Goal: Task Accomplishment & Management: Use online tool/utility

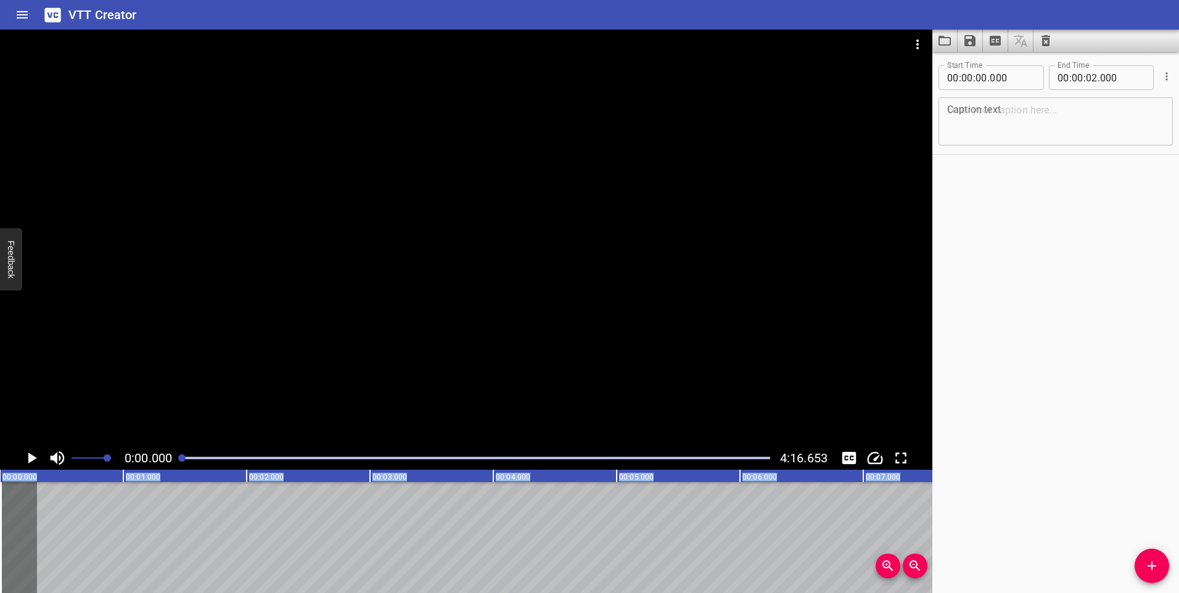
drag, startPoint x: 252, startPoint y: 510, endPoint x: -2, endPoint y: 523, distance: 254.9
click at [0, 523] on html "VTT Creator Caption Editor Batch Transcribe Login Sign Up Privacy Contact 0:00.…" at bounding box center [589, 296] width 1179 height 593
type input "-1"
type input "59"
type input "-1"
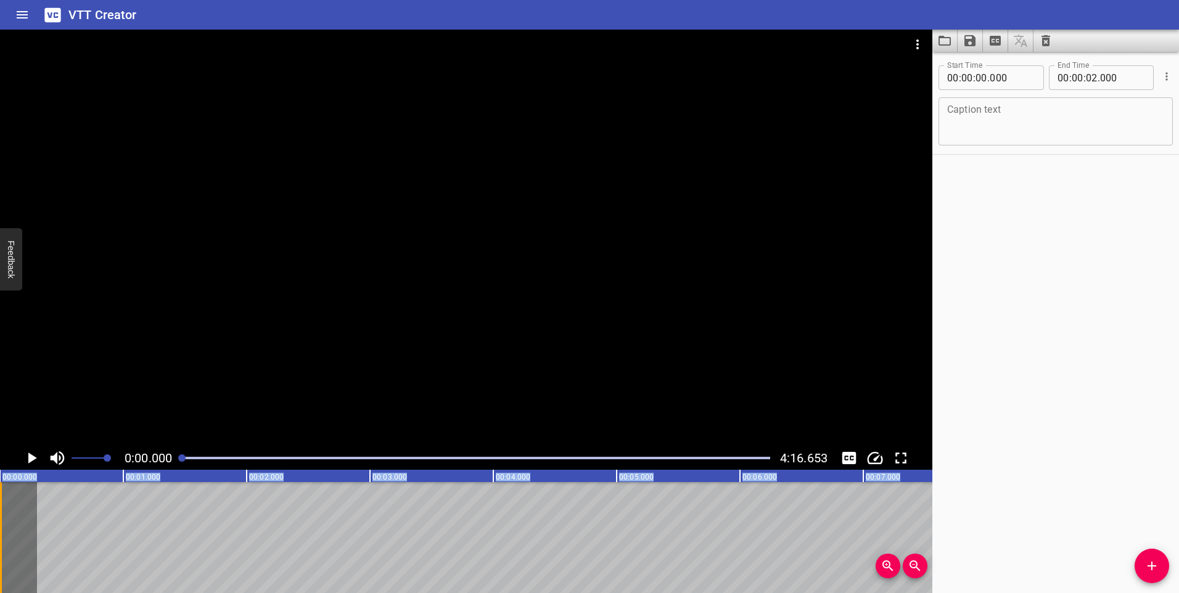
type input "935"
click at [32, 448] on button "Play/Pause" at bounding box center [31, 457] width 23 height 23
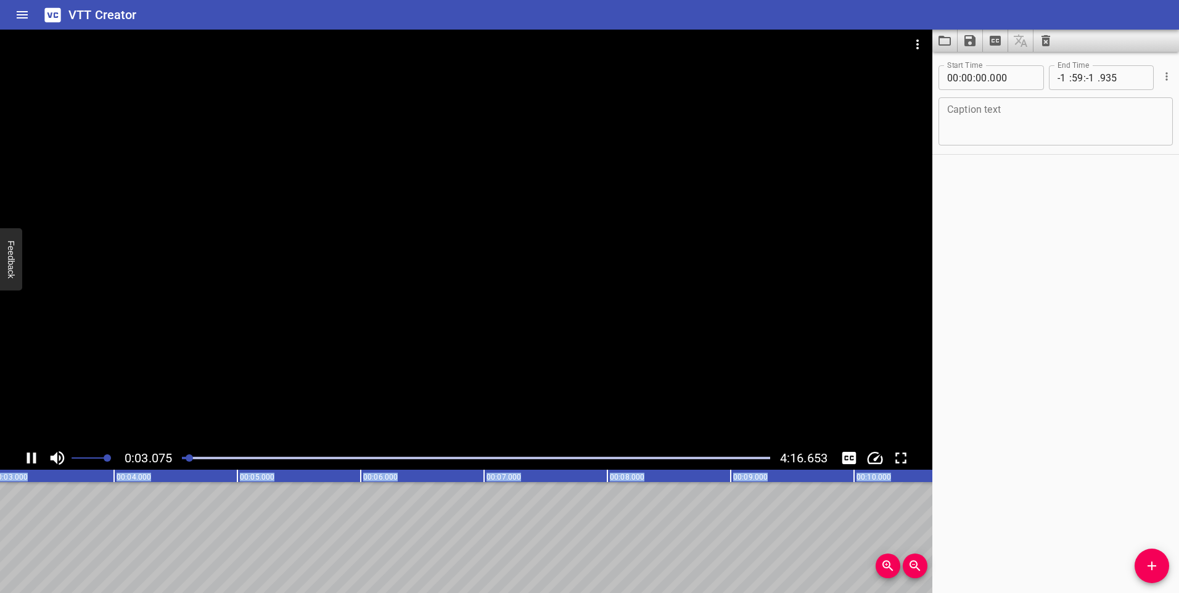
click at [34, 457] on icon "Play/Pause" at bounding box center [31, 458] width 9 height 11
drag, startPoint x: 187, startPoint y: 459, endPoint x: 143, endPoint y: 452, distance: 44.3
click at [143, 452] on div "0:03.427 4:16.653" at bounding box center [466, 457] width 932 height 23
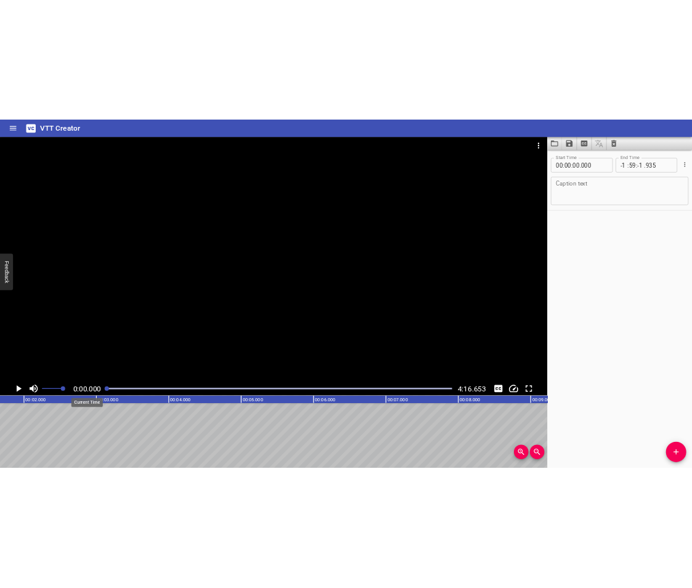
scroll to position [0, 0]
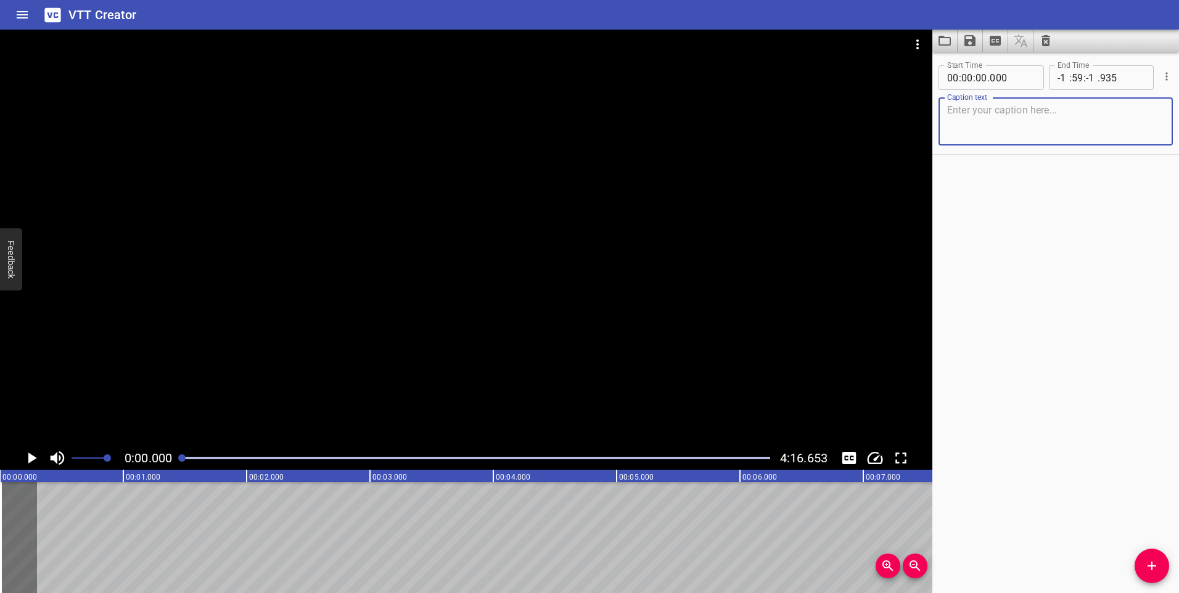
click at [991, 117] on textarea at bounding box center [1055, 121] width 217 height 35
type textarea "T"
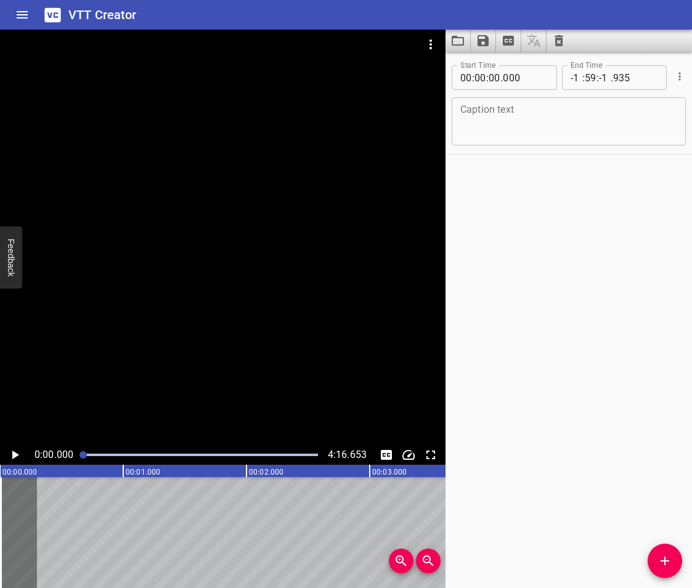
drag, startPoint x: 631, startPoint y: 324, endPoint x: 540, endPoint y: 293, distance: 96.3
click at [631, 324] on div "Start Time 00 : 00 : 00 . 000 Start Time End Time -1 : 59 : -1 . 935 End Time C…" at bounding box center [569, 320] width 247 height 536
click at [499, 120] on textarea at bounding box center [569, 121] width 217 height 35
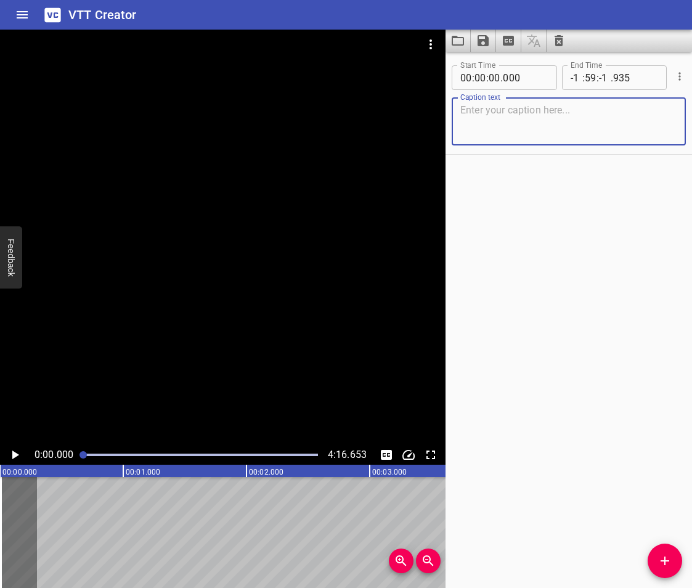
paste textarea "This is the Anti Black racism working group orientation. This will be a brief i…"
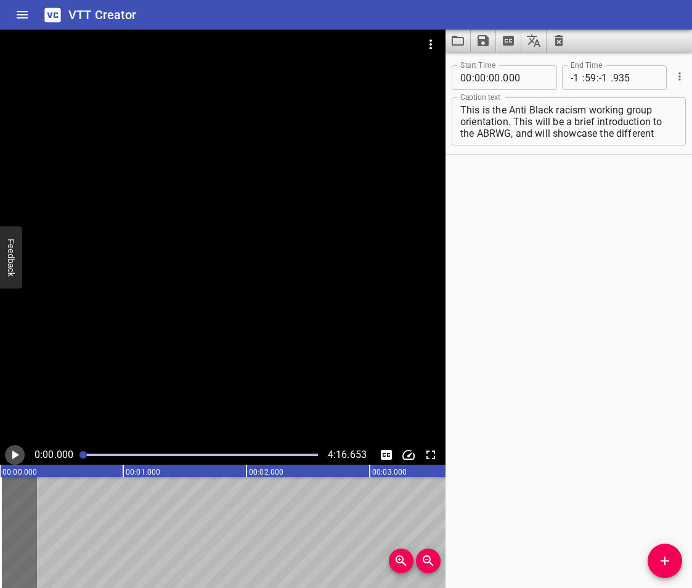
click at [17, 453] on icon "Play/Pause" at bounding box center [14, 455] width 15 height 15
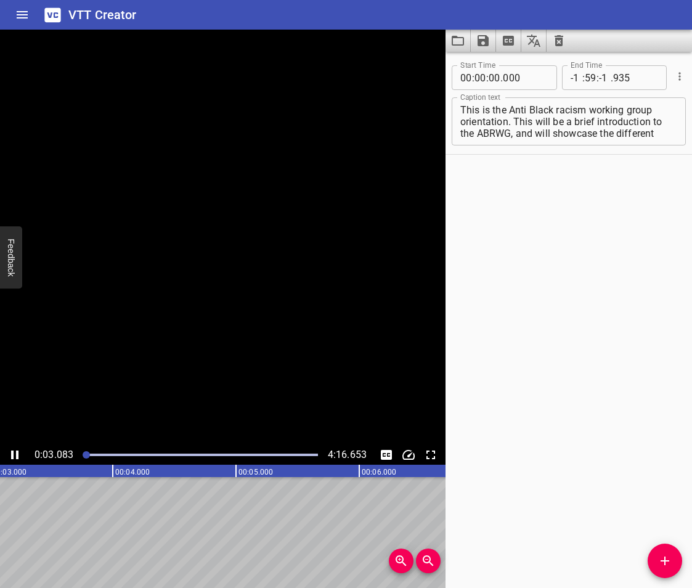
click at [17, 453] on icon "Play/Pause" at bounding box center [14, 455] width 7 height 9
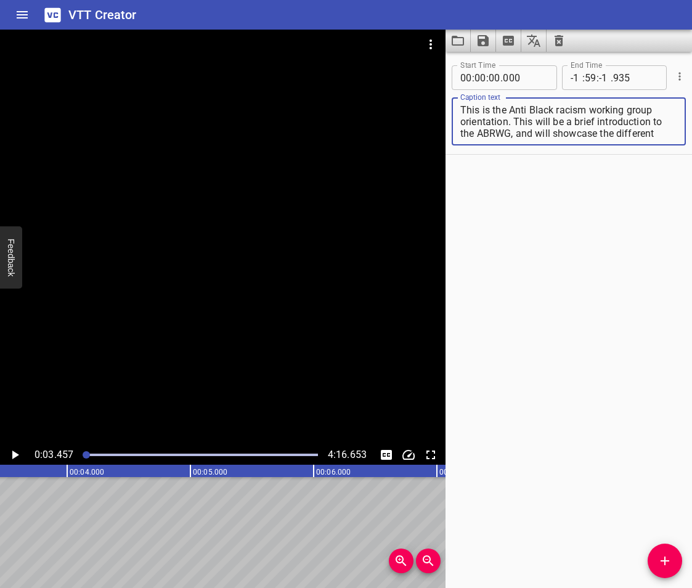
click at [629, 135] on textarea "This is the Anti Black racism working group orientation. This will be a brief i…" at bounding box center [569, 121] width 217 height 35
drag, startPoint x: 511, startPoint y: 121, endPoint x: 603, endPoint y: 157, distance: 98.6
click at [603, 157] on div "Start Time 00 : 00 : 00 . 000 Start Time End Time -1 : 59 : -1 . 935 End Time C…" at bounding box center [569, 320] width 247 height 536
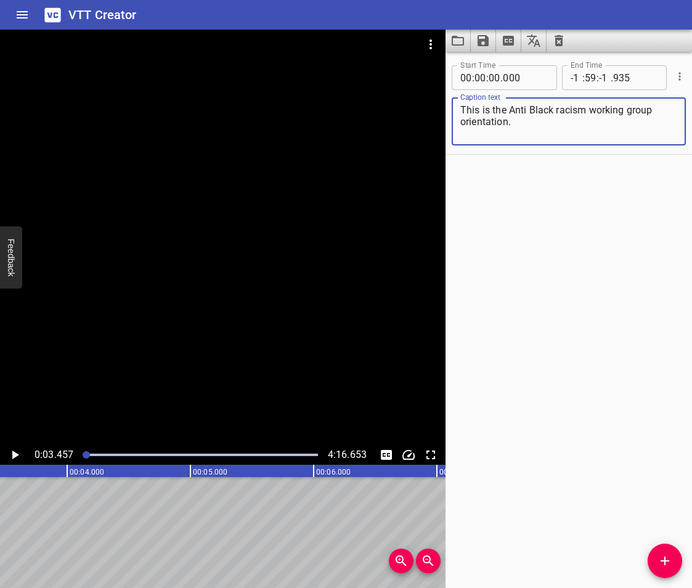
type textarea "This is the Anti Black racism working group orientation."
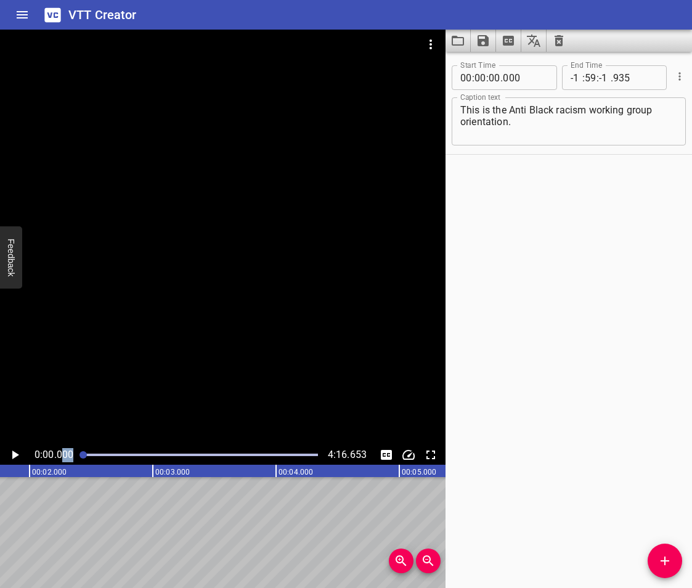
scroll to position [0, 2]
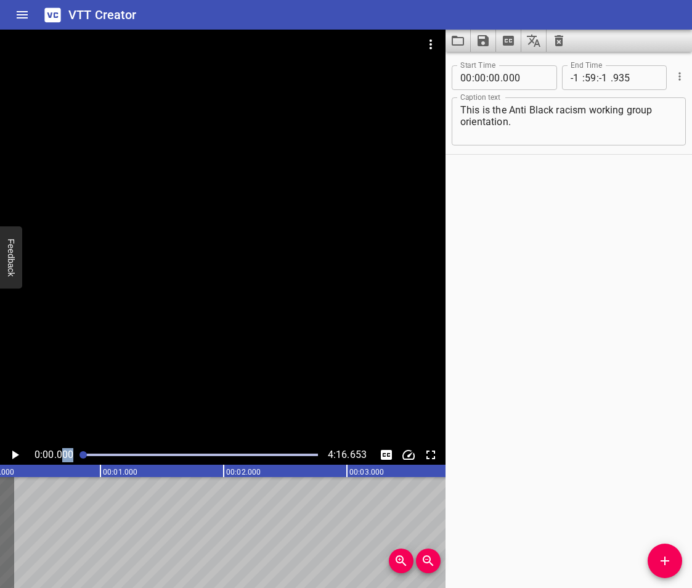
drag, startPoint x: 83, startPoint y: 454, endPoint x: 62, endPoint y: 446, distance: 22.4
click at [62, 446] on div "0:00.000 4:16.653" at bounding box center [223, 455] width 446 height 20
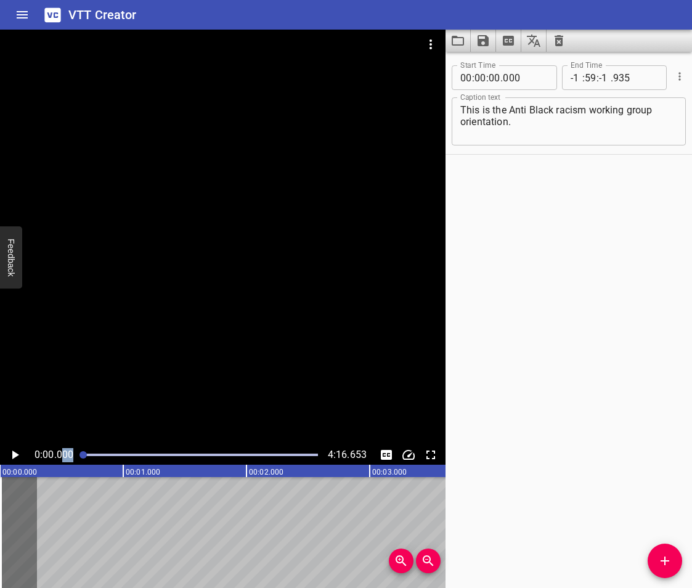
drag, startPoint x: 62, startPoint y: 446, endPoint x: 35, endPoint y: 499, distance: 59.8
click at [35, 499] on div "This is the Anti Black racism working group orientation." at bounding box center [18, 532] width 37 height 111
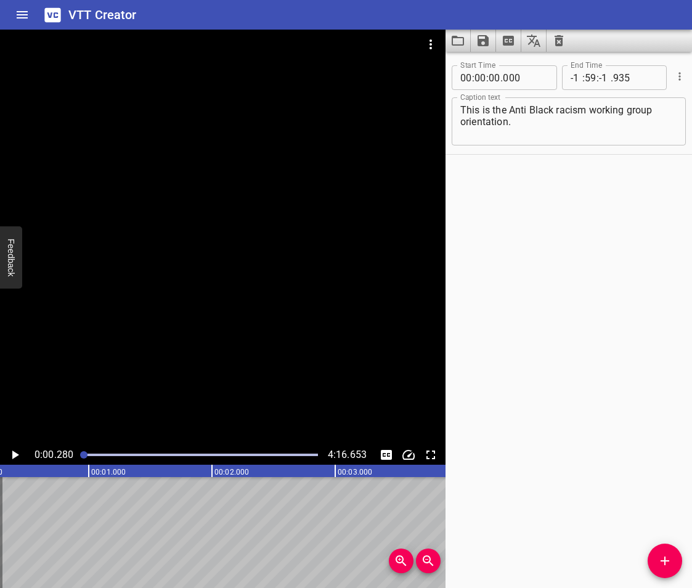
click at [10, 457] on icon "Play/Pause" at bounding box center [14, 455] width 15 height 15
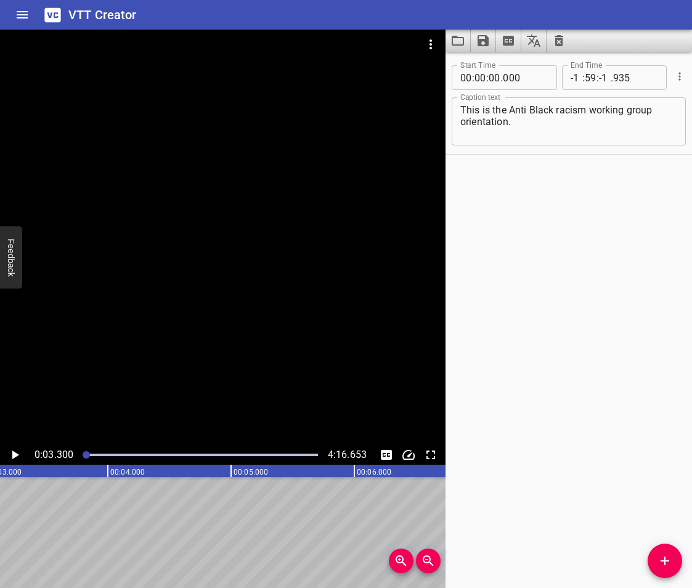
scroll to position [0, 407]
click at [621, 77] on input "number" at bounding box center [635, 77] width 45 height 25
drag, startPoint x: 615, startPoint y: 72, endPoint x: 536, endPoint y: 75, distance: 79.6
click at [536, 75] on div "Start Time 00 : 00 : 00 . 000 Start Time End Time -1 : 59 : -1 . End Time" at bounding box center [569, 76] width 234 height 32
drag, startPoint x: 608, startPoint y: 80, endPoint x: 546, endPoint y: 77, distance: 62.3
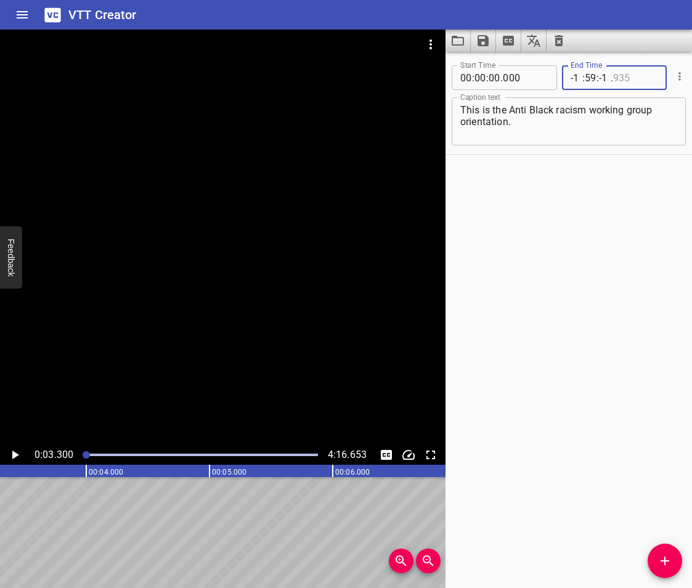
click at [546, 77] on div "Start Time 00 : 00 : 00 . 000 Start Time End Time -1 : 59 : -1 . End Time" at bounding box center [569, 76] width 234 height 32
type input "58"
type input "935"
click at [14, 451] on icon "Play/Pause" at bounding box center [14, 455] width 15 height 15
click at [14, 451] on icon "Play/Pause" at bounding box center [14, 455] width 7 height 9
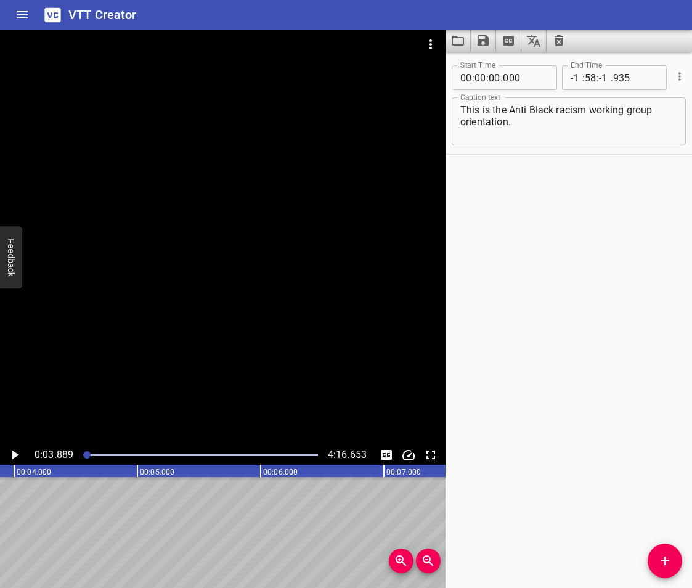
scroll to position [0, 480]
drag, startPoint x: 87, startPoint y: 454, endPoint x: 75, endPoint y: 454, distance: 11.7
click at [75, 454] on div "0:00.000 4:16.653" at bounding box center [223, 455] width 446 height 20
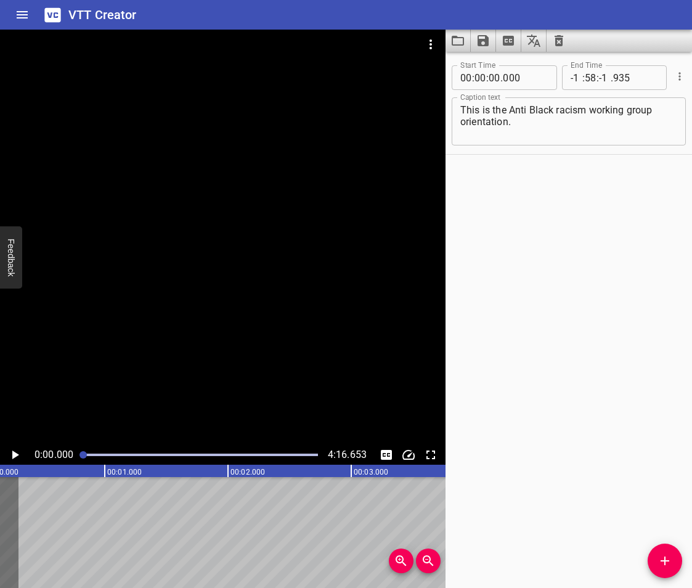
scroll to position [0, 0]
click at [9, 459] on icon "Play/Pause" at bounding box center [14, 455] width 15 height 15
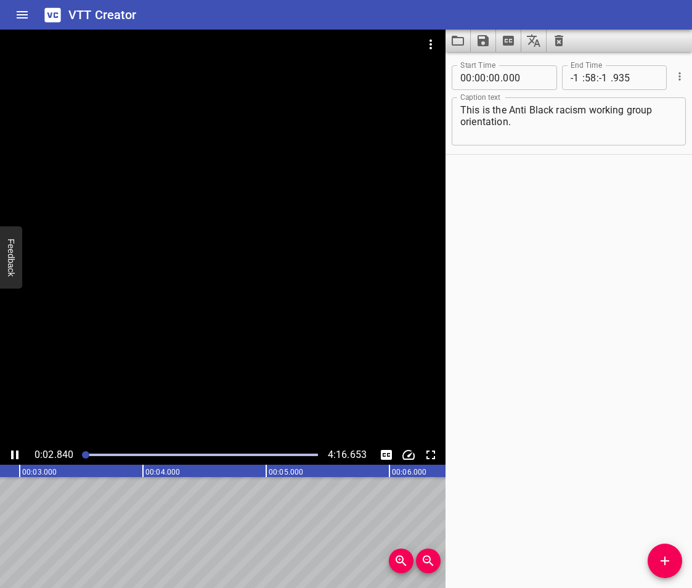
click at [15, 457] on icon "Play/Pause" at bounding box center [14, 455] width 15 height 15
drag, startPoint x: 35, startPoint y: 453, endPoint x: 114, endPoint y: 457, distance: 79.1
click at [114, 457] on div "0:03.144 4:16.653" at bounding box center [223, 455] width 446 height 20
copy span "0:03.144"
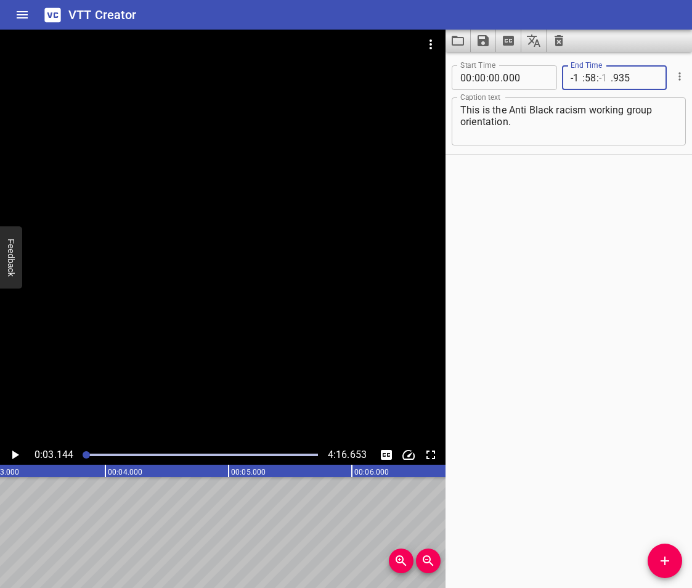
click at [600, 81] on input "number" at bounding box center [605, 77] width 12 height 25
type input "-1"
click at [571, 78] on input "number" at bounding box center [577, 77] width 12 height 25
paste input "003.144"
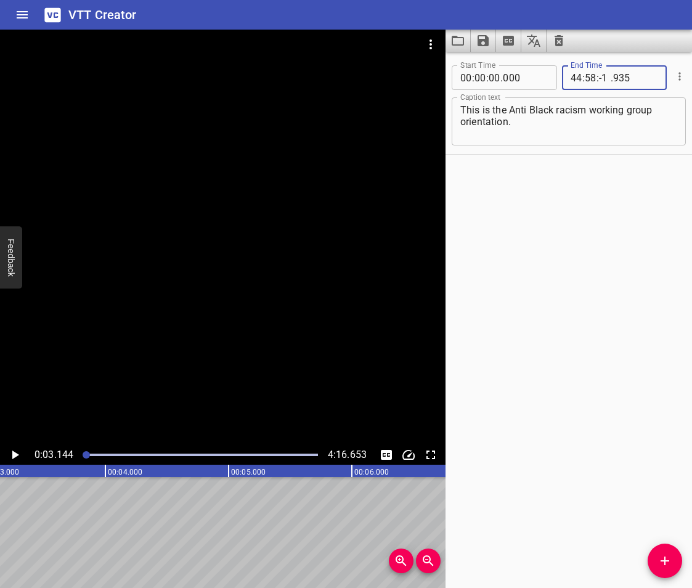
type input "3.144"
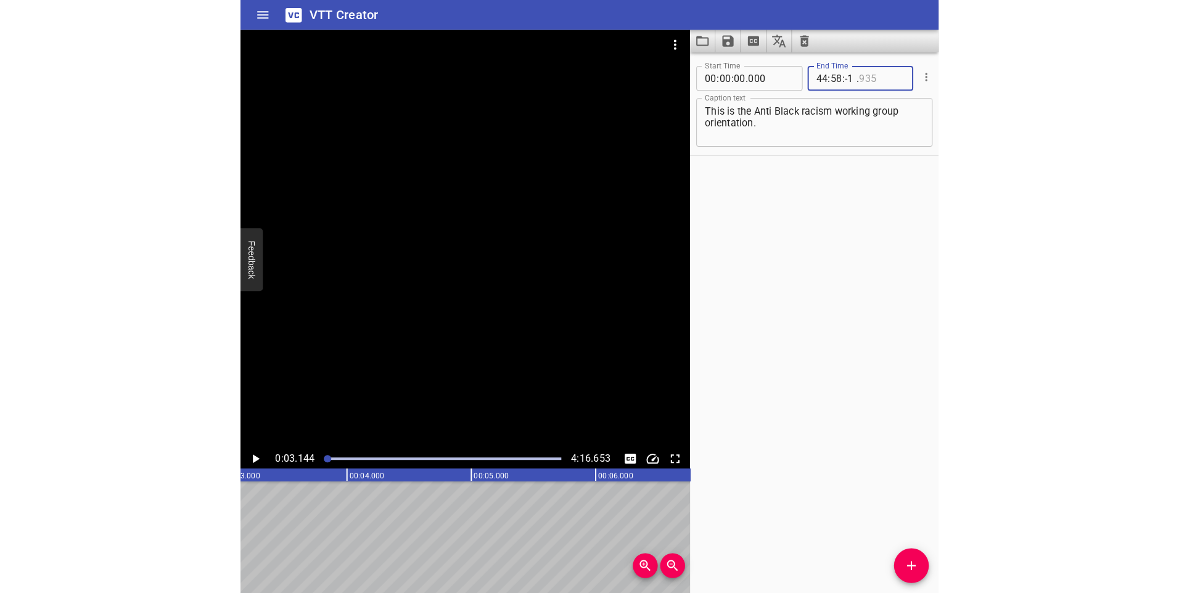
scroll to position [0, 0]
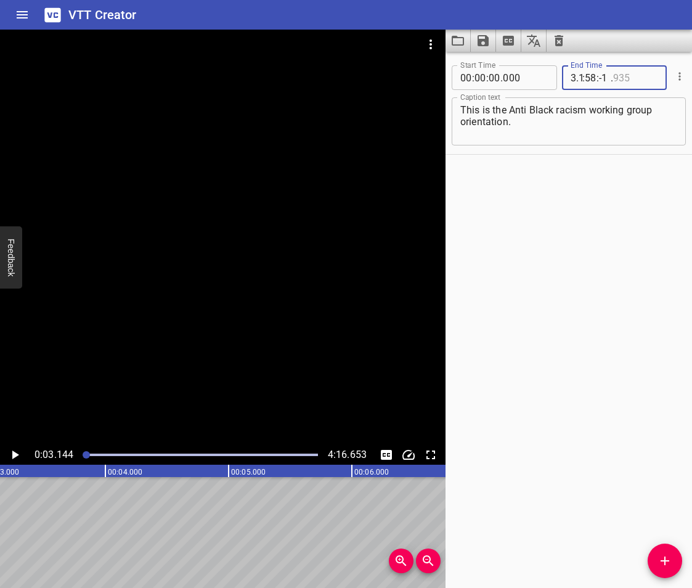
drag, startPoint x: 627, startPoint y: 78, endPoint x: 536, endPoint y: 83, distance: 90.8
click at [536, 83] on div "Start Time 00 : 00 : 00 . 000 Start Time End Time 3.144 : 58 : -1 . End Time" at bounding box center [569, 76] width 234 height 32
type input "04"
type input "06"
type input "38"
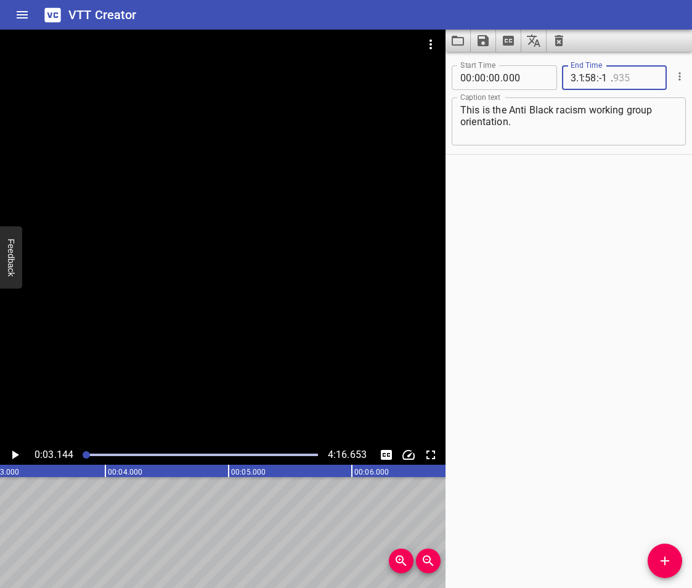
type input "335"
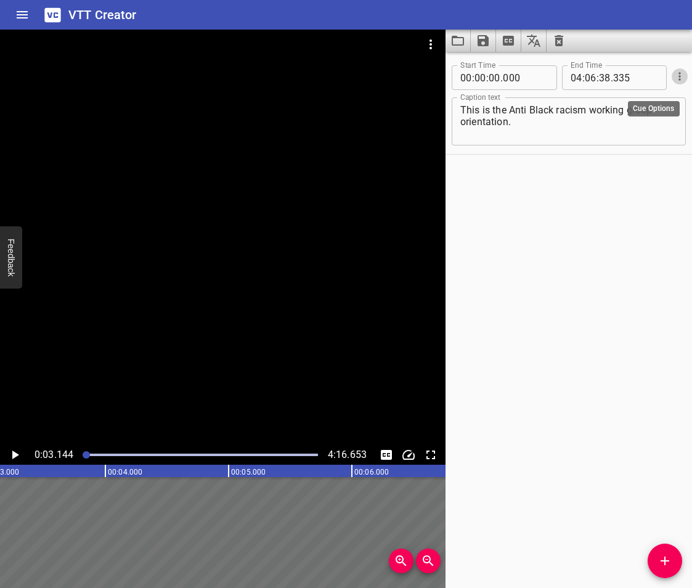
click at [679, 79] on icon "Cue Options" at bounding box center [680, 76] width 2 height 8
click at [623, 99] on li "Delete Cue" at bounding box center [628, 99] width 107 height 22
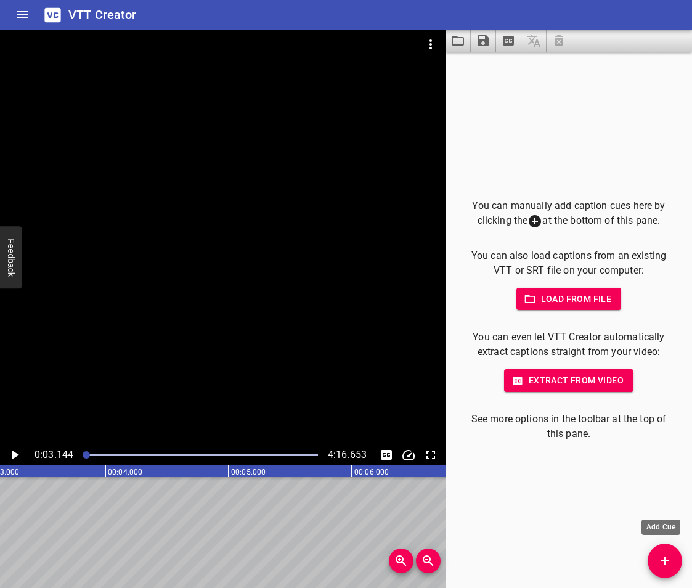
click at [657, 560] on span "Add Cue" at bounding box center [665, 561] width 35 height 15
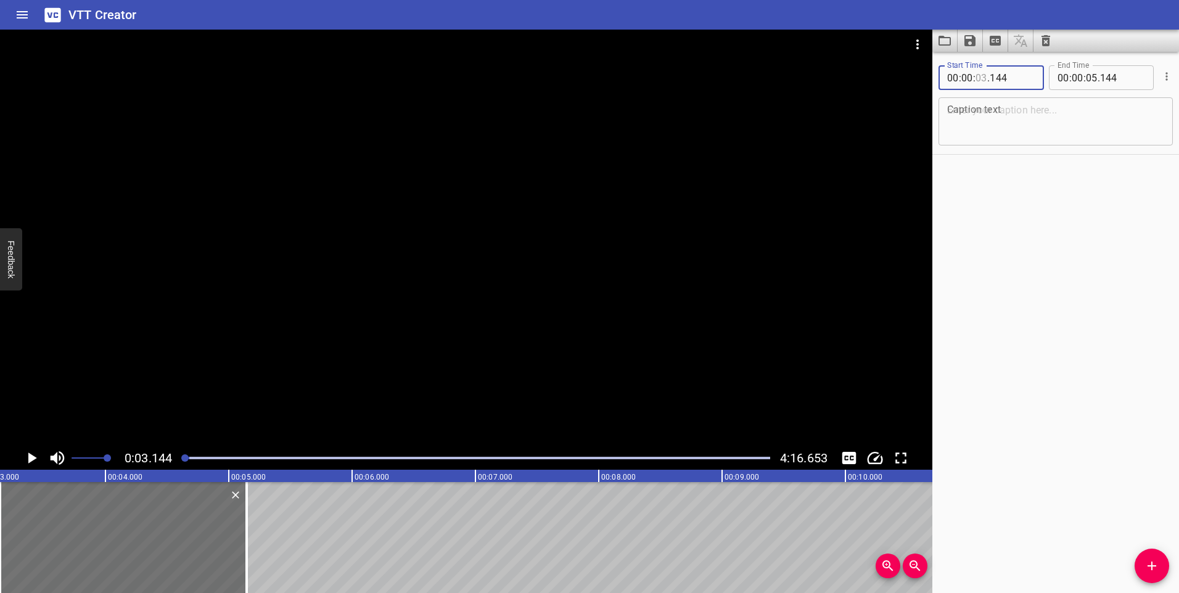
click at [986, 75] on input "number" at bounding box center [981, 77] width 12 height 25
type input "00"
type input "000"
click at [1090, 78] on input "number" at bounding box center [1092, 77] width 12 height 25
type input "03"
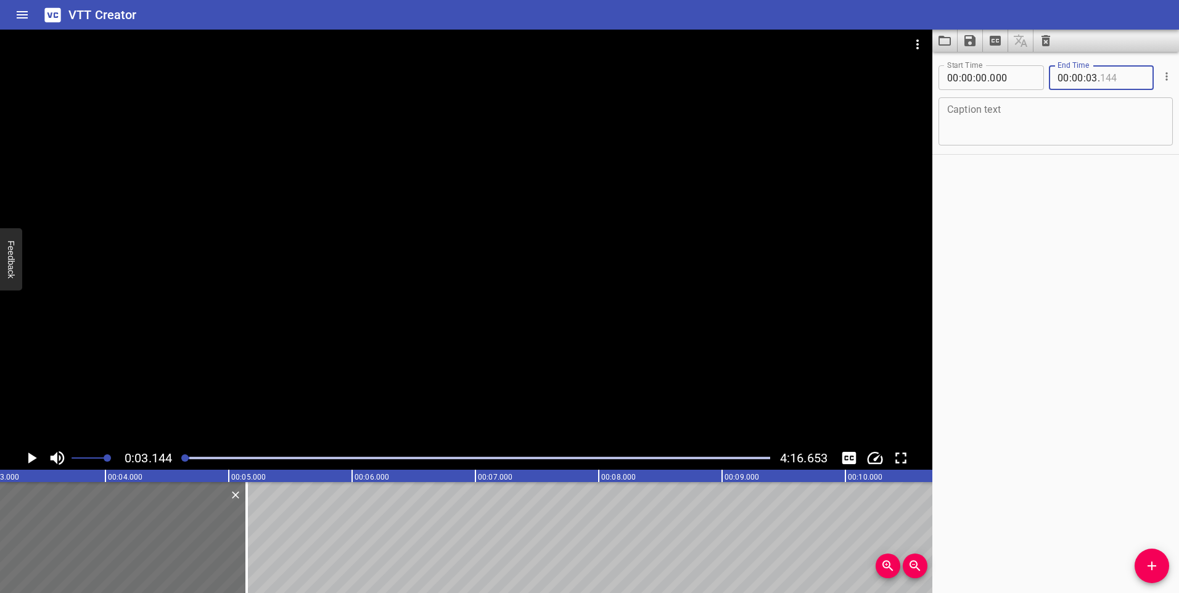
click at [1114, 80] on input "number" at bounding box center [1122, 77] width 45 height 25
type input "144"
click at [970, 112] on textarea at bounding box center [1055, 121] width 217 height 35
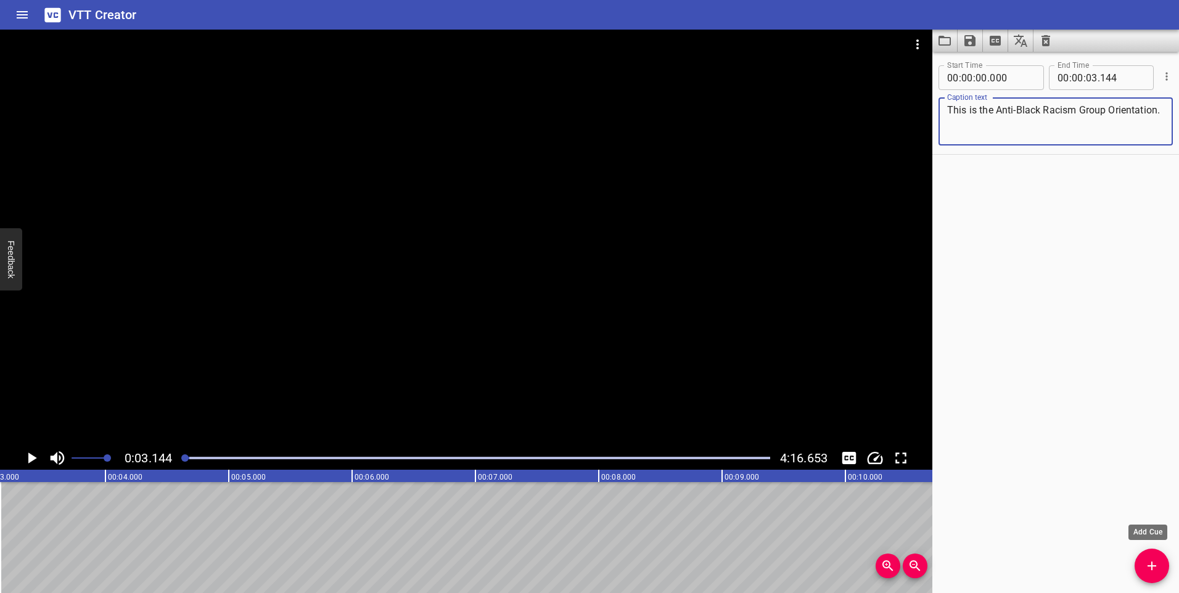
type textarea "This is the Anti-Black Racism Group Orientation."
click at [1150, 555] on button "Add Cue" at bounding box center [1151, 566] width 35 height 35
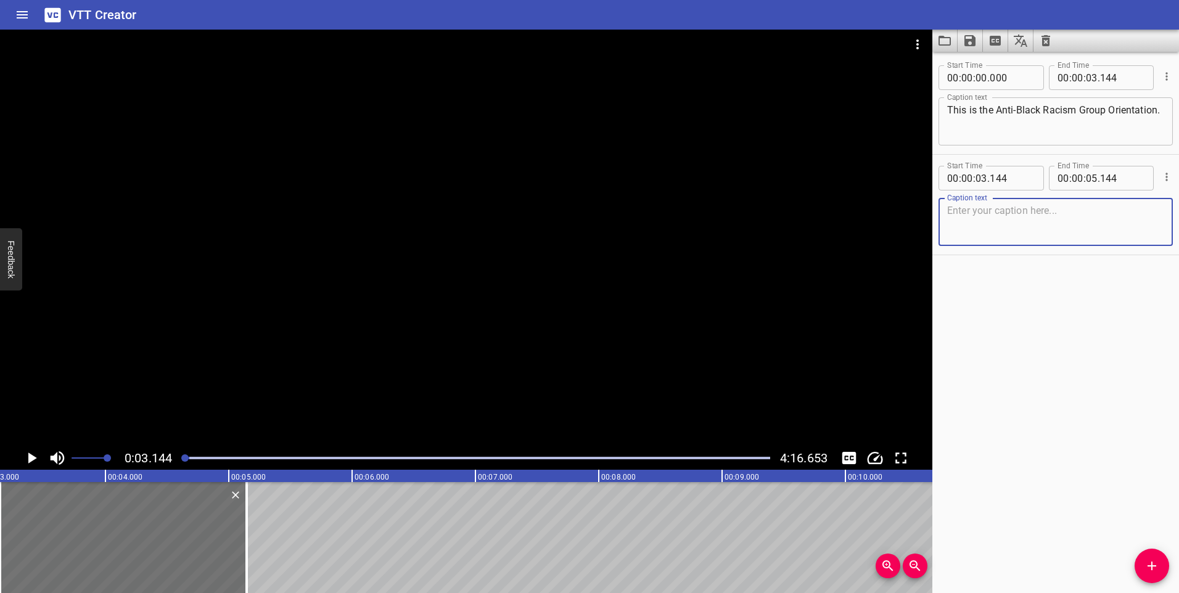
click at [34, 452] on icon "Play/Pause" at bounding box center [31, 458] width 18 height 18
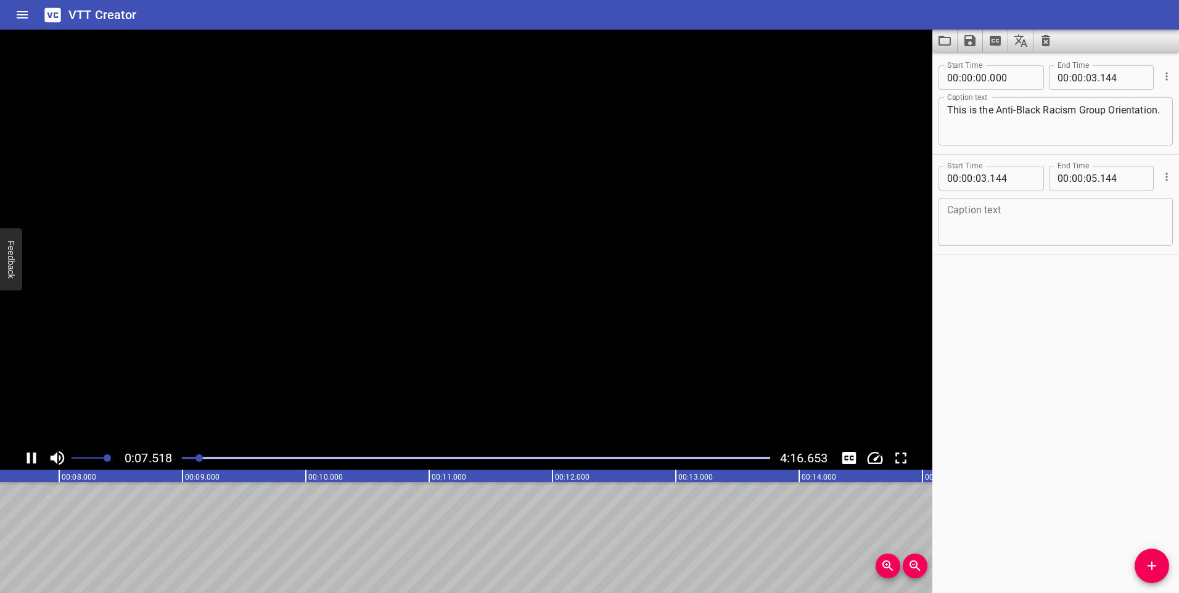
click at [34, 452] on icon "Play/Pause" at bounding box center [31, 458] width 18 height 18
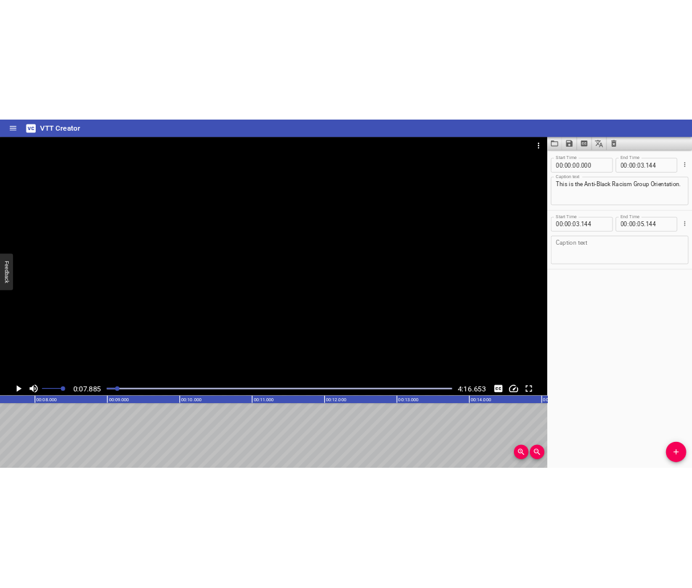
scroll to position [0, 972]
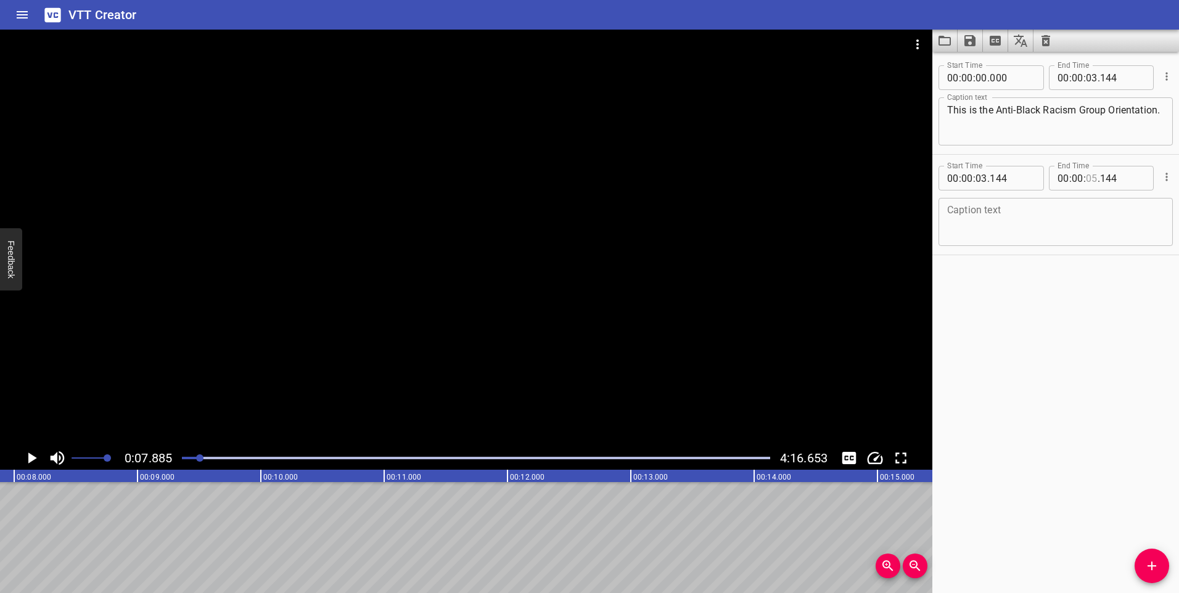
click at [1089, 174] on input "number" at bounding box center [1092, 178] width 12 height 25
type input "07"
click at [1110, 177] on input "number" at bounding box center [1122, 178] width 45 height 25
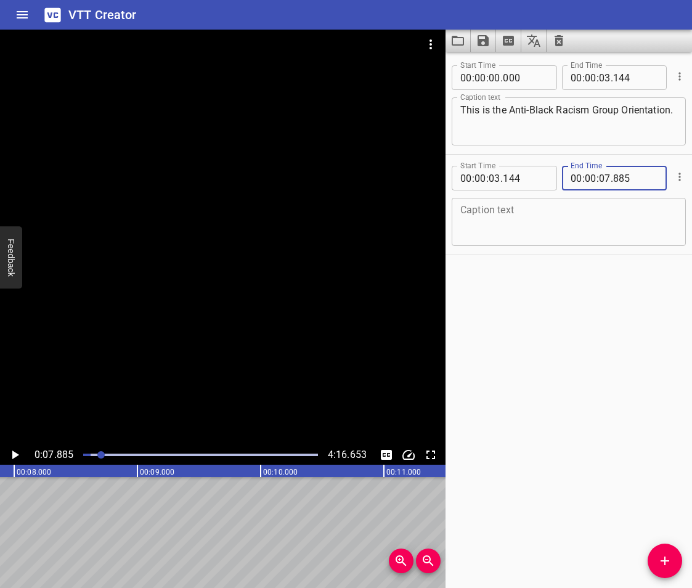
type input "885"
click at [488, 218] on textarea at bounding box center [569, 222] width 217 height 35
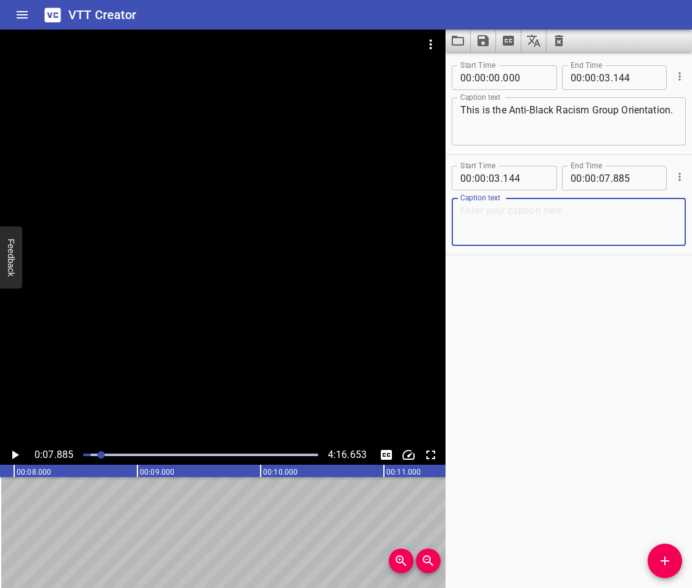
paste textarea "This will be a brief introduction to the ABRWG"
type textarea "This will be a brief introduction to the ABRWG,"
click at [661, 560] on icon "Add Cue" at bounding box center [665, 561] width 9 height 9
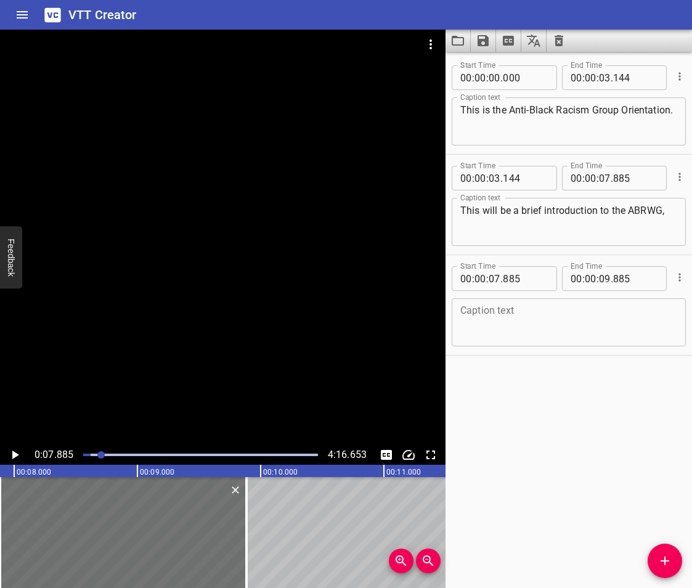
click at [524, 313] on textarea at bounding box center [569, 322] width 217 height 35
paste textarea "and will showcase the different resources we have as staff to connect with and …"
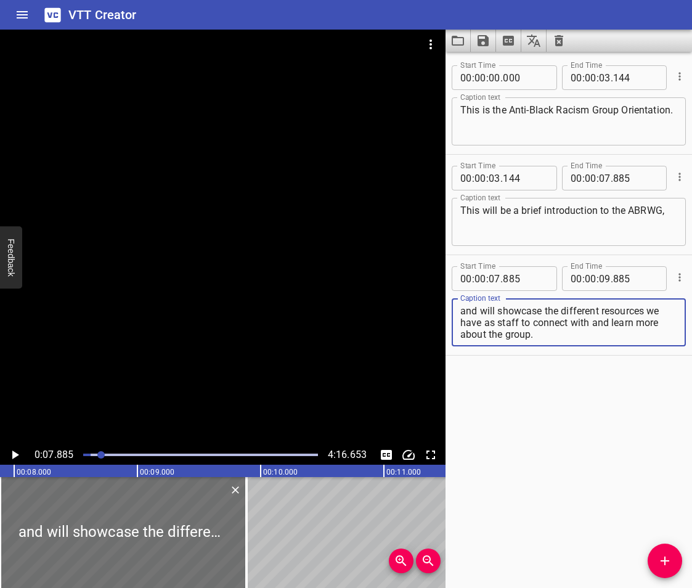
type textarea "and will showcase the different resources we have as staff to connect with and …"
click at [12, 449] on icon "Play/Pause" at bounding box center [14, 455] width 15 height 15
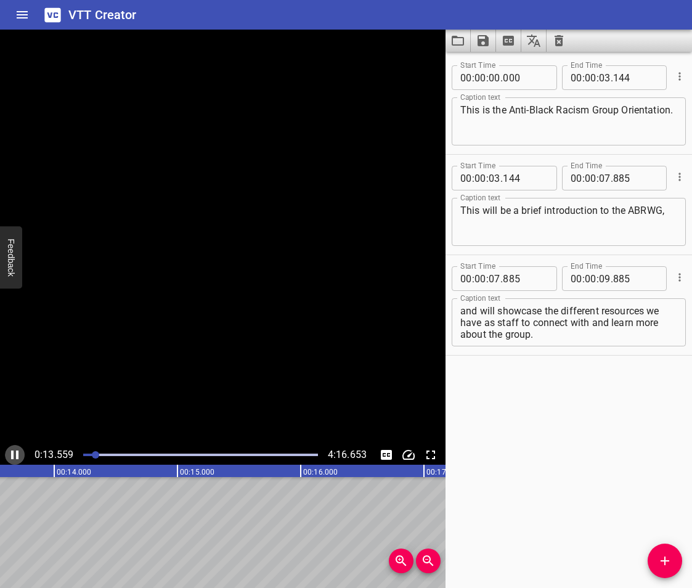
click at [12, 449] on icon "Play/Pause" at bounding box center [14, 455] width 15 height 15
click at [604, 179] on input "number" at bounding box center [605, 178] width 12 height 25
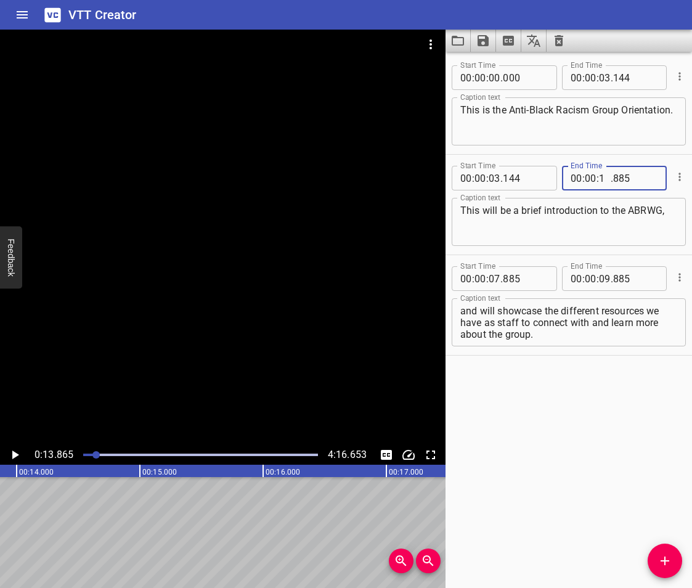
type input "14"
click at [627, 174] on input "number" at bounding box center [635, 178] width 45 height 25
type input "0"
type input "885"
type input "07"
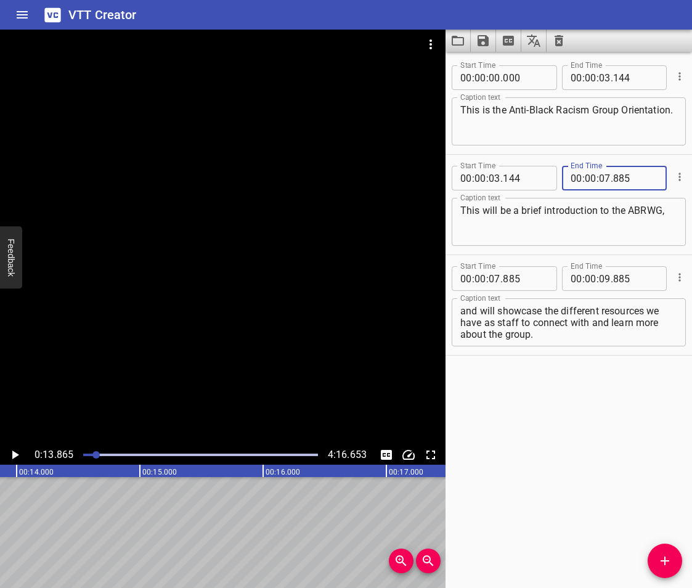
type input "885"
click at [602, 286] on input "number" at bounding box center [605, 278] width 12 height 25
type input "14"
type input "000"
click at [580, 511] on div "Start Time 00 : 00 : 00 . 000 Start Time End Time 00 : 00 : 03 . 144 End Time C…" at bounding box center [569, 320] width 247 height 536
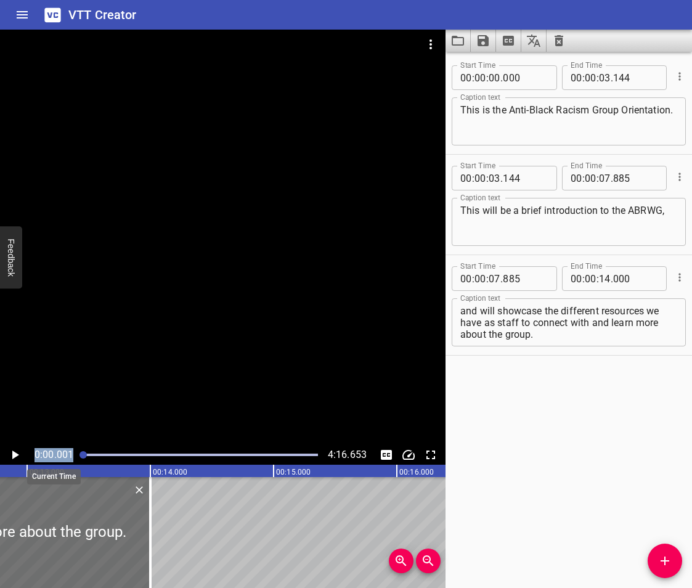
drag, startPoint x: 93, startPoint y: 454, endPoint x: 47, endPoint y: 454, distance: 46.2
click at [47, 454] on div "0:00.001 4:16.653" at bounding box center [223, 455] width 446 height 20
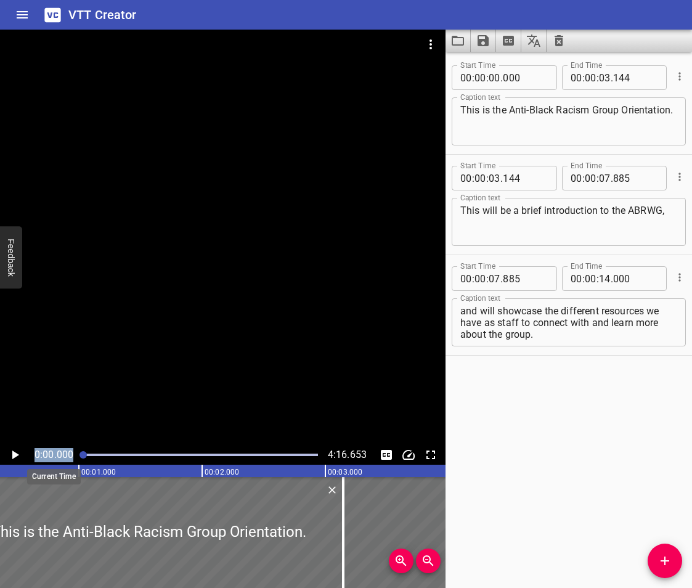
scroll to position [0, 0]
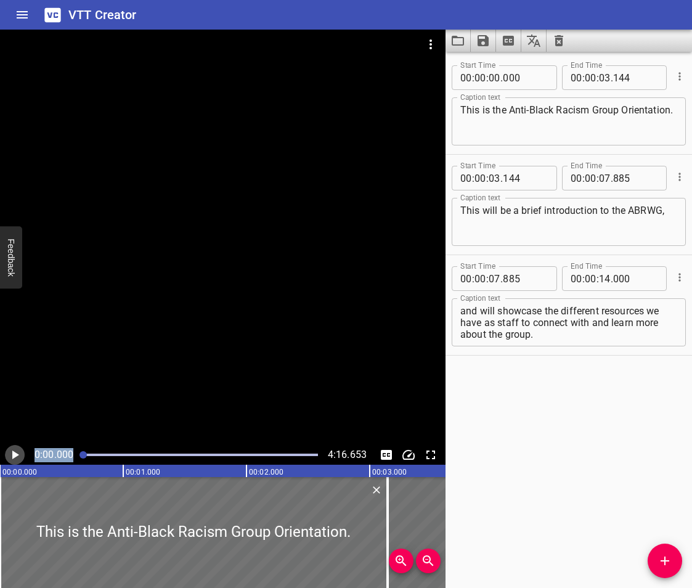
drag, startPoint x: 47, startPoint y: 454, endPoint x: 15, endPoint y: 452, distance: 32.1
click at [15, 452] on icon "Play/Pause" at bounding box center [14, 455] width 15 height 15
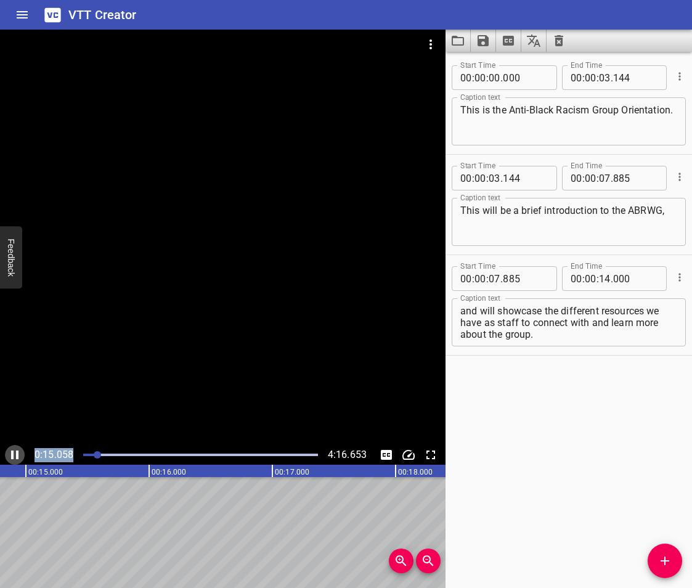
click at [21, 454] on icon "Play/Pause" at bounding box center [14, 455] width 15 height 15
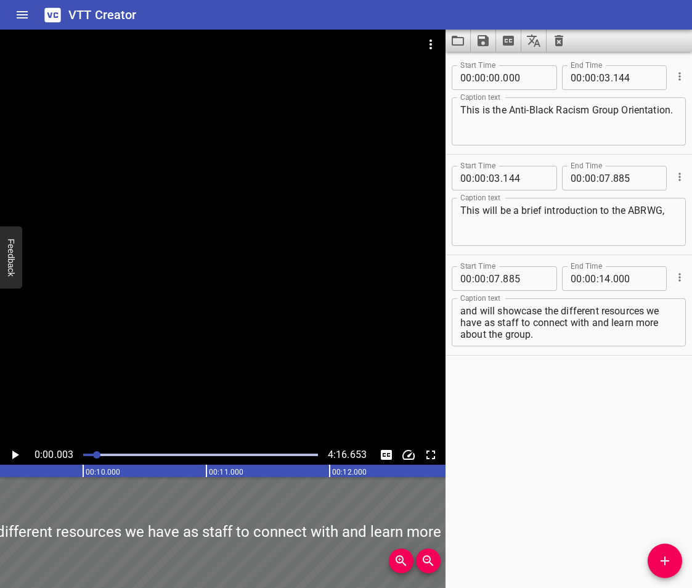
click at [97, 454] on div at bounding box center [96, 454] width 7 height 7
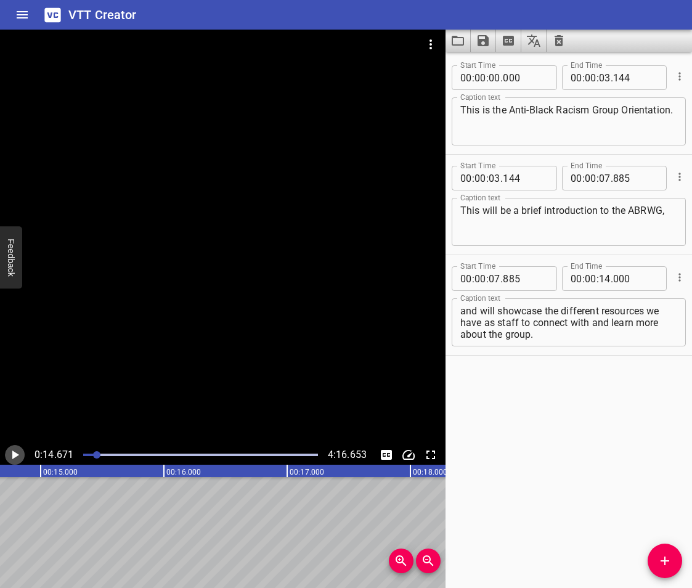
click at [15, 454] on icon "Play/Pause" at bounding box center [15, 455] width 7 height 9
click at [15, 454] on icon "Play/Pause" at bounding box center [14, 455] width 15 height 15
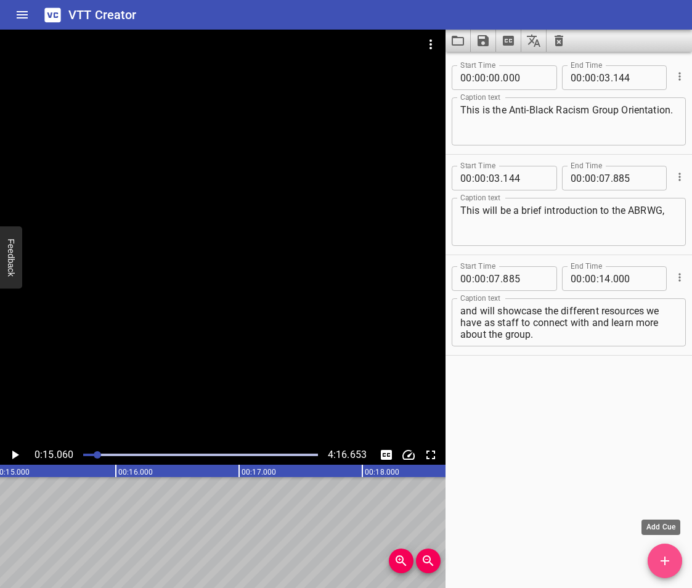
click at [668, 555] on icon "Add Cue" at bounding box center [665, 561] width 15 height 15
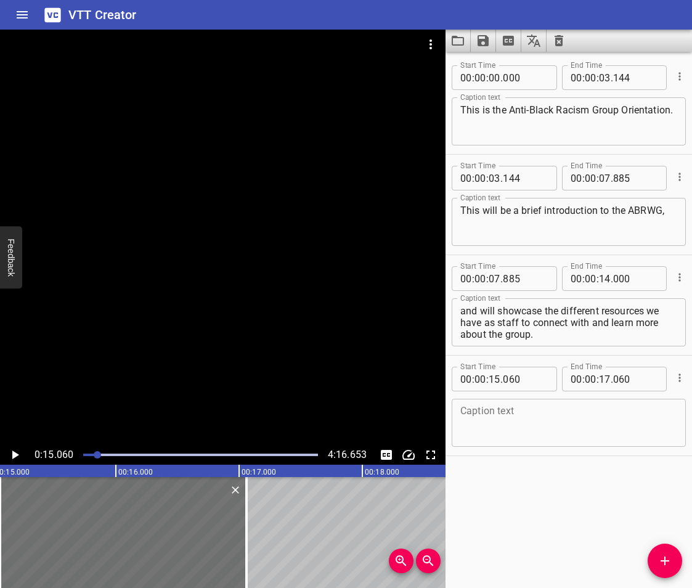
click at [521, 404] on div "Caption text" at bounding box center [569, 423] width 234 height 48
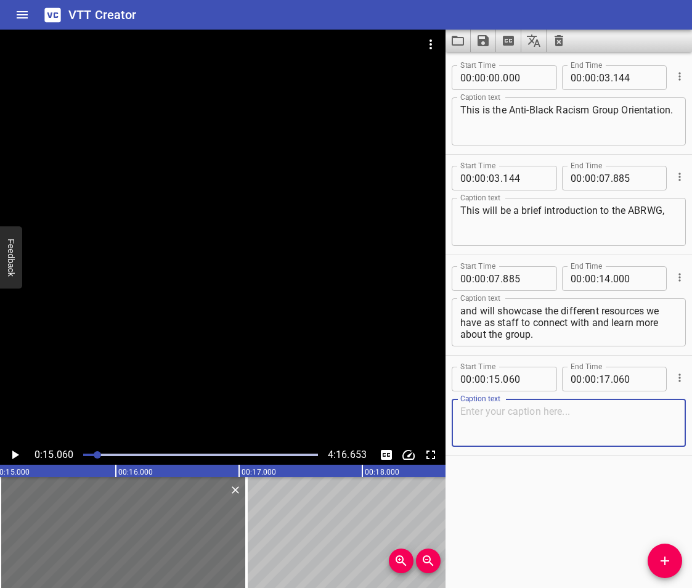
paste textarea "The [PERSON_NAME] Public Library Anti-Black Racism Working Group (ABRWG) is a c…"
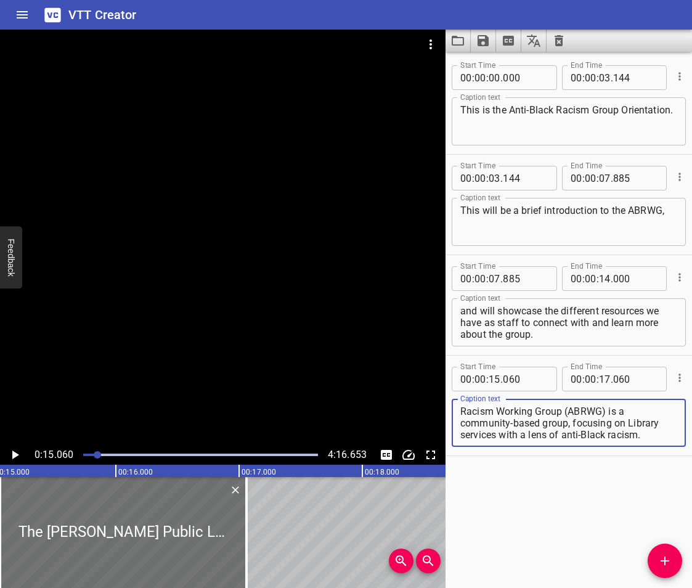
scroll to position [23, 0]
click at [14, 457] on icon "Play/Pause" at bounding box center [15, 455] width 7 height 9
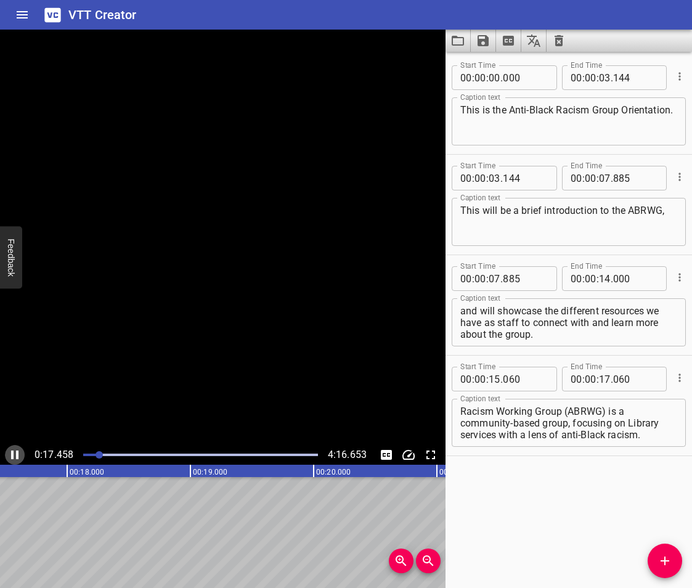
click at [14, 457] on icon "Play/Pause" at bounding box center [14, 455] width 7 height 9
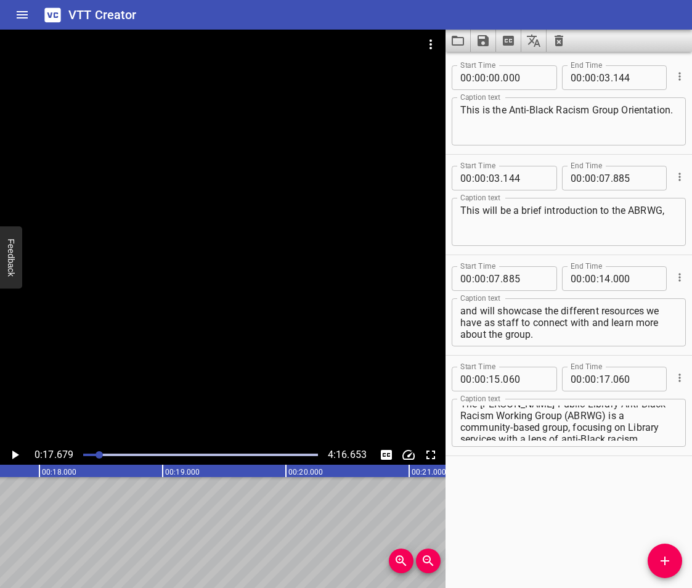
scroll to position [0, 0]
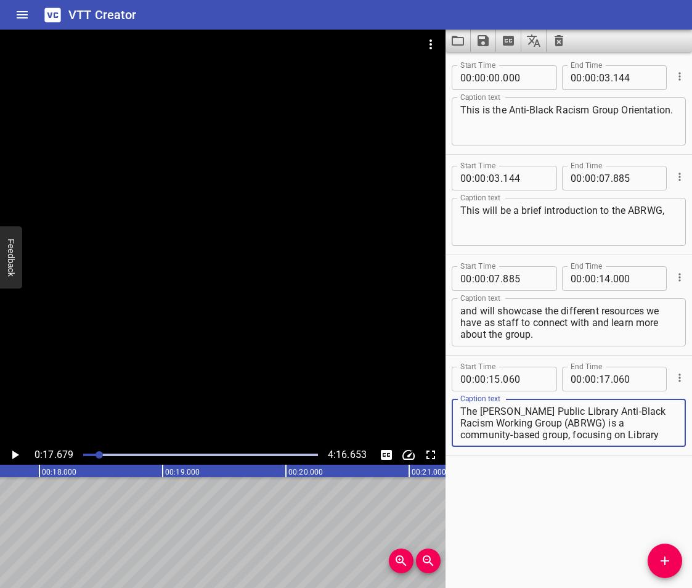
drag, startPoint x: 566, startPoint y: 424, endPoint x: 606, endPoint y: 426, distance: 40.1
click at [606, 426] on textarea "The [PERSON_NAME] Public Library Anti-Black Racism Working Group (ABRWG) is a c…" at bounding box center [569, 423] width 217 height 35
drag, startPoint x: 563, startPoint y: 422, endPoint x: 620, endPoint y: 451, distance: 64.0
click at [620, 451] on div "Start Time 00 : 00 : 15 . 060 Start Time End Time 00 : 00 : 17 . 060 End Time C…" at bounding box center [569, 406] width 247 height 100
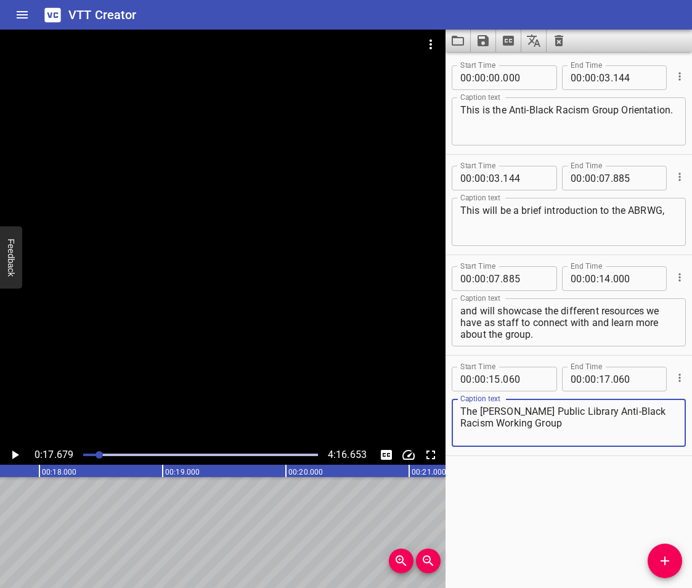
scroll to position [0, 0]
click at [666, 562] on icon "Add Cue" at bounding box center [665, 561] width 9 height 9
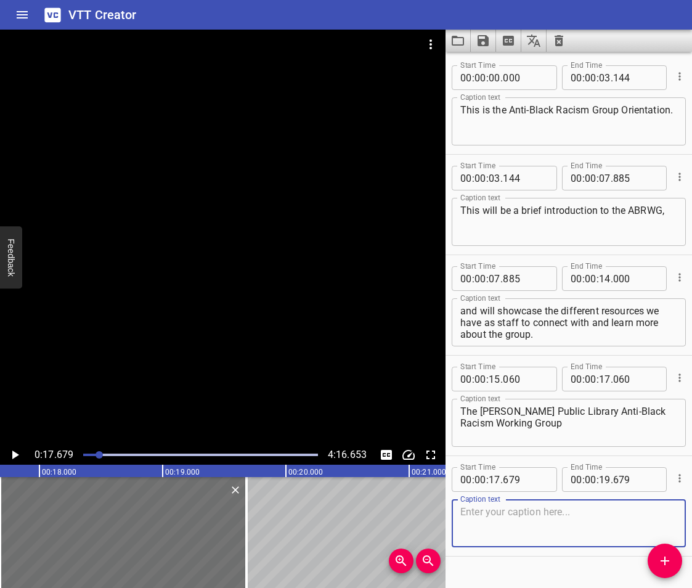
click at [16, 454] on icon "Play/Pause" at bounding box center [15, 455] width 7 height 9
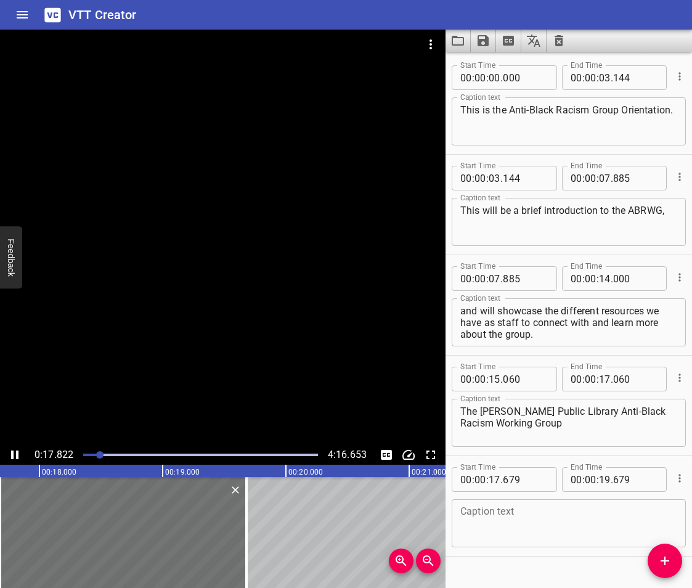
scroll to position [24, 0]
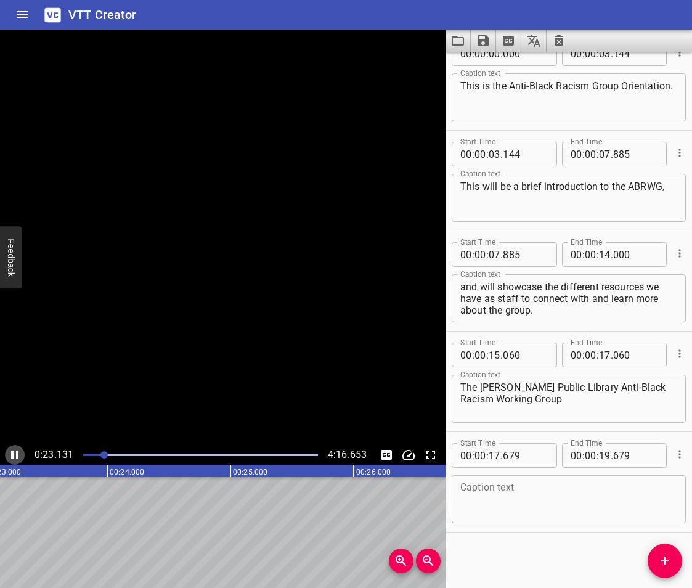
click at [16, 454] on icon "Play/Pause" at bounding box center [14, 455] width 7 height 9
click at [570, 390] on textarea "The [PERSON_NAME] Public Library Anti-Black Racism Working Group" at bounding box center [569, 399] width 217 height 35
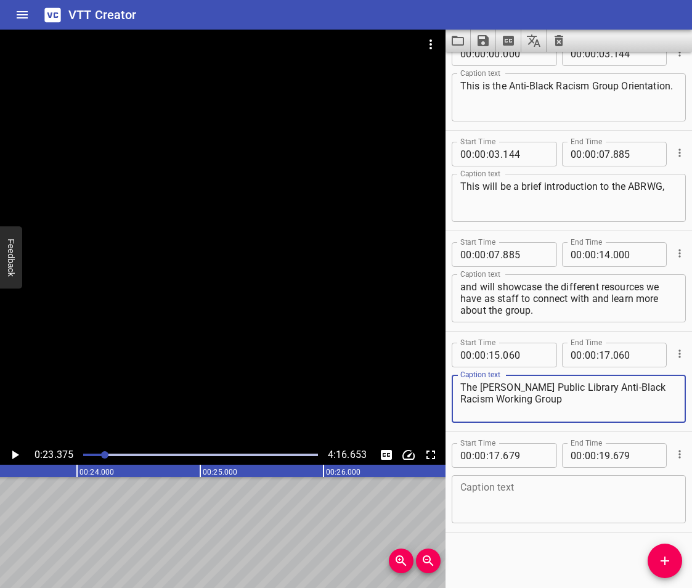
click at [562, 406] on textarea "The [PERSON_NAME] Public Library Anti-Black Racism Working Group" at bounding box center [569, 399] width 217 height 35
paste textarea "is a community-based group, focusing on Library services with a lens of anti-Bl…"
type textarea "The [PERSON_NAME] Public Library Anti-Black Racism Working Group is a community…"
click at [424, 557] on icon "Zoom Out" at bounding box center [428, 561] width 15 height 15
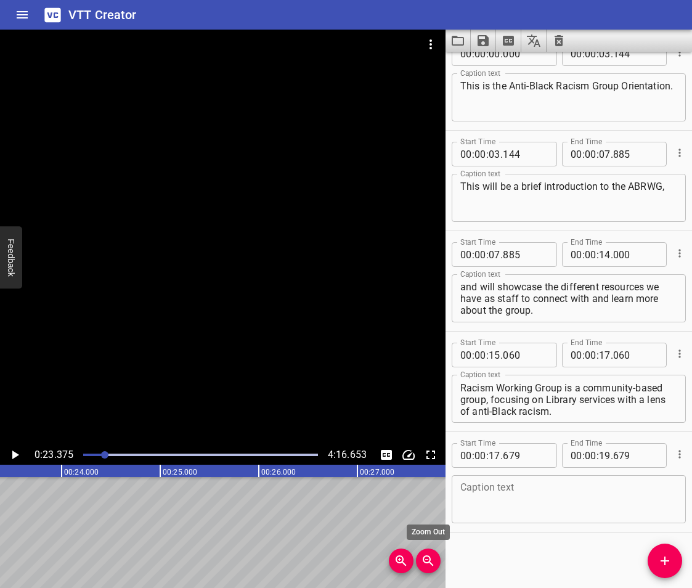
click at [424, 557] on icon "Zoom Out" at bounding box center [428, 561] width 15 height 15
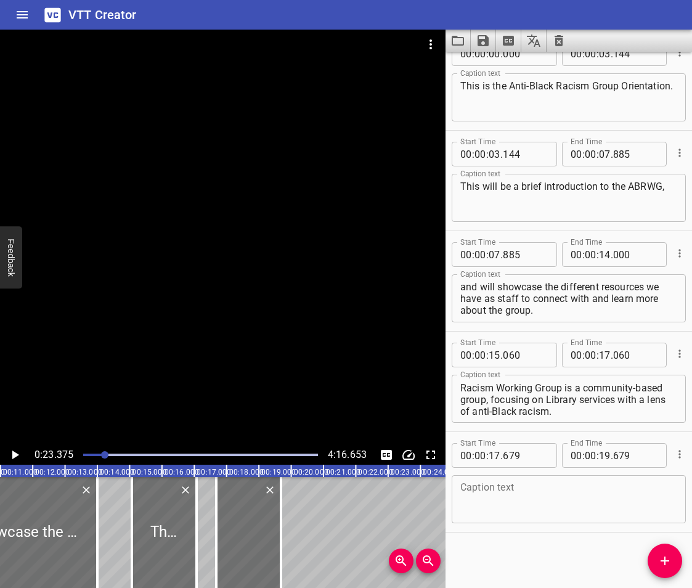
scroll to position [0, 369]
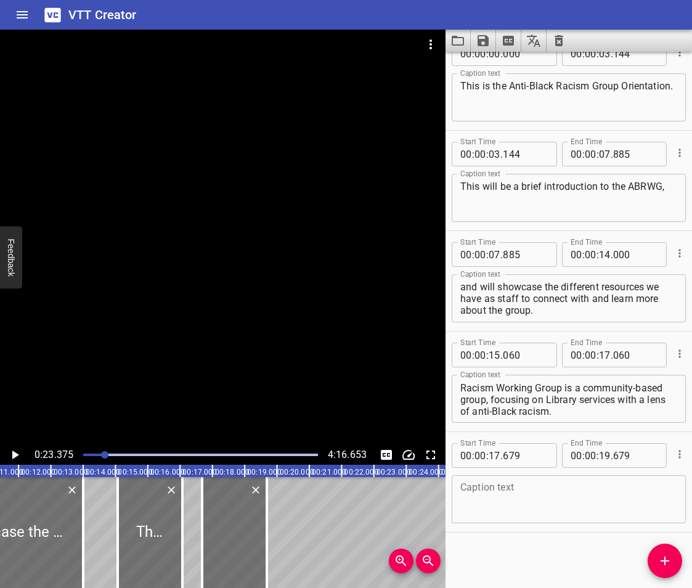
click at [397, 558] on icon "Zoom In" at bounding box center [401, 560] width 10 height 10
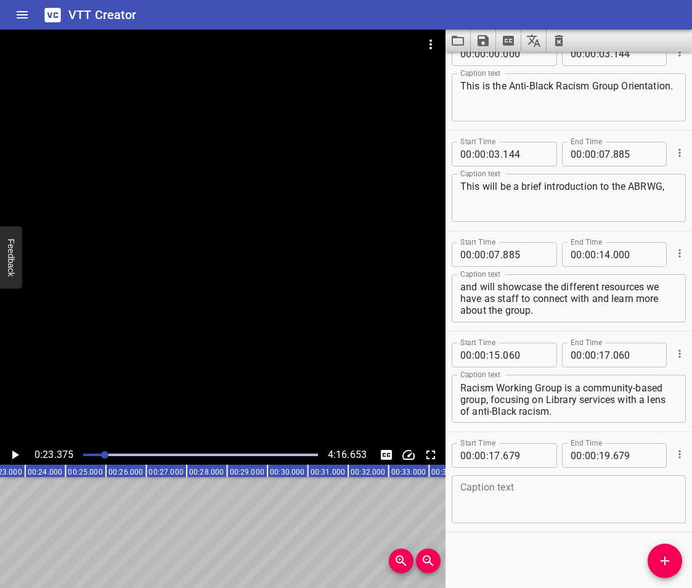
scroll to position [0, 711]
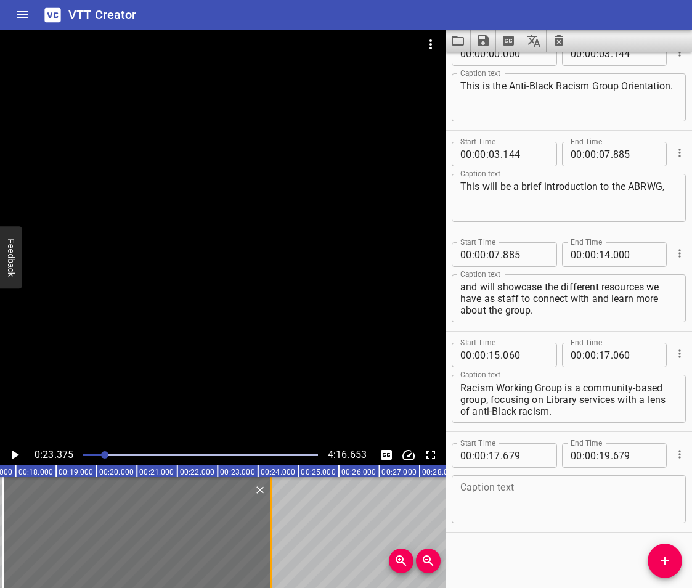
drag, startPoint x: 83, startPoint y: 535, endPoint x: 271, endPoint y: 546, distance: 188.4
click at [271, 546] on div at bounding box center [271, 532] width 2 height 111
type input "24"
type input "333"
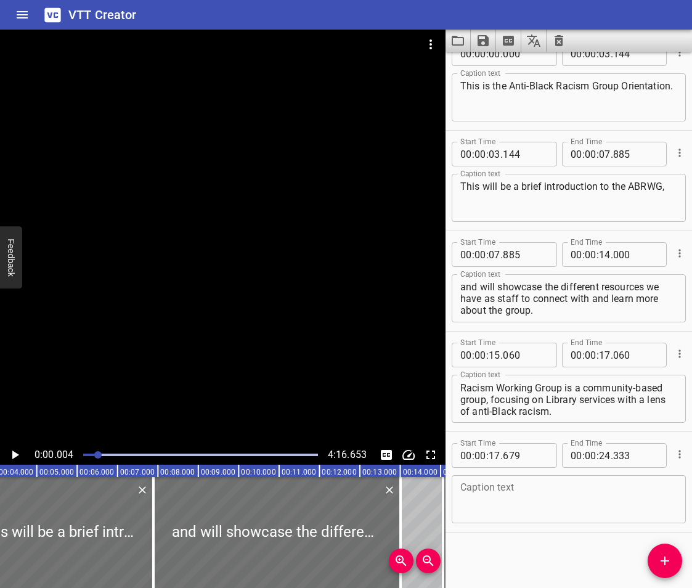
click at [98, 457] on div at bounding box center [97, 454] width 7 height 7
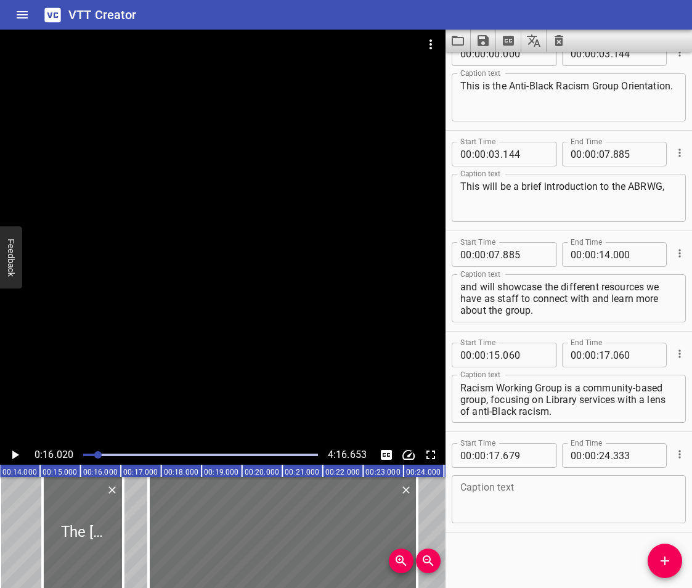
scroll to position [0, 647]
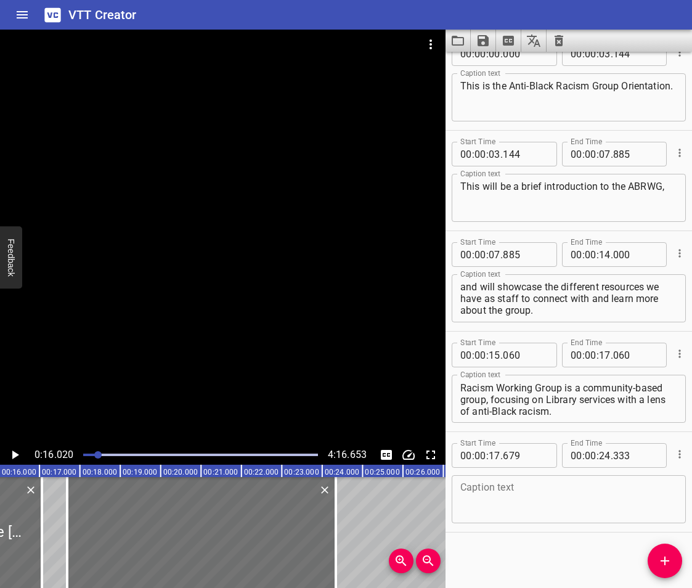
click at [17, 455] on icon "Play/Pause" at bounding box center [15, 455] width 7 height 9
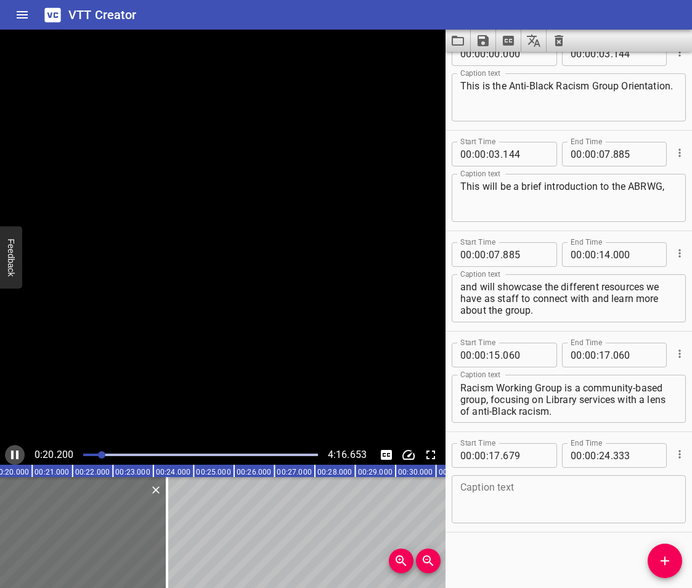
click at [17, 455] on icon "Play/Pause" at bounding box center [14, 455] width 7 height 9
click at [605, 353] on input "number" at bounding box center [605, 355] width 12 height 25
type input "17"
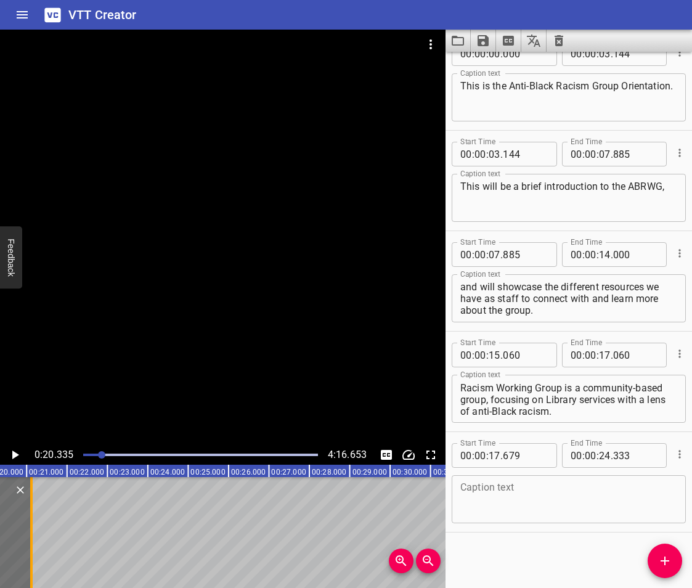
drag, startPoint x: 165, startPoint y: 517, endPoint x: 35, endPoint y: 510, distance: 130.3
click at [35, 510] on div at bounding box center [31, 532] width 12 height 111
type input "21"
type input "114"
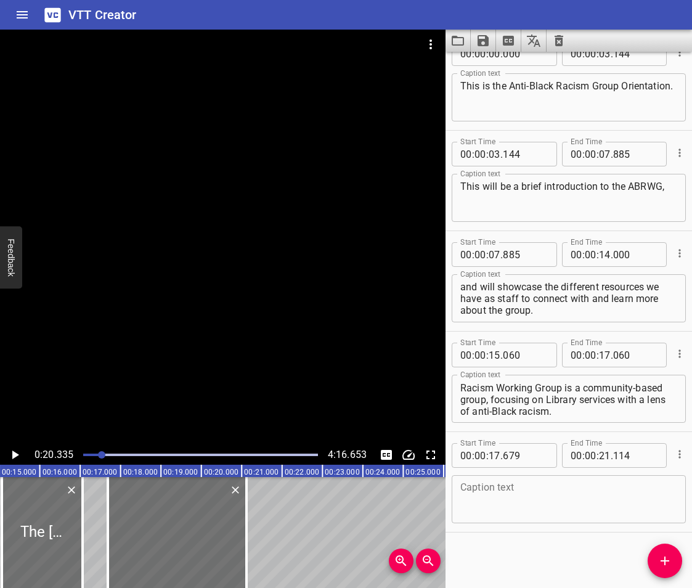
scroll to position [0, 535]
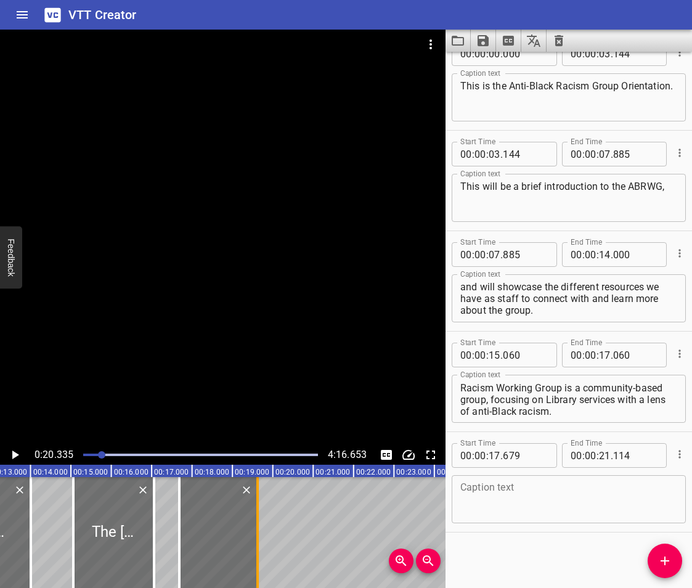
drag, startPoint x: 314, startPoint y: 540, endPoint x: 254, endPoint y: 541, distance: 60.4
click at [254, 541] on div at bounding box center [258, 532] width 12 height 111
type input "19"
type input "618"
click at [199, 523] on div at bounding box center [218, 532] width 78 height 111
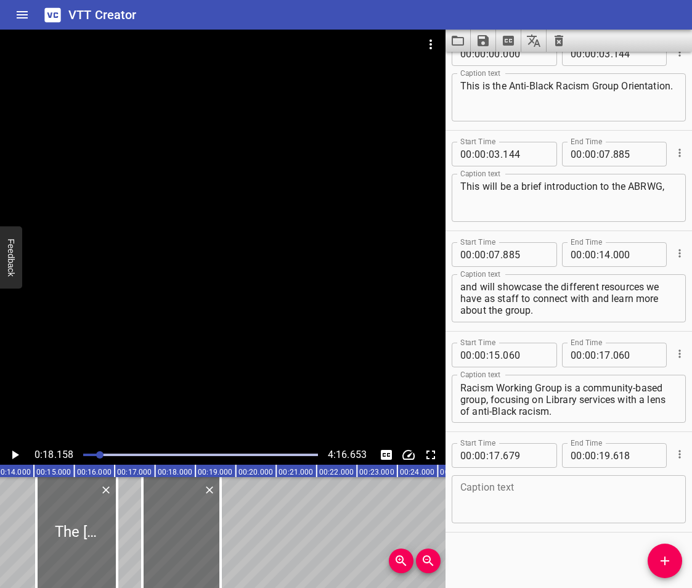
scroll to position [0, 393]
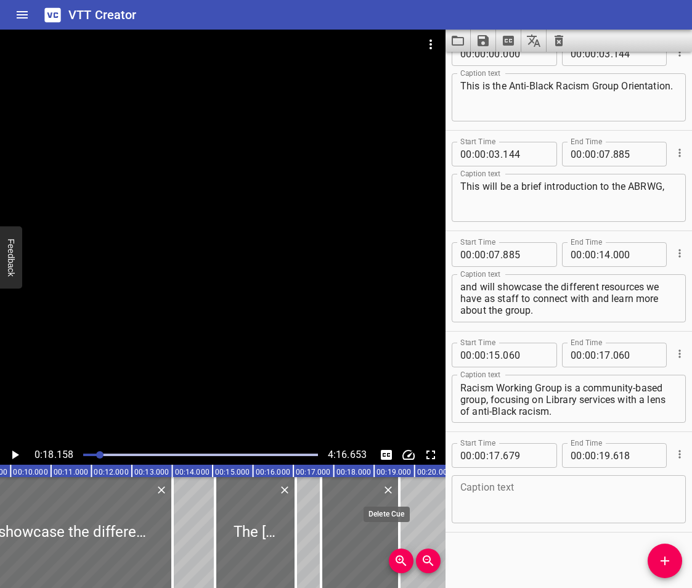
click at [387, 492] on icon "Delete" at bounding box center [388, 489] width 7 height 7
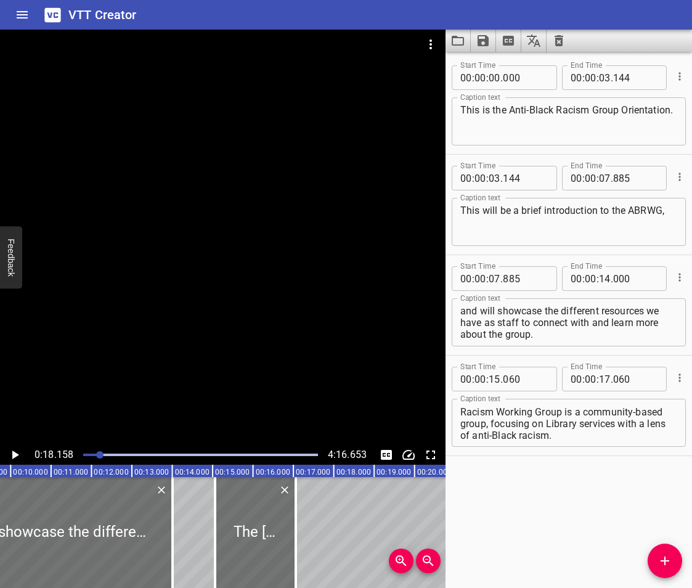
scroll to position [0, 0]
click at [282, 530] on div at bounding box center [255, 532] width 81 height 111
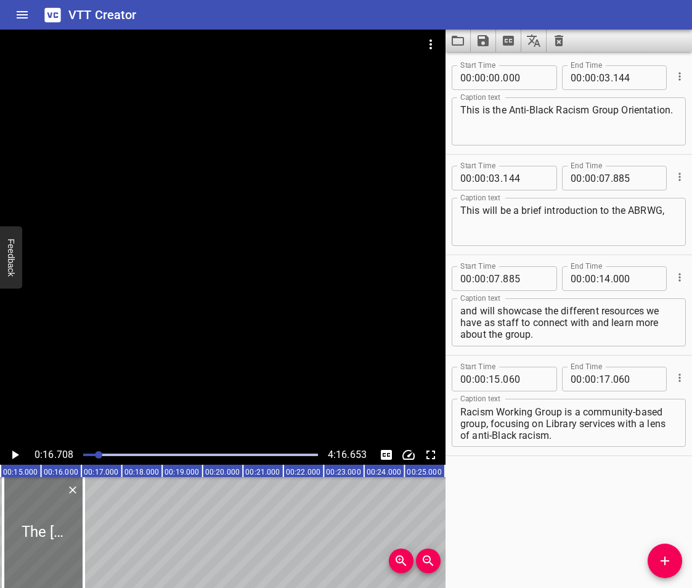
scroll to position [0, 675]
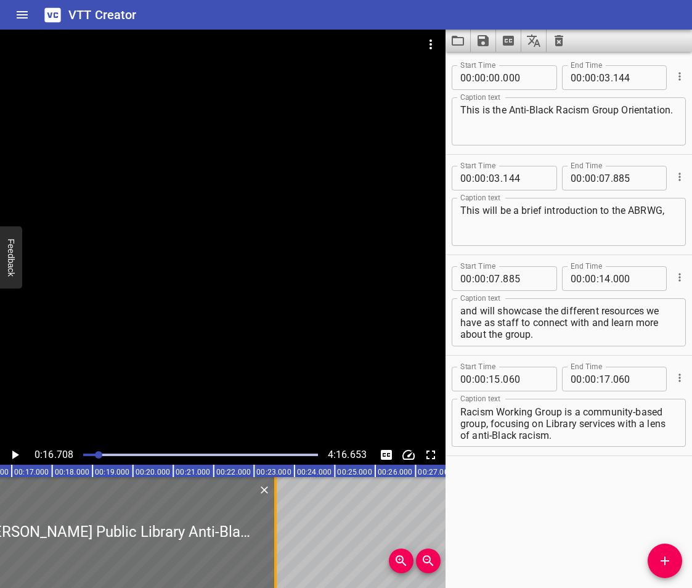
drag, startPoint x: 13, startPoint y: 534, endPoint x: 274, endPoint y: 555, distance: 262.3
click at [274, 555] on div at bounding box center [275, 532] width 2 height 111
type input "23"
type input "530"
click at [9, 453] on icon "Play/Pause" at bounding box center [14, 455] width 15 height 15
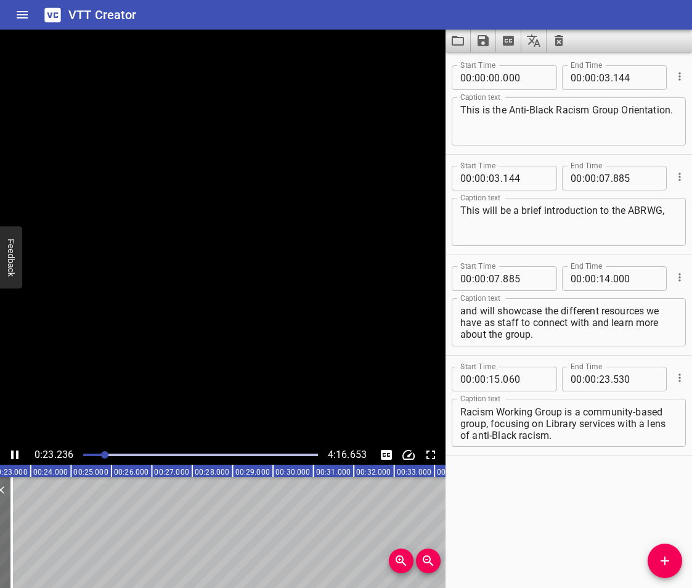
click at [9, 453] on icon "Play/Pause" at bounding box center [14, 455] width 15 height 15
click at [664, 563] on icon "Add Cue" at bounding box center [665, 561] width 15 height 15
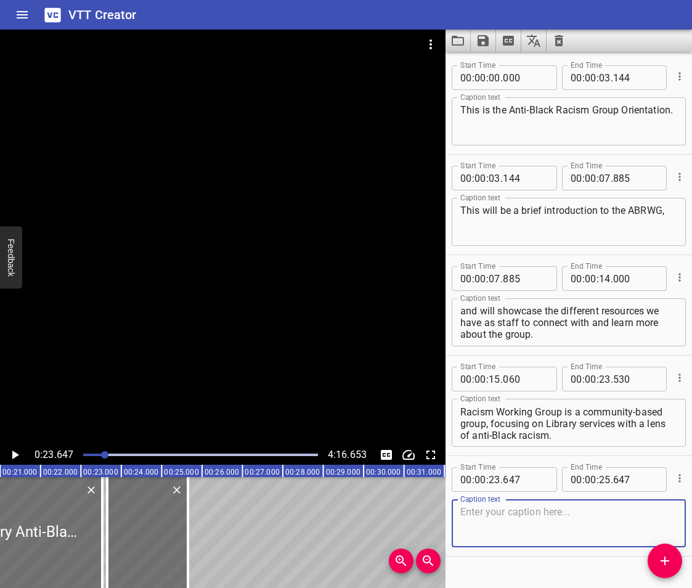
scroll to position [0, 813]
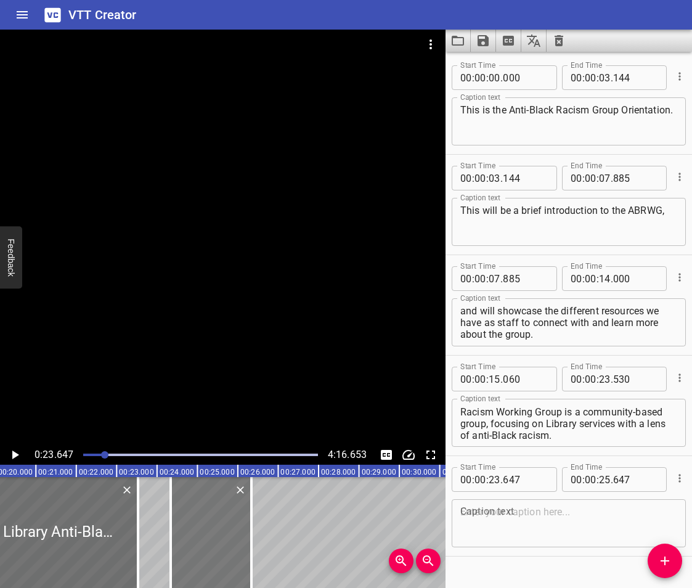
drag, startPoint x: 197, startPoint y: 514, endPoint x: 224, endPoint y: 526, distance: 30.6
click at [224, 526] on div at bounding box center [211, 532] width 81 height 111
type input "24"
type input "334"
type input "26"
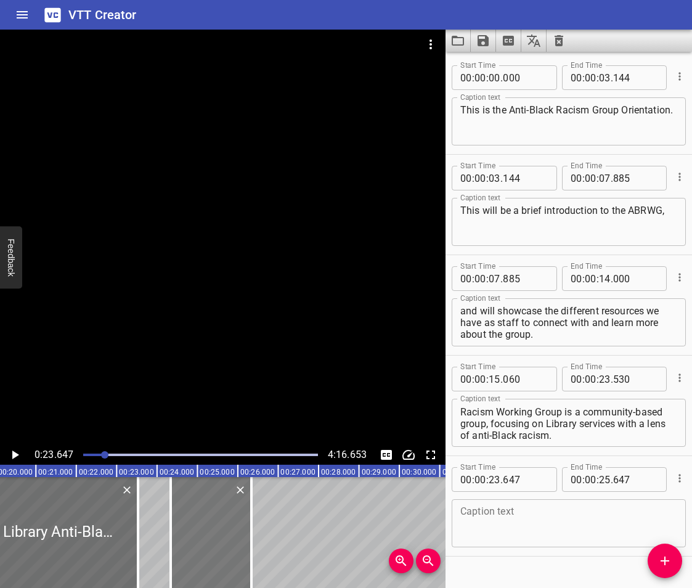
type input "334"
click at [14, 457] on icon "Play/Pause" at bounding box center [15, 455] width 7 height 9
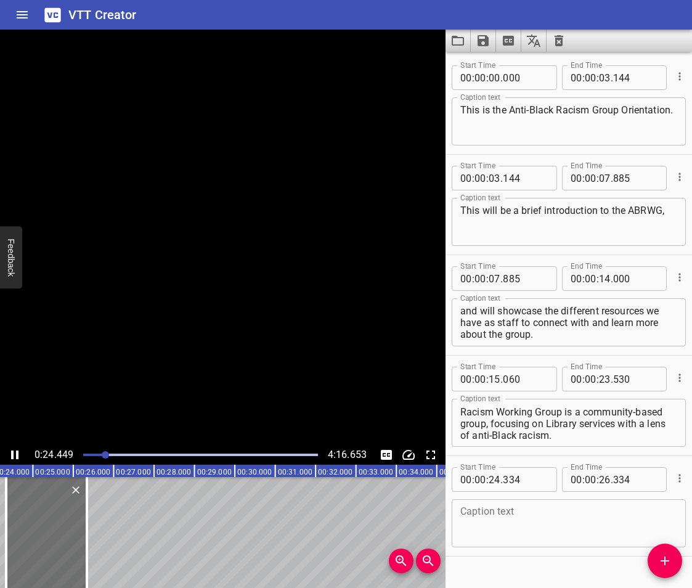
scroll to position [24, 0]
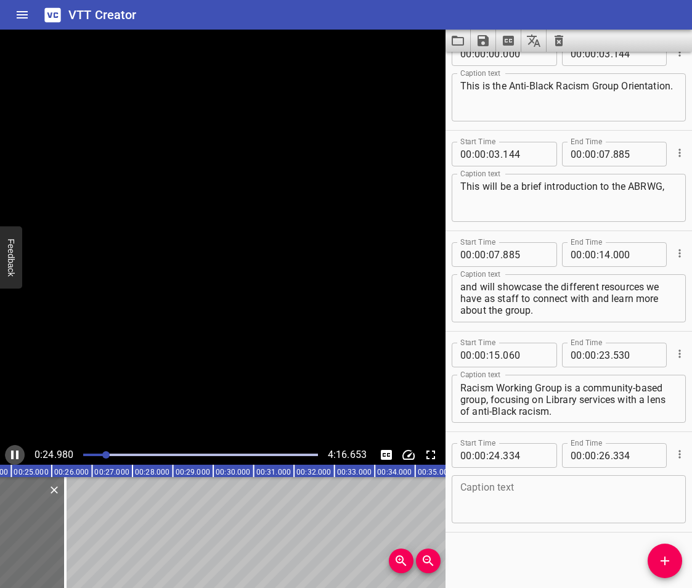
click at [14, 457] on icon "Play/Pause" at bounding box center [14, 455] width 15 height 15
click at [528, 498] on textarea at bounding box center [569, 499] width 217 height 35
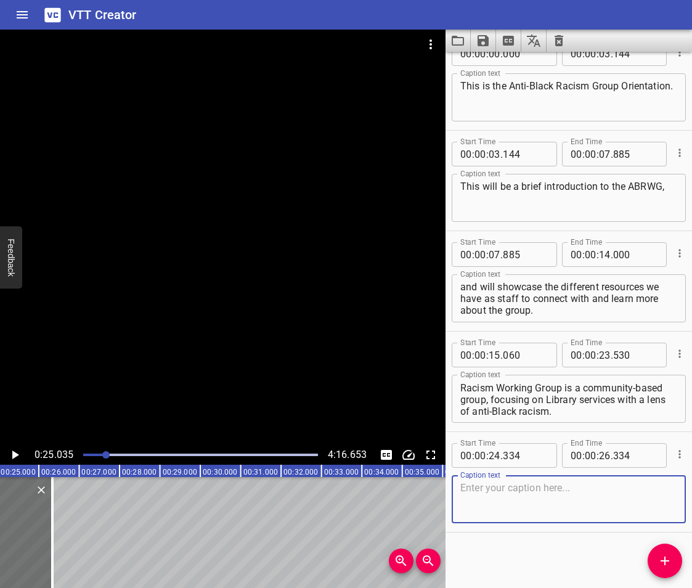
paste textarea "Very briefly - Anti-Black racism is prejudice, attitudes, beliefs, stereotyping…"
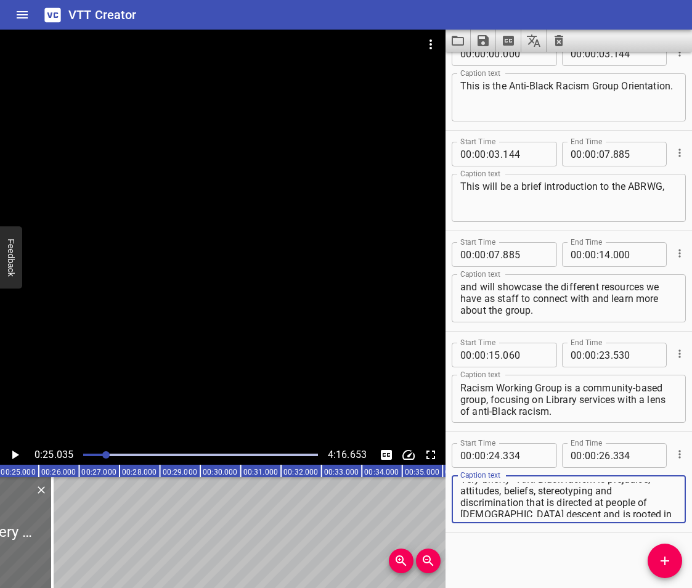
scroll to position [0, 0]
drag, startPoint x: 518, startPoint y: 509, endPoint x: 535, endPoint y: 504, distance: 17.4
click at [535, 504] on textarea "Very briefly - Anti-Black racism is prejudice, attitudes, beliefs, stereotyping…" at bounding box center [569, 499] width 217 height 35
type textarea "Very briefly - Anti-Black racism is prejudice, attitudes, beliefs, stereotyping…"
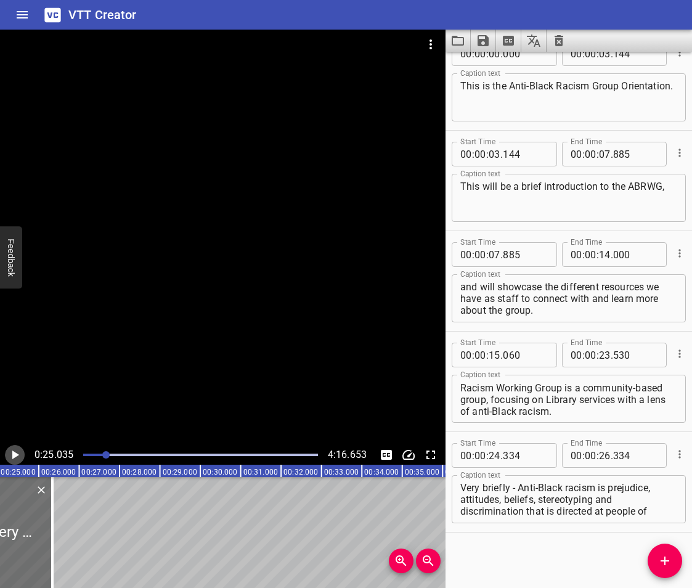
click at [11, 458] on icon "Play/Pause" at bounding box center [14, 455] width 15 height 15
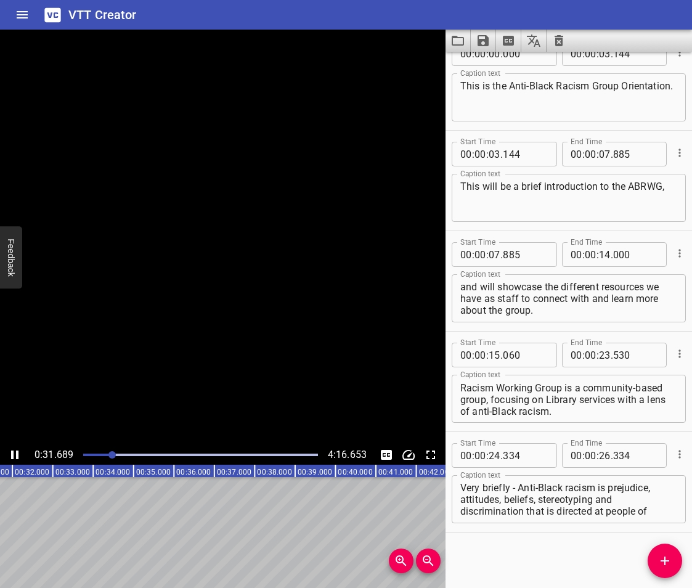
click at [13, 454] on icon "Play/Pause" at bounding box center [14, 455] width 7 height 9
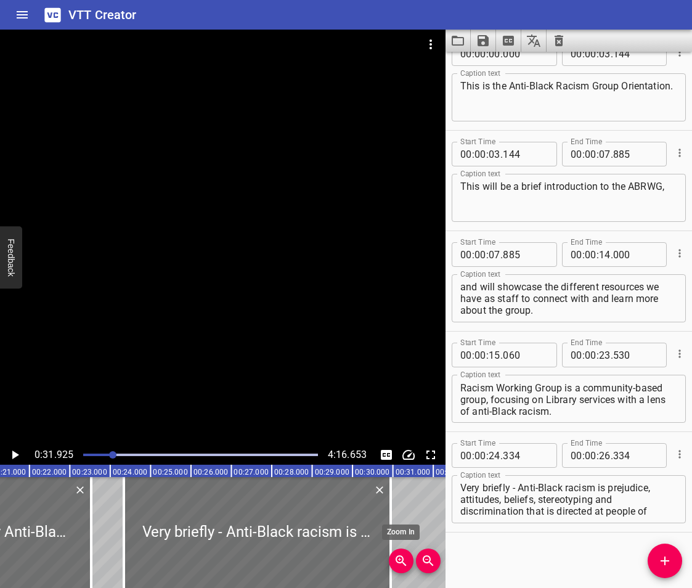
drag, startPoint x: 206, startPoint y: 530, endPoint x: 392, endPoint y: 552, distance: 187.5
click at [392, 552] on div "00:00.000 00:01.000 00:02.000 00:03.000 00:04.000 00:05.000 00:06.000 00:07.000…" at bounding box center [223, 526] width 446 height 123
type input "30"
type input "942"
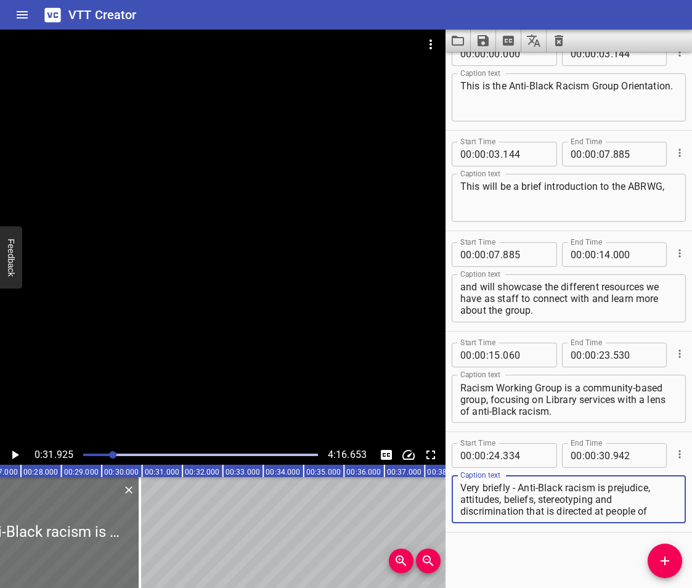
scroll to position [35, 0]
drag, startPoint x: 525, startPoint y: 509, endPoint x: 604, endPoint y: 536, distance: 82.7
click at [604, 536] on div "Start Time 00 : 00 : 00 . 000 Start Time End Time 00 : 00 : 03 . 144 End Time C…" at bounding box center [569, 320] width 247 height 536
type textarea "Very briefly - Anti-Black racism is prejudice, attitudes, beliefs, stereotyping…"
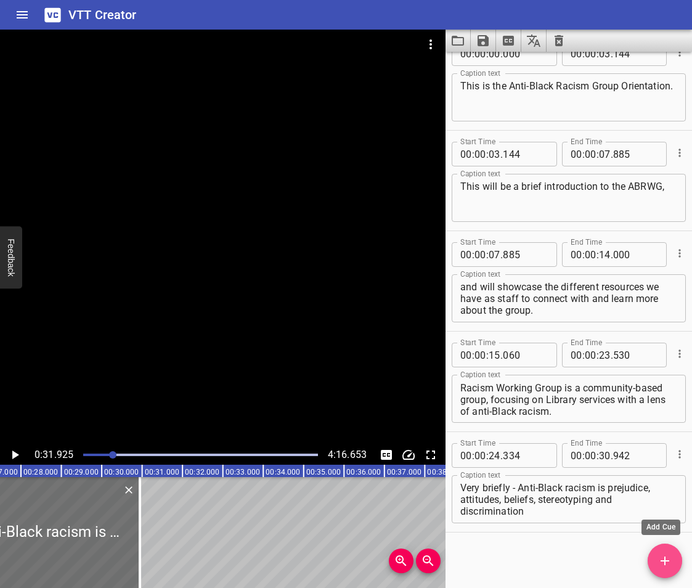
click at [670, 562] on icon "Add Cue" at bounding box center [665, 561] width 15 height 15
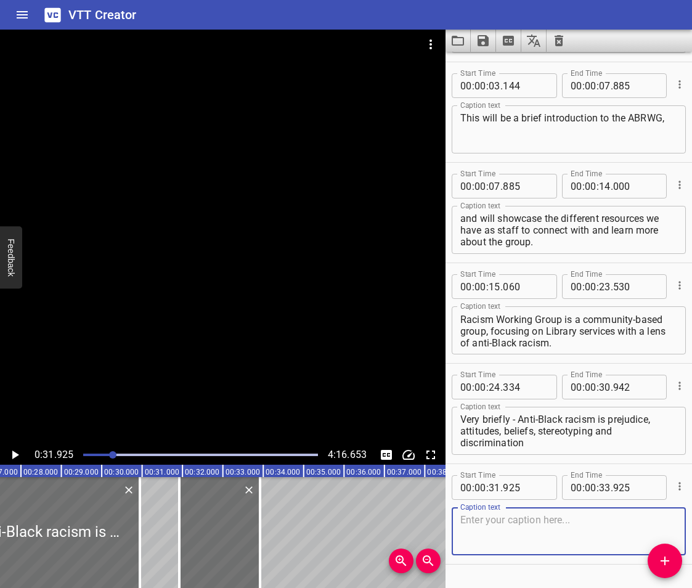
scroll to position [125, 0]
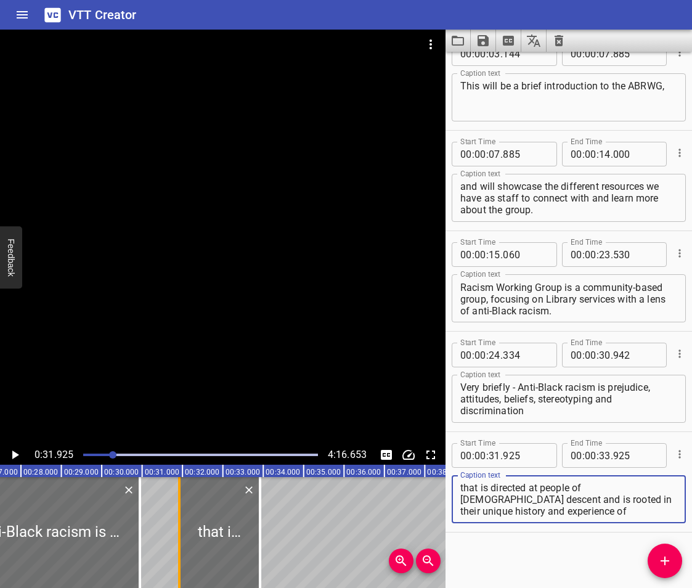
type textarea "that is directed at people of [DEMOGRAPHIC_DATA] descent and is rooted in their…"
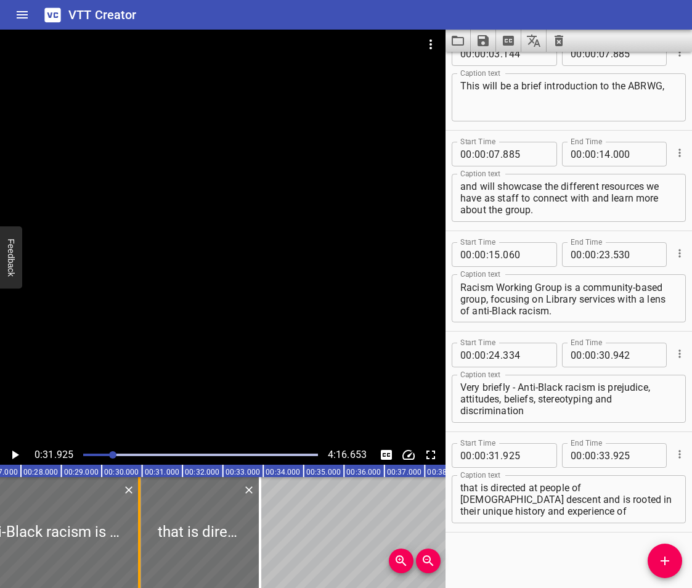
drag, startPoint x: 181, startPoint y: 515, endPoint x: 141, endPoint y: 515, distance: 40.1
click at [141, 515] on div at bounding box center [139, 532] width 12 height 111
type input "30"
type input "933"
click at [10, 458] on icon "Play/Pause" at bounding box center [14, 455] width 15 height 15
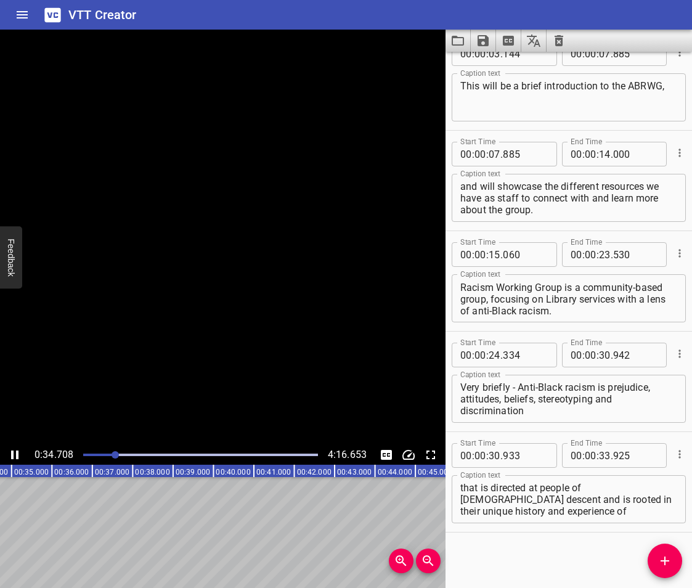
click at [10, 458] on icon "Play/Pause" at bounding box center [14, 455] width 15 height 15
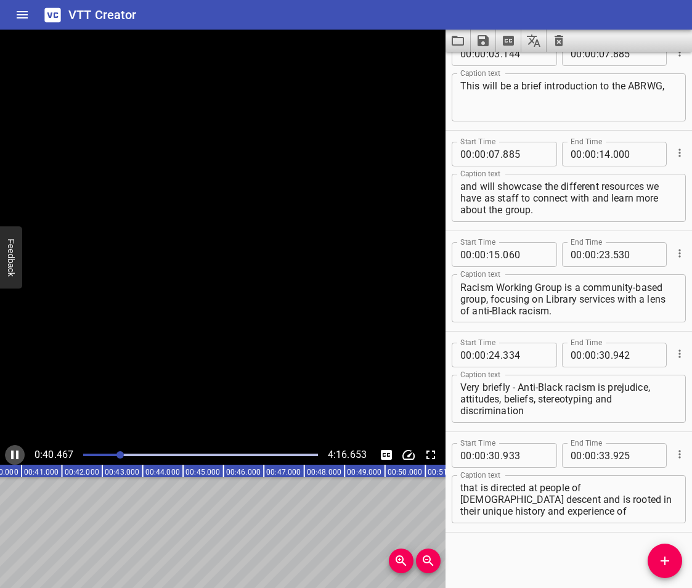
click at [10, 458] on icon "Play/Pause" at bounding box center [14, 455] width 15 height 15
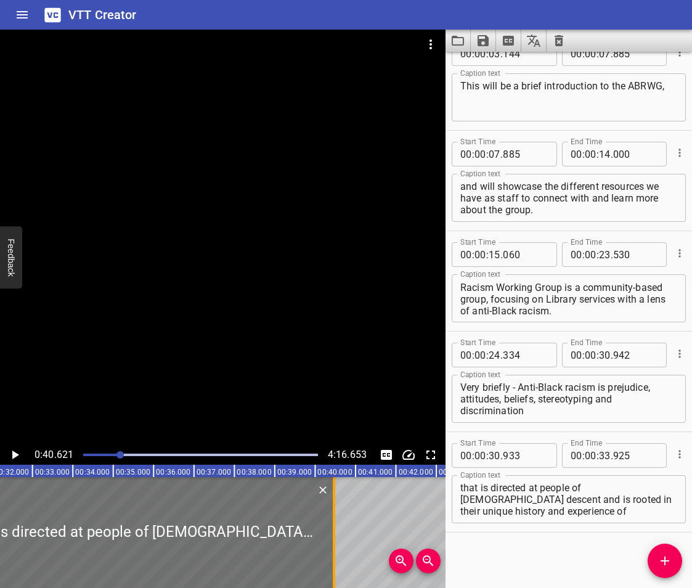
drag, startPoint x: 67, startPoint y: 541, endPoint x: 332, endPoint y: 572, distance: 266.3
click at [332, 572] on div at bounding box center [334, 532] width 12 height 111
type input "40"
type input "471"
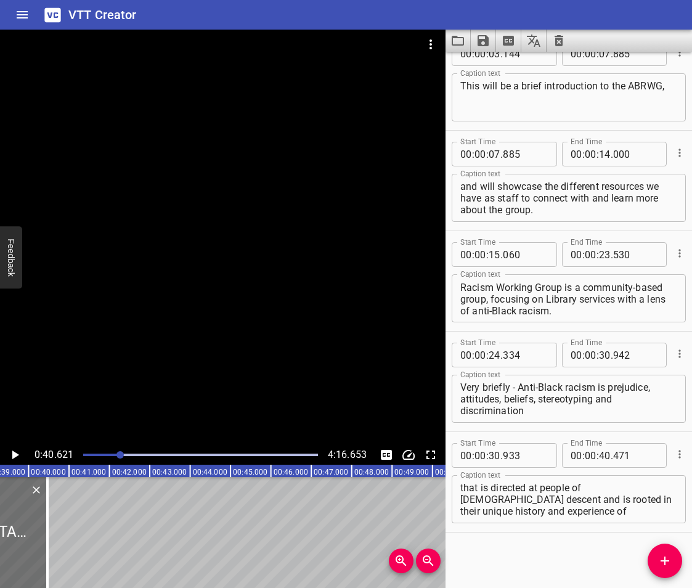
scroll to position [0, 1552]
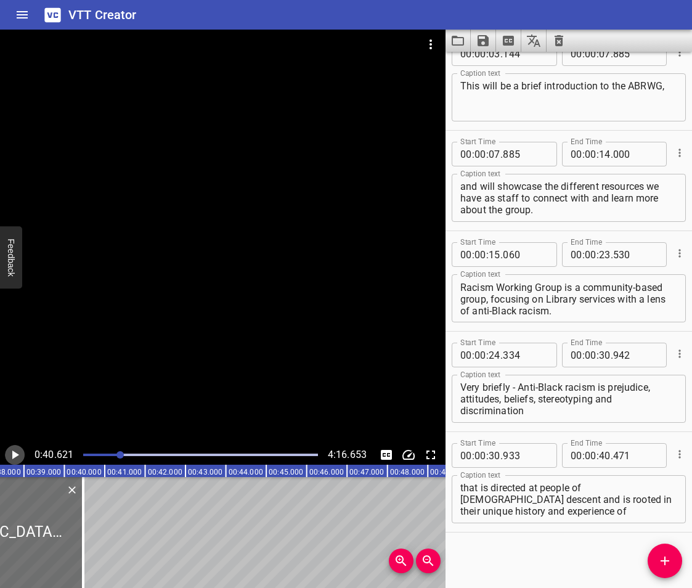
click at [14, 449] on icon "Play/Pause" at bounding box center [14, 455] width 15 height 15
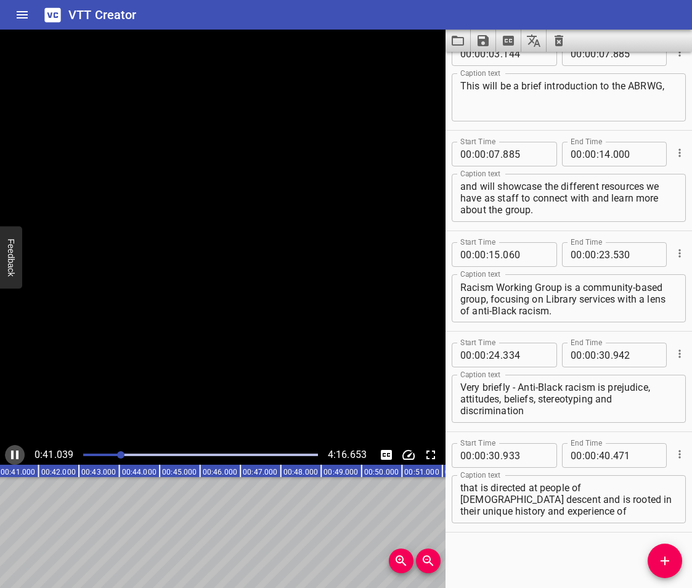
click at [14, 449] on icon "Play/Pause" at bounding box center [14, 455] width 15 height 15
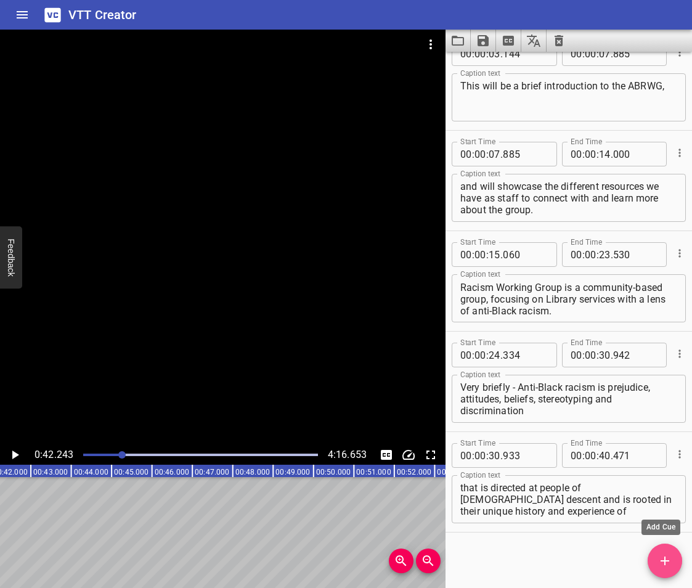
click at [657, 560] on span "Add Cue" at bounding box center [665, 561] width 35 height 15
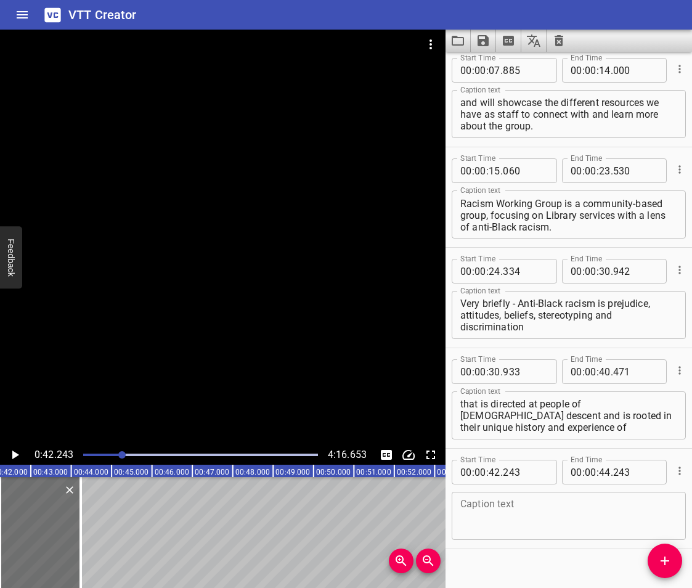
scroll to position [225, 0]
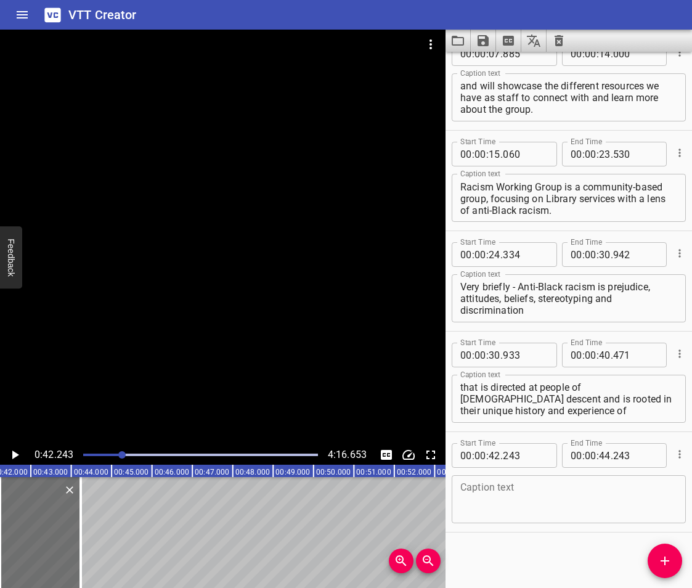
click at [516, 504] on textarea at bounding box center [569, 499] width 217 height 35
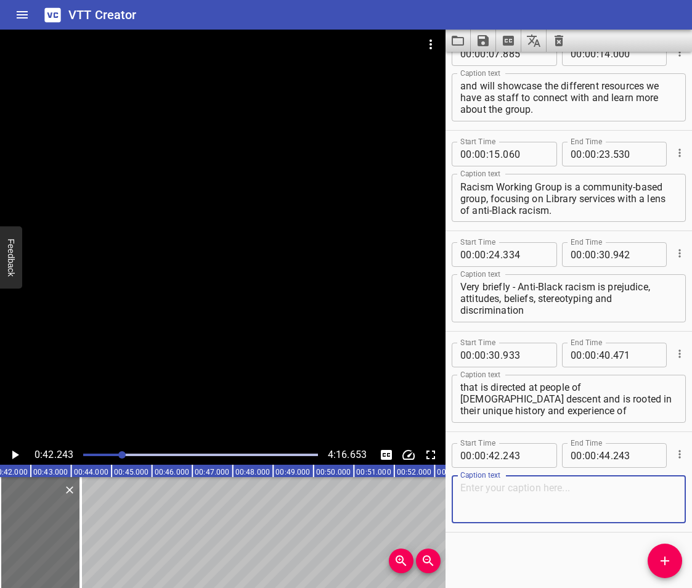
paste textarea "Anti-Black racism is deeply rooted in Canadian institutions. Including the PPL."
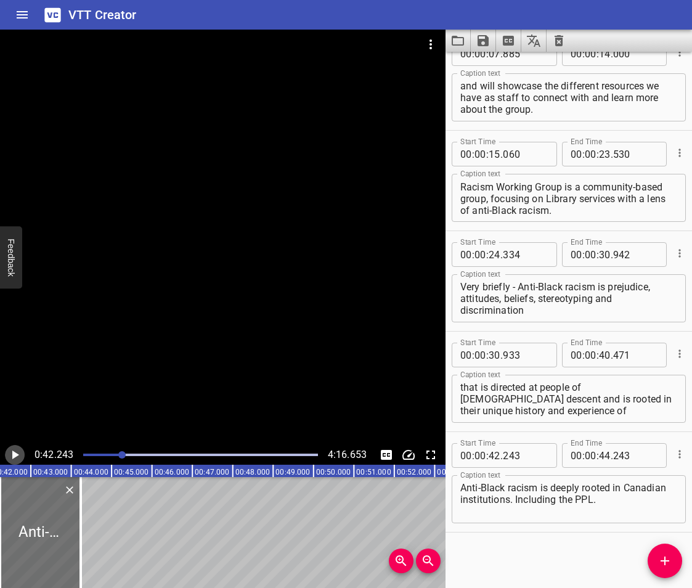
click at [14, 451] on icon "Play/Pause" at bounding box center [14, 455] width 15 height 15
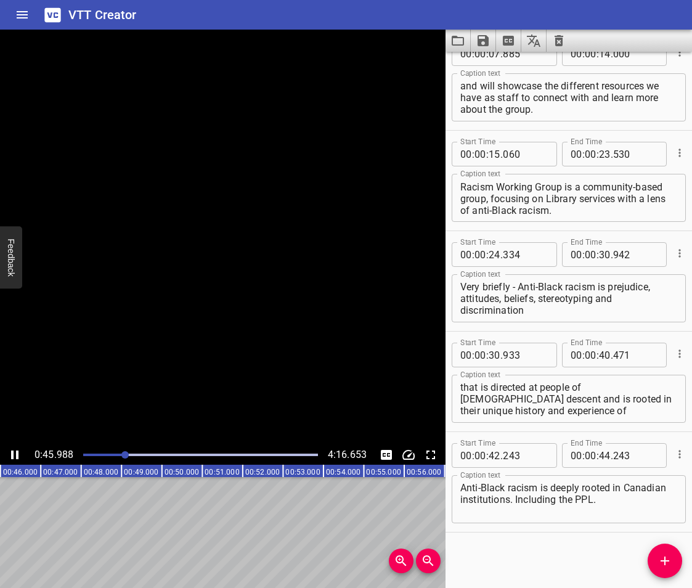
click at [14, 451] on icon "Play/Pause" at bounding box center [14, 455] width 7 height 9
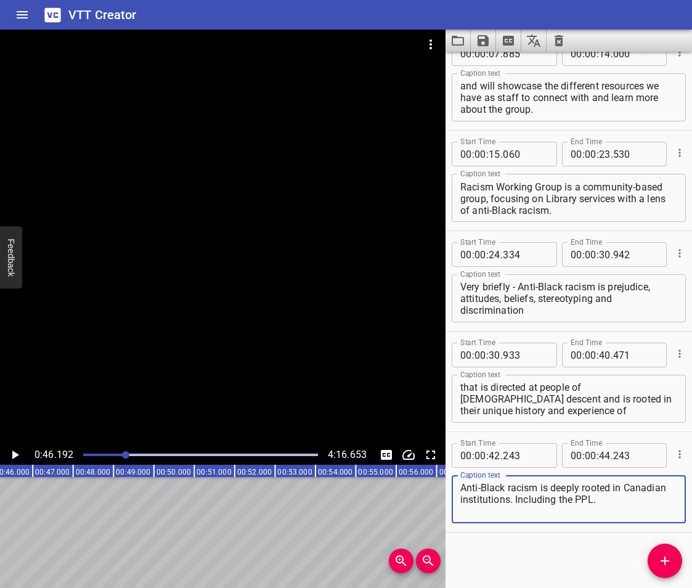
drag, startPoint x: 623, startPoint y: 502, endPoint x: 514, endPoint y: 508, distance: 109.3
click at [514, 508] on textarea "Anti-Black racism is deeply rooted in Canadian institutions. Including the PPL." at bounding box center [569, 499] width 217 height 35
type textarea "Anti-Black racism is deeply rooted in Canadian institutions."
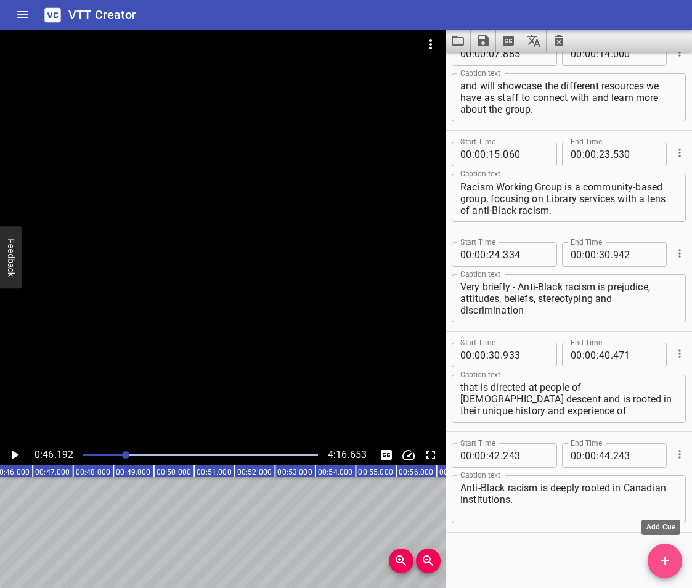
click at [657, 559] on span "Add Cue" at bounding box center [665, 561] width 35 height 15
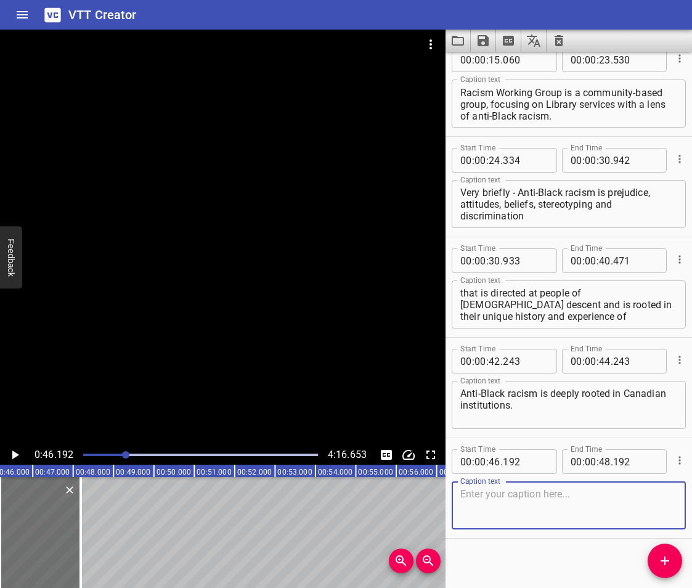
scroll to position [326, 0]
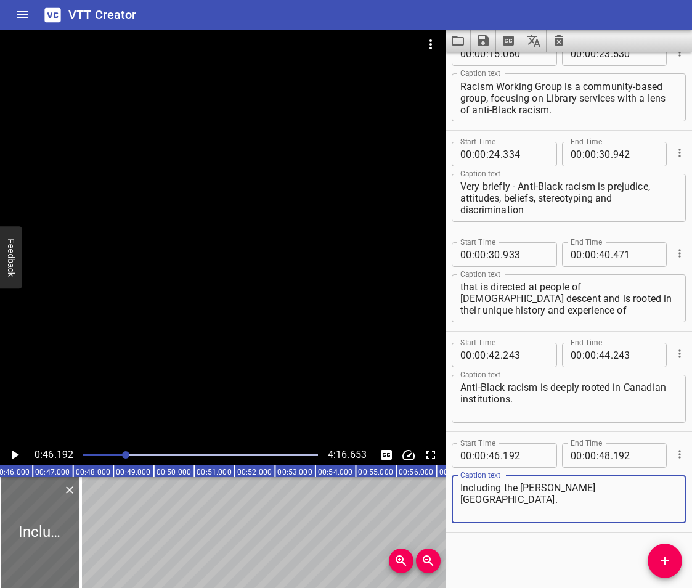
type textarea "Including the [PERSON_NAME][GEOGRAPHIC_DATA]."
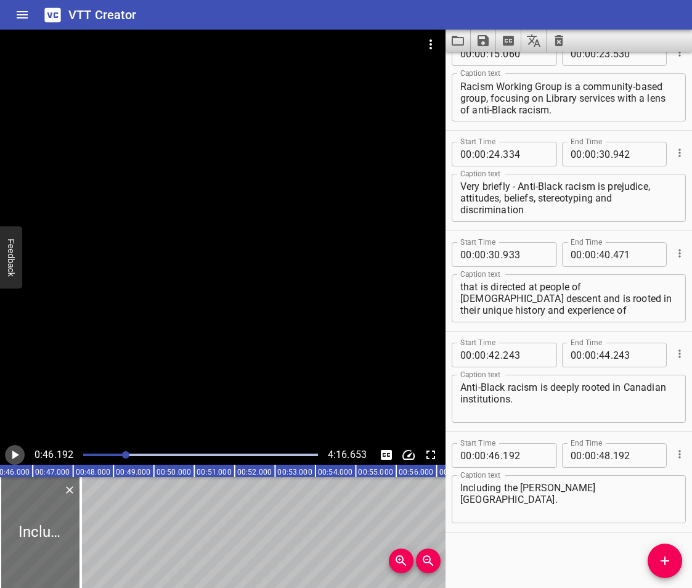
click at [17, 457] on icon "Play/Pause" at bounding box center [14, 455] width 15 height 15
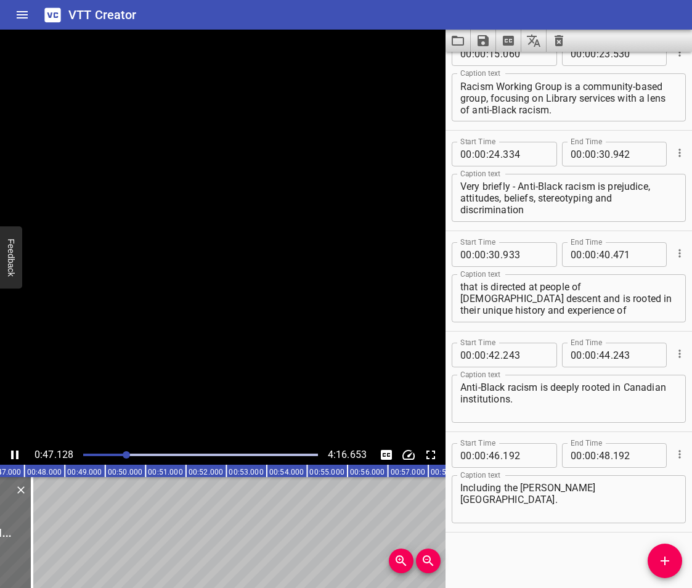
click at [17, 457] on icon "Play/Pause" at bounding box center [14, 455] width 7 height 9
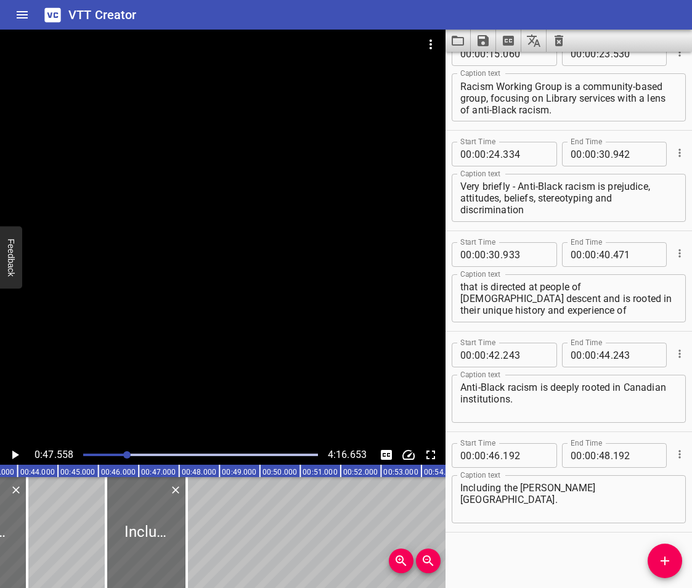
scroll to position [0, 1742]
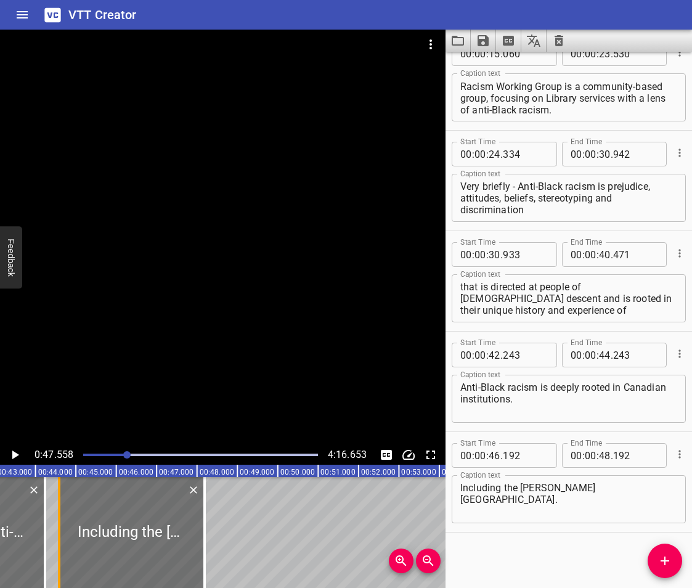
drag, startPoint x: 119, startPoint y: 540, endPoint x: 54, endPoint y: 555, distance: 66.4
click at [54, 555] on div at bounding box center [59, 532] width 12 height 111
type input "44"
type input "590"
drag, startPoint x: 45, startPoint y: 534, endPoint x: 56, endPoint y: 541, distance: 13.0
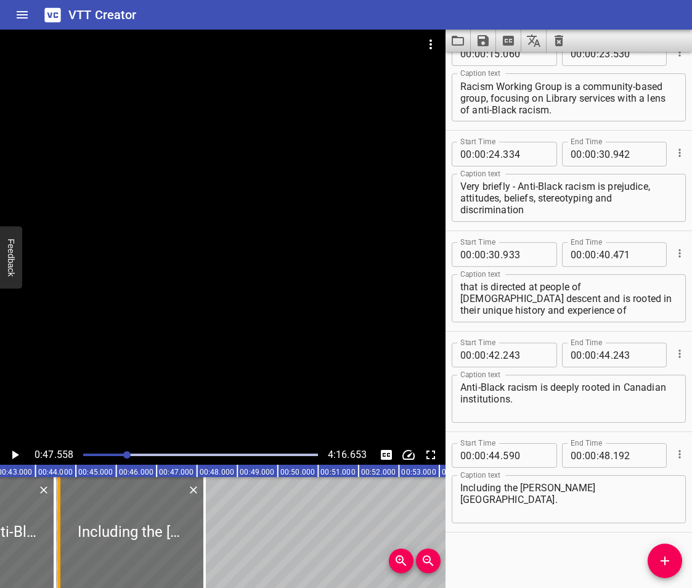
type input "518"
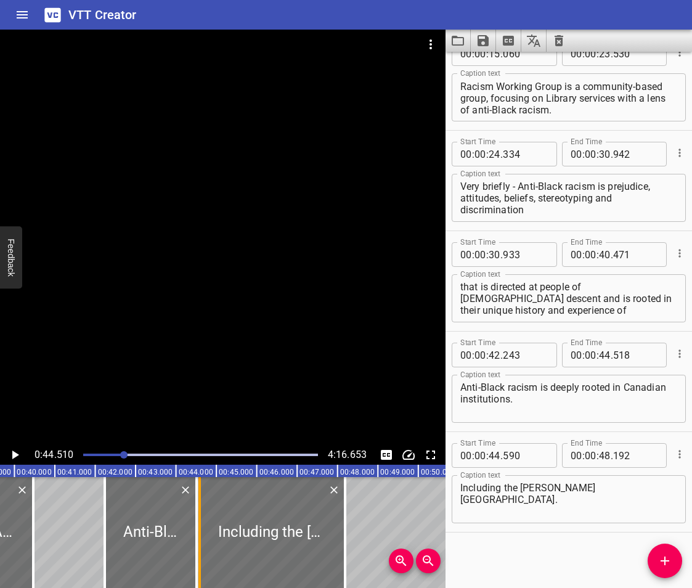
scroll to position [0, 1477]
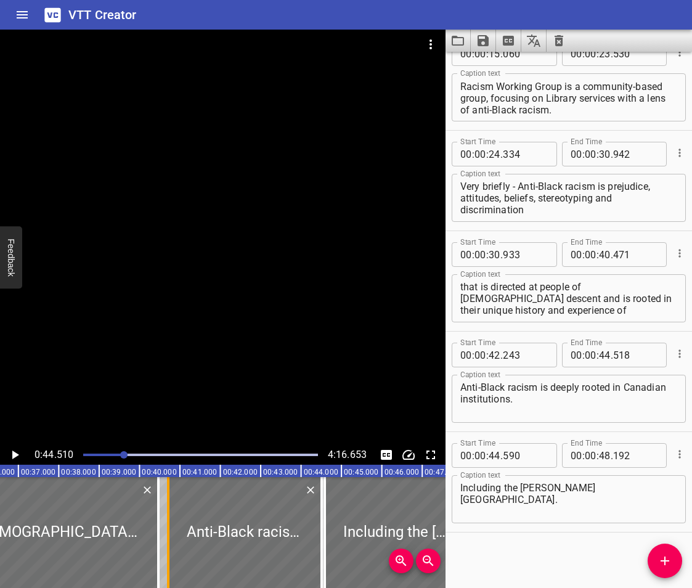
drag, startPoint x: 229, startPoint y: 548, endPoint x: 168, endPoint y: 555, distance: 61.5
click at [168, 555] on div at bounding box center [168, 532] width 2 height 111
type input "40"
type input "732"
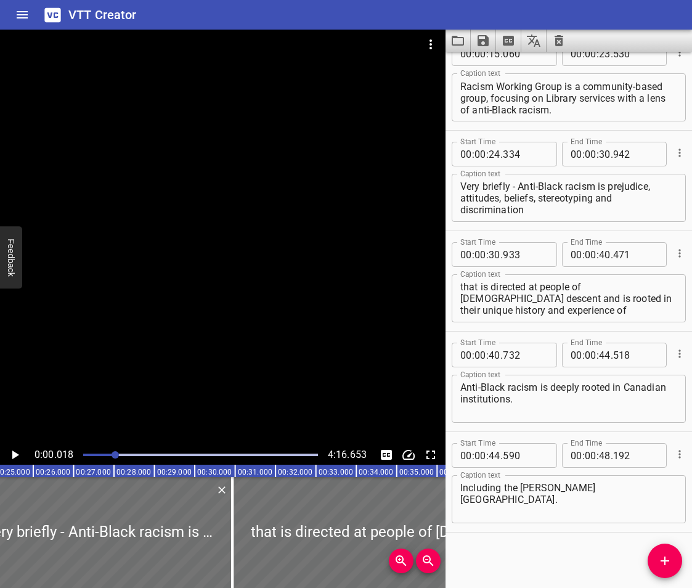
drag, startPoint x: 125, startPoint y: 457, endPoint x: 115, endPoint y: 464, distance: 11.1
click at [115, 464] on div "0:00.018 4:16.653" at bounding box center [223, 455] width 446 height 20
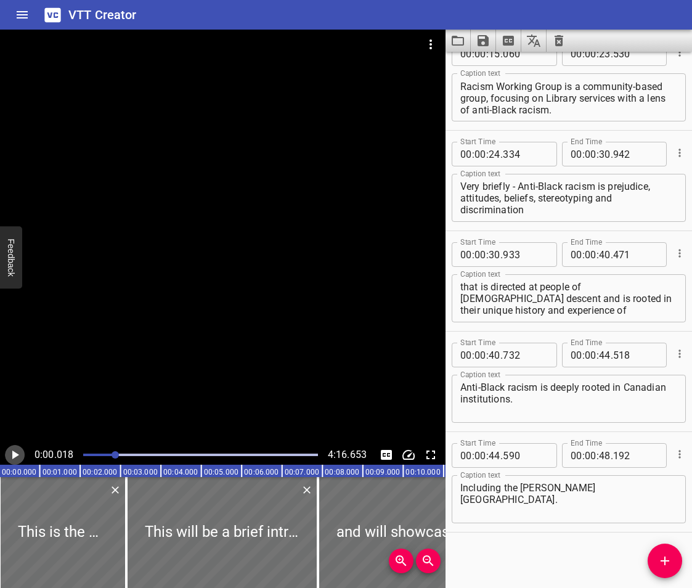
click at [18, 459] on icon "Play/Pause" at bounding box center [14, 455] width 15 height 15
click at [99, 458] on div at bounding box center [98, 454] width 7 height 7
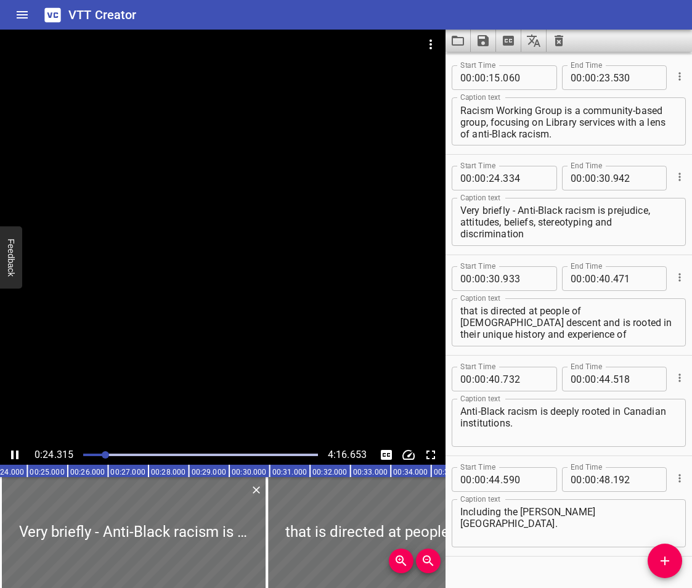
scroll to position [326, 0]
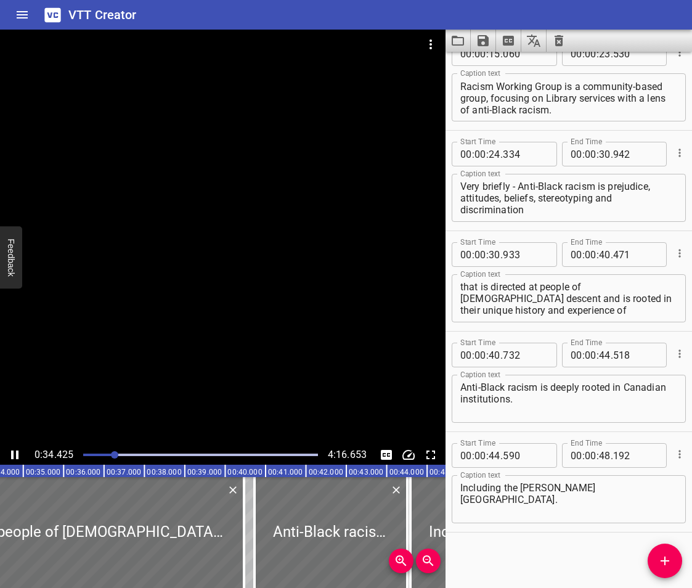
click at [14, 453] on icon "Play/Pause" at bounding box center [14, 455] width 15 height 15
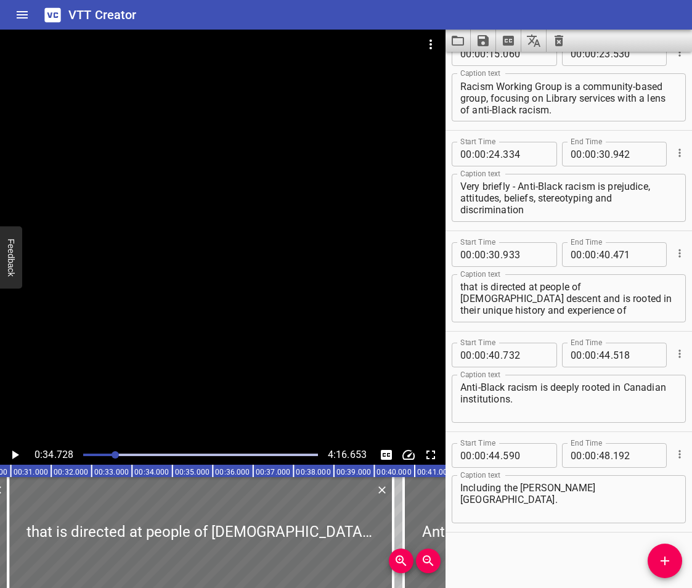
scroll to position [0, 1170]
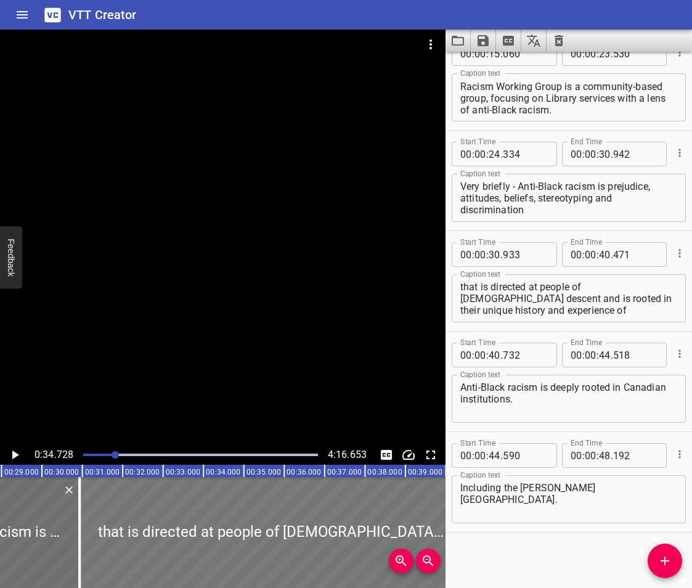
click at [111, 530] on div at bounding box center [272, 532] width 385 height 111
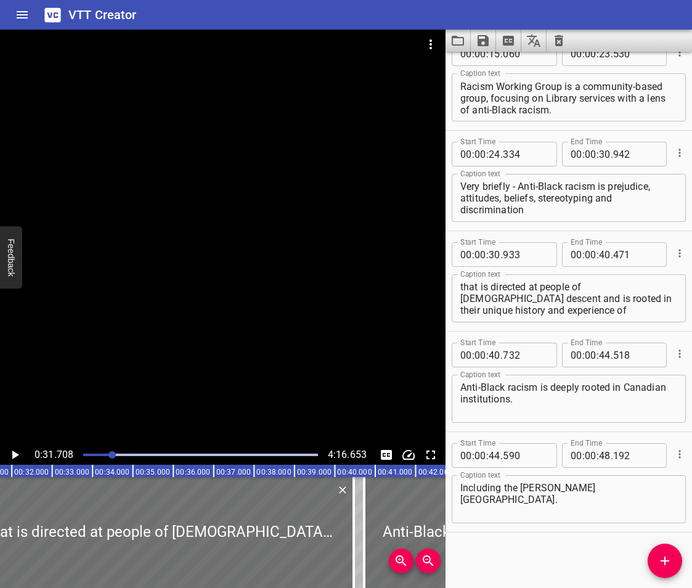
scroll to position [0, 1174]
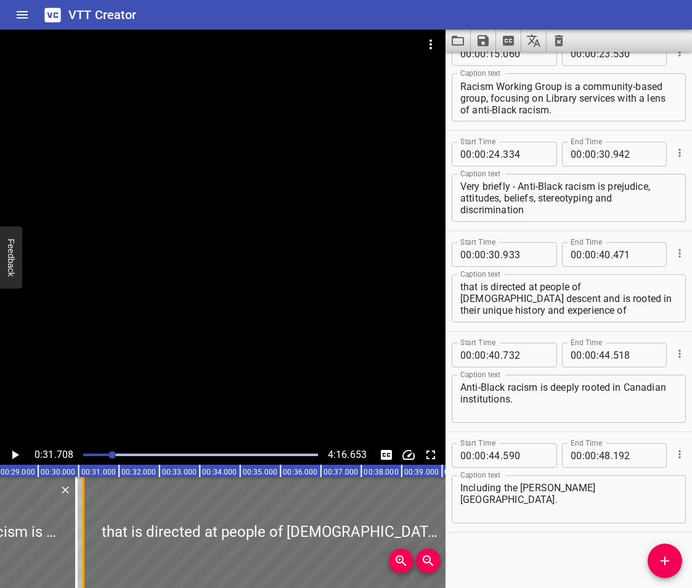
drag, startPoint x: 76, startPoint y: 555, endPoint x: 84, endPoint y: 558, distance: 7.8
click at [84, 558] on div at bounding box center [83, 532] width 2 height 111
type input "31"
type input "116"
click at [14, 456] on icon "Play/Pause" at bounding box center [15, 455] width 7 height 9
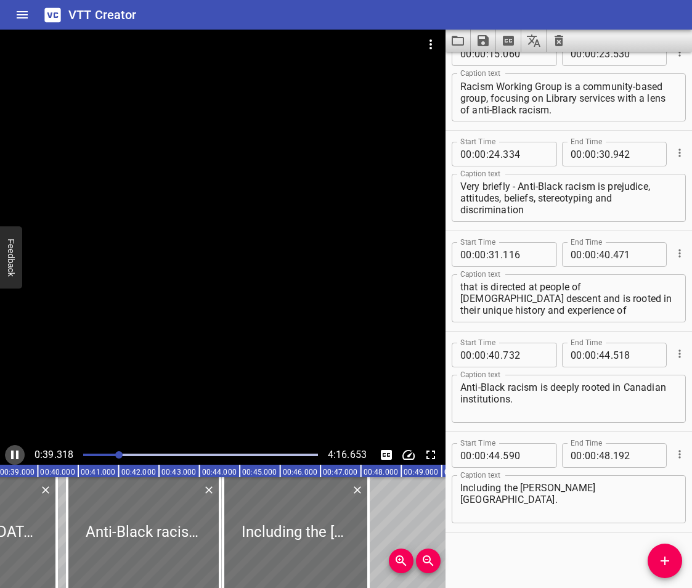
click at [17, 454] on icon "Play/Pause" at bounding box center [14, 455] width 7 height 9
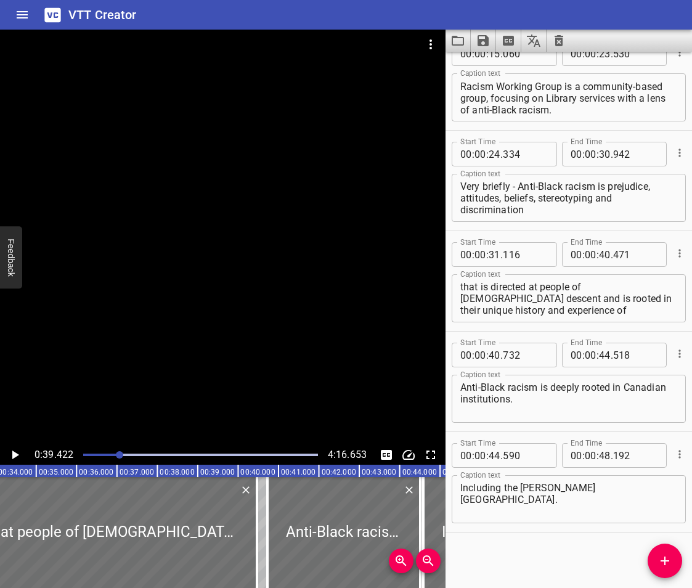
scroll to position [0, 1396]
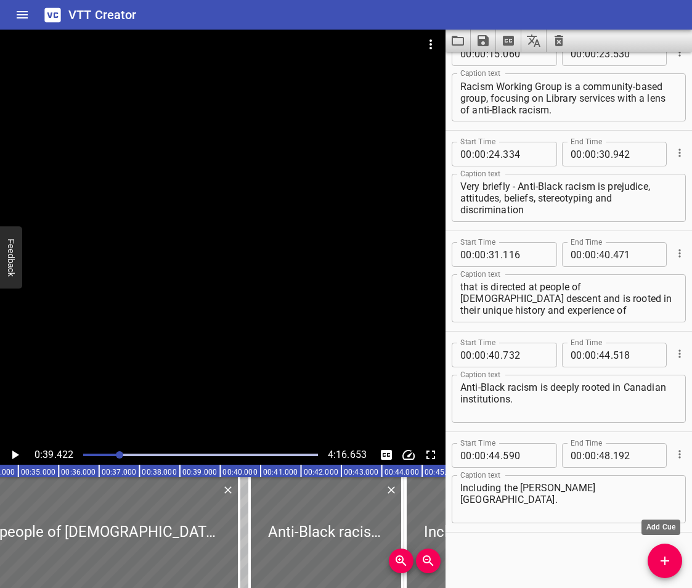
click at [665, 568] on button "Add Cue" at bounding box center [665, 561] width 35 height 35
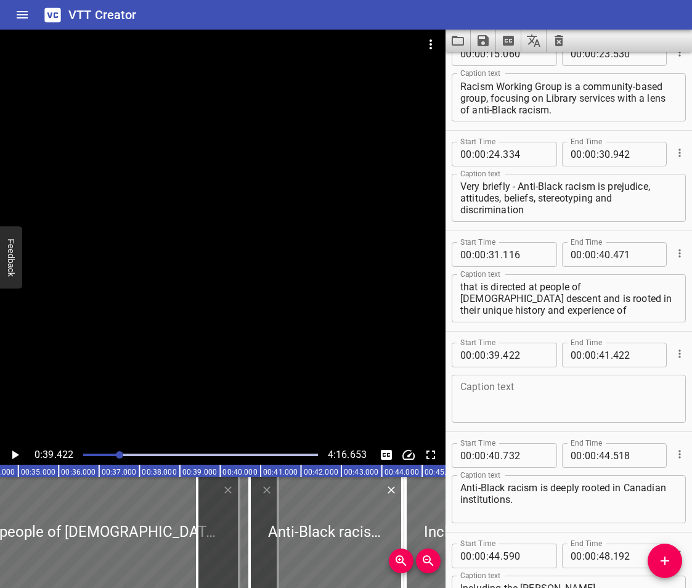
drag, startPoint x: 456, startPoint y: 300, endPoint x: 549, endPoint y: 305, distance: 93.9
click at [549, 305] on div "that is directed at people of [DEMOGRAPHIC_DATA] descent and is rooted in their…" at bounding box center [569, 298] width 234 height 48
drag, startPoint x: 461, startPoint y: 298, endPoint x: 667, endPoint y: 329, distance: 208.8
click at [667, 329] on div "Start Time 00 : 00 : 31 . 116 Start Time End Time 00 : 00 : 40 . 471 End Time C…" at bounding box center [569, 281] width 247 height 100
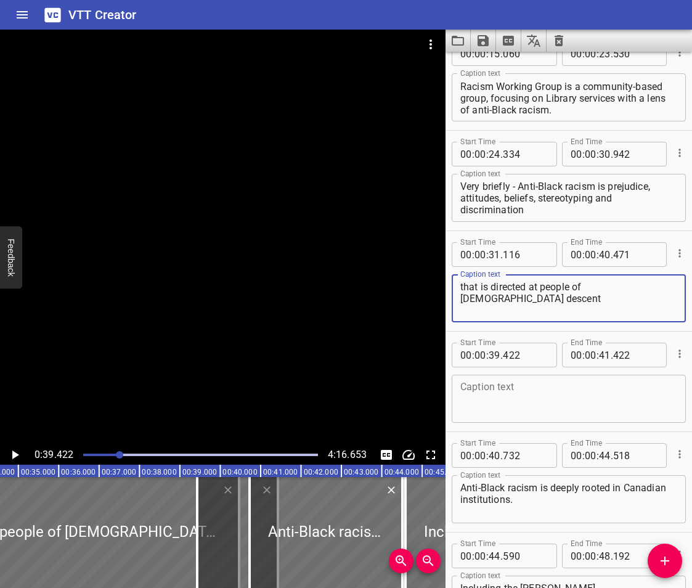
type textarea "that is directed at people of [DEMOGRAPHIC_DATA] descent"
click at [498, 393] on textarea at bounding box center [569, 399] width 217 height 35
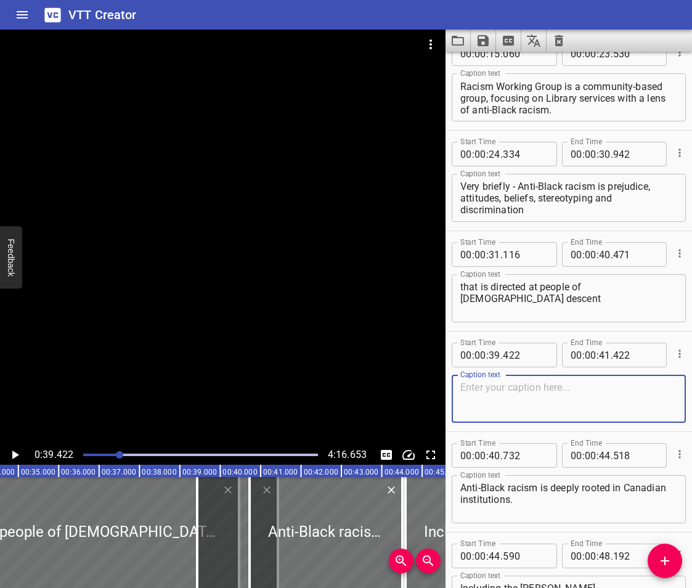
paste textarea "and is rooted in their unique history and experience of enslavement and its leg…"
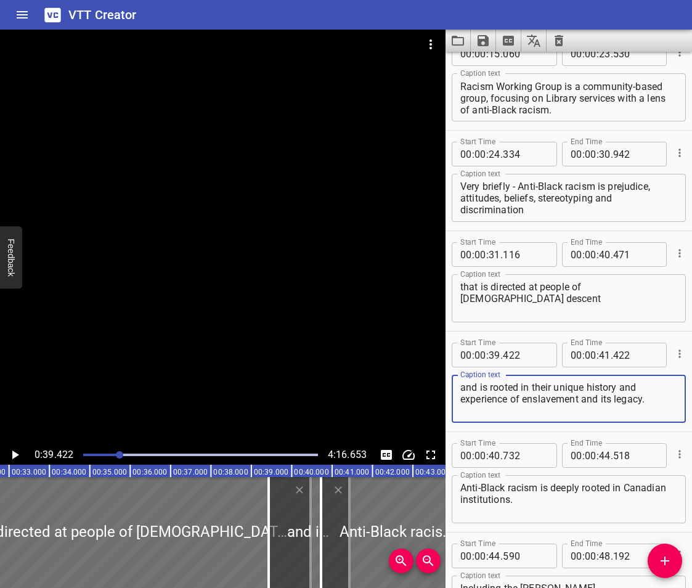
scroll to position [0, 1235]
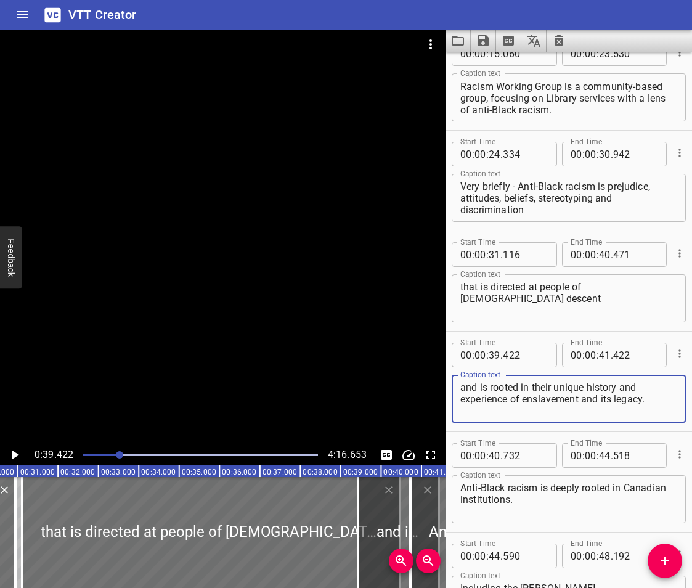
type textarea "and is rooted in their unique history and experience of enslavement and its leg…"
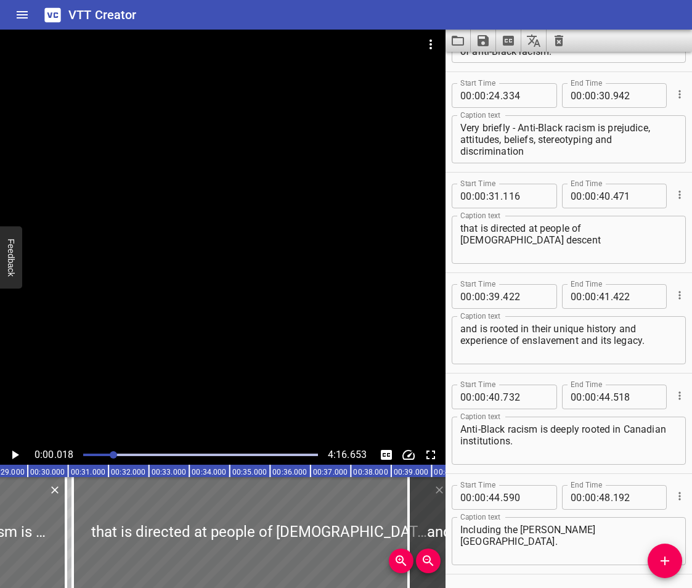
scroll to position [426, 0]
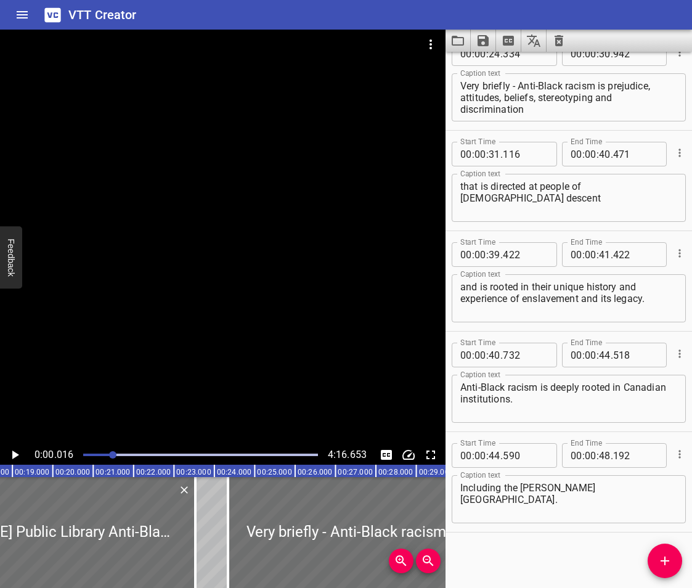
click at [113, 456] on div at bounding box center [112, 454] width 7 height 7
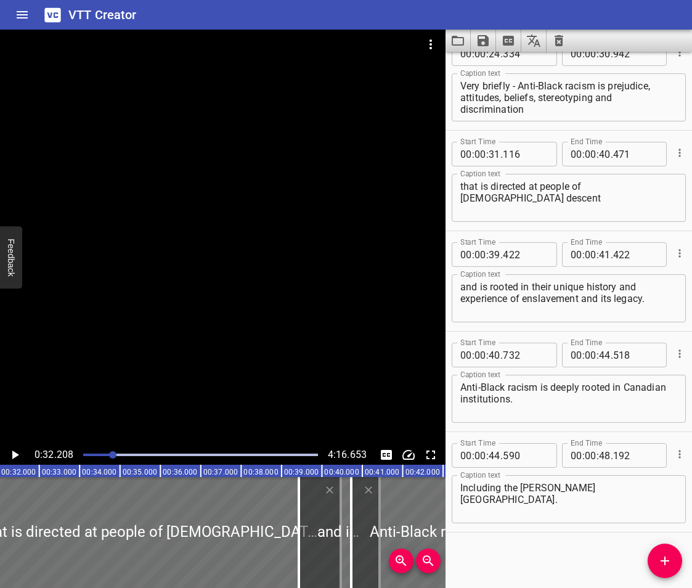
scroll to position [0, 1301]
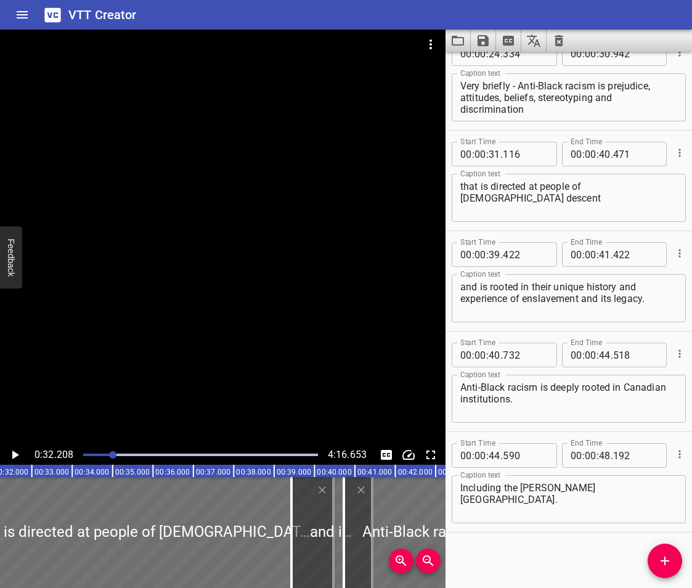
click at [15, 453] on icon "Play/Pause" at bounding box center [15, 455] width 7 height 9
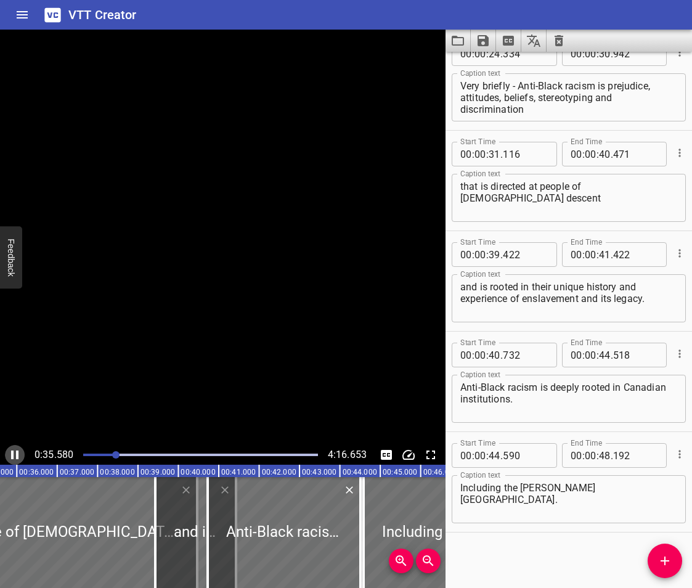
click at [15, 453] on icon "Play/Pause" at bounding box center [14, 455] width 15 height 15
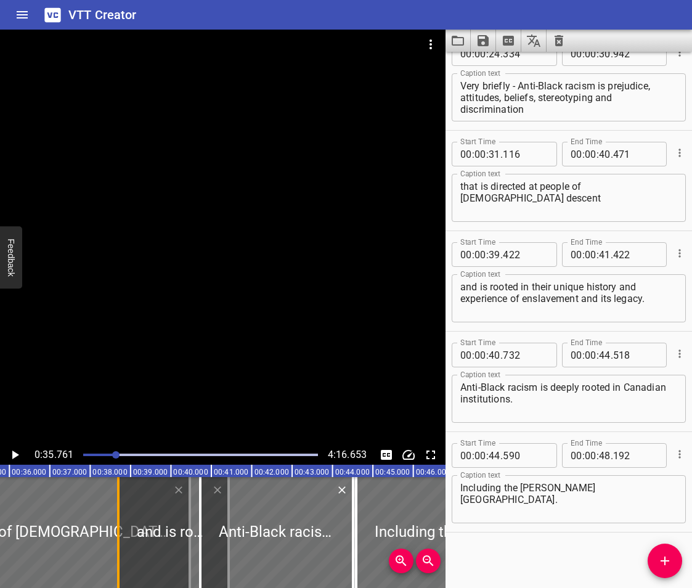
drag, startPoint x: 147, startPoint y: 536, endPoint x: 117, endPoint y: 542, distance: 30.1
click at [117, 542] on div at bounding box center [118, 532] width 2 height 111
type input "38"
type input "690"
click at [71, 534] on div at bounding box center [1, 532] width 378 height 111
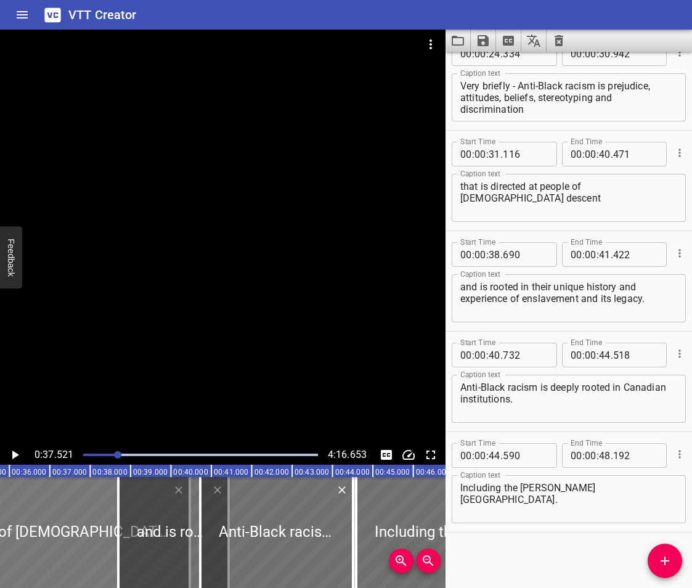
scroll to position [0, 1516]
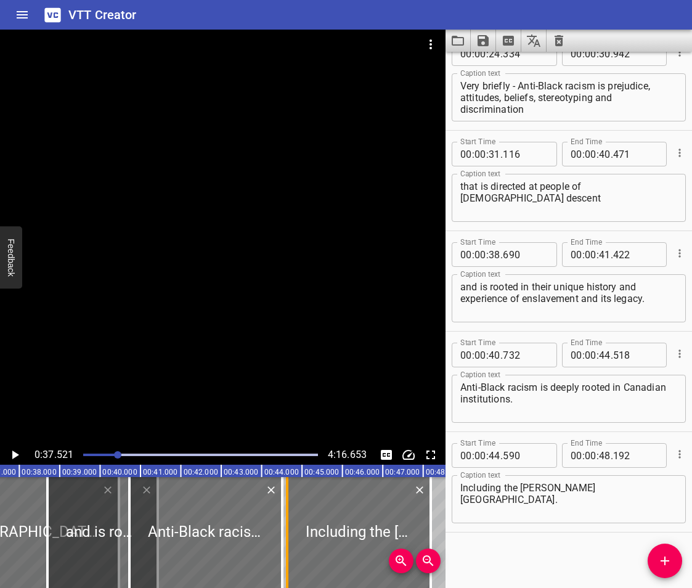
drag, startPoint x: 280, startPoint y: 533, endPoint x: 282, endPoint y: 559, distance: 26.6
click at [282, 559] on div at bounding box center [287, 532] width 12 height 111
type input "636"
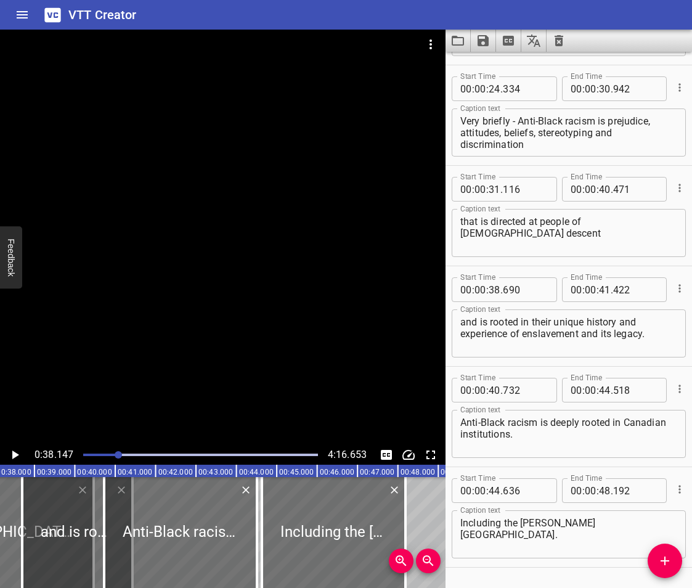
scroll to position [364, 0]
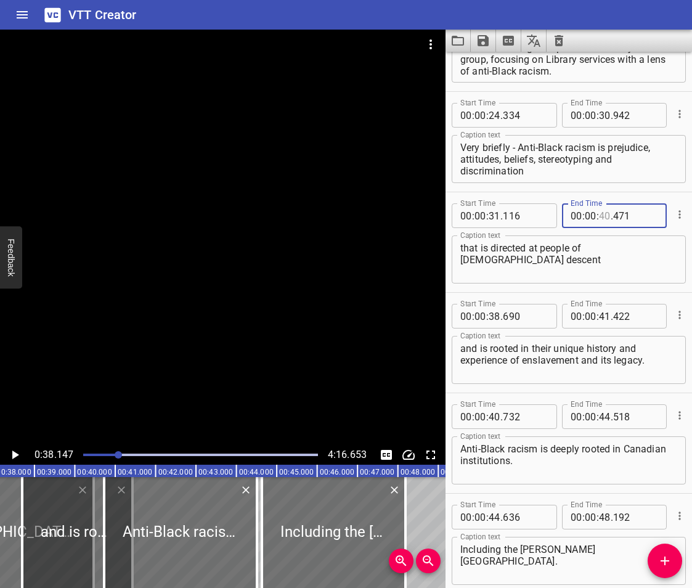
drag, startPoint x: 605, startPoint y: 217, endPoint x: 619, endPoint y: 211, distance: 14.9
click at [605, 216] on input "number" at bounding box center [605, 215] width 12 height 25
type input "33"
type input "000"
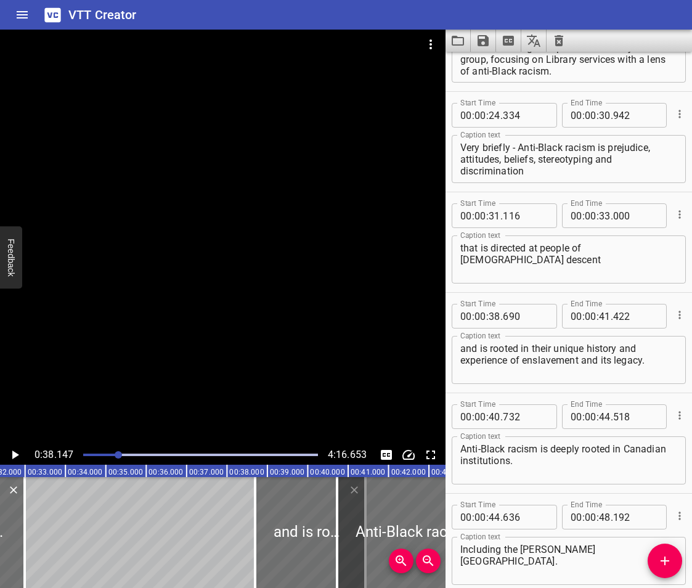
scroll to position [0, 1237]
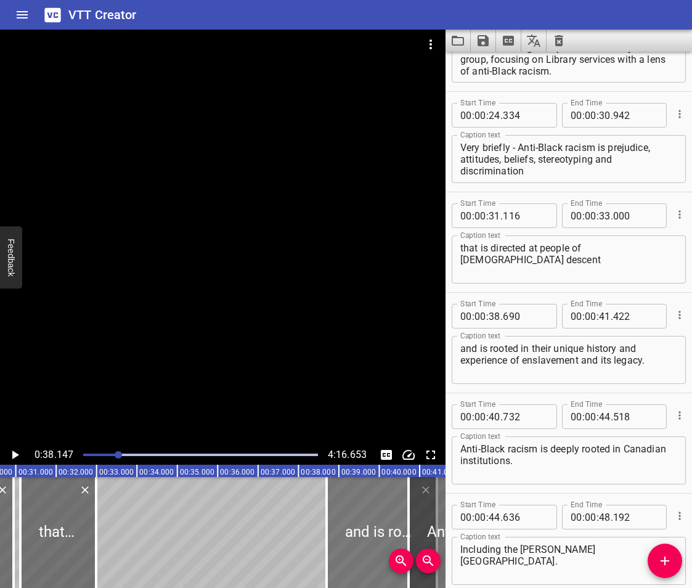
click at [382, 498] on div at bounding box center [382, 532] width 110 height 111
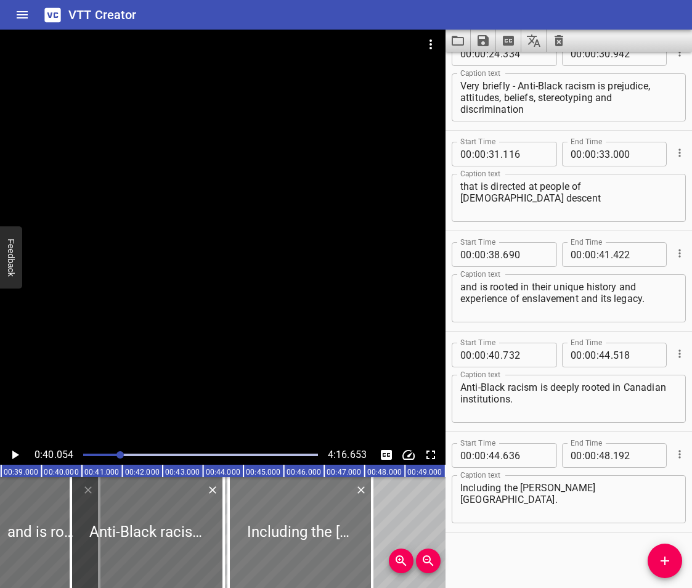
scroll to position [0, 1618]
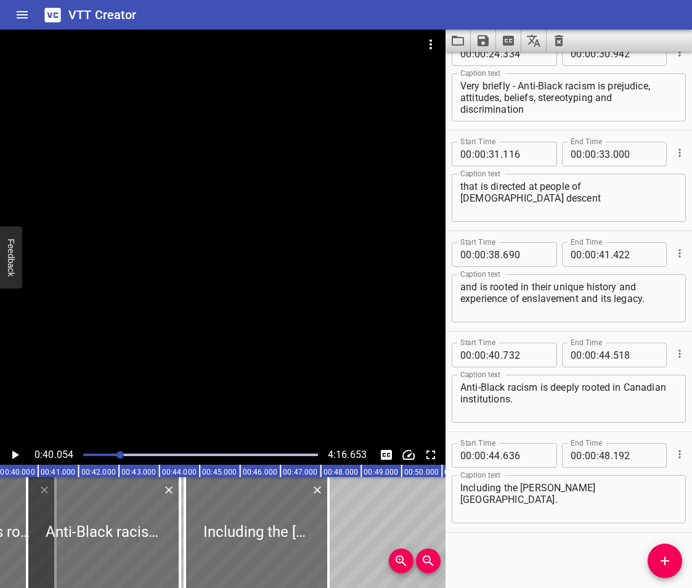
click at [426, 559] on icon "Zoom Out" at bounding box center [428, 561] width 15 height 15
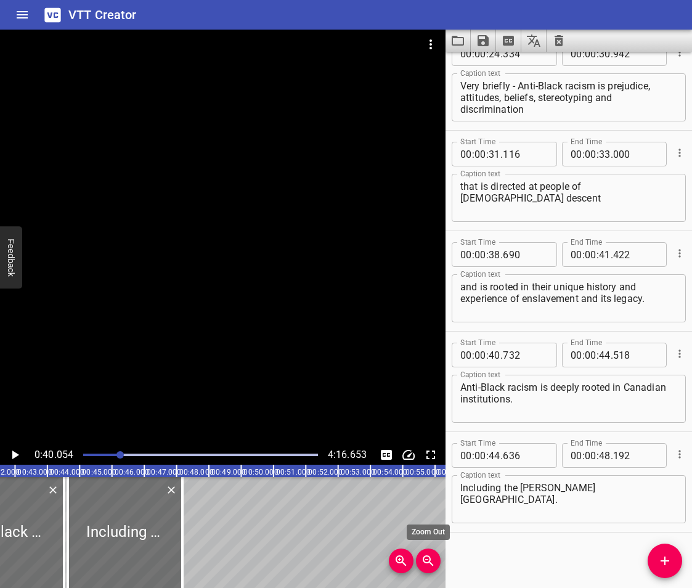
scroll to position [0, 1295]
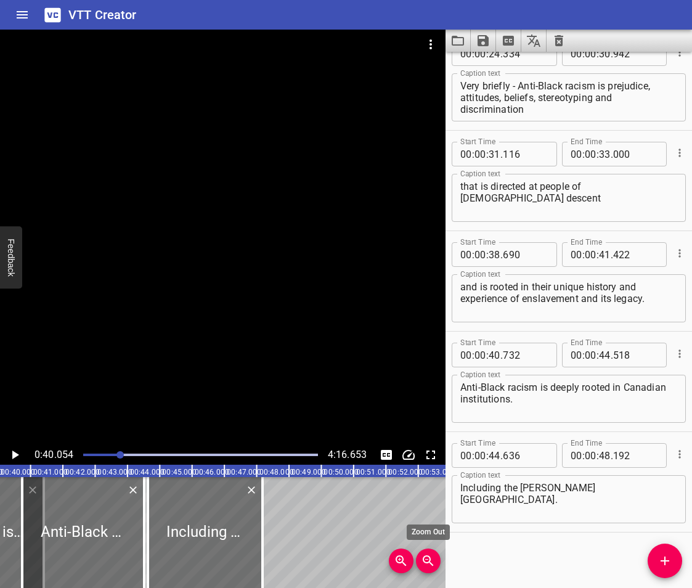
click at [426, 559] on icon "Zoom Out" at bounding box center [428, 561] width 15 height 15
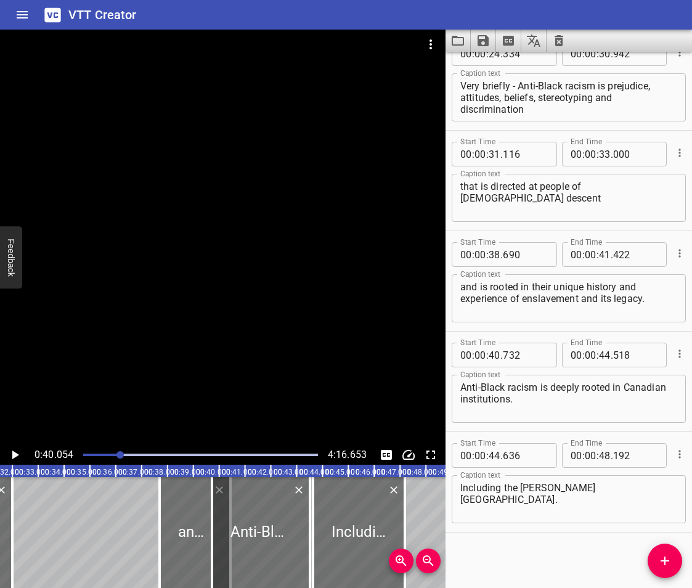
scroll to position [0, 818]
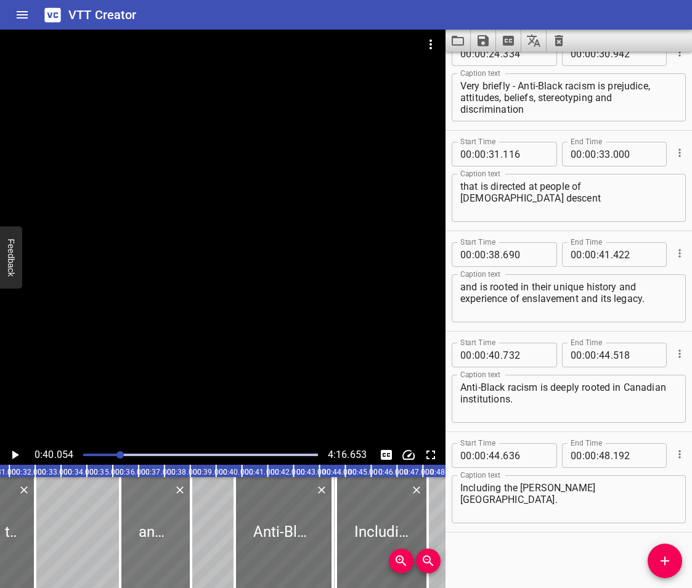
drag, startPoint x: 195, startPoint y: 497, endPoint x: 133, endPoint y: 506, distance: 62.9
click at [133, 506] on div at bounding box center [155, 532] width 71 height 111
type input "36"
type input "282"
type input "39"
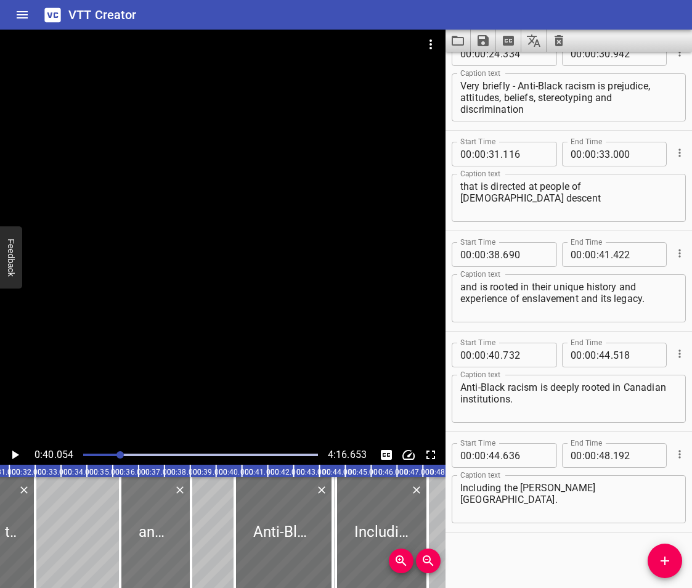
type input "014"
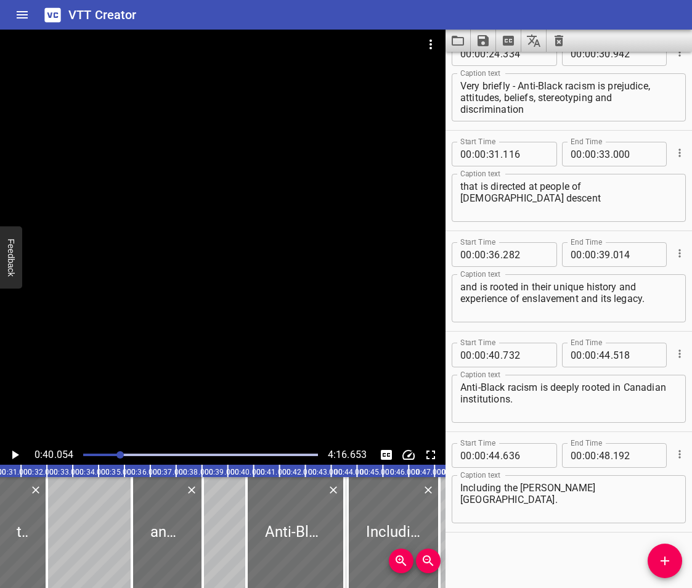
scroll to position [0, 692]
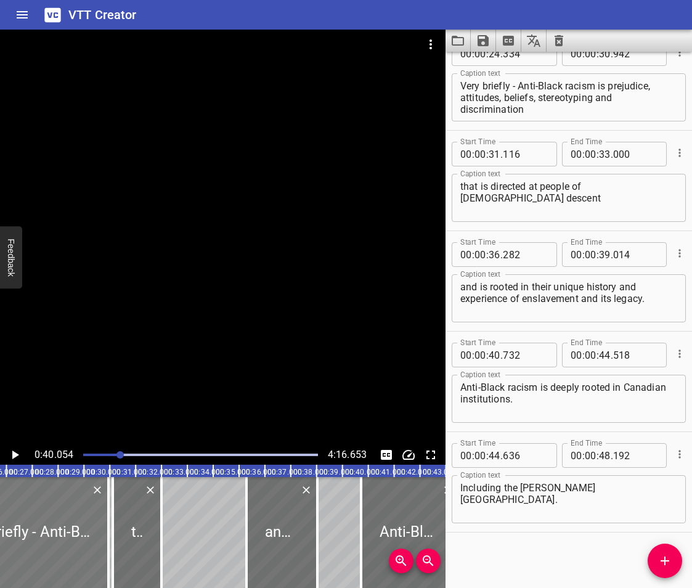
click at [51, 522] on div at bounding box center [23, 532] width 171 height 111
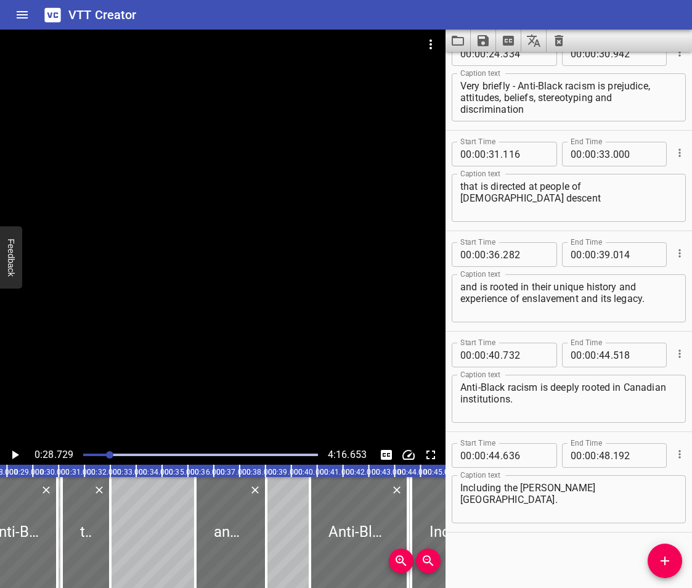
click at [19, 453] on icon "Play/Pause" at bounding box center [14, 455] width 15 height 15
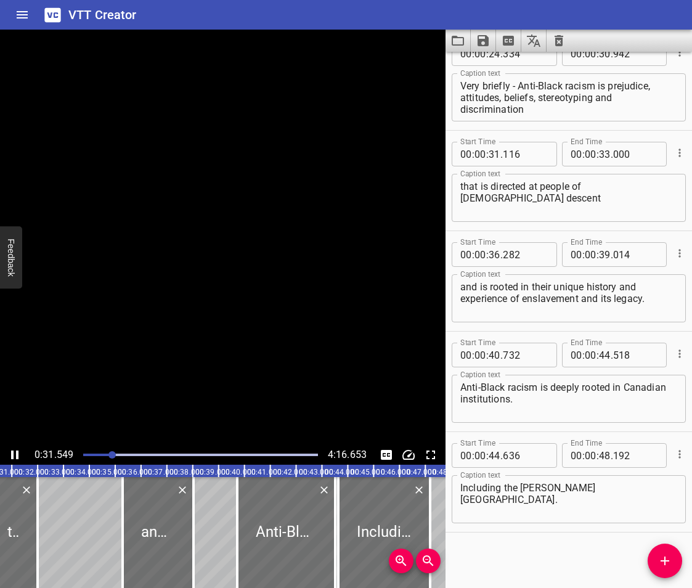
click at [19, 453] on icon "Play/Pause" at bounding box center [14, 455] width 15 height 15
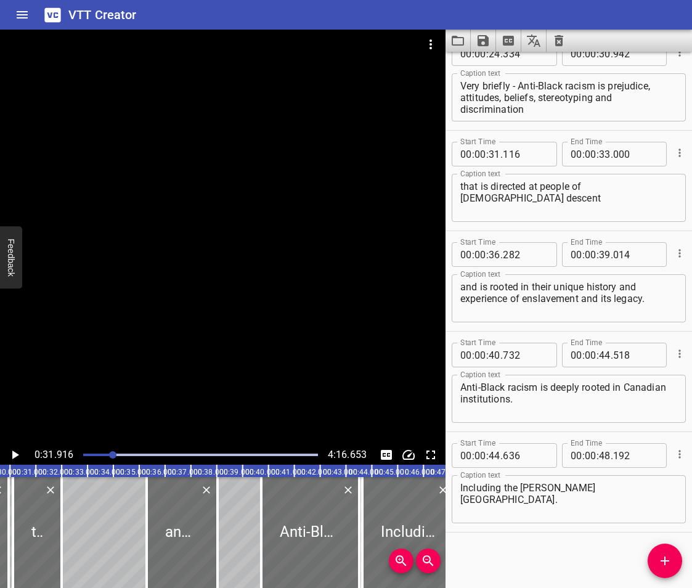
scroll to position [0, 745]
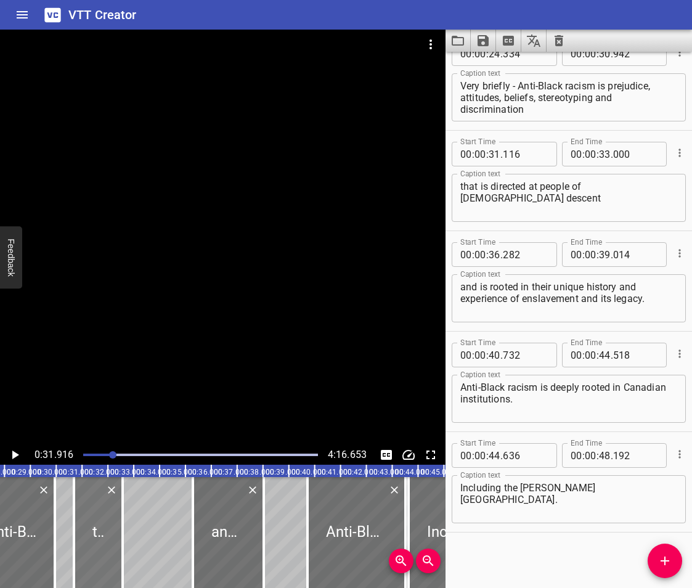
drag, startPoint x: 85, startPoint y: 538, endPoint x: 100, endPoint y: 546, distance: 16.8
click at [100, 546] on div at bounding box center [98, 532] width 49 height 111
type input "688"
type input "572"
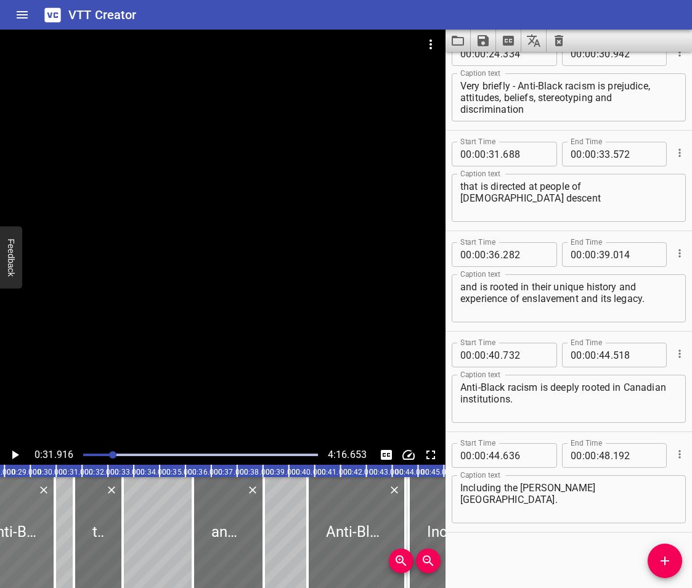
scroll to position [0, 769]
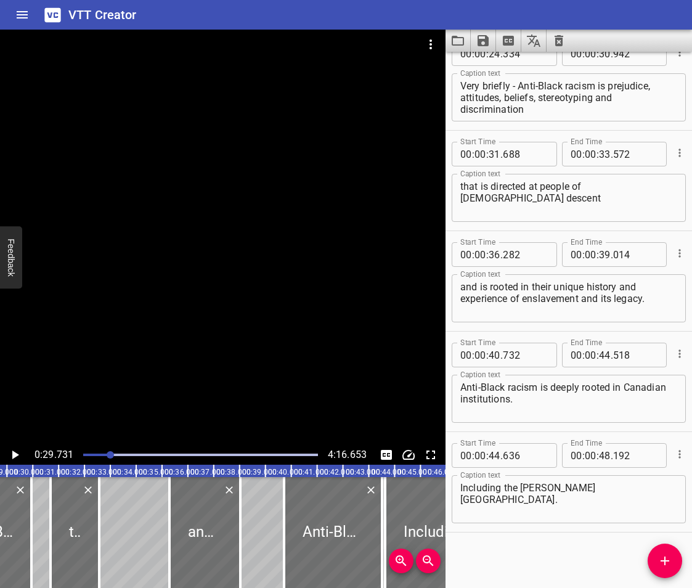
click at [15, 453] on icon "Play/Pause" at bounding box center [15, 455] width 7 height 9
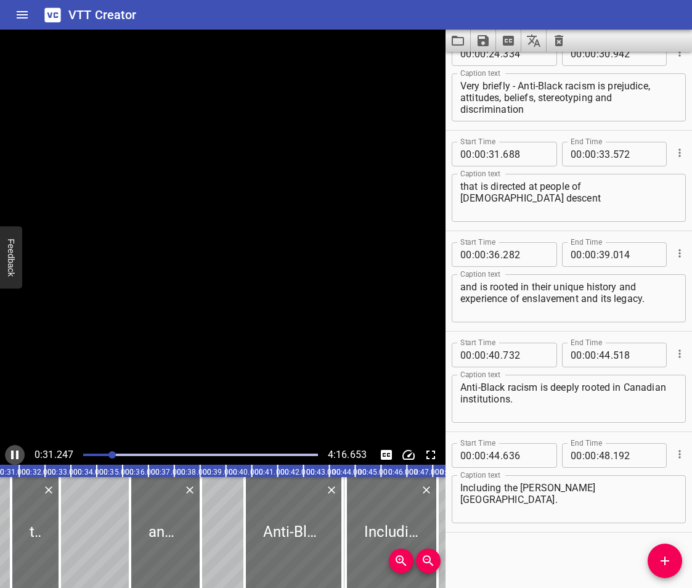
click at [15, 453] on icon "Play/Pause" at bounding box center [14, 455] width 15 height 15
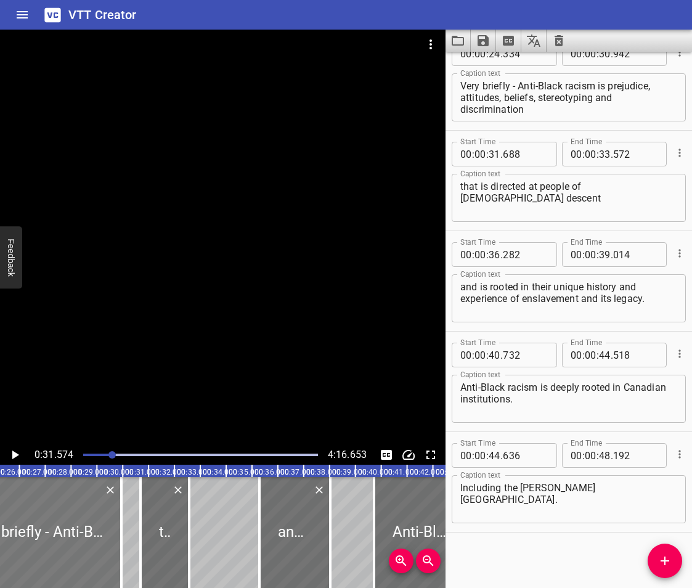
click at [78, 547] on div at bounding box center [36, 532] width 171 height 111
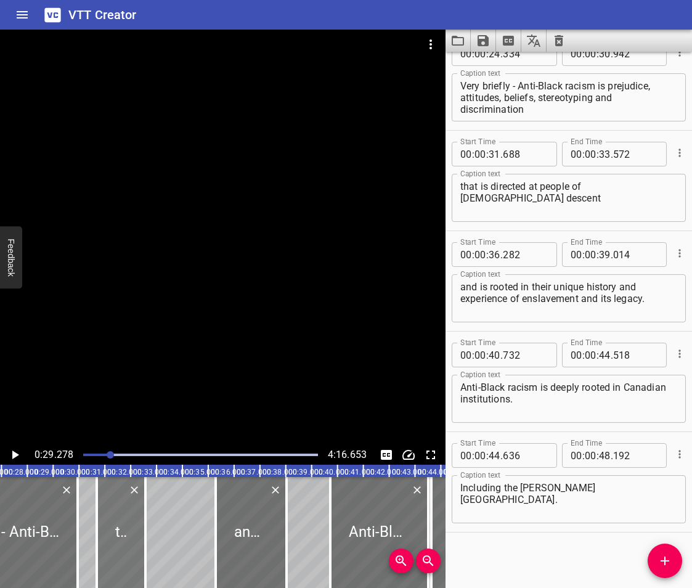
scroll to position [0, 757]
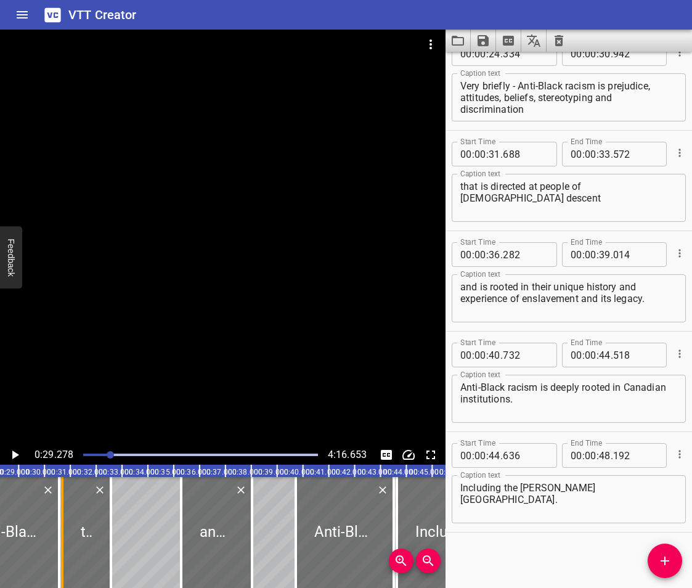
drag, startPoint x: 43, startPoint y: 533, endPoint x: 59, endPoint y: 544, distance: 19.2
type input "31"
type input "562"
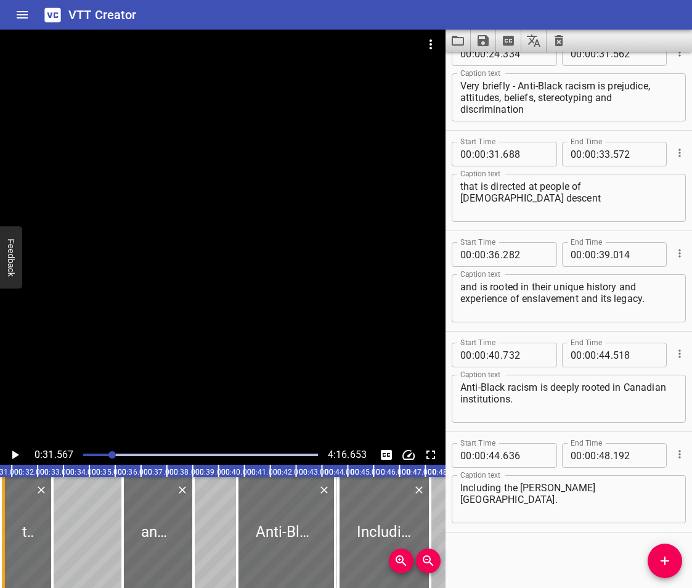
scroll to position [0, 816]
click at [32, 539] on div at bounding box center [28, 532] width 49 height 111
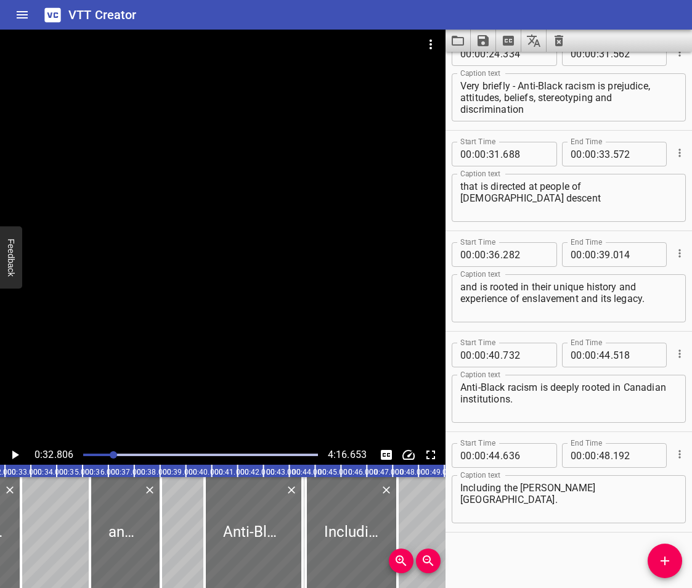
click at [16, 456] on icon "Play/Pause" at bounding box center [15, 455] width 7 height 9
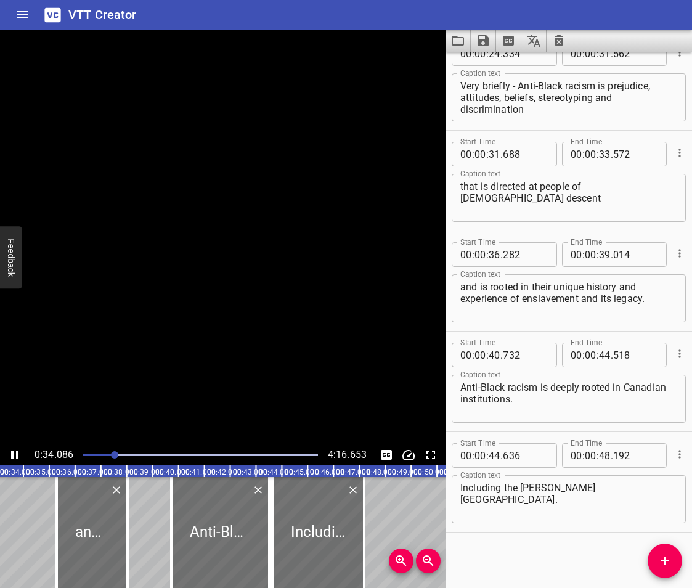
click at [16, 456] on icon "Play/Pause" at bounding box center [14, 455] width 7 height 9
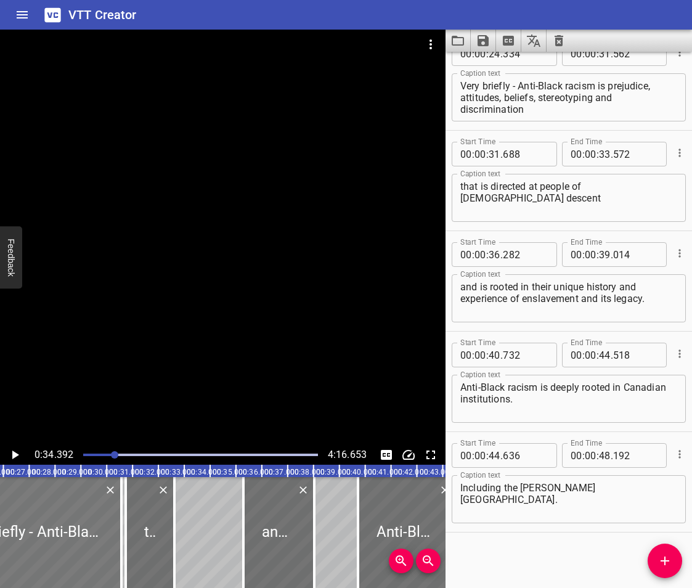
click at [55, 534] on div at bounding box center [28, 532] width 187 height 111
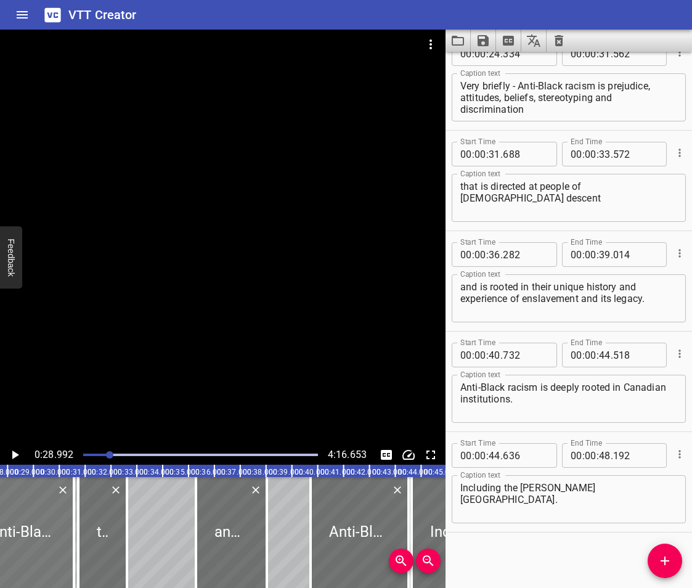
scroll to position [0, 750]
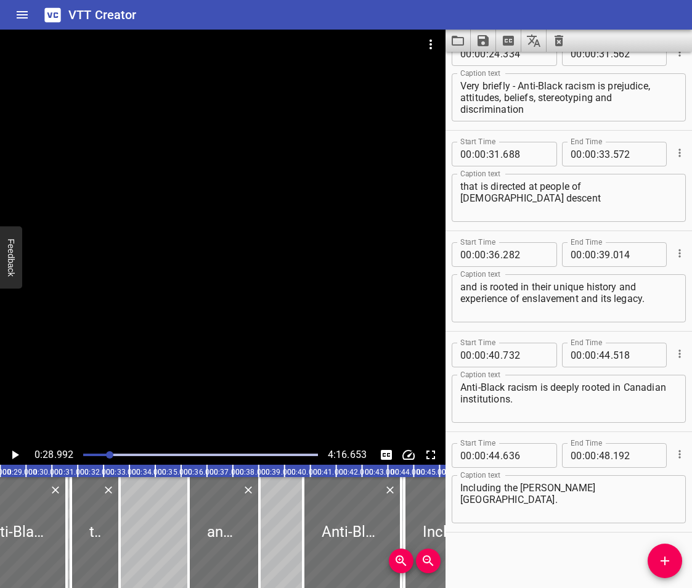
click at [14, 456] on icon "Play/Pause" at bounding box center [15, 455] width 7 height 9
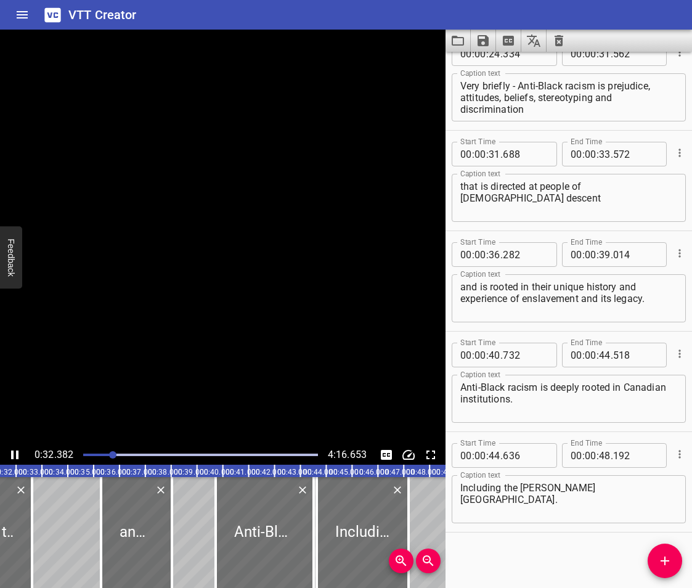
click at [14, 456] on icon "Play/Pause" at bounding box center [14, 455] width 15 height 15
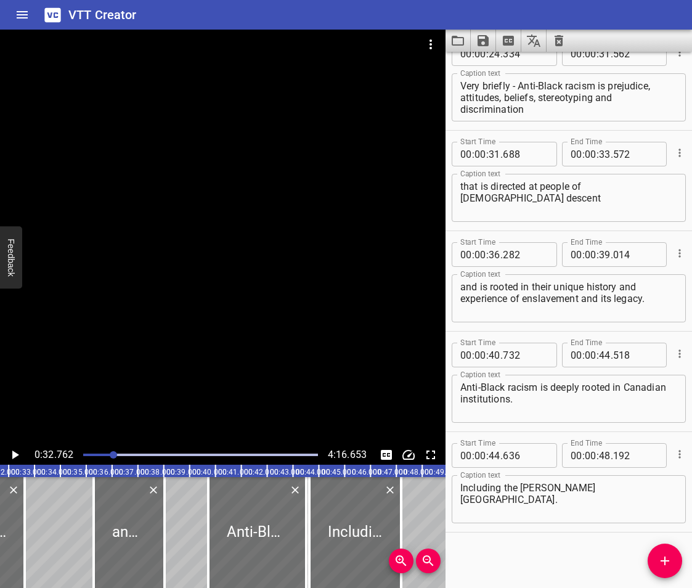
scroll to position [0, 847]
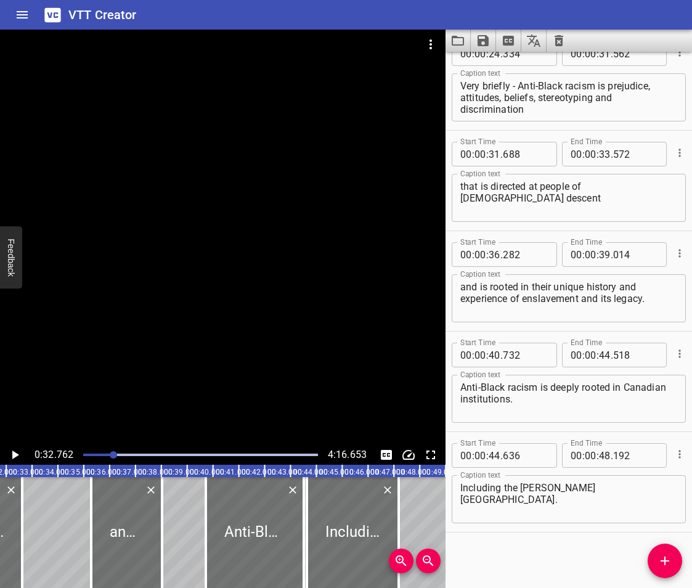
click at [14, 456] on icon "Play/Pause" at bounding box center [15, 455] width 7 height 9
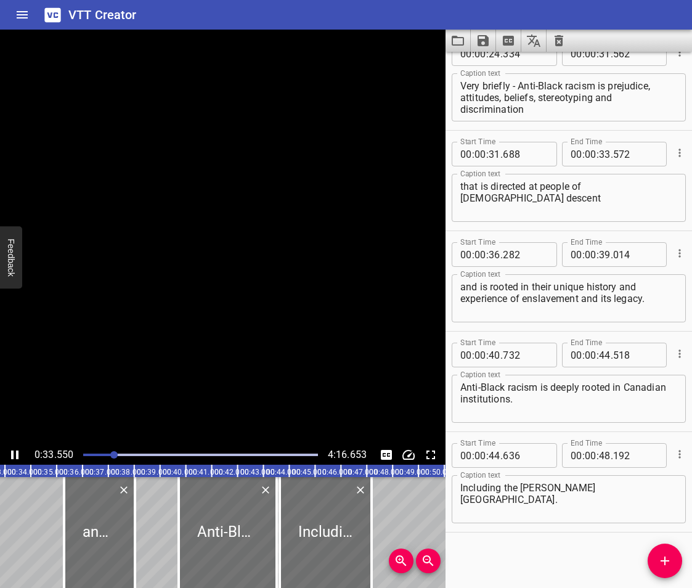
click at [14, 456] on icon "Play/Pause" at bounding box center [14, 455] width 15 height 15
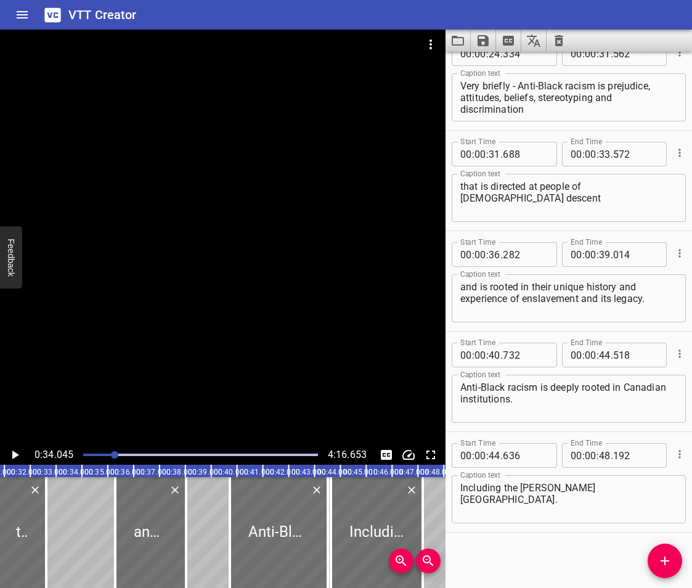
scroll to position [0, 788]
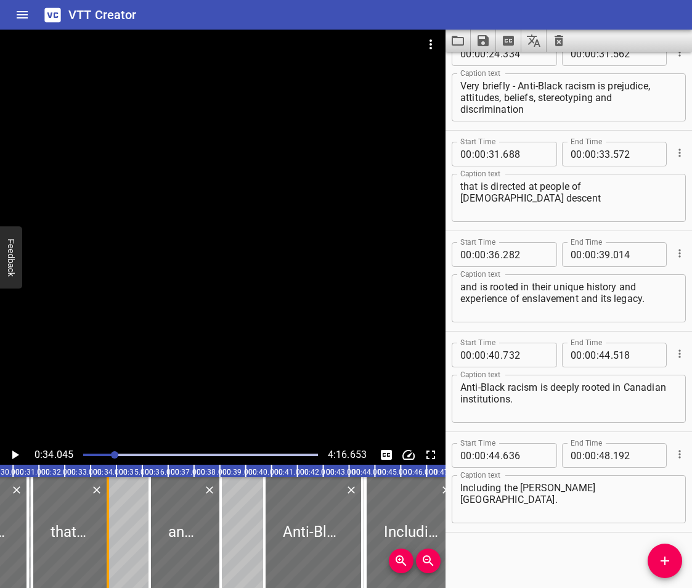
drag, startPoint x: 85, startPoint y: 548, endPoint x: 112, endPoint y: 559, distance: 29.3
click at [112, 559] on div at bounding box center [108, 532] width 12 height 111
type input "34"
click at [109, 558] on div at bounding box center [104, 532] width 12 height 111
type input "526"
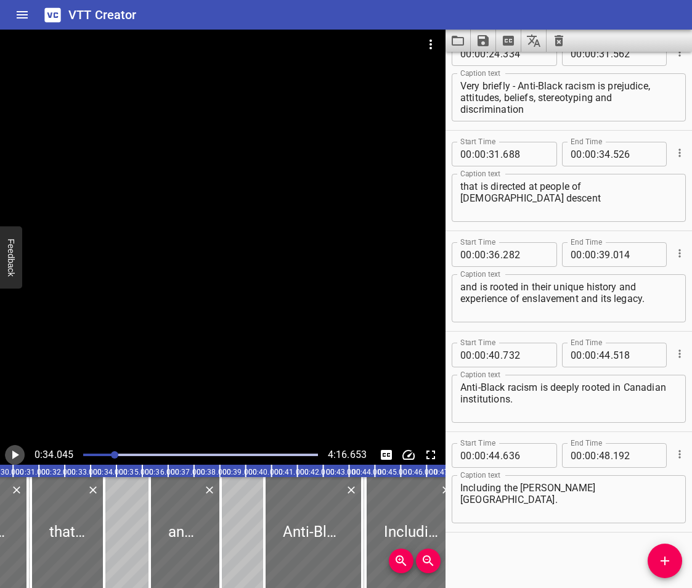
click at [12, 458] on icon "Play/Pause" at bounding box center [15, 455] width 7 height 9
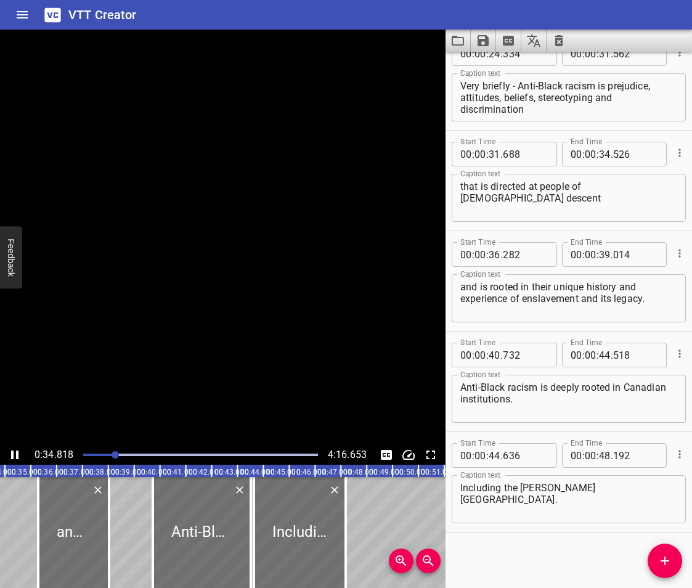
click at [12, 458] on icon "Play/Pause" at bounding box center [14, 455] width 7 height 9
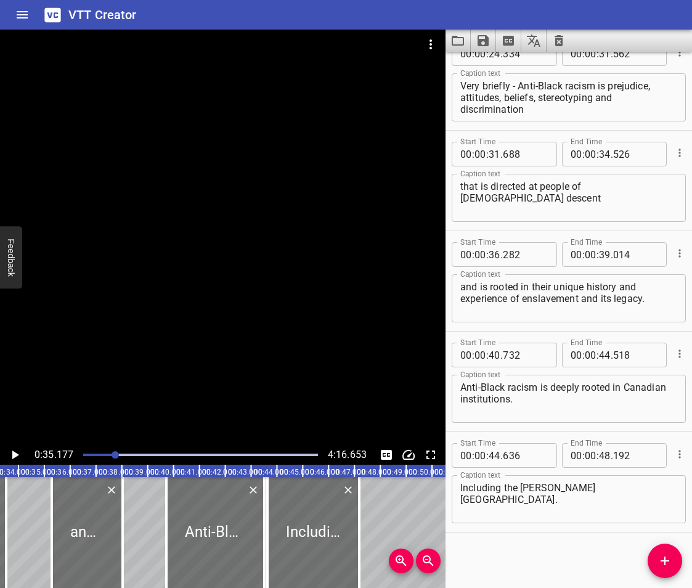
scroll to position [0, 829]
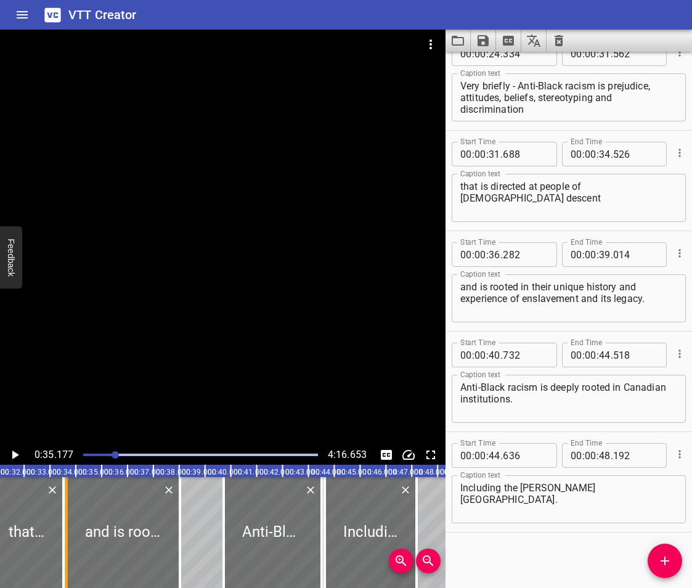
drag, startPoint x: 108, startPoint y: 544, endPoint x: 65, endPoint y: 560, distance: 45.2
click at [65, 560] on div at bounding box center [66, 532] width 2 height 111
type input "34"
type input "637"
click at [10, 454] on icon "Play/Pause" at bounding box center [14, 455] width 15 height 15
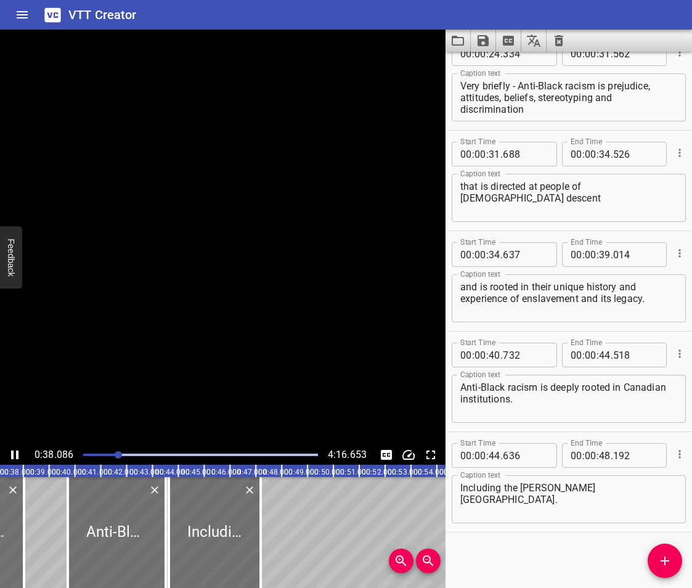
click at [10, 454] on icon "Play/Pause" at bounding box center [14, 455] width 15 height 15
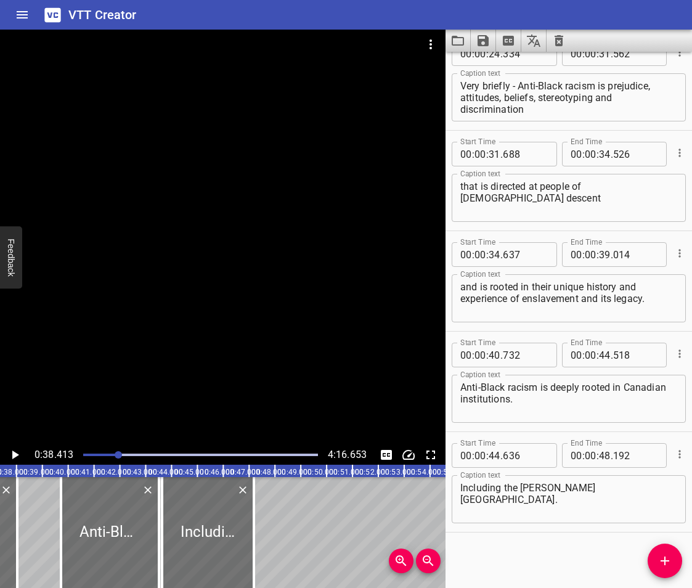
scroll to position [0, 993]
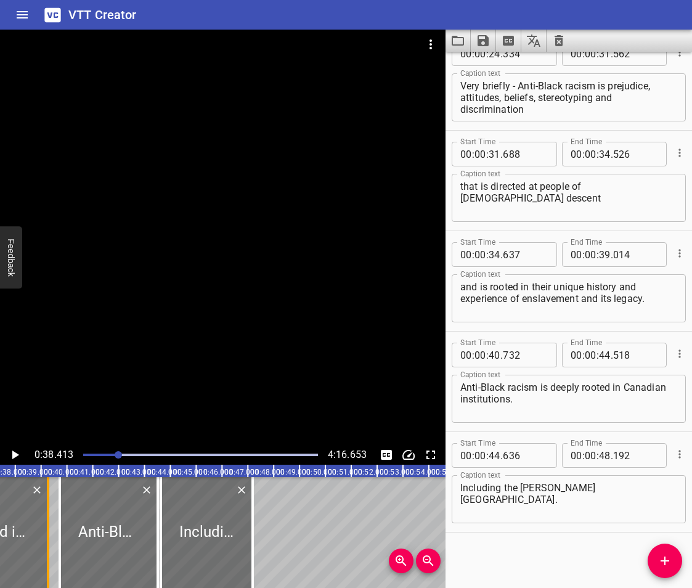
drag, startPoint x: 17, startPoint y: 542, endPoint x: 49, endPoint y: 553, distance: 33.9
click at [49, 553] on div at bounding box center [48, 532] width 12 height 111
type input "40"
type input "254"
click at [12, 456] on icon "Play/Pause" at bounding box center [14, 455] width 15 height 15
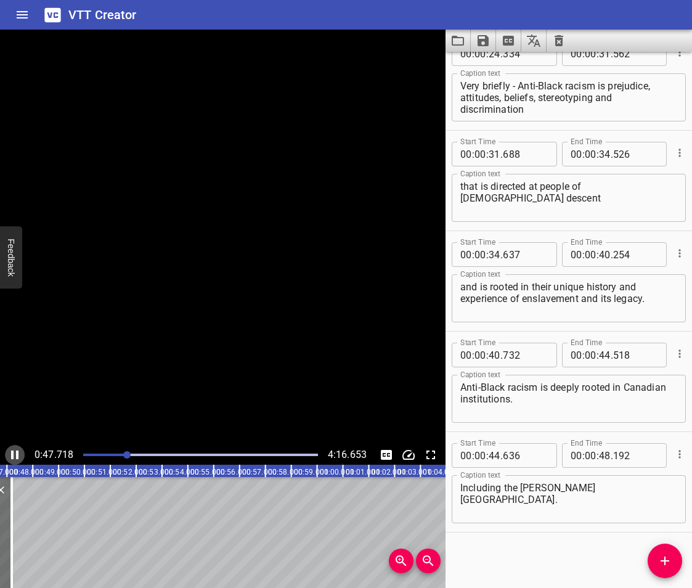
click at [12, 456] on icon "Play/Pause" at bounding box center [14, 455] width 7 height 9
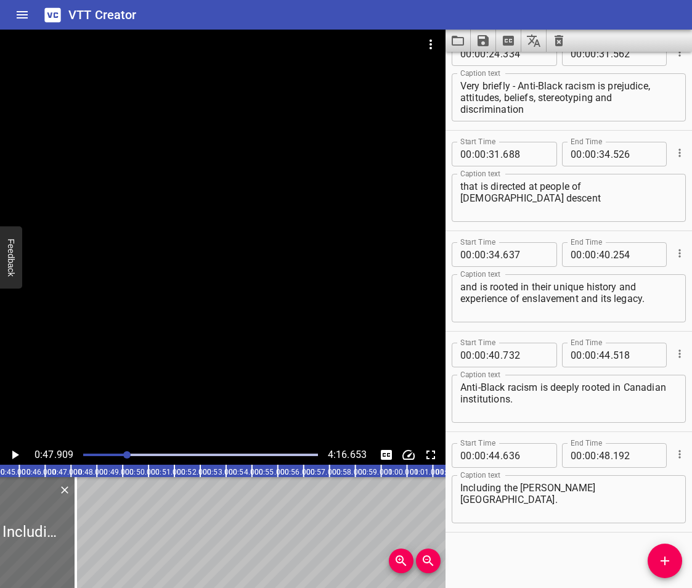
scroll to position [0, 1158]
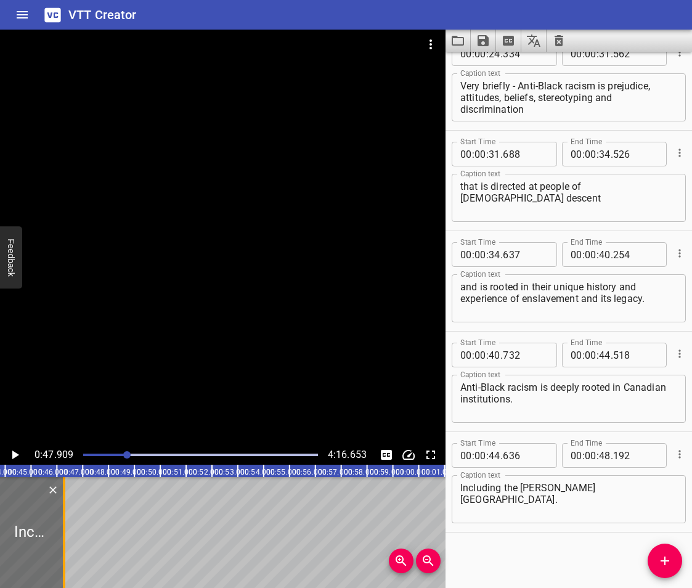
drag, startPoint x: 91, startPoint y: 552, endPoint x: 67, endPoint y: 565, distance: 26.8
click at [67, 565] on div at bounding box center [64, 532] width 12 height 111
type input "47"
type input "286"
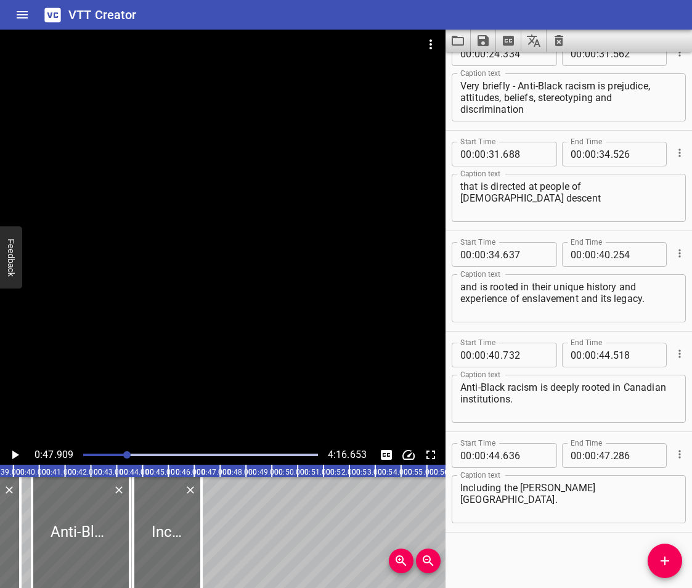
scroll to position [0, 986]
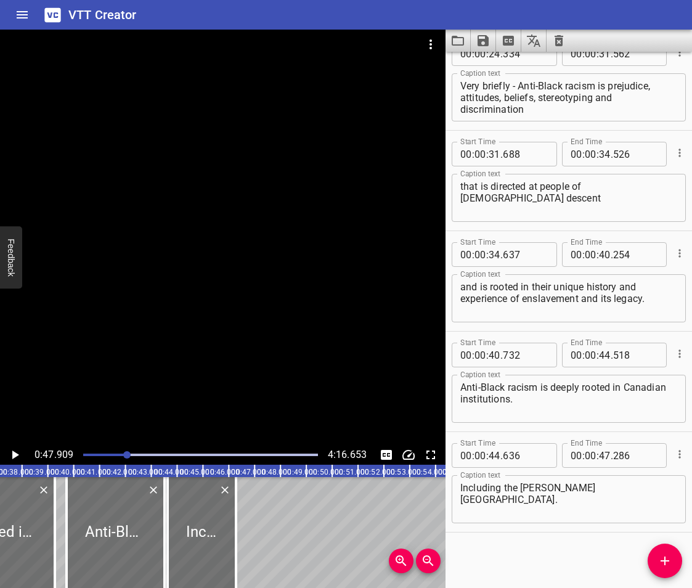
click at [16, 455] on icon "Play/Pause" at bounding box center [15, 455] width 7 height 9
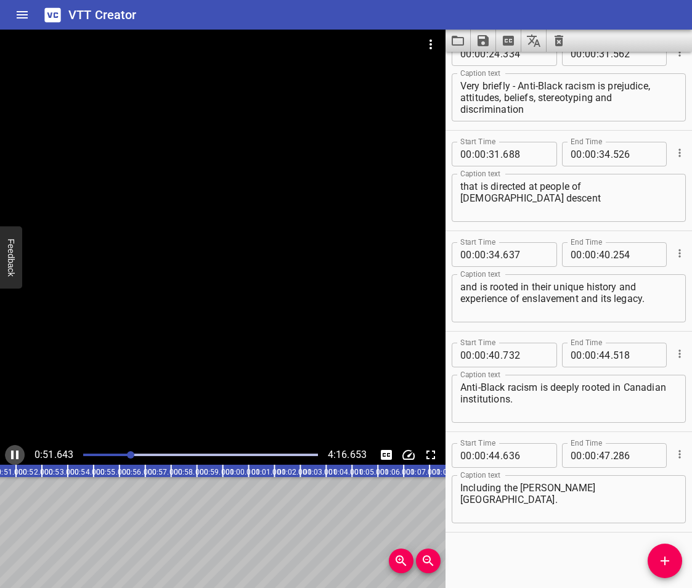
click at [9, 459] on icon "Play/Pause" at bounding box center [14, 455] width 15 height 15
click at [484, 539] on div "Start Time 00 : 00 : 00 . 000 Start Time End Time 00 : 00 : 03 . 144 End Time C…" at bounding box center [569, 320] width 247 height 536
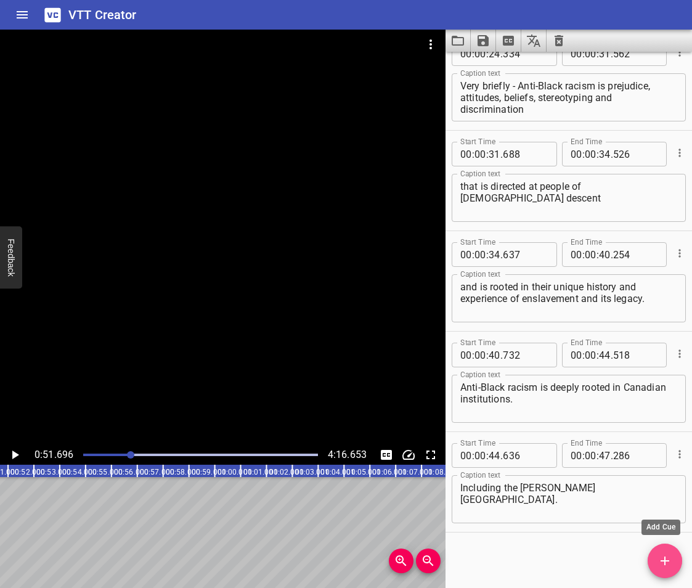
click at [672, 565] on icon "Add Cue" at bounding box center [665, 561] width 15 height 15
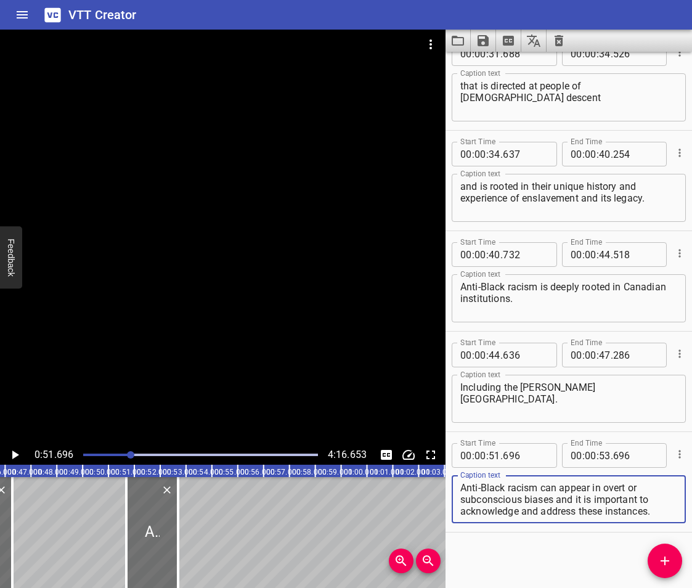
scroll to position [0, 1119]
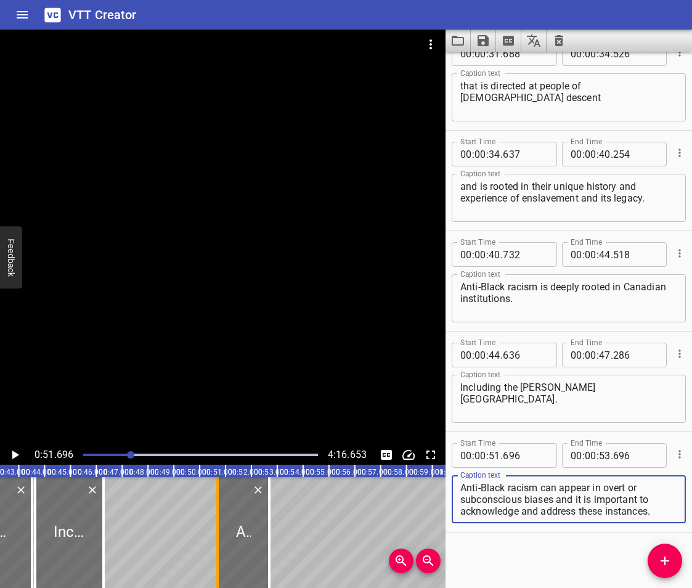
type textarea "Anti-Black racism can appear in overt or subconscious biases and it is importan…"
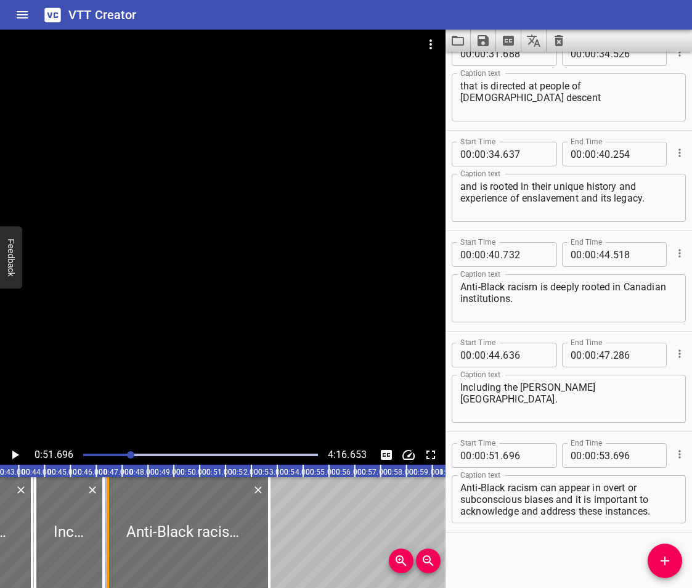
drag, startPoint x: 215, startPoint y: 547, endPoint x: 105, endPoint y: 564, distance: 111.1
click at [105, 564] on div at bounding box center [108, 532] width 12 height 111
type input "47"
type input "452"
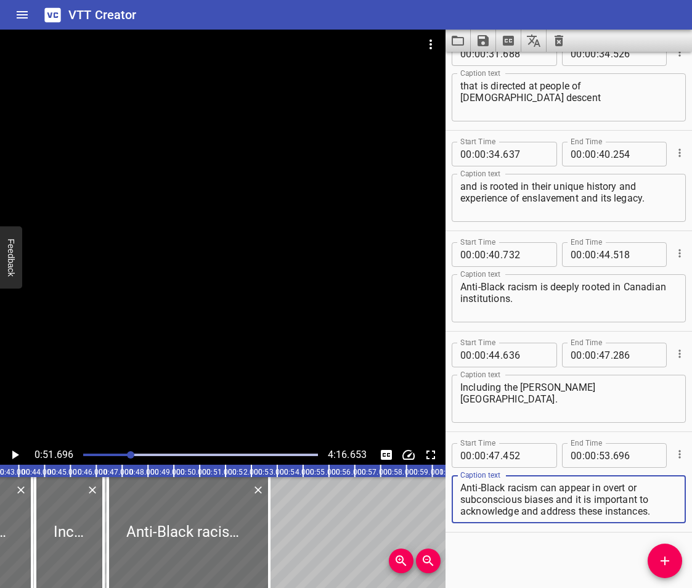
drag, startPoint x: 556, startPoint y: 501, endPoint x: 660, endPoint y: 540, distance: 111.4
click at [660, 540] on div "Start Time 00 : 00 : 00 . 000 Start Time End Time 00 : 00 : 03 . 144 End Time C…" at bounding box center [569, 320] width 247 height 536
type textarea "Anti-Black racism can appear in overt or subconscious biases"
click at [665, 559] on icon "Add Cue" at bounding box center [665, 561] width 9 height 9
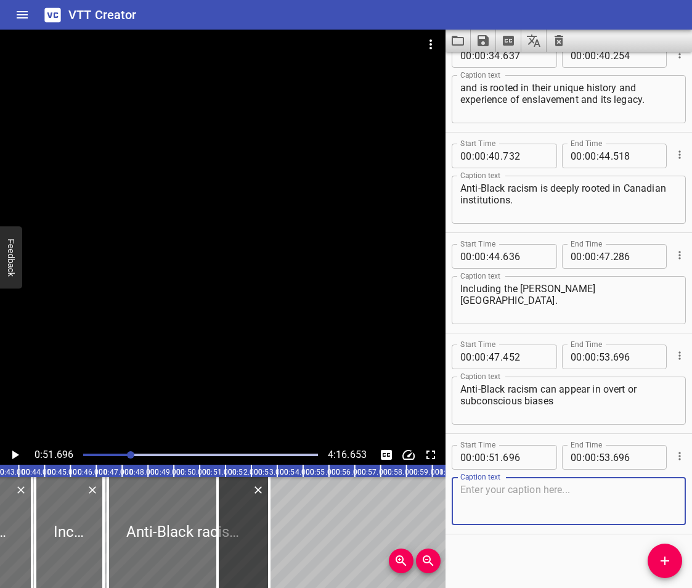
scroll to position [627, 0]
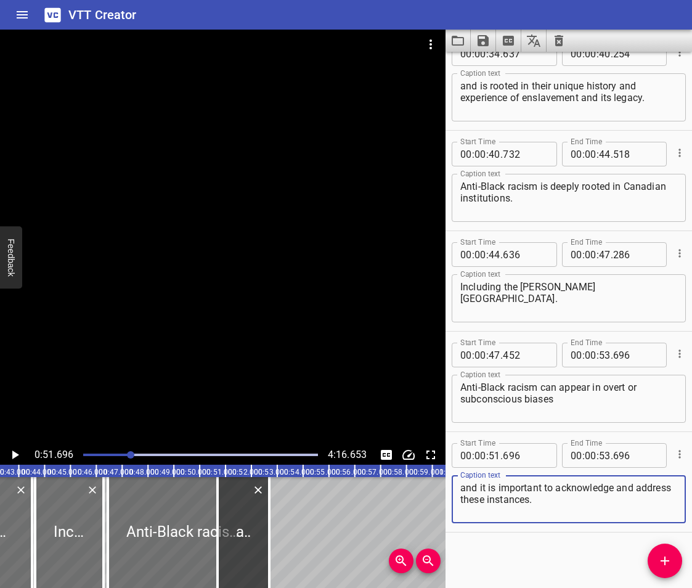
type textarea "and it is important to acknowledge and address these instances."
click at [601, 355] on input "number" at bounding box center [605, 355] width 12 height 25
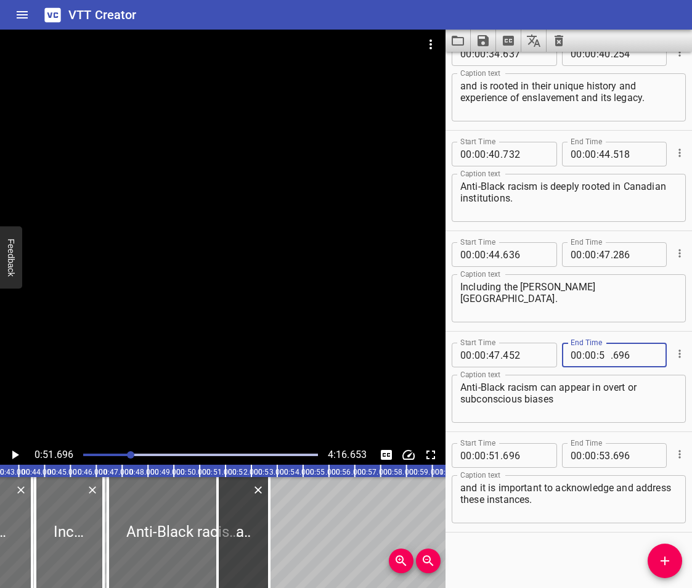
type input "50"
type input "696"
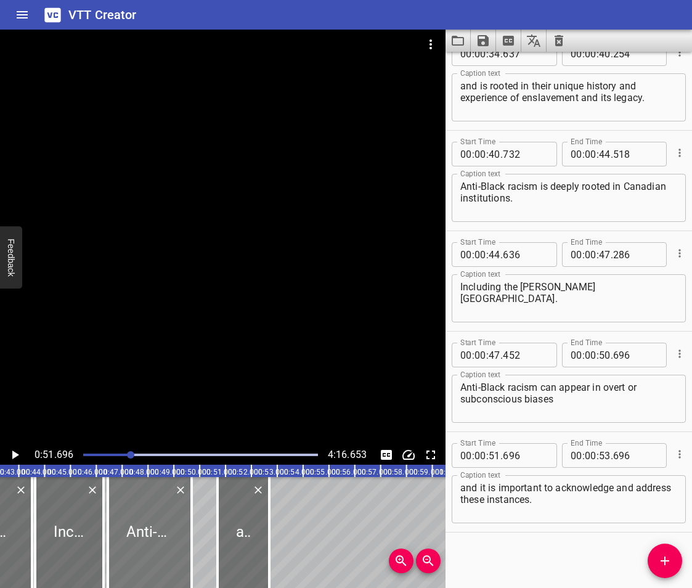
click at [123, 541] on div at bounding box center [150, 532] width 84 height 111
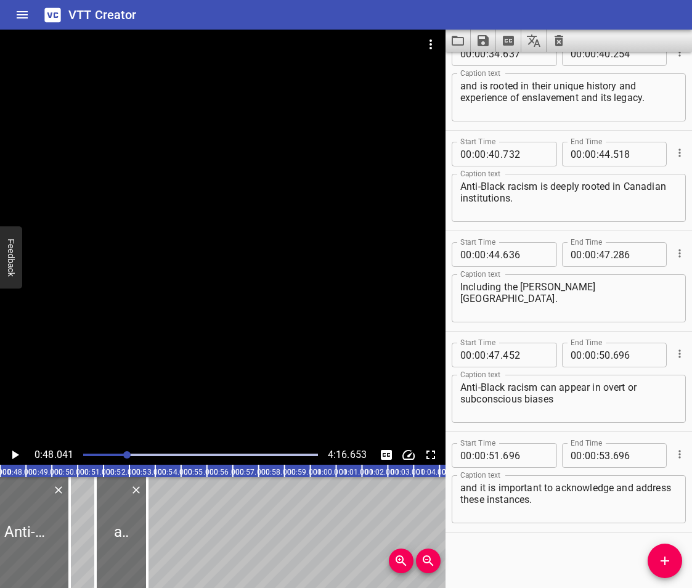
scroll to position [0, 1242]
click at [15, 453] on icon "Play/Pause" at bounding box center [15, 455] width 7 height 9
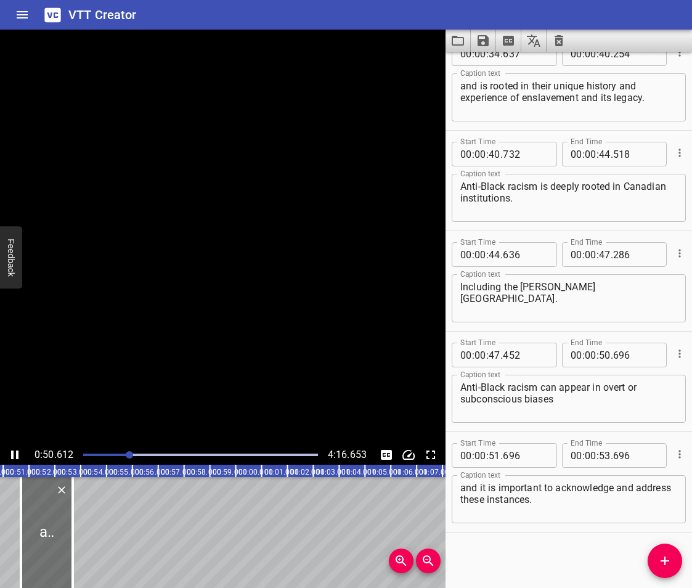
click at [15, 453] on icon "Play/Pause" at bounding box center [14, 455] width 15 height 15
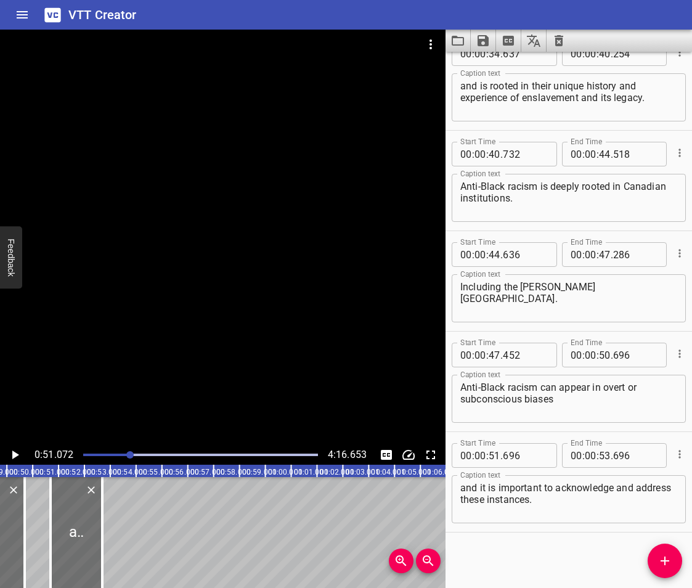
scroll to position [0, 1274]
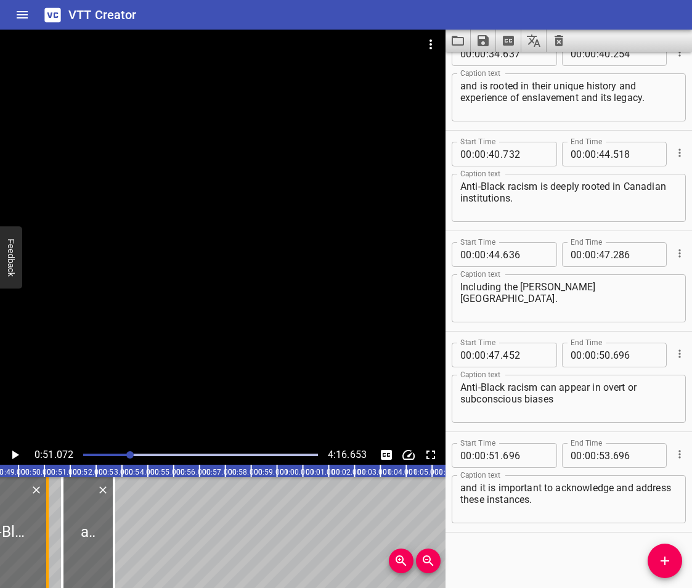
drag, startPoint x: 36, startPoint y: 554, endPoint x: 47, endPoint y: 562, distance: 13.7
click at [47, 562] on div at bounding box center [47, 532] width 2 height 111
type input "51"
type input "125"
drag, startPoint x: 68, startPoint y: 528, endPoint x: 57, endPoint y: 550, distance: 24.8
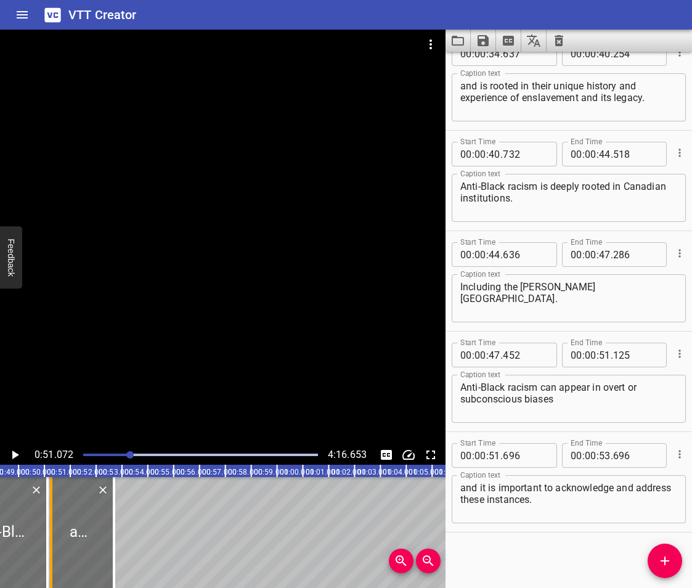
click at [57, 550] on div at bounding box center [51, 532] width 12 height 111
type input "267"
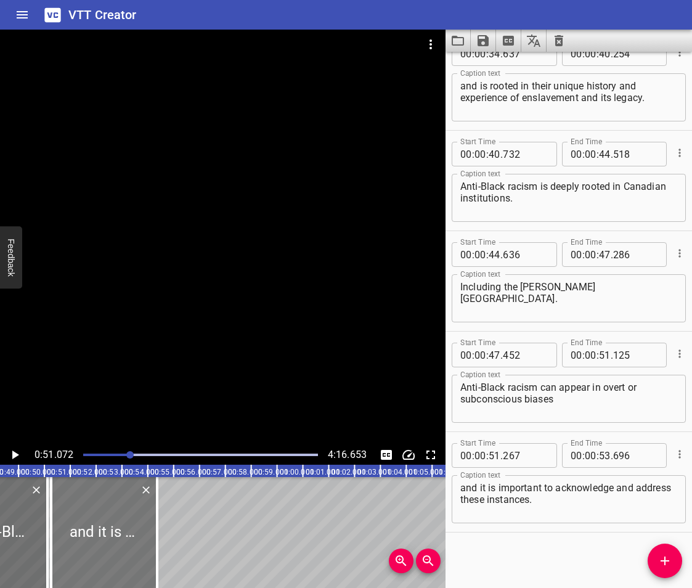
drag, startPoint x: 115, startPoint y: 554, endPoint x: 149, endPoint y: 562, distance: 34.2
click at [158, 566] on div at bounding box center [157, 532] width 12 height 111
type input "55"
type input "341"
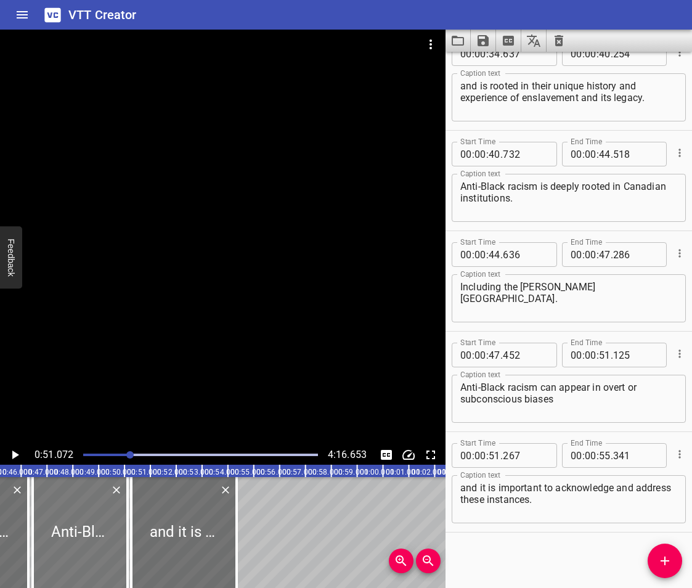
click at [54, 530] on div at bounding box center [80, 532] width 95 height 111
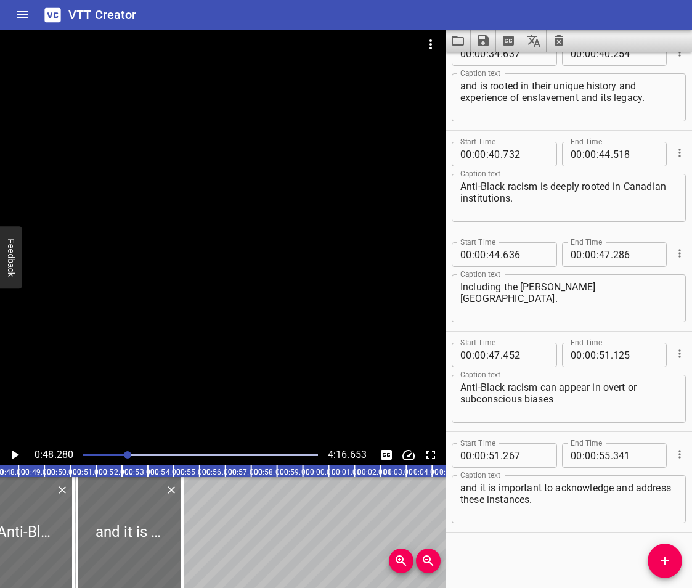
click at [12, 460] on icon "Play/Pause" at bounding box center [14, 455] width 15 height 15
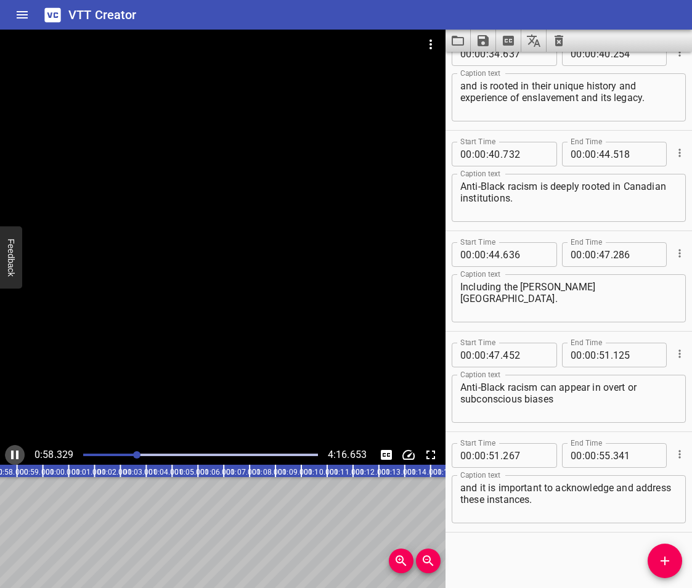
click at [16, 457] on icon "Play/Pause" at bounding box center [14, 455] width 7 height 9
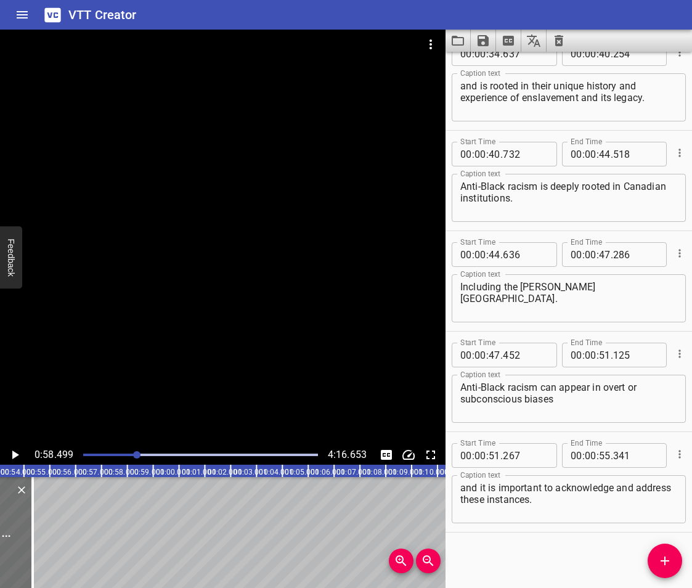
scroll to position [0, 1375]
drag, startPoint x: 487, startPoint y: 546, endPoint x: 527, endPoint y: 440, distance: 113.9
click at [487, 546] on div "Start Time 00 : 00 : 00 . 000 Start Time End Time 00 : 00 : 03 . 144 End Time C…" at bounding box center [569, 320] width 247 height 536
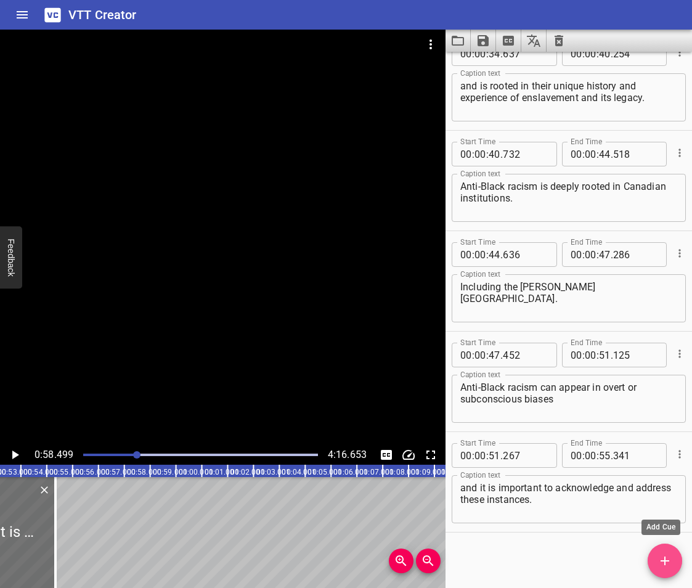
click at [664, 563] on icon "Add Cue" at bounding box center [665, 561] width 15 height 15
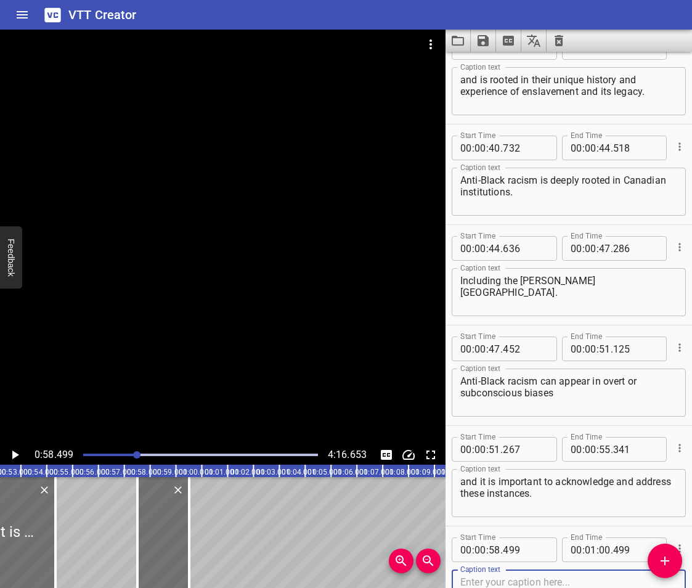
scroll to position [727, 0]
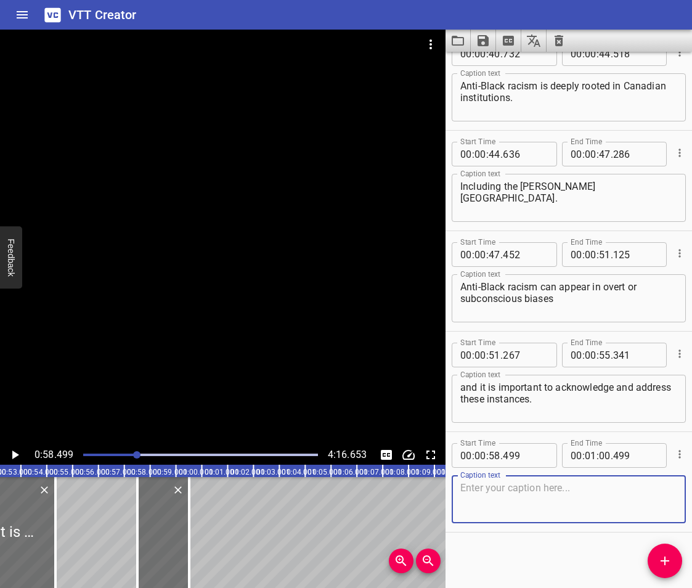
click at [497, 490] on textarea at bounding box center [569, 499] width 217 height 35
type textarea "The following are some [PERSON_NAME] demographic statistics"
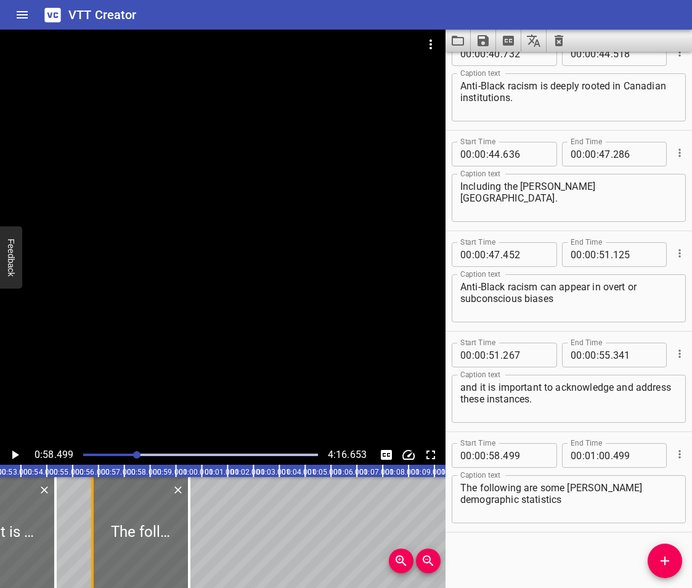
drag, startPoint x: 139, startPoint y: 511, endPoint x: 94, endPoint y: 533, distance: 50.2
click at [94, 533] on div at bounding box center [92, 532] width 12 height 111
type input "56"
type input "759"
click at [525, 542] on div "Start Time 00 : 00 : 00 . 000 Start Time End Time 00 : 00 : 03 . 144 End Time C…" at bounding box center [569, 320] width 247 height 536
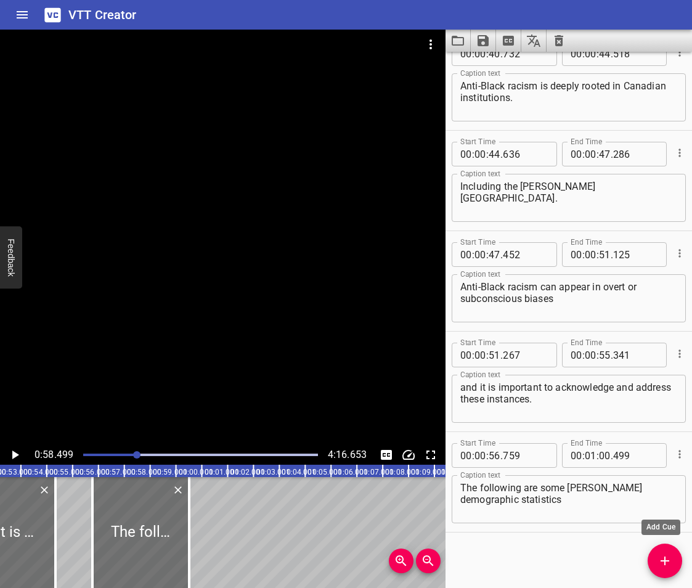
click at [664, 555] on icon "Add Cue" at bounding box center [665, 561] width 15 height 15
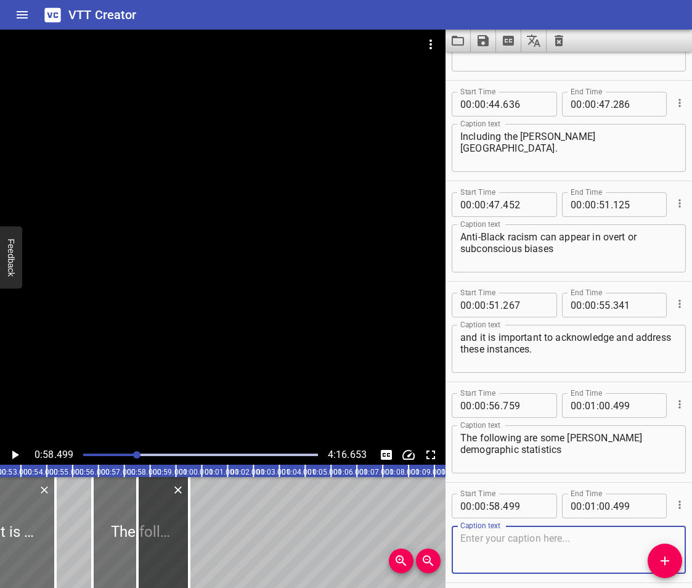
scroll to position [828, 0]
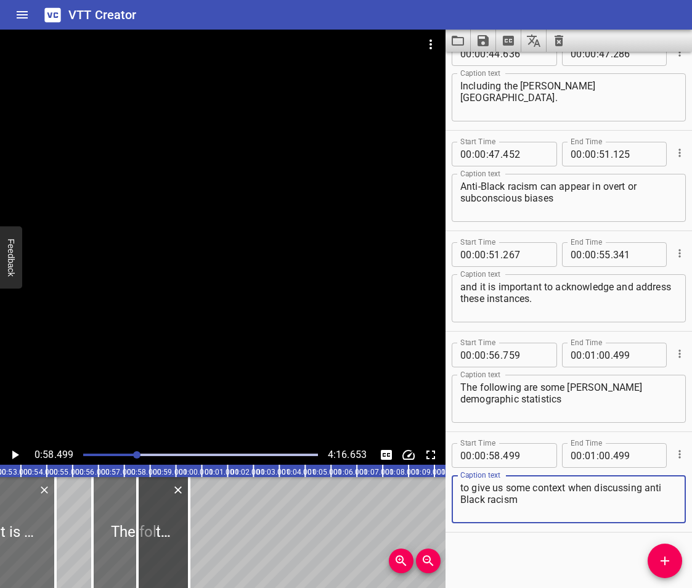
type textarea "to give us some context when discussing anti Black racism"
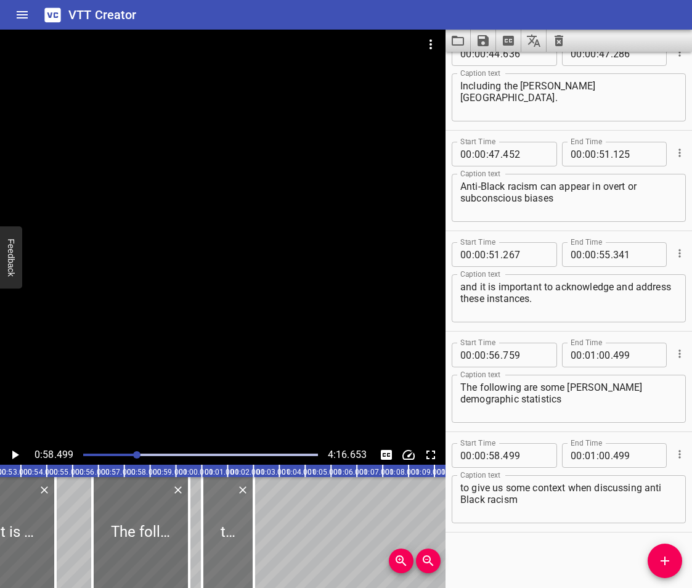
drag, startPoint x: 170, startPoint y: 500, endPoint x: 234, endPoint y: 520, distance: 67.7
click at [234, 520] on div at bounding box center [228, 532] width 52 height 111
type input "01"
type input "003"
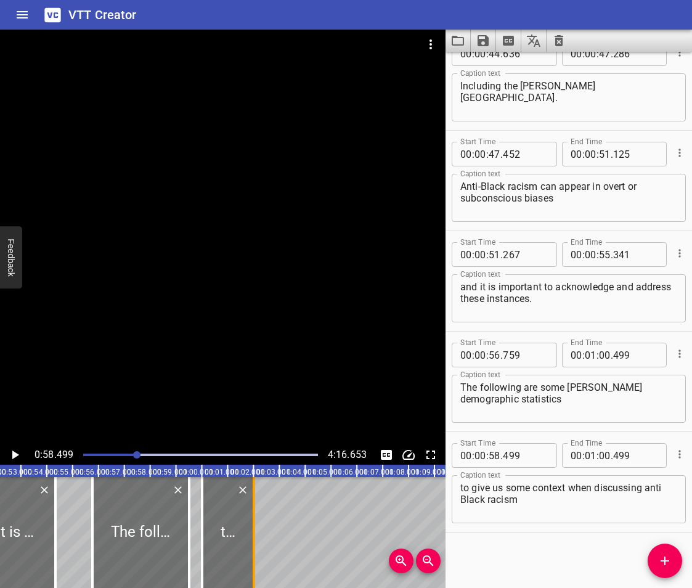
type input "03"
type input "003"
drag, startPoint x: 258, startPoint y: 530, endPoint x: 284, endPoint y: 557, distance: 37.5
click at [284, 557] on div at bounding box center [280, 532] width 12 height 111
type input "04"
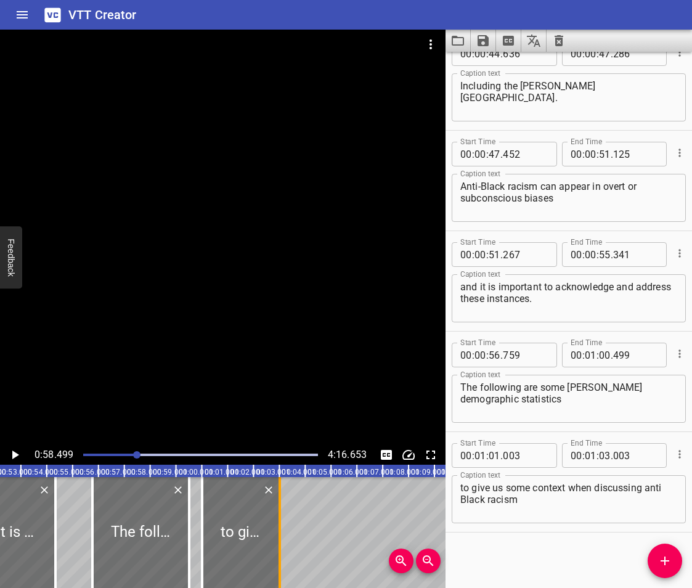
type input "004"
click at [115, 497] on div at bounding box center [140, 532] width 97 height 111
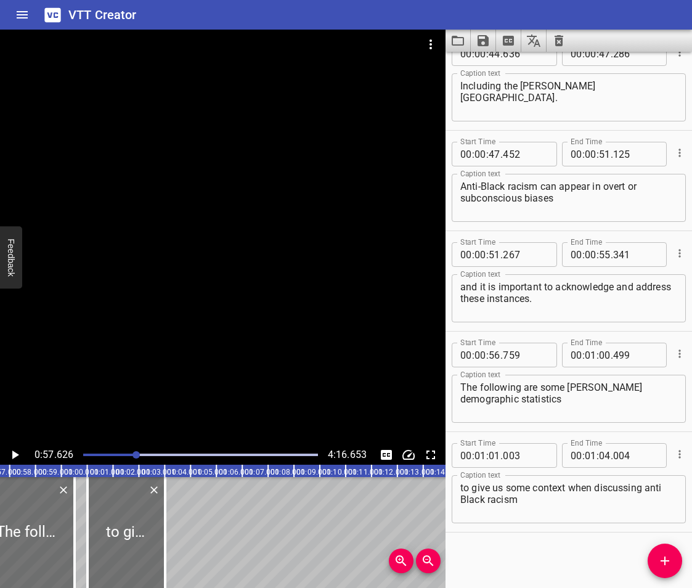
scroll to position [0, 1410]
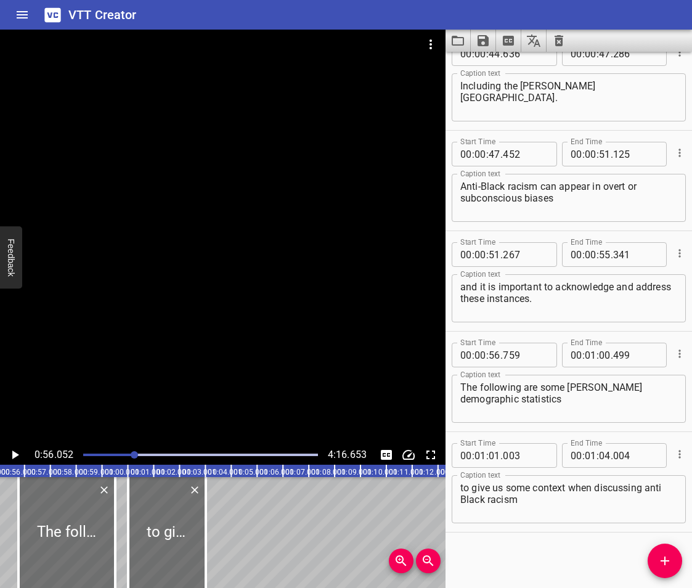
click at [10, 456] on icon "Play/Pause" at bounding box center [14, 455] width 15 height 15
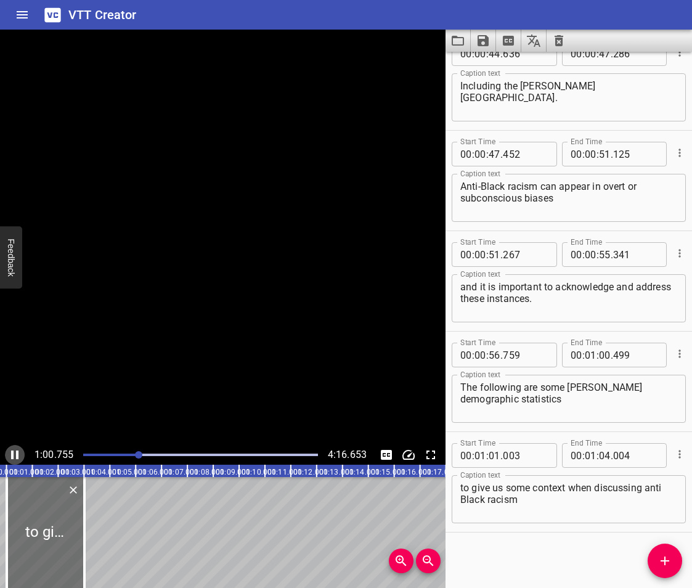
click at [10, 456] on icon "Play/Pause" at bounding box center [14, 455] width 15 height 15
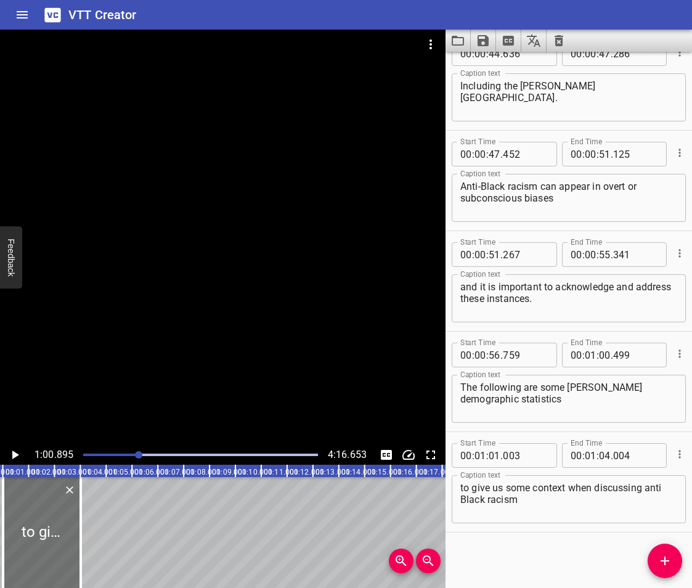
scroll to position [0, 1540]
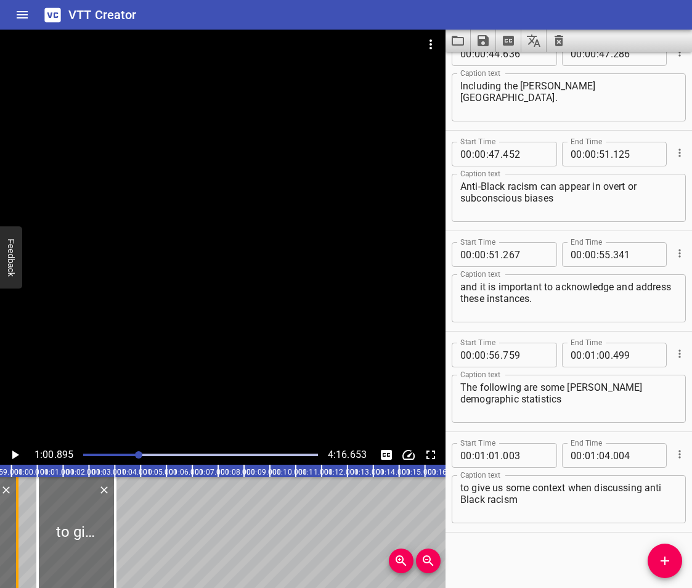
drag, startPoint x: 24, startPoint y: 544, endPoint x: 17, endPoint y: 555, distance: 13.3
click at [17, 555] on div at bounding box center [17, 532] width 2 height 111
type input "213"
drag, startPoint x: 38, startPoint y: 552, endPoint x: 21, endPoint y: 562, distance: 19.3
click at [21, 562] on div at bounding box center [21, 532] width 2 height 111
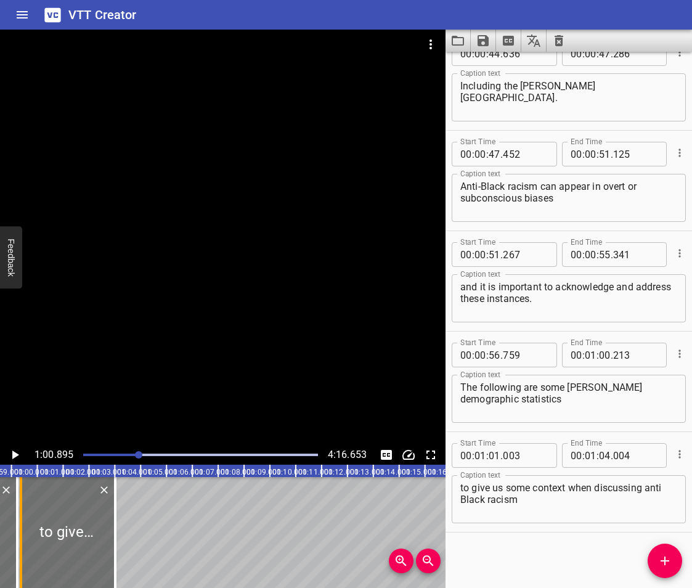
type input "00"
type input "359"
click at [18, 456] on icon "Play/Pause" at bounding box center [14, 455] width 15 height 15
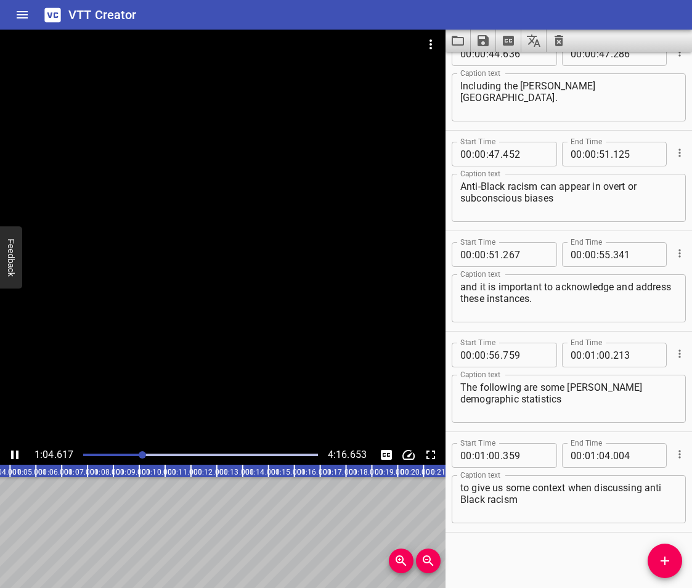
click at [17, 455] on icon "Play/Pause" at bounding box center [14, 455] width 7 height 9
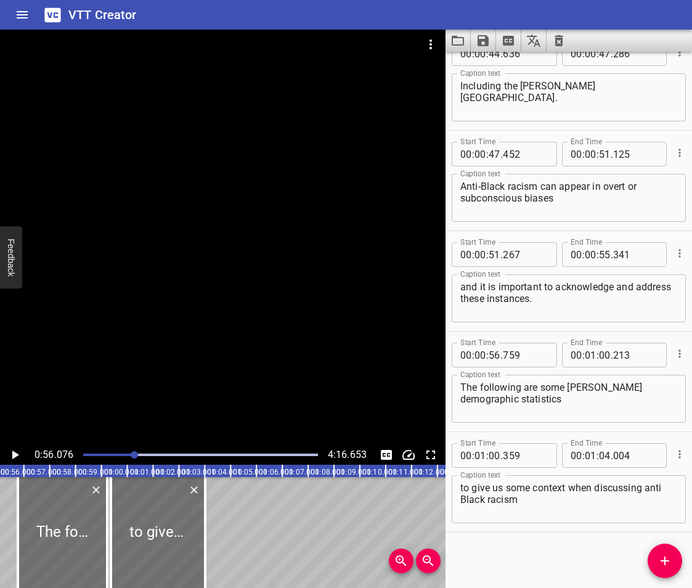
click at [13, 457] on icon "Play/Pause" at bounding box center [15, 455] width 7 height 9
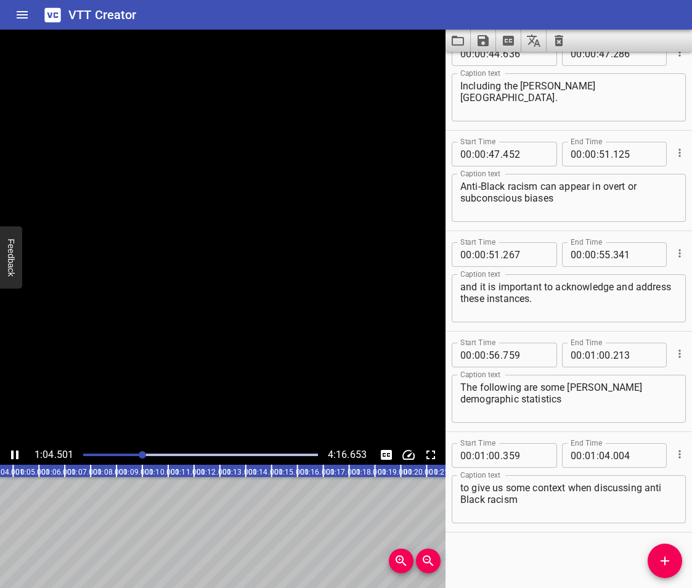
click at [13, 457] on icon "Play/Pause" at bounding box center [14, 455] width 7 height 9
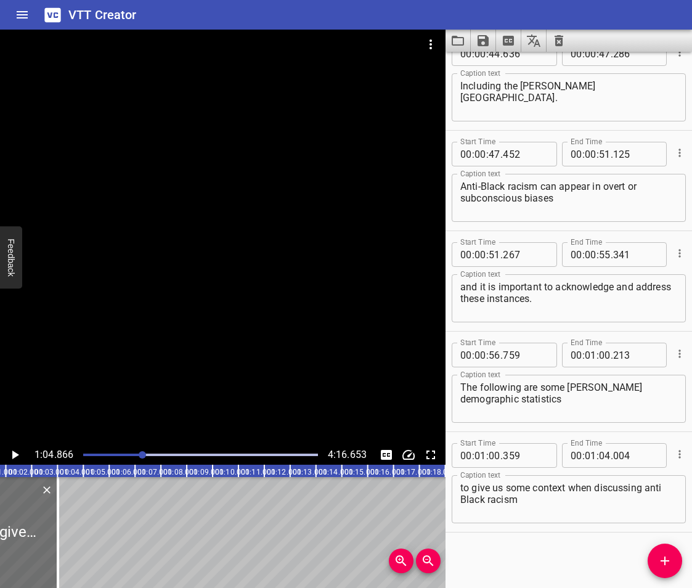
scroll to position [0, 1528]
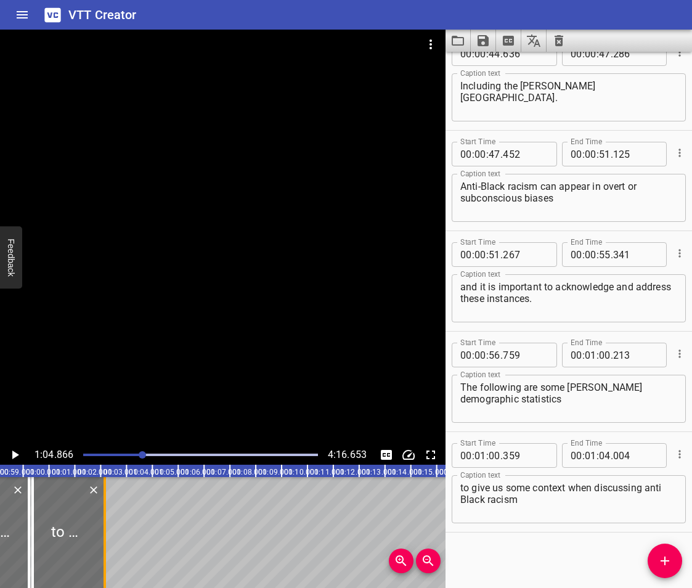
drag, startPoint x: 126, startPoint y: 551, endPoint x: 104, endPoint y: 560, distance: 23.2
click at [104, 560] on div at bounding box center [105, 532] width 2 height 111
type input "03"
type input "146"
click at [502, 541] on div "Start Time 00 : 00 : 00 . 000 Start Time End Time 00 : 00 : 03 . 144 End Time C…" at bounding box center [569, 320] width 247 height 536
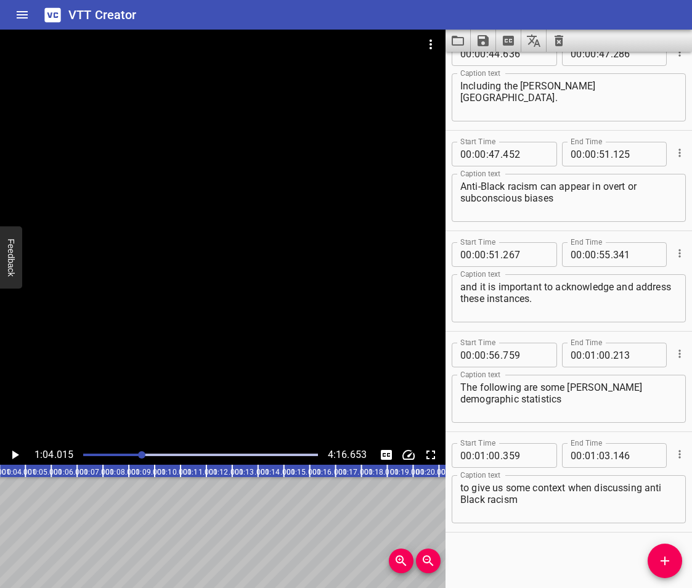
click at [649, 559] on span "Add Cue" at bounding box center [665, 561] width 35 height 15
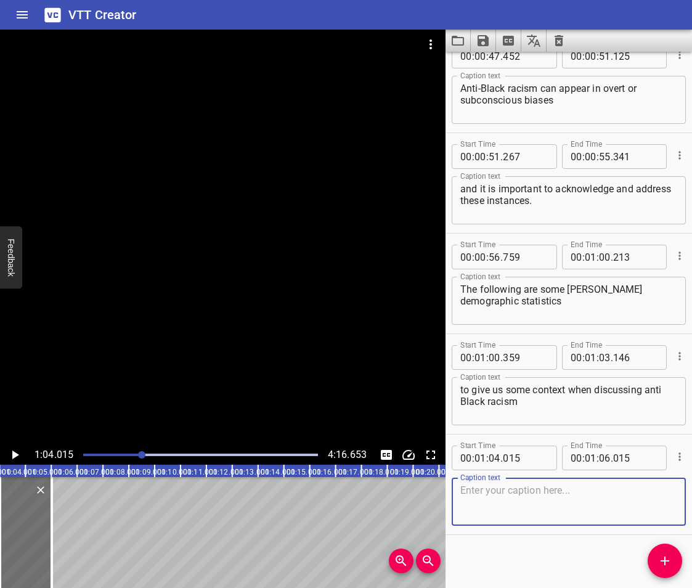
scroll to position [928, 0]
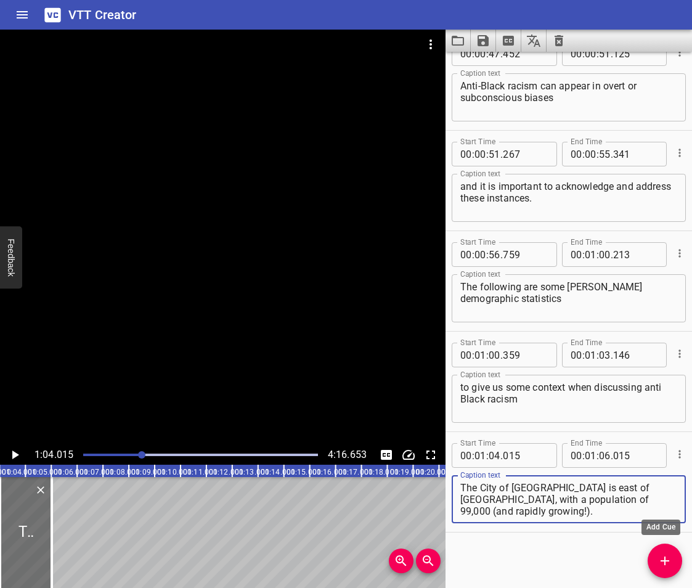
type textarea "The City of [GEOGRAPHIC_DATA] is east of [GEOGRAPHIC_DATA], with a population o…"
click at [655, 560] on span "Add Cue" at bounding box center [665, 561] width 35 height 15
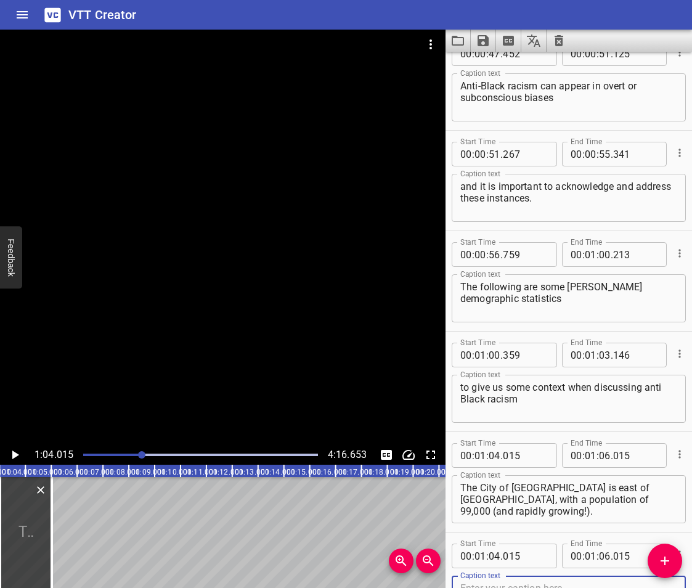
scroll to position [935, 0]
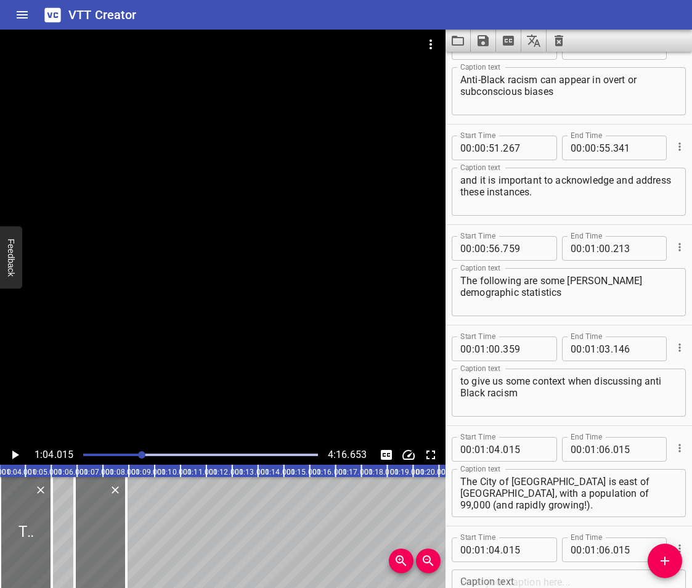
drag, startPoint x: 22, startPoint y: 529, endPoint x: 97, endPoint y: 544, distance: 76.0
click at [97, 544] on div at bounding box center [101, 532] width 52 height 111
type input "06"
type input "900"
type input "08"
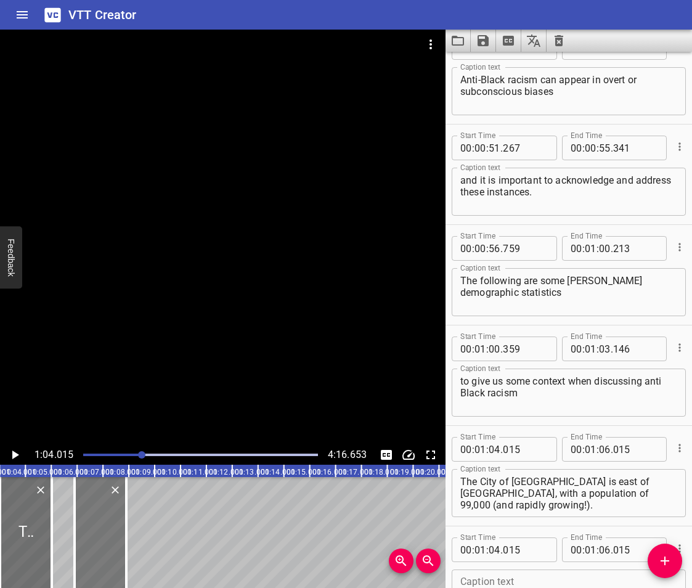
type input "900"
drag, startPoint x: 126, startPoint y: 544, endPoint x: 134, endPoint y: 556, distance: 14.2
click at [134, 556] on div at bounding box center [134, 532] width 2 height 111
type input "09"
type input "210"
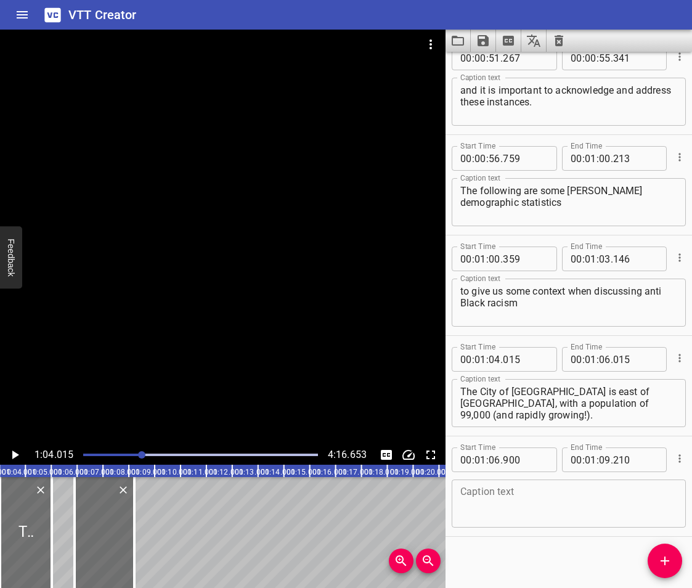
scroll to position [1029, 0]
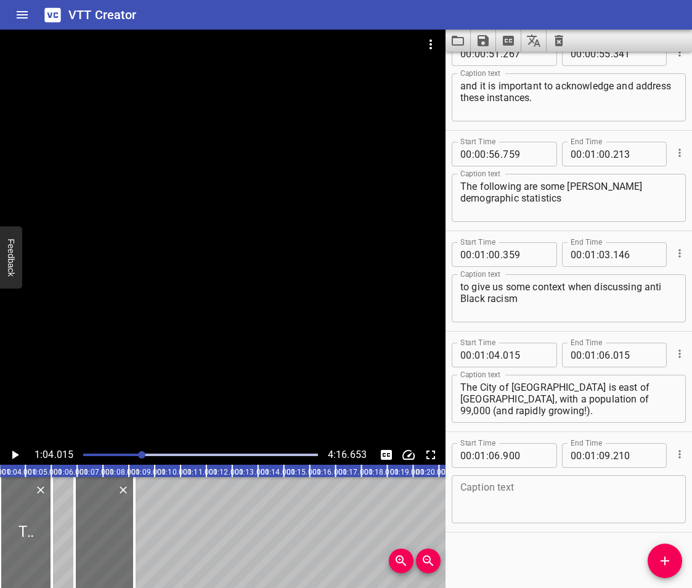
click at [518, 499] on textarea at bounding box center [569, 499] width 217 height 35
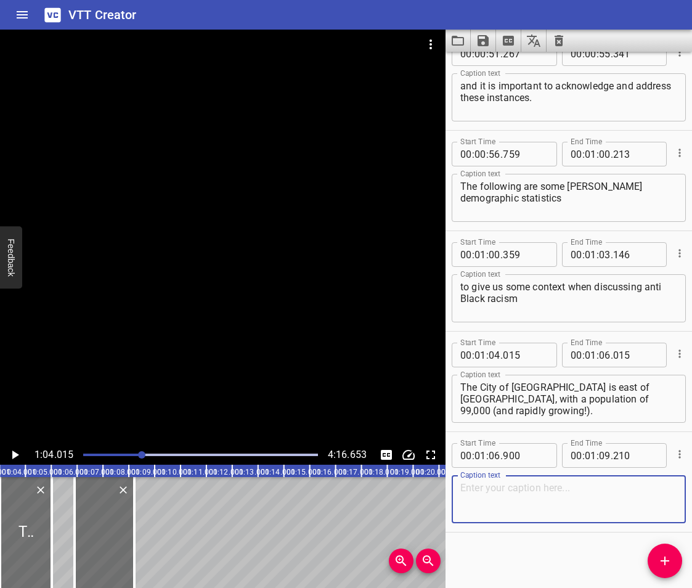
paste textarea "Third highest self-identifying [DEMOGRAPHIC_DATA] population in [GEOGRAPHIC_DAT…"
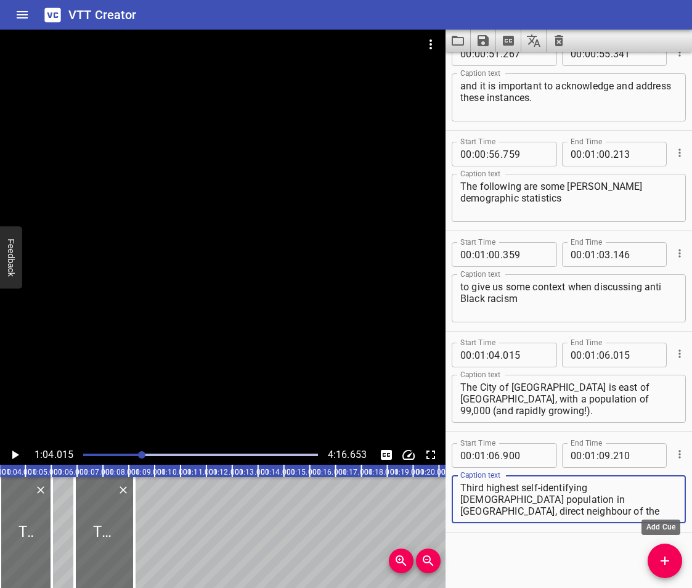
type textarea "Third highest self-identifying [DEMOGRAPHIC_DATA] population in [GEOGRAPHIC_DAT…"
click at [663, 558] on icon "Add Cue" at bounding box center [665, 561] width 15 height 15
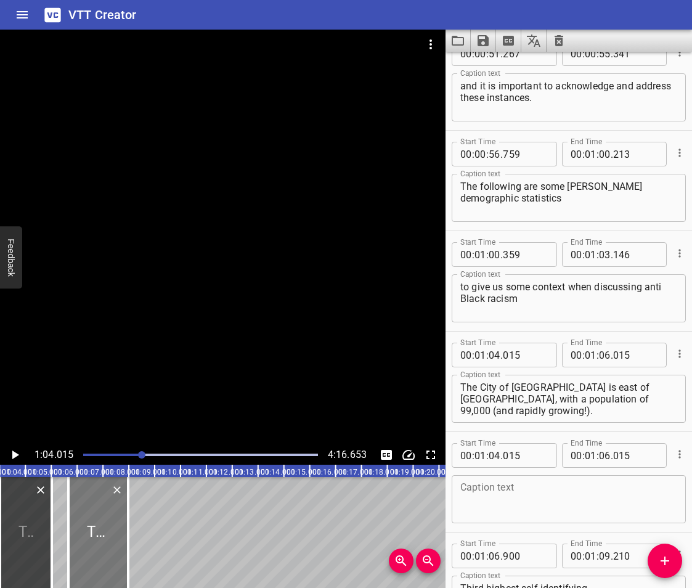
drag, startPoint x: 94, startPoint y: 528, endPoint x: 88, endPoint y: 549, distance: 21.8
click at [88, 549] on div at bounding box center [98, 532] width 60 height 111
type input "662"
type input "08"
type input "972"
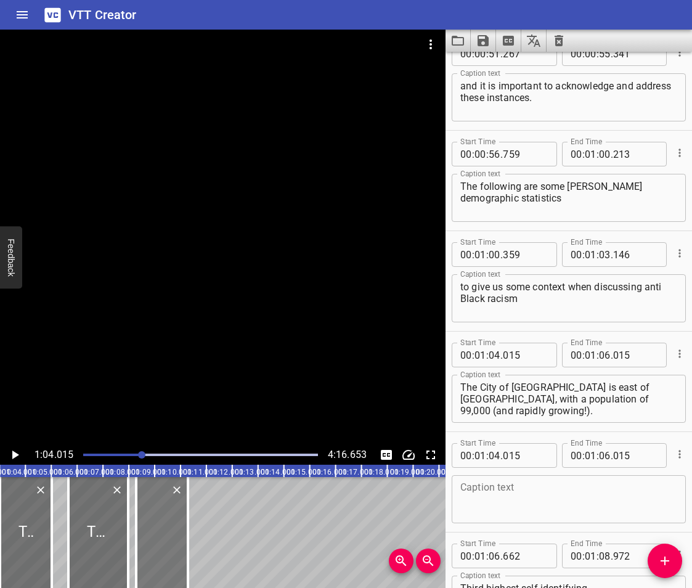
drag, startPoint x: 22, startPoint y: 531, endPoint x: 158, endPoint y: 559, distance: 138.9
type input "09"
type input "284"
type input "11"
type input "284"
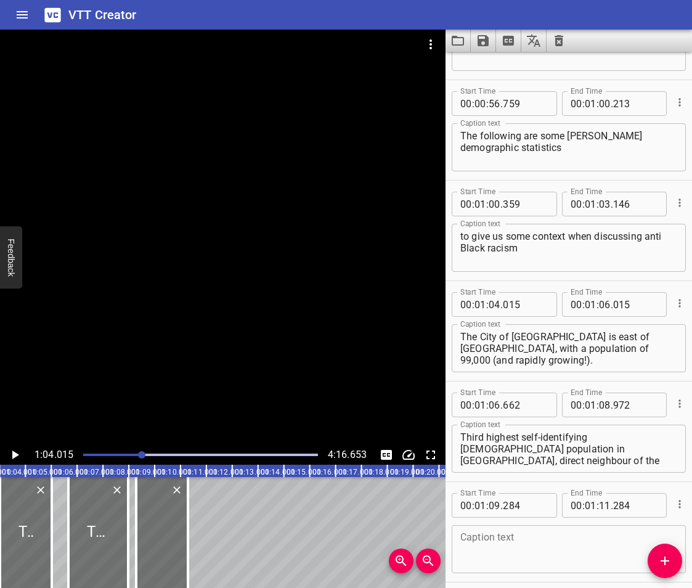
scroll to position [1129, 0]
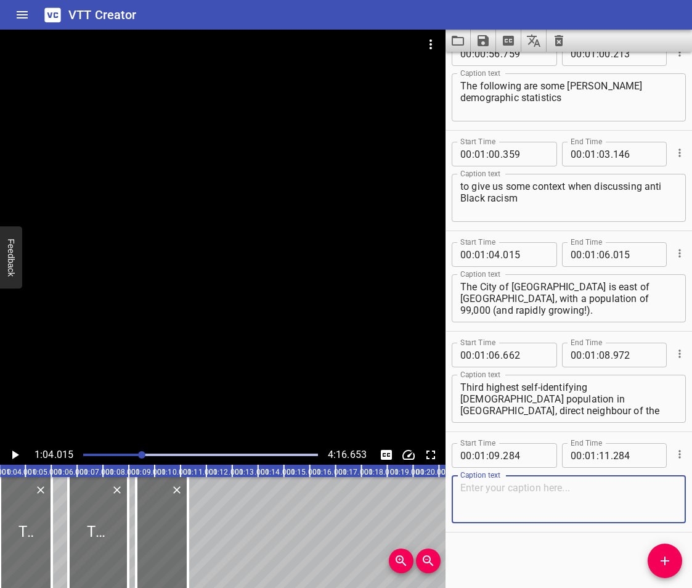
click at [494, 516] on textarea at bounding box center [569, 499] width 217 height 35
paste textarea "(which has the highest [DEMOGRAPHIC_DATA] population of any Canadian city)."
type textarea "(which has the highest [DEMOGRAPHIC_DATA] population of any Canadian city)."
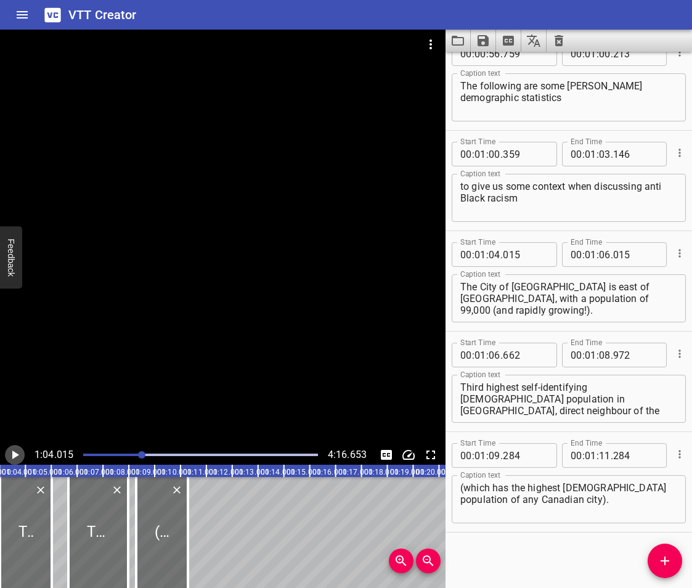
click at [11, 454] on icon "Play/Pause" at bounding box center [14, 455] width 15 height 15
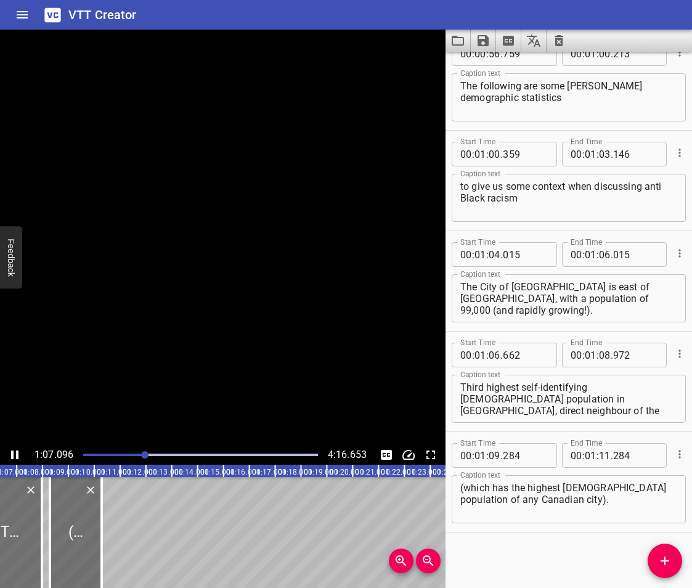
click at [11, 454] on icon "Play/Pause" at bounding box center [14, 455] width 7 height 9
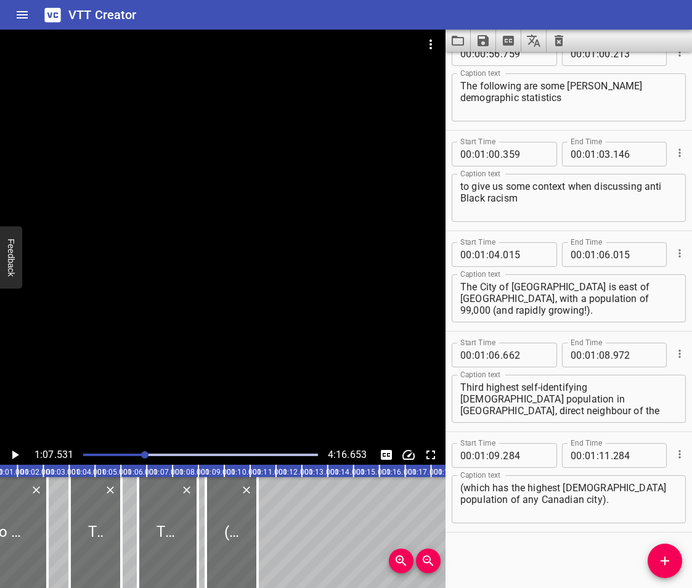
scroll to position [0, 1575]
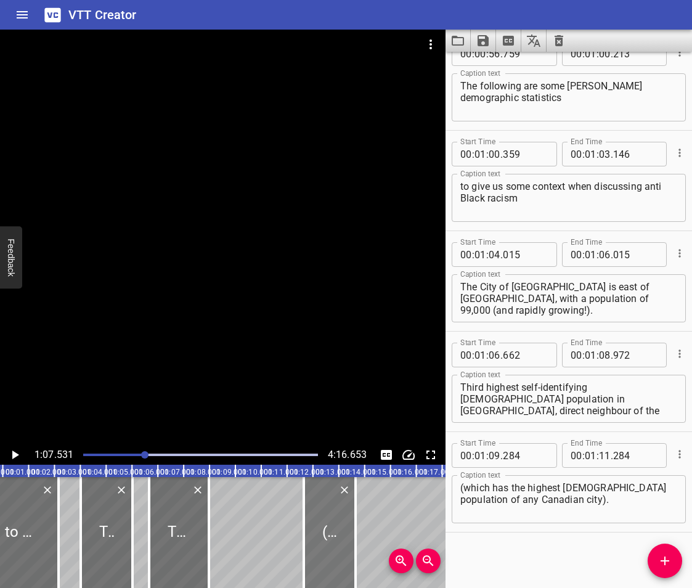
drag, startPoint x: 244, startPoint y: 536, endPoint x: 330, endPoint y: 546, distance: 87.5
click at [330, 546] on div at bounding box center [330, 532] width 52 height 111
type input "12"
type input "646"
type input "14"
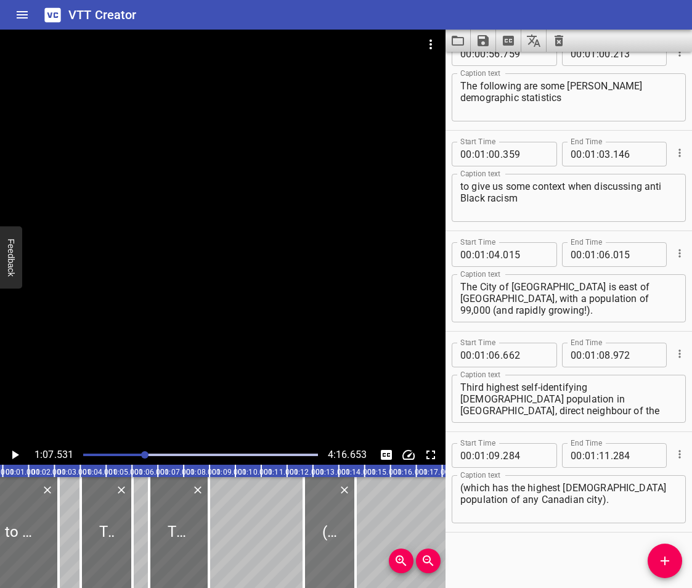
type input "646"
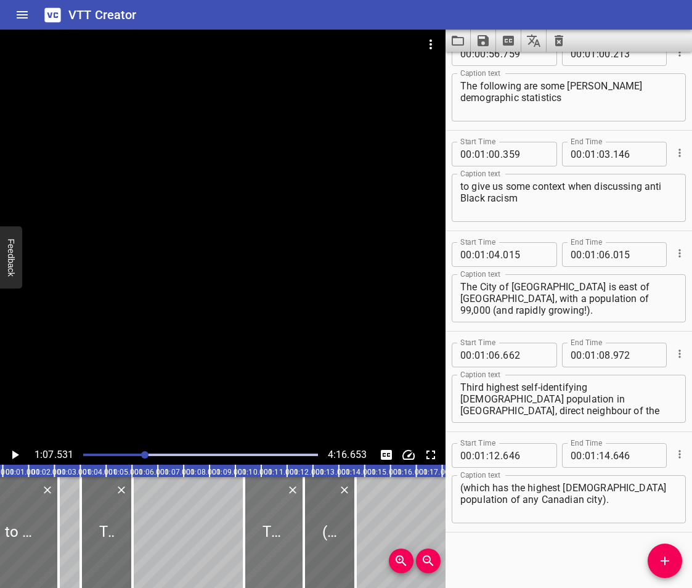
drag, startPoint x: 177, startPoint y: 533, endPoint x: 272, endPoint y: 557, distance: 98.1
click at [272, 557] on div at bounding box center [274, 532] width 60 height 111
type input "10"
type input "333"
type input "12"
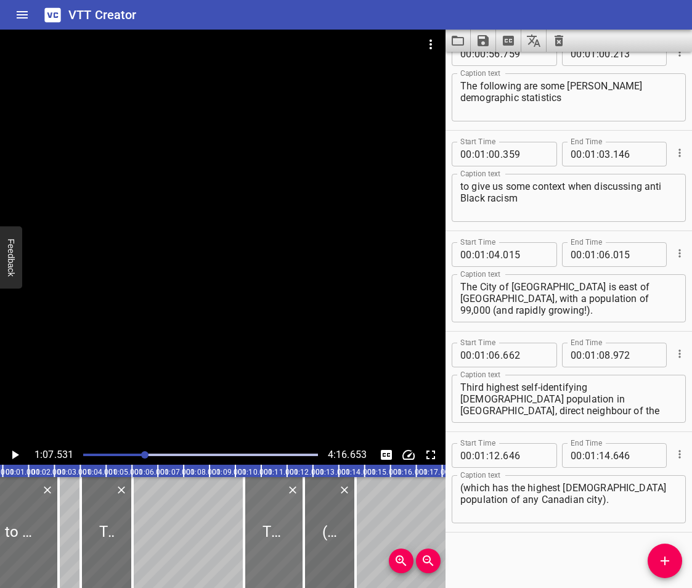
type input "643"
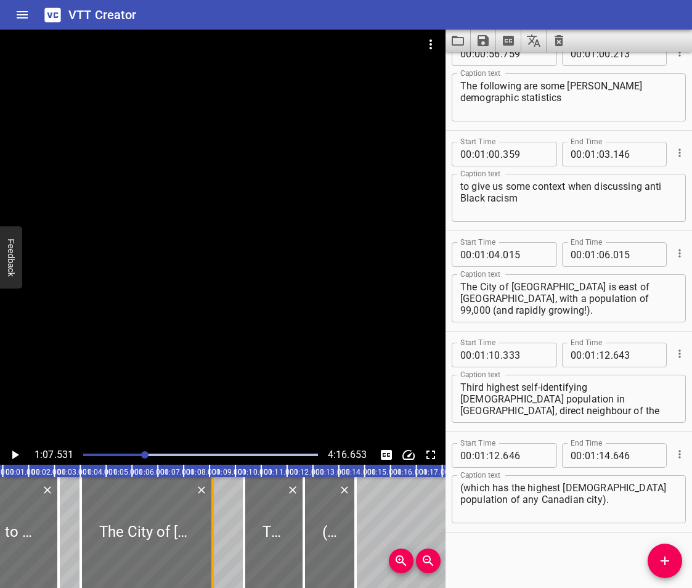
drag, startPoint x: 131, startPoint y: 526, endPoint x: 211, endPoint y: 555, distance: 85.6
click at [211, 555] on div at bounding box center [212, 532] width 2 height 111
type input "09"
type input "139"
click at [14, 453] on icon "Play/Pause" at bounding box center [15, 455] width 7 height 9
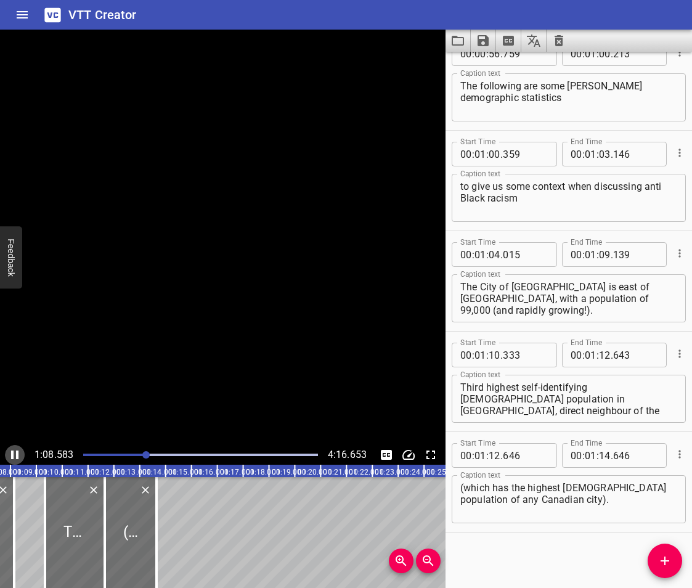
click at [14, 453] on icon "Play/Pause" at bounding box center [14, 455] width 7 height 9
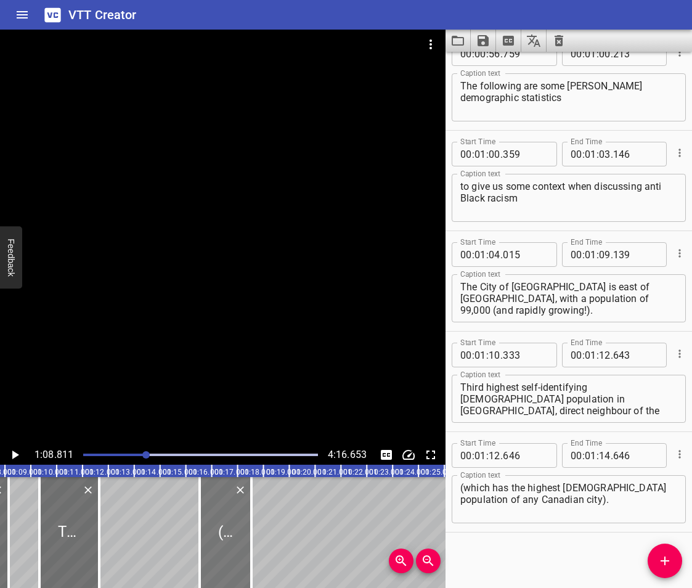
drag, startPoint x: 130, startPoint y: 539, endPoint x: 231, endPoint y: 568, distance: 104.8
click at [231, 568] on div at bounding box center [226, 532] width 52 height 111
type input "16"
type input "532"
type input "18"
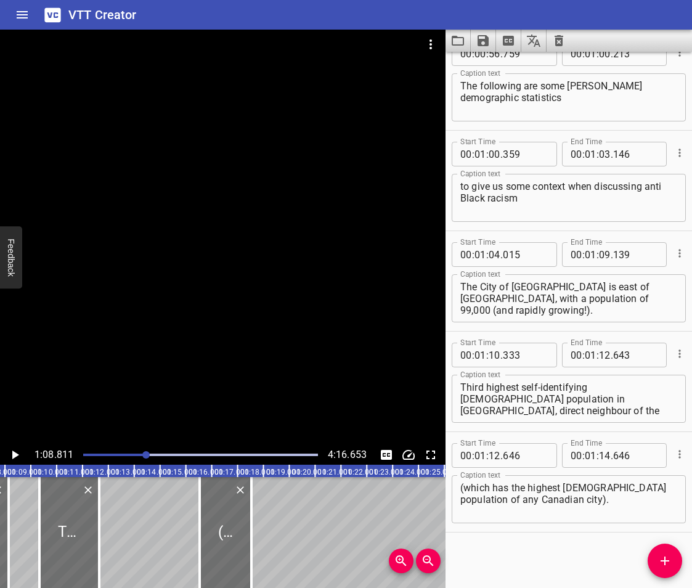
type input "532"
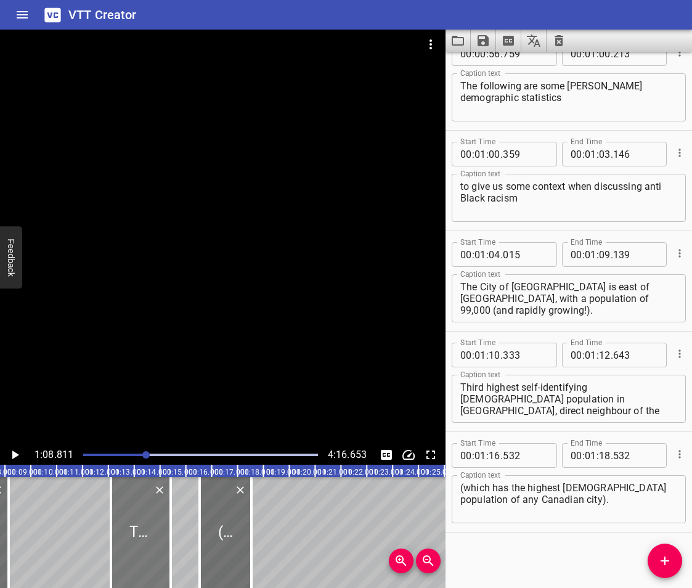
drag, startPoint x: 72, startPoint y: 530, endPoint x: 144, endPoint y: 550, distance: 74.2
click at [144, 550] on div at bounding box center [141, 532] width 60 height 111
type input "13"
type input "099"
type input "15"
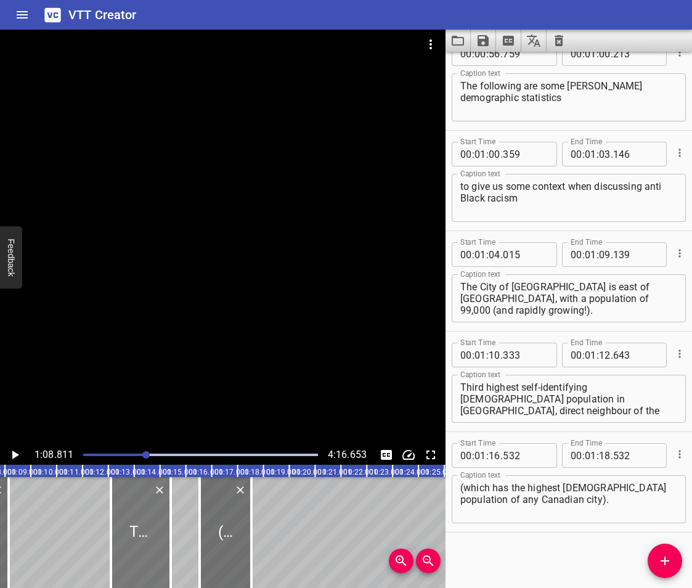
type input "409"
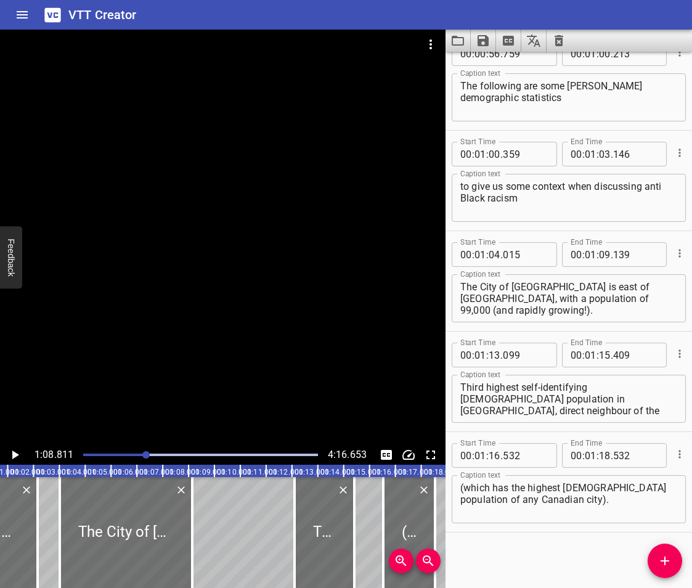
scroll to position [0, 1458]
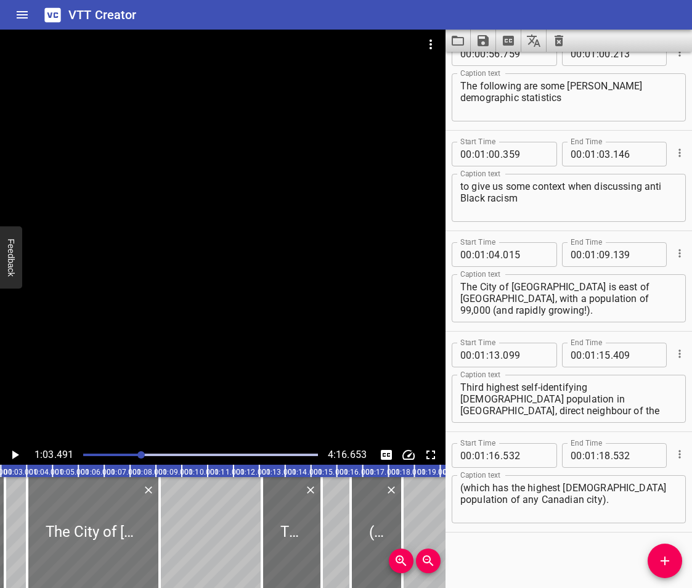
scroll to position [0, 1642]
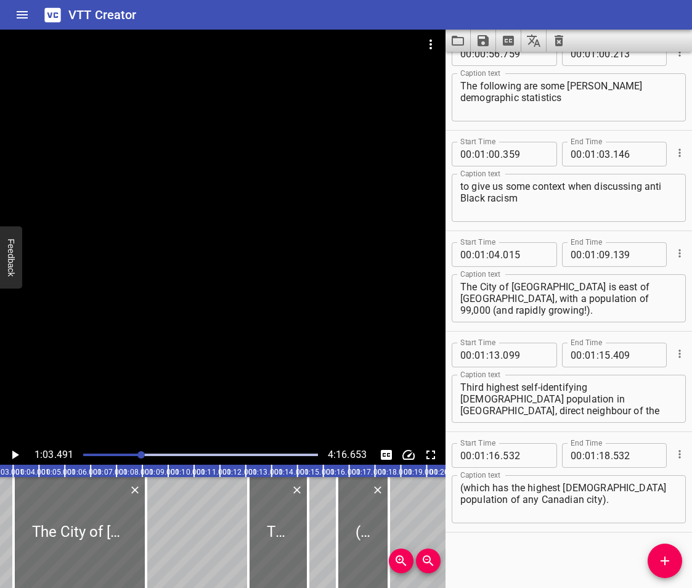
click at [14, 451] on icon "Play/Pause" at bounding box center [14, 455] width 15 height 15
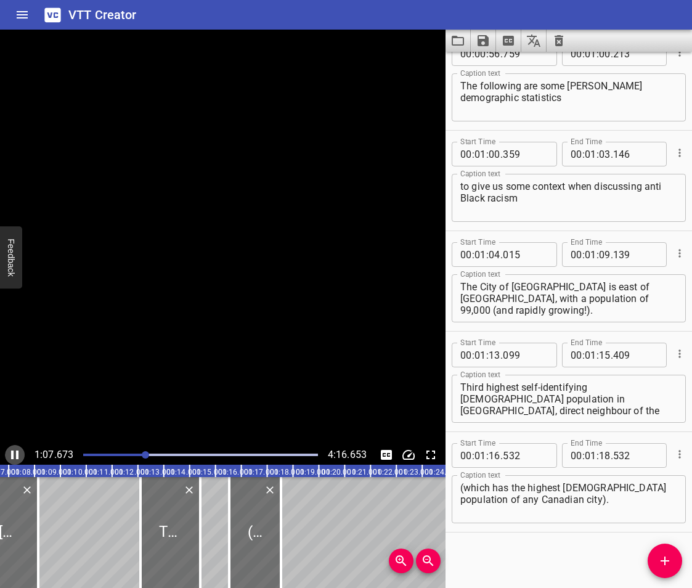
click at [14, 451] on icon "Play/Pause" at bounding box center [14, 455] width 15 height 15
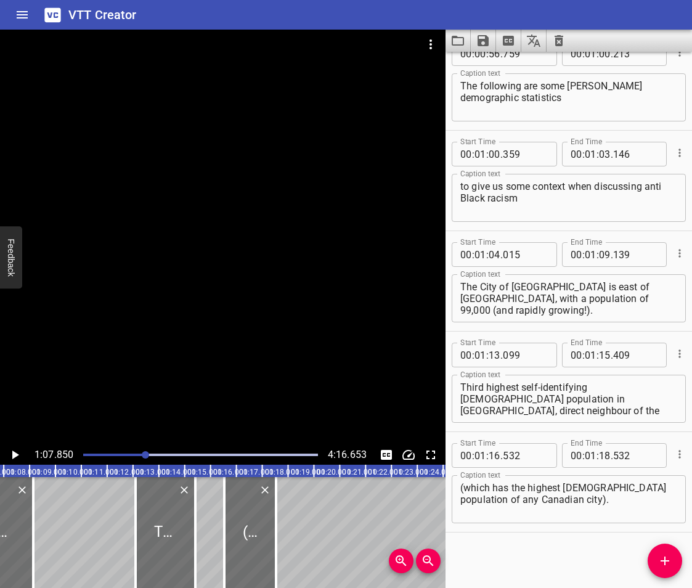
click at [374, 408] on div at bounding box center [223, 238] width 446 height 416
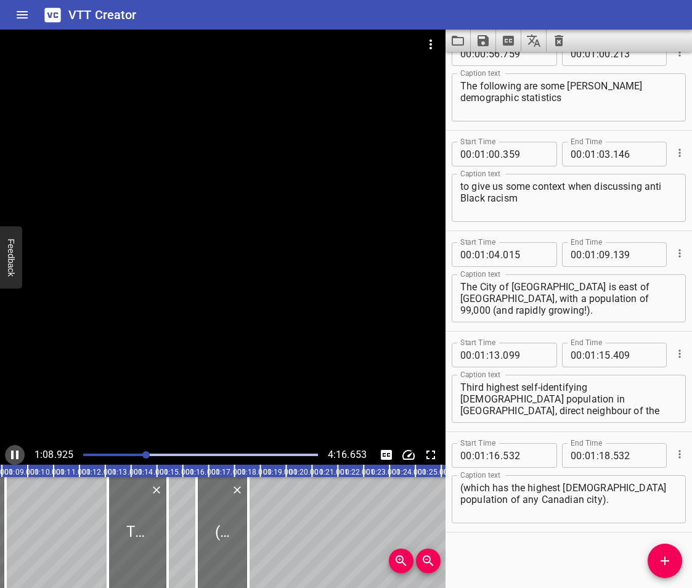
click at [15, 449] on icon "Play/Pause" at bounding box center [14, 455] width 15 height 15
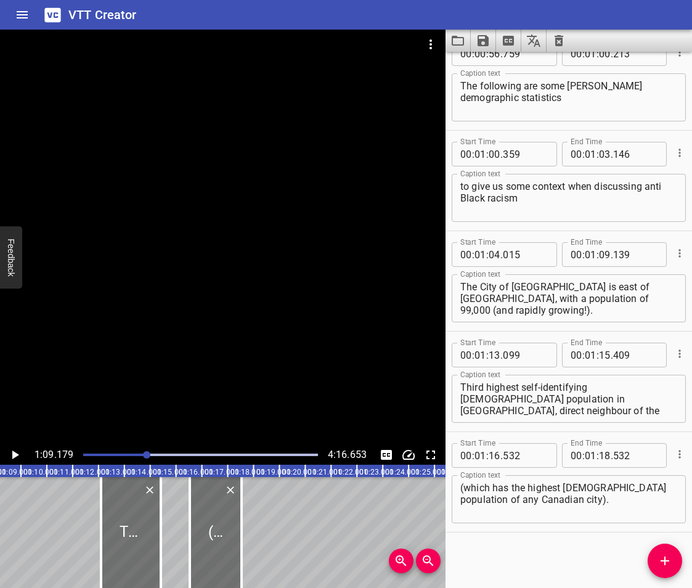
scroll to position [0, 1606]
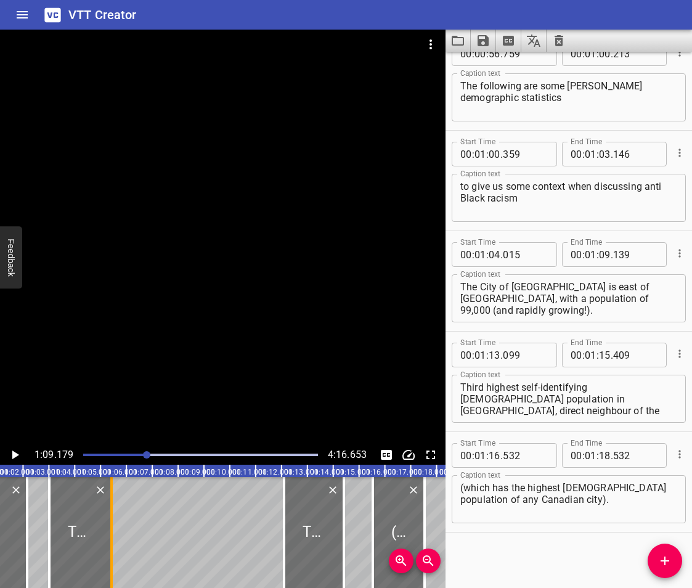
drag, startPoint x: 186, startPoint y: 564, endPoint x: 115, endPoint y: 570, distance: 70.5
click at [115, 570] on div at bounding box center [111, 532] width 12 height 111
type input "06"
type input "421"
click at [653, 563] on span "Add Cue" at bounding box center [665, 561] width 35 height 15
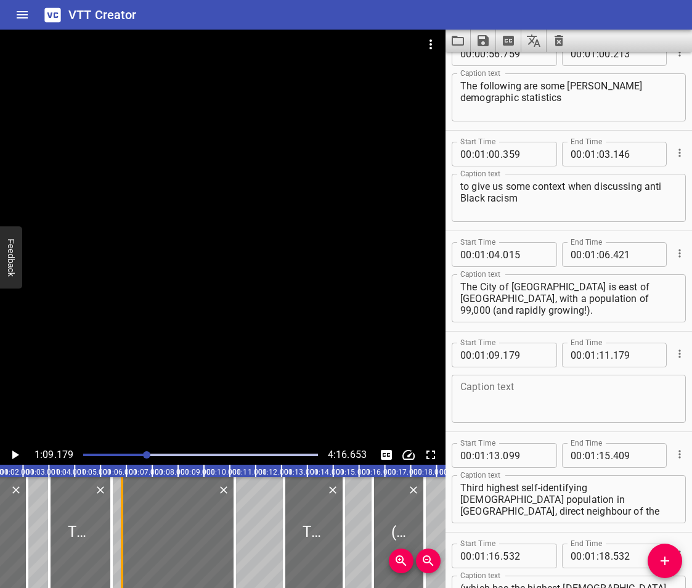
drag, startPoint x: 179, startPoint y: 544, endPoint x: 118, endPoint y: 557, distance: 62.5
click at [118, 557] on div at bounding box center [122, 532] width 12 height 111
type input "06"
type input "818"
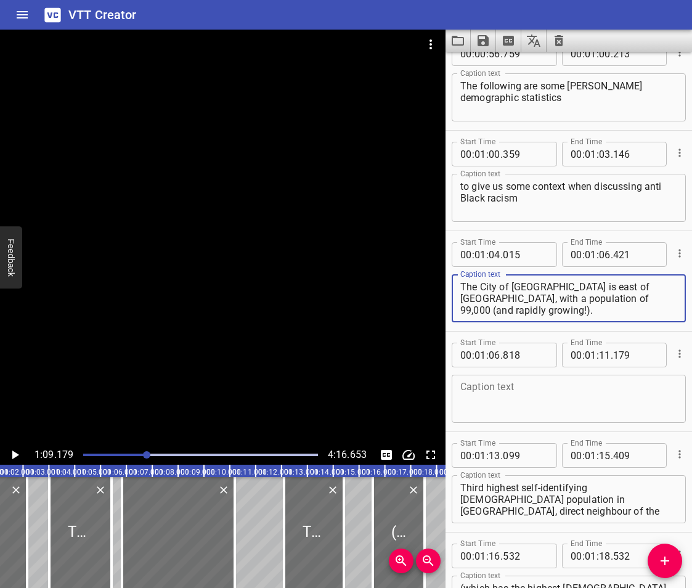
drag, startPoint x: 666, startPoint y: 304, endPoint x: 638, endPoint y: 286, distance: 33.0
click at [638, 286] on textarea "The City of [GEOGRAPHIC_DATA] is east of [GEOGRAPHIC_DATA], with a population o…" at bounding box center [569, 298] width 217 height 35
type textarea "The City of [GEOGRAPHIC_DATA] is east of [GEOGRAPHIC_DATA],"
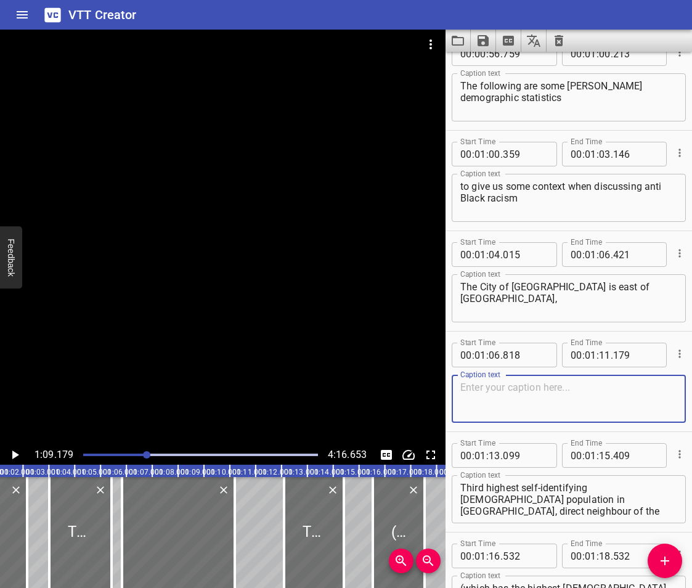
click at [499, 404] on textarea at bounding box center [569, 399] width 217 height 35
paste textarea "with a population of 99,000 (and rapidly growing!)."
type textarea "with a population of 99,000 (and rapidly growing!)."
click at [15, 453] on icon "Play/Pause" at bounding box center [15, 455] width 7 height 9
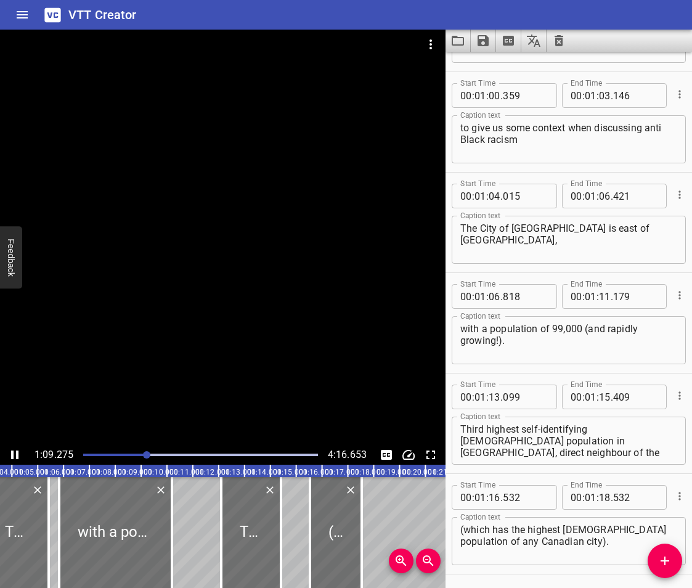
scroll to position [1230, 0]
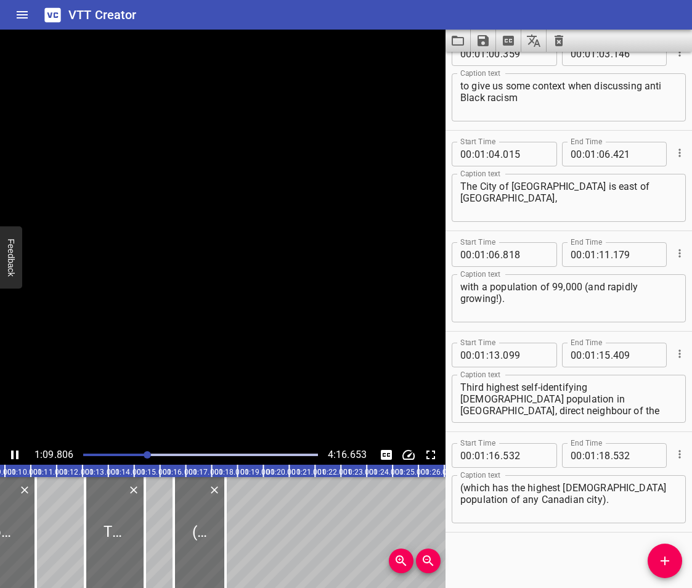
click at [15, 453] on icon "Play/Pause" at bounding box center [14, 455] width 15 height 15
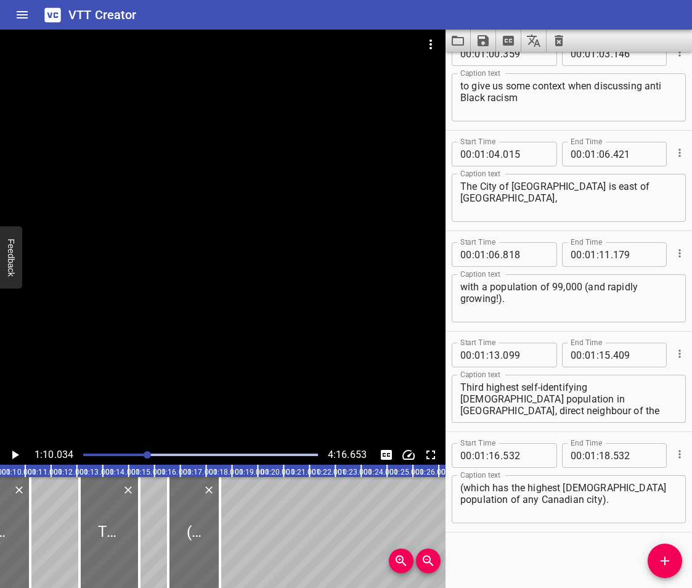
click at [15, 453] on icon "Play/Pause" at bounding box center [15, 455] width 7 height 9
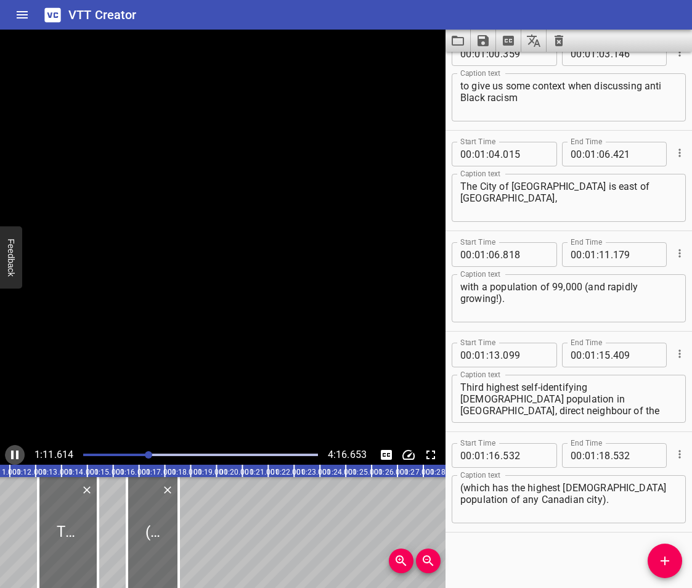
click at [15, 453] on icon "Play/Pause" at bounding box center [14, 455] width 15 height 15
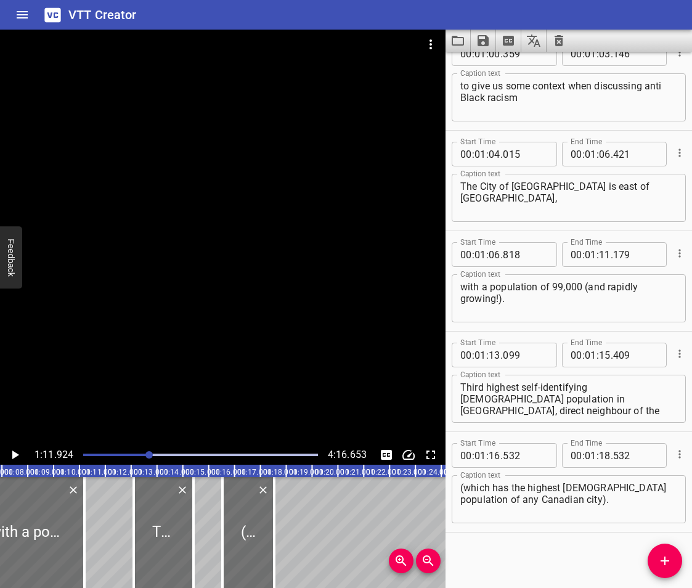
scroll to position [0, 1676]
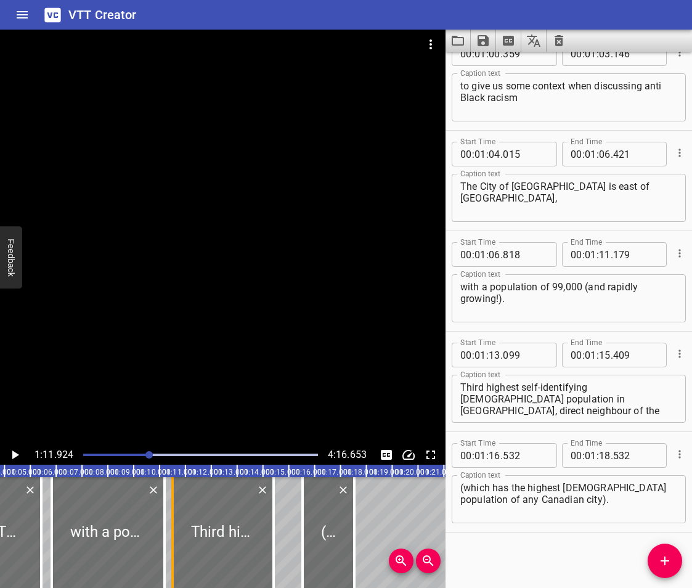
drag, startPoint x: 215, startPoint y: 541, endPoint x: 174, endPoint y: 547, distance: 41.9
click at [174, 547] on div at bounding box center [172, 532] width 12 height 111
type input "11"
type input "502"
click at [13, 453] on icon "Play/Pause" at bounding box center [15, 455] width 7 height 9
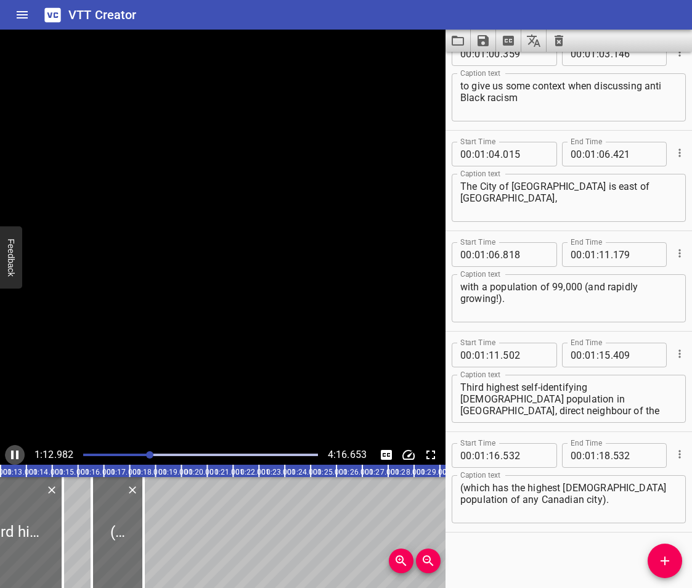
click at [13, 453] on icon "Play/Pause" at bounding box center [14, 455] width 7 height 9
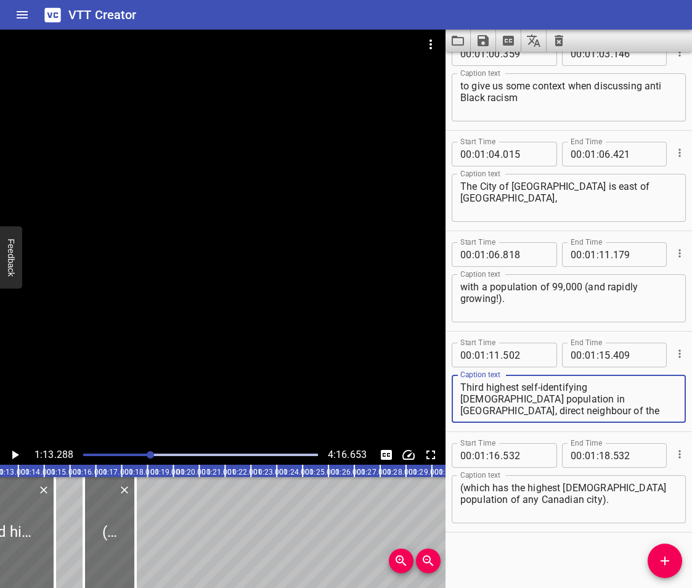
click at [469, 385] on textarea "Third highest self-identifying [DEMOGRAPHIC_DATA] population in [GEOGRAPHIC_DAT…" at bounding box center [569, 399] width 217 height 35
type textarea "It's the third highest self-identifying [DEMOGRAPHIC_DATA] population in [GEOGR…"
click at [11, 451] on icon "Play/Pause" at bounding box center [14, 455] width 15 height 15
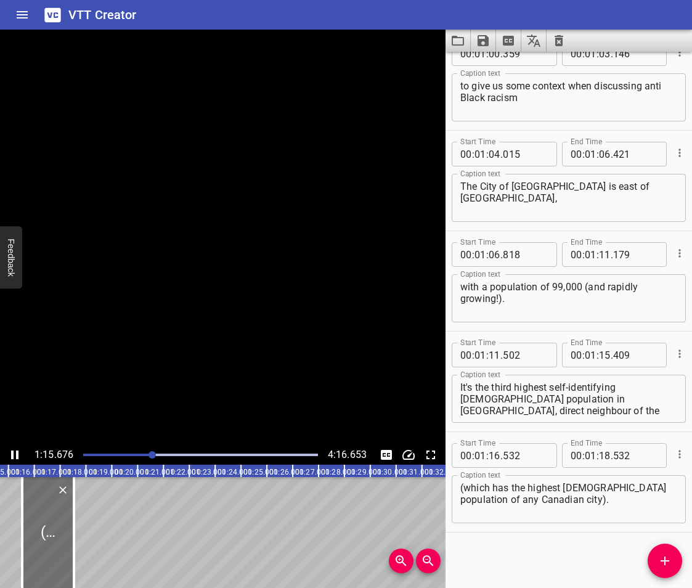
click at [11, 451] on icon "Play/Pause" at bounding box center [14, 455] width 7 height 9
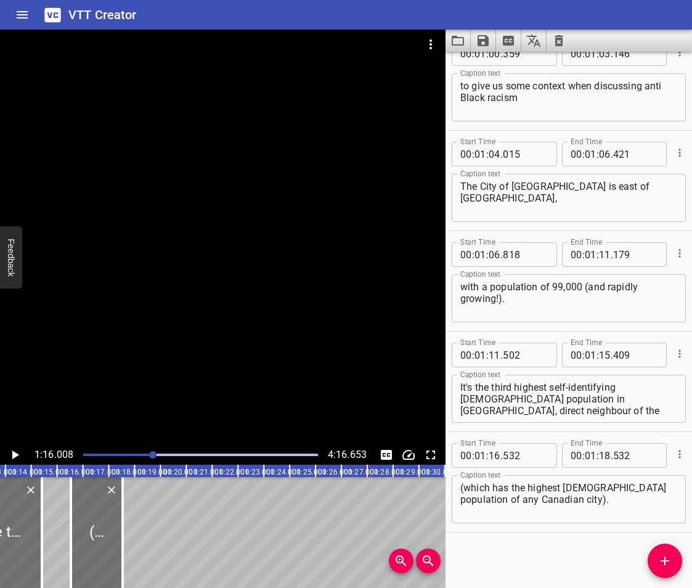
scroll to position [0, 1897]
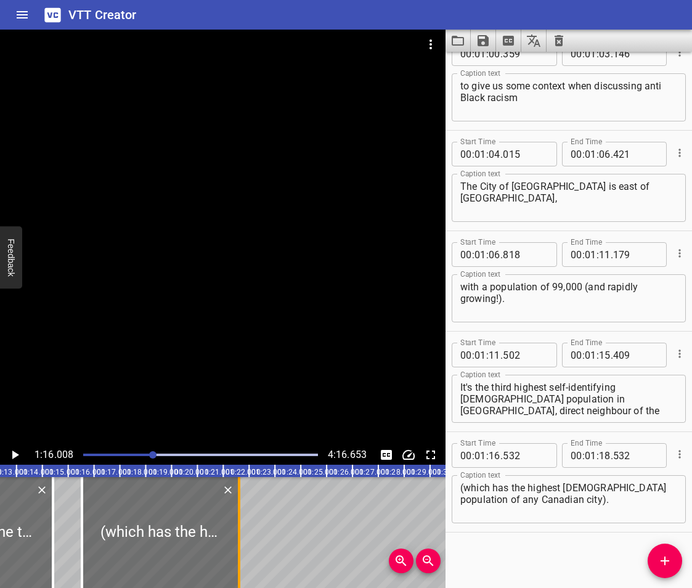
drag, startPoint x: 134, startPoint y: 538, endPoint x: 239, endPoint y: 555, distance: 106.8
click at [239, 555] on div at bounding box center [239, 532] width 2 height 111
type input "22"
type input "609"
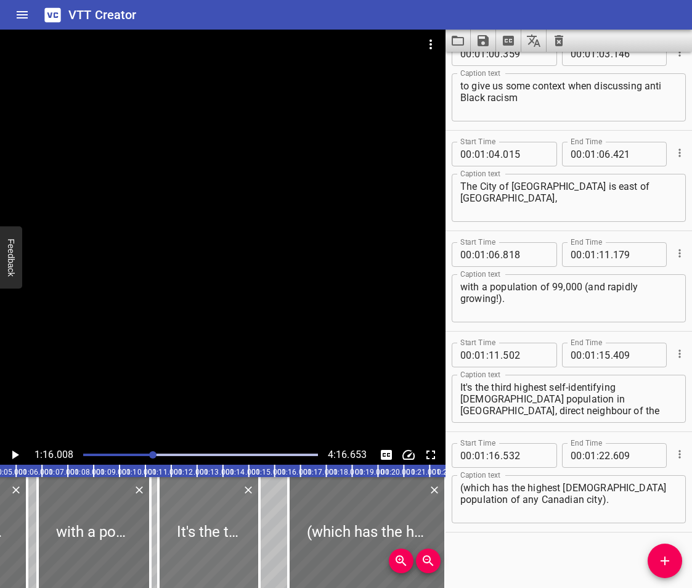
click at [176, 539] on div at bounding box center [208, 532] width 101 height 111
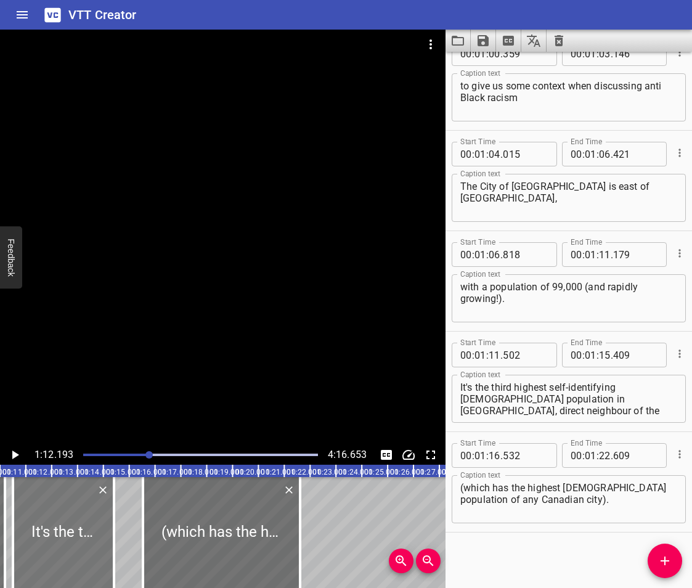
scroll to position [0, 1867]
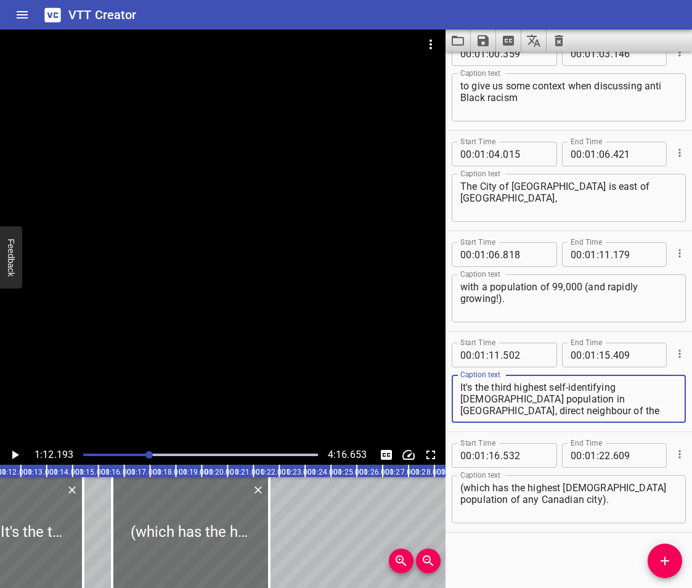
drag, startPoint x: 582, startPoint y: 416, endPoint x: 597, endPoint y: 401, distance: 21.4
click at [597, 401] on textarea "It's the third highest self-identifying [DEMOGRAPHIC_DATA] population in [GEOGR…" at bounding box center [569, 399] width 217 height 35
type textarea "It's the third highest self-identifying [DEMOGRAPHIC_DATA] population in [GEOGR…"
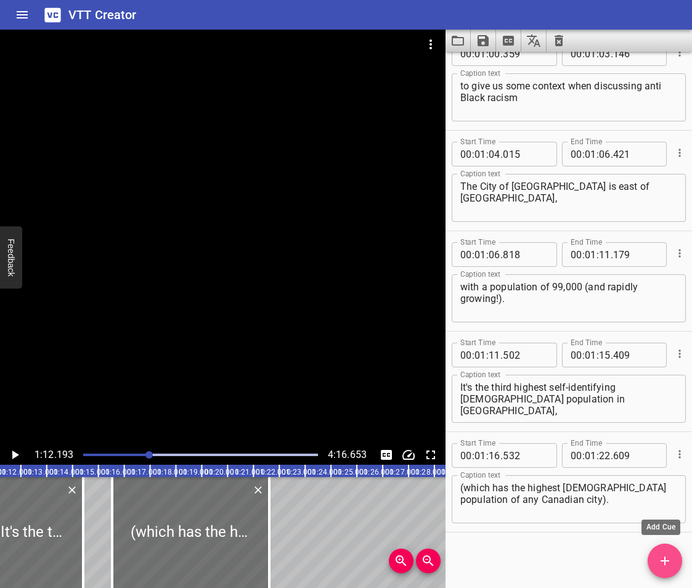
click at [671, 557] on icon "Add Cue" at bounding box center [665, 561] width 15 height 15
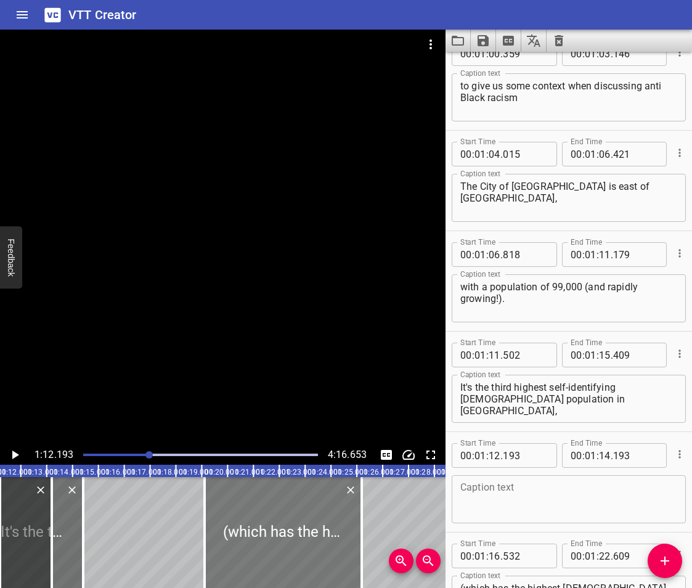
drag, startPoint x: 210, startPoint y: 530, endPoint x: 304, endPoint y: 530, distance: 94.3
click at [304, 530] on div at bounding box center [283, 532] width 157 height 111
type input "20"
type input "180"
type input "26"
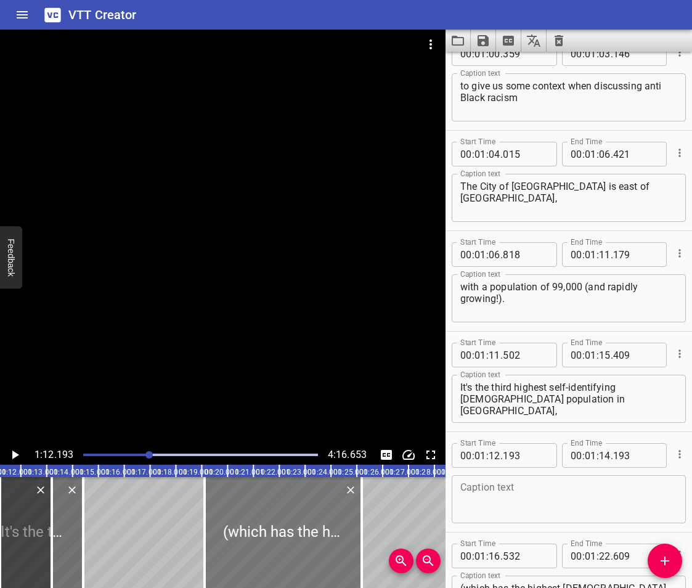
type input "257"
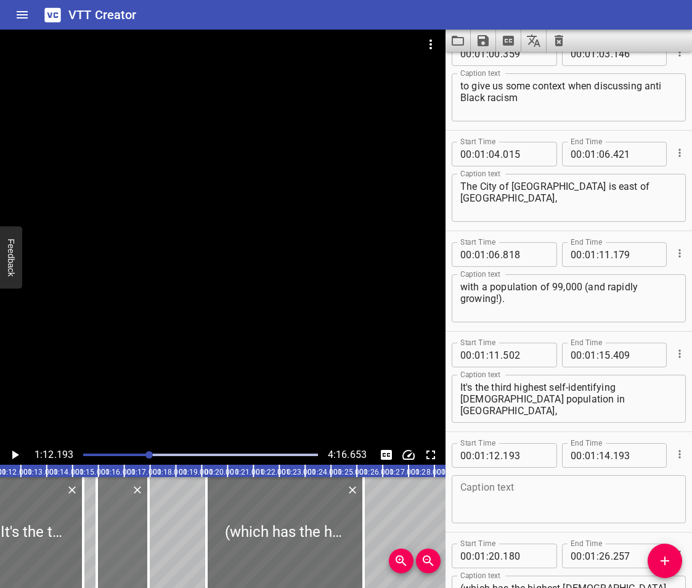
drag, startPoint x: 22, startPoint y: 554, endPoint x: 118, endPoint y: 571, distance: 98.3
click at [118, 571] on div at bounding box center [123, 532] width 52 height 111
type input "15"
type input "936"
type input "17"
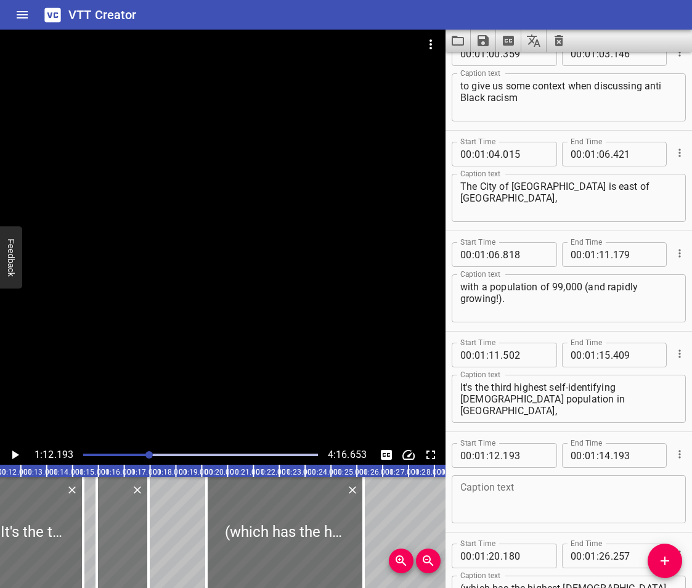
type input "936"
click at [507, 491] on textarea at bounding box center [569, 499] width 217 height 35
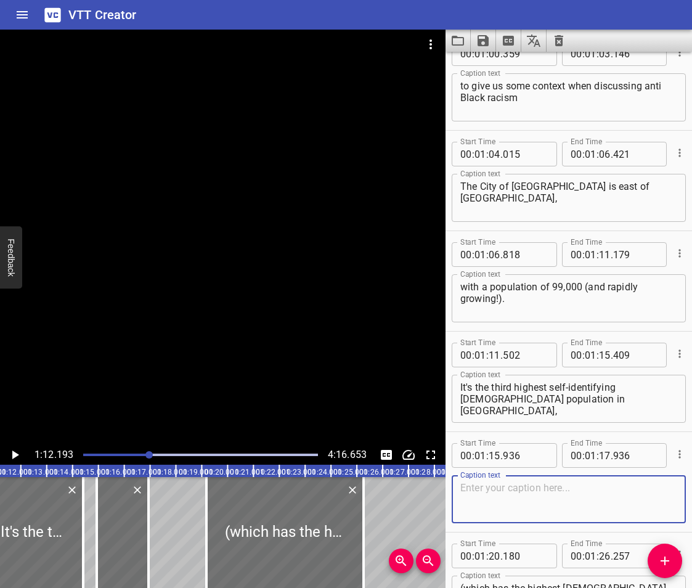
paste textarea "direct neighbour of the Town of [GEOGRAPHIC_DATA]"
type textarea "direct neighbour of the Town of [GEOGRAPHIC_DATA]"
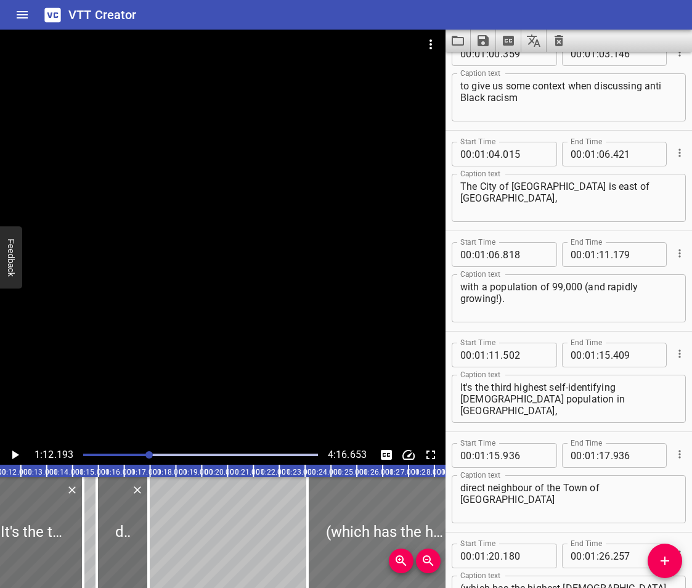
drag, startPoint x: 279, startPoint y: 526, endPoint x: 380, endPoint y: 530, distance: 101.2
click at [380, 530] on div at bounding box center [386, 532] width 157 height 111
type input "24"
type input "090"
type input "30"
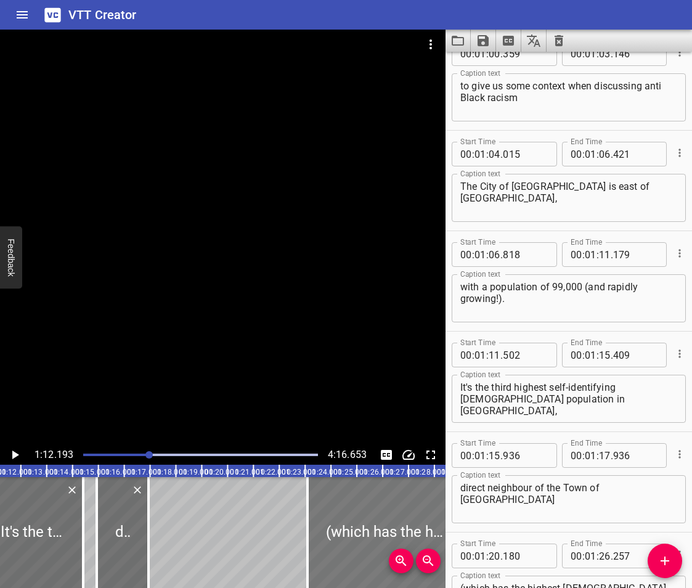
type input "167"
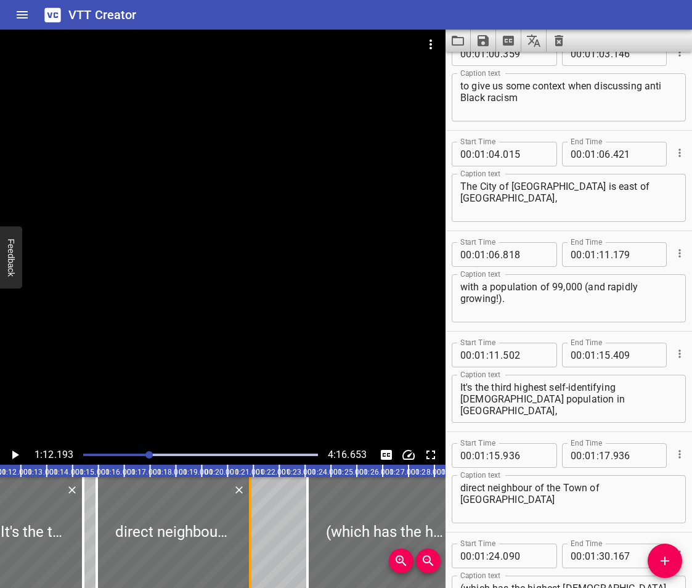
drag, startPoint x: 147, startPoint y: 526, endPoint x: 249, endPoint y: 549, distance: 104.8
click at [249, 549] on div at bounding box center [250, 532] width 2 height 111
type input "21"
type input "894"
drag, startPoint x: 78, startPoint y: 550, endPoint x: 88, endPoint y: 555, distance: 11.0
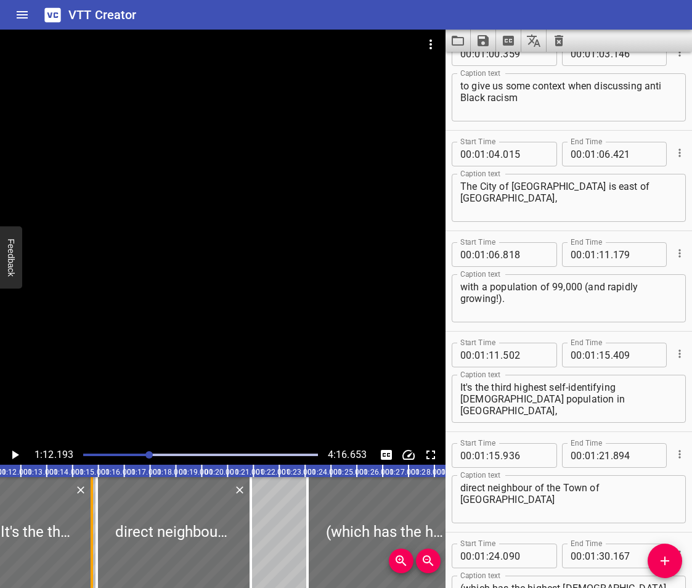
click at [88, 555] on div at bounding box center [92, 532] width 12 height 111
type input "791"
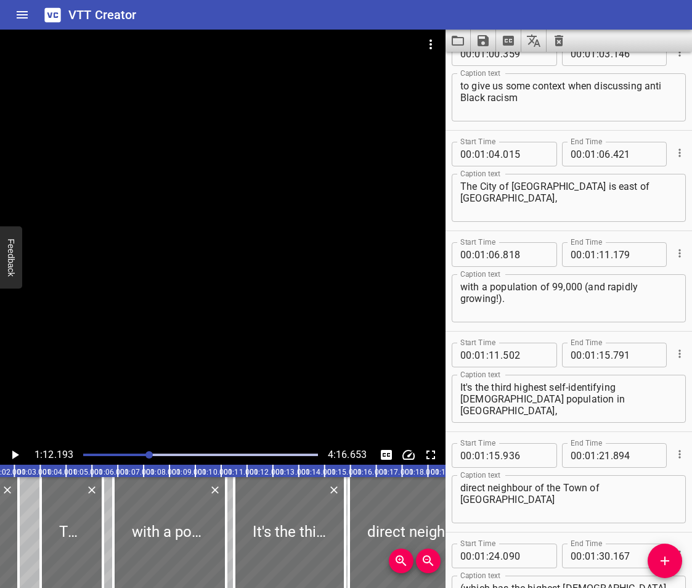
scroll to position [0, 1603]
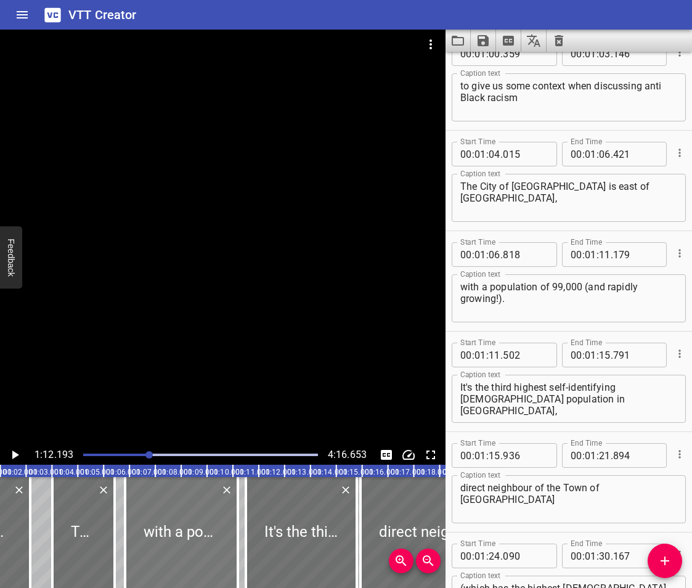
click at [165, 540] on div at bounding box center [181, 532] width 113 height 111
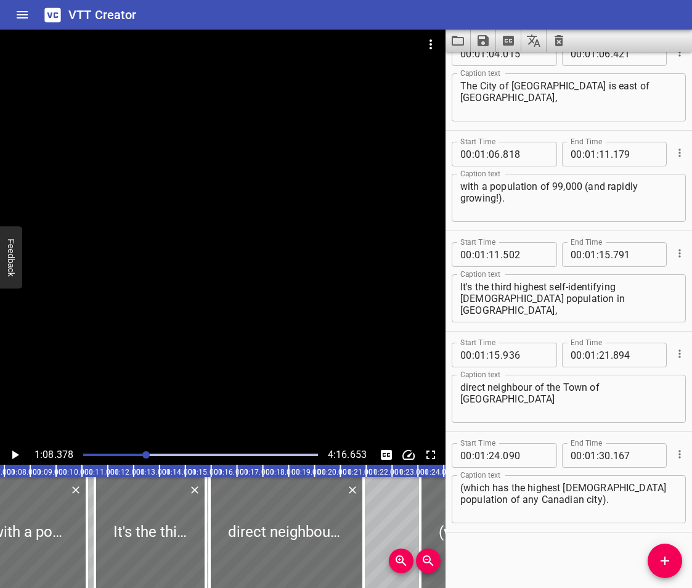
scroll to position [0, 1768]
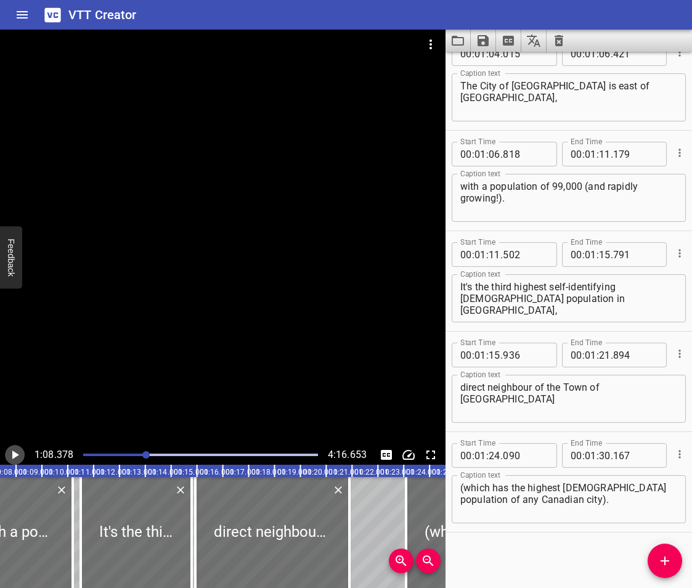
click at [18, 453] on icon "Play/Pause" at bounding box center [14, 455] width 15 height 15
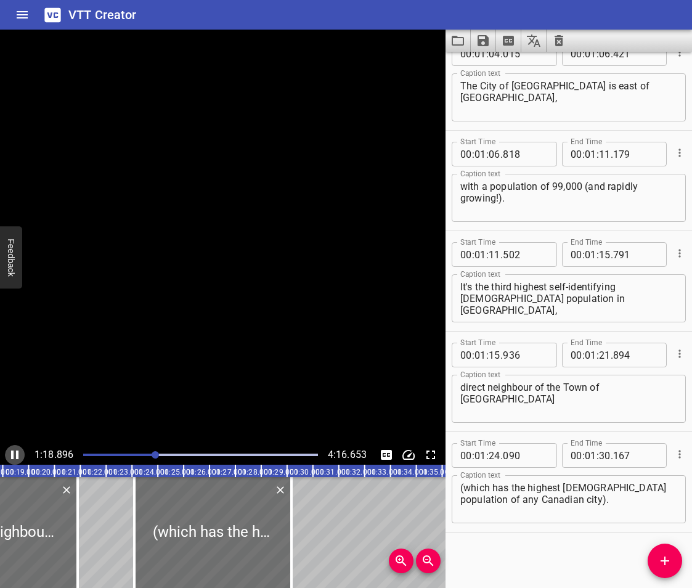
click at [18, 453] on icon "Play/Pause" at bounding box center [14, 455] width 7 height 9
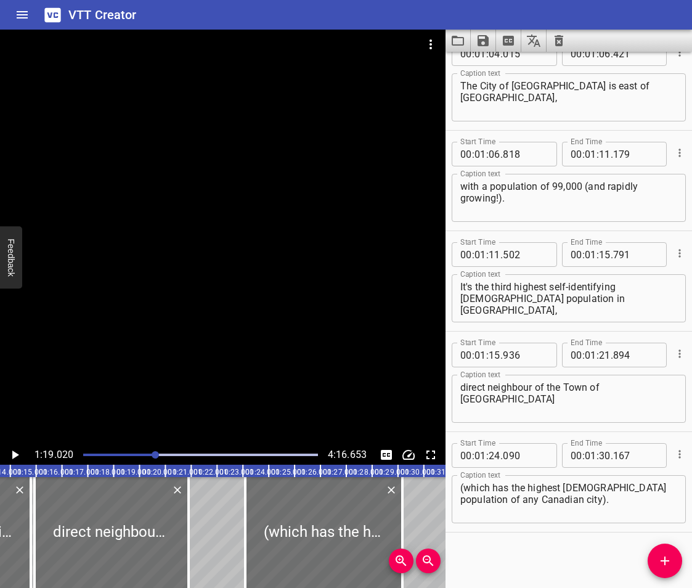
scroll to position [0, 1883]
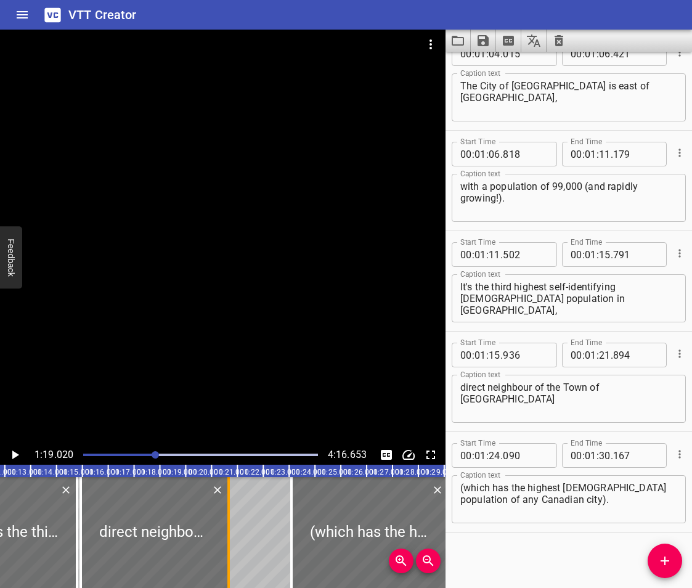
drag, startPoint x: 236, startPoint y: 554, endPoint x: 229, endPoint y: 564, distance: 11.6
click at [229, 564] on div at bounding box center [228, 532] width 2 height 111
type input "656"
click at [99, 515] on div at bounding box center [155, 532] width 148 height 111
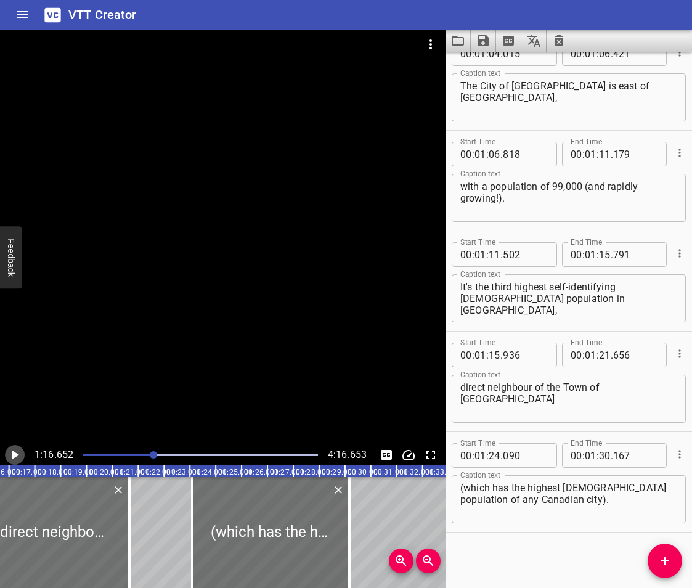
click at [15, 455] on icon "Play/Pause" at bounding box center [15, 455] width 7 height 9
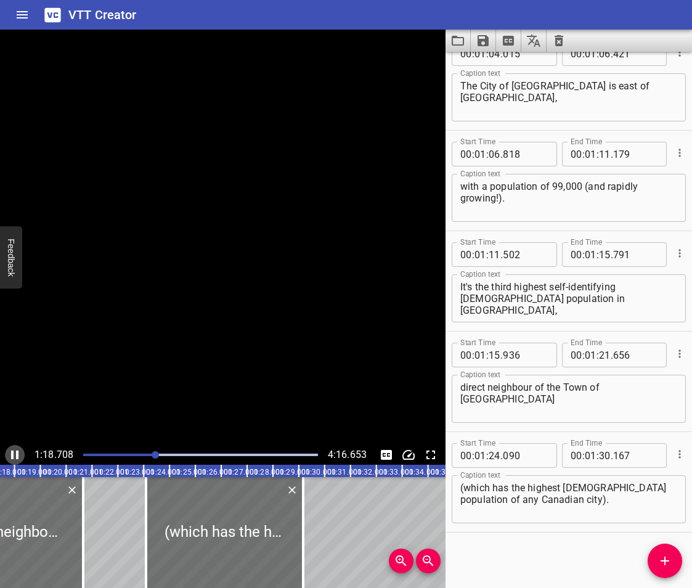
click at [15, 455] on icon "Play/Pause" at bounding box center [14, 455] width 15 height 15
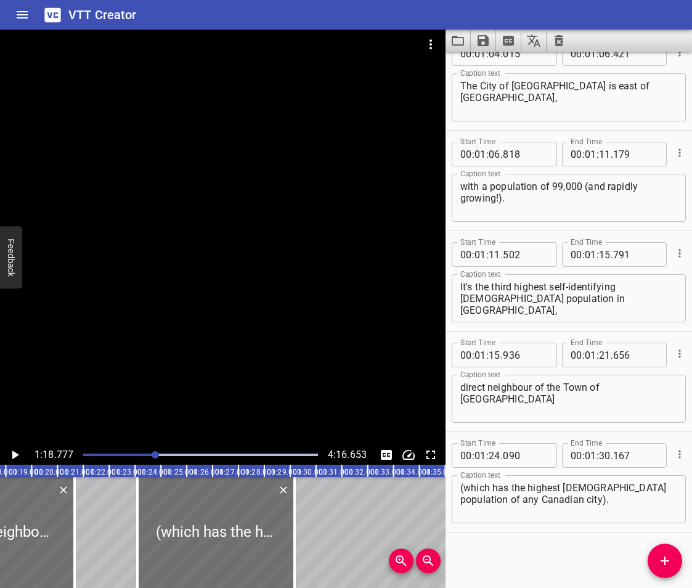
click at [15, 455] on icon "Play/Pause" at bounding box center [15, 455] width 7 height 9
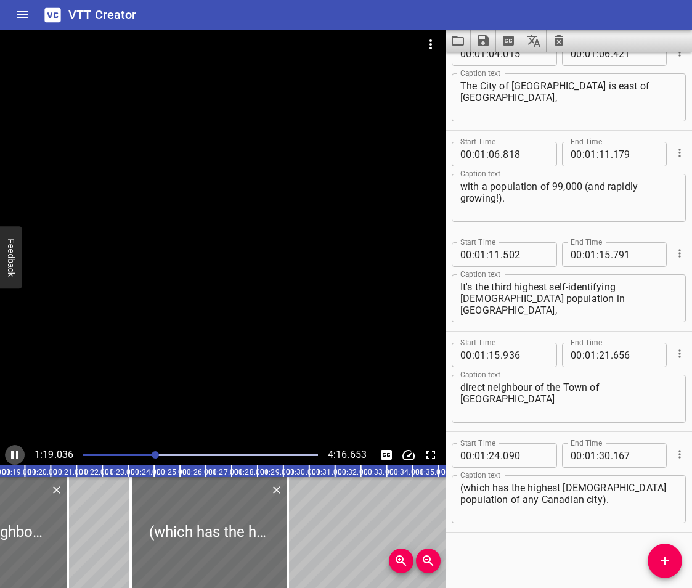
click at [15, 455] on icon "Play/Pause" at bounding box center [14, 455] width 15 height 15
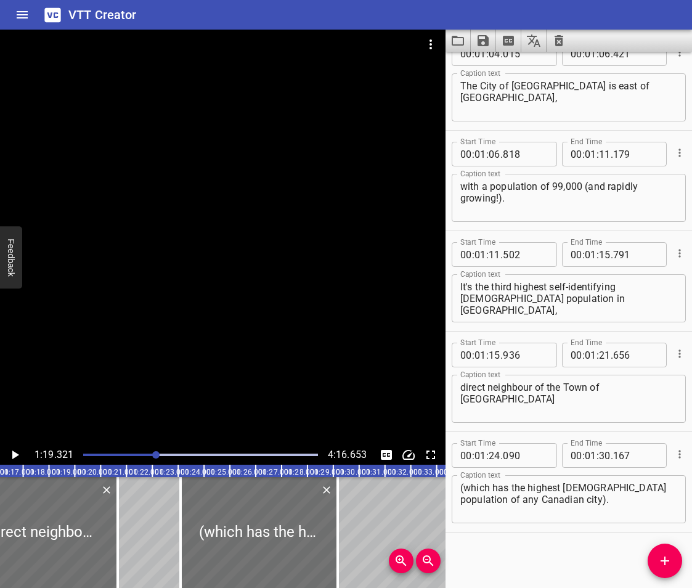
scroll to position [0, 1948]
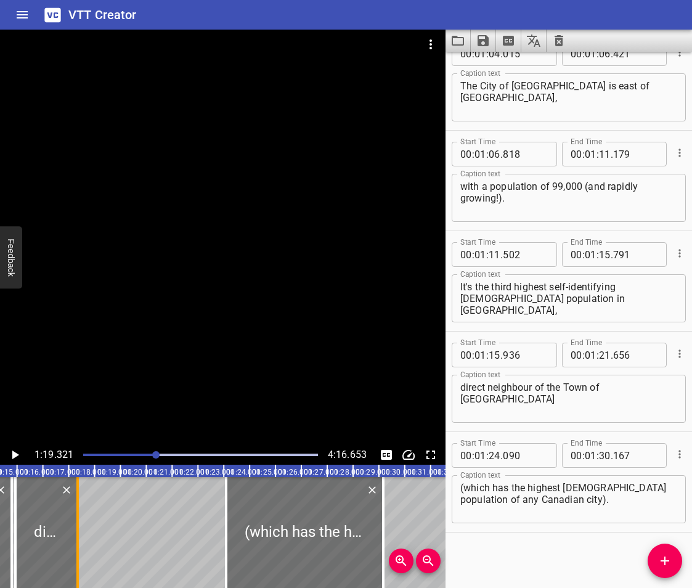
drag, startPoint x: 164, startPoint y: 554, endPoint x: 78, endPoint y: 562, distance: 86.1
click at [78, 562] on div at bounding box center [77, 532] width 2 height 111
type input "18"
type input "342"
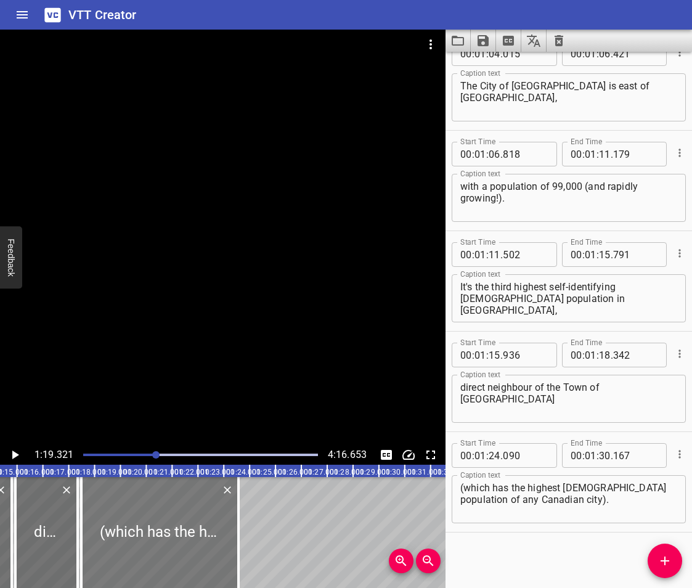
drag, startPoint x: 271, startPoint y: 536, endPoint x: 126, endPoint y: 547, distance: 145.3
click at [126, 547] on div at bounding box center [159, 532] width 157 height 111
type input "18"
type input "487"
type input "24"
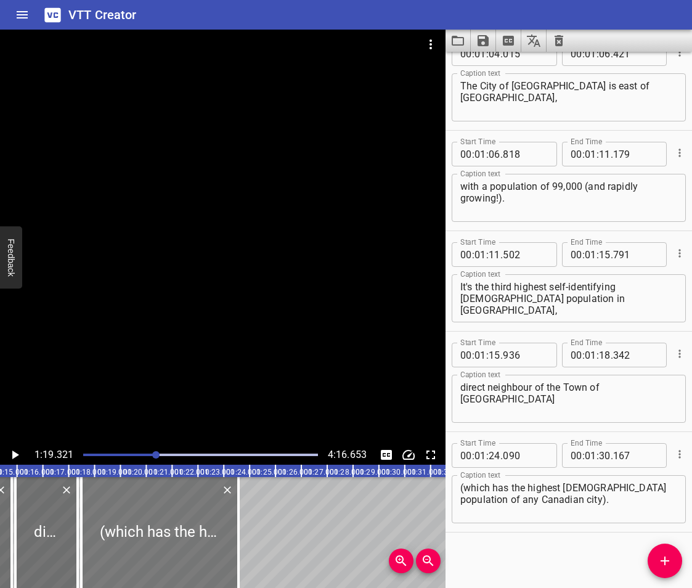
type input "564"
click at [53, 518] on div at bounding box center [46, 532] width 62 height 111
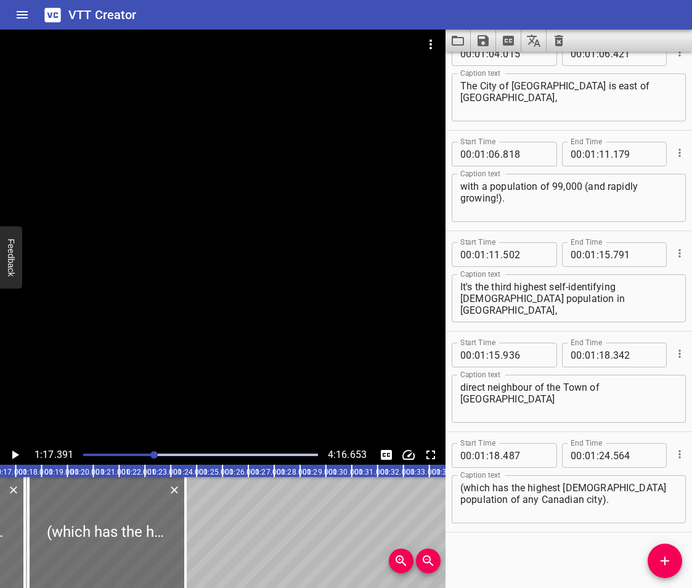
click at [10, 449] on icon "Play/Pause" at bounding box center [14, 455] width 15 height 15
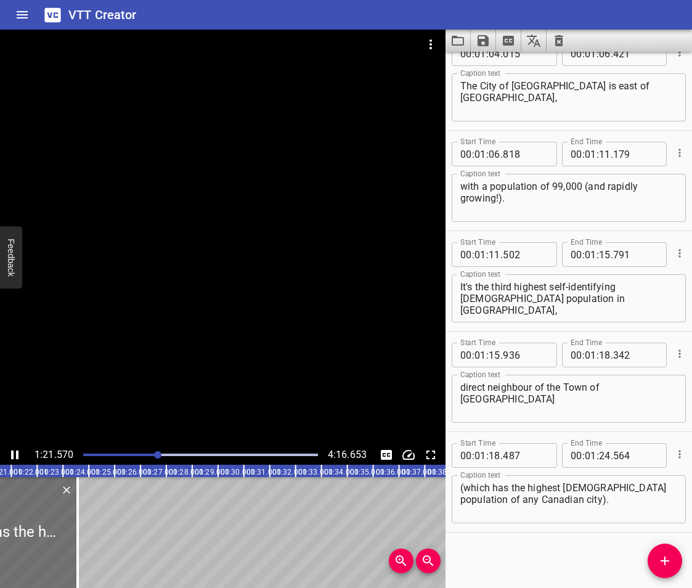
click at [10, 453] on icon "Play/Pause" at bounding box center [14, 455] width 15 height 15
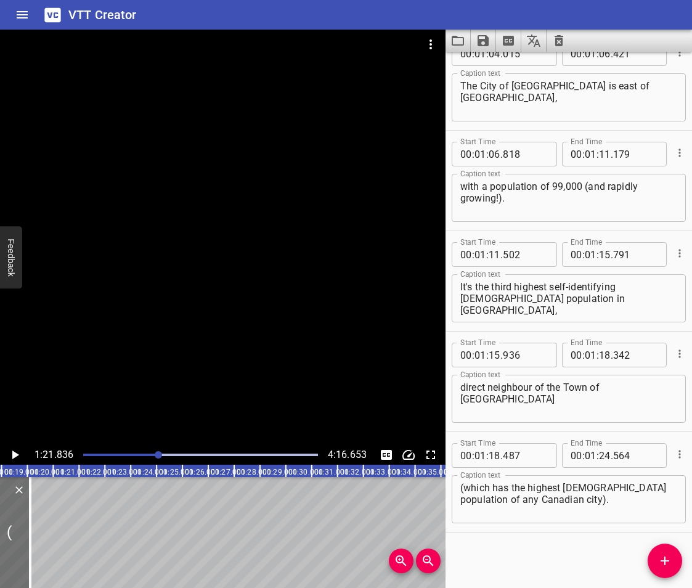
scroll to position [0, 1900]
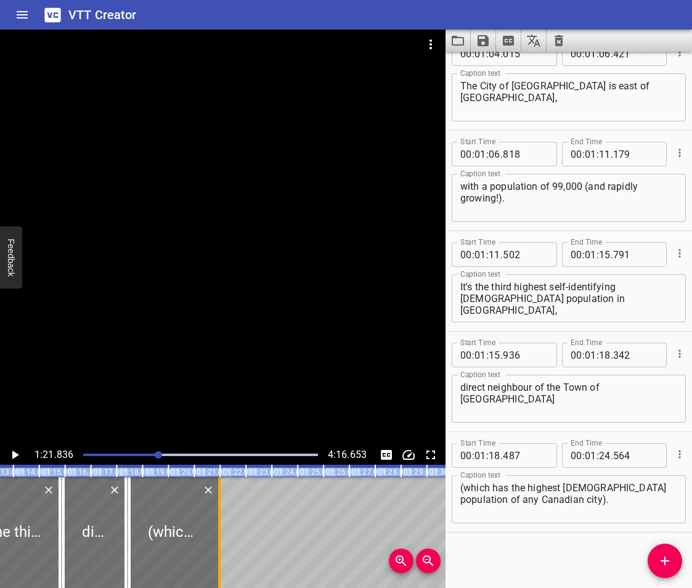
drag, startPoint x: 68, startPoint y: 533, endPoint x: 216, endPoint y: 552, distance: 149.7
click at [216, 552] on div at bounding box center [219, 532] width 12 height 111
type input "21"
type input "966"
drag, startPoint x: 663, startPoint y: 560, endPoint x: 645, endPoint y: 561, distance: 17.9
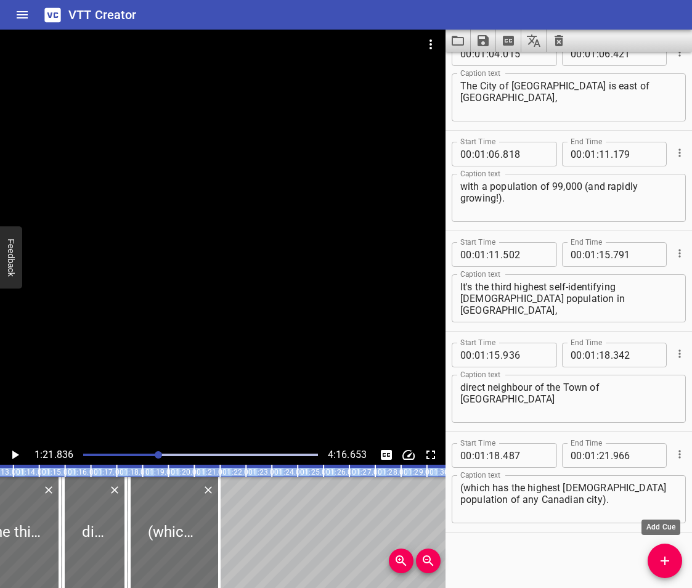
click at [663, 559] on icon "Add Cue" at bounding box center [665, 561] width 15 height 15
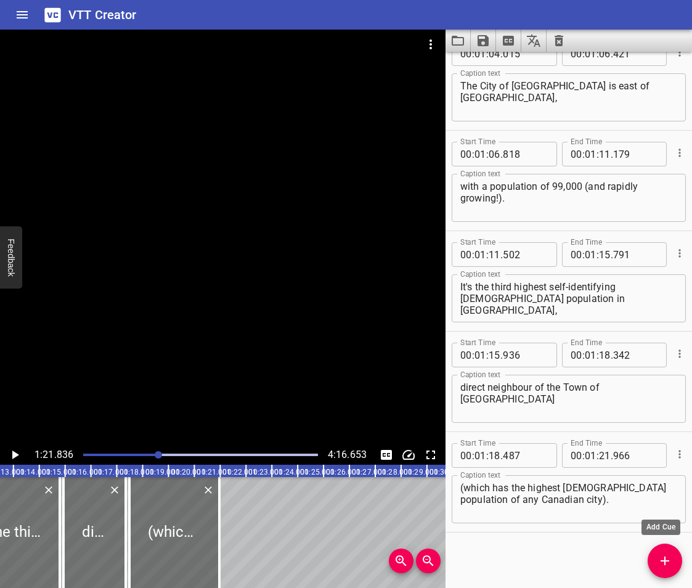
scroll to position [1337, 0]
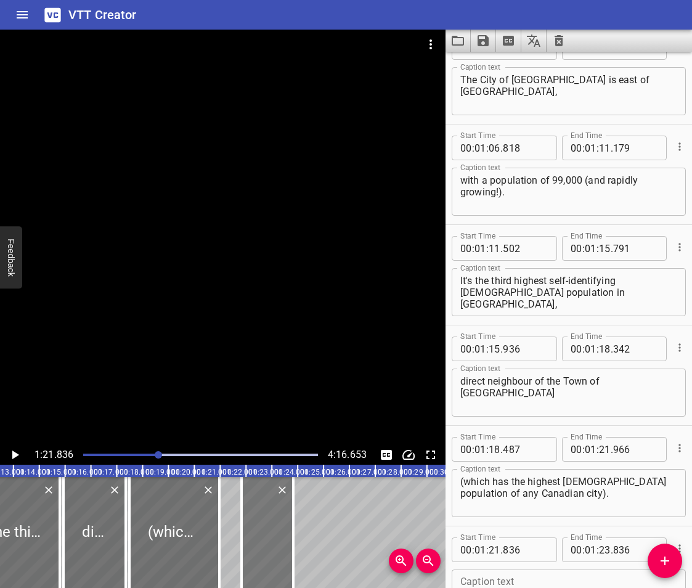
drag, startPoint x: 253, startPoint y: 543, endPoint x: 279, endPoint y: 549, distance: 26.5
click at [279, 549] on div at bounding box center [268, 532] width 52 height 111
type input "22"
type input "837"
type input "24"
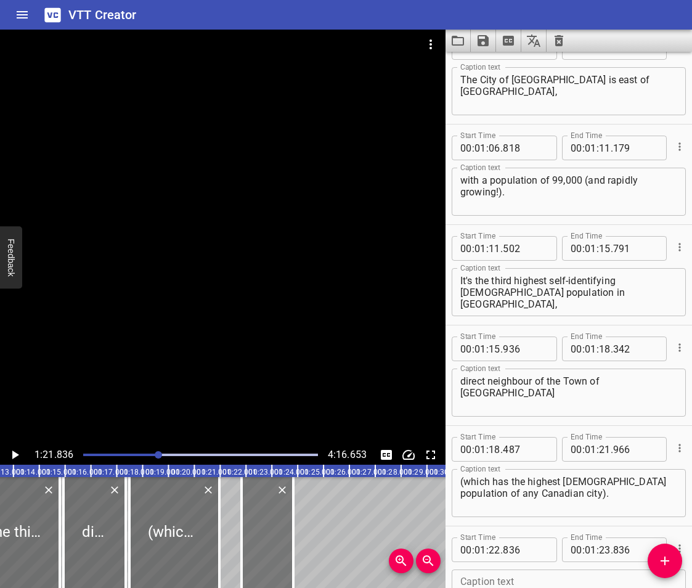
type input "837"
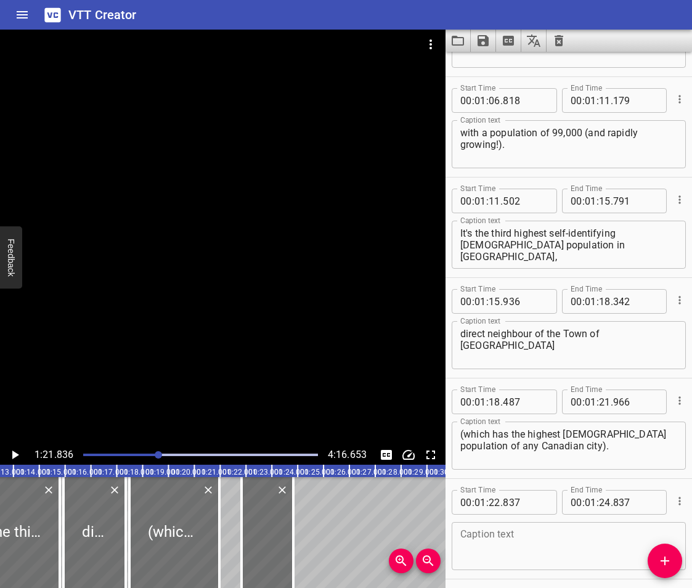
scroll to position [1431, 0]
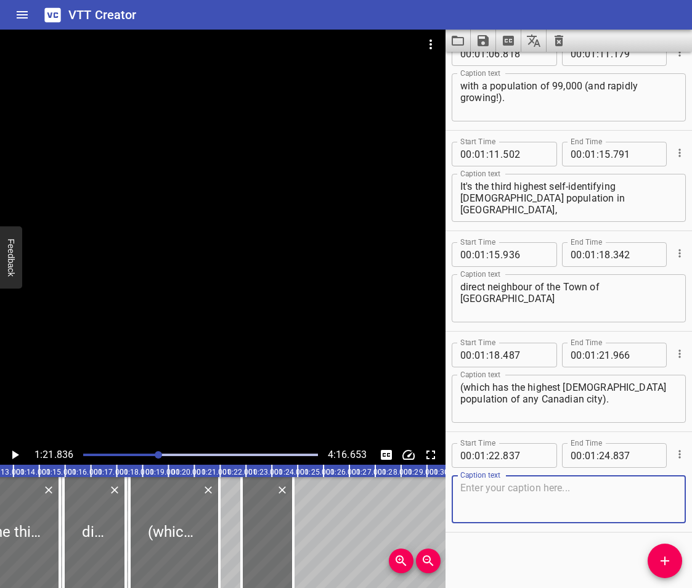
click at [498, 504] on textarea at bounding box center [569, 499] width 217 height 35
paste textarea "A community study found that in [GEOGRAPHIC_DATA],"
type textarea "A community study found that in [GEOGRAPHIC_DATA],"
click at [673, 561] on span "Add Cue" at bounding box center [665, 561] width 35 height 15
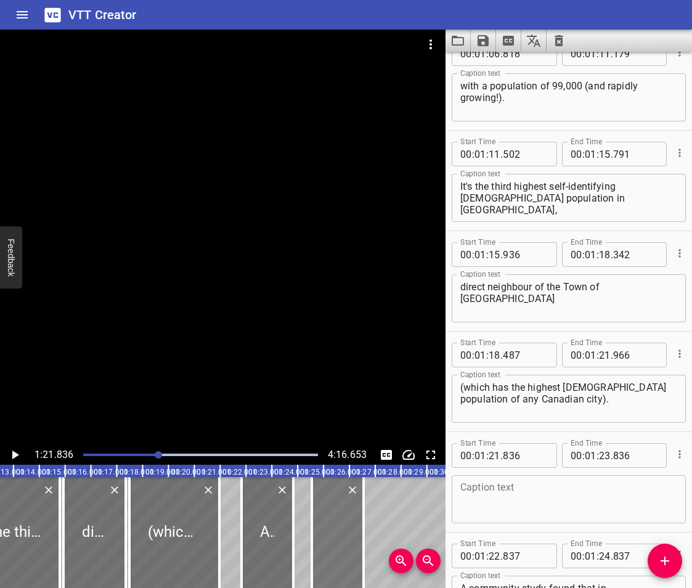
drag, startPoint x: 227, startPoint y: 526, endPoint x: 323, endPoint y: 556, distance: 100.8
type input "25"
type input "555"
type input "27"
type input "555"
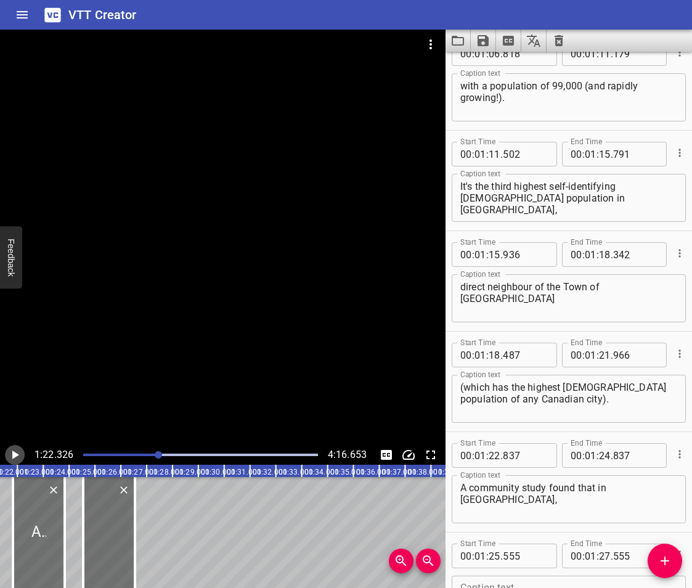
click at [17, 456] on icon "Play/Pause" at bounding box center [15, 455] width 7 height 9
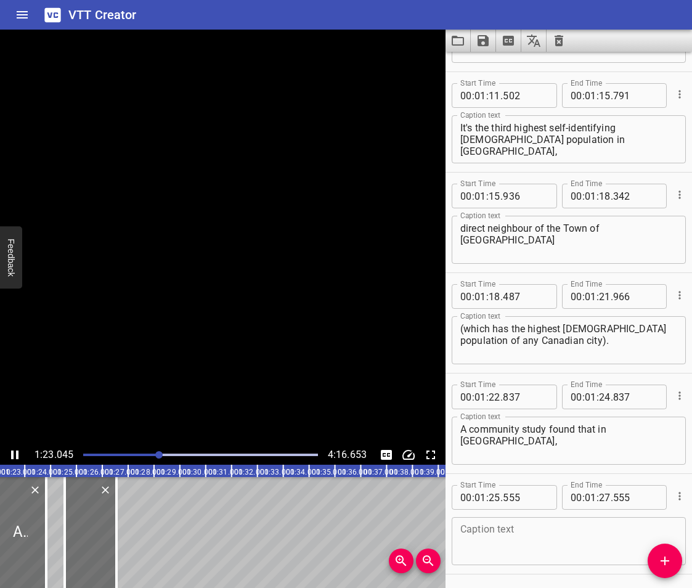
scroll to position [1531, 0]
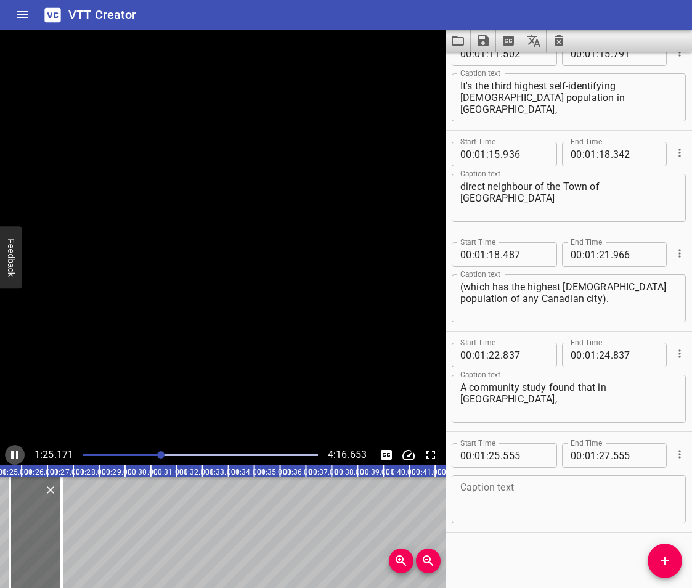
click at [17, 456] on icon "Play/Pause" at bounding box center [14, 455] width 7 height 9
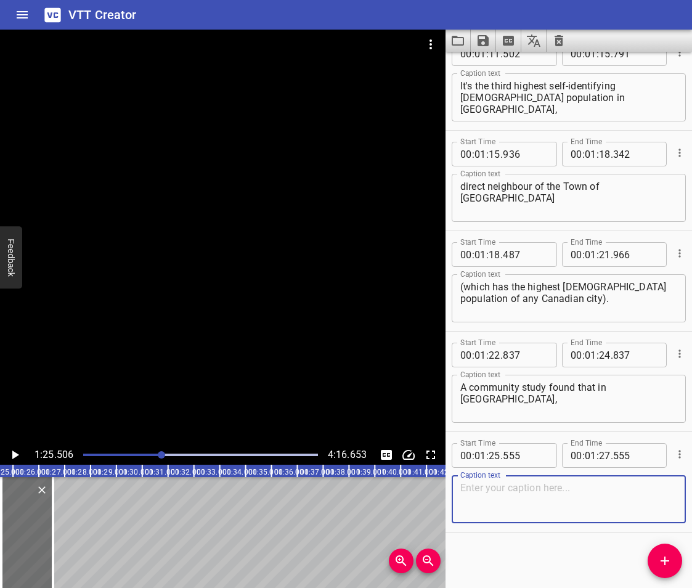
click at [503, 512] on textarea at bounding box center [569, 499] width 217 height 35
paste textarea "19% of the population self-identifies as [DEMOGRAPHIC_DATA]."
type textarea "19% of the population self-identifies as [DEMOGRAPHIC_DATA]."
click at [22, 451] on button "Play/Pause" at bounding box center [15, 455] width 20 height 20
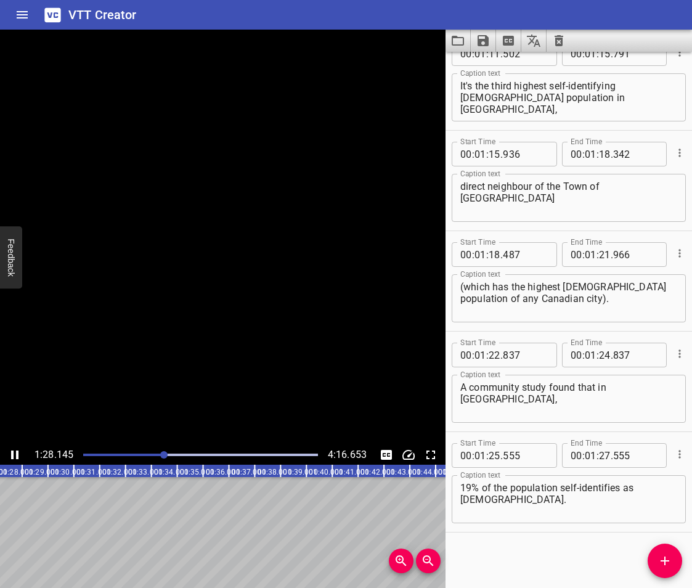
click at [22, 451] on button "Play/Pause" at bounding box center [15, 455] width 20 height 20
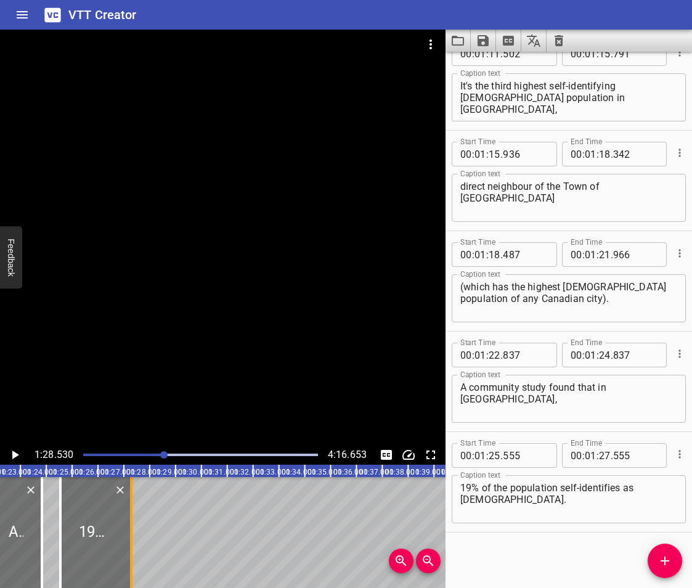
drag, startPoint x: 113, startPoint y: 536, endPoint x: 132, endPoint y: 548, distance: 22.4
click at [132, 548] on div at bounding box center [131, 532] width 2 height 111
click at [490, 534] on div "Start Time 00 : 00 : 00 . 000 Start Time End Time 00 : 00 : 03 . 144 End Time C…" at bounding box center [569, 320] width 247 height 536
click at [682, 565] on span "Add Cue" at bounding box center [665, 561] width 35 height 15
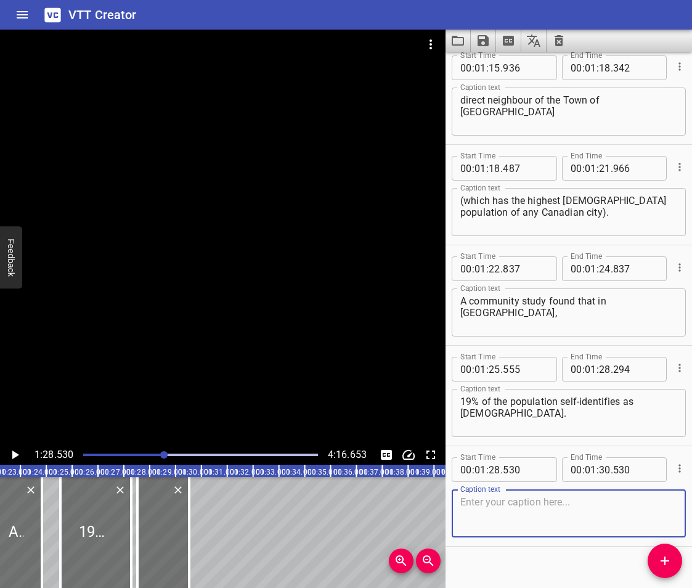
scroll to position [1632, 0]
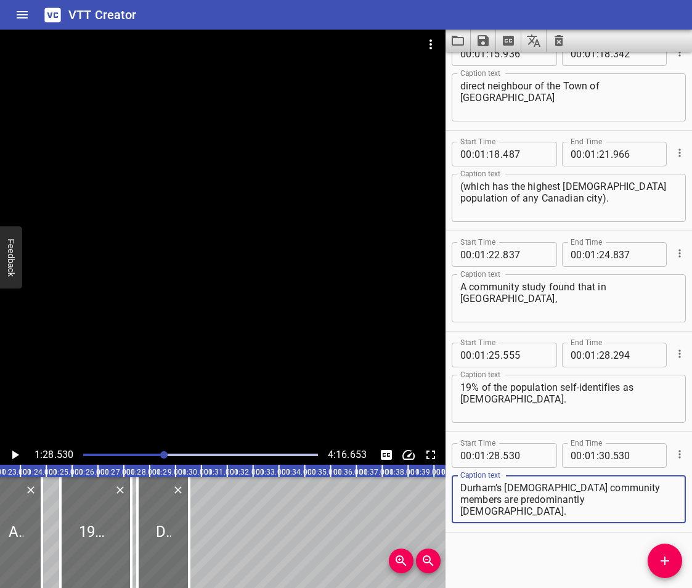
click at [12, 456] on icon "Play/Pause" at bounding box center [14, 455] width 15 height 15
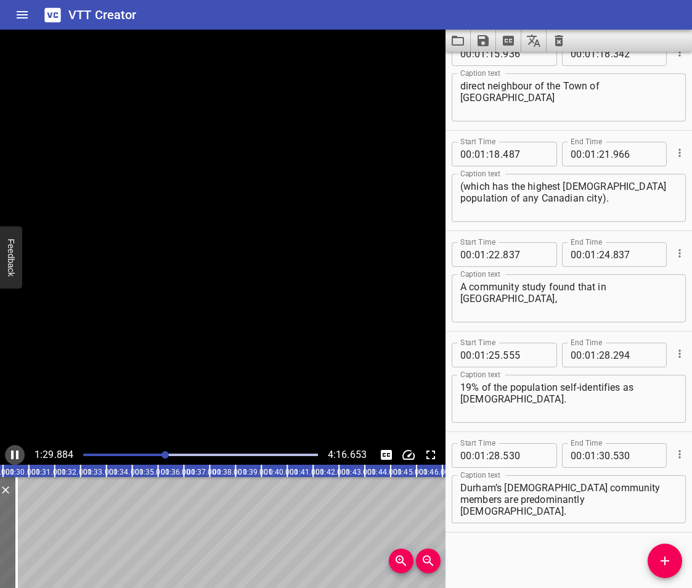
click at [12, 456] on icon "Play/Pause" at bounding box center [14, 455] width 7 height 9
click at [470, 481] on div "Durham’s [DEMOGRAPHIC_DATA] community members are predominantly [DEMOGRAPHIC_DA…" at bounding box center [569, 499] width 234 height 48
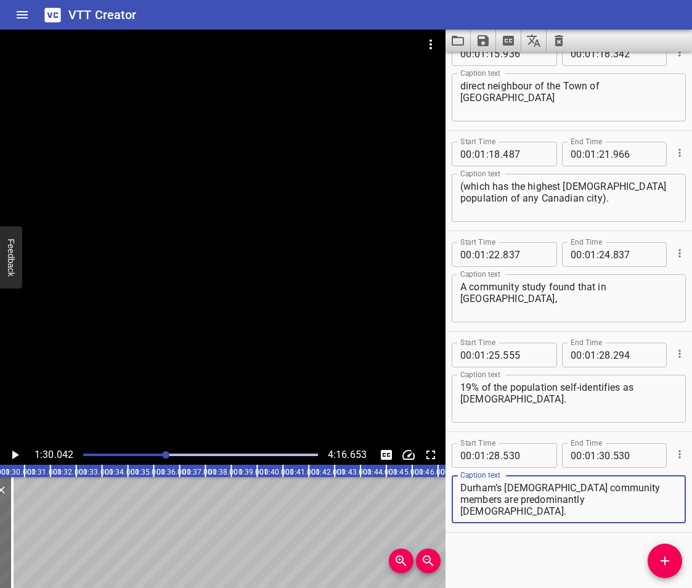
click at [462, 486] on textarea "Durham’s [DEMOGRAPHIC_DATA] community members are predominantly [DEMOGRAPHIC_DA…" at bounding box center [569, 499] width 217 height 35
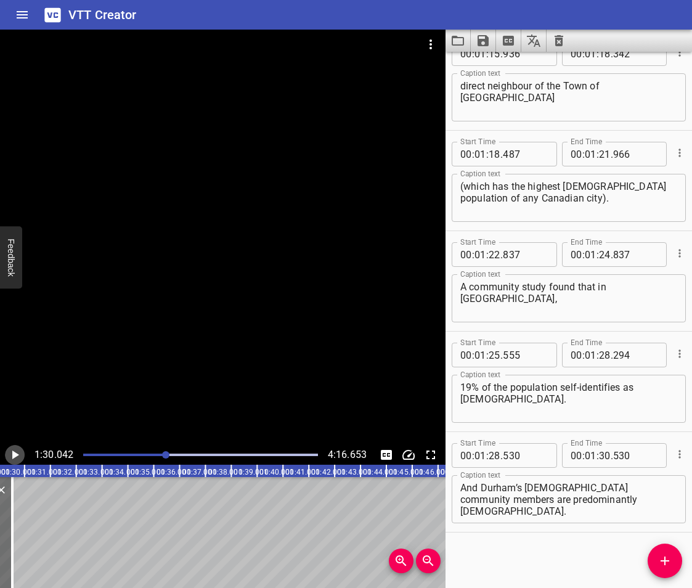
click at [18, 451] on icon "Play/Pause" at bounding box center [14, 455] width 15 height 15
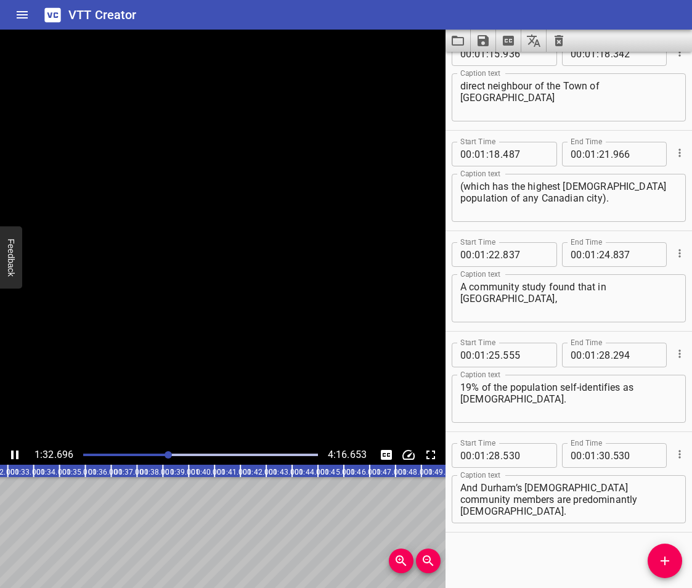
click at [18, 451] on icon "Play/Pause" at bounding box center [14, 455] width 7 height 9
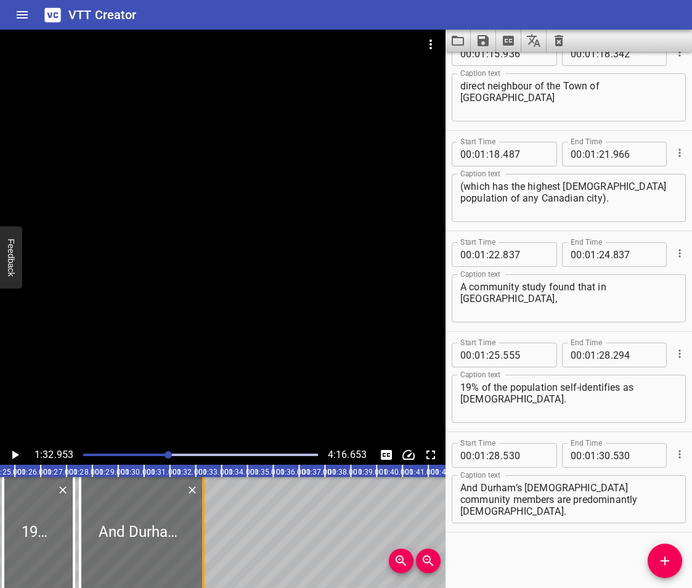
drag, startPoint x: 162, startPoint y: 551, endPoint x: 203, endPoint y: 568, distance: 44.4
click at [203, 568] on div at bounding box center [203, 532] width 2 height 111
click at [14, 452] on icon "Play/Pause" at bounding box center [15, 455] width 7 height 9
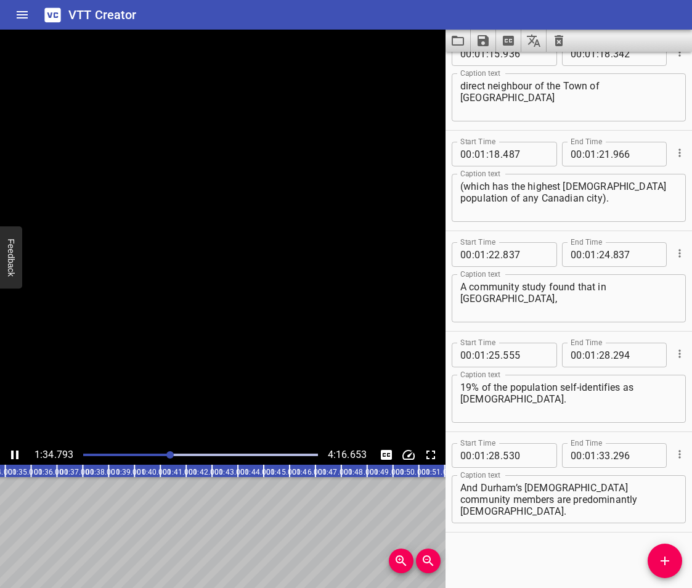
click at [14, 452] on icon "Play/Pause" at bounding box center [14, 455] width 15 height 15
click at [660, 560] on icon "Add Cue" at bounding box center [665, 561] width 15 height 15
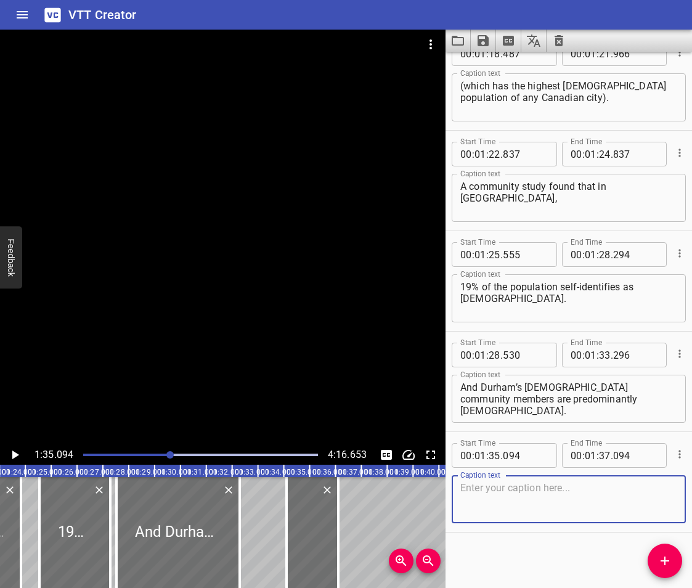
scroll to position [0, 2184]
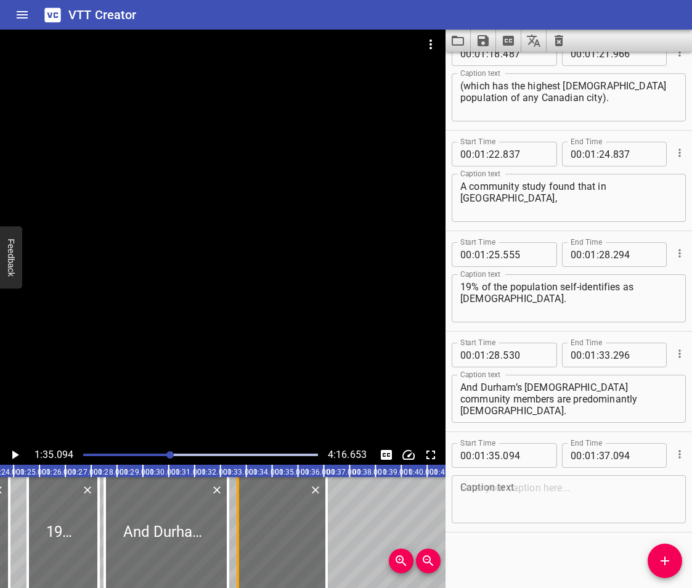
drag, startPoint x: 261, startPoint y: 554, endPoint x: 237, endPoint y: 559, distance: 25.1
click at [237, 559] on div at bounding box center [238, 532] width 2 height 111
click at [475, 511] on textarea at bounding box center [569, 499] width 217 height 35
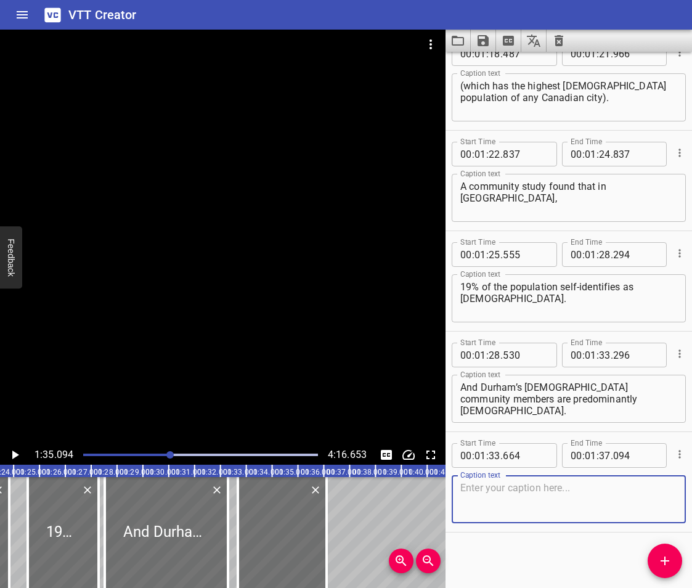
paste textarea "Founded in [DATE] and meeting monthly"
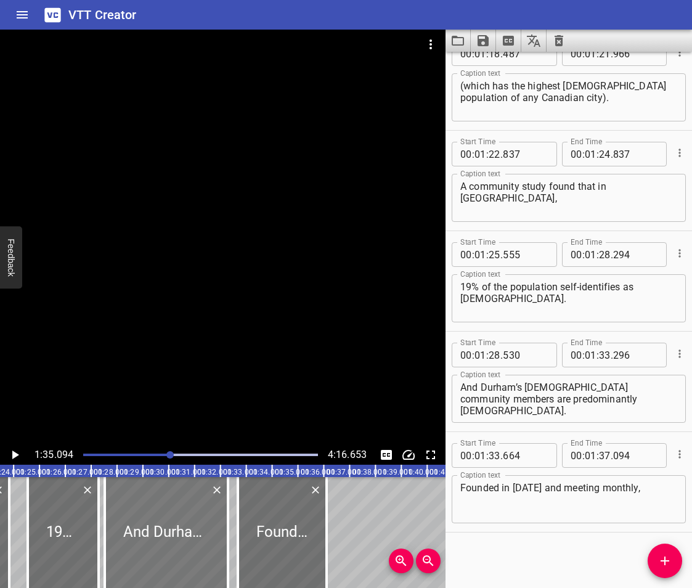
click at [196, 507] on div at bounding box center [166, 532] width 123 height 111
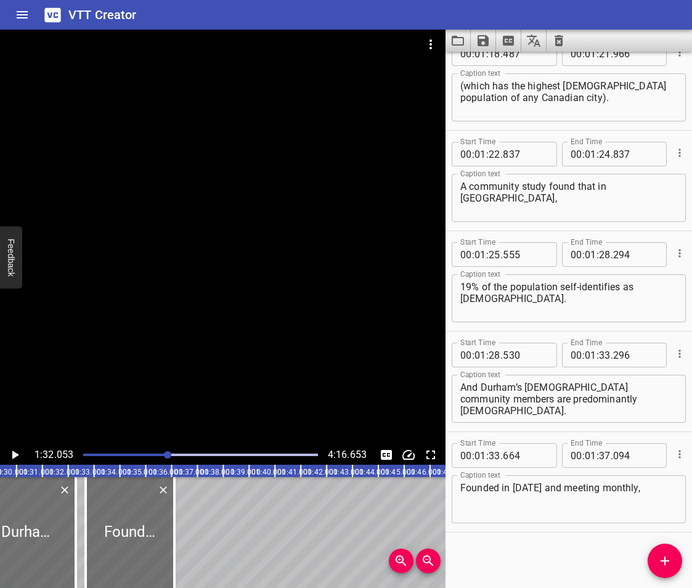
scroll to position [0, 2380]
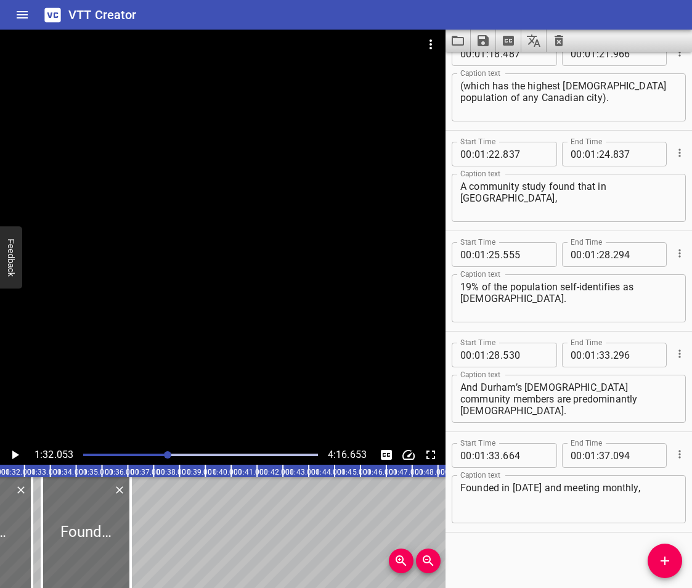
click at [10, 449] on icon "Play/Pause" at bounding box center [14, 455] width 15 height 15
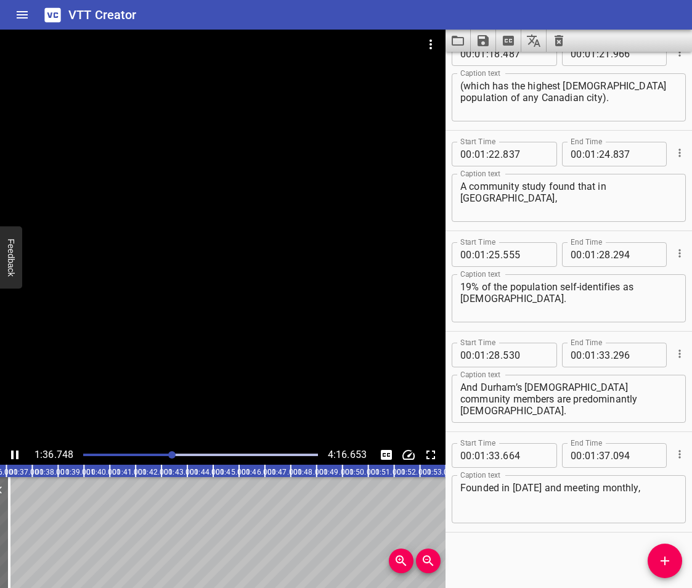
click at [17, 454] on icon "Play/Pause" at bounding box center [14, 455] width 7 height 9
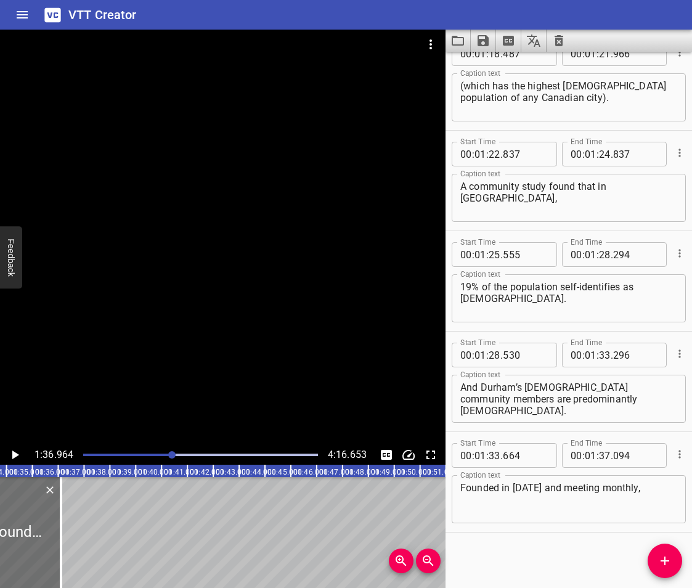
scroll to position [0, 2438]
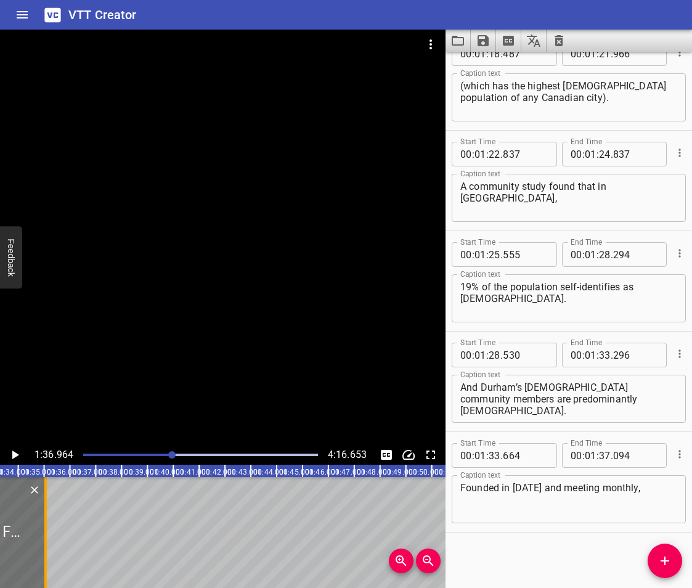
drag, startPoint x: 75, startPoint y: 549, endPoint x: 48, endPoint y: 557, distance: 28.1
click at [48, 557] on div at bounding box center [45, 532] width 12 height 111
click at [661, 554] on icon "Add Cue" at bounding box center [665, 561] width 15 height 15
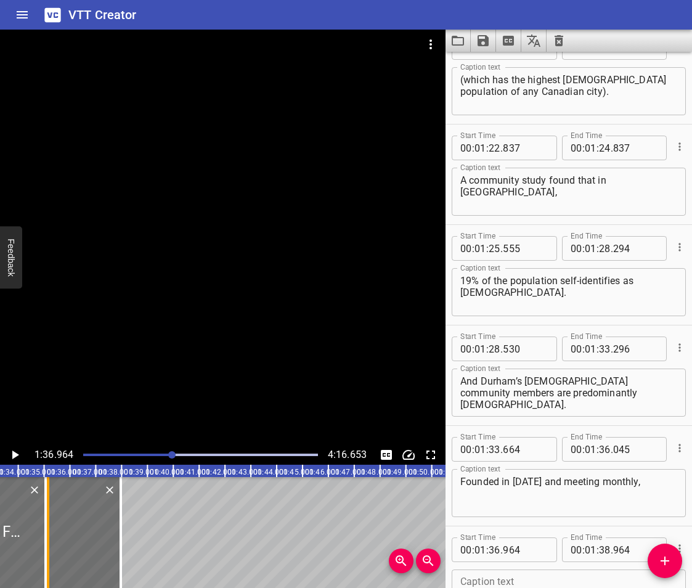
drag, startPoint x: 72, startPoint y: 522, endPoint x: 51, endPoint y: 541, distance: 28.4
click at [51, 541] on div at bounding box center [48, 532] width 12 height 111
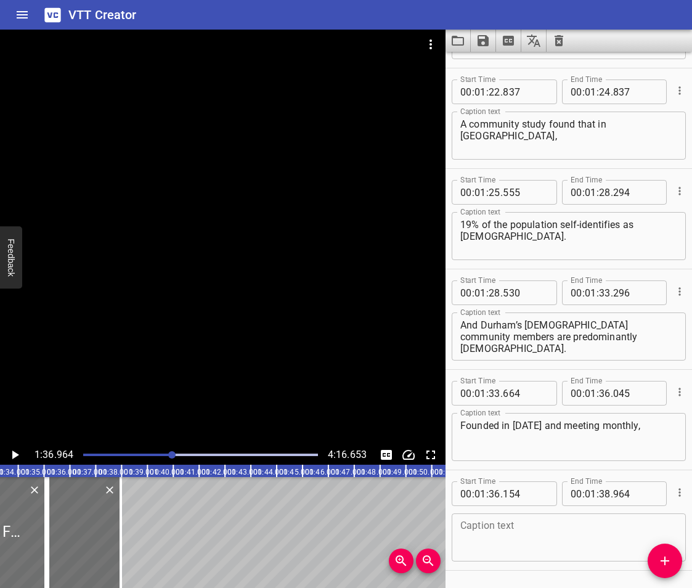
scroll to position [1833, 0]
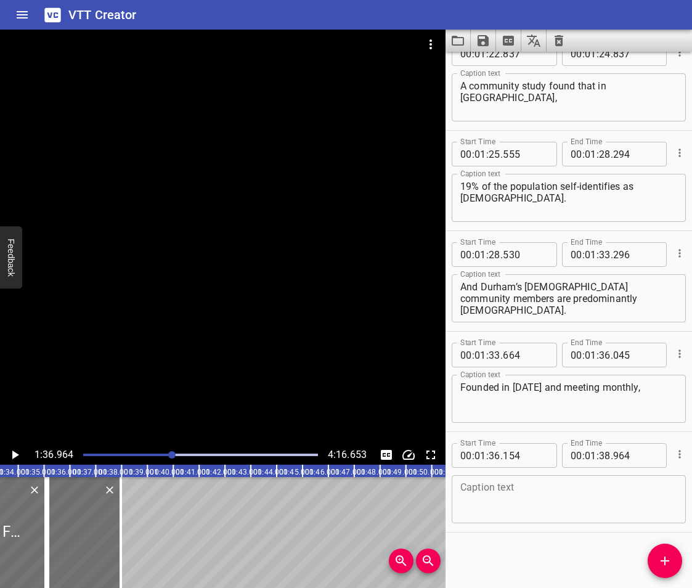
click at [486, 500] on textarea at bounding box center [569, 499] width 217 height 35
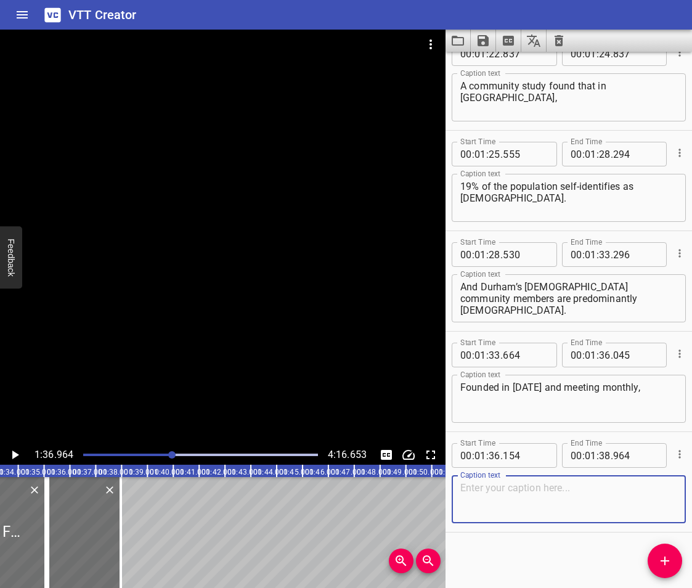
paste textarea "the ABRWG consists of appointed community volunteers,"
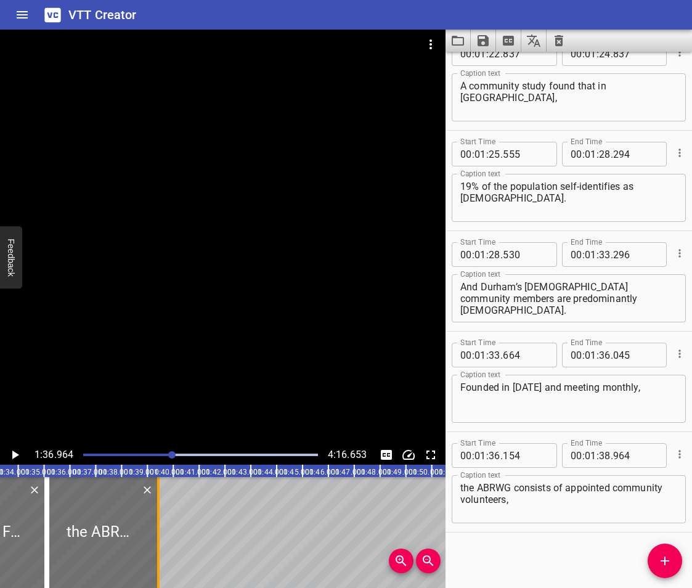
drag, startPoint x: 129, startPoint y: 546, endPoint x: 163, endPoint y: 559, distance: 36.1
click at [163, 559] on div at bounding box center [158, 532] width 12 height 111
click at [11, 456] on icon "Play/Pause" at bounding box center [14, 455] width 15 height 15
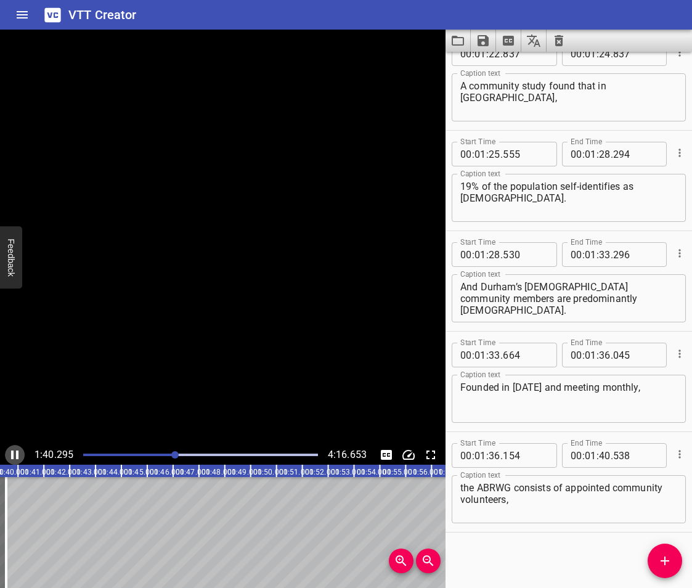
click at [11, 456] on icon "Play/Pause" at bounding box center [14, 455] width 7 height 9
click at [653, 560] on span "Add Cue" at bounding box center [665, 561] width 35 height 15
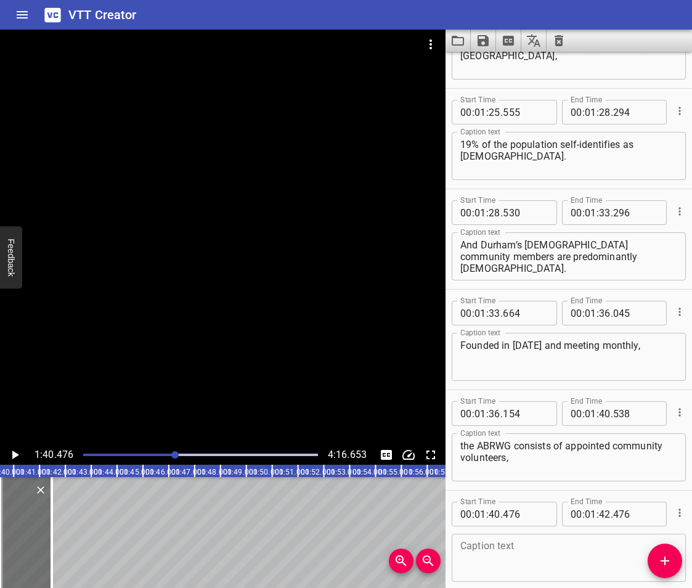
scroll to position [1933, 0]
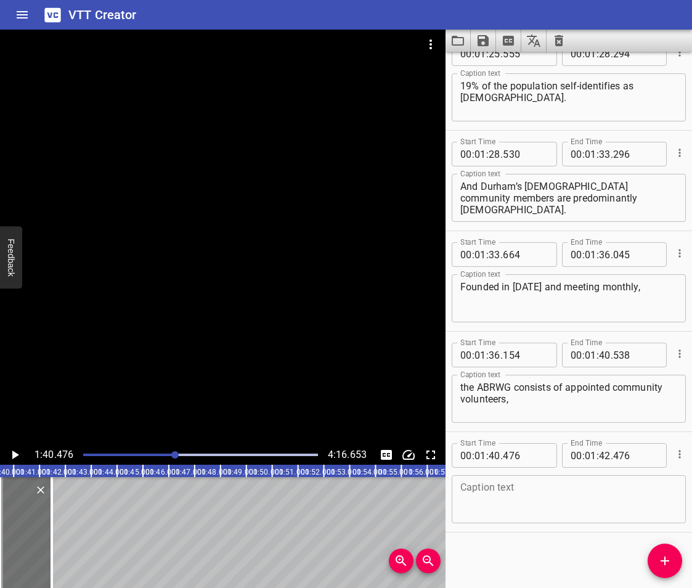
click at [483, 509] on textarea at bounding box center [569, 499] width 217 height 35
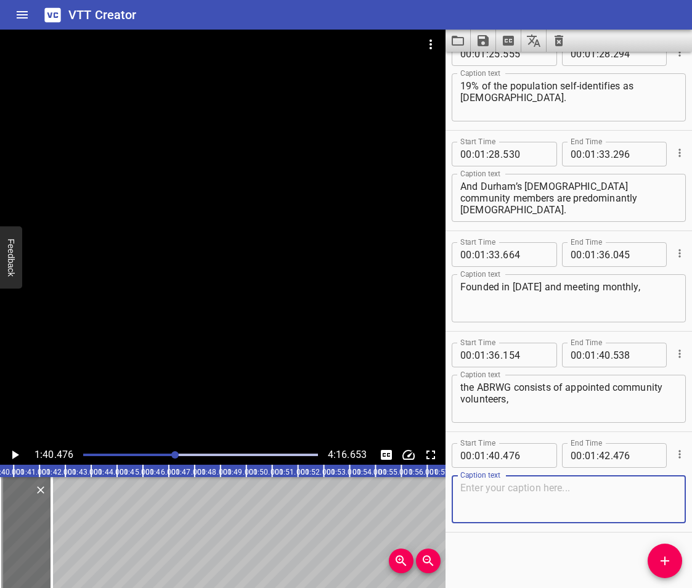
paste textarea "the ABRWG reviews community feedback and identified priorities"
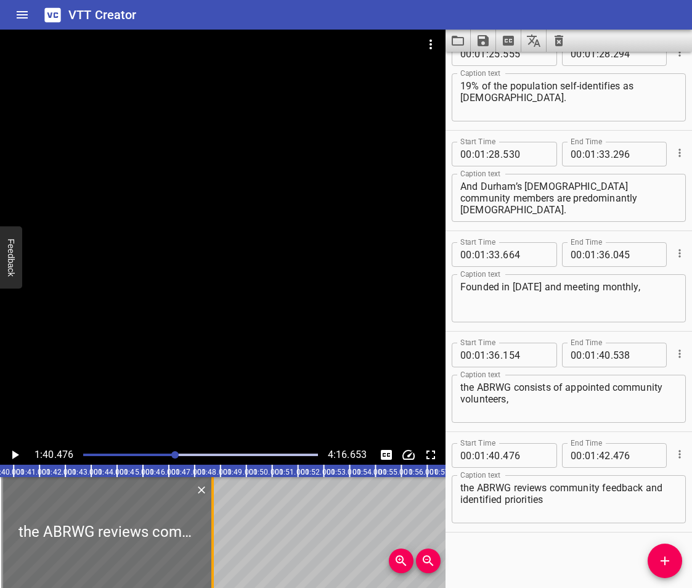
drag, startPoint x: 51, startPoint y: 498, endPoint x: 213, endPoint y: 538, distance: 166.4
click at [213, 538] on div at bounding box center [212, 532] width 2 height 111
click at [15, 453] on icon "Play/Pause" at bounding box center [14, 455] width 15 height 15
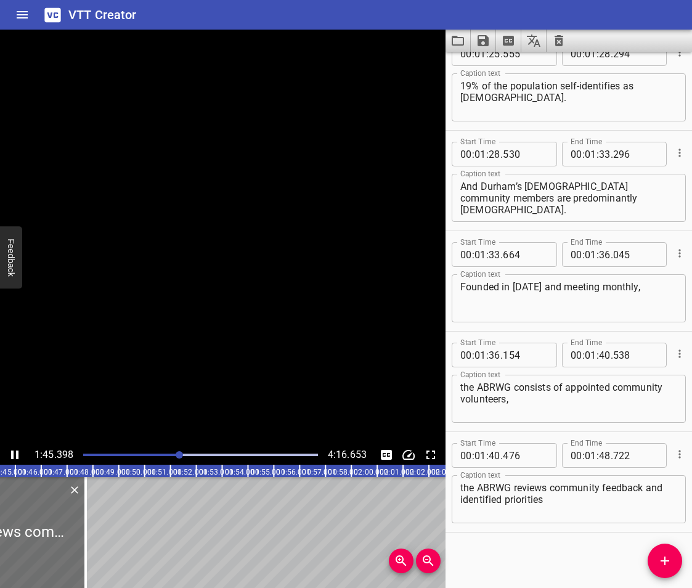
click at [15, 453] on icon "Play/Pause" at bounding box center [14, 455] width 15 height 15
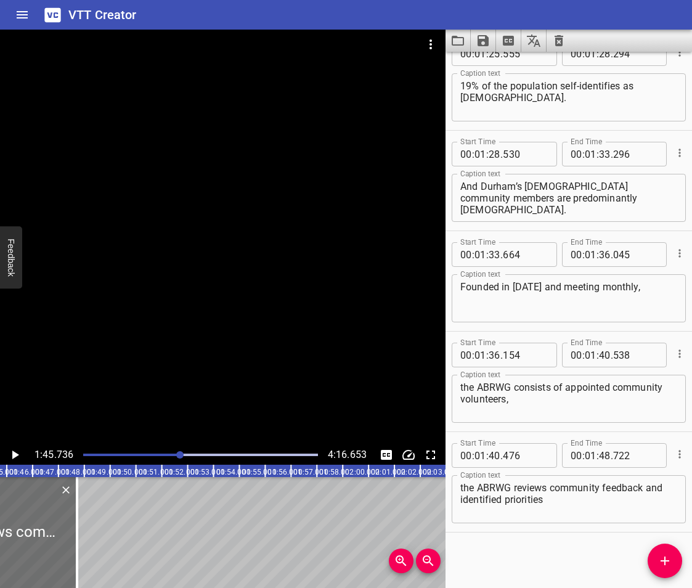
scroll to position [0, 2689]
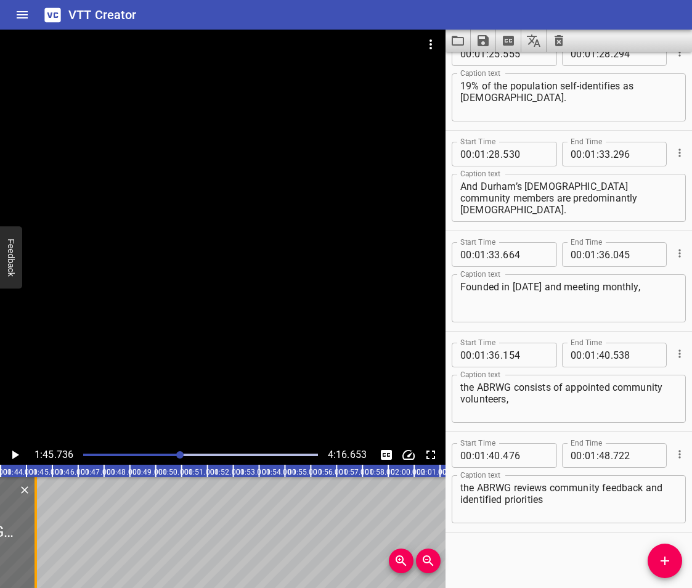
drag, startPoint x: 120, startPoint y: 544, endPoint x: 33, endPoint y: 563, distance: 89.0
click at [33, 563] on div at bounding box center [36, 532] width 12 height 111
click at [655, 560] on span "Add Cue" at bounding box center [665, 561] width 35 height 15
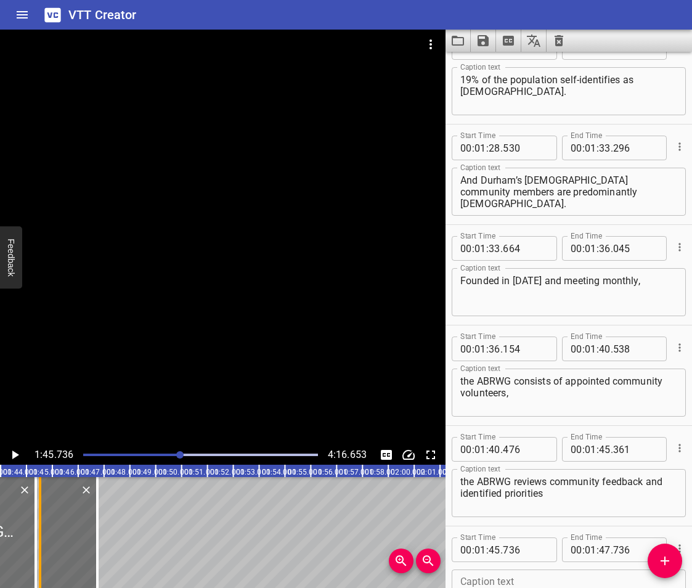
drag, startPoint x: 44, startPoint y: 541, endPoint x: 39, endPoint y: 548, distance: 8.8
click at [39, 548] on div at bounding box center [40, 532] width 2 height 111
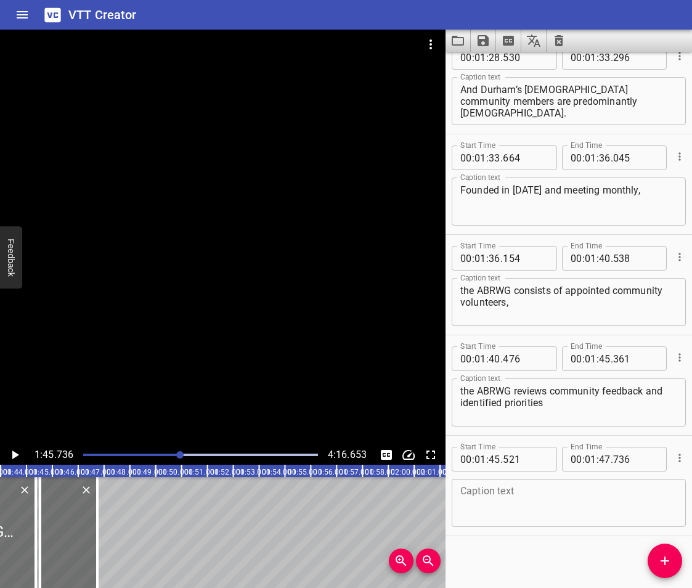
scroll to position [2034, 0]
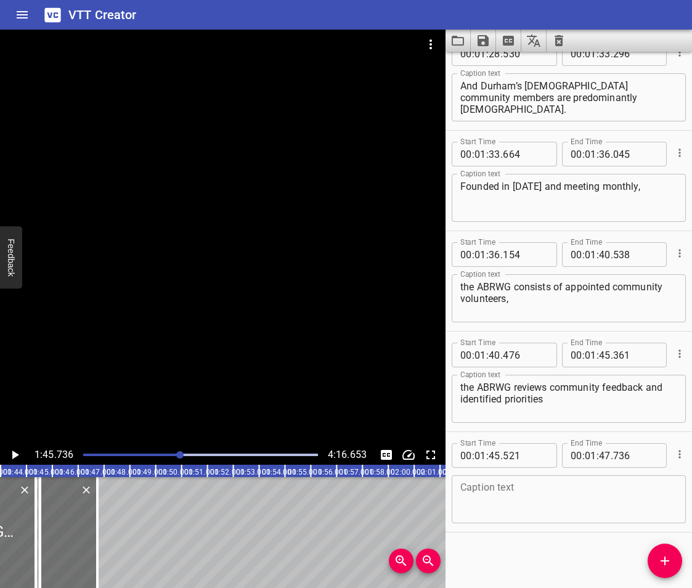
click at [479, 510] on textarea at bounding box center [569, 499] width 217 height 35
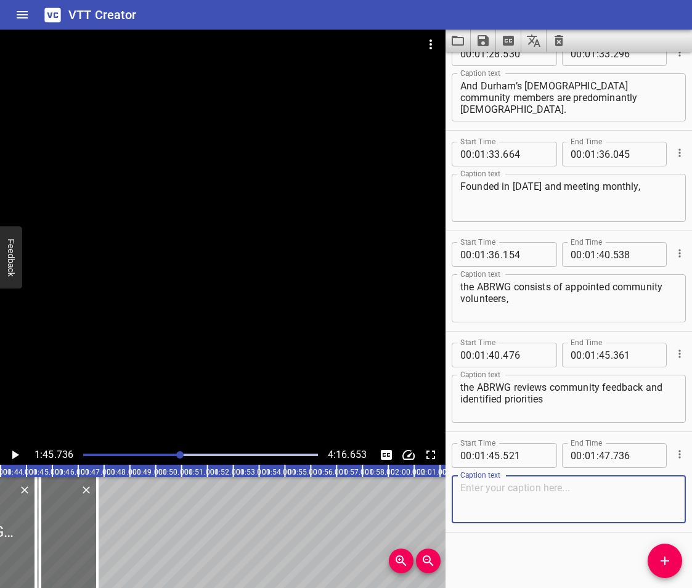
paste textarea "and collaborates with library staff to create and implement action plans"
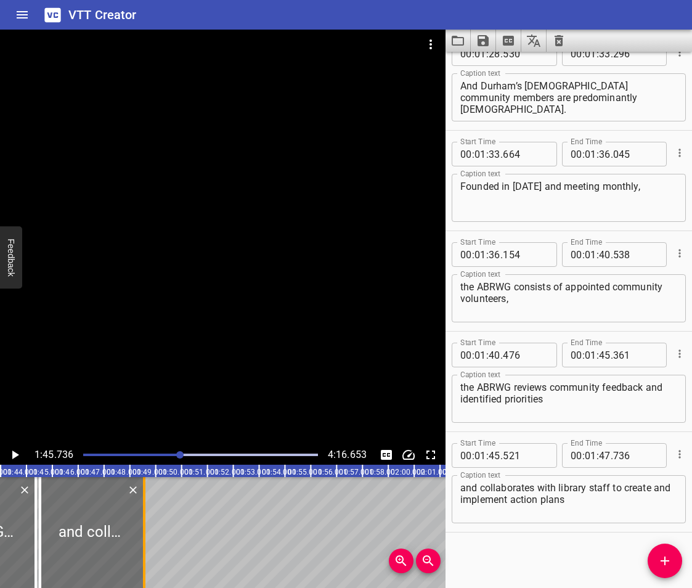
drag, startPoint x: 97, startPoint y: 533, endPoint x: 223, endPoint y: 565, distance: 129.8
click at [145, 565] on div at bounding box center [144, 532] width 2 height 111
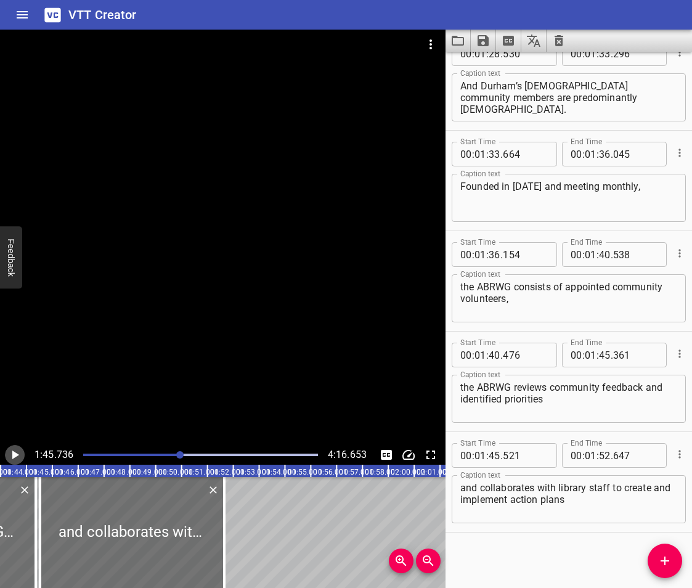
click at [13, 451] on icon "Play/Pause" at bounding box center [14, 455] width 15 height 15
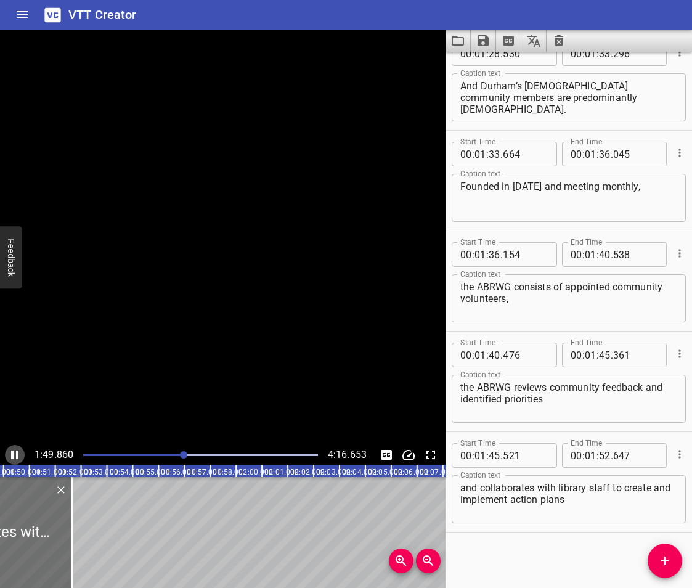
click at [13, 451] on icon "Play/Pause" at bounding box center [14, 455] width 7 height 9
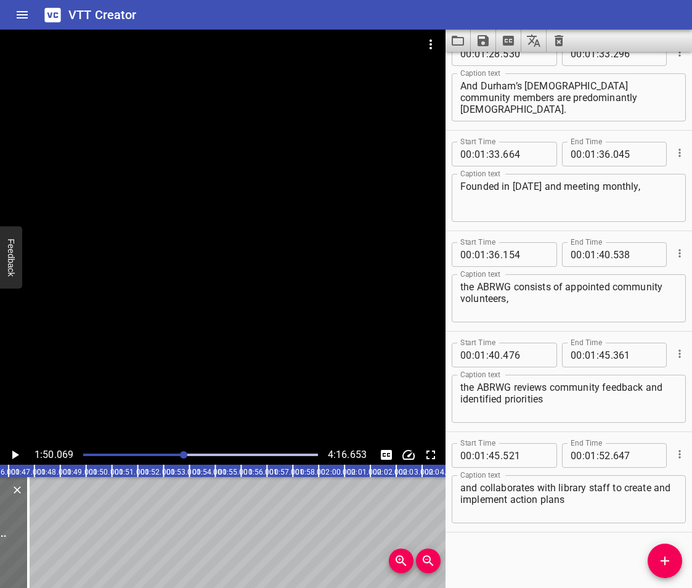
scroll to position [0, 2570]
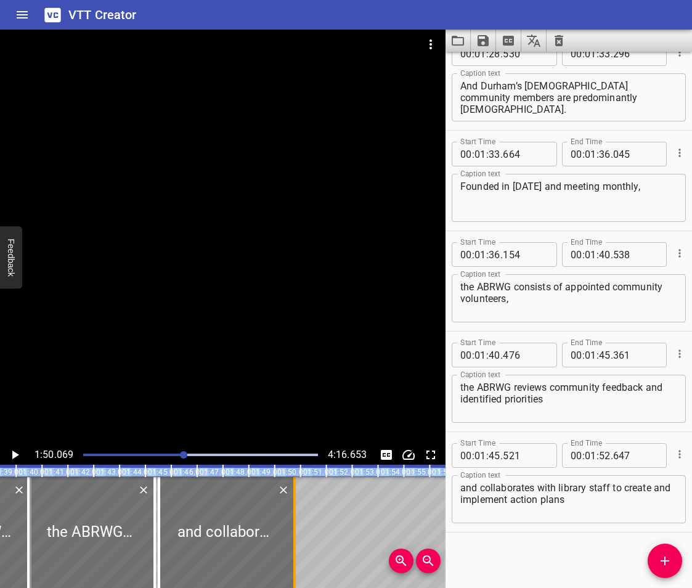
drag, startPoint x: 65, startPoint y: 518, endPoint x: 293, endPoint y: 547, distance: 229.9
click at [293, 547] on div at bounding box center [294, 532] width 2 height 111
click at [663, 556] on icon "Add Cue" at bounding box center [665, 561] width 15 height 15
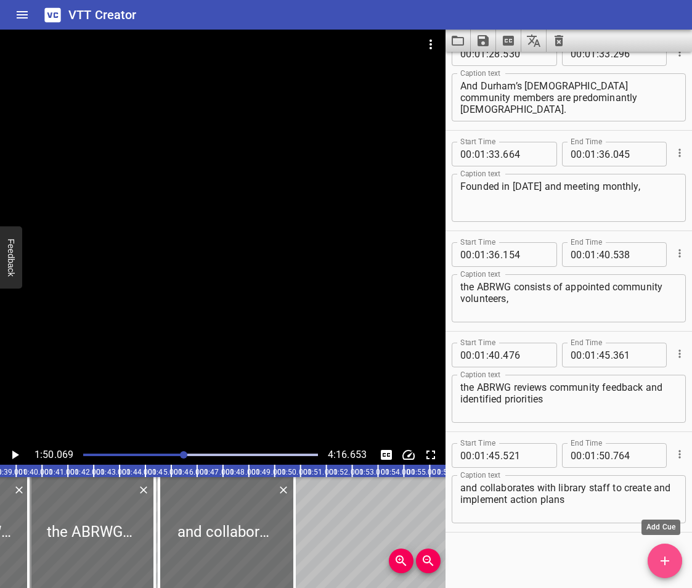
scroll to position [2040, 0]
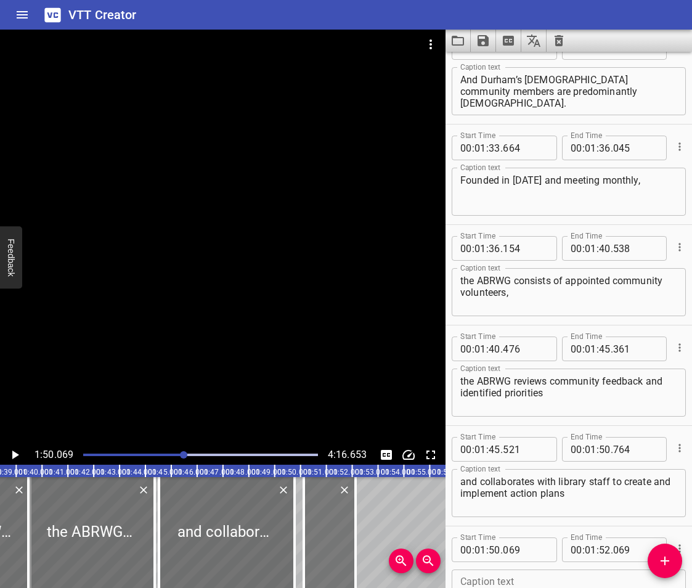
drag, startPoint x: 314, startPoint y: 544, endPoint x: 342, endPoint y: 552, distance: 28.3
click at [342, 552] on div at bounding box center [330, 532] width 52 height 111
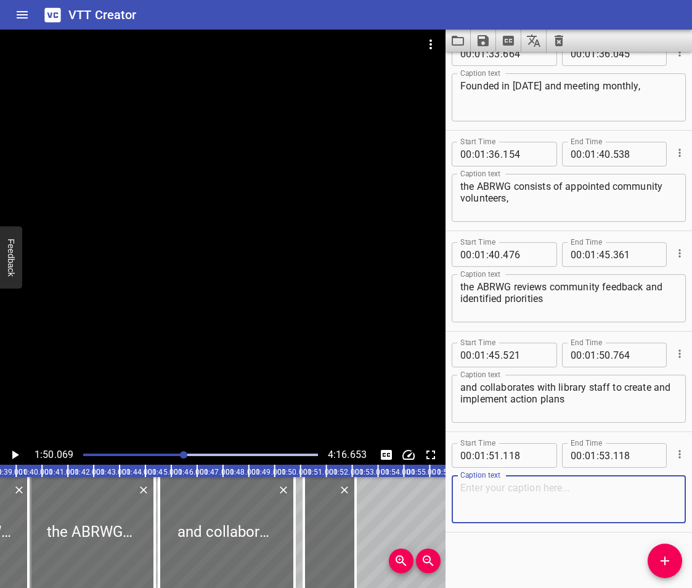
click at [502, 502] on textarea at bounding box center [569, 499] width 217 height 35
paste textarea "for improvements and enhancements to library services as well as internal proce…"
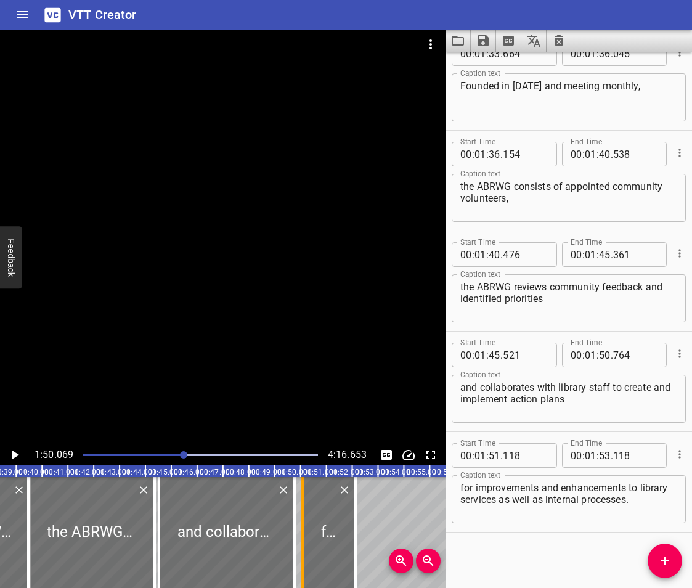
click at [302, 536] on div at bounding box center [302, 532] width 2 height 111
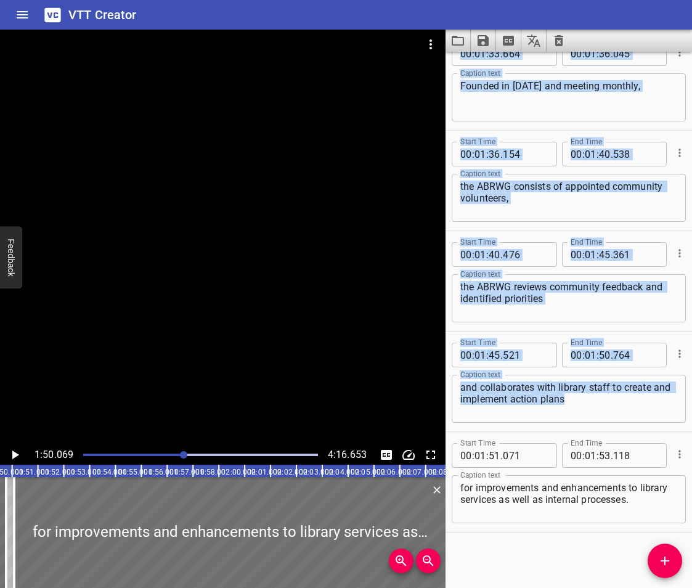
scroll to position [0, 2884]
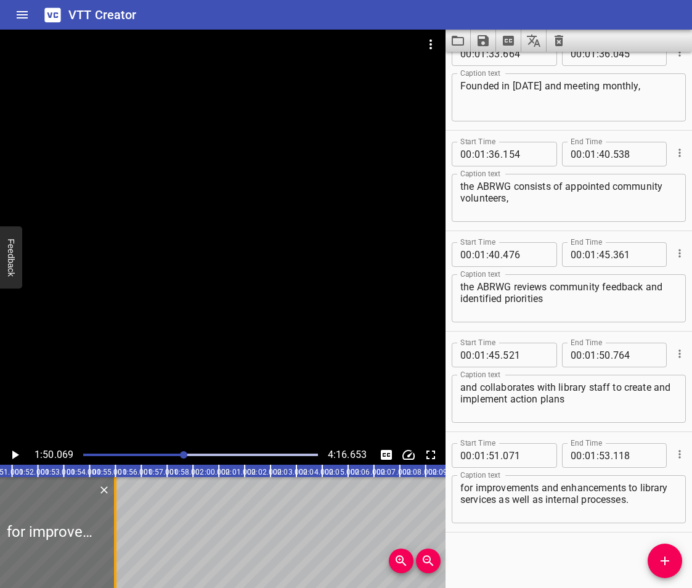
drag, startPoint x: 353, startPoint y: 544, endPoint x: 112, endPoint y: 536, distance: 240.6
click at [112, 536] on div at bounding box center [115, 532] width 12 height 111
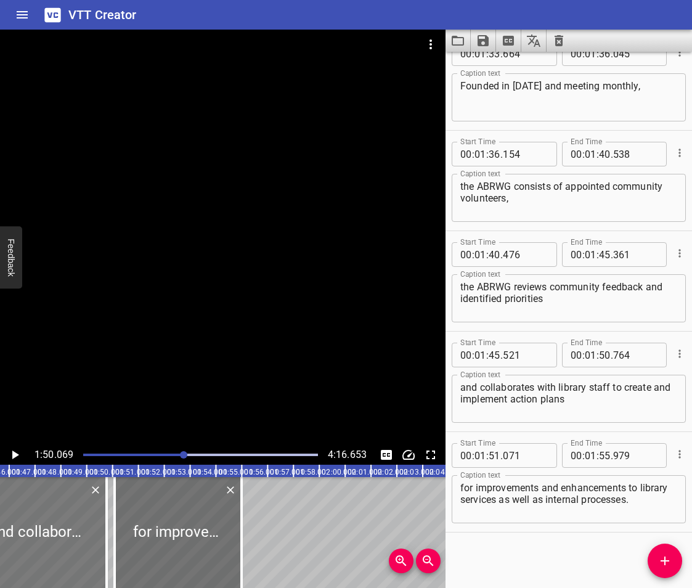
click at [36, 525] on div at bounding box center [39, 532] width 136 height 111
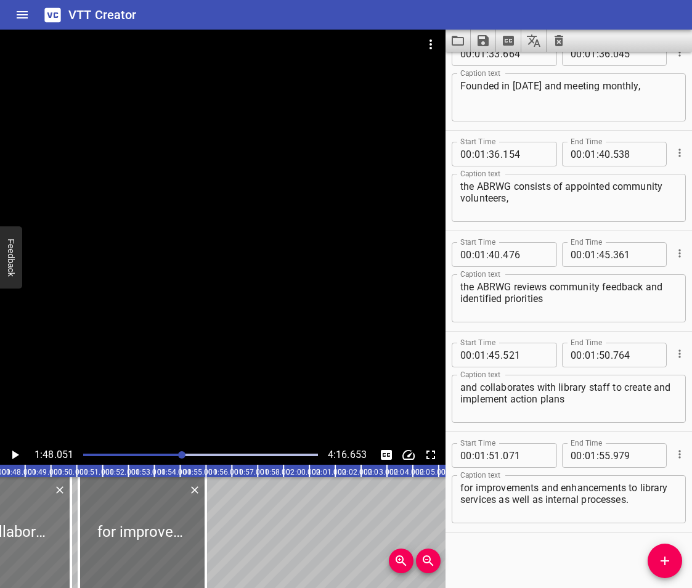
scroll to position [0, 2794]
click at [11, 454] on icon "Play/Pause" at bounding box center [14, 455] width 15 height 15
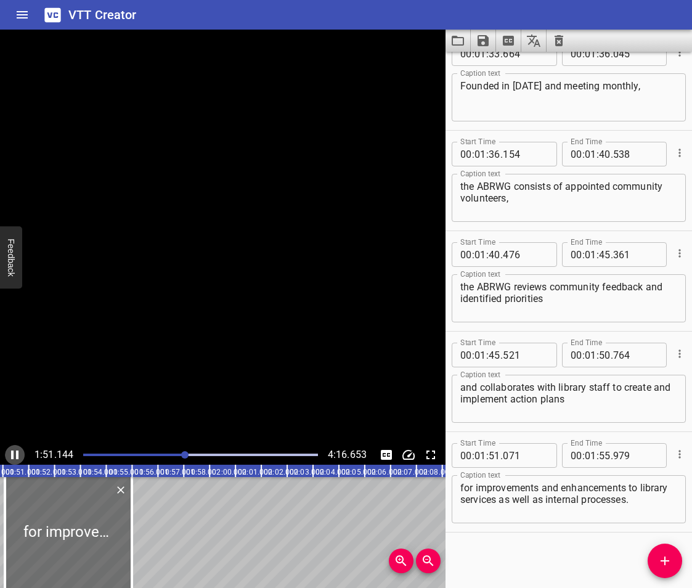
click at [11, 454] on icon "Play/Pause" at bounding box center [14, 455] width 7 height 9
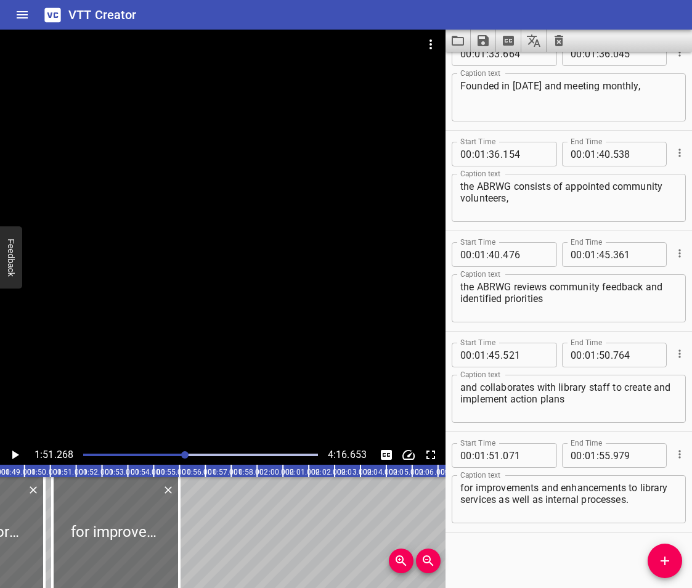
scroll to position [0, 2763]
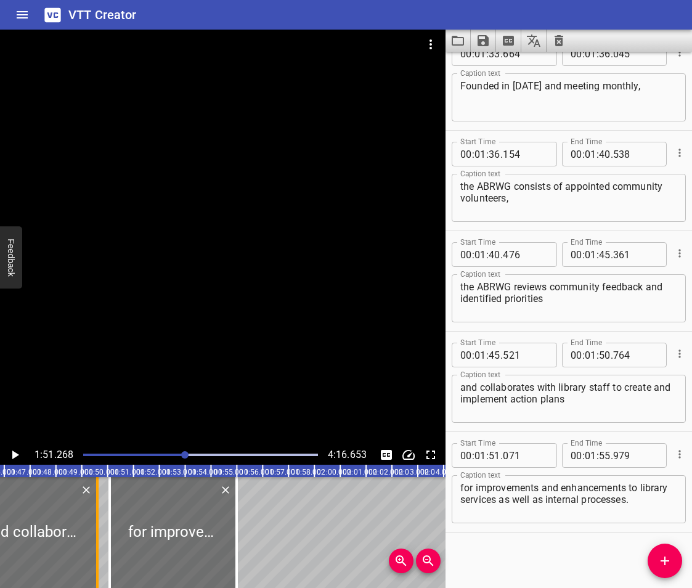
click at [94, 546] on div at bounding box center [97, 532] width 12 height 111
drag, startPoint x: 112, startPoint y: 534, endPoint x: 103, endPoint y: 544, distance: 13.1
click at [103, 544] on div at bounding box center [101, 532] width 12 height 111
click at [43, 502] on div at bounding box center [31, 532] width 131 height 111
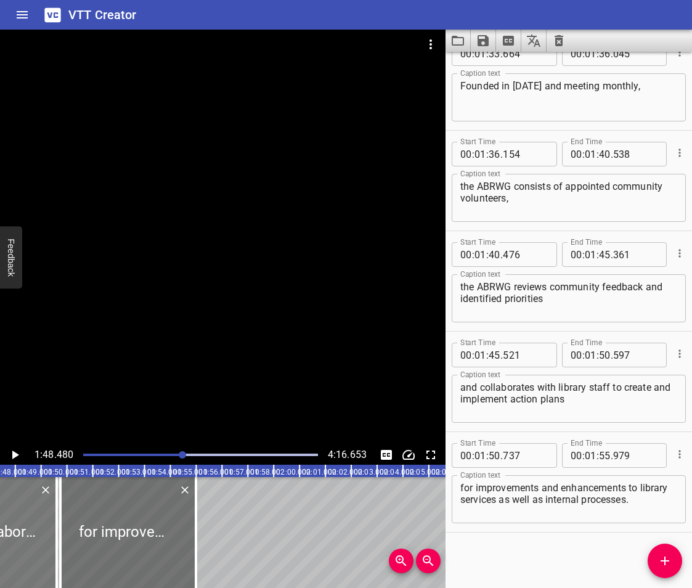
scroll to position [0, 2805]
click at [13, 452] on icon "Play/Pause" at bounding box center [15, 455] width 7 height 9
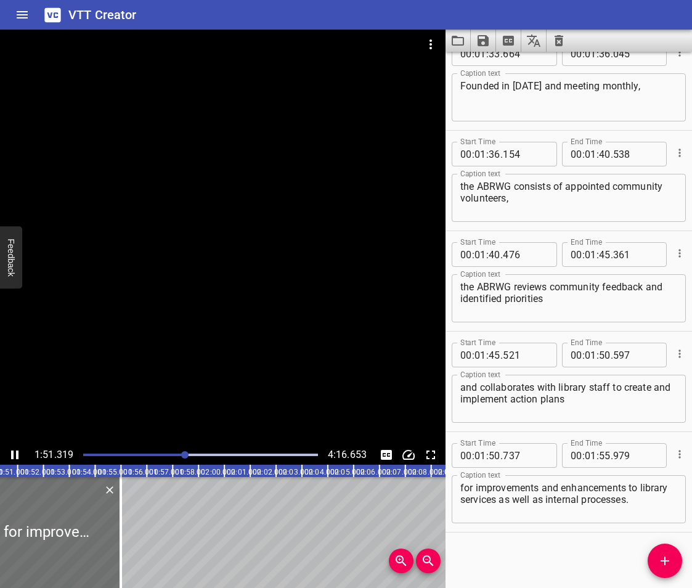
click at [11, 453] on icon "Play/Pause" at bounding box center [14, 455] width 7 height 9
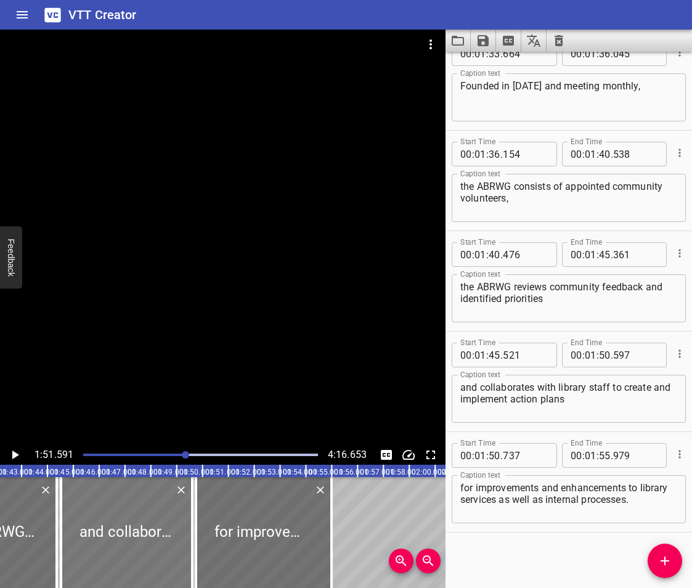
click at [128, 526] on div at bounding box center [126, 532] width 131 height 111
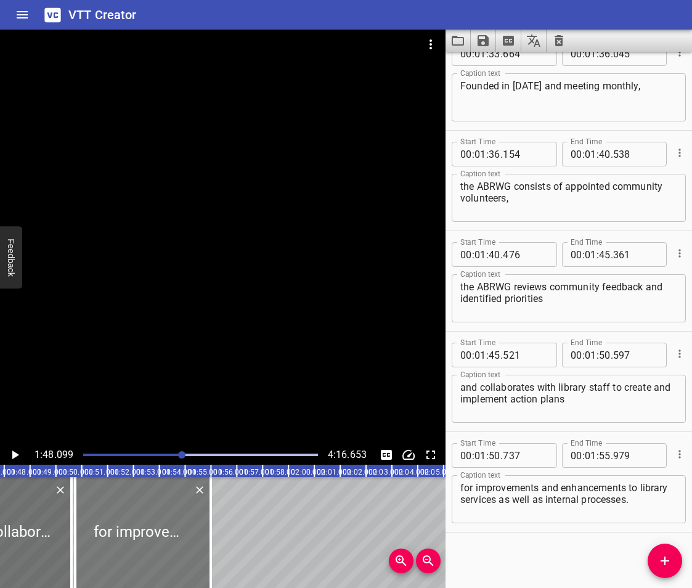
scroll to position [0, 2795]
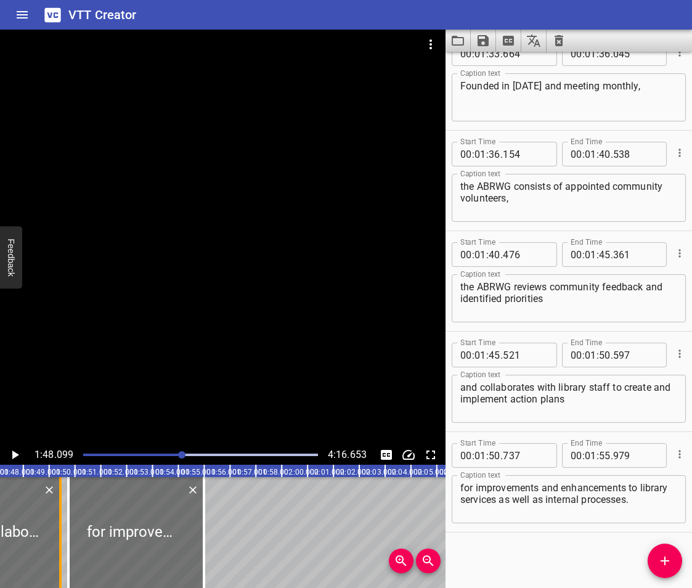
click at [55, 547] on div at bounding box center [60, 532] width 12 height 111
click at [55, 551] on div at bounding box center [56, 532] width 2 height 111
drag, startPoint x: 72, startPoint y: 551, endPoint x: 65, endPoint y: 554, distance: 8.0
click at [65, 554] on div at bounding box center [61, 532] width 12 height 111
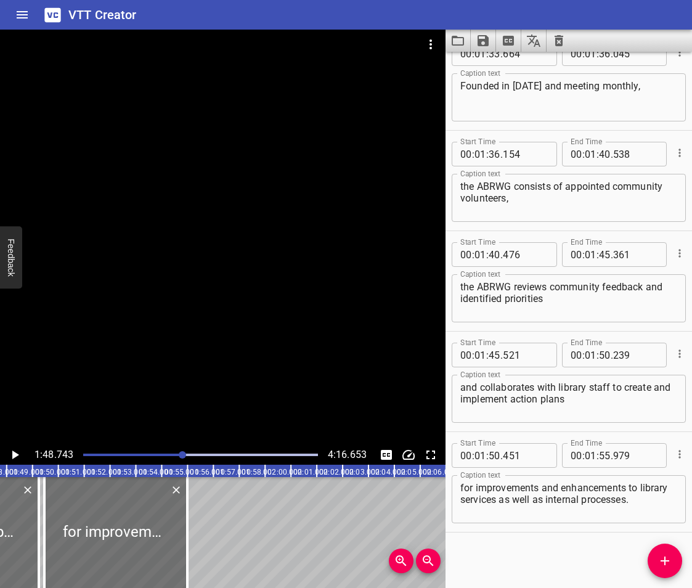
click at [14, 453] on icon "Play/Pause" at bounding box center [15, 455] width 7 height 9
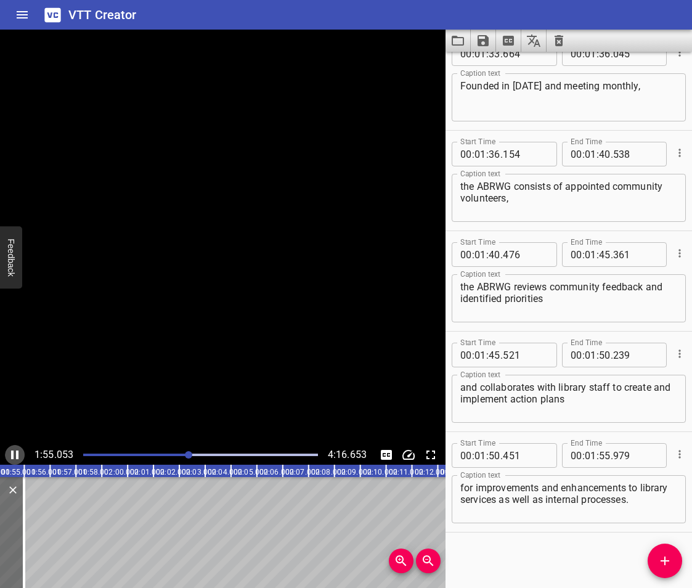
click at [14, 453] on icon "Play/Pause" at bounding box center [14, 455] width 7 height 9
click at [14, 453] on icon "Play/Pause" at bounding box center [15, 455] width 7 height 9
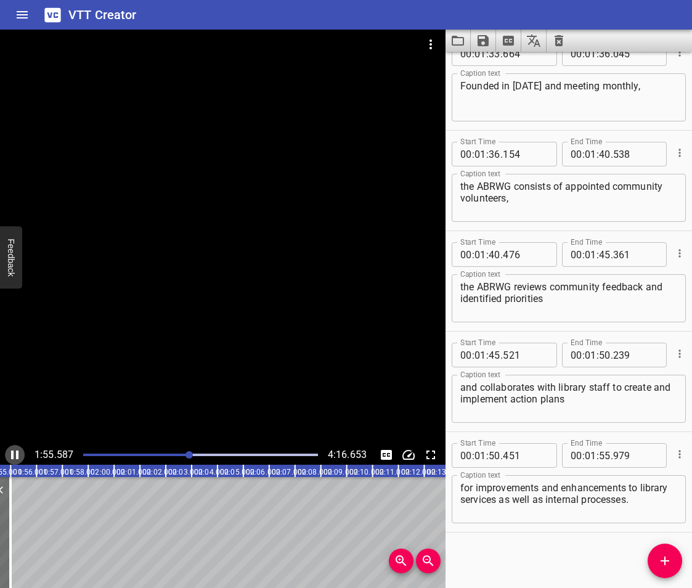
click at [14, 453] on icon "Play/Pause" at bounding box center [14, 455] width 7 height 9
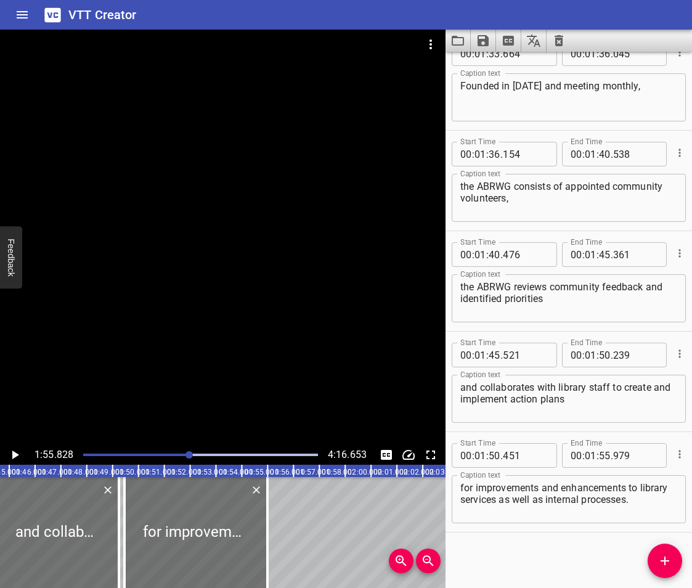
scroll to position [0, 2720]
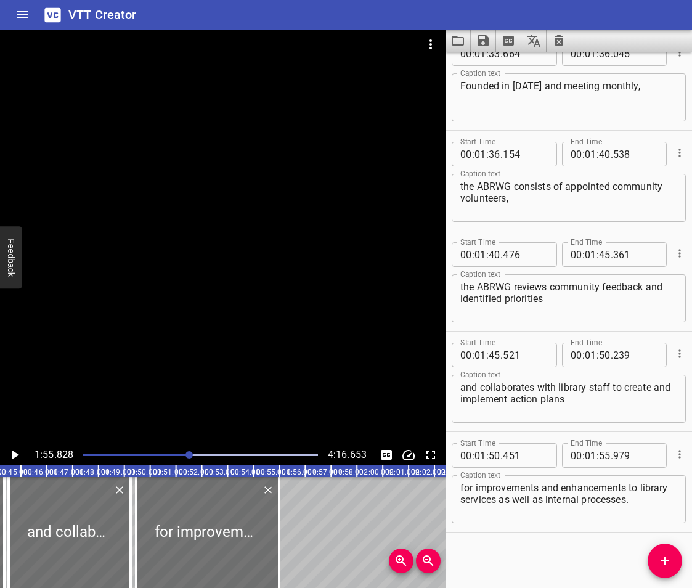
click at [511, 552] on div "Start Time 00 : 00 : 00 . 000 Start Time End Time 00 : 00 : 03 . 144 End Time C…" at bounding box center [569, 320] width 247 height 536
click at [666, 564] on icon "Add Cue" at bounding box center [665, 561] width 15 height 15
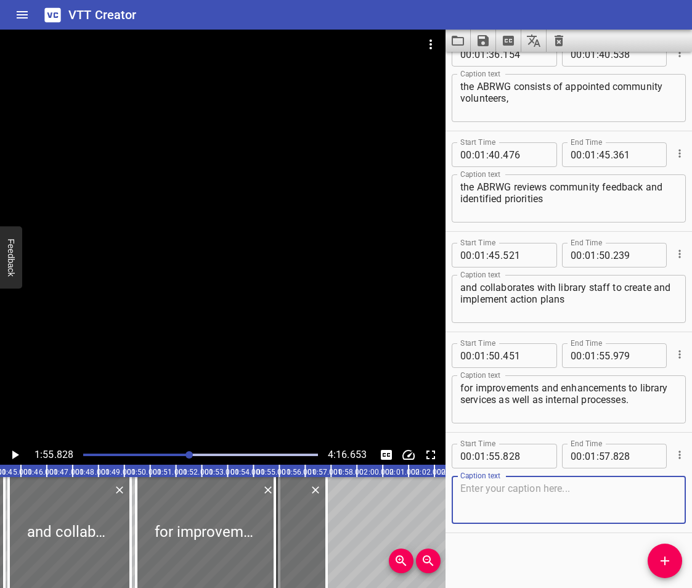
scroll to position [2235, 0]
click at [250, 518] on div at bounding box center [207, 532] width 143 height 111
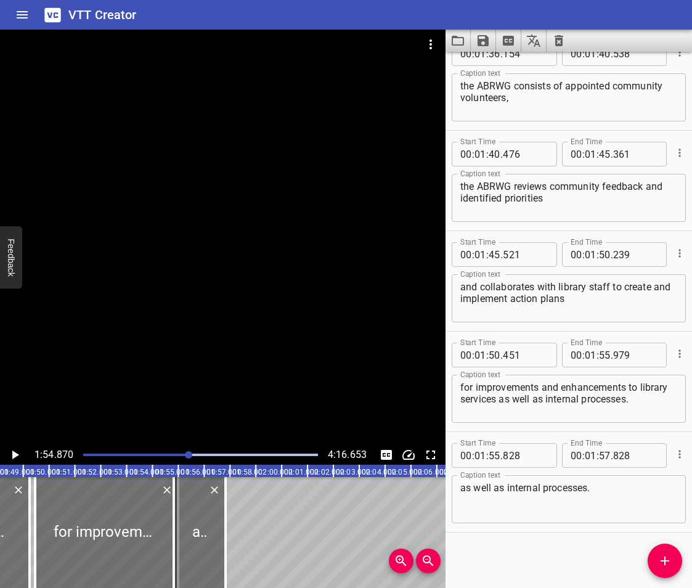
scroll to position [0, 2706]
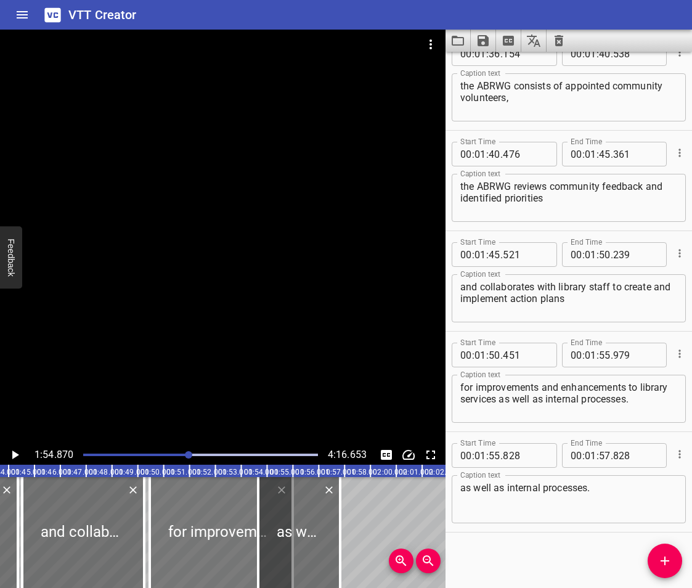
drag, startPoint x: 284, startPoint y: 551, endPoint x: 203, endPoint y: 538, distance: 81.7
click at [254, 565] on div at bounding box center [258, 532] width 12 height 111
click at [203, 538] on div at bounding box center [221, 532] width 143 height 111
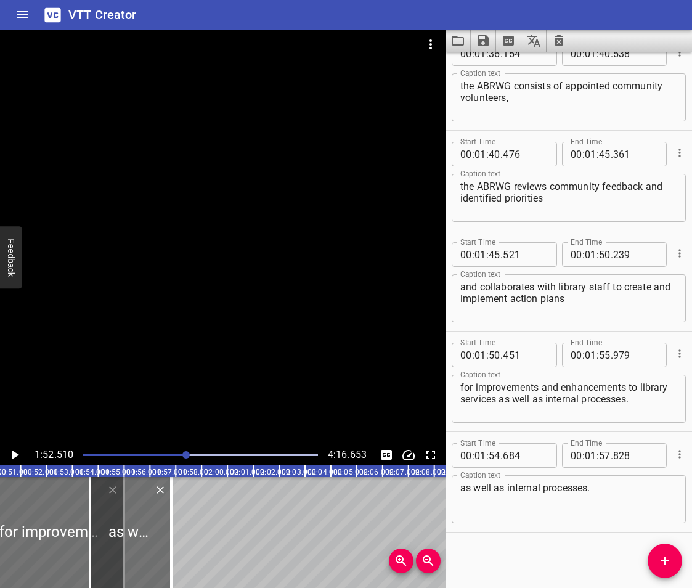
scroll to position [0, 2909]
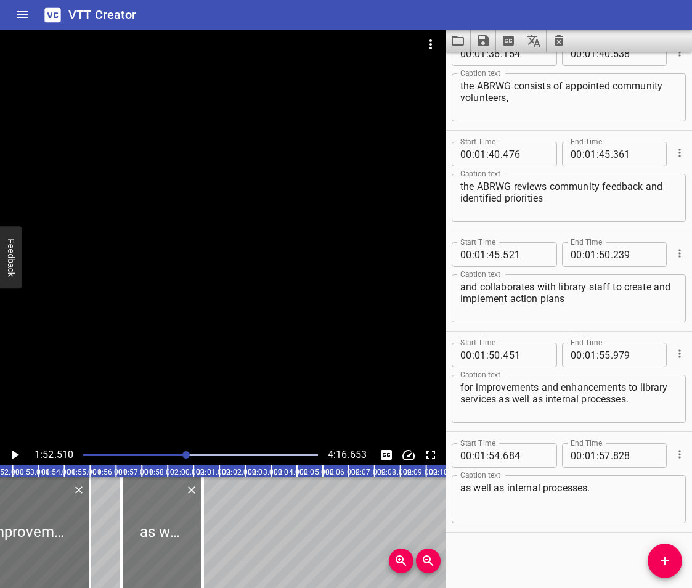
drag, startPoint x: 102, startPoint y: 513, endPoint x: 168, endPoint y: 532, distance: 68.1
click at [168, 532] on div at bounding box center [161, 532] width 81 height 111
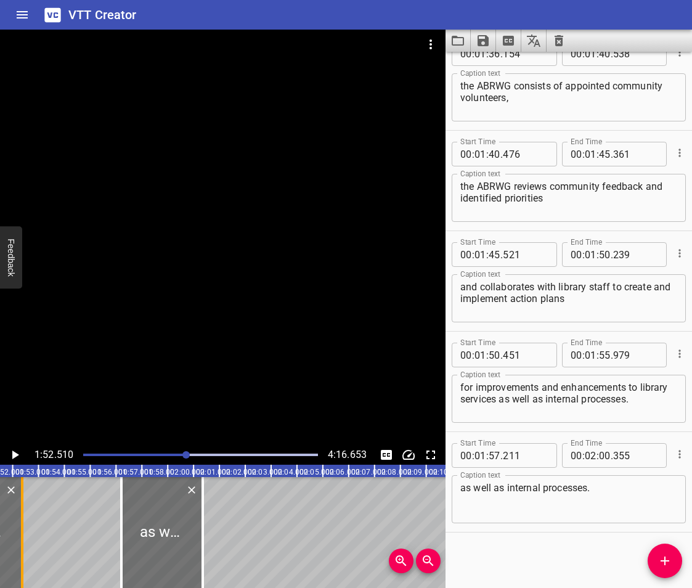
drag, startPoint x: 86, startPoint y: 531, endPoint x: 18, endPoint y: 548, distance: 69.8
click at [18, 548] on div at bounding box center [22, 532] width 12 height 111
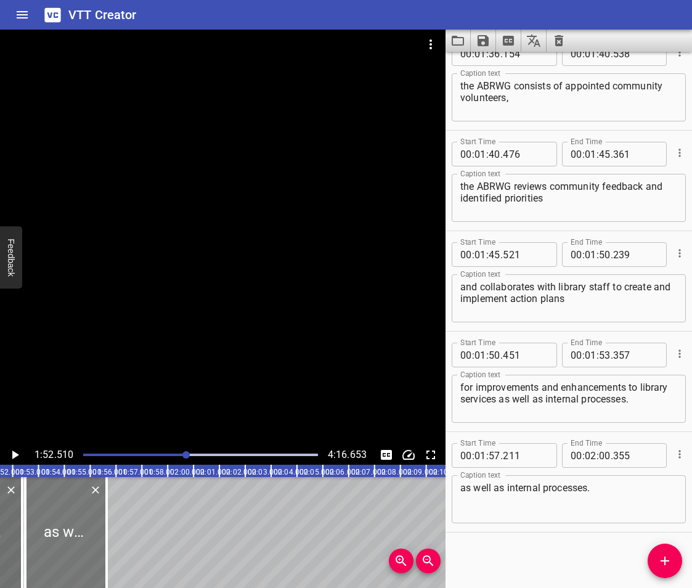
drag, startPoint x: 158, startPoint y: 534, endPoint x: 63, endPoint y: 542, distance: 95.9
click at [63, 542] on div at bounding box center [65, 532] width 81 height 111
drag, startPoint x: 105, startPoint y: 547, endPoint x: 84, endPoint y: 551, distance: 21.2
click at [85, 551] on div at bounding box center [86, 532] width 2 height 111
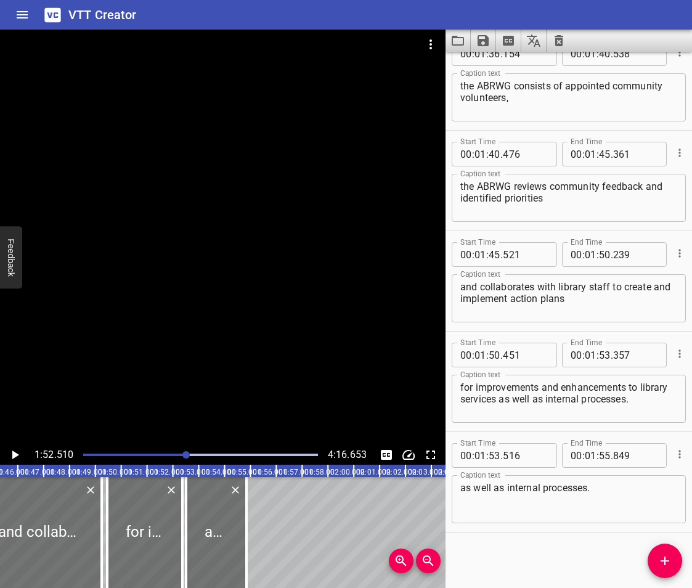
scroll to position [0, 2738]
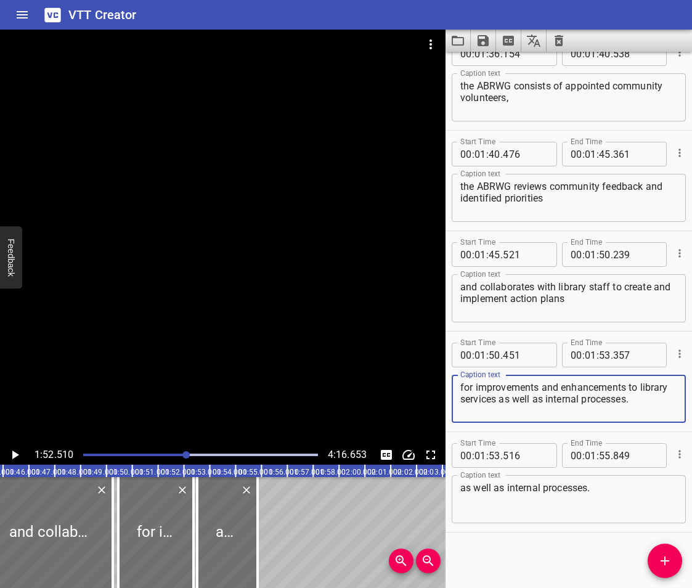
drag, startPoint x: 661, startPoint y: 401, endPoint x: 564, endPoint y: 399, distance: 96.8
click at [564, 399] on textarea "for improvements and enhancements to library services as well as internal proce…" at bounding box center [569, 399] width 217 height 35
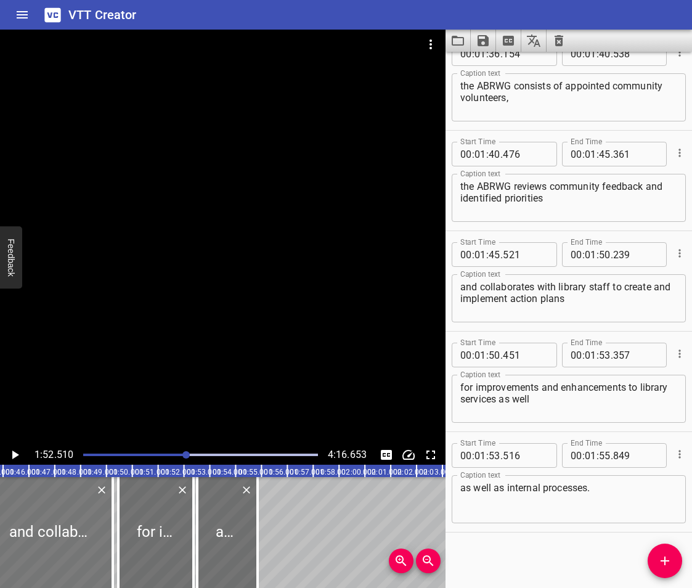
click at [46, 508] on div at bounding box center [52, 532] width 122 height 111
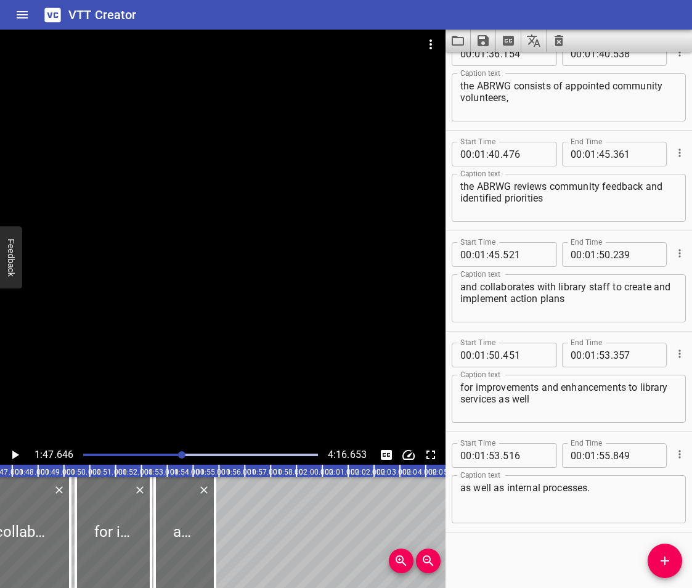
scroll to position [0, 2783]
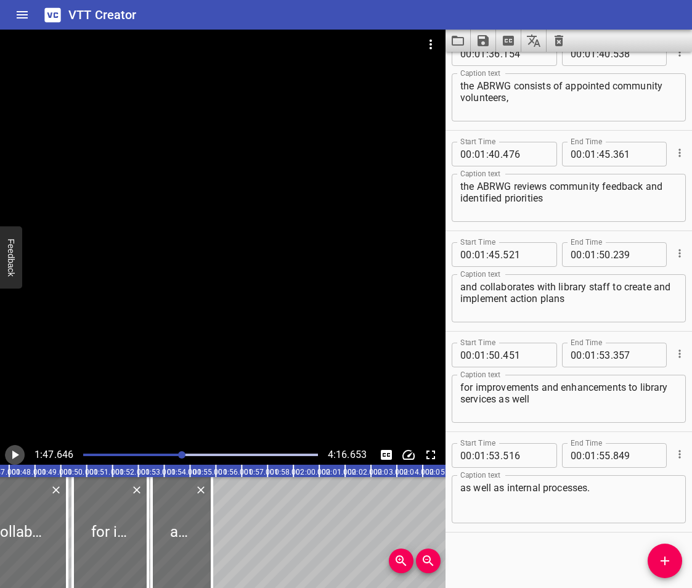
click at [17, 454] on icon "Play/Pause" at bounding box center [15, 455] width 7 height 9
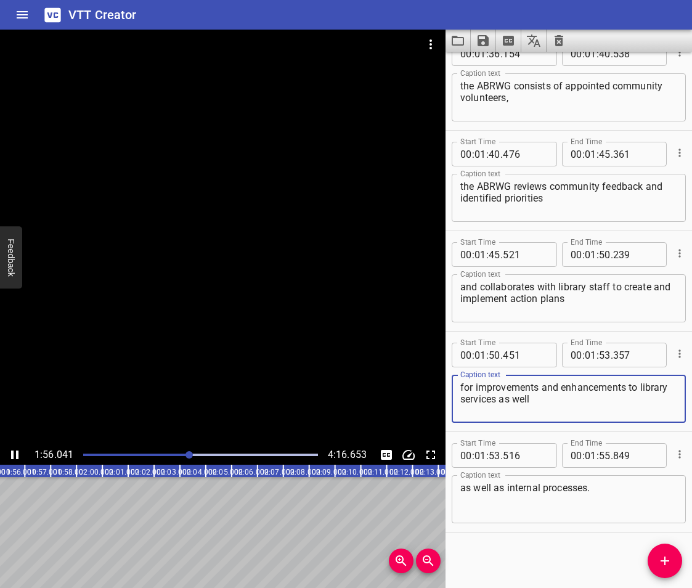
click at [562, 399] on textarea "for improvements and enhancements to library services as well" at bounding box center [569, 399] width 217 height 35
click at [16, 454] on icon "Play/Pause" at bounding box center [14, 455] width 7 height 9
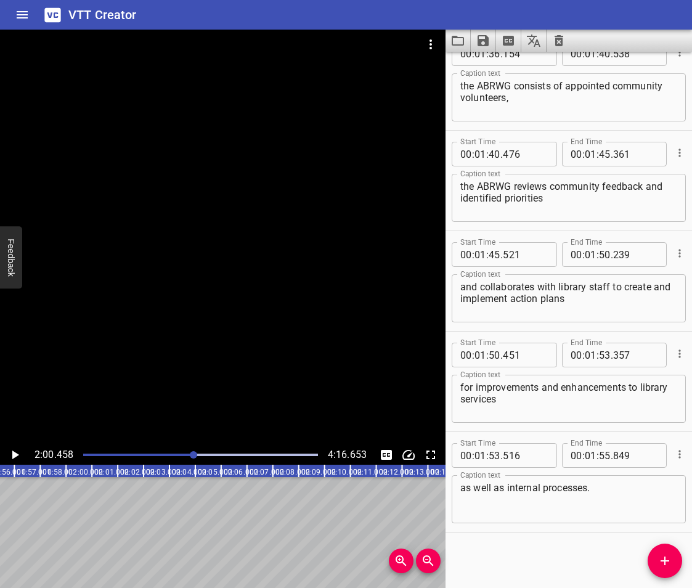
scroll to position [0, 2954]
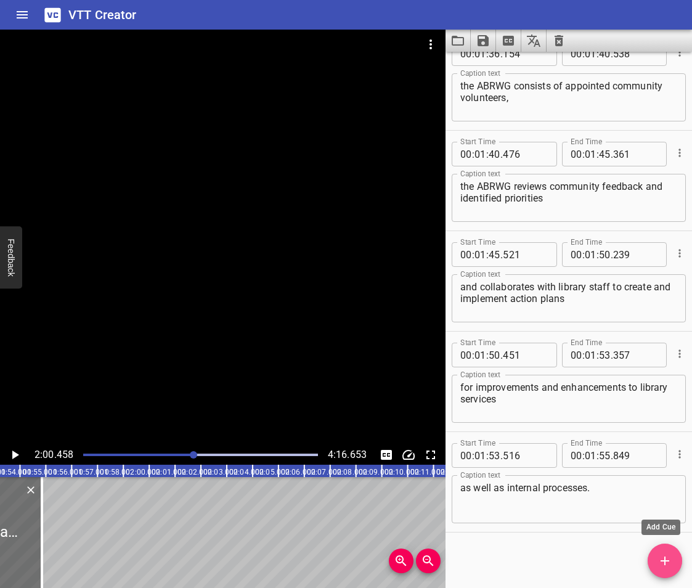
click at [661, 568] on button "Add Cue" at bounding box center [665, 561] width 35 height 35
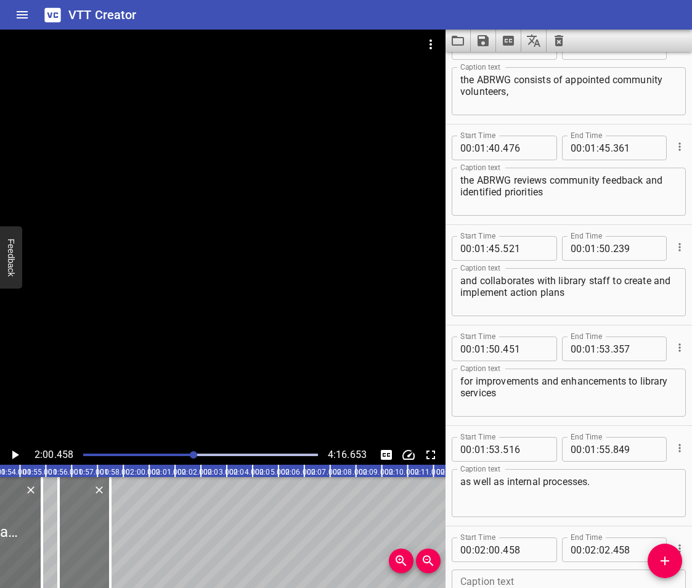
drag, startPoint x: 174, startPoint y: 545, endPoint x: 72, endPoint y: 549, distance: 102.4
click at [72, 549] on div at bounding box center [85, 532] width 52 height 111
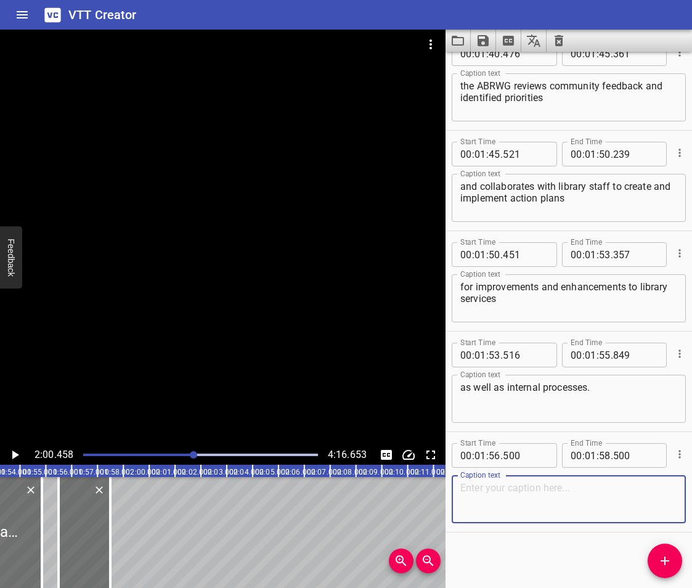
click at [489, 483] on textarea at bounding box center [569, 499] width 217 height 35
paste textarea "Recommendations and action plans focus on addressing"
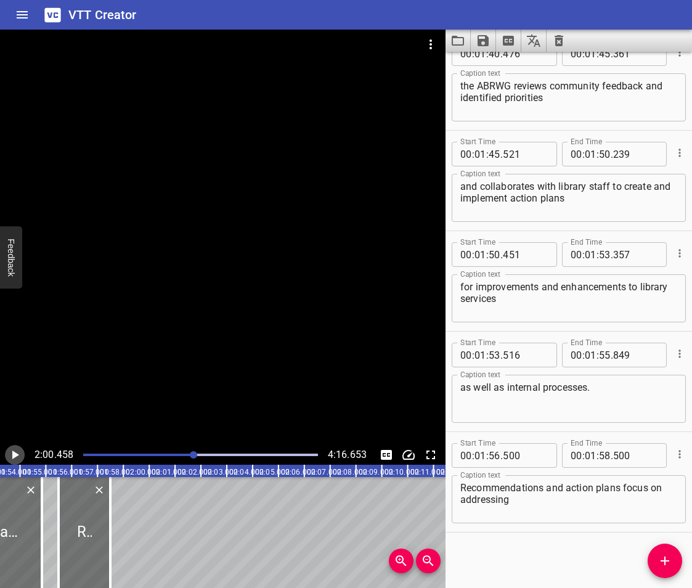
click at [7, 456] on icon "Play/Pause" at bounding box center [14, 455] width 15 height 15
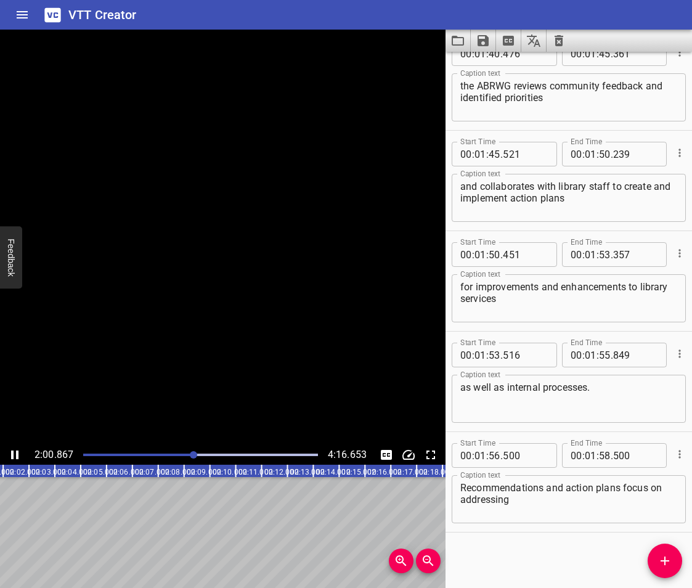
click at [7, 456] on icon "Play/Pause" at bounding box center [14, 455] width 15 height 15
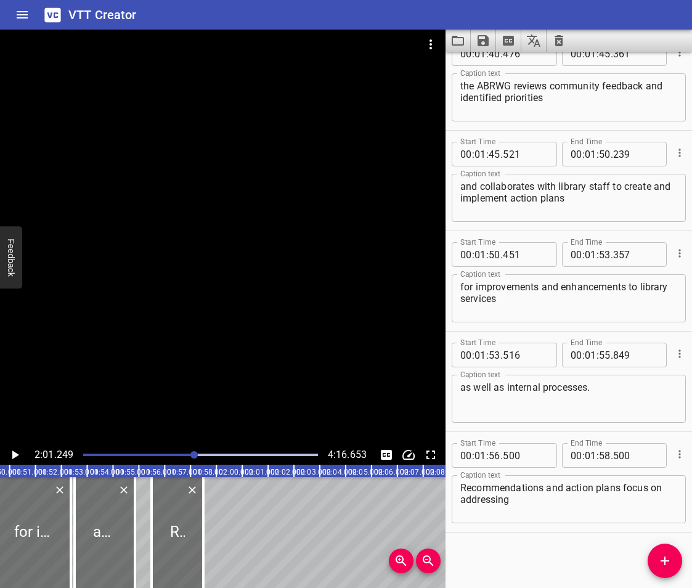
scroll to position [0, 2735]
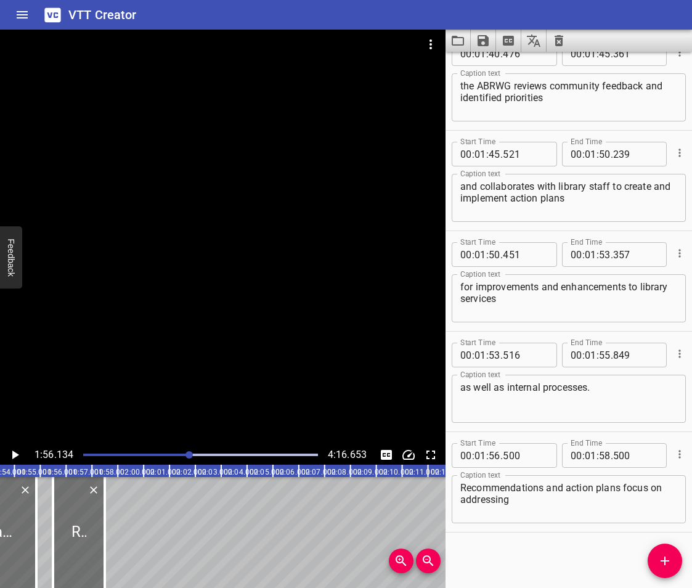
scroll to position [0, 3003]
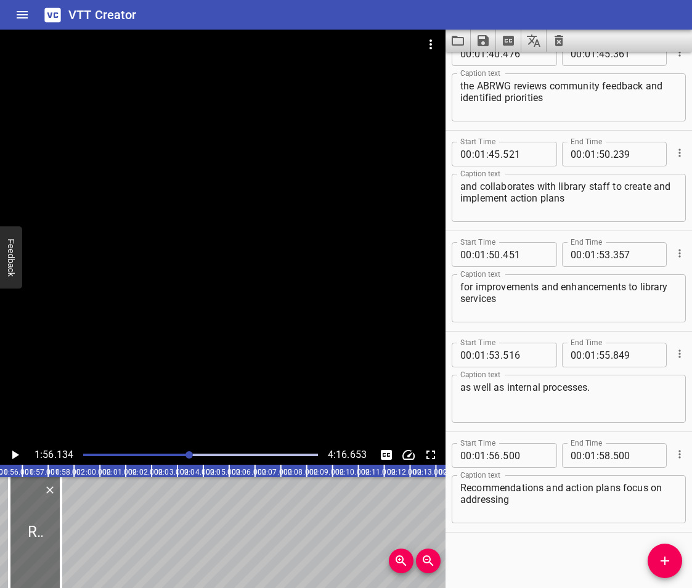
click at [11, 453] on icon "Play/Pause" at bounding box center [14, 455] width 15 height 15
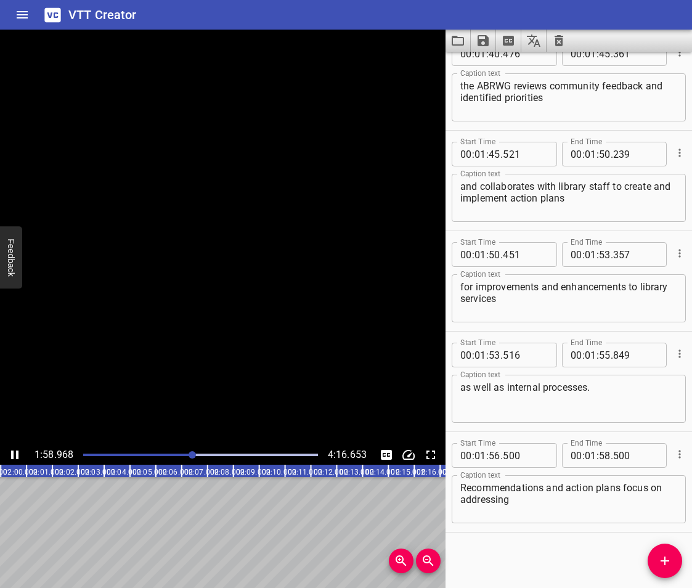
click at [11, 453] on icon "Play/Pause" at bounding box center [14, 455] width 7 height 9
click at [11, 453] on icon "Play/Pause" at bounding box center [14, 455] width 15 height 15
click at [11, 453] on icon "Play/Pause" at bounding box center [14, 455] width 7 height 9
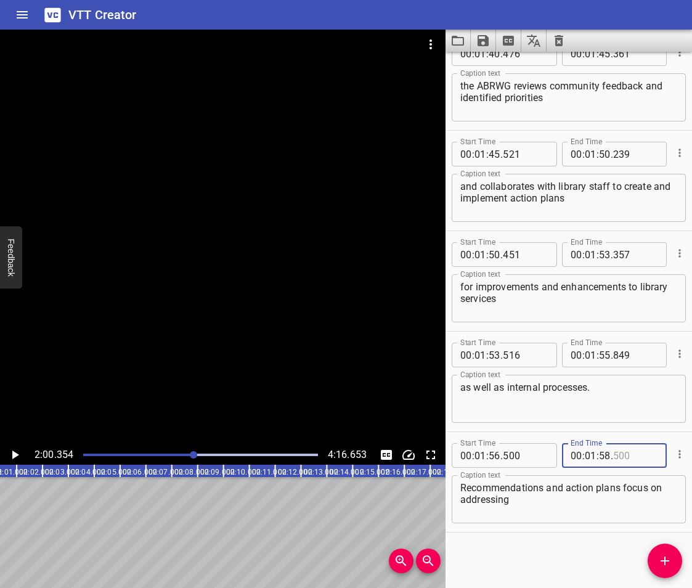
drag, startPoint x: 635, startPoint y: 458, endPoint x: 600, endPoint y: 460, distance: 34.6
click at [600, 460] on div "00 : 01 : 58 ." at bounding box center [614, 455] width 105 height 25
click at [585, 457] on input "number" at bounding box center [591, 455] width 12 height 25
click at [599, 459] on input "number" at bounding box center [605, 455] width 12 height 25
click at [633, 451] on input "number" at bounding box center [635, 455] width 45 height 25
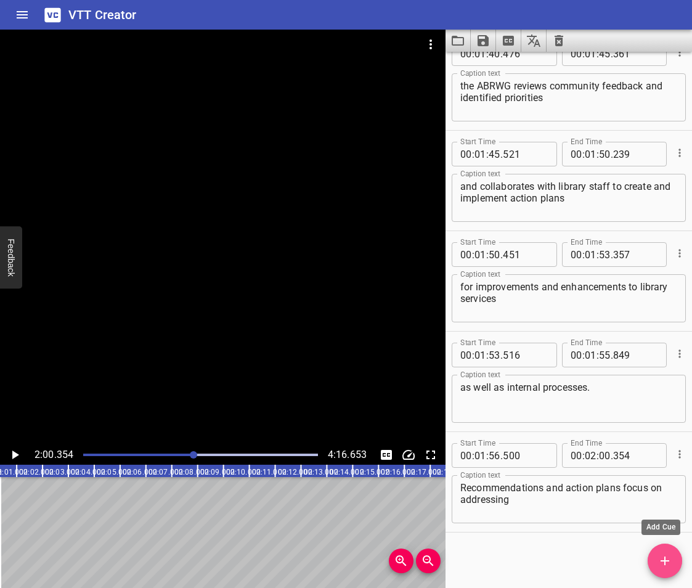
click at [662, 557] on icon "Add Cue" at bounding box center [665, 561] width 15 height 15
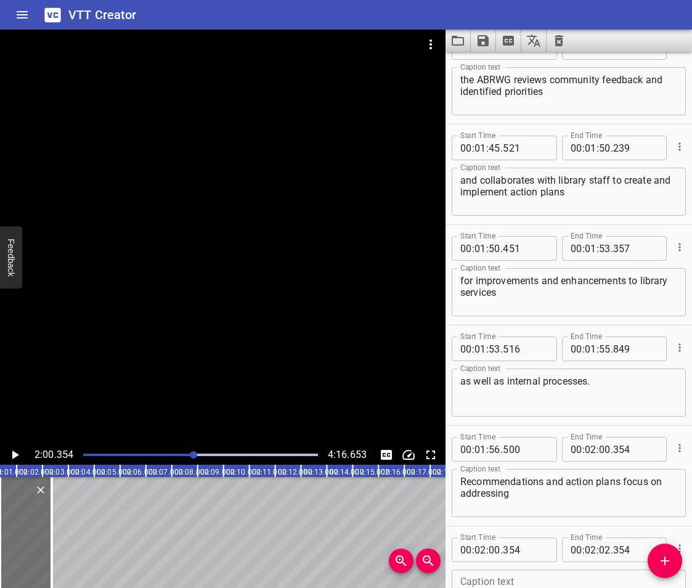
click at [529, 529] on div "Start Time 00 : 02 : 00 . 354 Start Time End Time 00 : 02 : 02 . 354 End Time C…" at bounding box center [569, 576] width 247 height 100
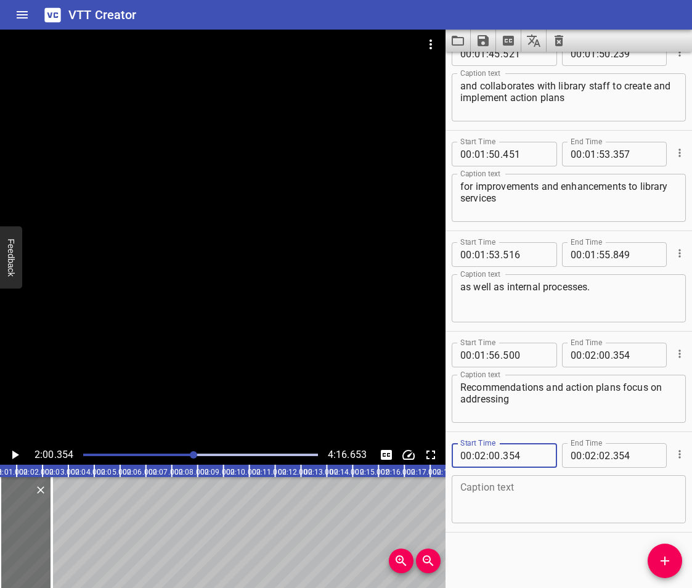
click at [568, 502] on textarea at bounding box center [569, 499] width 217 height 35
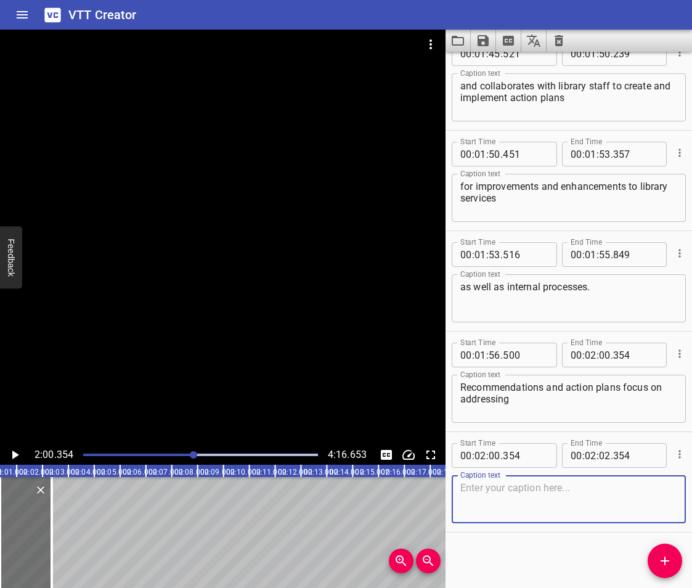
paste textarea "identified systemic discrimination impacting the library experience"
click at [7, 454] on icon "Play/Pause" at bounding box center [14, 455] width 15 height 15
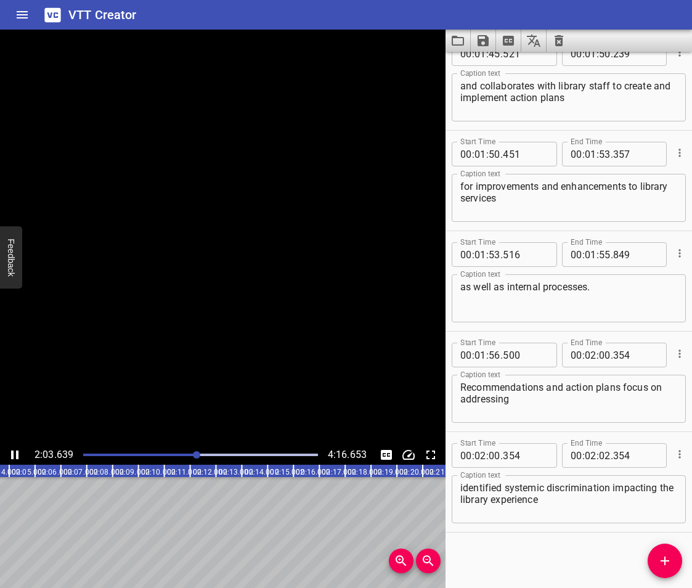
click at [8, 454] on icon "Play/Pause" at bounding box center [14, 455] width 15 height 15
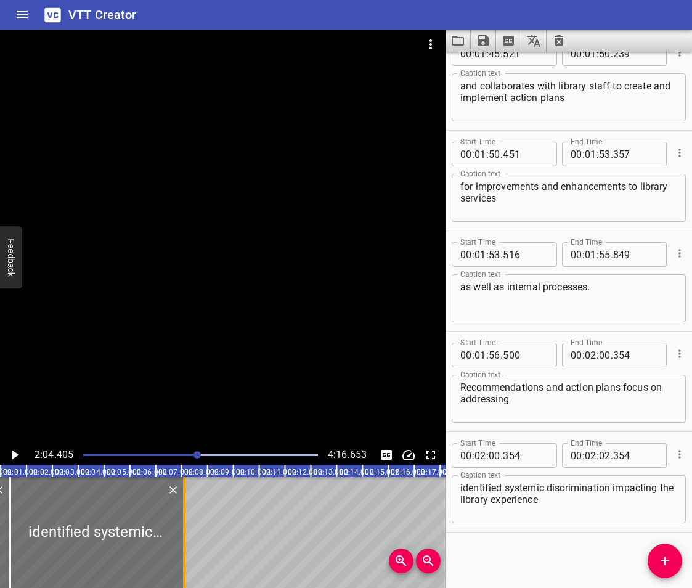
drag, startPoint x: 63, startPoint y: 528, endPoint x: 185, endPoint y: 554, distance: 124.7
click at [185, 554] on div at bounding box center [184, 532] width 2 height 111
click at [10, 451] on icon "Play/Pause" at bounding box center [14, 455] width 15 height 15
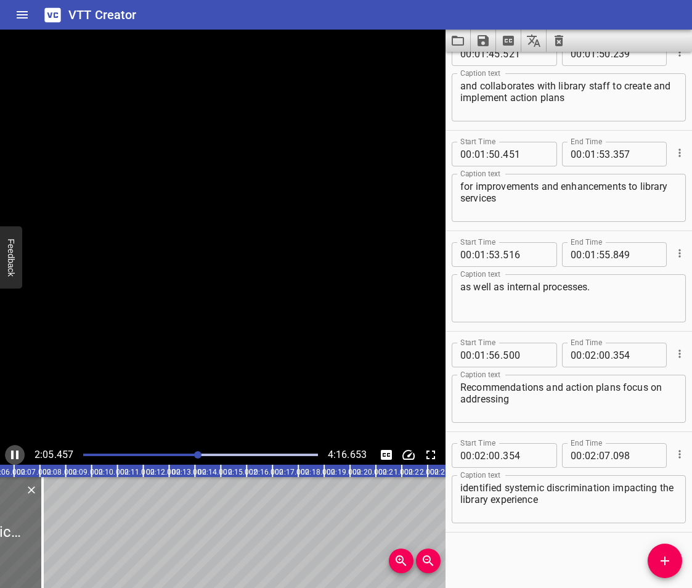
click at [10, 451] on icon "Play/Pause" at bounding box center [14, 455] width 15 height 15
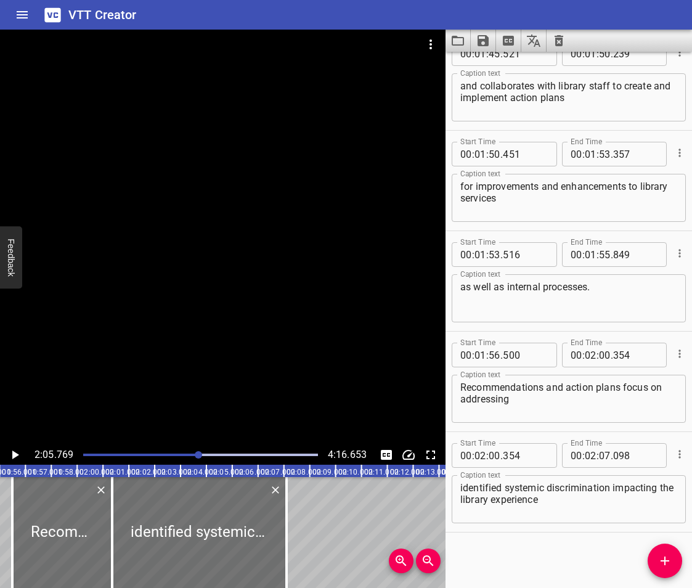
scroll to position [0, 2943]
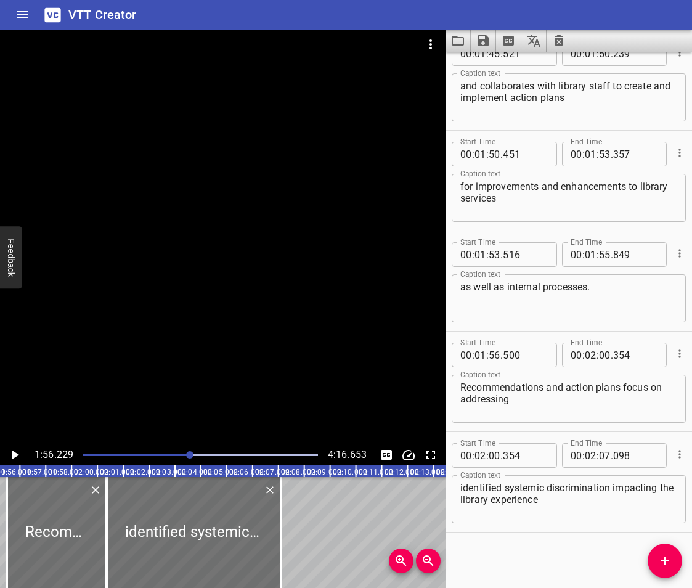
click at [10, 454] on icon "Play/Pause" at bounding box center [14, 455] width 15 height 15
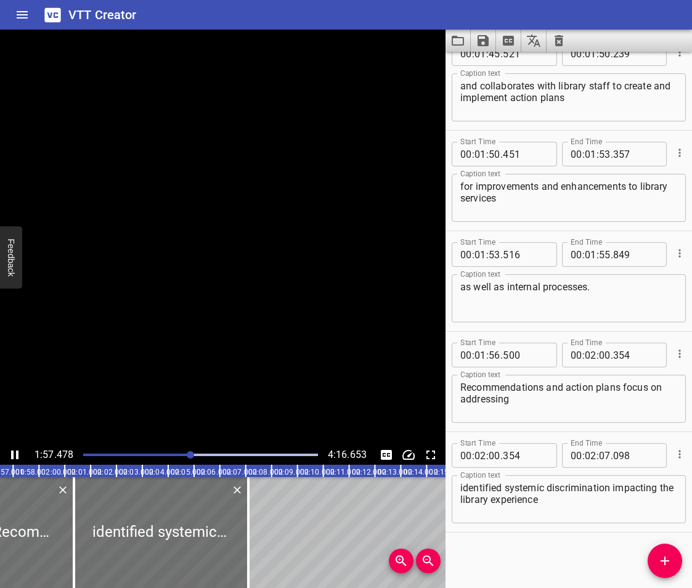
click at [10, 454] on icon "Play/Pause" at bounding box center [14, 455] width 15 height 15
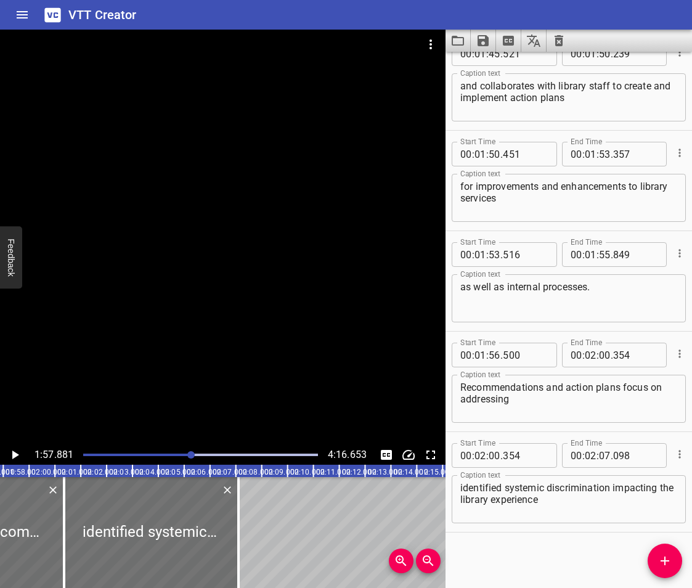
scroll to position [0, 2968]
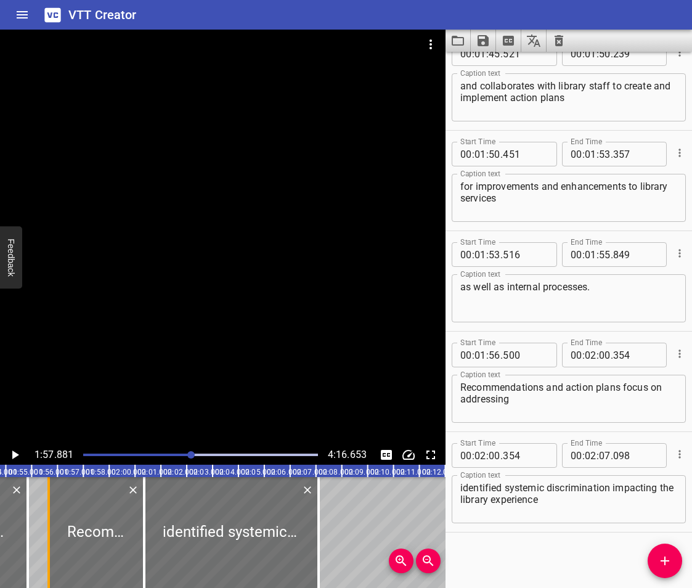
drag, startPoint x: 48, startPoint y: 549, endPoint x: 54, endPoint y: 553, distance: 6.7
click at [54, 553] on div at bounding box center [49, 532] width 12 height 111
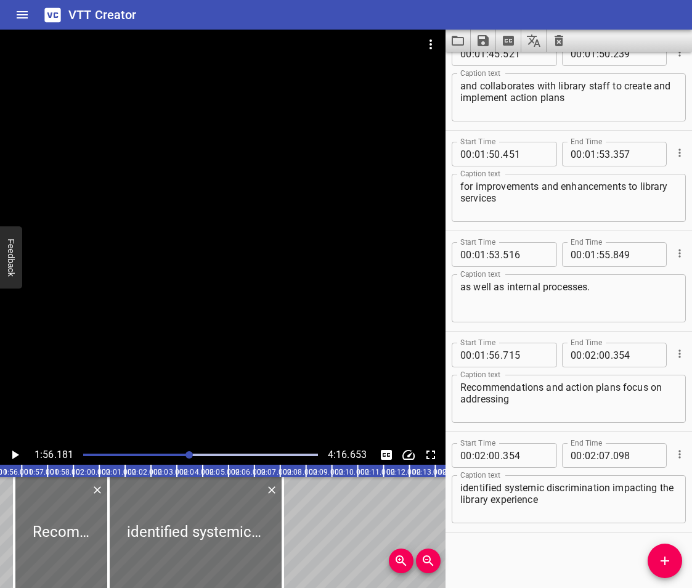
scroll to position [0, 3004]
click at [13, 454] on icon "Play/Pause" at bounding box center [15, 455] width 7 height 9
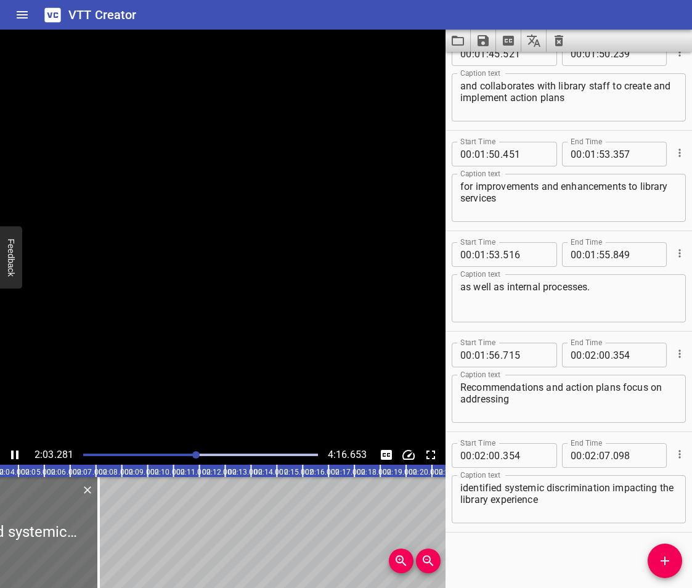
click at [13, 454] on icon "Play/Pause" at bounding box center [14, 455] width 7 height 9
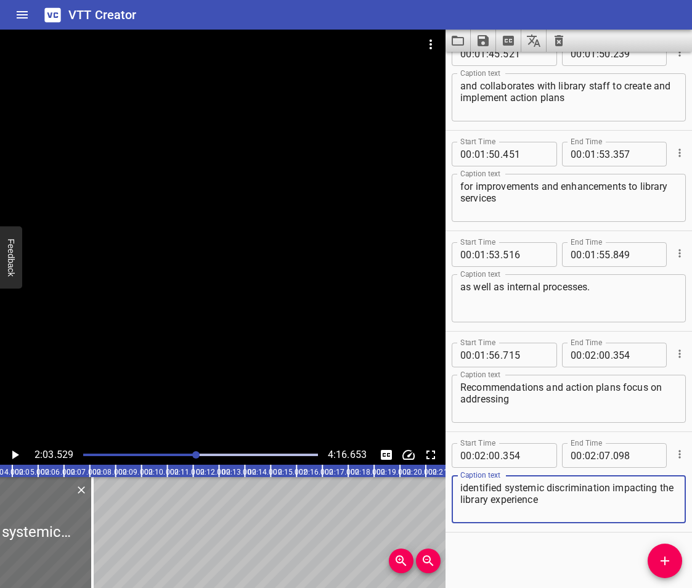
drag, startPoint x: 596, startPoint y: 504, endPoint x: 612, endPoint y: 489, distance: 21.4
click at [612, 489] on textarea "identified systemic discrimination impacting the library experience" at bounding box center [569, 499] width 217 height 35
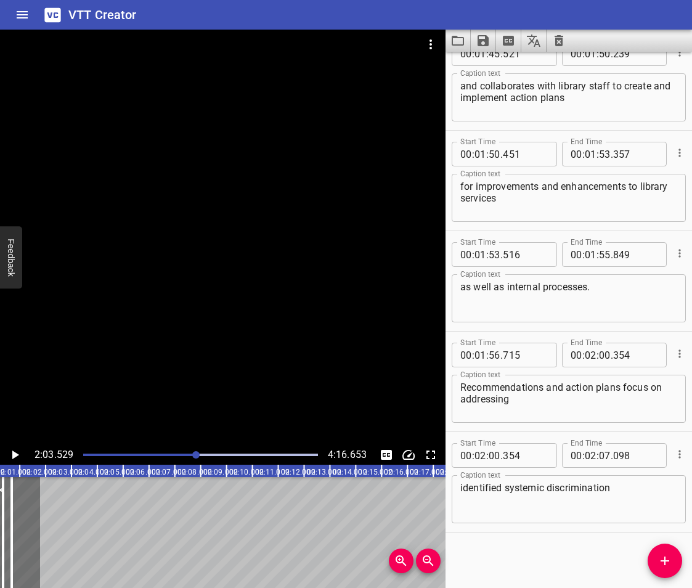
scroll to position [0, 2960]
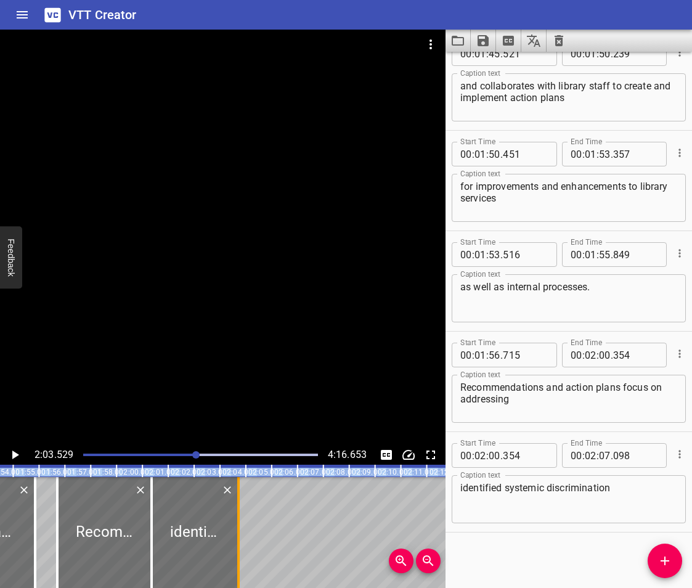
drag, startPoint x: 93, startPoint y: 558, endPoint x: 239, endPoint y: 559, distance: 146.1
click at [239, 559] on div at bounding box center [238, 532] width 2 height 111
click at [655, 561] on span "Add Cue" at bounding box center [665, 561] width 35 height 15
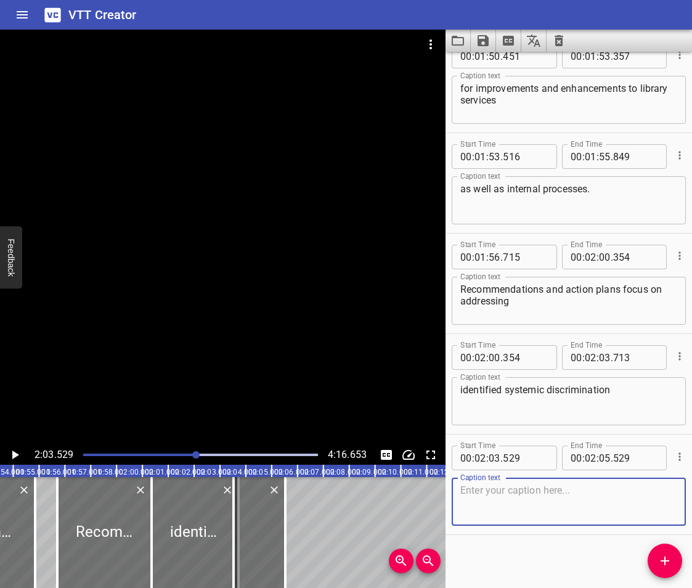
scroll to position [2536, 0]
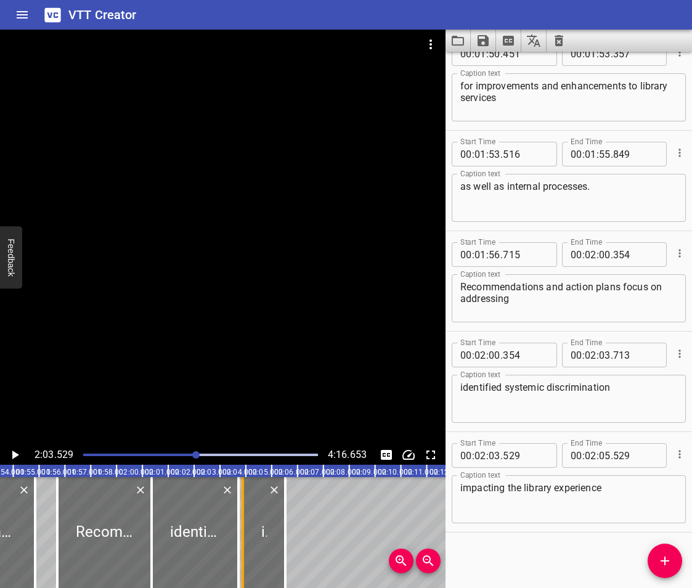
drag, startPoint x: 234, startPoint y: 533, endPoint x: 243, endPoint y: 546, distance: 15.9
click at [243, 546] on div at bounding box center [243, 532] width 2 height 111
click at [491, 542] on div "Start Time 00 : 00 : 00 . 000 Start Time End Time 00 : 00 : 03 . 144 End Time C…" at bounding box center [569, 320] width 247 height 536
click at [669, 561] on icon "Add Cue" at bounding box center [665, 561] width 9 height 9
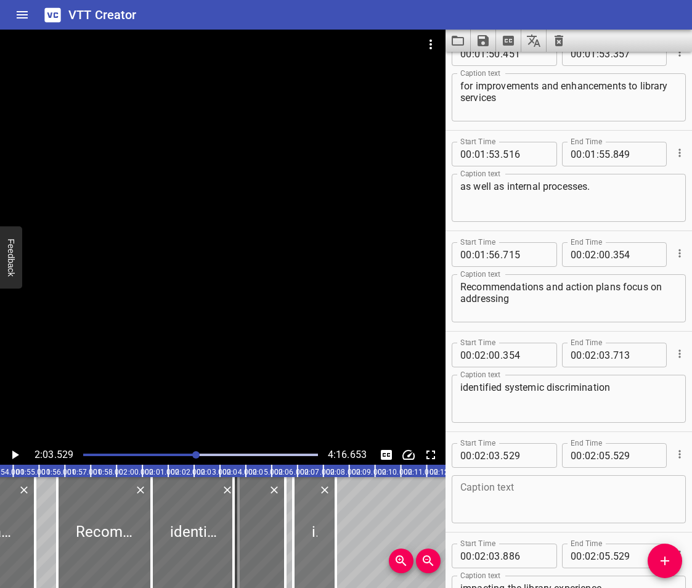
drag, startPoint x: 261, startPoint y: 523, endPoint x: 311, endPoint y: 530, distance: 51.0
click at [311, 530] on div at bounding box center [314, 532] width 43 height 111
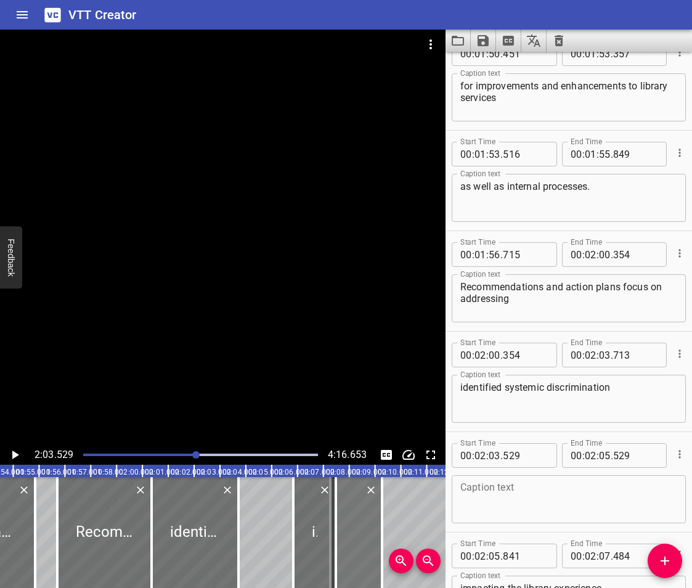
drag, startPoint x: 256, startPoint y: 530, endPoint x: 353, endPoint y: 543, distance: 97.7
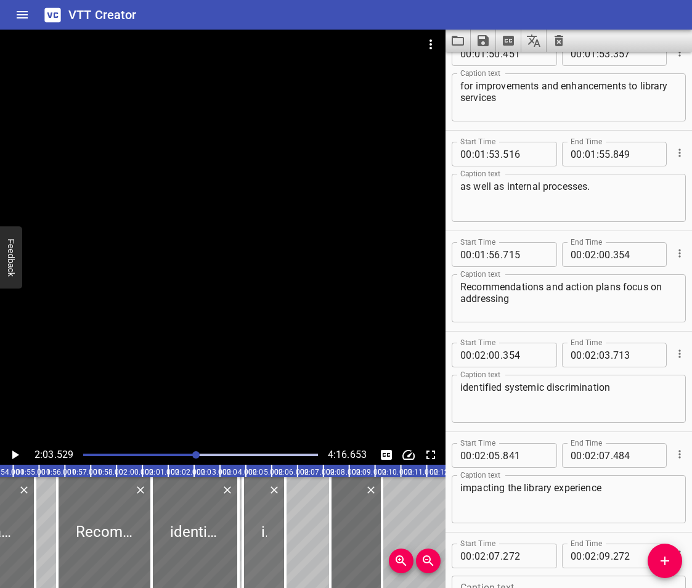
drag, startPoint x: 303, startPoint y: 526, endPoint x: 253, endPoint y: 541, distance: 52.5
click at [253, 541] on div at bounding box center [264, 532] width 43 height 111
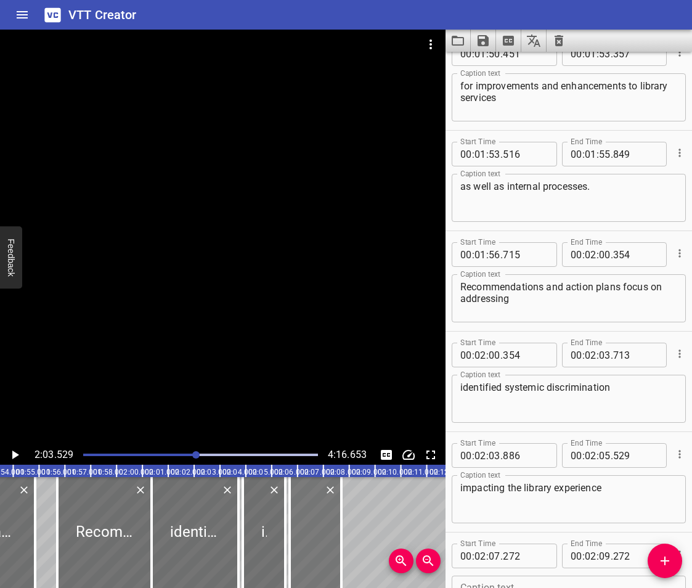
drag, startPoint x: 356, startPoint y: 537, endPoint x: 315, endPoint y: 547, distance: 42.0
click at [315, 547] on div at bounding box center [316, 532] width 52 height 111
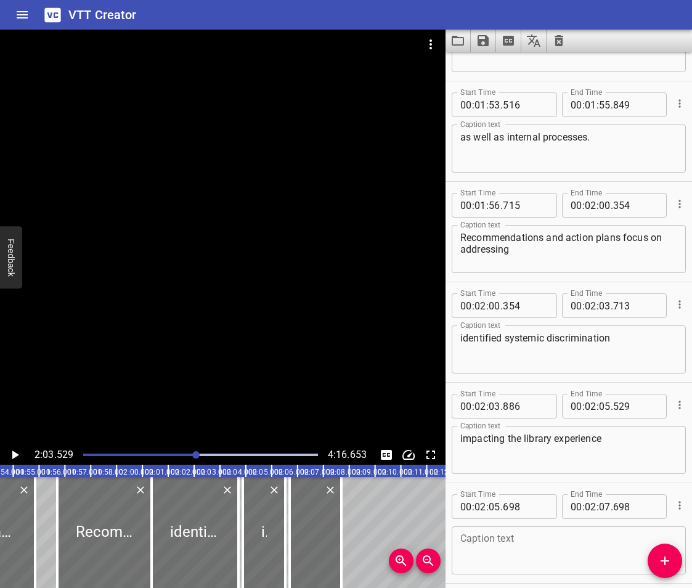
scroll to position [2637, 0]
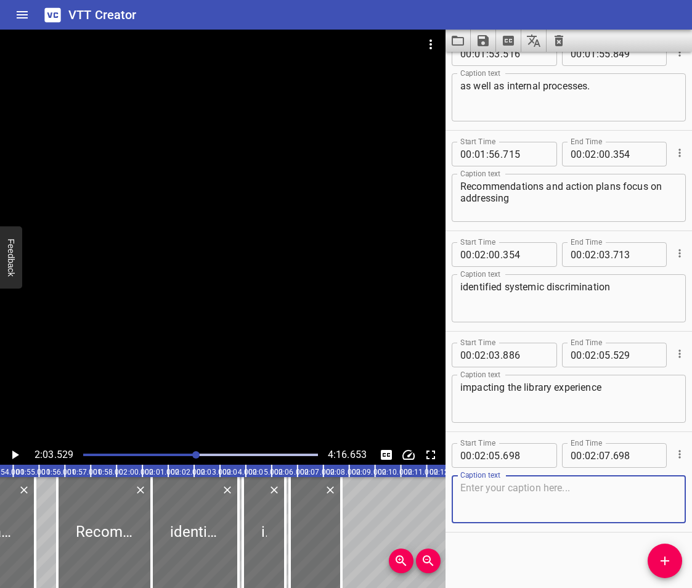
click at [520, 489] on textarea at bounding box center [569, 499] width 217 height 35
paste textarea "for community members who self-identify as [DEMOGRAPHIC_DATA]"
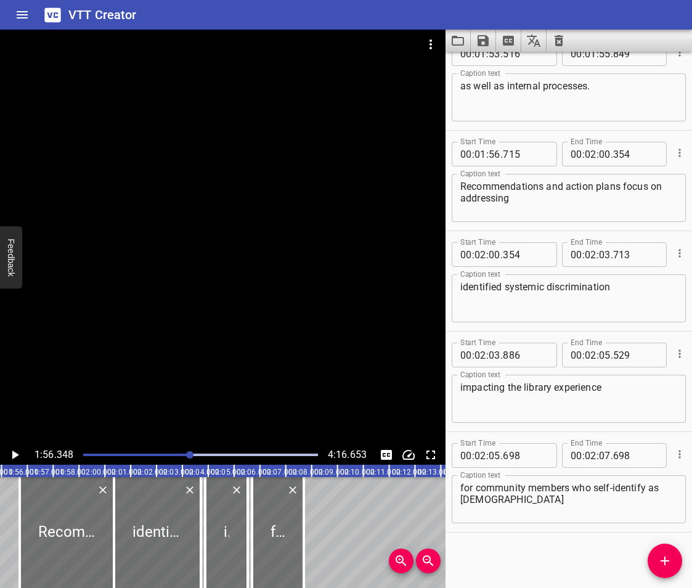
scroll to position [0, 3008]
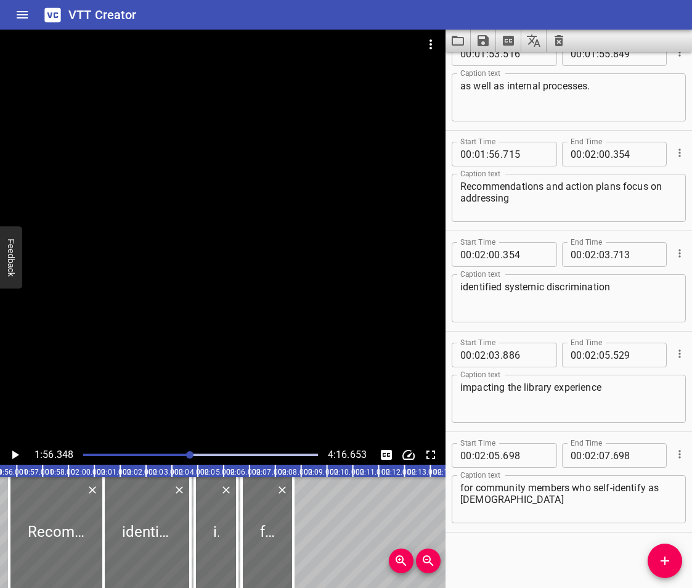
click at [17, 451] on icon "Play/Pause" at bounding box center [14, 455] width 15 height 15
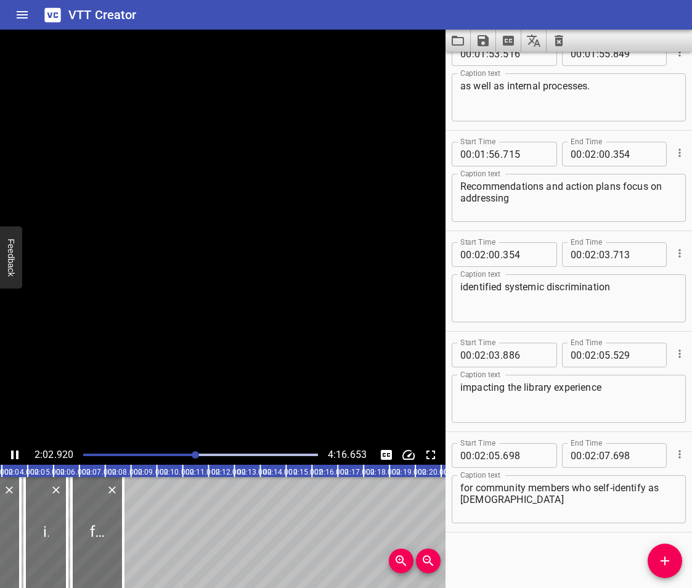
click at [17, 451] on icon "Play/Pause" at bounding box center [14, 455] width 7 height 9
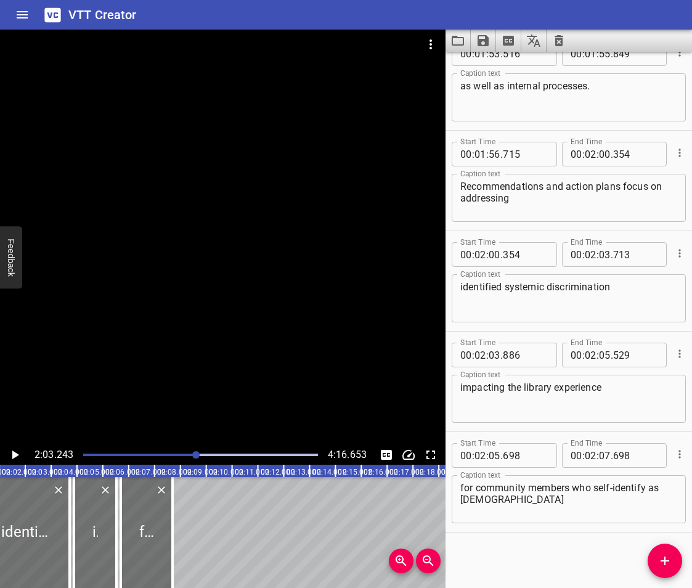
scroll to position [0, 3095]
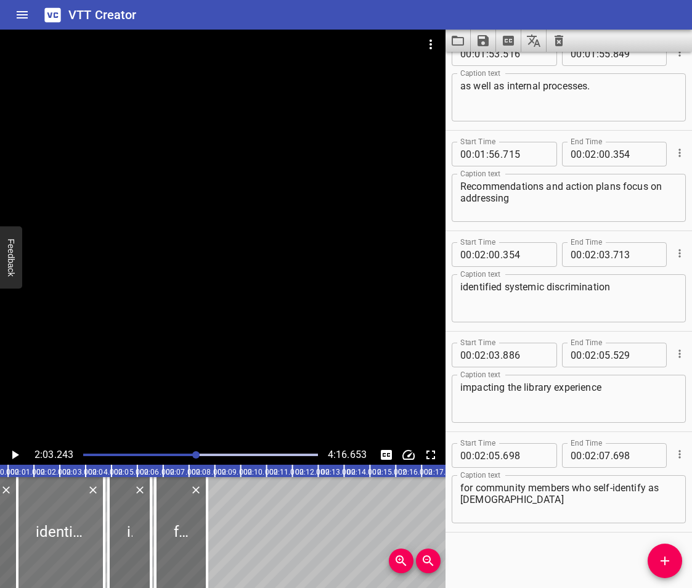
click at [89, 552] on div at bounding box center [60, 532] width 87 height 111
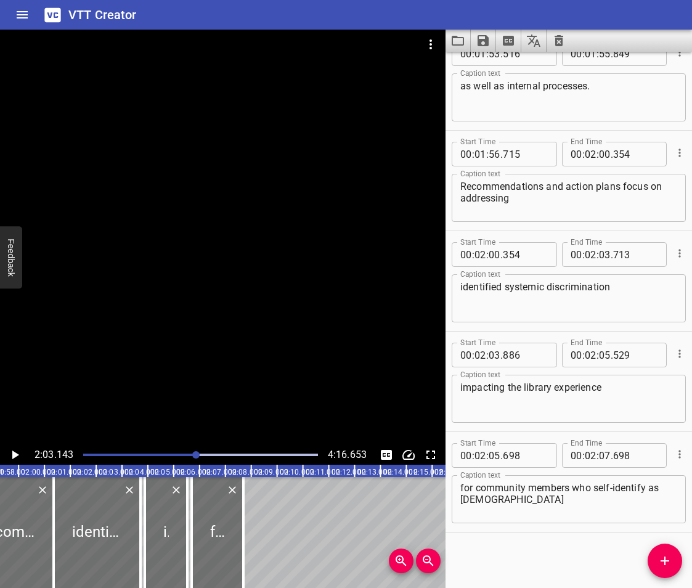
scroll to position [0, 3047]
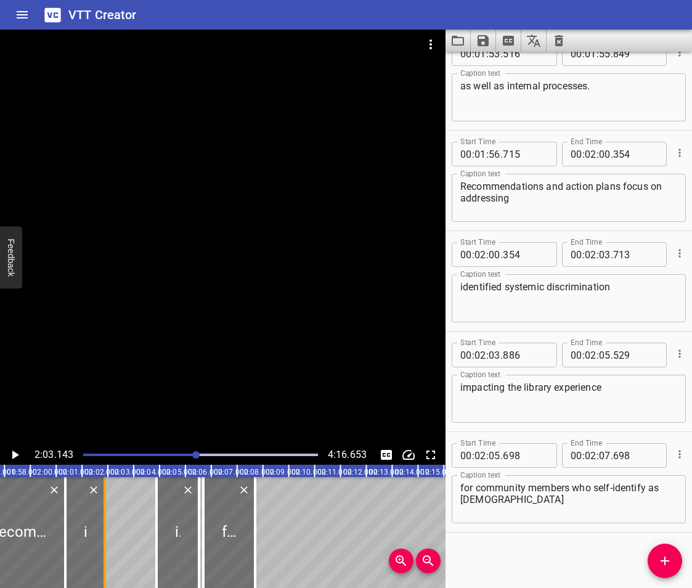
drag, startPoint x: 150, startPoint y: 552, endPoint x: 102, endPoint y: 560, distance: 48.2
click at [102, 560] on div at bounding box center [105, 532] width 12 height 111
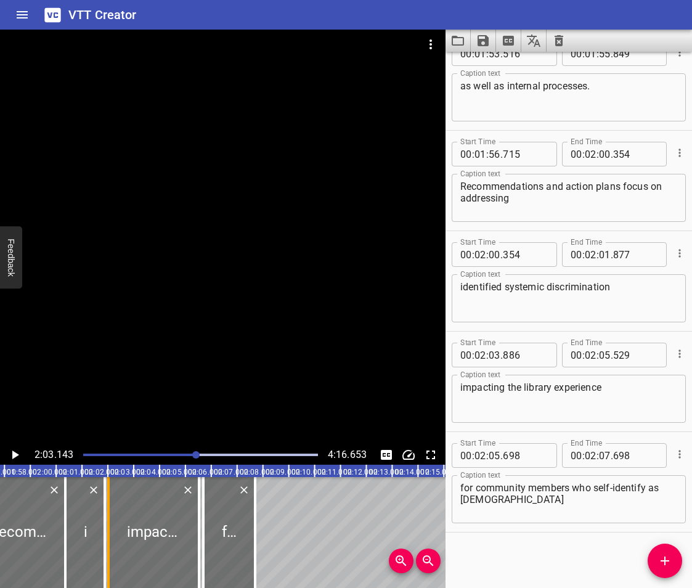
drag, startPoint x: 157, startPoint y: 547, endPoint x: 109, endPoint y: 557, distance: 49.1
click at [109, 557] on div at bounding box center [108, 532] width 2 height 111
click at [9, 523] on div at bounding box center [18, 532] width 94 height 111
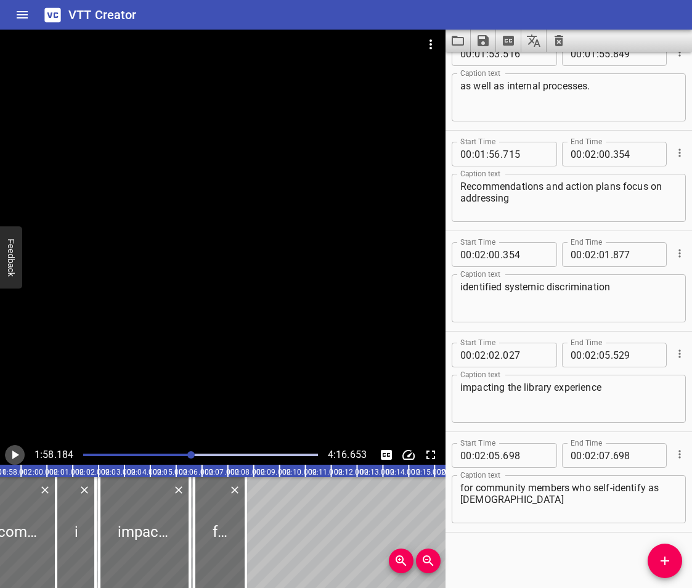
click at [9, 454] on icon "Play/Pause" at bounding box center [14, 455] width 15 height 15
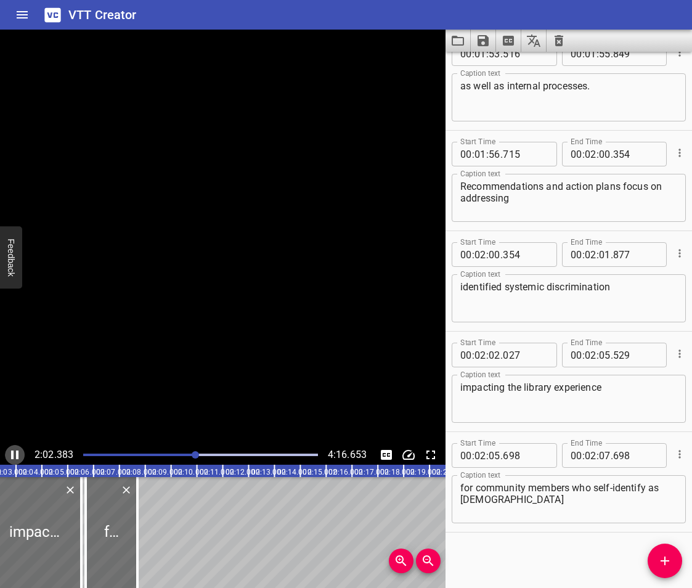
click at [9, 454] on icon "Play/Pause" at bounding box center [14, 455] width 15 height 15
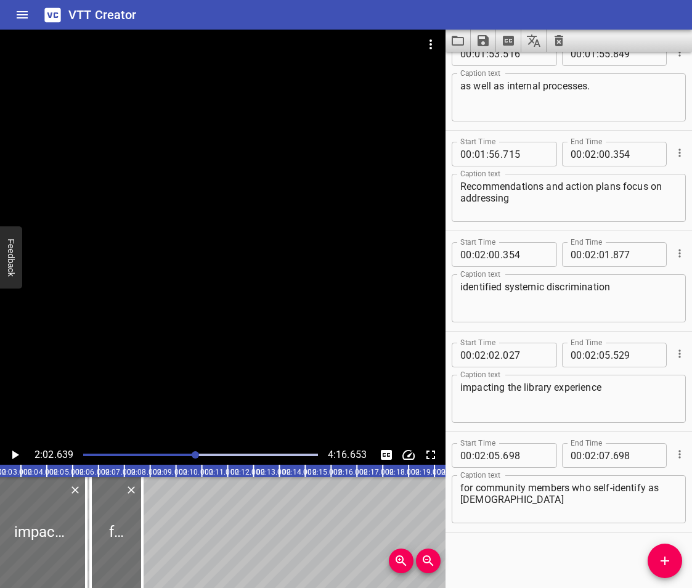
scroll to position [0, 3126]
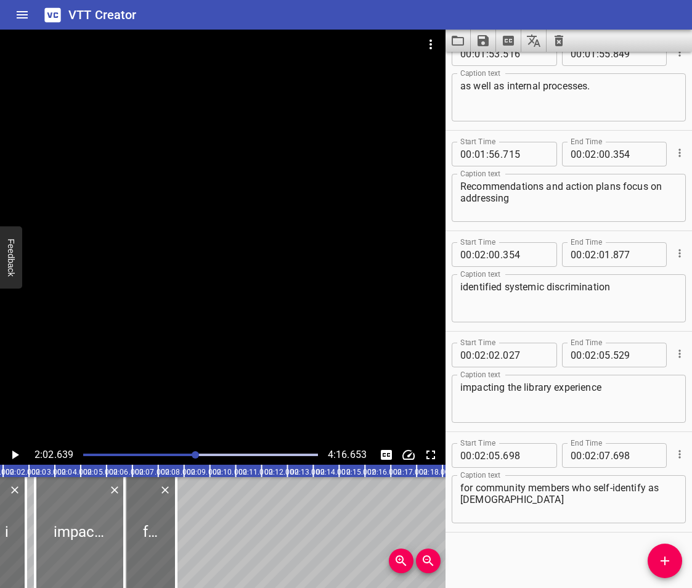
click at [77, 531] on div at bounding box center [80, 532] width 91 height 111
click at [12, 512] on div at bounding box center [5, 532] width 39 height 111
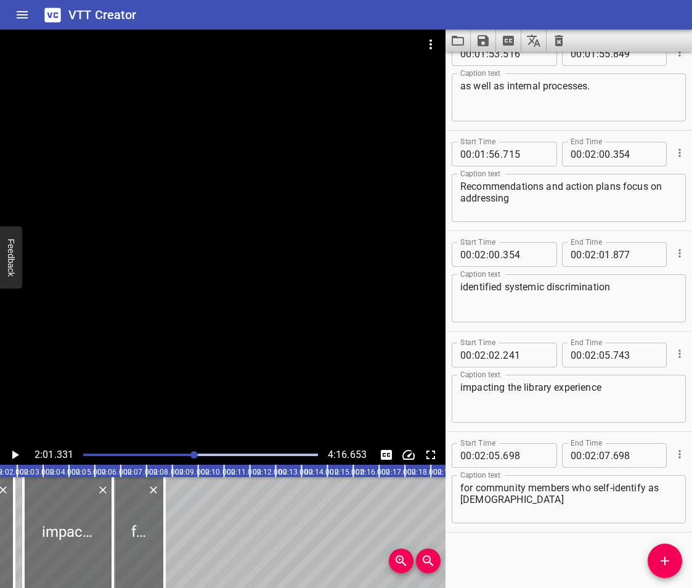
click at [13, 458] on icon "Play/Pause" at bounding box center [15, 455] width 7 height 9
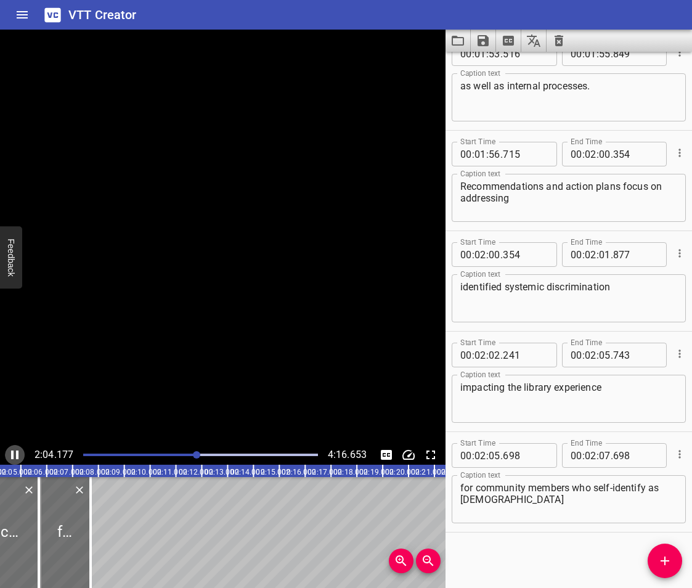
click at [13, 458] on icon "Play/Pause" at bounding box center [14, 455] width 7 height 9
click at [16, 452] on icon "Play/Pause" at bounding box center [14, 455] width 15 height 15
click at [16, 452] on icon "Play/Pause" at bounding box center [14, 455] width 7 height 9
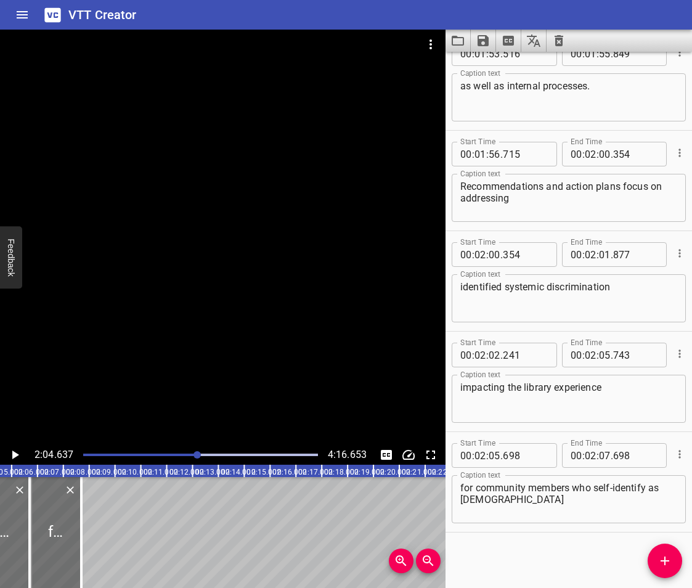
scroll to position [0, 3223]
click at [611, 356] on span "." at bounding box center [612, 355] width 2 height 25
click at [606, 352] on input "number" at bounding box center [605, 355] width 12 height 25
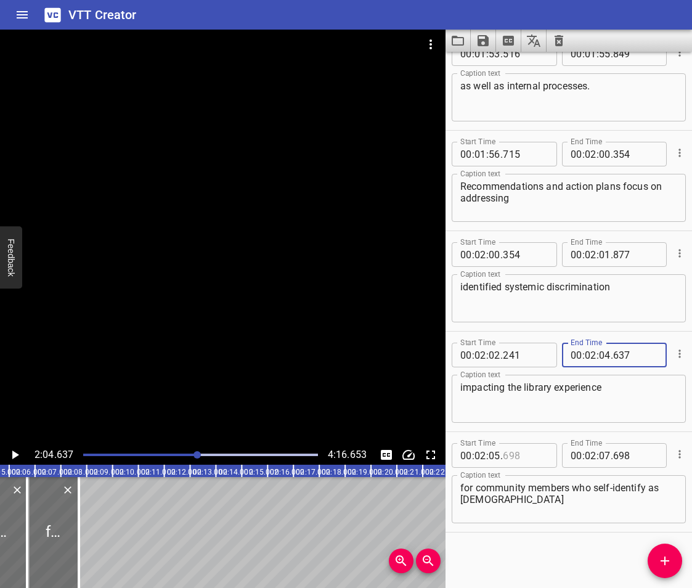
click at [503, 455] on input "number" at bounding box center [525, 455] width 45 height 25
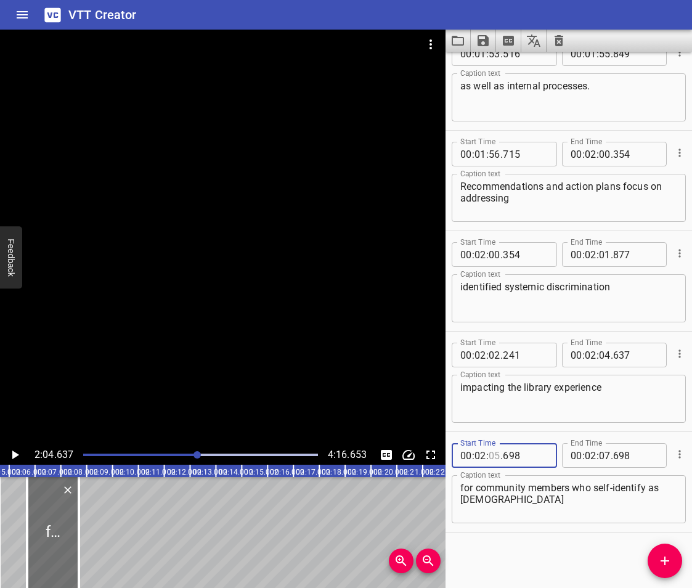
click at [494, 453] on input "number" at bounding box center [495, 455] width 12 height 25
click at [13, 451] on icon "Play/Pause" at bounding box center [14, 455] width 15 height 15
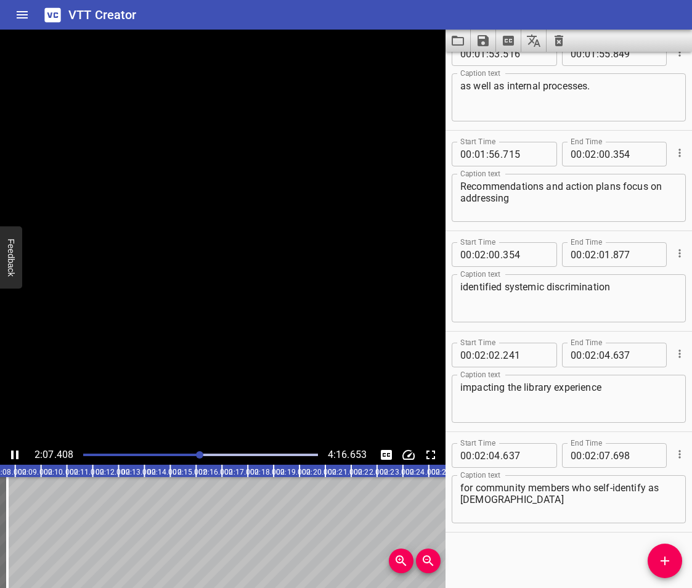
click at [13, 451] on icon "Play/Pause" at bounding box center [14, 455] width 7 height 9
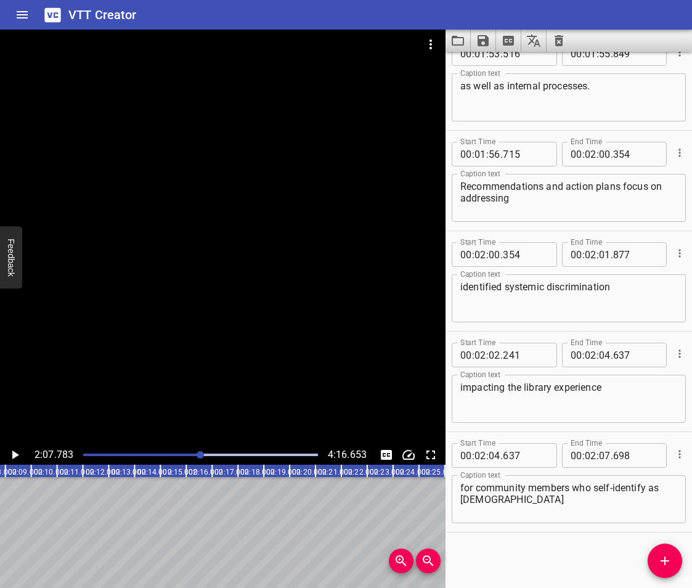
click at [13, 451] on icon "Play/Pause" at bounding box center [14, 455] width 15 height 15
click at [13, 451] on icon "Play/Pause" at bounding box center [14, 455] width 7 height 9
click at [669, 564] on icon "Add Cue" at bounding box center [665, 561] width 15 height 15
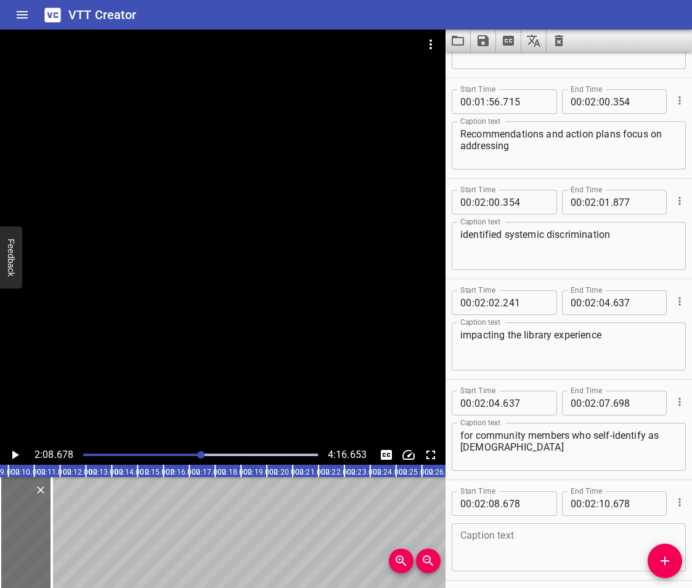
scroll to position [2737, 0]
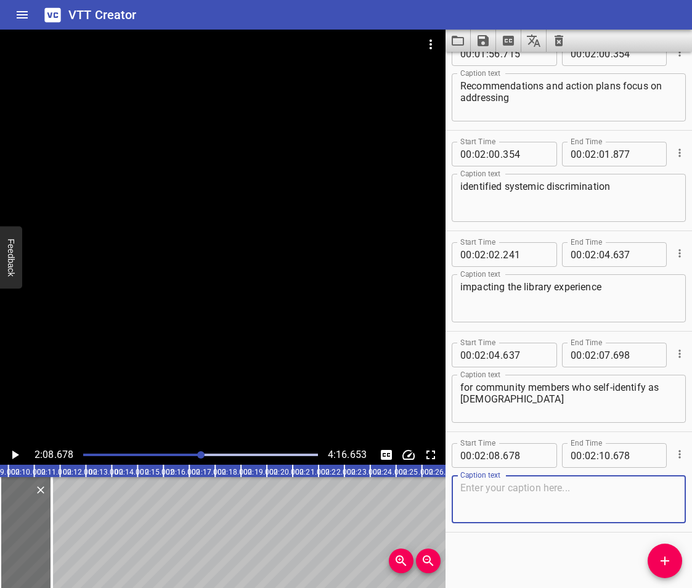
click at [533, 501] on textarea at bounding box center [569, 499] width 217 height 35
paste textarea "And these plans touch on every aspect of the library experience"
click at [12, 457] on icon "Play/Pause" at bounding box center [15, 455] width 7 height 9
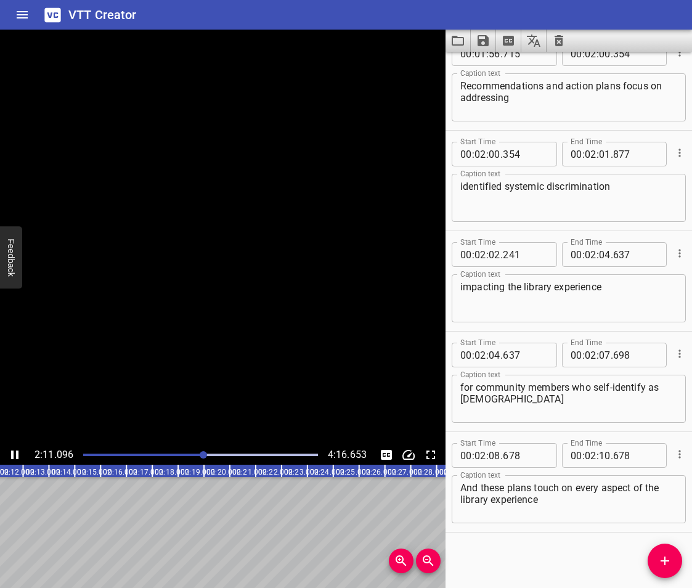
click at [12, 457] on icon "Play/Pause" at bounding box center [14, 455] width 7 height 9
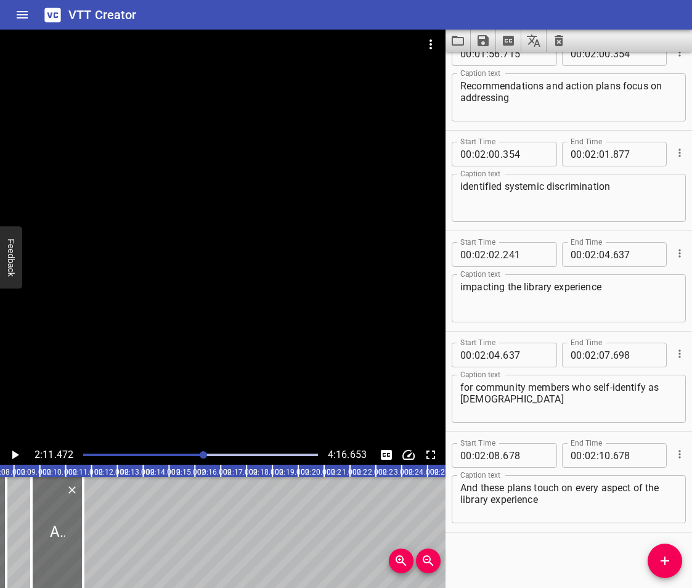
scroll to position [0, 3285]
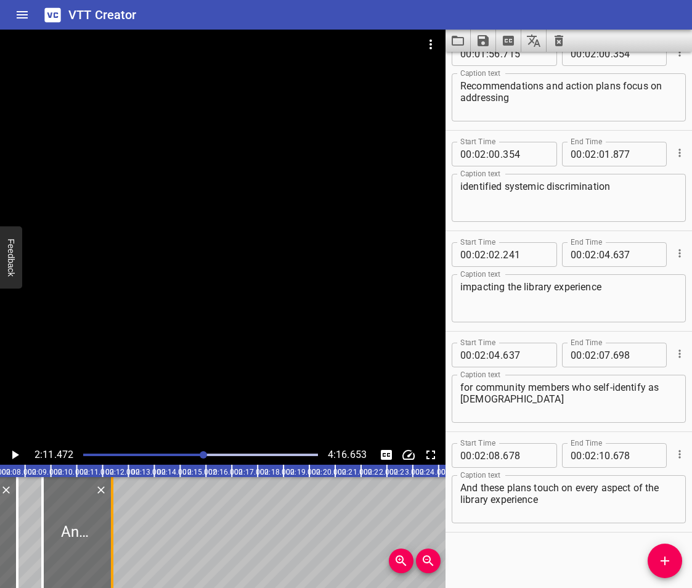
drag, startPoint x: 92, startPoint y: 547, endPoint x: 110, endPoint y: 554, distance: 18.9
click at [111, 554] on div at bounding box center [112, 532] width 2 height 111
click at [110, 555] on div at bounding box center [111, 532] width 2 height 111
click at [676, 560] on span "Add Cue" at bounding box center [665, 561] width 35 height 15
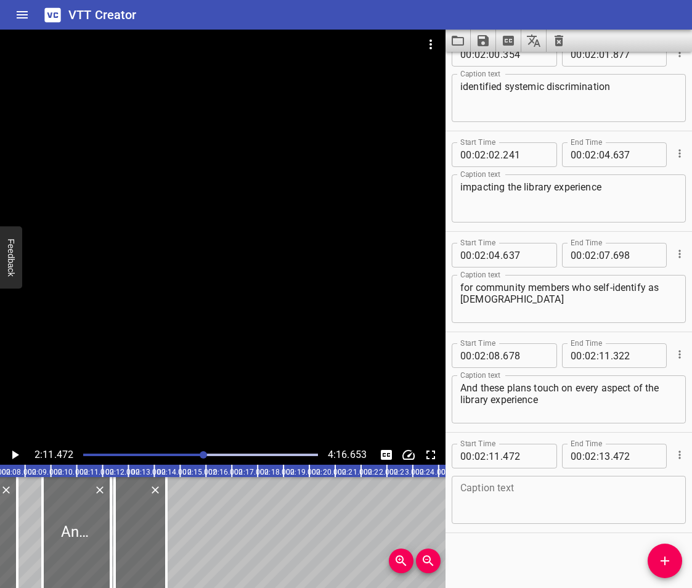
scroll to position [2838, 0]
click at [486, 483] on textarea at bounding box center [569, 499] width 217 height 35
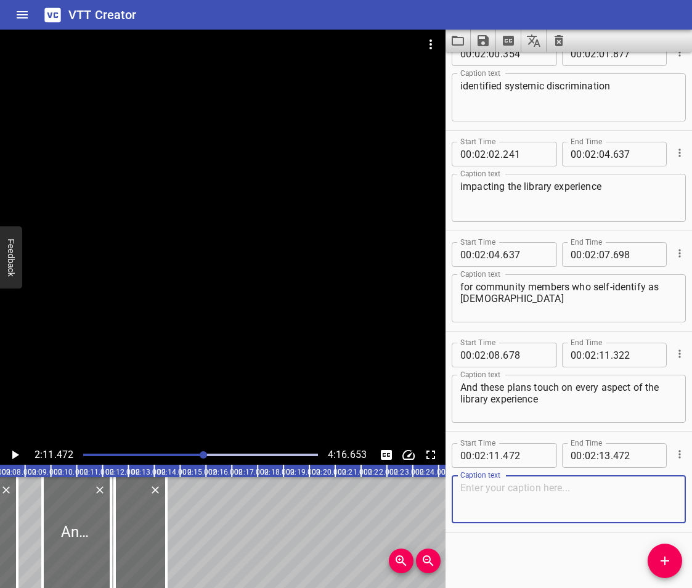
paste textarea "from borrower services to collections to marketing"
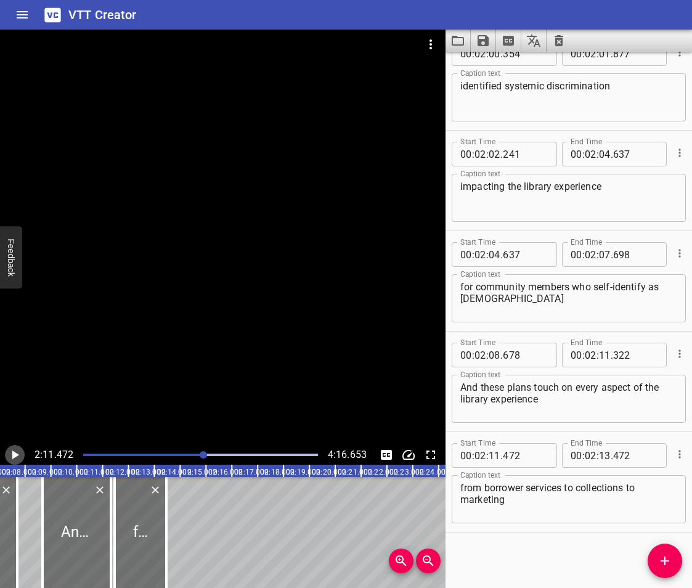
click at [15, 454] on icon "Play/Pause" at bounding box center [15, 455] width 7 height 9
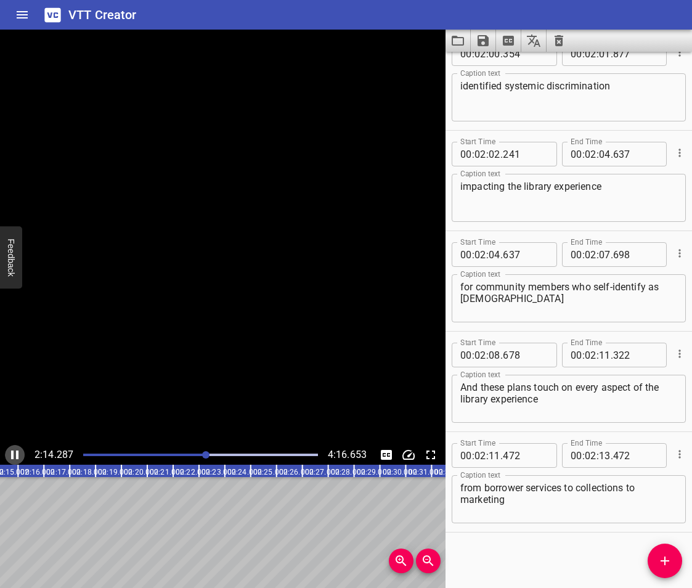
click at [15, 454] on icon "Play/Pause" at bounding box center [14, 455] width 15 height 15
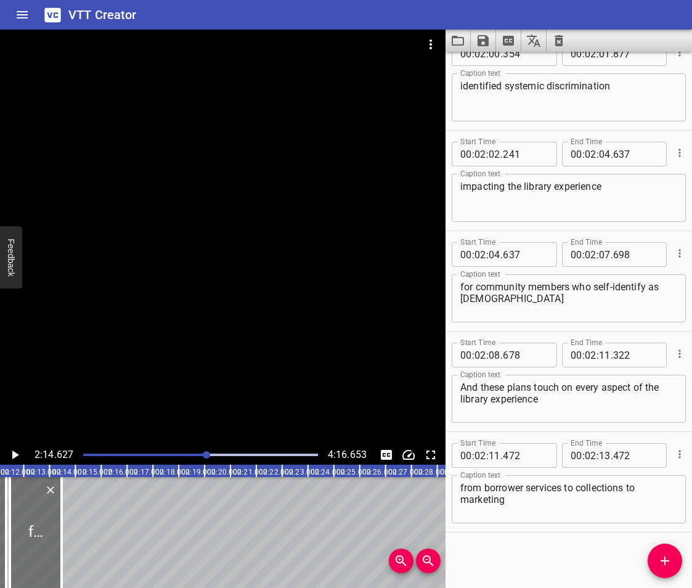
scroll to position [0, 3344]
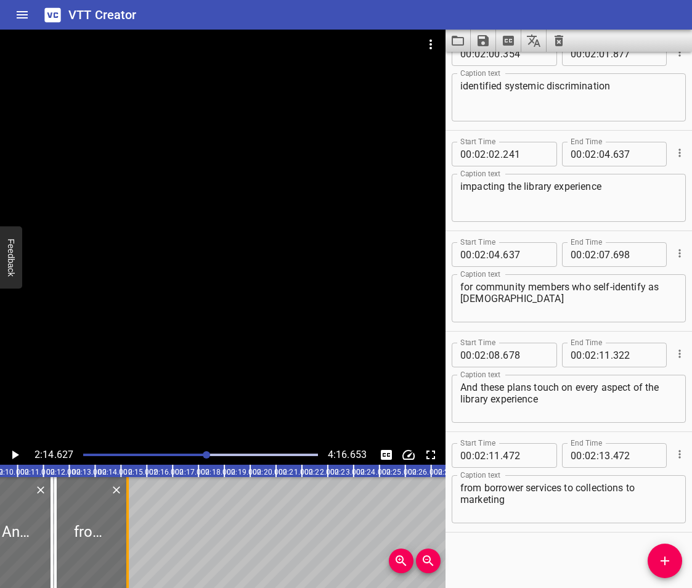
drag, startPoint x: 105, startPoint y: 544, endPoint x: 125, endPoint y: 563, distance: 27.5
click at [125, 563] on div at bounding box center [127, 532] width 12 height 111
click at [655, 559] on span "Add Cue" at bounding box center [665, 561] width 35 height 15
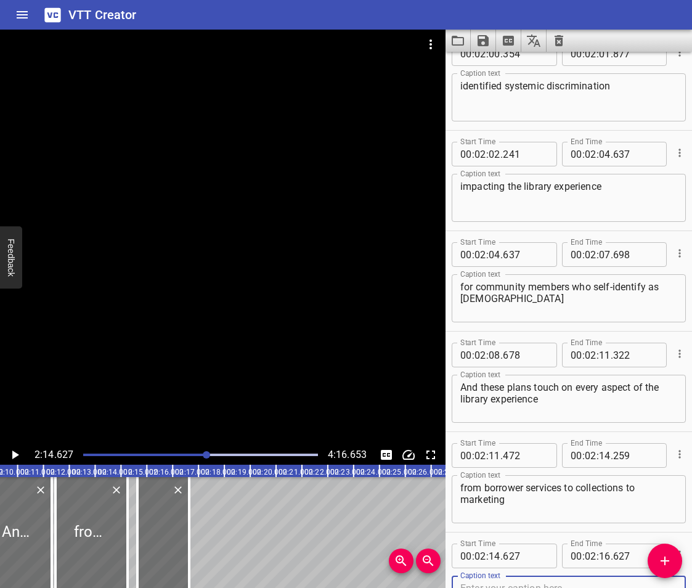
scroll to position [2844, 0]
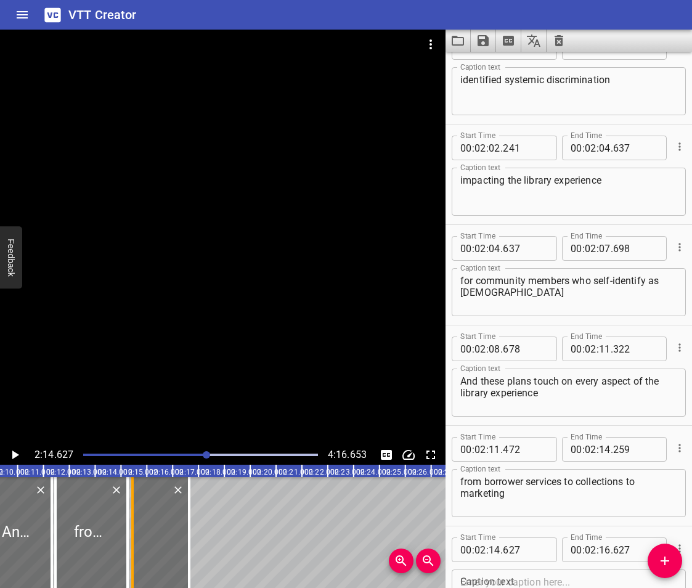
drag, startPoint x: 133, startPoint y: 564, endPoint x: 128, endPoint y: 568, distance: 7.0
click at [128, 568] on div at bounding box center [132, 532] width 12 height 111
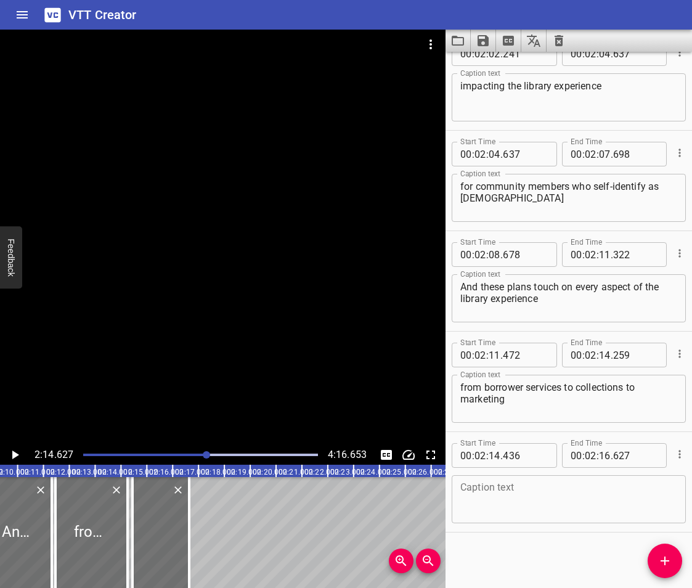
click at [492, 522] on div "Caption text" at bounding box center [569, 499] width 234 height 48
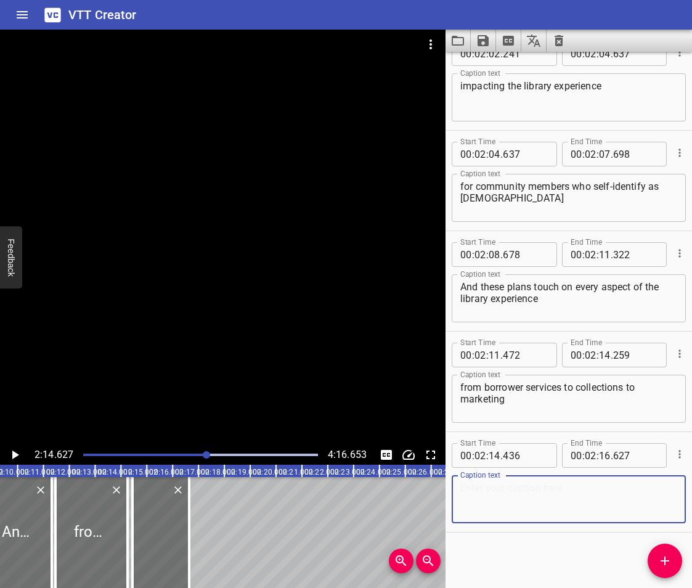
paste textarea "and are incorporated to every branch."
click at [11, 450] on icon "Play/Pause" at bounding box center [14, 455] width 15 height 15
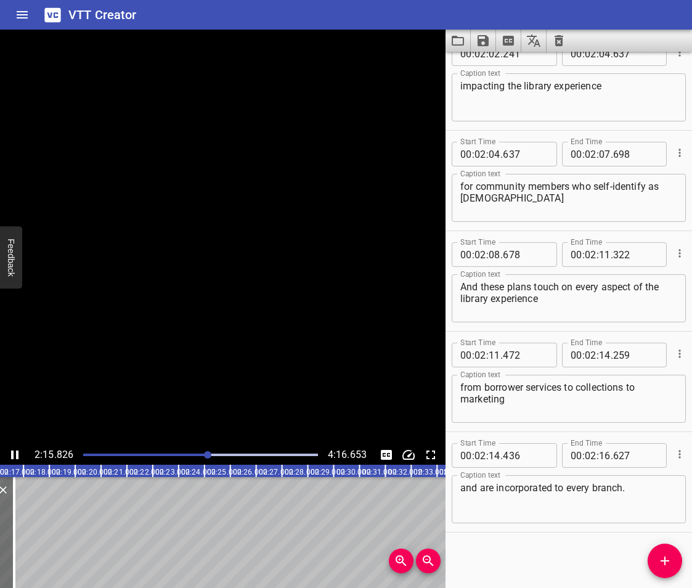
click at [11, 450] on icon "Play/Pause" at bounding box center [14, 455] width 15 height 15
click at [481, 491] on textarea "and are incorporated to every branch." at bounding box center [569, 499] width 217 height 35
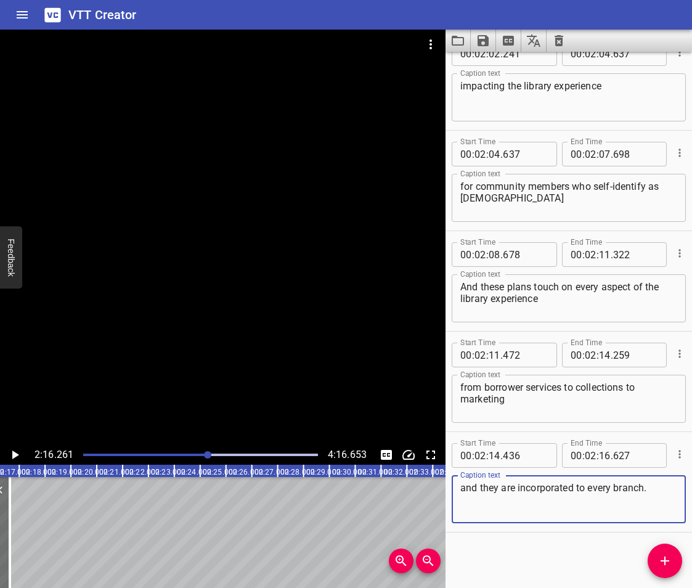
click at [15, 451] on icon "Play/Pause" at bounding box center [14, 455] width 15 height 15
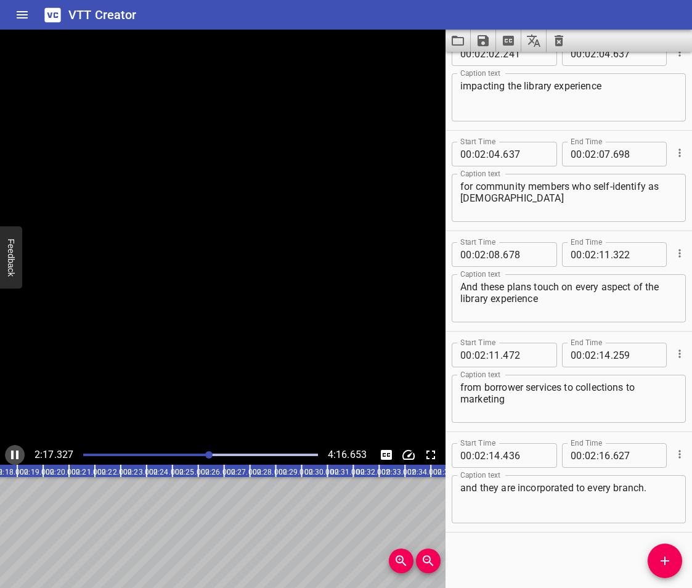
click at [15, 451] on icon "Play/Pause" at bounding box center [14, 455] width 15 height 15
drag, startPoint x: 206, startPoint y: 578, endPoint x: 200, endPoint y: 583, distance: 7.9
click at [200, 583] on div "00:00.000 00:01.000 00:02.000 00:03.000 00:04.000 00:05.000 00:06.000 00:07.000…" at bounding box center [223, 526] width 446 height 123
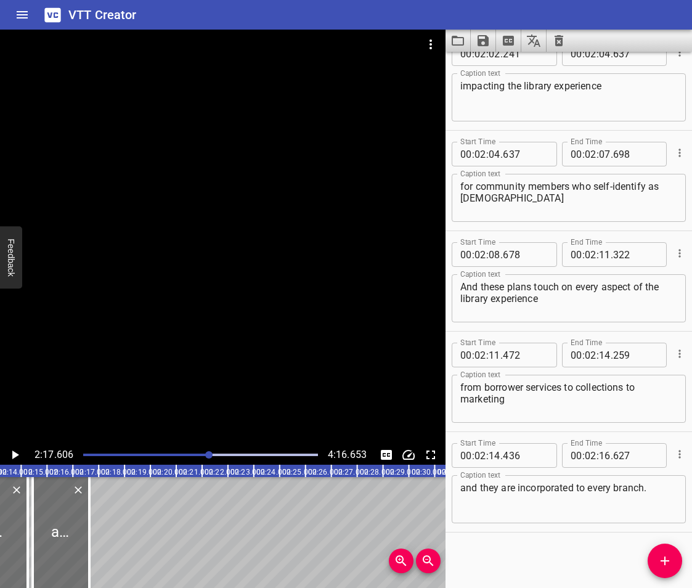
scroll to position [0, 3421]
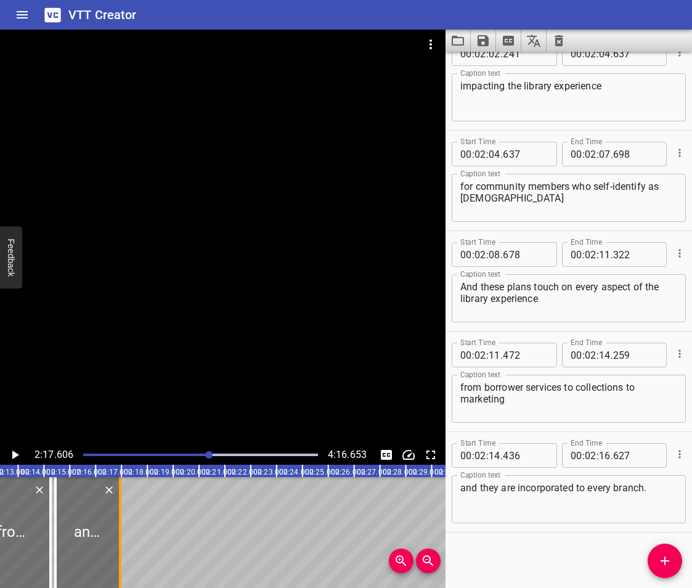
drag, startPoint x: 109, startPoint y: 549, endPoint x: 117, endPoint y: 552, distance: 8.8
click at [117, 552] on div at bounding box center [120, 532] width 12 height 111
click at [16, 451] on icon "Play/Pause" at bounding box center [14, 455] width 15 height 15
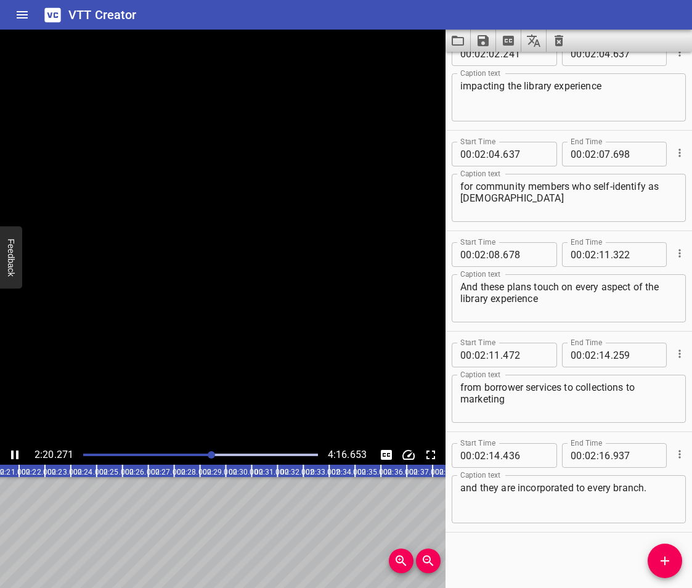
click at [16, 451] on icon "Play/Pause" at bounding box center [14, 455] width 7 height 9
click at [656, 554] on span "Add Cue" at bounding box center [665, 561] width 35 height 15
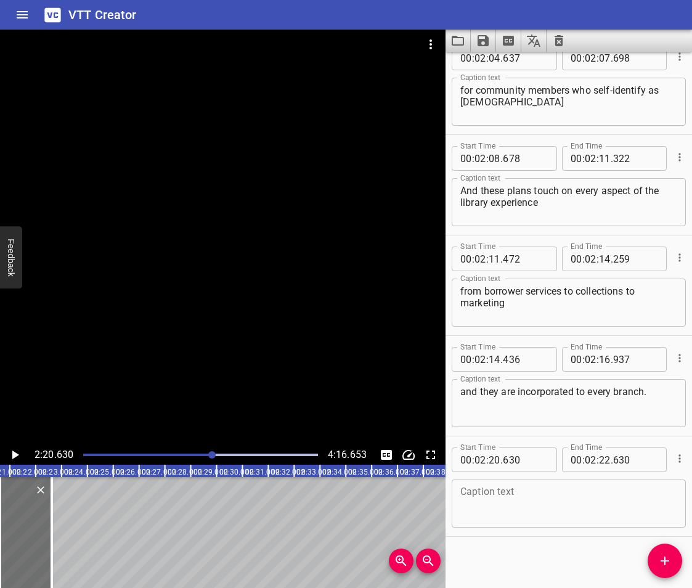
scroll to position [3039, 0]
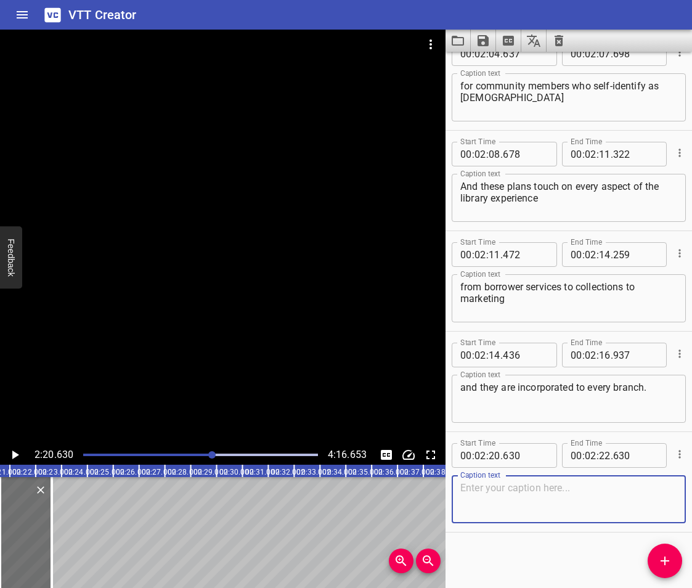
click at [490, 510] on textarea at bounding box center [569, 499] width 217 height 35
paste textarea "The public and staff can access information on the ABRWG"
click at [662, 563] on icon "Add Cue" at bounding box center [665, 561] width 15 height 15
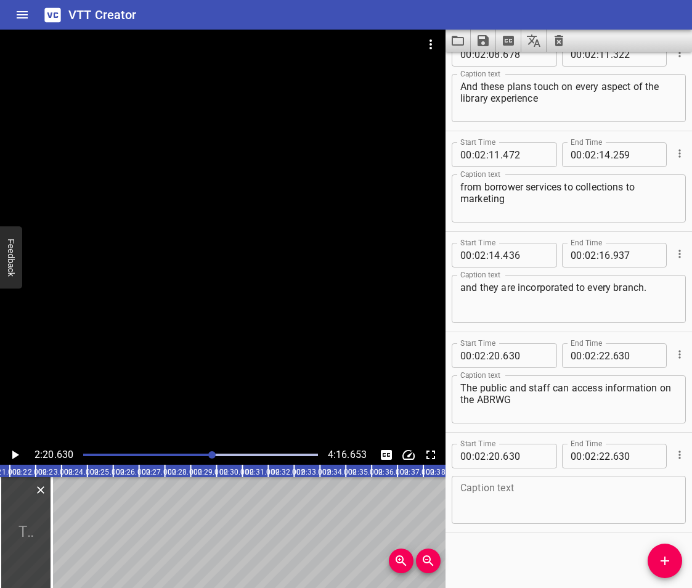
scroll to position [3139, 0]
click at [496, 488] on textarea at bounding box center [569, 499] width 217 height 35
paste textarea "though [DOMAIN_NAME]."
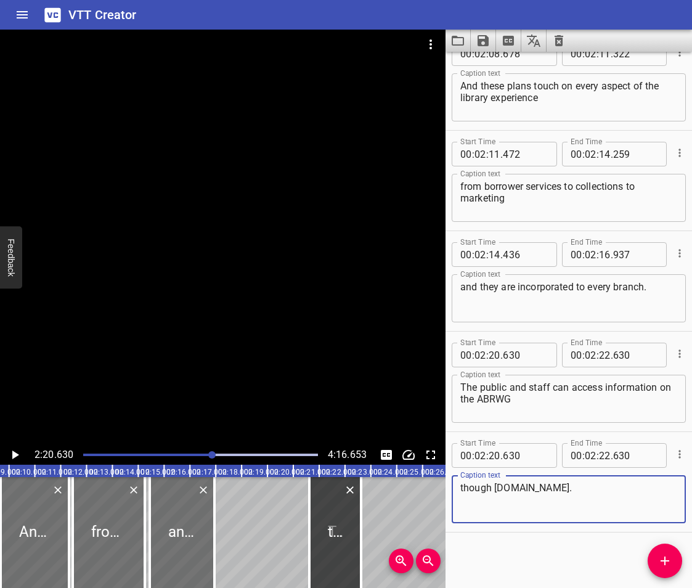
scroll to position [0, 3269]
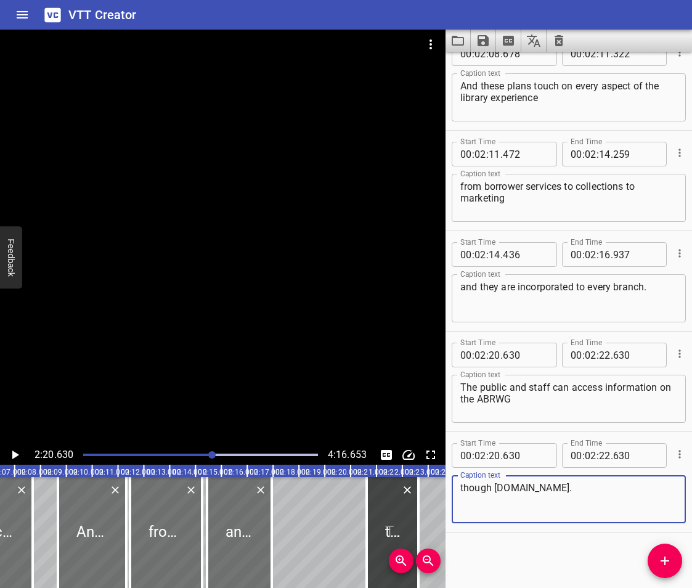
click at [302, 530] on div "This is the Anti-Black Racism Group Orientation. This will be a brief introduct…" at bounding box center [609, 532] width 7757 height 111
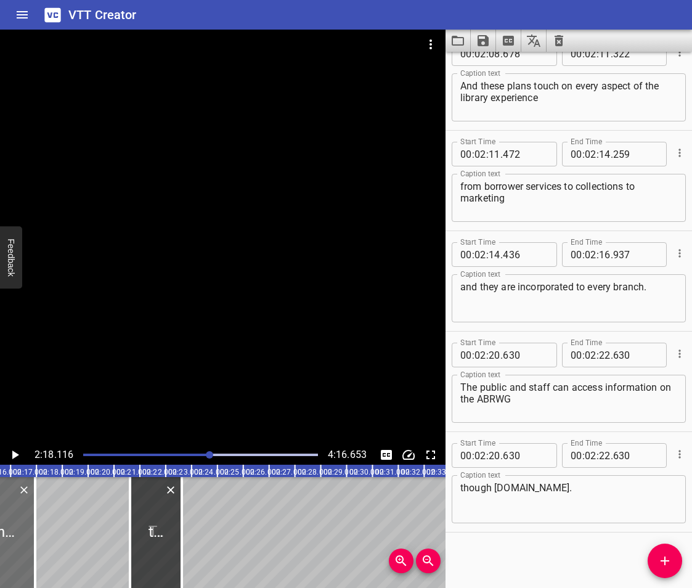
scroll to position [0, 3571]
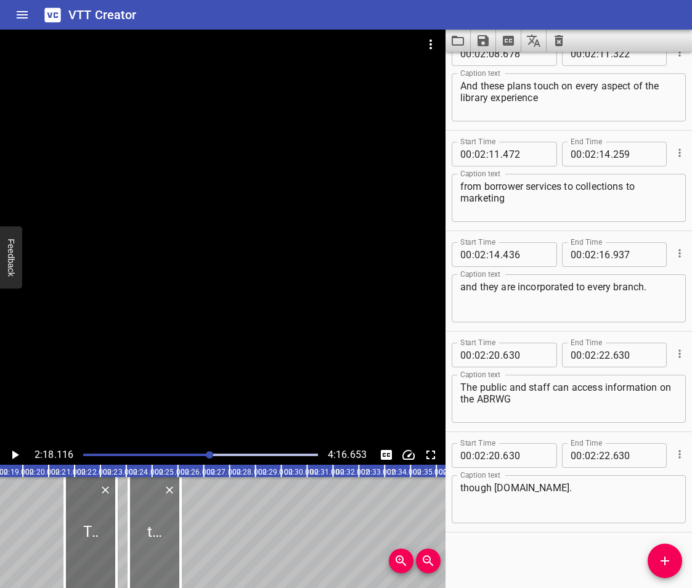
drag, startPoint x: 92, startPoint y: 524, endPoint x: 156, endPoint y: 530, distance: 64.4
click at [156, 530] on div at bounding box center [155, 532] width 52 height 111
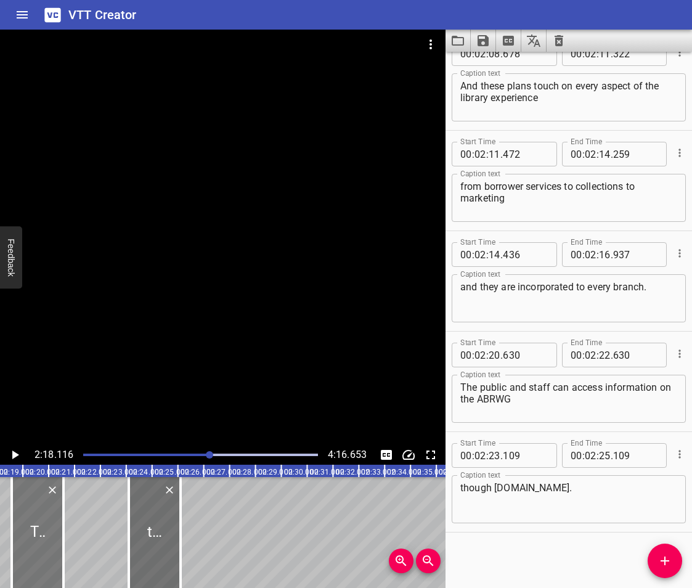
drag, startPoint x: 85, startPoint y: 528, endPoint x: 32, endPoint y: 536, distance: 53.6
click at [32, 536] on div at bounding box center [38, 532] width 52 height 111
click at [11, 456] on icon "Play/Pause" at bounding box center [14, 455] width 15 height 15
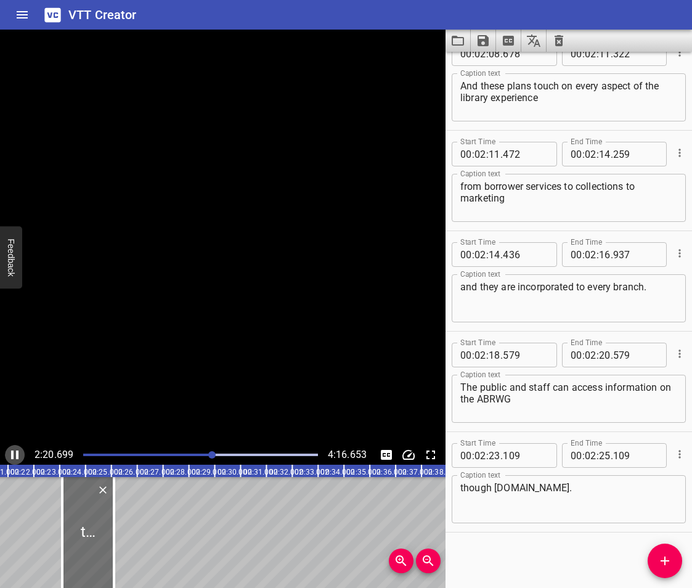
click at [11, 456] on icon "Play/Pause" at bounding box center [14, 455] width 7 height 9
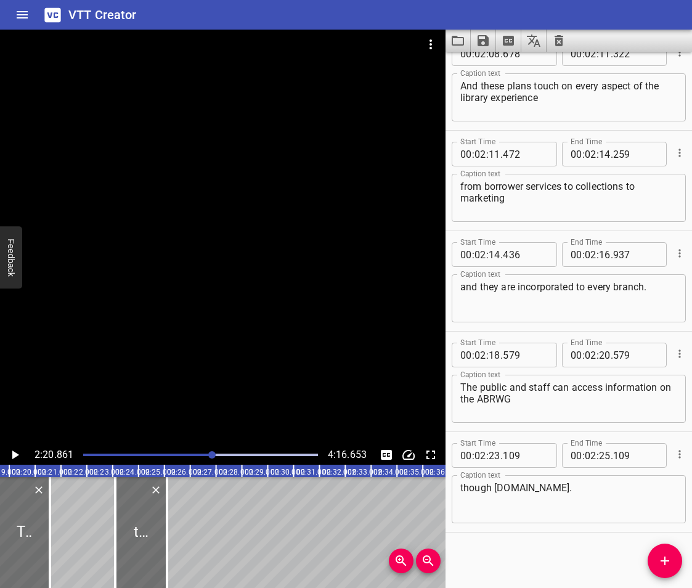
scroll to position [0, 3550]
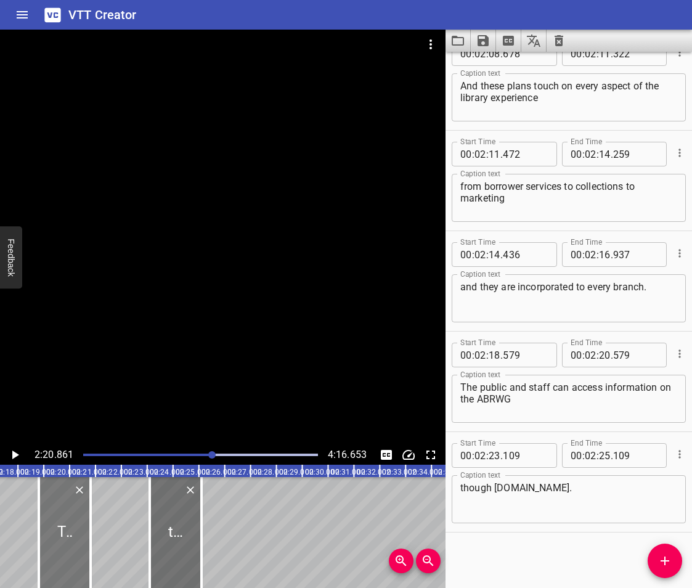
drag, startPoint x: 47, startPoint y: 520, endPoint x: 54, endPoint y: 522, distance: 6.6
click at [54, 522] on div at bounding box center [65, 532] width 52 height 111
drag, startPoint x: 90, startPoint y: 543, endPoint x: 81, endPoint y: 543, distance: 9.3
click at [125, 559] on div at bounding box center [126, 532] width 2 height 111
click at [56, 529] on div at bounding box center [83, 532] width 88 height 111
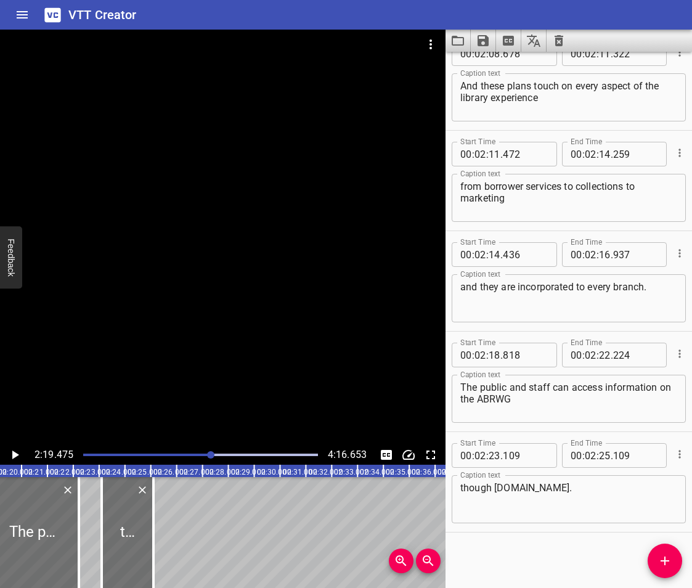
scroll to position [0, 3606]
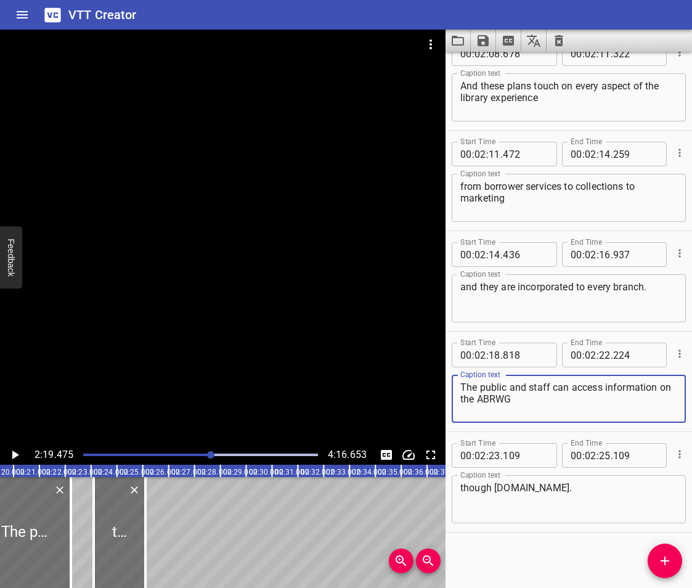
drag, startPoint x: 558, startPoint y: 404, endPoint x: 559, endPoint y: 393, distance: 11.1
click at [559, 393] on textarea "The public and staff can access information on the ABRWG" at bounding box center [569, 399] width 217 height 35
click at [548, 411] on textarea "The public and staff can access information on the ABRWG" at bounding box center [569, 399] width 217 height 35
drag, startPoint x: 536, startPoint y: 406, endPoint x: 552, endPoint y: 390, distance: 22.7
click at [552, 390] on textarea "The public and staff can access information on the ABRWG" at bounding box center [569, 399] width 217 height 35
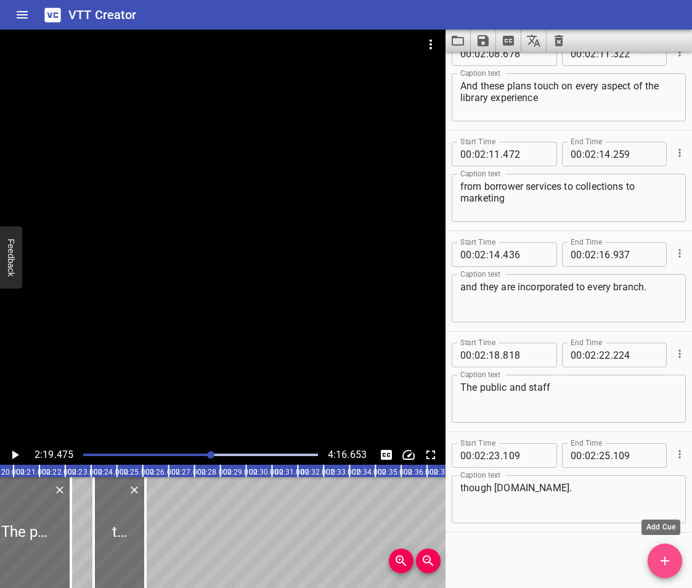
click at [660, 566] on icon "Add Cue" at bounding box center [665, 561] width 15 height 15
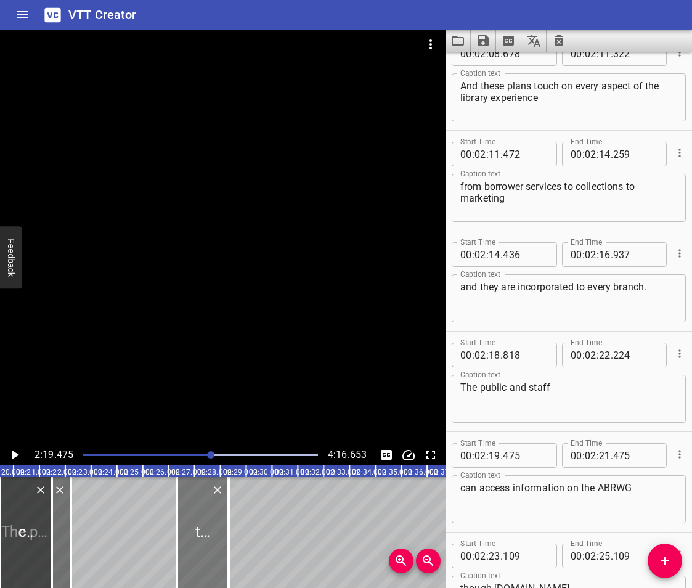
drag, startPoint x: 175, startPoint y: 536, endPoint x: 194, endPoint y: 537, distance: 19.1
click at [194, 537] on div at bounding box center [203, 532] width 52 height 111
click at [65, 533] on div at bounding box center [33, 532] width 88 height 111
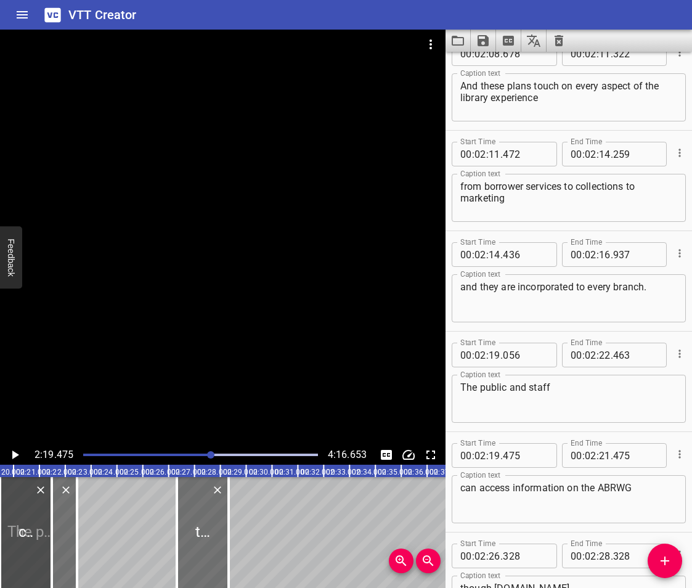
drag, startPoint x: 7, startPoint y: 523, endPoint x: 20, endPoint y: 525, distance: 13.7
click at [19, 525] on div at bounding box center [26, 532] width 52 height 111
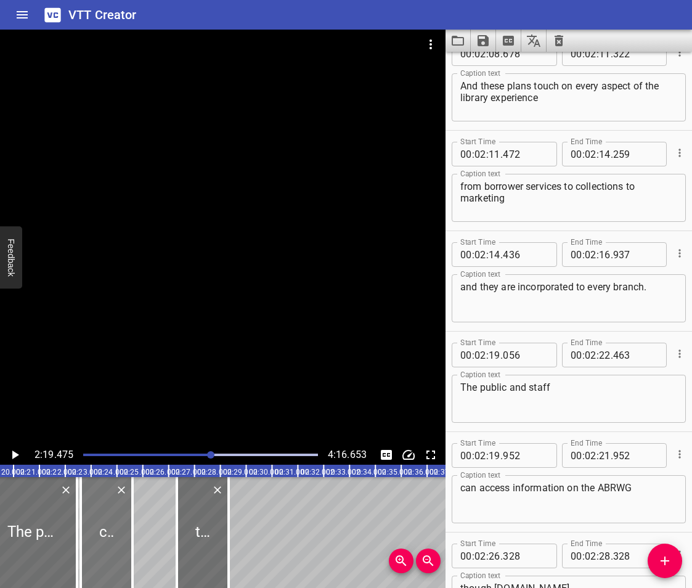
drag, startPoint x: 23, startPoint y: 525, endPoint x: 91, endPoint y: 541, distance: 70.4
click at [91, 541] on div at bounding box center [107, 532] width 52 height 111
drag, startPoint x: 97, startPoint y: 541, endPoint x: 109, endPoint y: 546, distance: 12.5
click at [111, 546] on div at bounding box center [114, 532] width 52 height 111
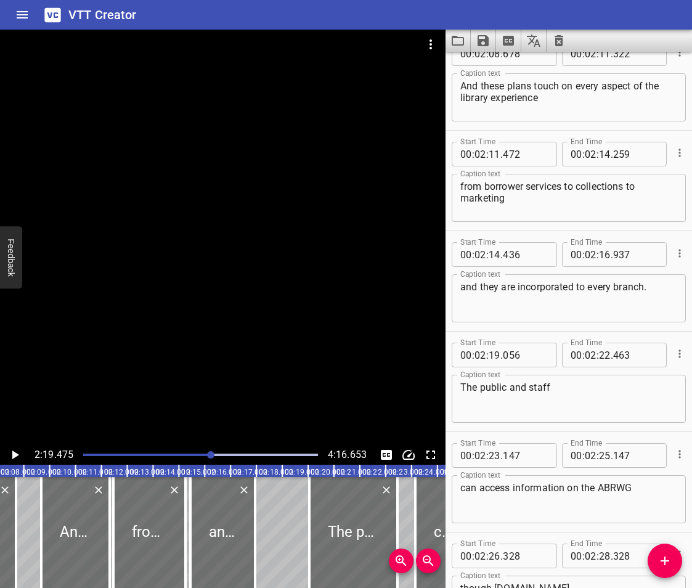
scroll to position [0, 3309]
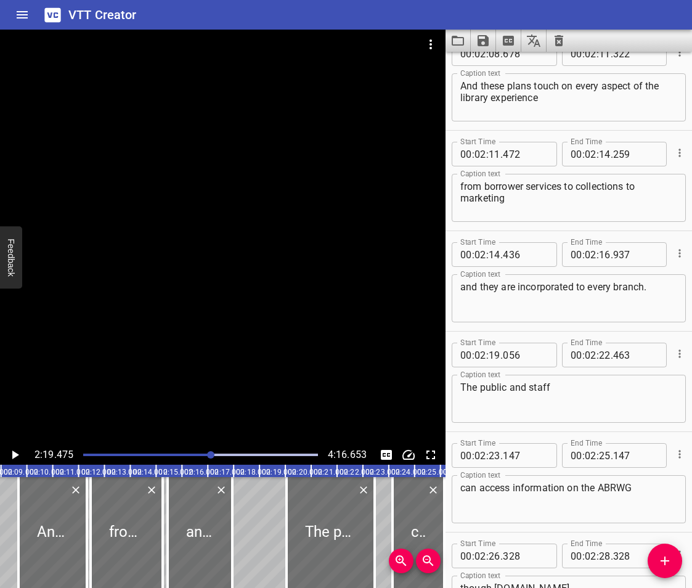
click at [251, 531] on div "This is the Anti-Black Racism Group Orientation. This will be a brief introduct…" at bounding box center [569, 532] width 7757 height 111
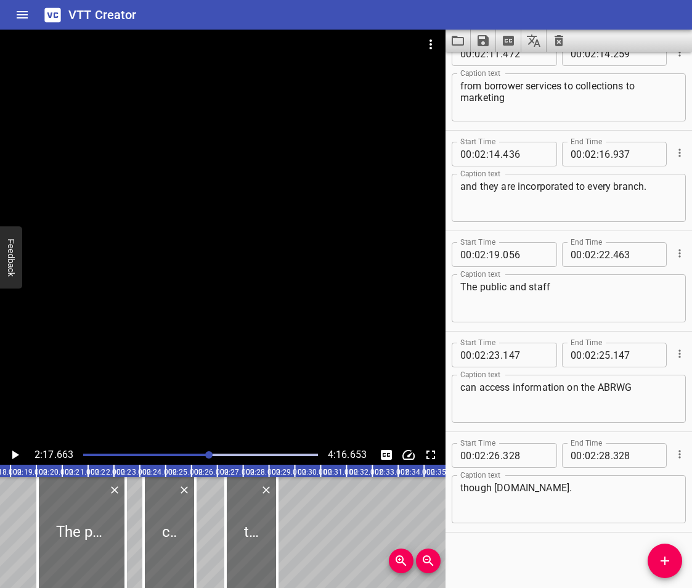
scroll to position [0, 3560]
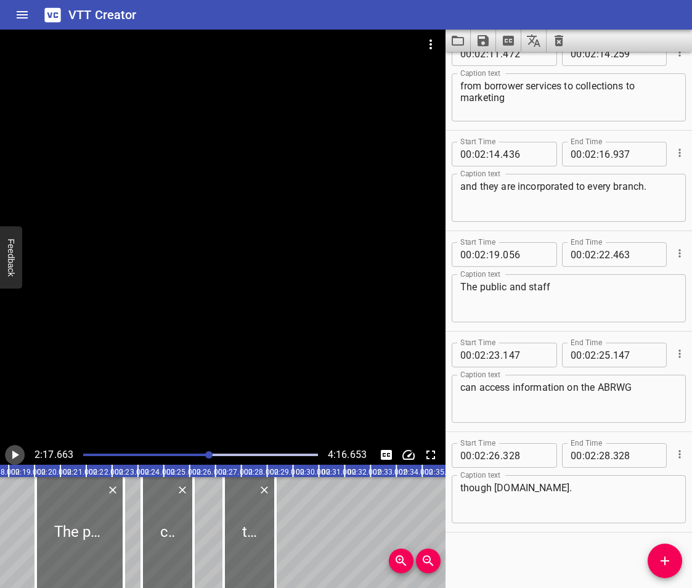
click at [18, 454] on icon "Play/Pause" at bounding box center [15, 455] width 7 height 9
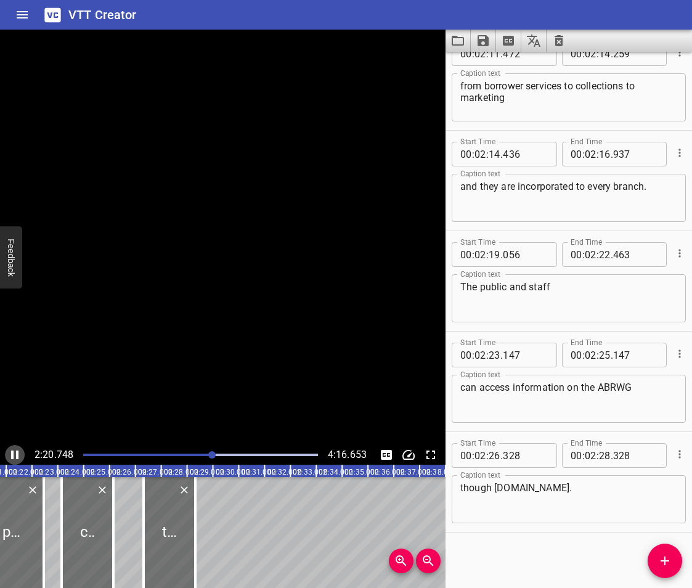
click at [18, 454] on icon "Play/Pause" at bounding box center [14, 455] width 7 height 9
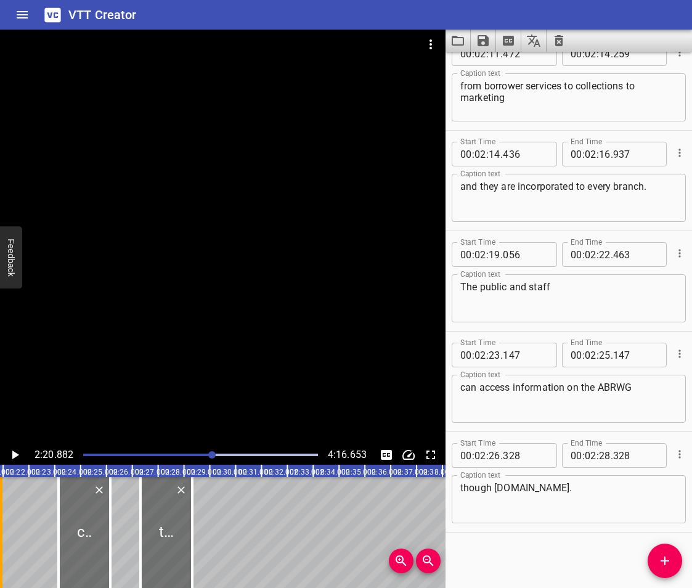
drag, startPoint x: 43, startPoint y: 520, endPoint x: 3, endPoint y: 551, distance: 50.5
click at [3, 551] on div at bounding box center [1, 532] width 12 height 111
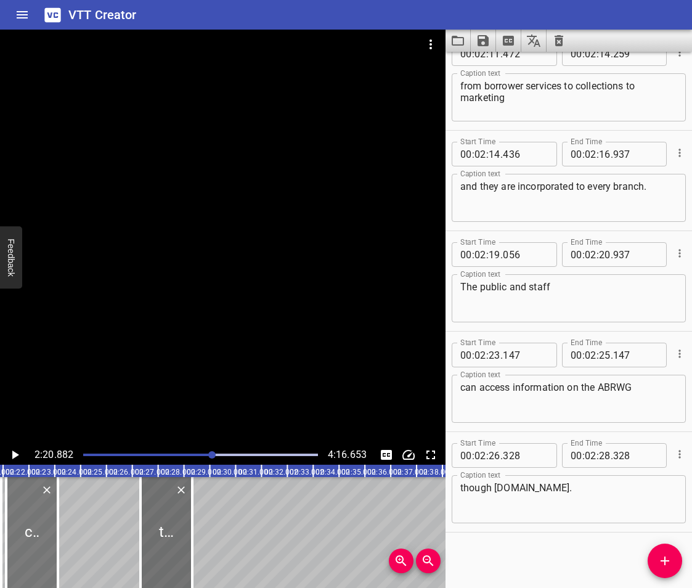
drag, startPoint x: 75, startPoint y: 539, endPoint x: 23, endPoint y: 552, distance: 54.0
click at [23, 552] on div at bounding box center [32, 532] width 52 height 111
click at [12, 449] on icon "Play/Pause" at bounding box center [14, 455] width 15 height 15
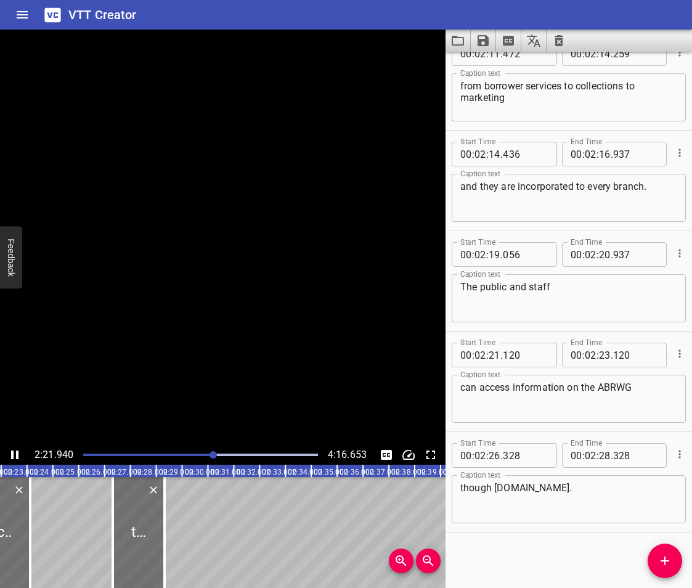
click at [12, 449] on icon "Play/Pause" at bounding box center [14, 455] width 15 height 15
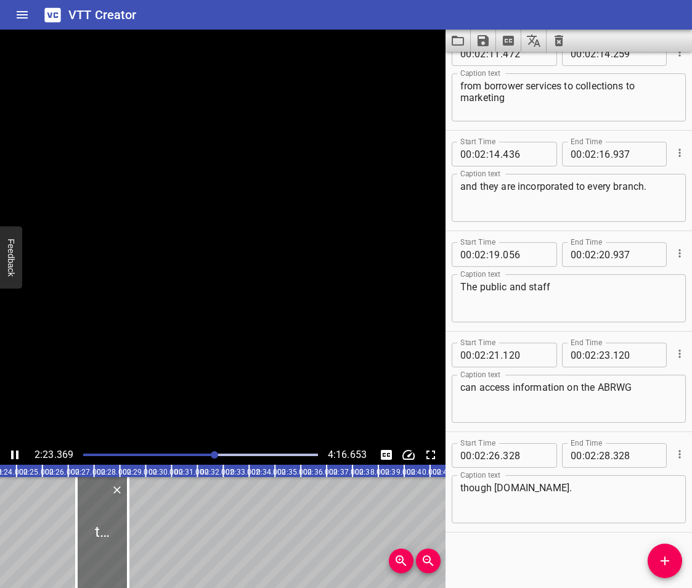
click at [12, 449] on icon "Play/Pause" at bounding box center [14, 455] width 15 height 15
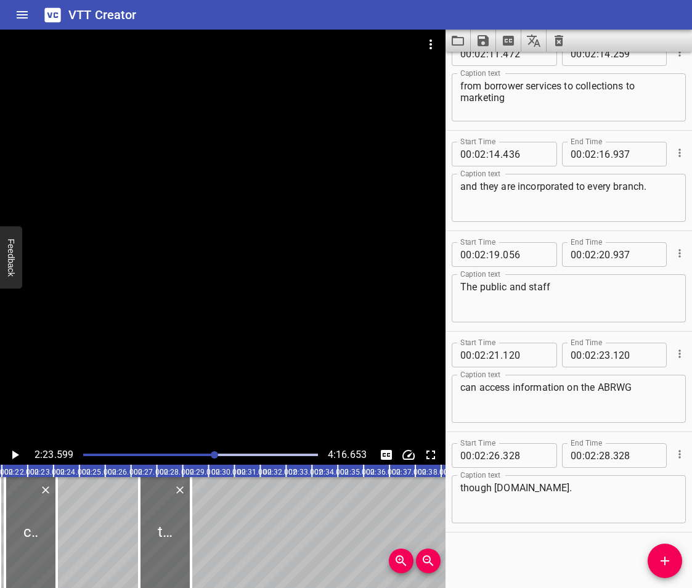
scroll to position [0, 3633]
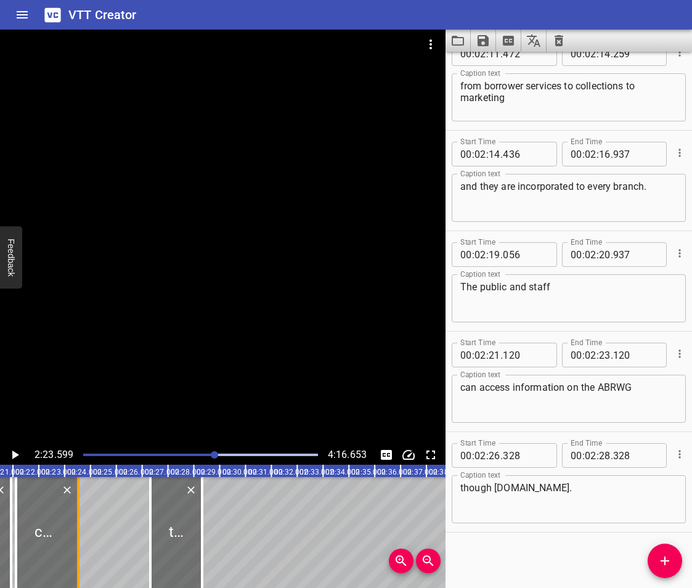
drag, startPoint x: 68, startPoint y: 552, endPoint x: 80, endPoint y: 559, distance: 13.3
click at [80, 559] on div at bounding box center [78, 532] width 2 height 111
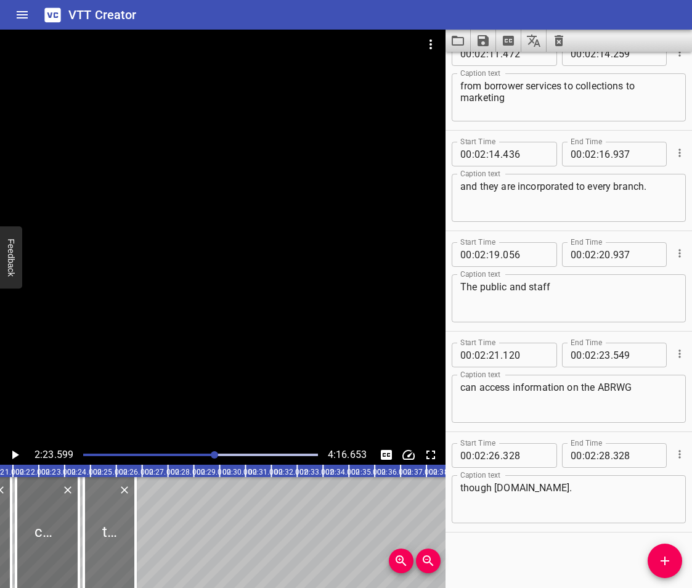
drag, startPoint x: 179, startPoint y: 543, endPoint x: 113, endPoint y: 554, distance: 67.5
click at [113, 554] on div at bounding box center [110, 532] width 52 height 111
drag, startPoint x: 136, startPoint y: 544, endPoint x: 181, endPoint y: 565, distance: 49.6
click at [160, 565] on div at bounding box center [159, 532] width 2 height 111
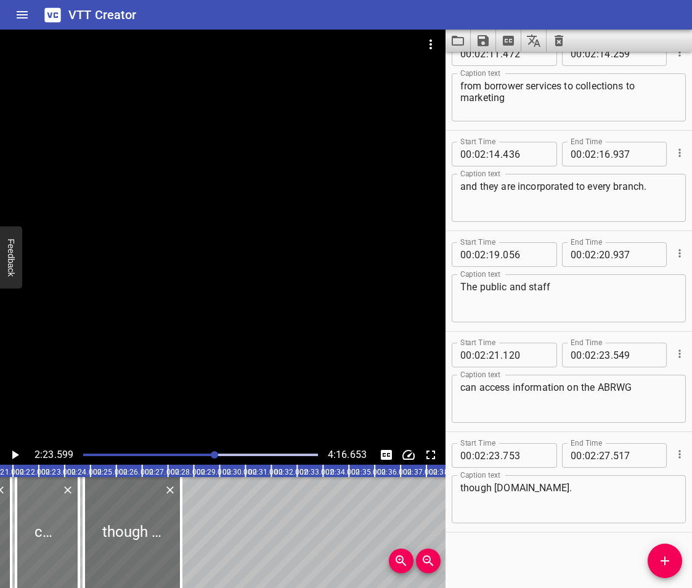
click at [47, 526] on div at bounding box center [47, 532] width 63 height 111
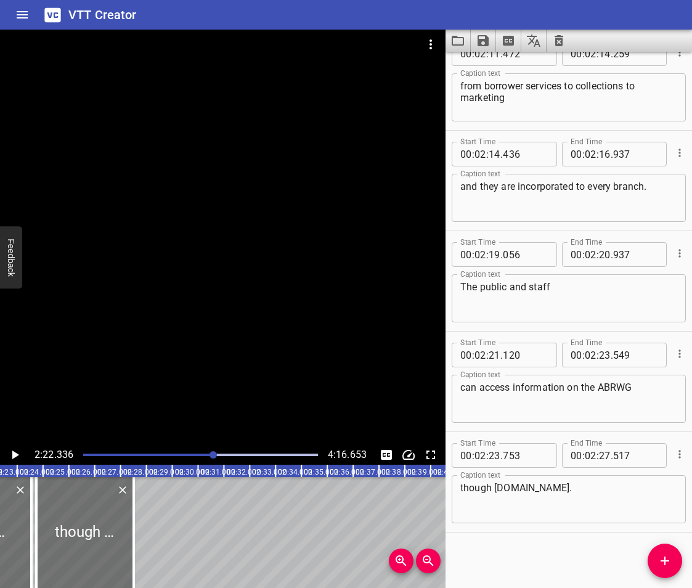
click at [10, 454] on icon "Play/Pause" at bounding box center [14, 455] width 15 height 15
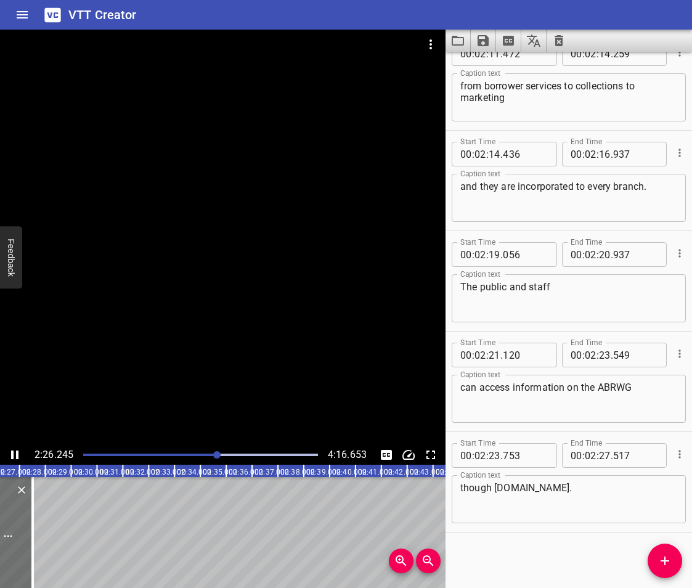
click at [14, 446] on button "Play/Pause" at bounding box center [15, 455] width 20 height 20
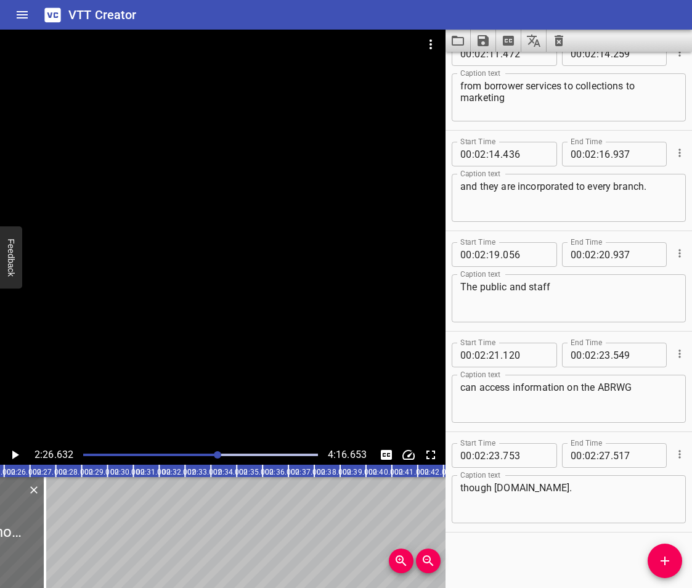
drag, startPoint x: 69, startPoint y: 532, endPoint x: 138, endPoint y: 562, distance: 75.1
click at [44, 553] on div at bounding box center [45, 532] width 2 height 111
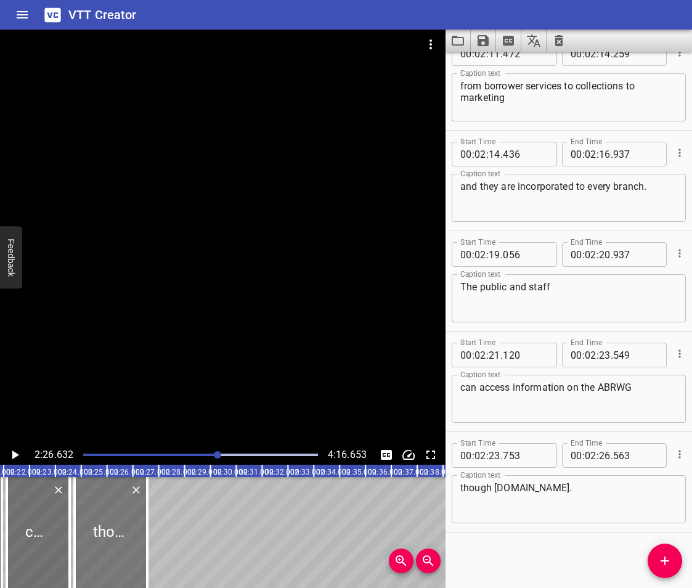
click at [83, 528] on div at bounding box center [111, 532] width 73 height 111
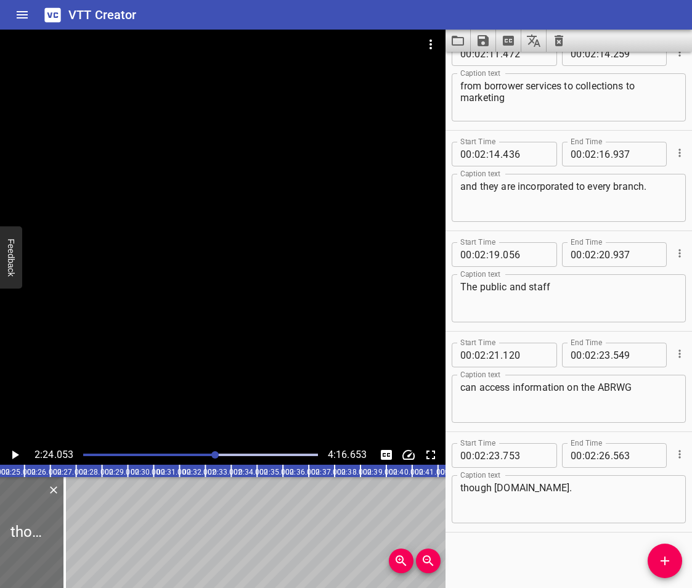
click at [14, 453] on icon "Play/Pause" at bounding box center [15, 455] width 7 height 9
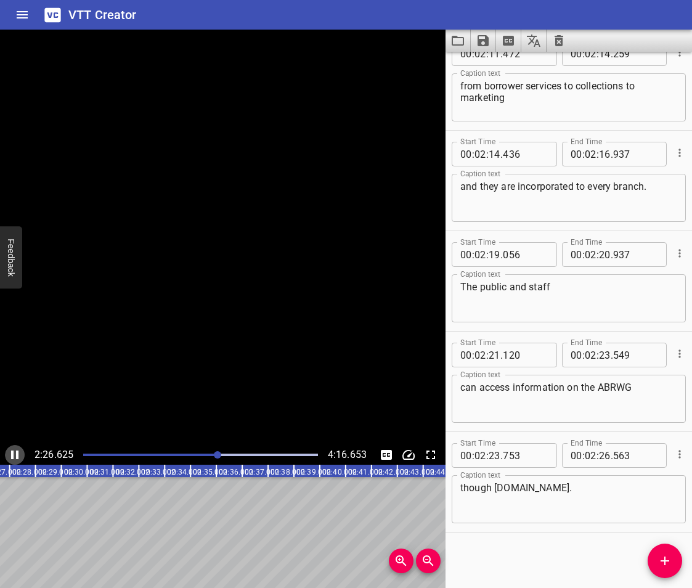
click at [14, 453] on icon "Play/Pause" at bounding box center [14, 455] width 7 height 9
drag, startPoint x: 501, startPoint y: 549, endPoint x: 509, endPoint y: 549, distance: 8.0
click at [501, 549] on div "Start Time 00 : 00 : 00 . 000 Start Time End Time 00 : 00 : 03 . 144 End Time C…" at bounding box center [569, 320] width 247 height 536
click at [660, 556] on icon "Add Cue" at bounding box center [665, 561] width 15 height 15
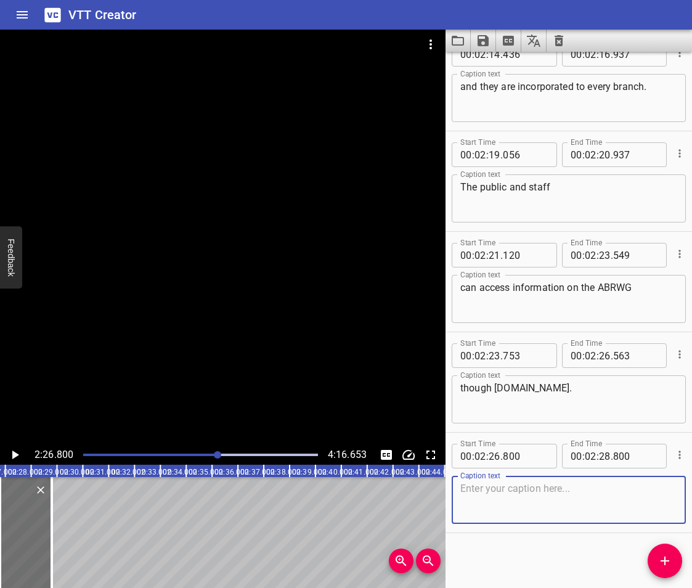
scroll to position [3340, 0]
click at [665, 560] on icon "Add Cue" at bounding box center [665, 561] width 9 height 9
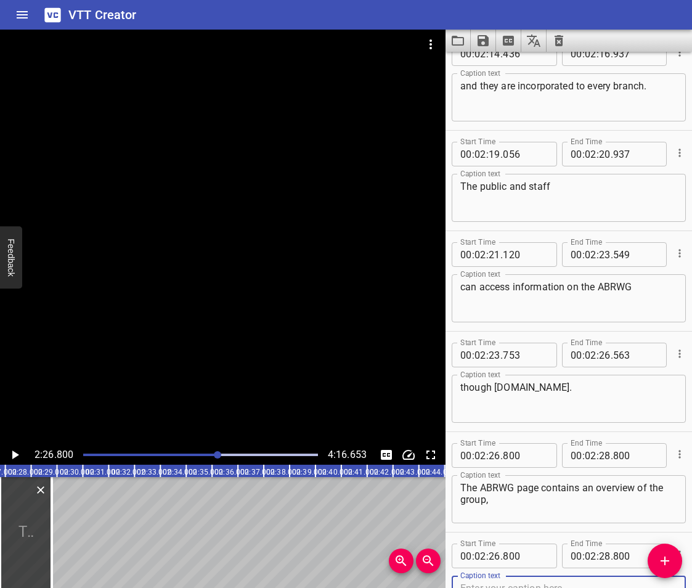
scroll to position [3346, 0]
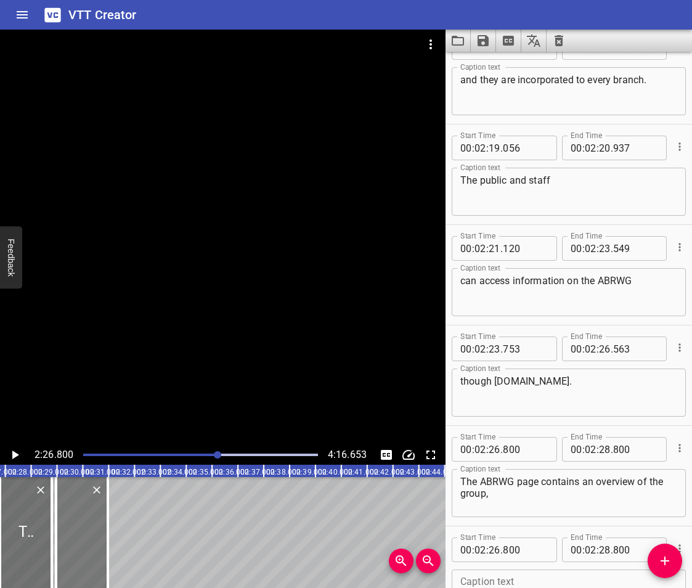
drag, startPoint x: 29, startPoint y: 529, endPoint x: 85, endPoint y: 546, distance: 58.7
click at [85, 546] on div at bounding box center [82, 532] width 52 height 111
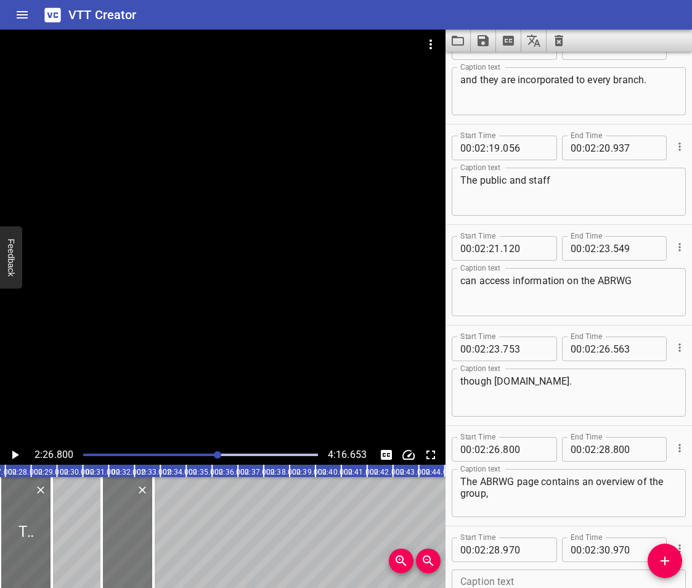
drag, startPoint x: 85, startPoint y: 546, endPoint x: 131, endPoint y: 554, distance: 46.3
click at [131, 554] on div at bounding box center [128, 532] width 52 height 111
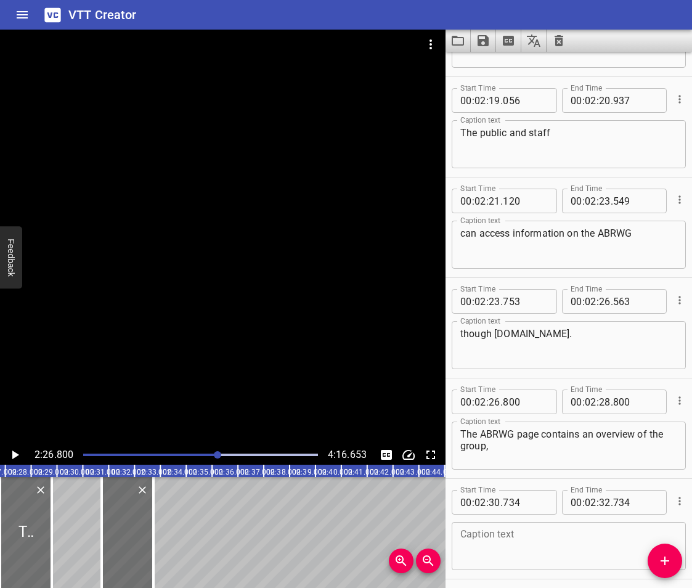
scroll to position [3441, 0]
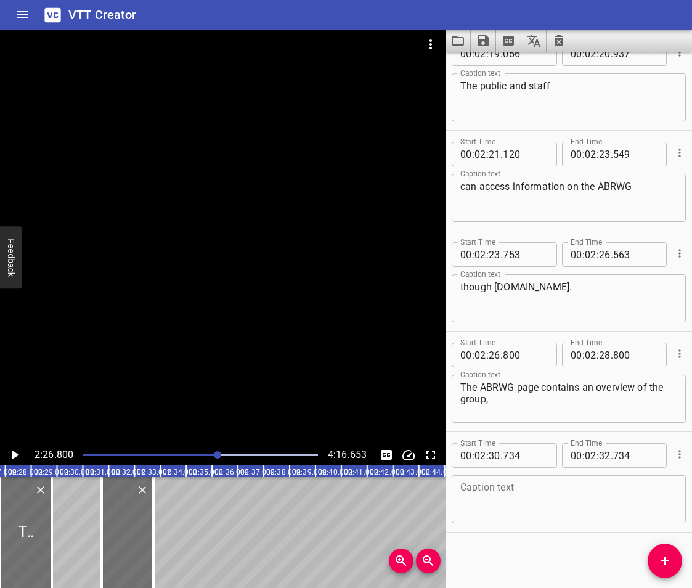
click at [495, 506] on textarea at bounding box center [569, 499] width 217 height 35
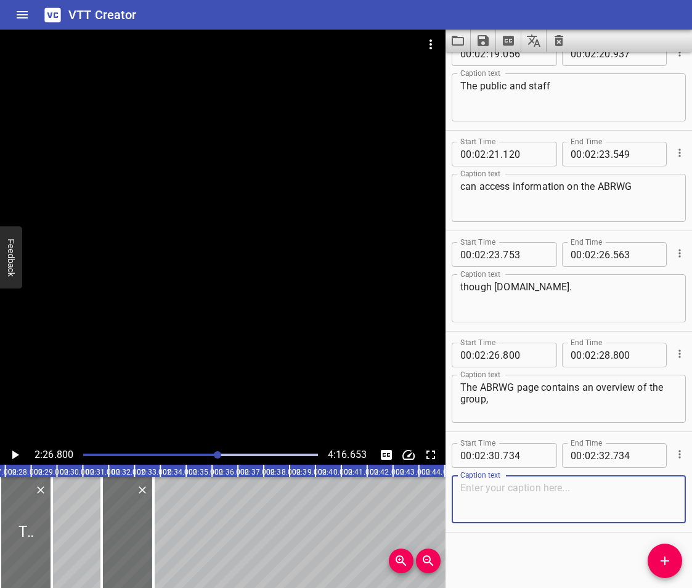
paste textarea "current members and staff liaisons"
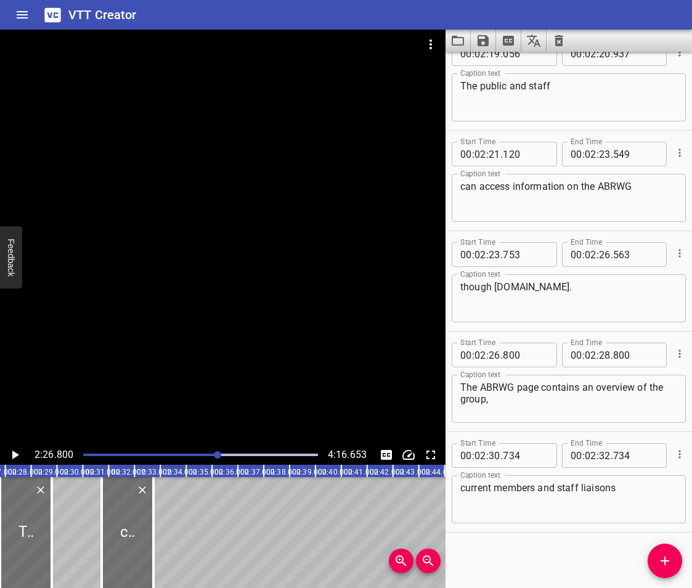
click at [499, 532] on hr at bounding box center [569, 532] width 247 height 1
click at [668, 558] on icon "Add Cue" at bounding box center [665, 561] width 15 height 15
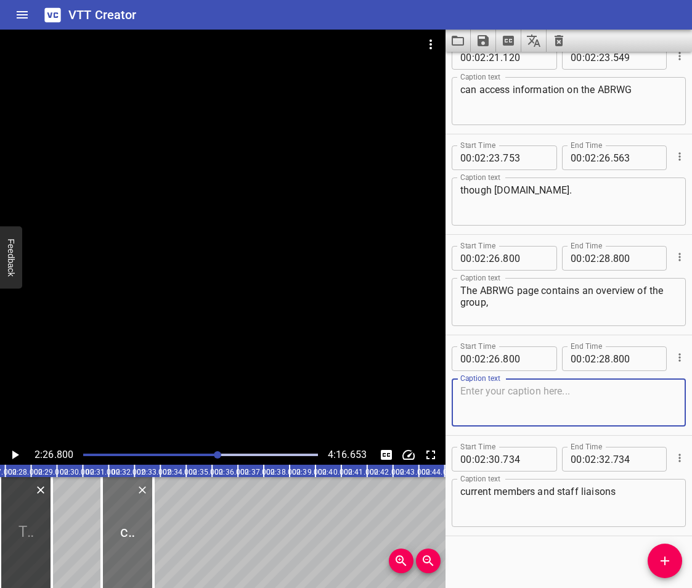
scroll to position [3541, 0]
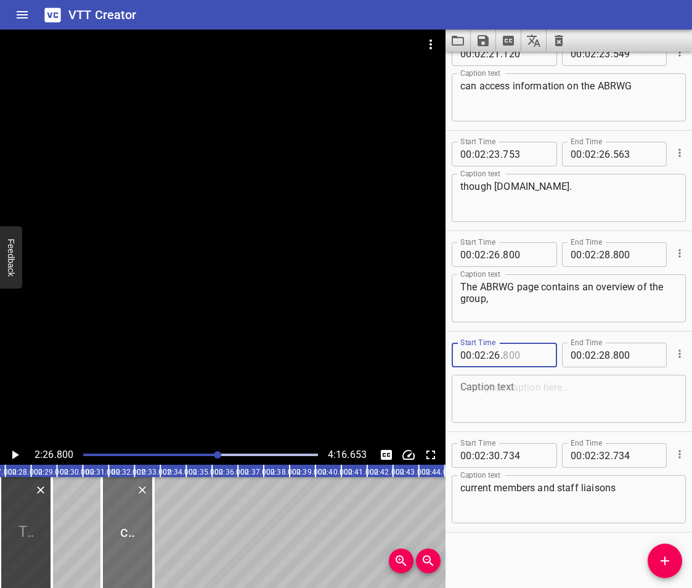
drag, startPoint x: 526, startPoint y: 334, endPoint x: 526, endPoint y: 340, distance: 6.2
click at [526, 340] on div "Start Time 00 : 02 : 26 . Start Time End Time 00 : 02 : 28 . 800 End Time Capti…" at bounding box center [569, 382] width 247 height 100
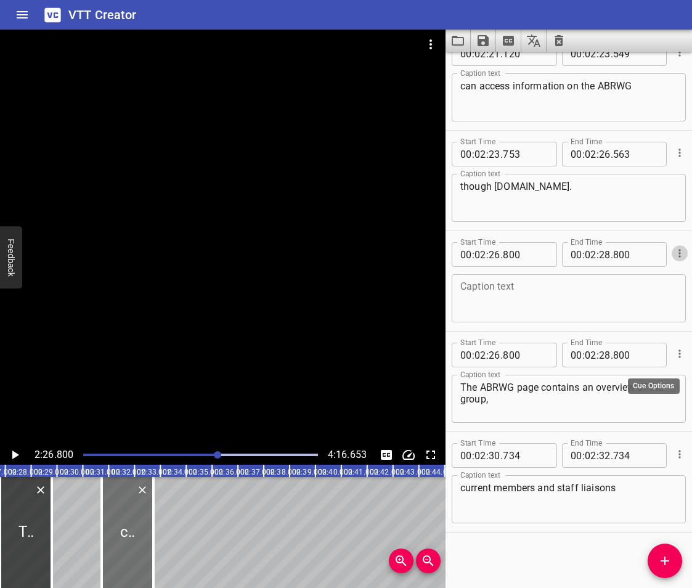
click at [675, 260] on icon "Cue Options" at bounding box center [680, 253] width 12 height 12
click at [563, 314] on div at bounding box center [346, 294] width 692 height 588
click at [674, 253] on icon "Cue Options" at bounding box center [680, 253] width 12 height 12
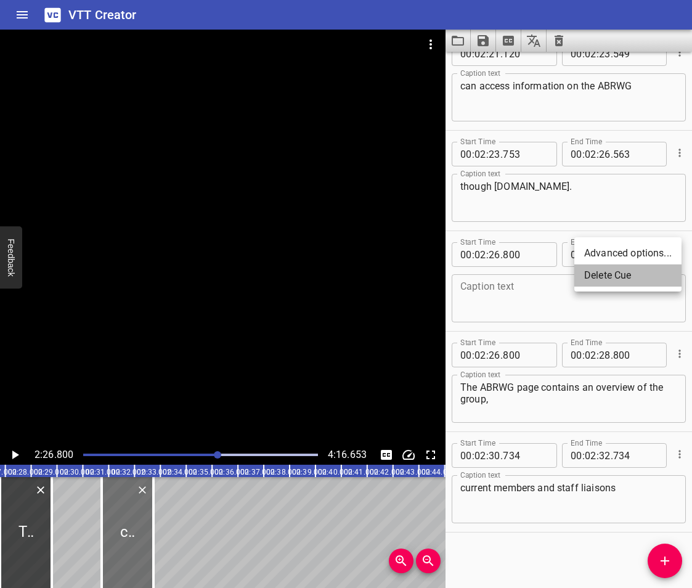
click at [636, 273] on li "Delete Cue" at bounding box center [628, 275] width 107 height 22
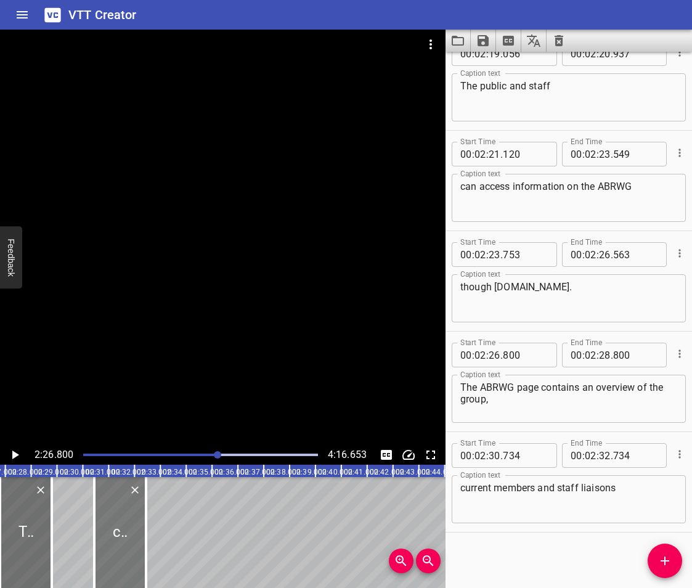
drag, startPoint x: 126, startPoint y: 534, endPoint x: 119, endPoint y: 540, distance: 9.2
click at [119, 540] on div at bounding box center [120, 532] width 52 height 111
click at [657, 563] on span "Add Cue" at bounding box center [665, 561] width 35 height 15
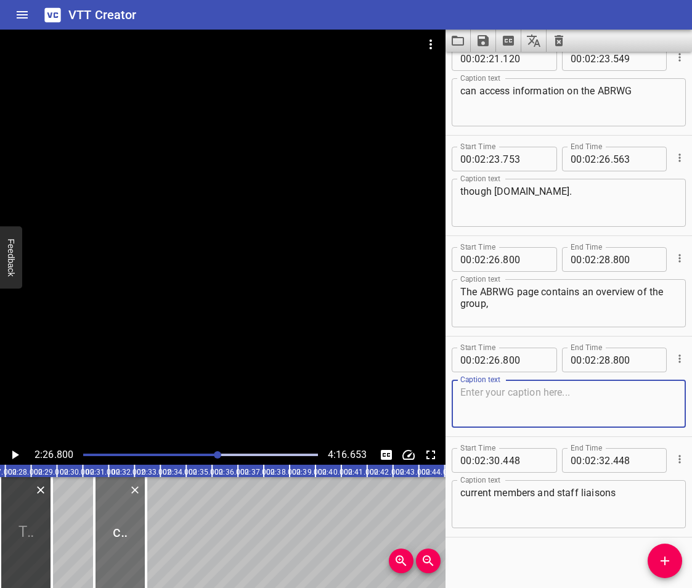
scroll to position [3541, 0]
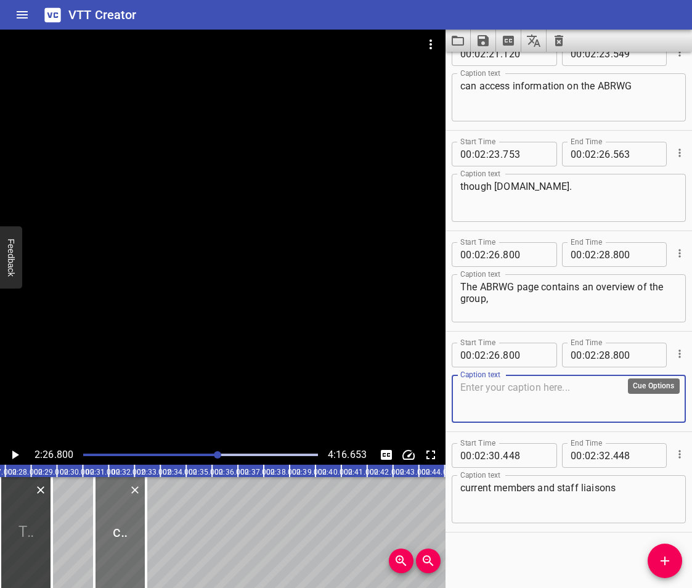
click at [674, 360] on icon "Cue Options" at bounding box center [680, 354] width 12 height 12
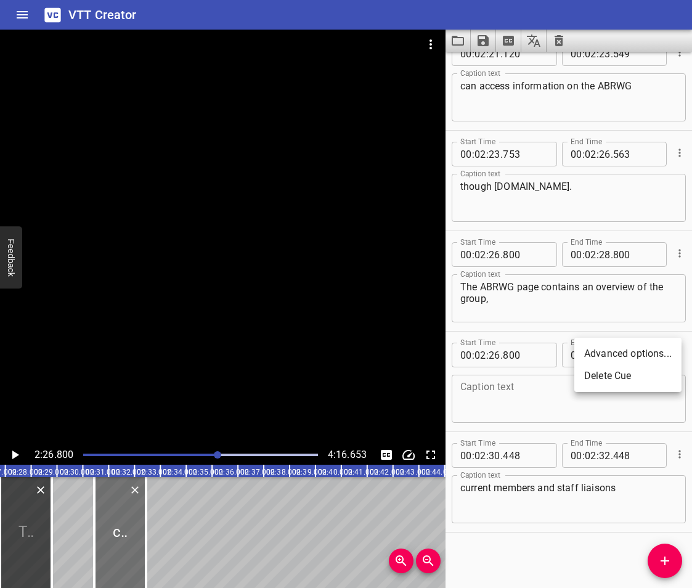
click at [618, 371] on li "Delete Cue" at bounding box center [628, 376] width 107 height 22
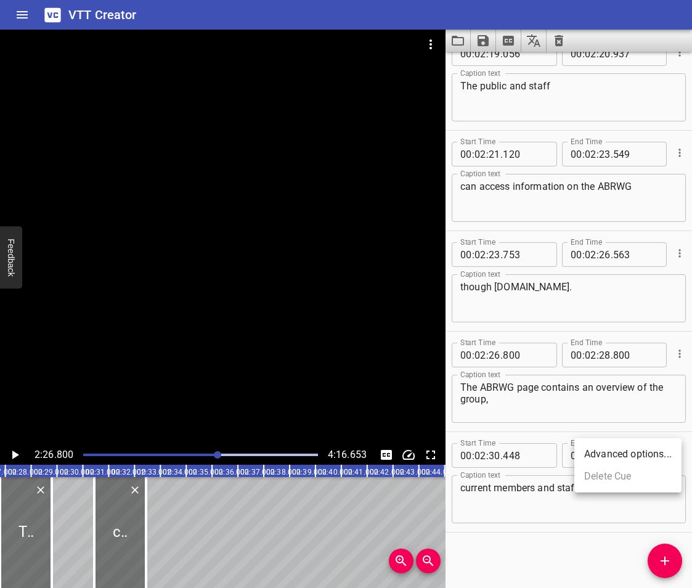
scroll to position [3441, 0]
click at [131, 543] on div at bounding box center [120, 532] width 52 height 111
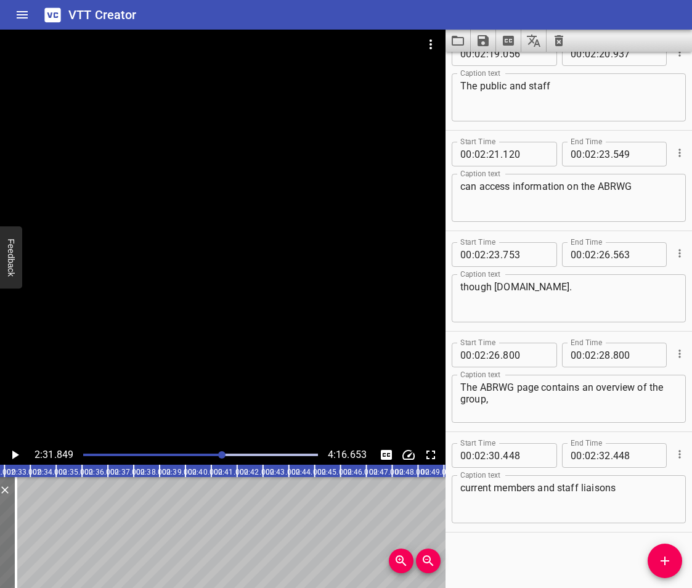
scroll to position [0, 3926]
click at [665, 565] on icon "Add Cue" at bounding box center [665, 561] width 9 height 9
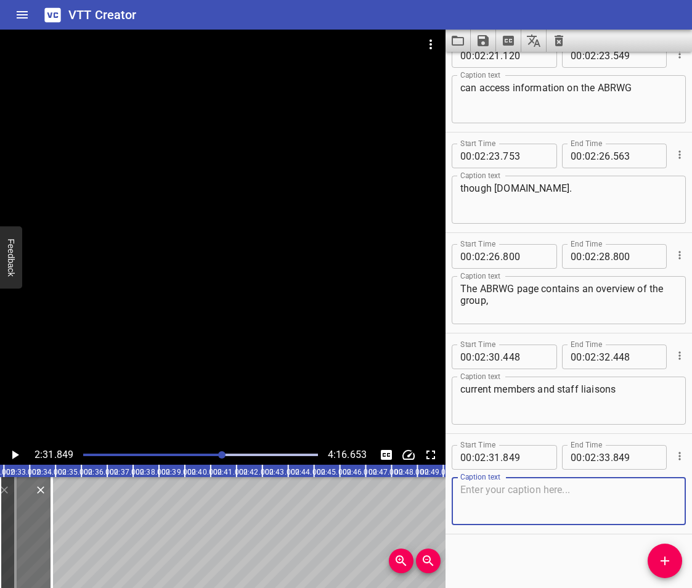
scroll to position [3541, 0]
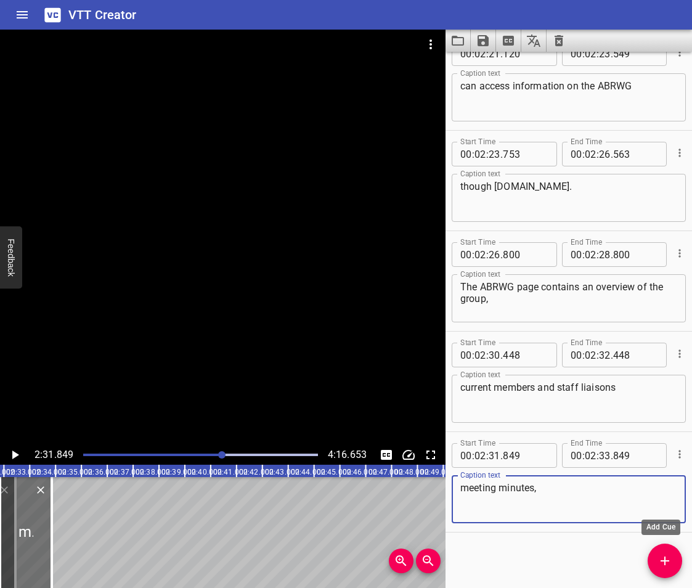
click at [657, 560] on span "Add Cue" at bounding box center [665, 561] width 35 height 15
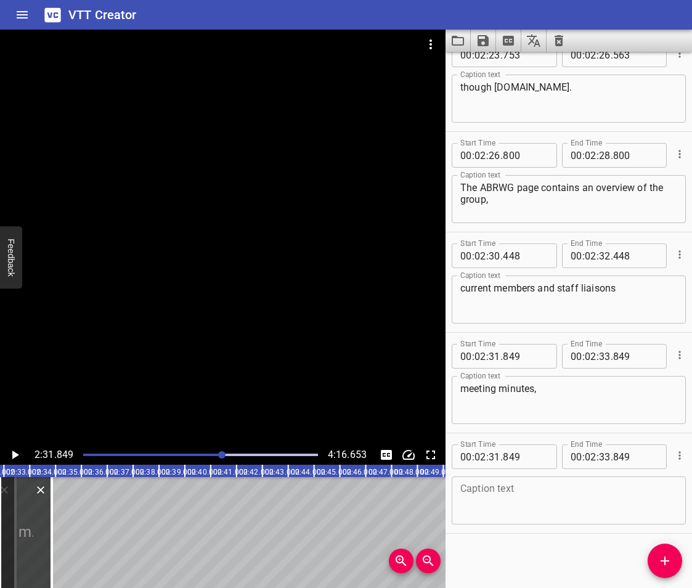
scroll to position [3642, 0]
click at [512, 520] on div "Caption text" at bounding box center [569, 499] width 234 height 48
paste textarea "and group priorities and recommendations."
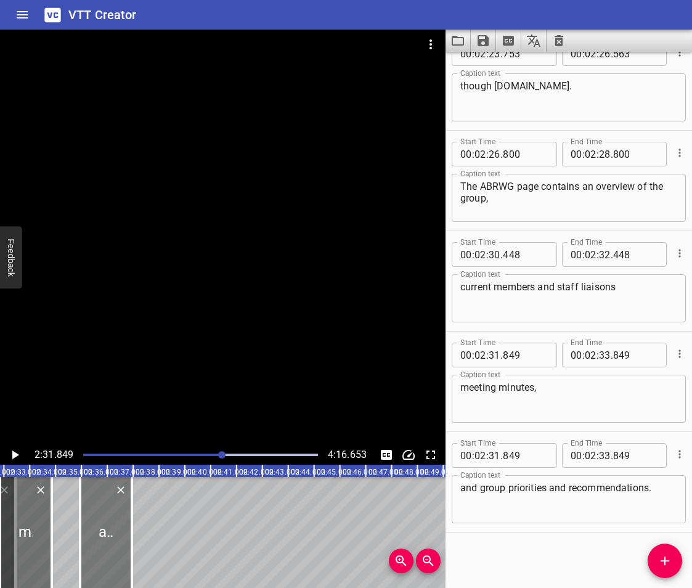
drag, startPoint x: 38, startPoint y: 522, endPoint x: 123, endPoint y: 530, distance: 84.8
click at [123, 530] on div at bounding box center [106, 532] width 52 height 111
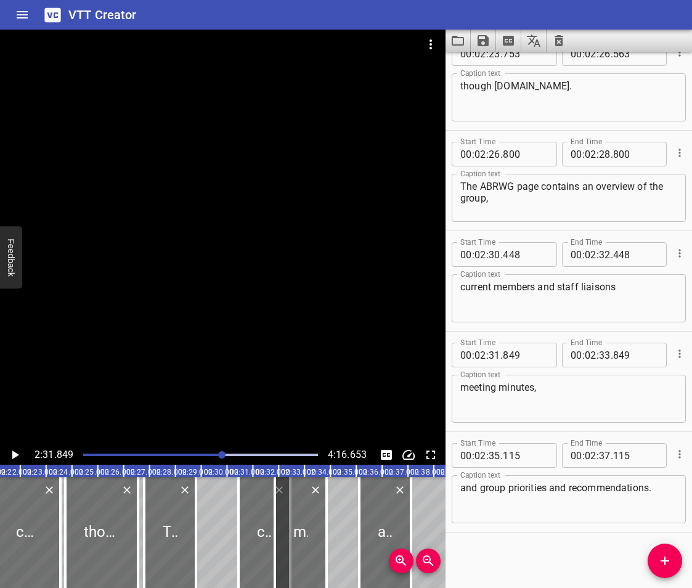
scroll to position [0, 3582]
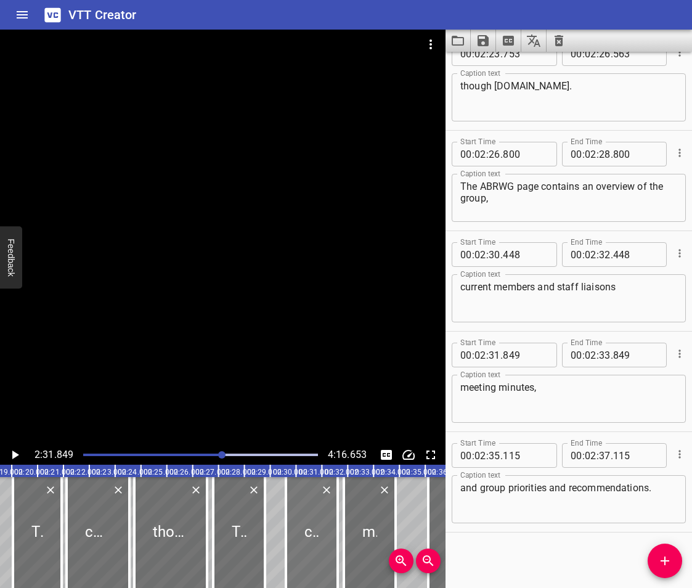
drag, startPoint x: 335, startPoint y: 547, endPoint x: 313, endPoint y: 552, distance: 22.1
click at [313, 552] on div at bounding box center [312, 532] width 52 height 111
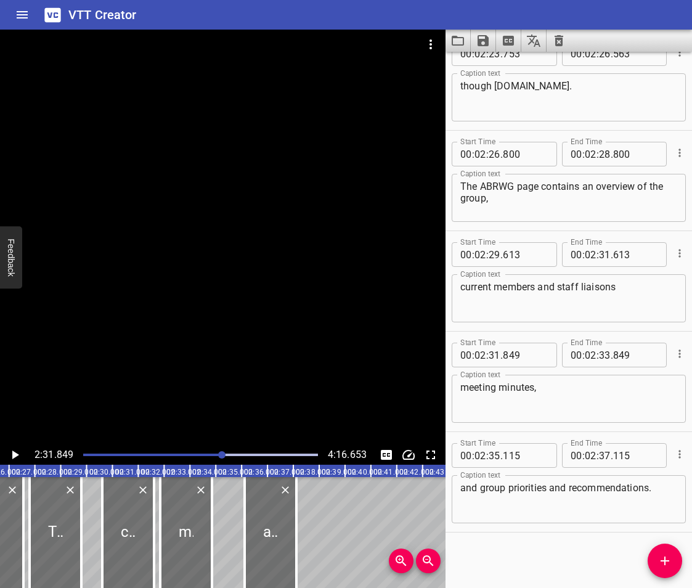
scroll to position [0, 3789]
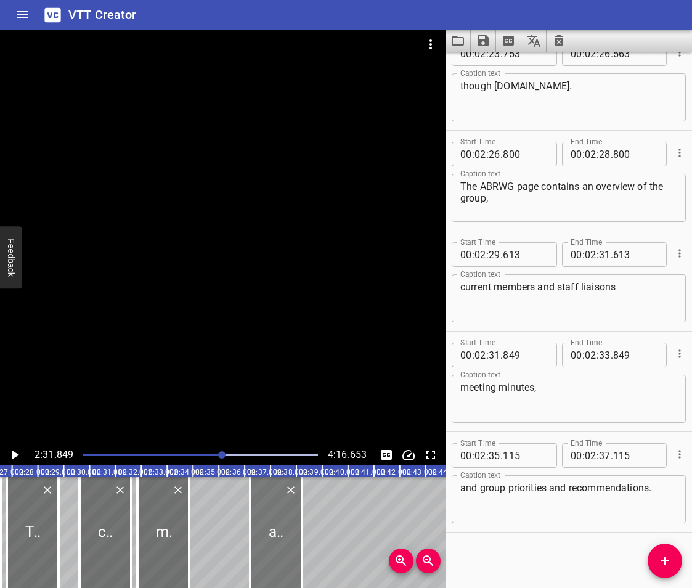
drag, startPoint x: 255, startPoint y: 532, endPoint x: 280, endPoint y: 537, distance: 25.8
click at [280, 537] on div at bounding box center [276, 532] width 52 height 111
drag, startPoint x: 174, startPoint y: 533, endPoint x: 208, endPoint y: 540, distance: 34.7
click at [190, 540] on div at bounding box center [164, 532] width 52 height 111
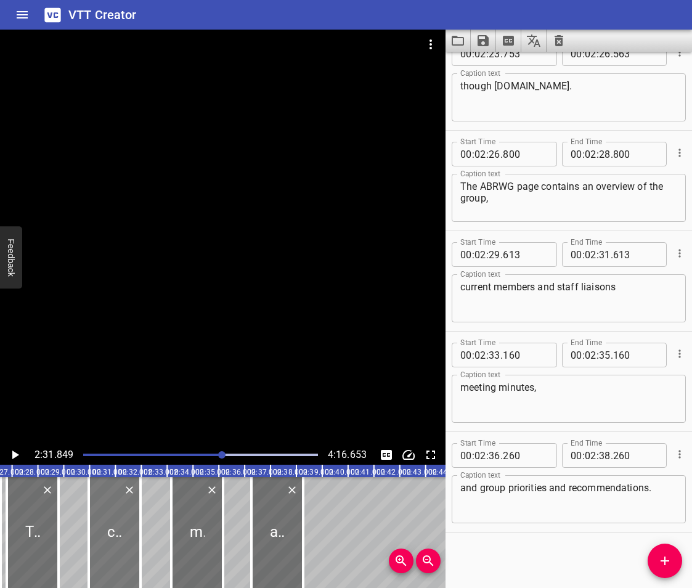
drag, startPoint x: 102, startPoint y: 530, endPoint x: 155, endPoint y: 540, distance: 53.4
click at [141, 540] on div at bounding box center [115, 532] width 52 height 111
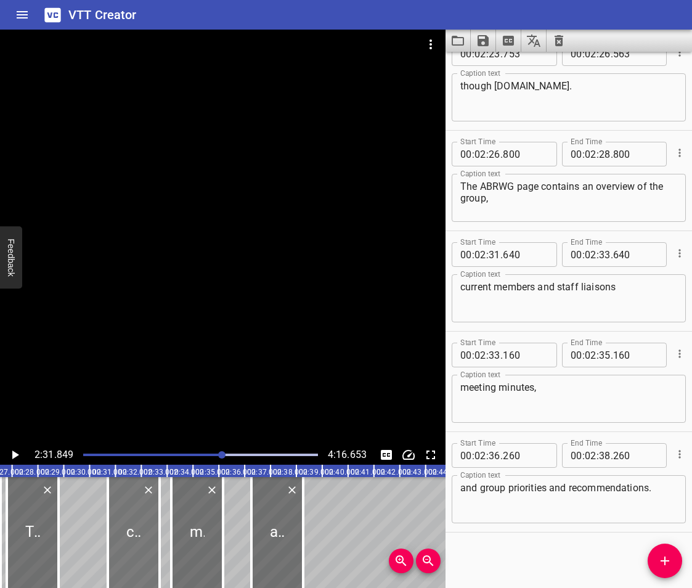
drag, startPoint x: 150, startPoint y: 539, endPoint x: 126, endPoint y: 539, distance: 24.0
click at [126, 539] on div at bounding box center [134, 532] width 52 height 111
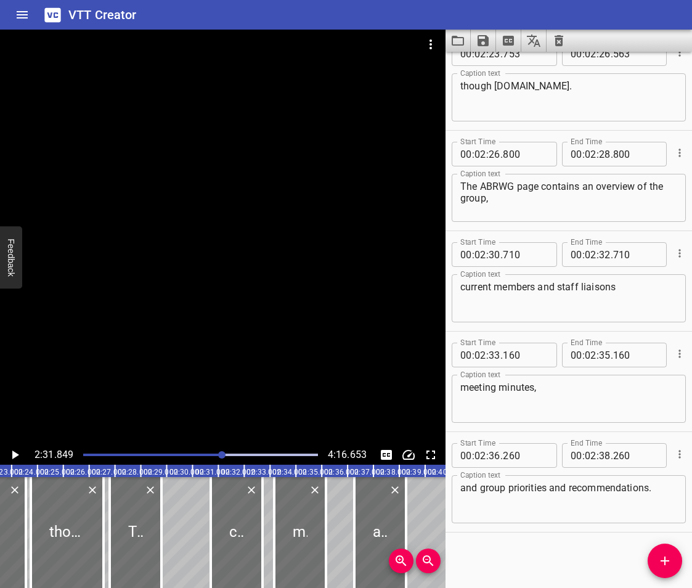
scroll to position [0, 3651]
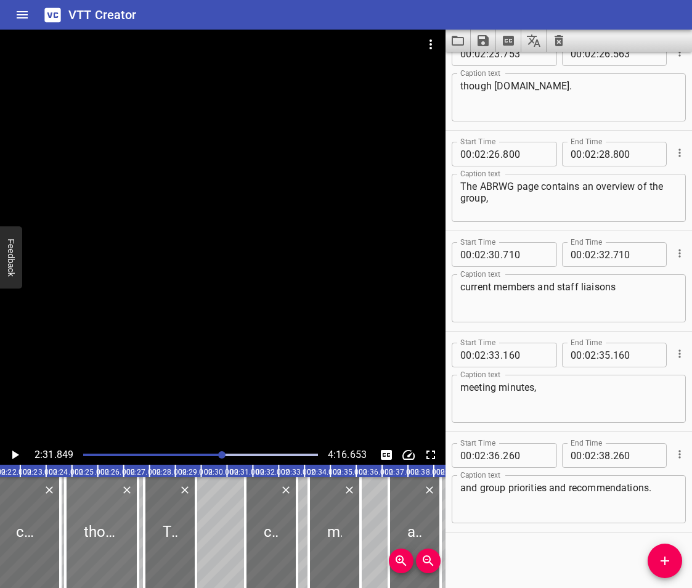
click at [78, 515] on div at bounding box center [101, 532] width 73 height 111
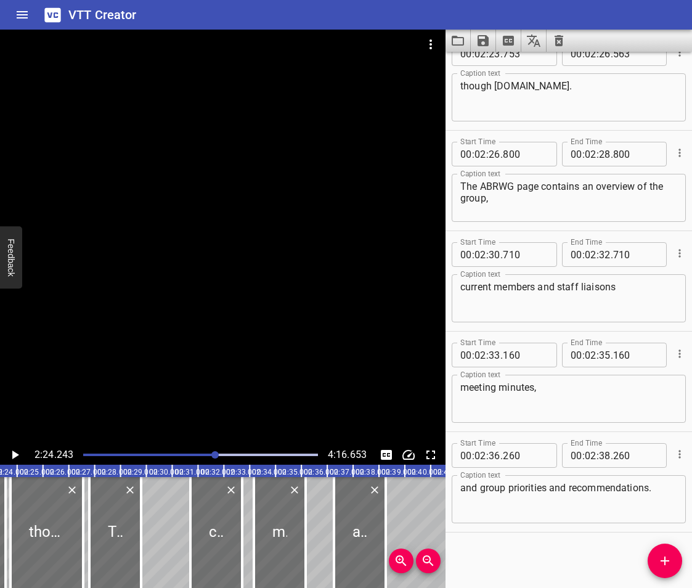
scroll to position [0, 3730]
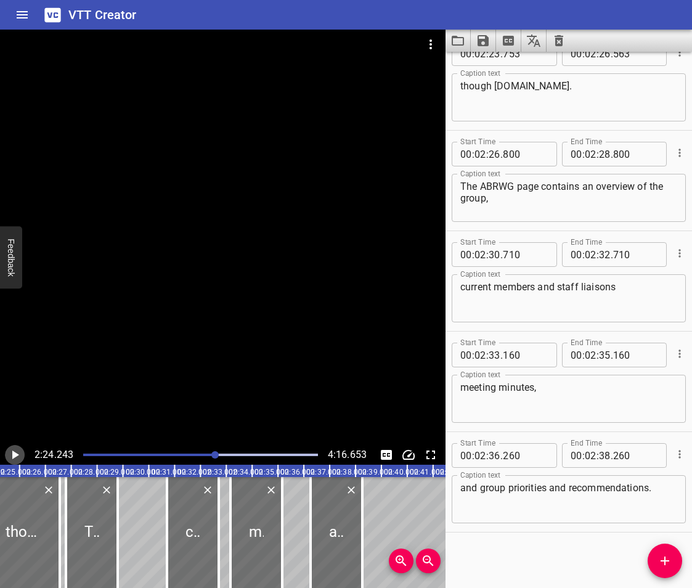
click at [14, 456] on icon "Play/Pause" at bounding box center [15, 455] width 7 height 9
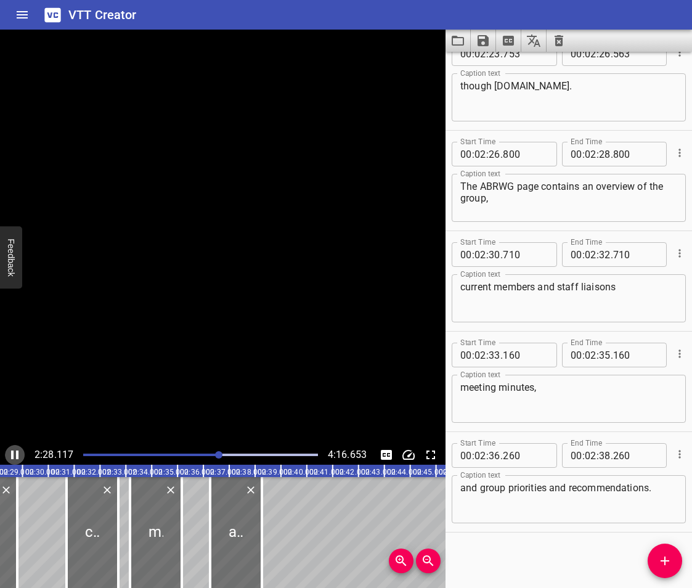
click at [14, 456] on icon "Play/Pause" at bounding box center [14, 455] width 7 height 9
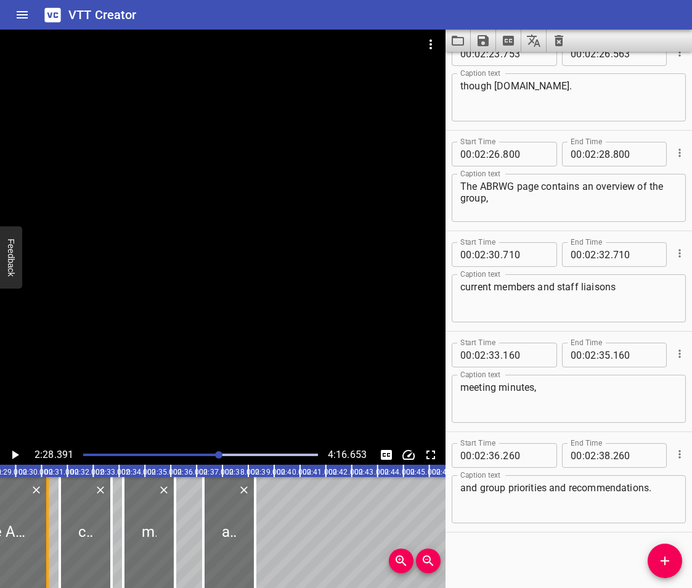
drag, startPoint x: 15, startPoint y: 540, endPoint x: 52, endPoint y: 557, distance: 41.4
click at [52, 557] on div at bounding box center [47, 532] width 12 height 111
click at [15, 459] on icon "Play/Pause" at bounding box center [14, 455] width 15 height 15
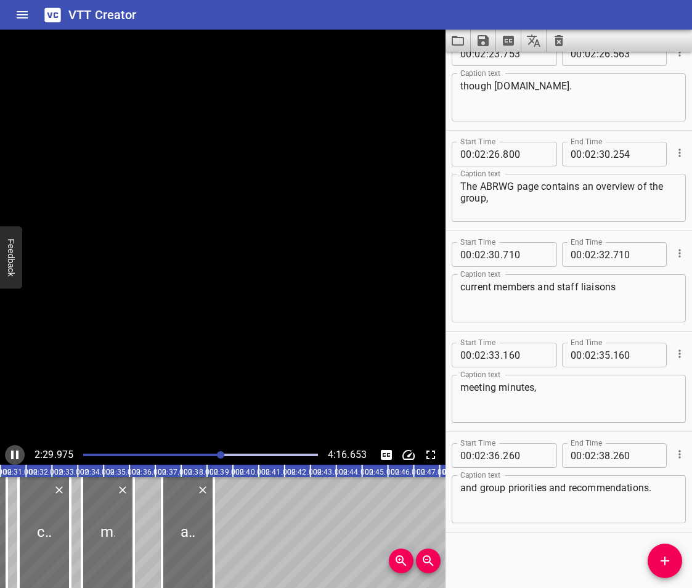
click at [15, 459] on icon "Play/Pause" at bounding box center [14, 455] width 15 height 15
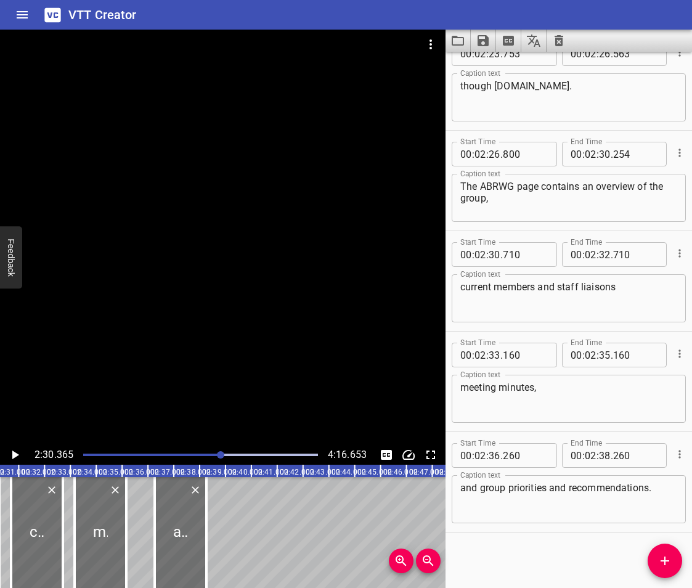
scroll to position [0, 3888]
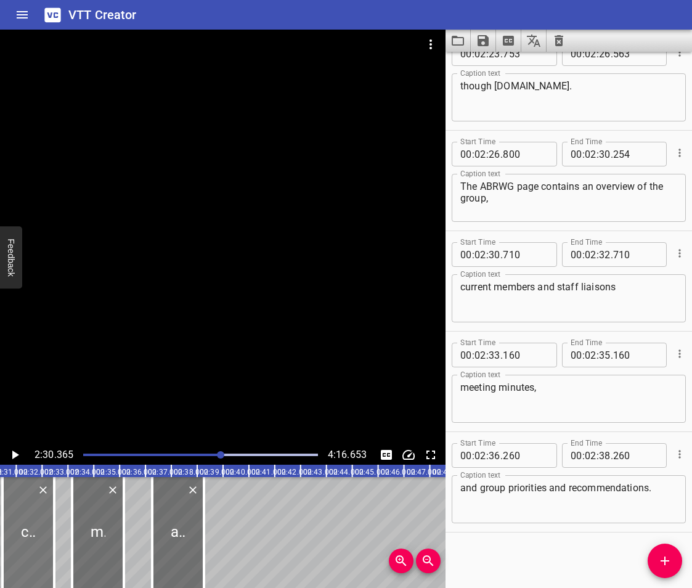
drag, startPoint x: 30, startPoint y: 524, endPoint x: 23, endPoint y: 530, distance: 8.3
click at [23, 530] on div at bounding box center [28, 532] width 52 height 111
drag, startPoint x: 104, startPoint y: 532, endPoint x: 132, endPoint y: 542, distance: 30.0
click at [130, 542] on div at bounding box center [104, 532] width 52 height 111
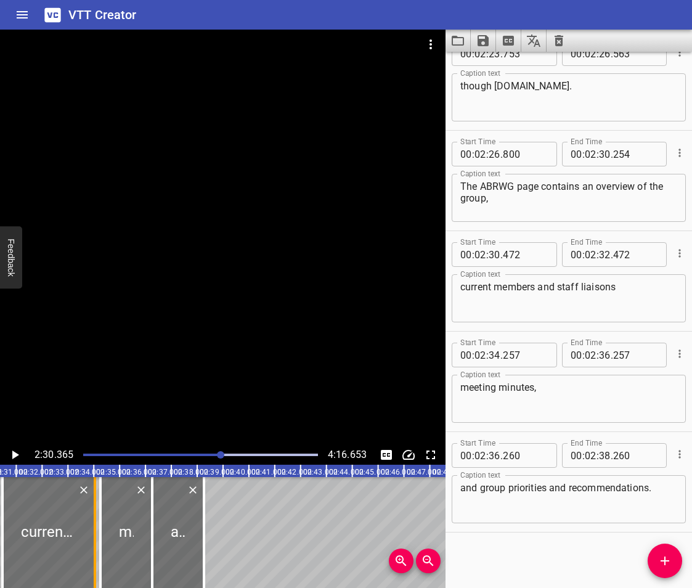
drag, startPoint x: 51, startPoint y: 542, endPoint x: 91, endPoint y: 559, distance: 44.2
click at [91, 559] on div at bounding box center [95, 532] width 12 height 111
click at [13, 454] on icon "Play/Pause" at bounding box center [15, 455] width 7 height 9
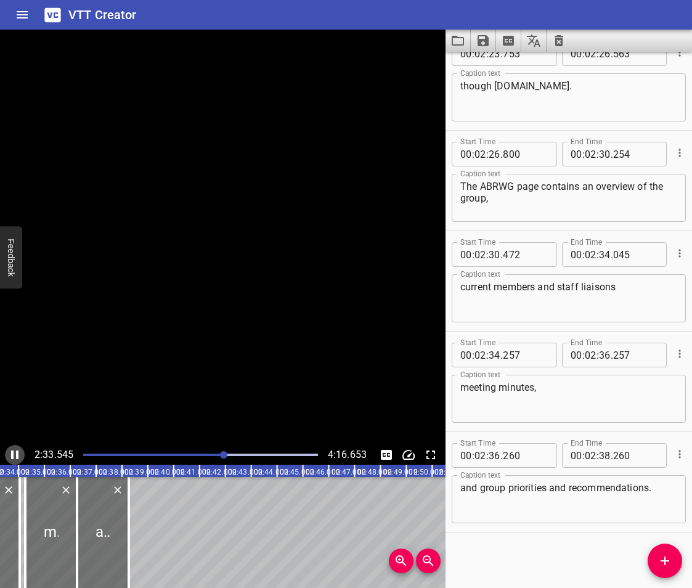
click at [13, 454] on icon "Play/Pause" at bounding box center [14, 455] width 7 height 9
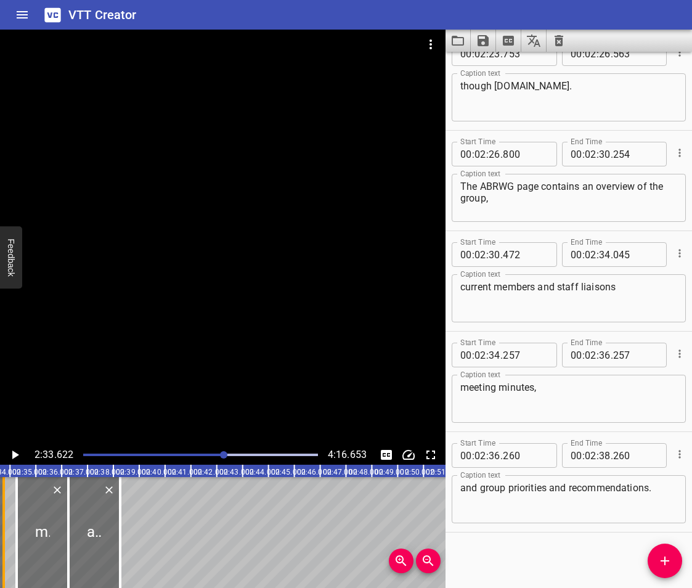
drag, startPoint x: 7, startPoint y: 551, endPoint x: 0, endPoint y: 555, distance: 8.6
click at [0, 555] on div at bounding box center [4, 532] width 12 height 111
drag, startPoint x: 31, startPoint y: 541, endPoint x: 25, endPoint y: 545, distance: 7.7
click at [25, 545] on div at bounding box center [36, 532] width 52 height 111
click at [15, 454] on icon "Play/Pause" at bounding box center [15, 455] width 7 height 9
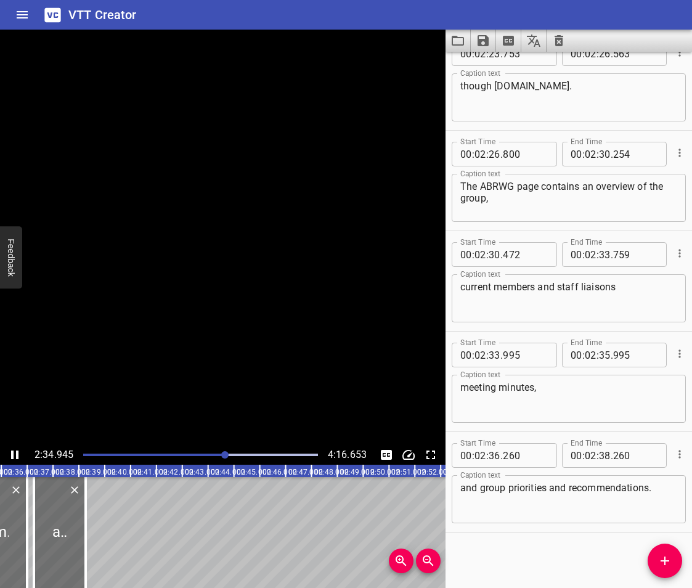
click at [15, 454] on icon "Play/Pause" at bounding box center [14, 455] width 15 height 15
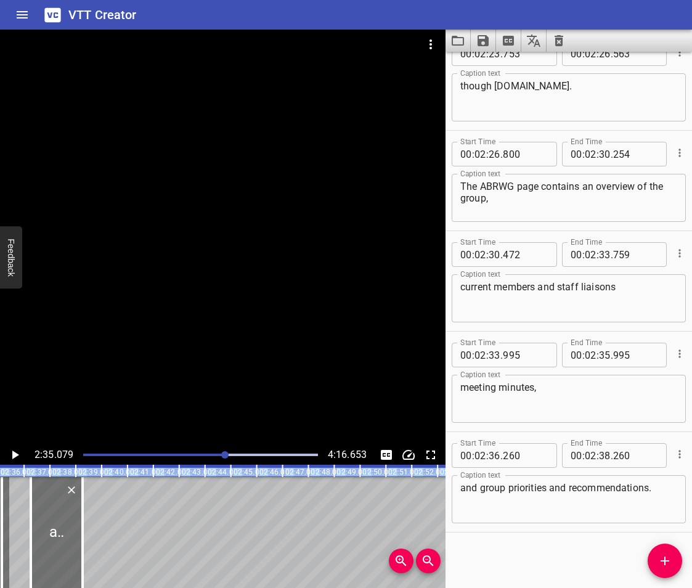
drag, startPoint x: 22, startPoint y: 542, endPoint x: -1, endPoint y: 552, distance: 24.3
click at [0, 552] on html "VTT Creator Caption Editor Batch Transcribe Login Sign Up Privacy Contact 2:35.…" at bounding box center [346, 294] width 692 height 588
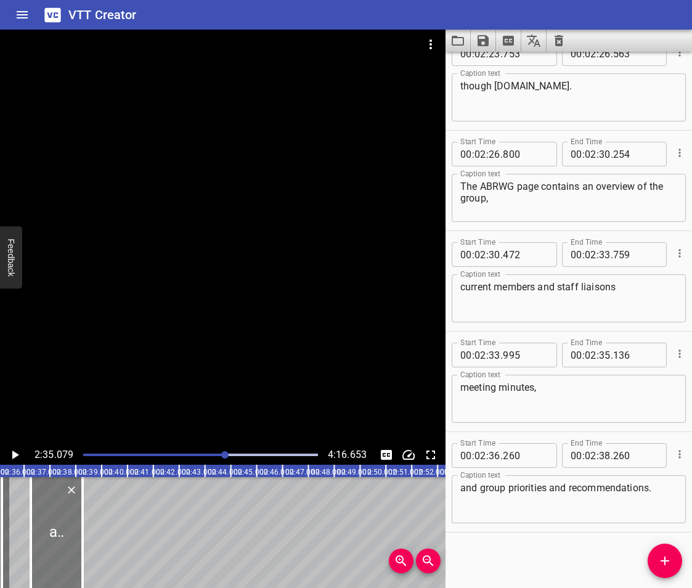
drag, startPoint x: -1, startPoint y: 552, endPoint x: 54, endPoint y: 547, distance: 54.4
click at [54, 547] on div at bounding box center [57, 532] width 52 height 111
drag, startPoint x: 57, startPoint y: 547, endPoint x: 38, endPoint y: 553, distance: 20.7
click at [38, 553] on div at bounding box center [37, 532] width 52 height 111
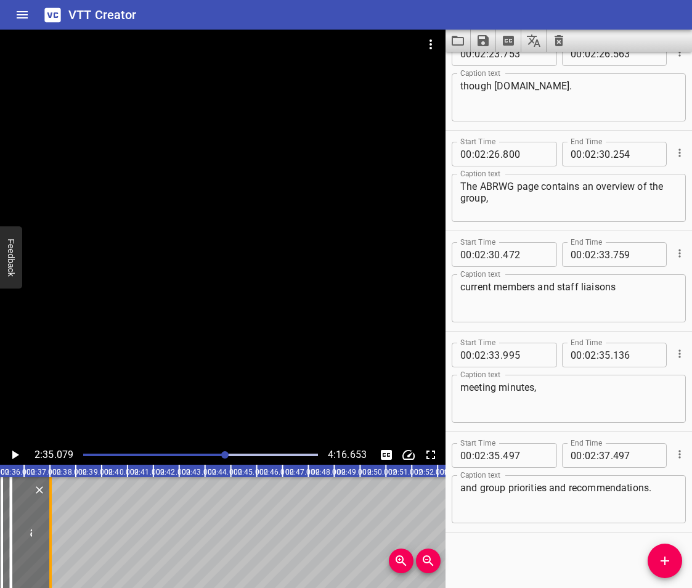
drag, startPoint x: 63, startPoint y: 549, endPoint x: 51, endPoint y: 560, distance: 16.6
click at [51, 560] on div at bounding box center [50, 532] width 2 height 111
click at [13, 455] on icon "Play/Pause" at bounding box center [15, 455] width 7 height 9
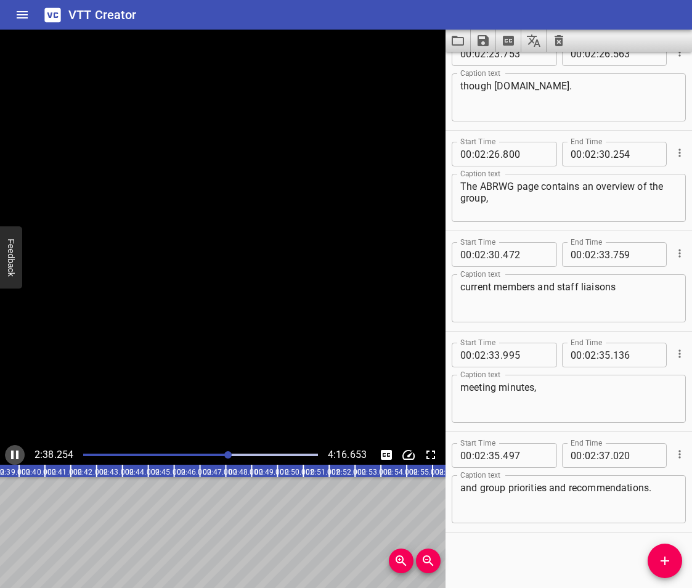
click at [13, 455] on icon "Play/Pause" at bounding box center [14, 455] width 7 height 9
click at [525, 549] on div "Start Time 00 : 00 : 00 . 000 Start Time End Time 00 : 00 : 03 . 144 End Time C…" at bounding box center [569, 320] width 247 height 536
click at [669, 555] on icon "Add Cue" at bounding box center [665, 561] width 15 height 15
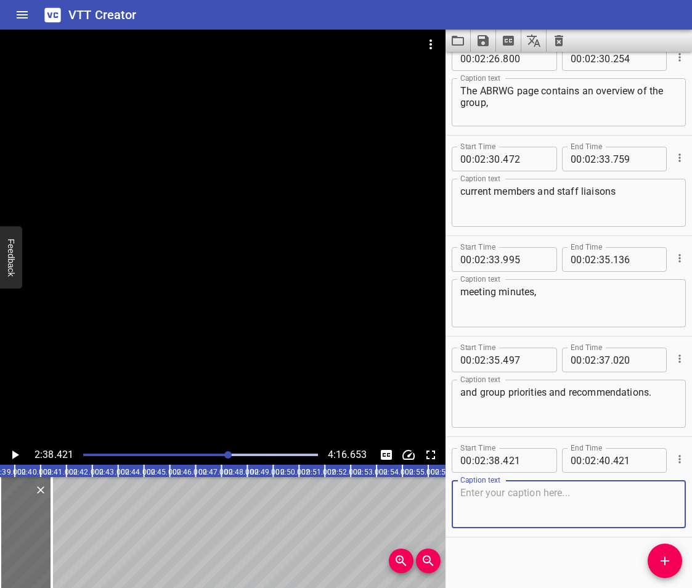
scroll to position [3742, 0]
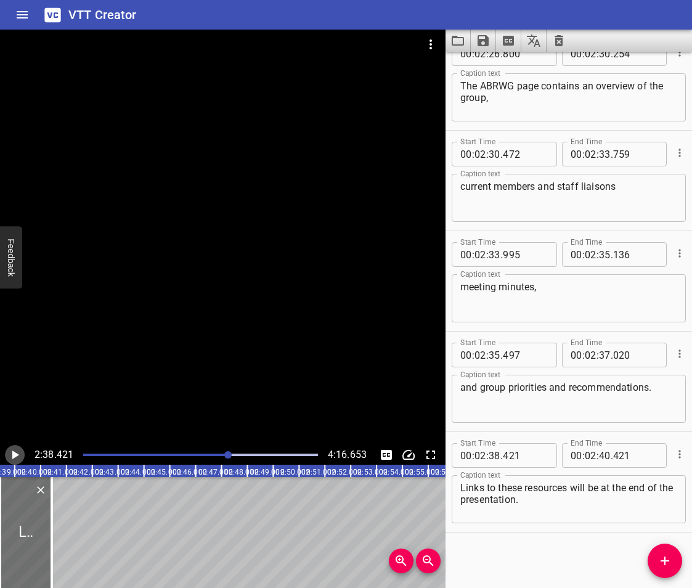
click at [10, 451] on icon "Play/Pause" at bounding box center [14, 455] width 15 height 15
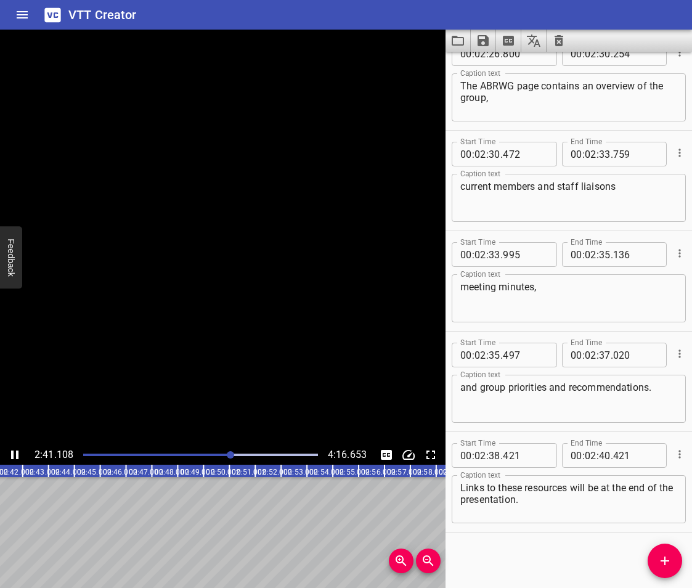
click at [10, 451] on icon "Play/Pause" at bounding box center [14, 455] width 15 height 15
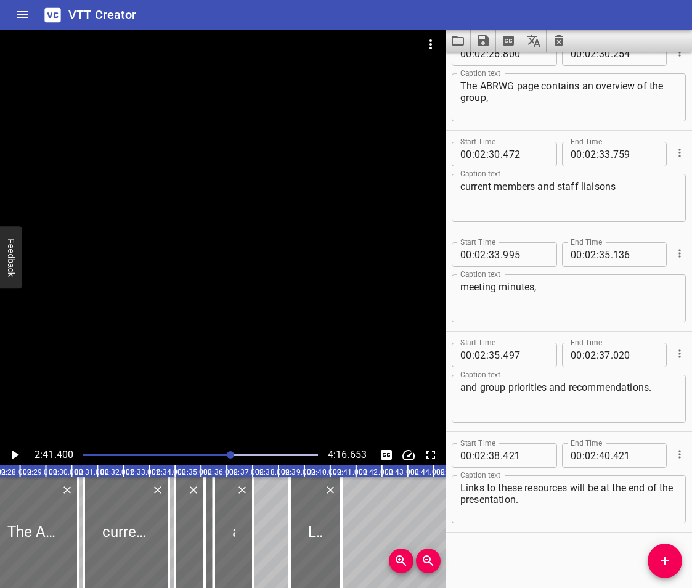
scroll to position [0, 3841]
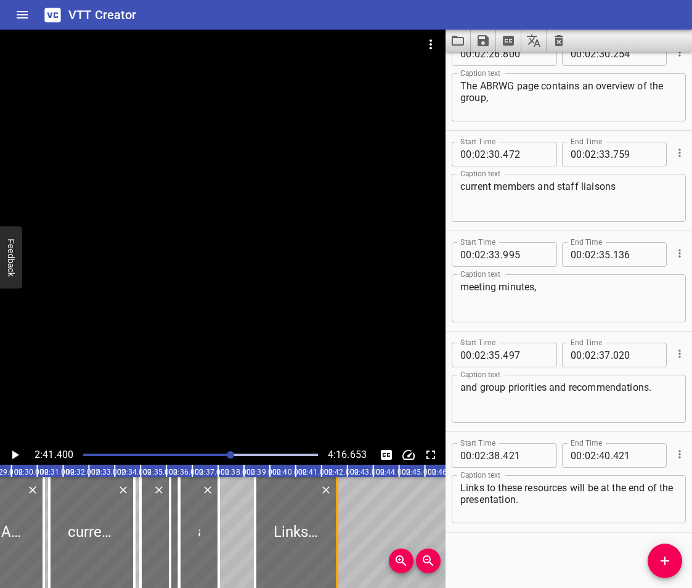
drag, startPoint x: 309, startPoint y: 541, endPoint x: 339, endPoint y: 552, distance: 32.4
click at [339, 552] on div at bounding box center [337, 532] width 12 height 111
drag, startPoint x: 339, startPoint y: 552, endPoint x: 332, endPoint y: 555, distance: 8.0
click at [332, 555] on div at bounding box center [333, 532] width 12 height 111
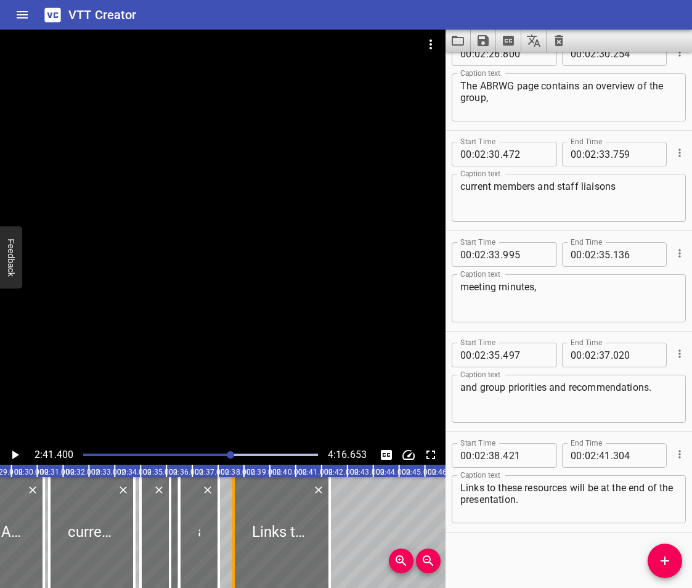
drag, startPoint x: 255, startPoint y: 555, endPoint x: 234, endPoint y: 570, distance: 25.8
click at [234, 570] on div at bounding box center [233, 532] width 2 height 111
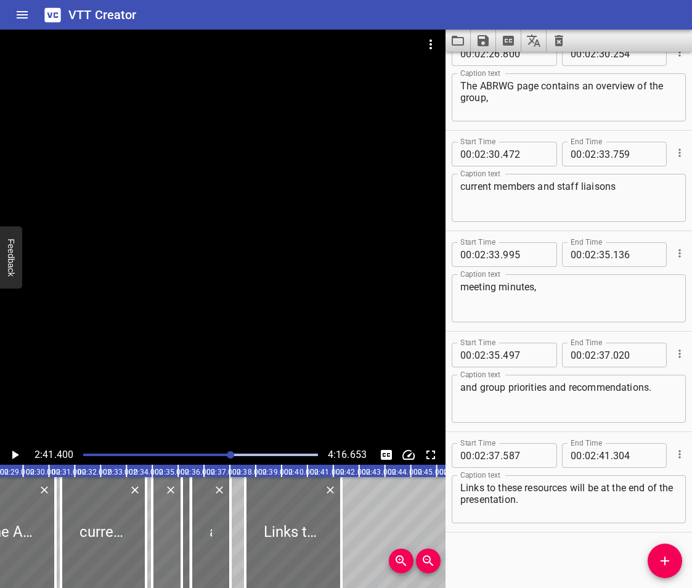
click at [167, 534] on div at bounding box center [167, 532] width 30 height 111
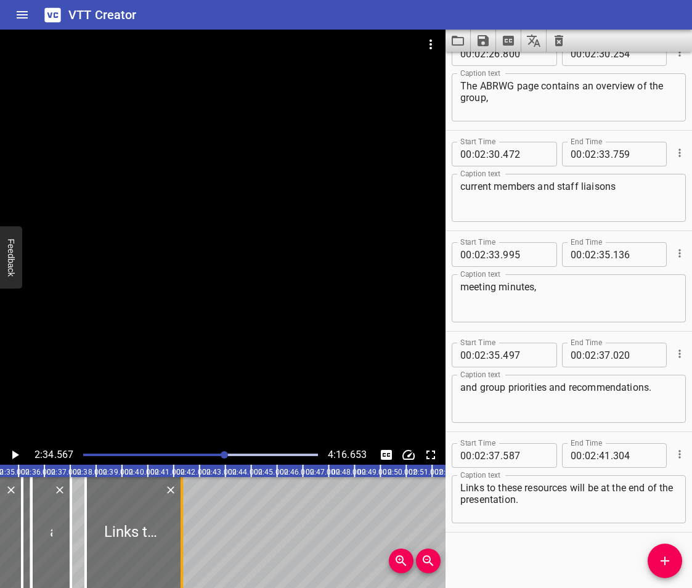
scroll to position [0, 3997]
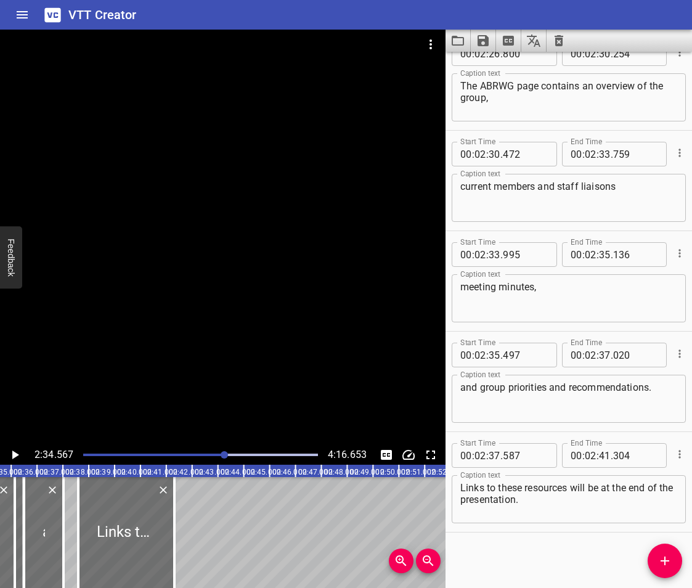
click at [10, 454] on icon "Play/Pause" at bounding box center [14, 455] width 15 height 15
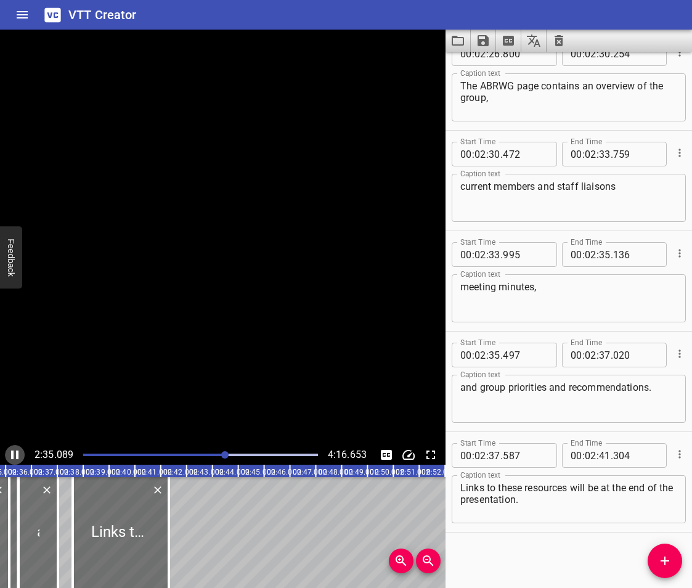
click at [10, 454] on icon "Play/Pause" at bounding box center [14, 455] width 15 height 15
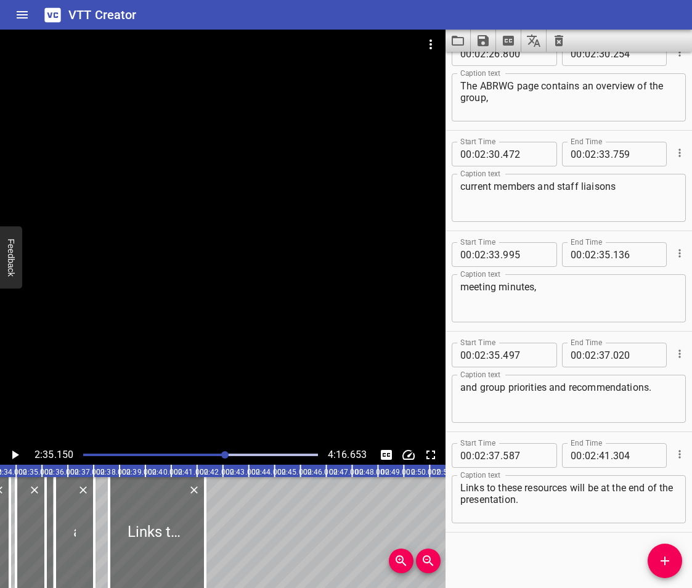
scroll to position [0, 3954]
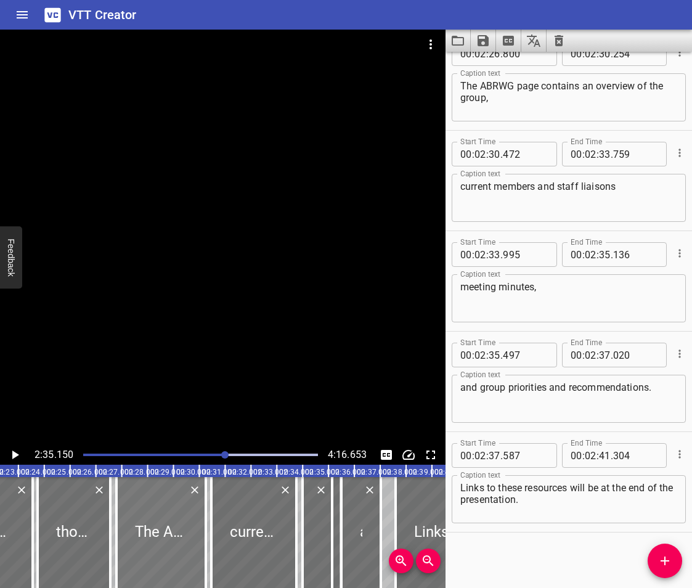
click at [147, 533] on div at bounding box center [161, 532] width 89 height 111
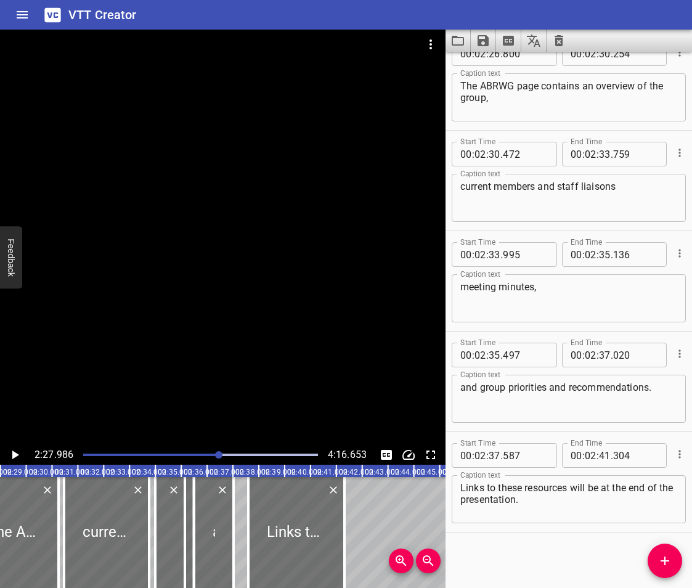
click at [14, 453] on icon "Play/Pause" at bounding box center [15, 455] width 7 height 9
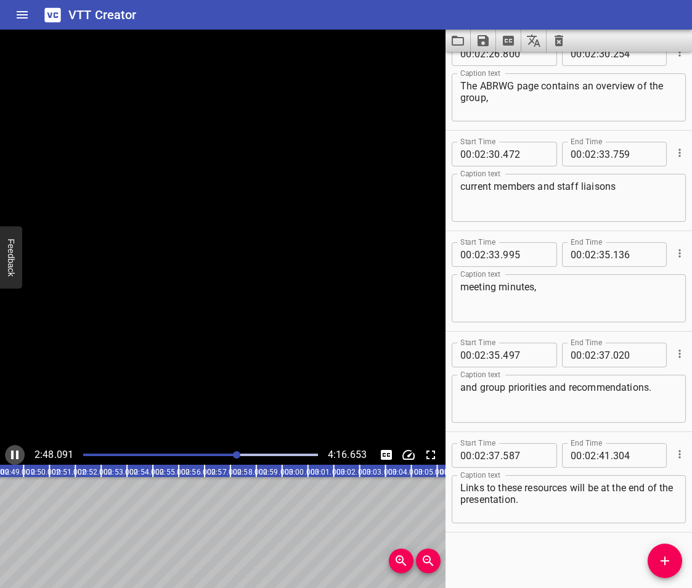
click at [14, 453] on icon "Play/Pause" at bounding box center [14, 455] width 15 height 15
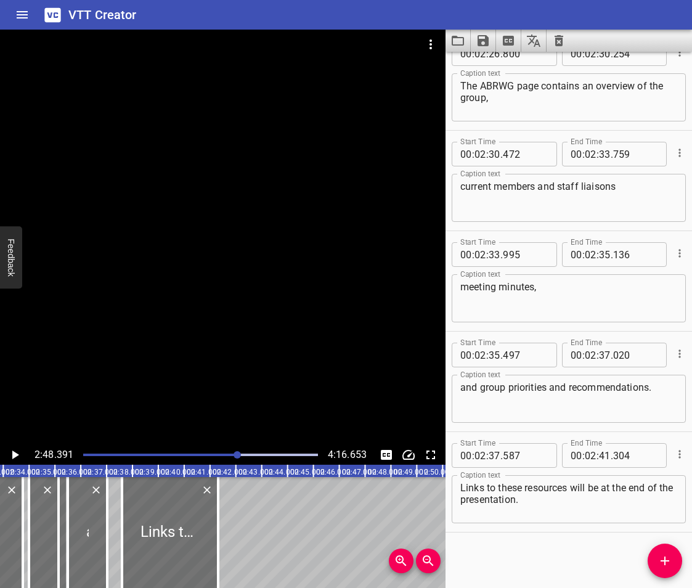
scroll to position [0, 3987]
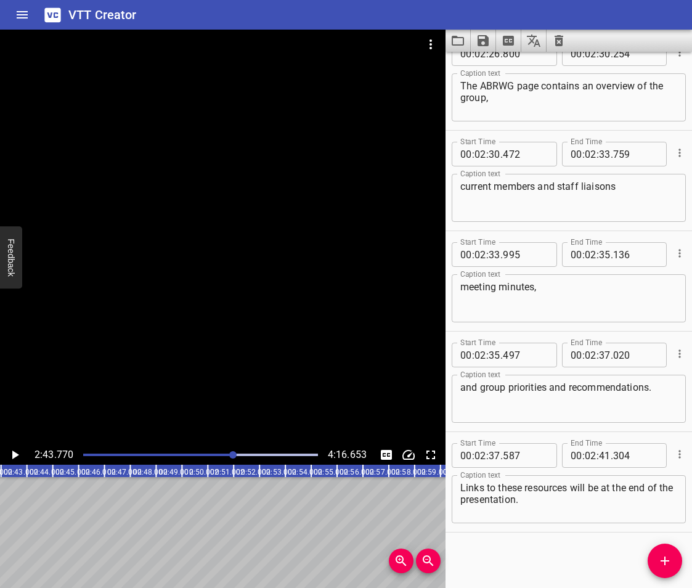
scroll to position [0, 4235]
click at [668, 564] on icon "Add Cue" at bounding box center [665, 561] width 15 height 15
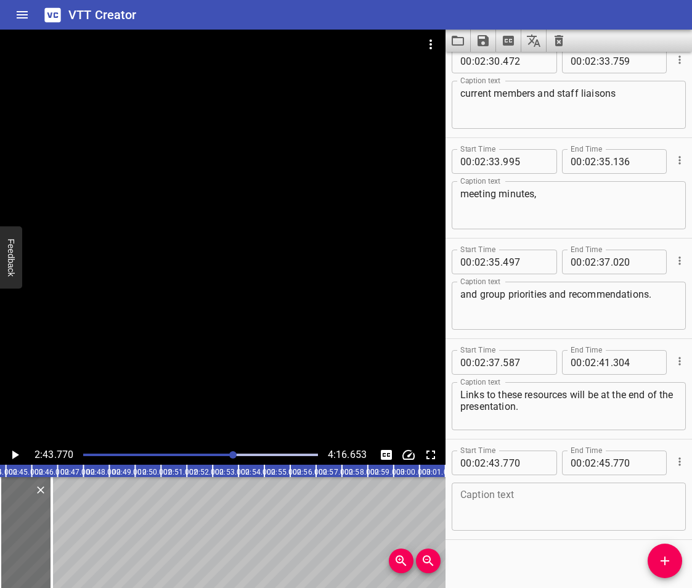
scroll to position [3843, 0]
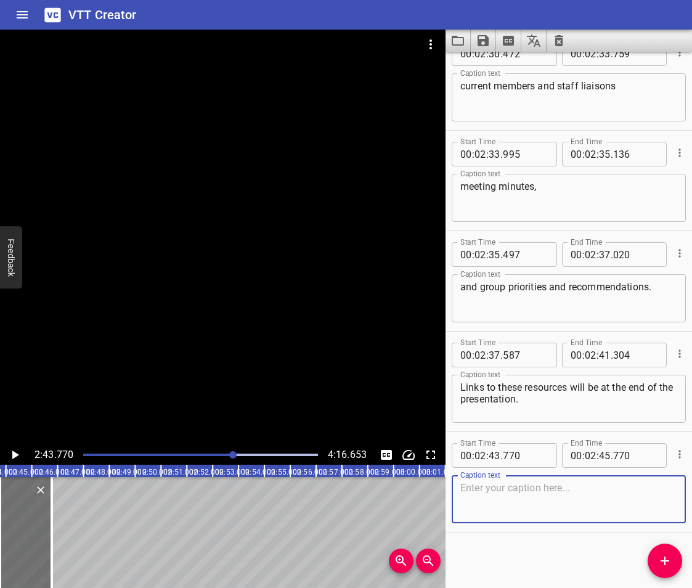
click at [506, 514] on textarea at bounding box center [569, 499] width 217 height 35
paste textarea "We have a very comprehensive"
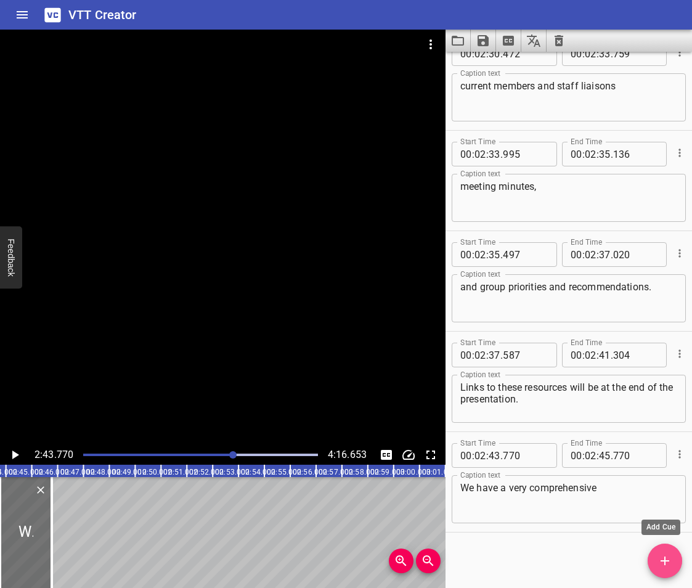
click at [666, 566] on icon "Add Cue" at bounding box center [665, 561] width 15 height 15
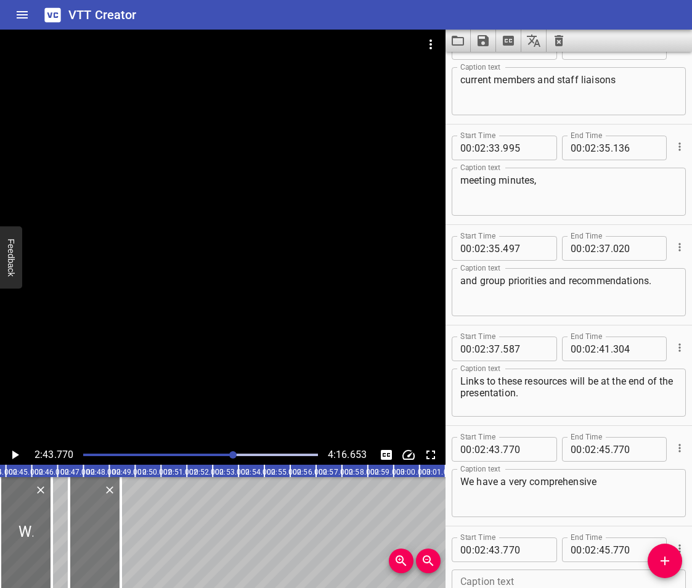
drag, startPoint x: 32, startPoint y: 534, endPoint x: 98, endPoint y: 555, distance: 69.0
click at [98, 555] on div at bounding box center [95, 532] width 52 height 111
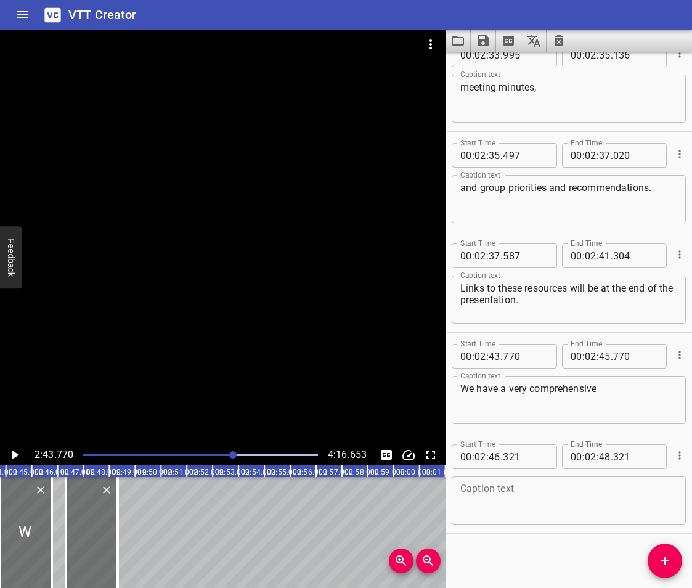
scroll to position [3943, 0]
click at [506, 491] on textarea at bounding box center [569, 499] width 217 height 35
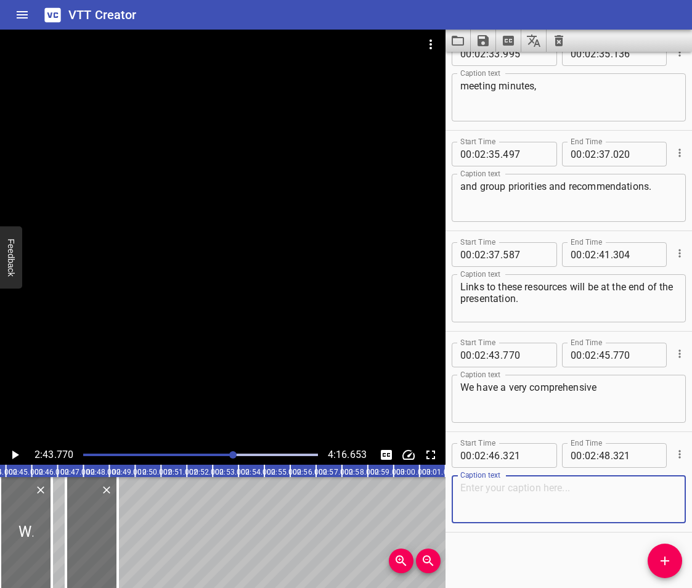
paste textarea "conference presentation on the ABRWG"
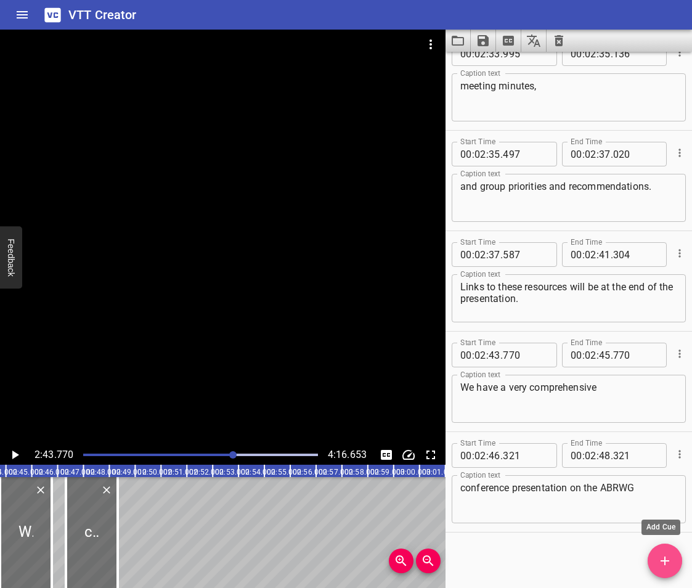
click at [658, 559] on icon "Add Cue" at bounding box center [665, 561] width 15 height 15
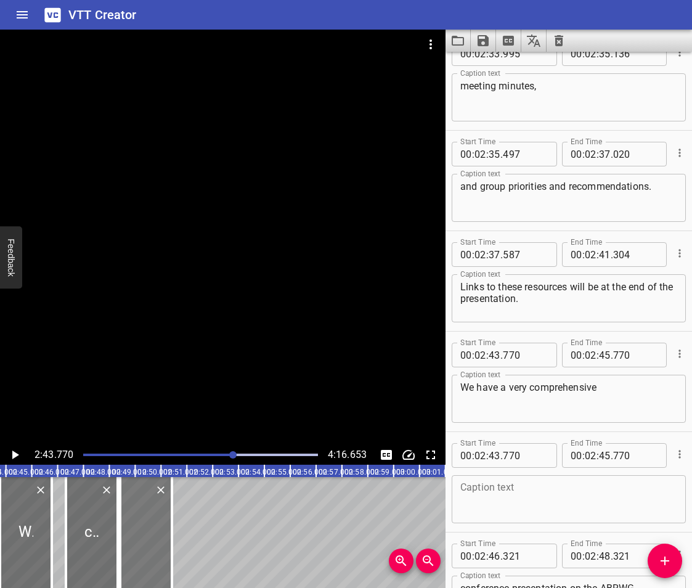
drag, startPoint x: 32, startPoint y: 528, endPoint x: 158, endPoint y: 541, distance: 126.4
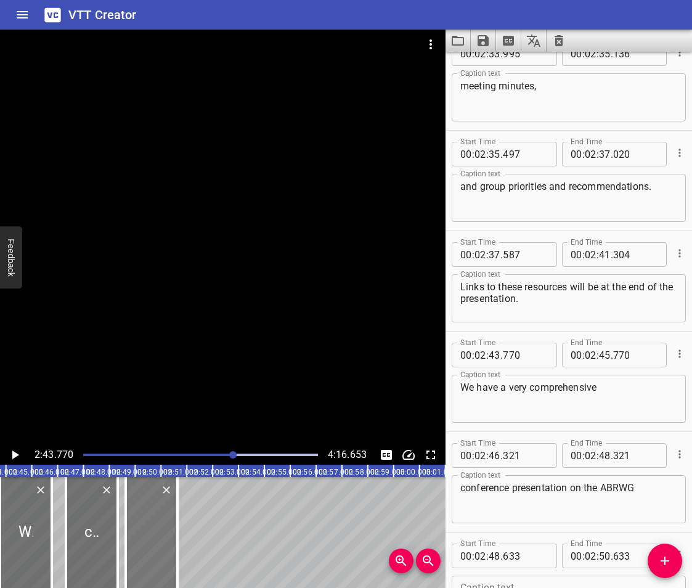
click at [158, 541] on div at bounding box center [152, 532] width 52 height 111
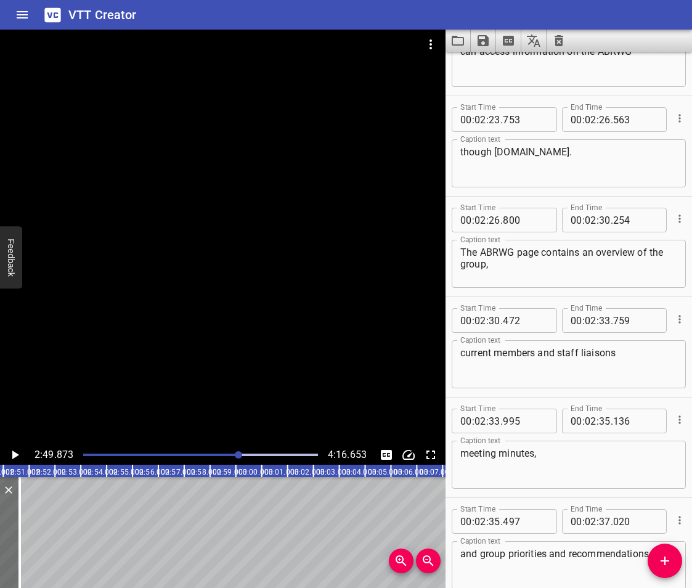
scroll to position [4044, 0]
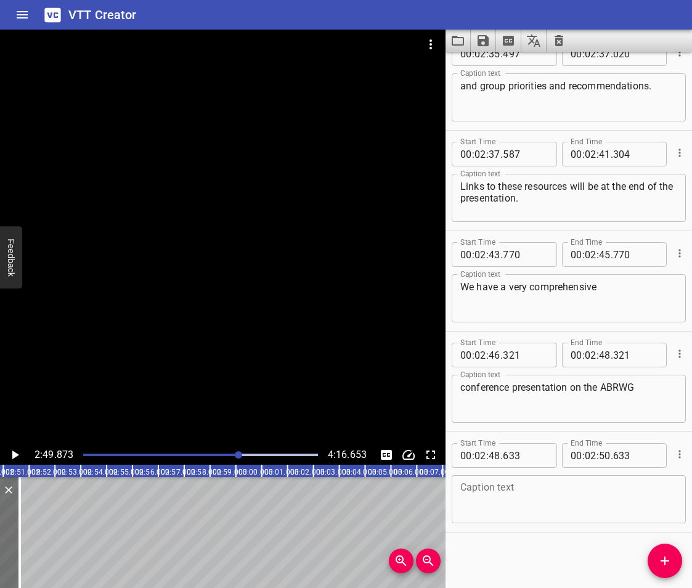
click at [525, 509] on textarea at bounding box center [569, 499] width 217 height 35
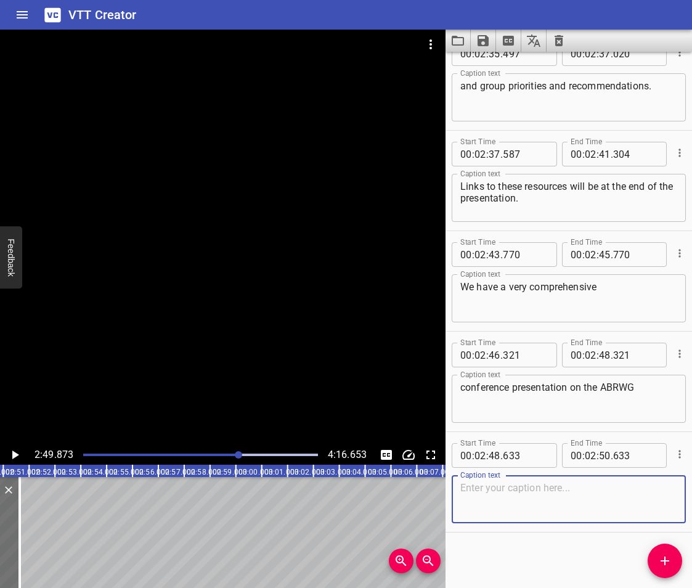
paste textarea "which highlights community voices"
click at [658, 565] on icon "Add Cue" at bounding box center [665, 561] width 15 height 15
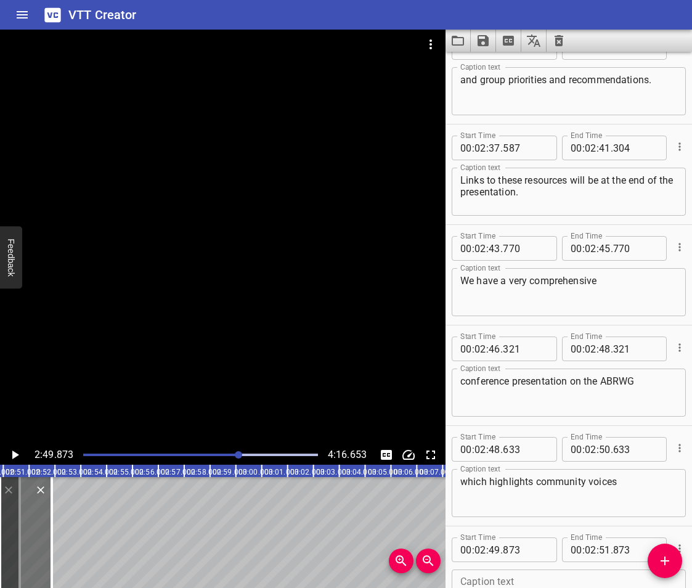
scroll to position [4144, 0]
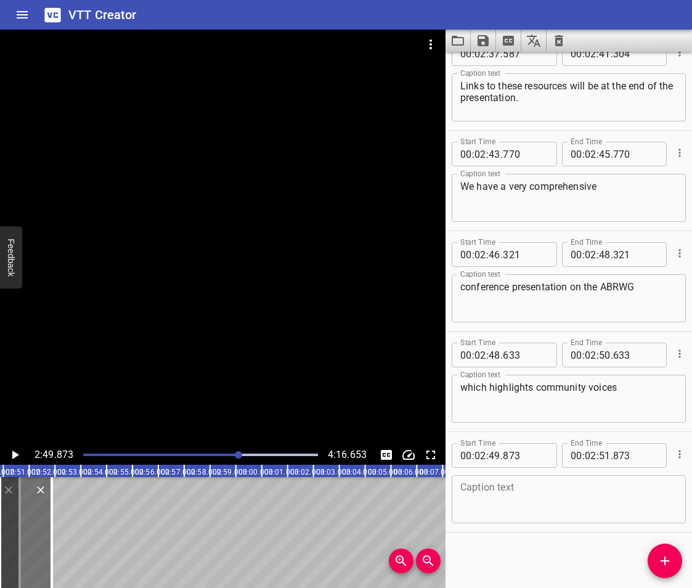
click at [481, 508] on textarea at bounding box center [569, 499] width 217 height 35
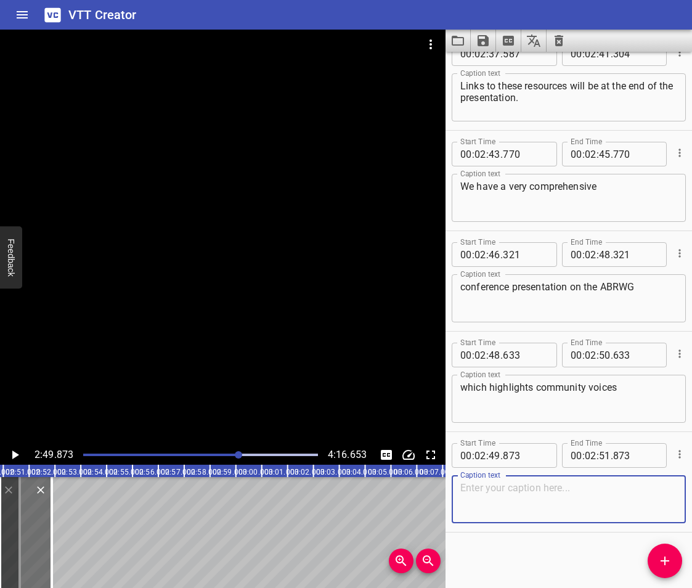
paste textarea "and touches on how the group was made"
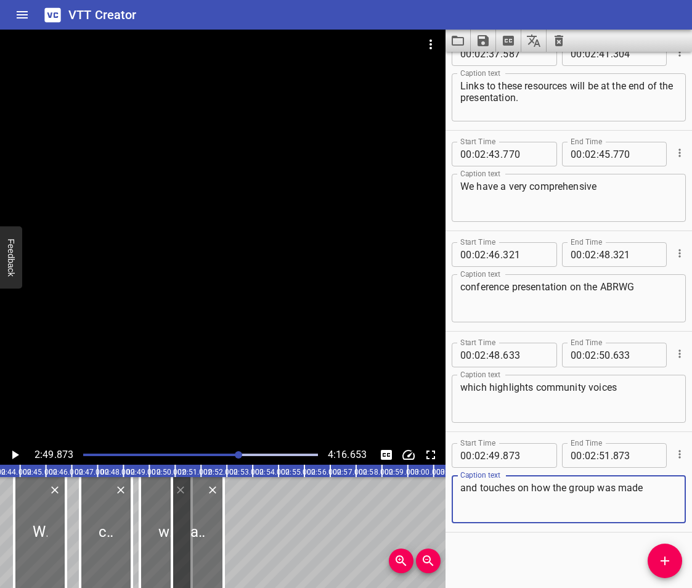
scroll to position [0, 4209]
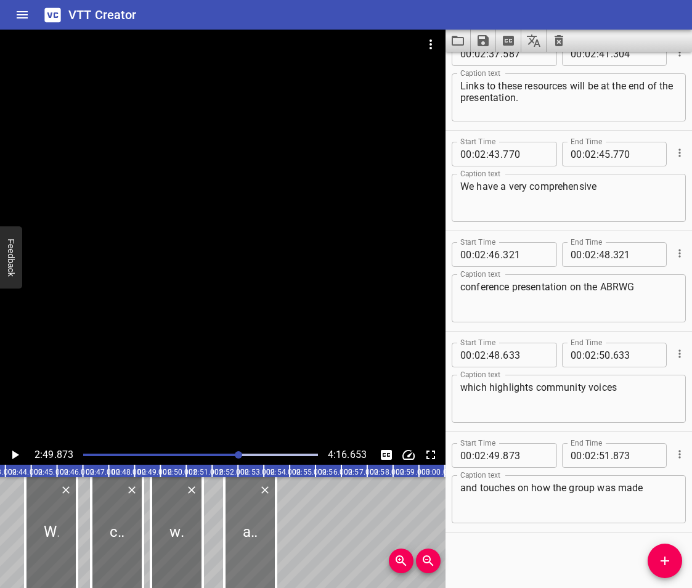
drag, startPoint x: 221, startPoint y: 536, endPoint x: 261, endPoint y: 539, distance: 40.8
click at [261, 539] on div at bounding box center [250, 532] width 52 height 111
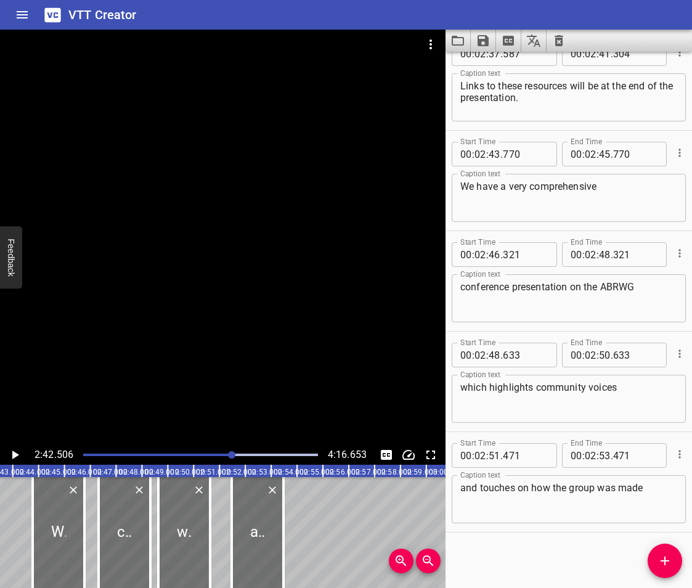
click at [8, 453] on icon "Play/Pause" at bounding box center [14, 455] width 15 height 15
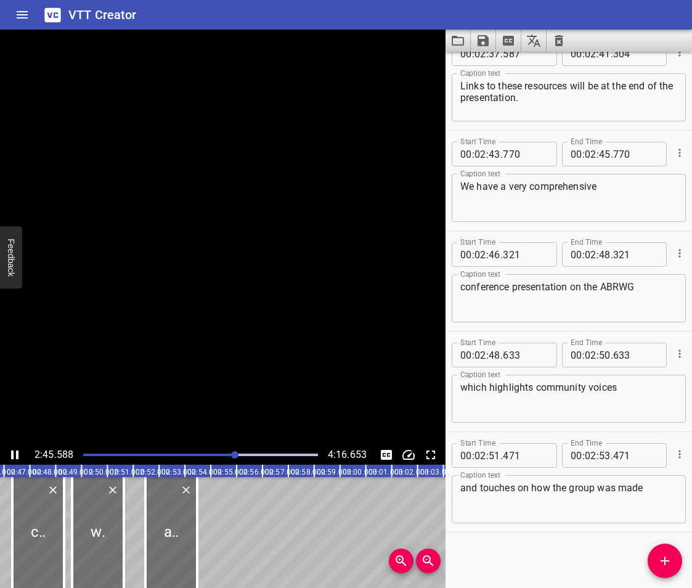
click at [8, 453] on icon "Play/Pause" at bounding box center [14, 455] width 15 height 15
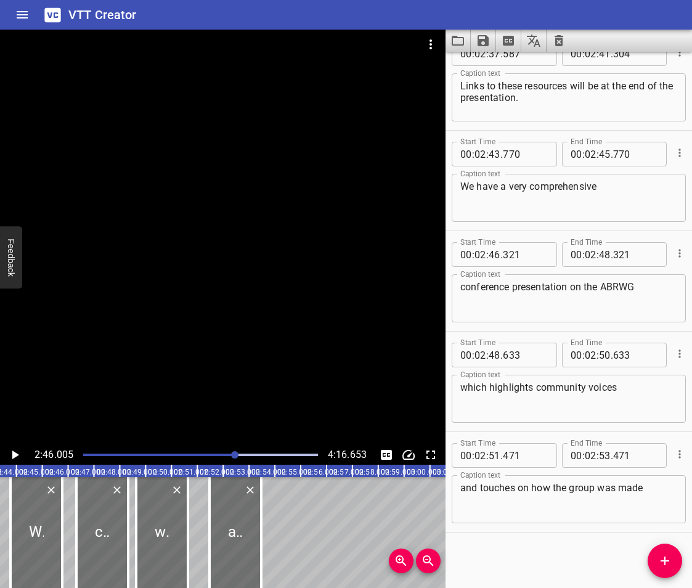
scroll to position [0, 4212]
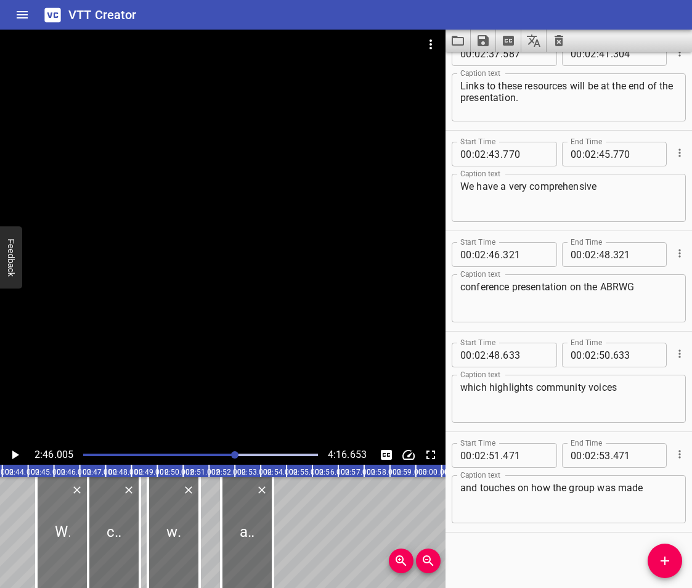
drag, startPoint x: 43, startPoint y: 528, endPoint x: 57, endPoint y: 536, distance: 16.0
click at [57, 536] on div at bounding box center [62, 532] width 52 height 111
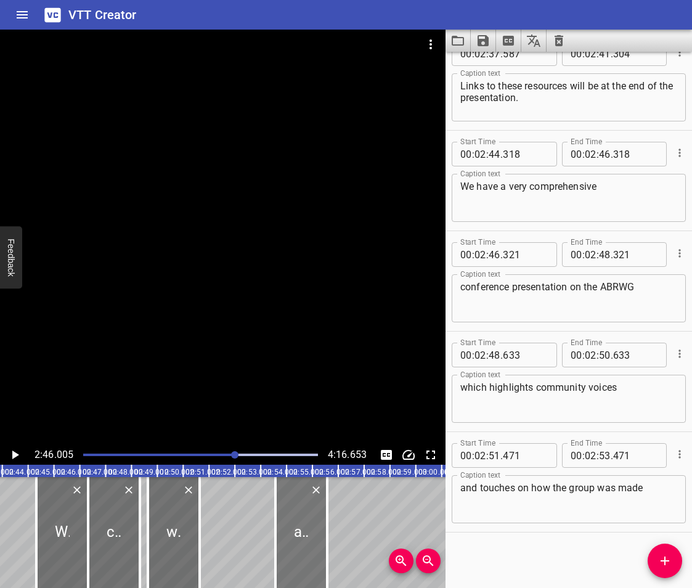
drag, startPoint x: 269, startPoint y: 543, endPoint x: 308, endPoint y: 546, distance: 38.3
click at [308, 546] on div at bounding box center [302, 532] width 52 height 111
drag, startPoint x: 151, startPoint y: 519, endPoint x: 144, endPoint y: 521, distance: 7.6
click at [144, 521] on div at bounding box center [140, 532] width 12 height 111
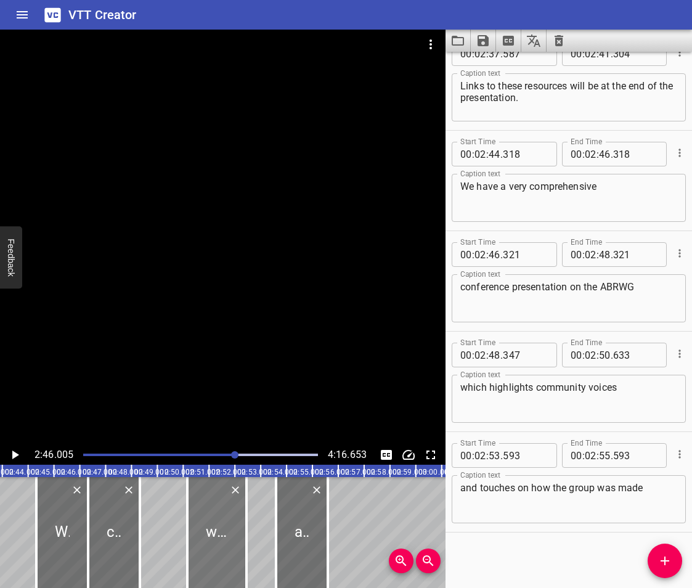
drag, startPoint x: 165, startPoint y: 524, endPoint x: 214, endPoint y: 534, distance: 50.4
click at [214, 534] on div at bounding box center [216, 532] width 59 height 111
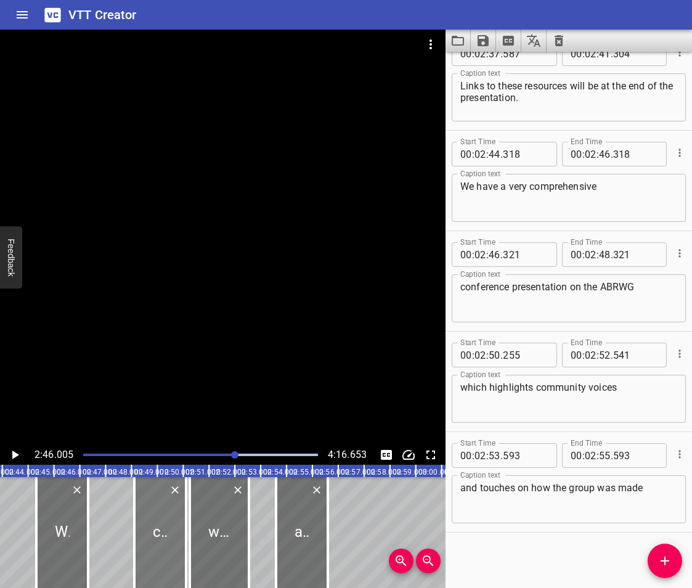
drag, startPoint x: 108, startPoint y: 526, endPoint x: 159, endPoint y: 539, distance: 52.9
click at [159, 539] on div at bounding box center [160, 532] width 52 height 111
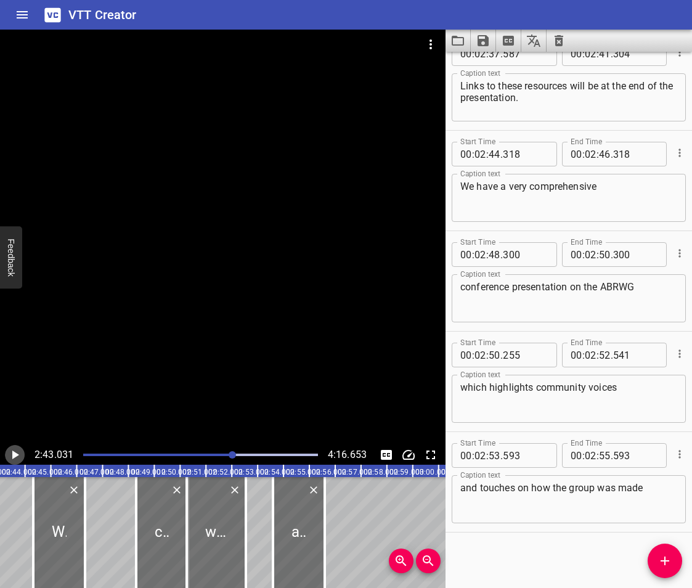
click at [16, 458] on icon "Play/Pause" at bounding box center [14, 455] width 15 height 15
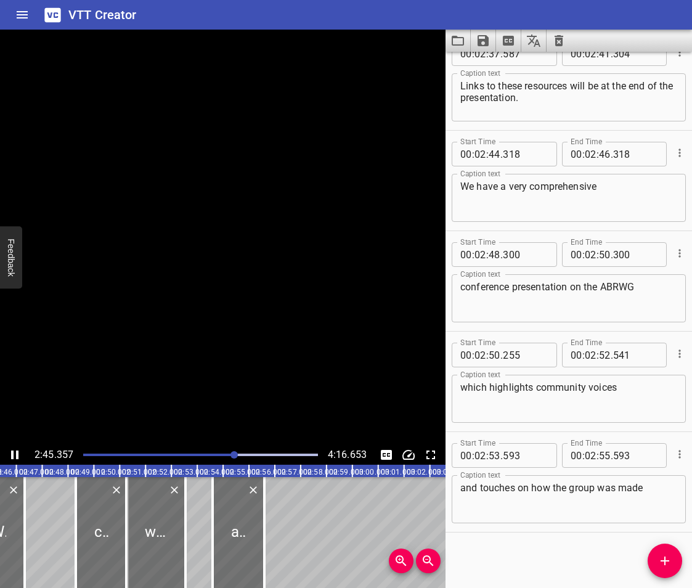
click at [16, 458] on icon "Play/Pause" at bounding box center [14, 455] width 7 height 9
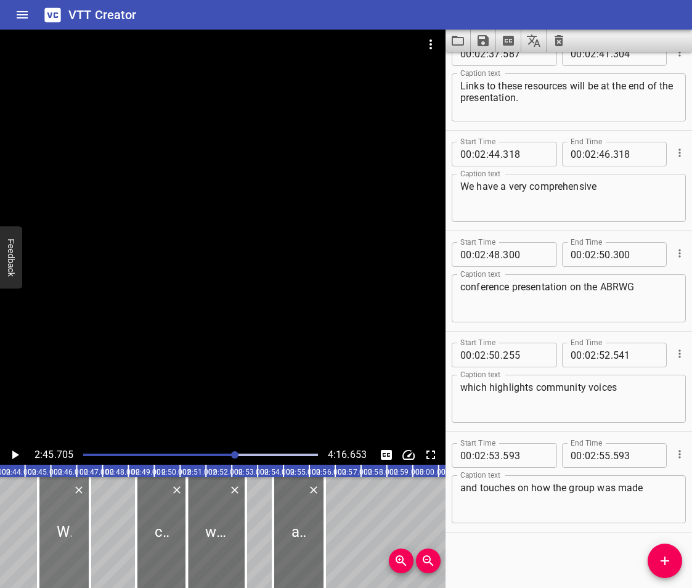
click at [72, 545] on div at bounding box center [64, 532] width 52 height 111
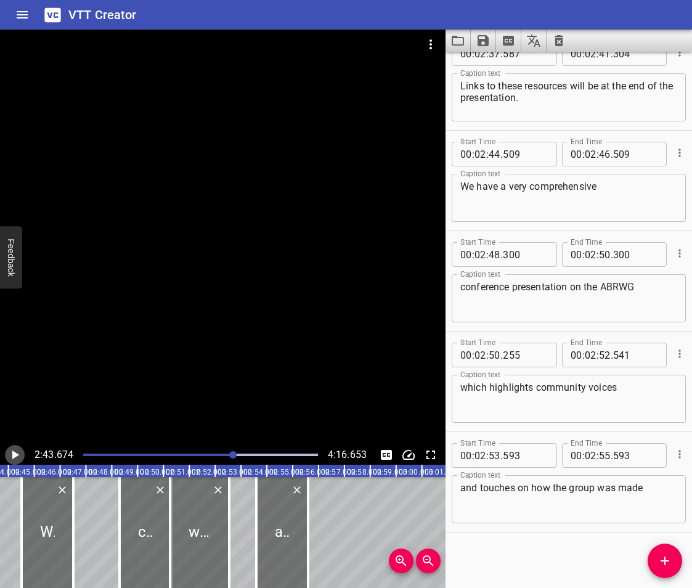
click at [12, 453] on icon "Play/Pause" at bounding box center [14, 455] width 15 height 15
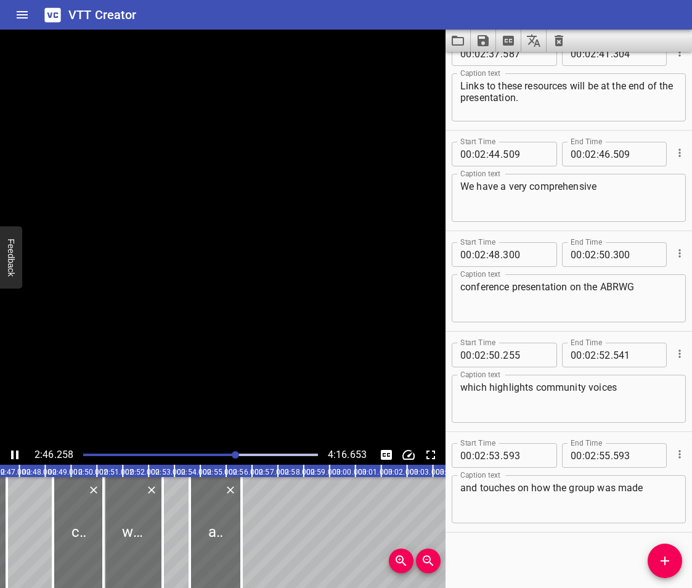
click at [12, 453] on icon "Play/Pause" at bounding box center [14, 455] width 7 height 9
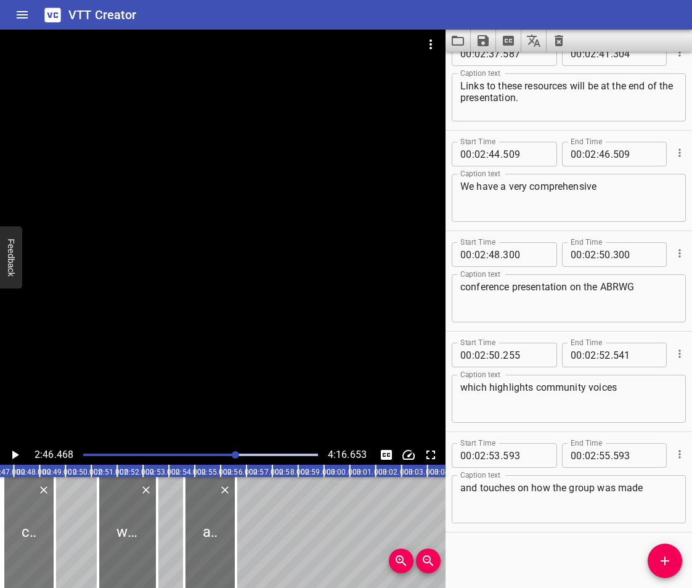
drag, startPoint x: 78, startPoint y: 536, endPoint x: 34, endPoint y: 554, distance: 47.9
click at [34, 554] on div at bounding box center [29, 532] width 52 height 111
click at [14, 451] on icon "Play/Pause" at bounding box center [14, 455] width 15 height 15
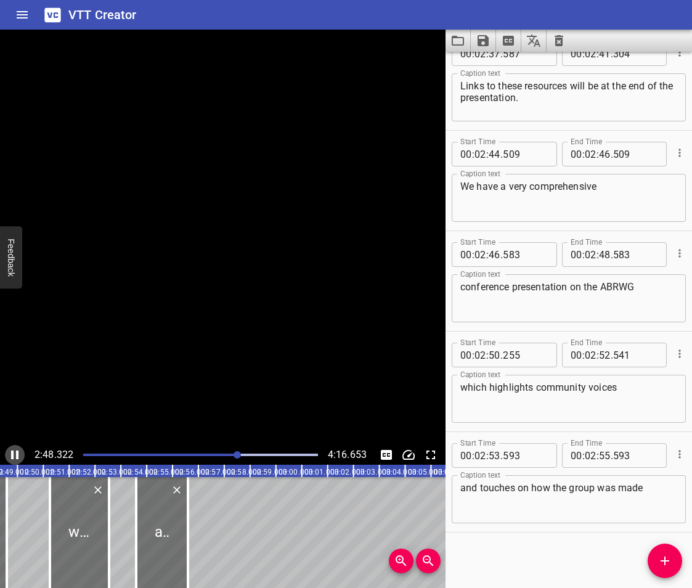
click at [14, 451] on icon "Play/Pause" at bounding box center [14, 455] width 7 height 9
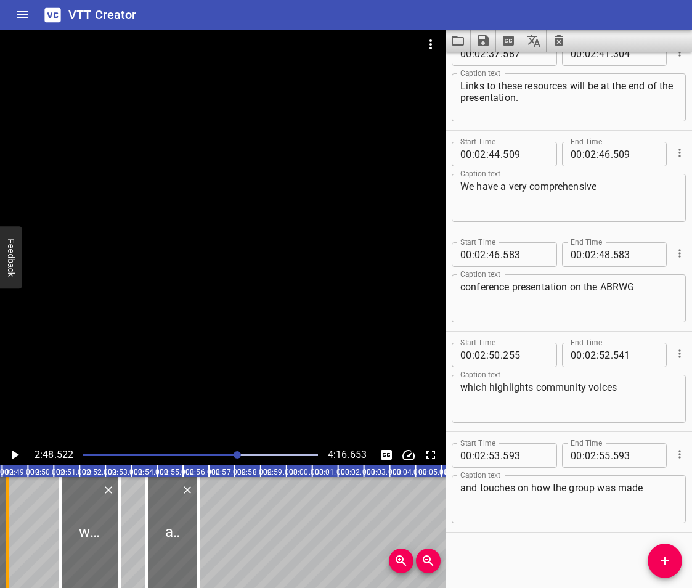
scroll to position [0, 4341]
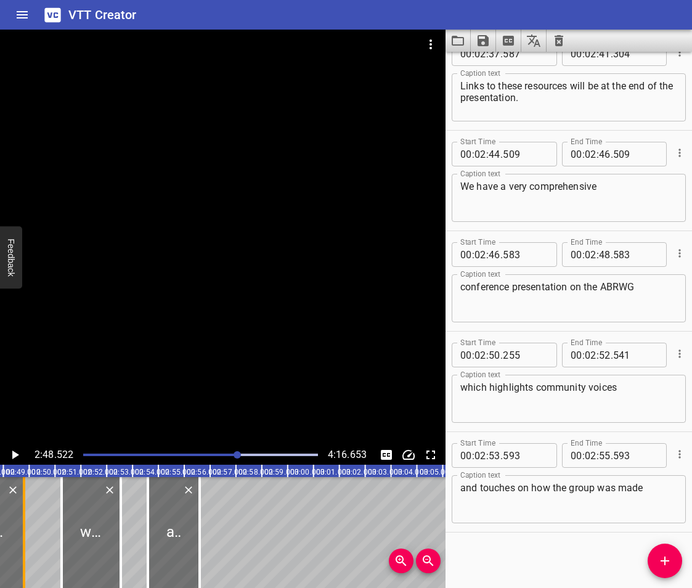
drag, startPoint x: 6, startPoint y: 531, endPoint x: 28, endPoint y: 544, distance: 25.7
click at [28, 544] on div at bounding box center [24, 532] width 12 height 111
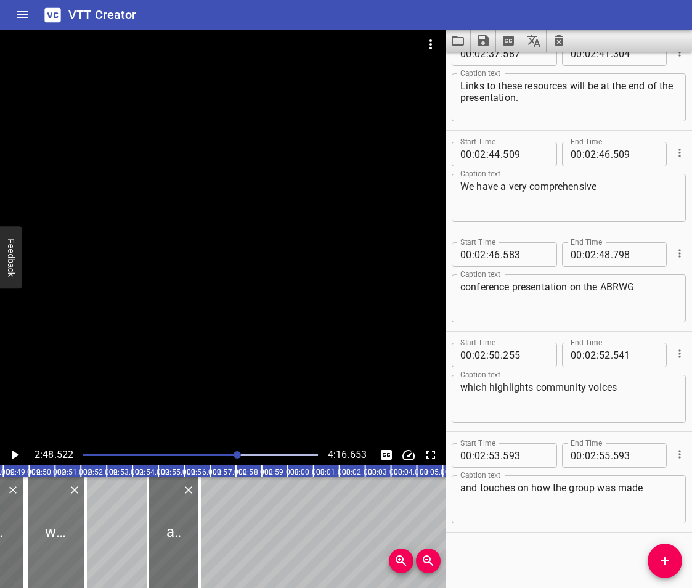
drag, startPoint x: 83, startPoint y: 541, endPoint x: 57, endPoint y: 551, distance: 27.9
click at [57, 551] on div at bounding box center [56, 532] width 59 height 111
click at [14, 458] on icon "Play/Pause" at bounding box center [15, 455] width 7 height 9
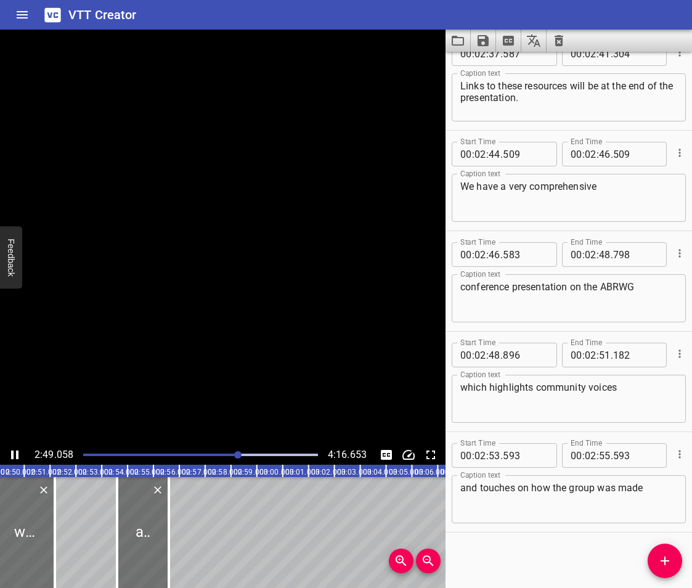
click at [14, 458] on icon "Play/Pause" at bounding box center [14, 455] width 15 height 15
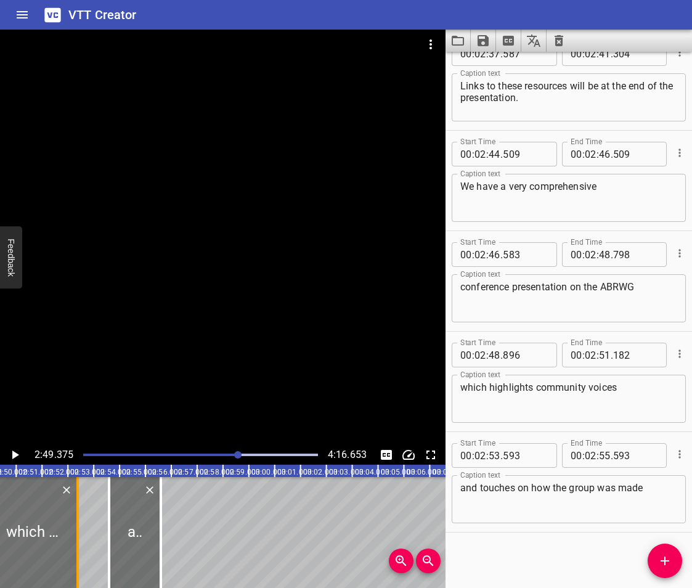
drag, startPoint x: 49, startPoint y: 551, endPoint x: 79, endPoint y: 565, distance: 33.4
click at [79, 565] on div at bounding box center [78, 532] width 12 height 111
click at [10, 457] on icon "Play/Pause" at bounding box center [14, 455] width 15 height 15
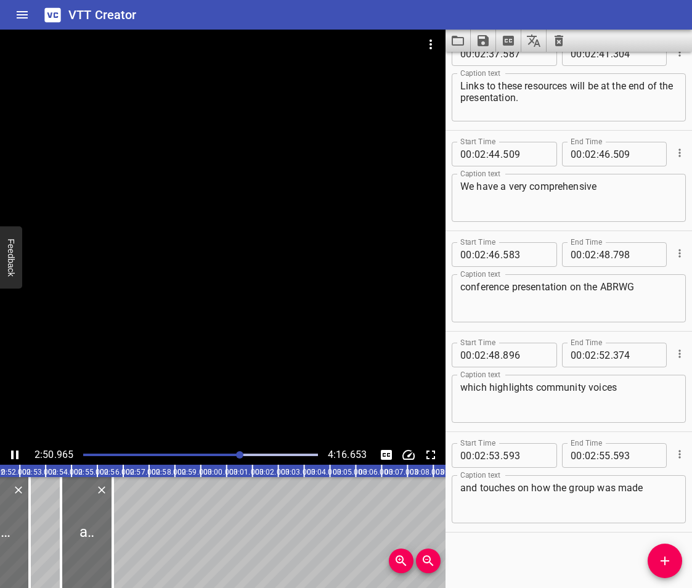
click at [13, 455] on icon "Play/Pause" at bounding box center [14, 455] width 7 height 9
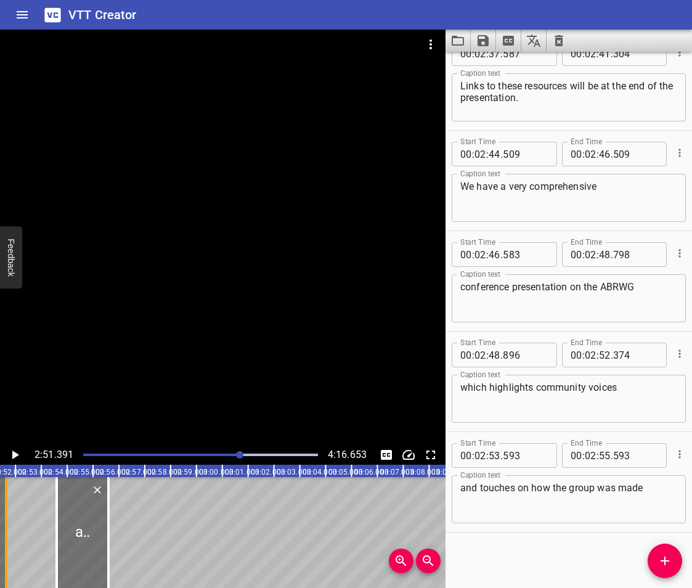
drag, startPoint x: 28, startPoint y: 533, endPoint x: 9, endPoint y: 543, distance: 21.8
click at [9, 543] on div at bounding box center [6, 532] width 12 height 111
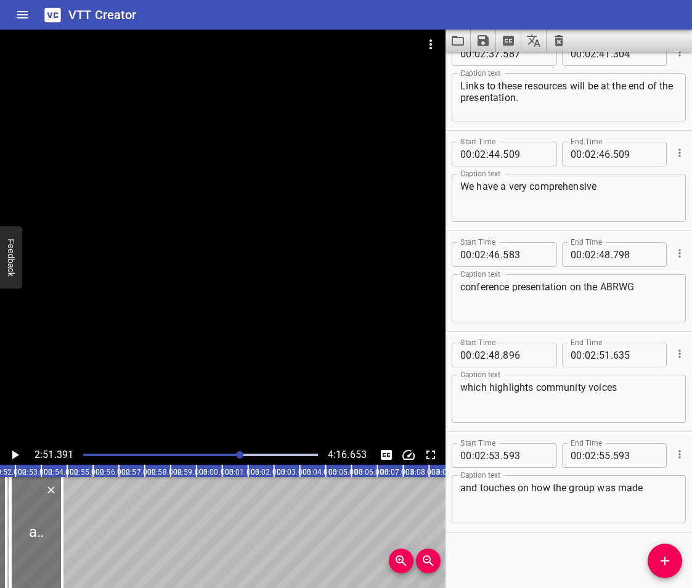
drag, startPoint x: 75, startPoint y: 538, endPoint x: 30, endPoint y: 547, distance: 45.9
click at [28, 547] on div at bounding box center [36, 532] width 52 height 111
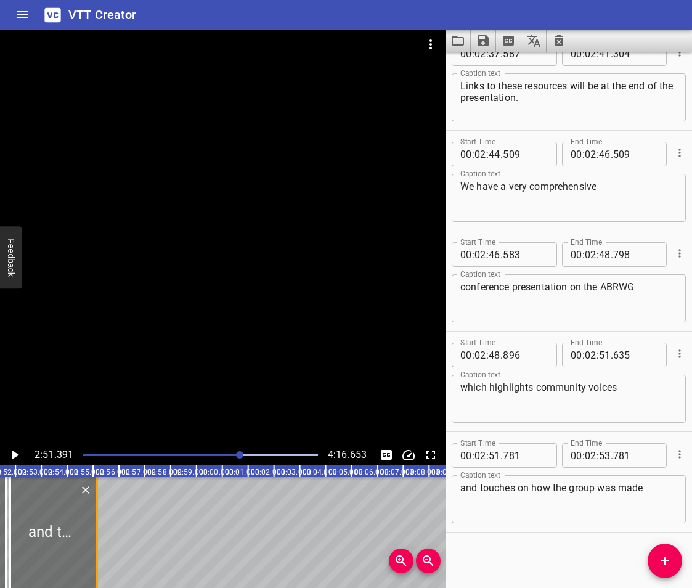
drag, startPoint x: 62, startPoint y: 549, endPoint x: 97, endPoint y: 562, distance: 37.7
click at [97, 562] on div at bounding box center [97, 532] width 2 height 111
click at [15, 457] on icon "Play/Pause" at bounding box center [15, 455] width 7 height 9
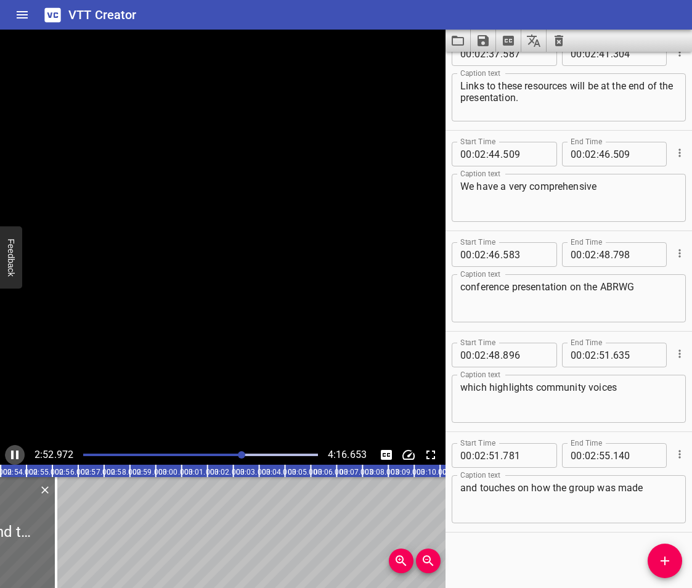
click at [15, 457] on icon "Play/Pause" at bounding box center [14, 455] width 15 height 15
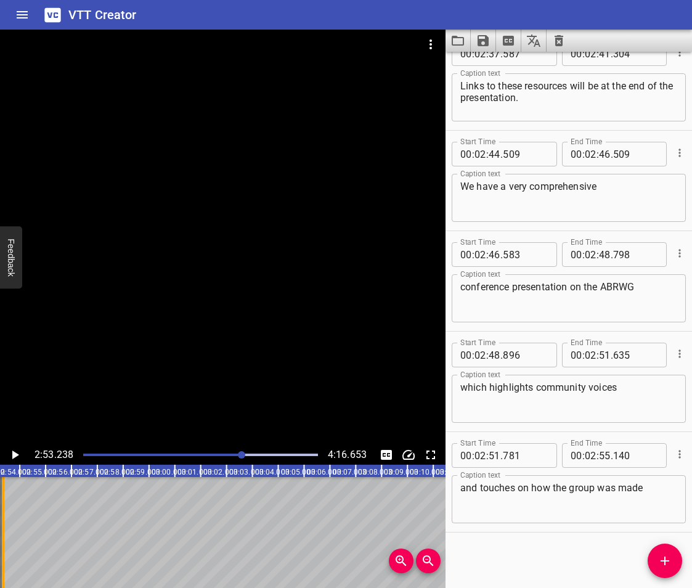
drag, startPoint x: 47, startPoint y: 528, endPoint x: 1, endPoint y: 543, distance: 48.7
click at [1, 543] on div at bounding box center [3, 532] width 12 height 111
click at [653, 561] on span "Add Cue" at bounding box center [665, 561] width 35 height 15
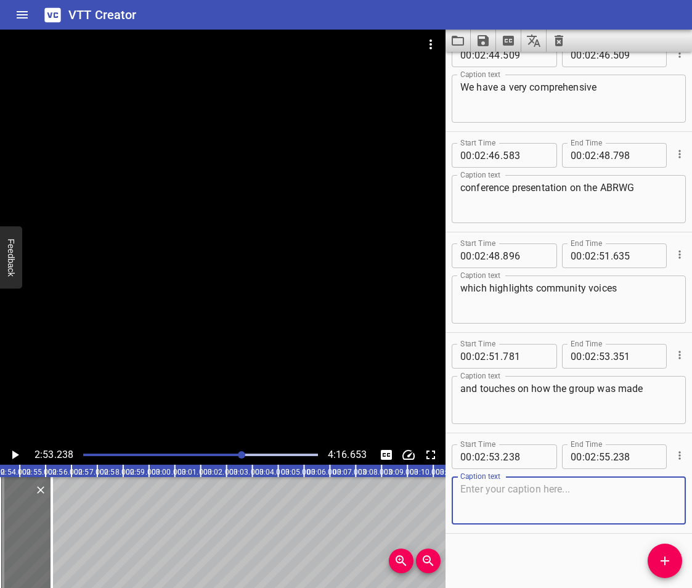
scroll to position [4245, 0]
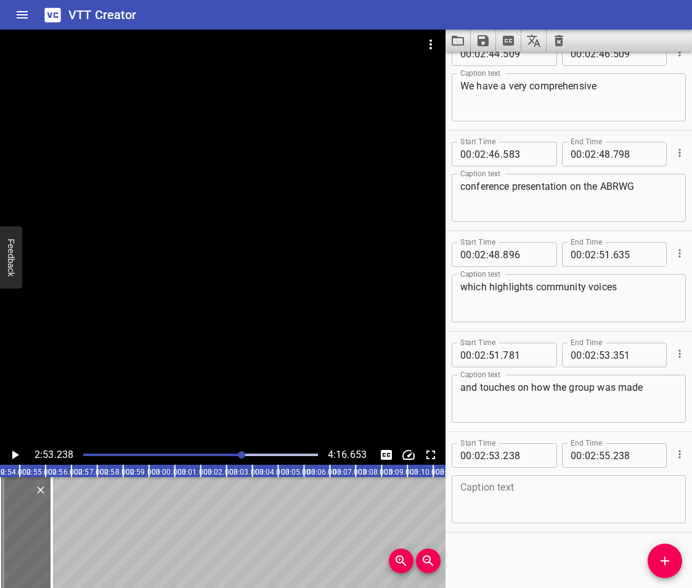
click at [498, 501] on textarea at bounding box center [569, 499] width 217 height 35
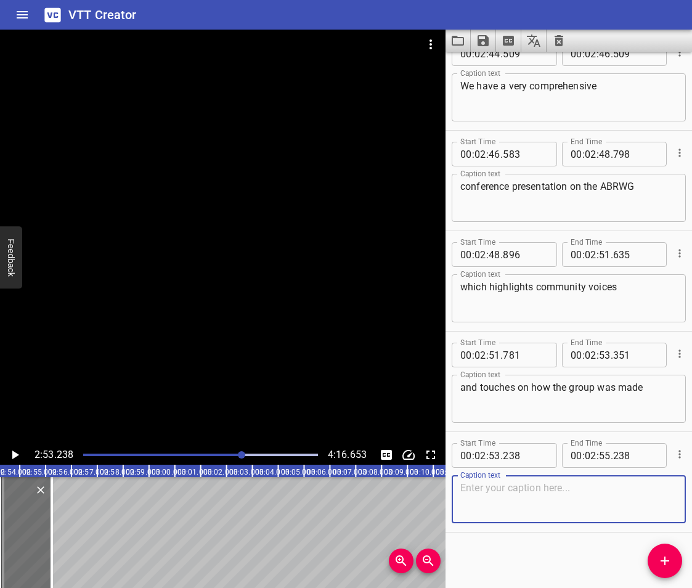
paste textarea "the consultation and collaboration model,"
click at [662, 563] on icon "Add Cue" at bounding box center [665, 561] width 15 height 15
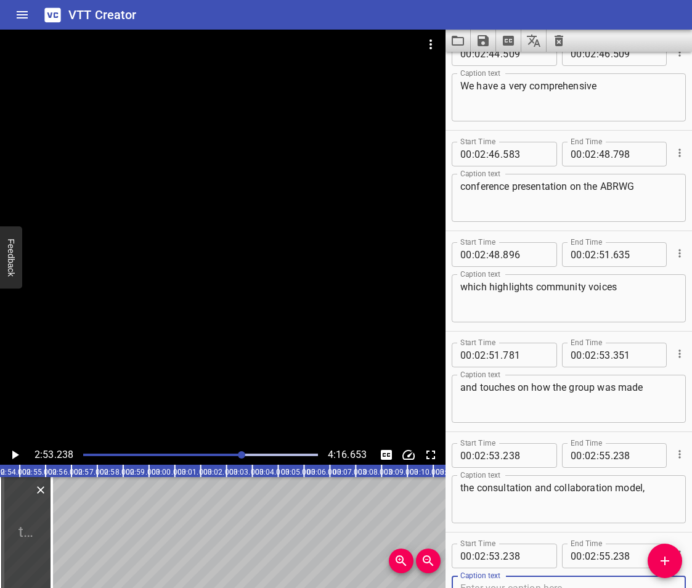
scroll to position [4251, 0]
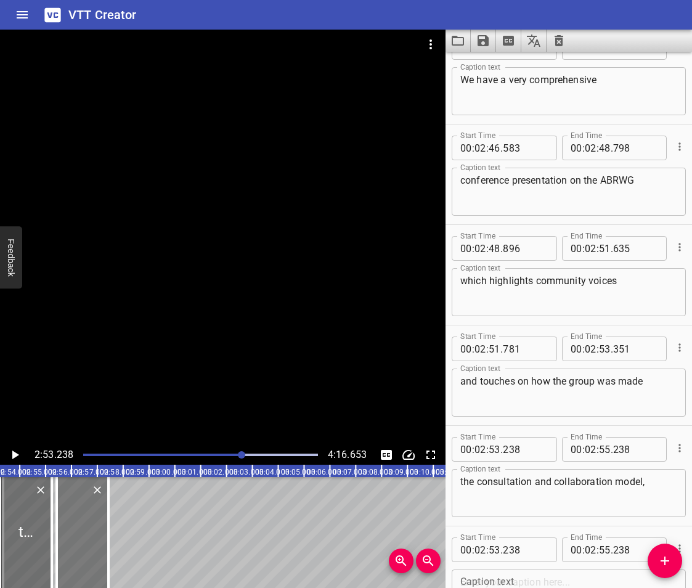
drag, startPoint x: 22, startPoint y: 537, endPoint x: 79, endPoint y: 554, distance: 59.1
click at [79, 554] on div at bounding box center [83, 532] width 52 height 111
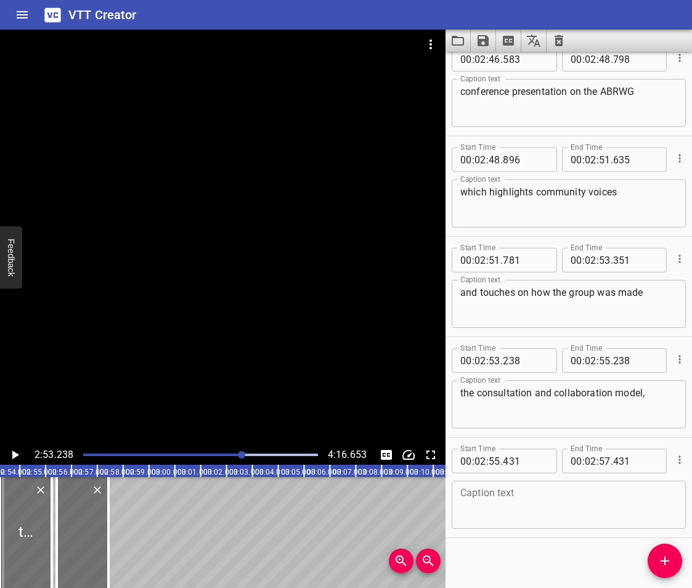
scroll to position [4345, 0]
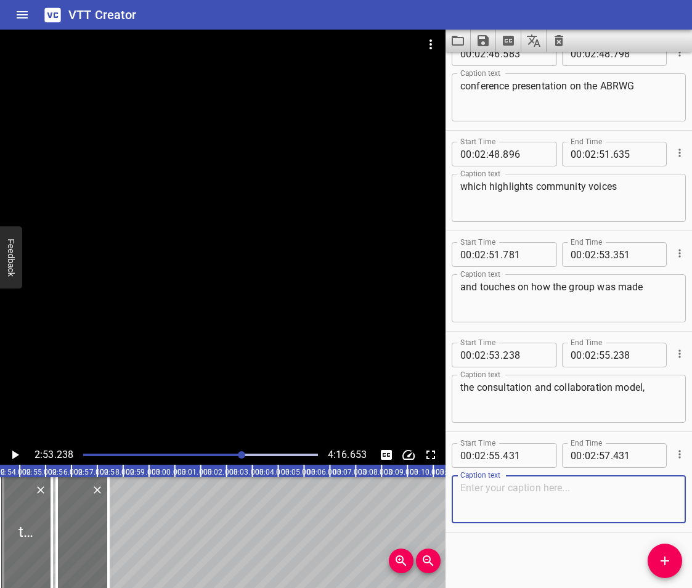
click at [512, 513] on textarea at bounding box center [569, 499] width 217 height 35
paste textarea "yearly priorities,"
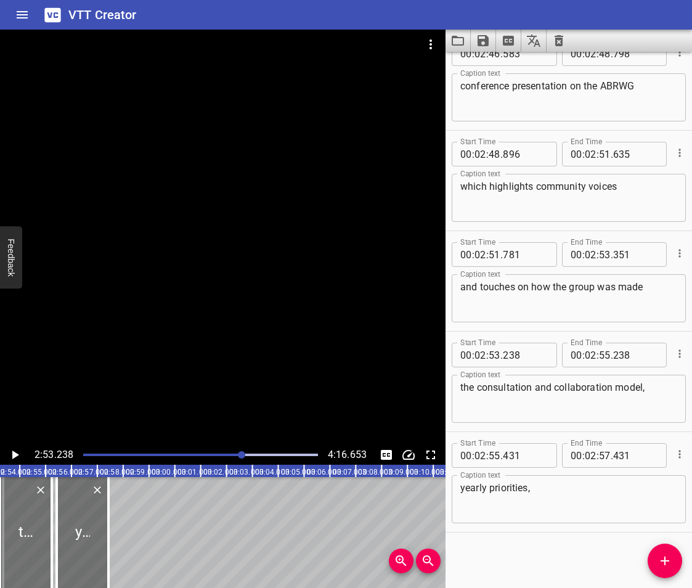
drag, startPoint x: 469, startPoint y: 536, endPoint x: 476, endPoint y: 536, distance: 7.4
click at [469, 536] on div "Start Time 00 : 00 : 00 . 000 Start Time End Time 00 : 00 : 03 . 144 End Time C…" at bounding box center [569, 320] width 247 height 536
click at [660, 552] on button "Add Cue" at bounding box center [665, 561] width 35 height 35
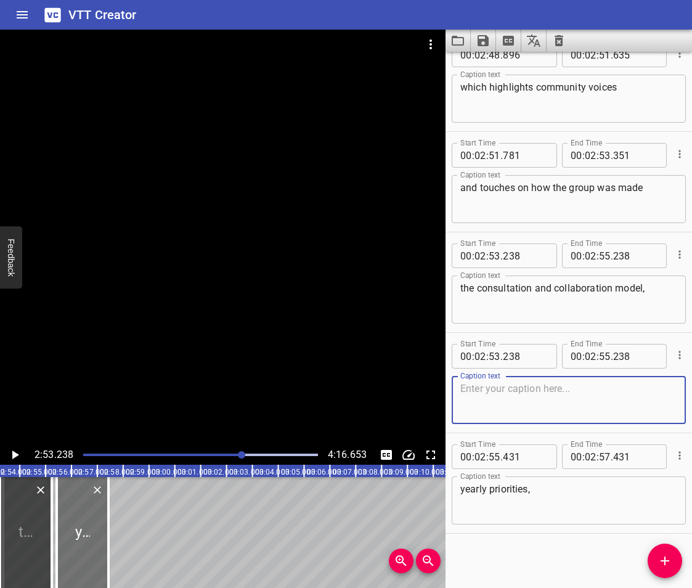
scroll to position [4446, 0]
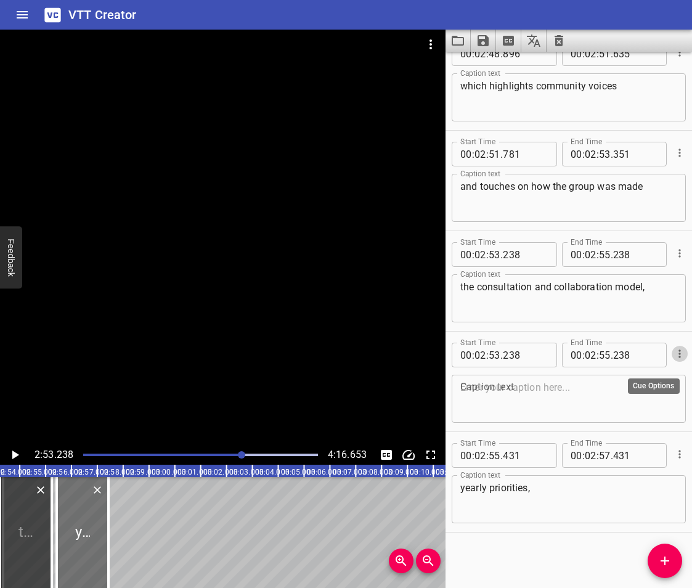
click at [674, 356] on icon "Cue Options" at bounding box center [680, 354] width 12 height 12
click at [625, 379] on li "Delete Cue" at bounding box center [628, 376] width 107 height 22
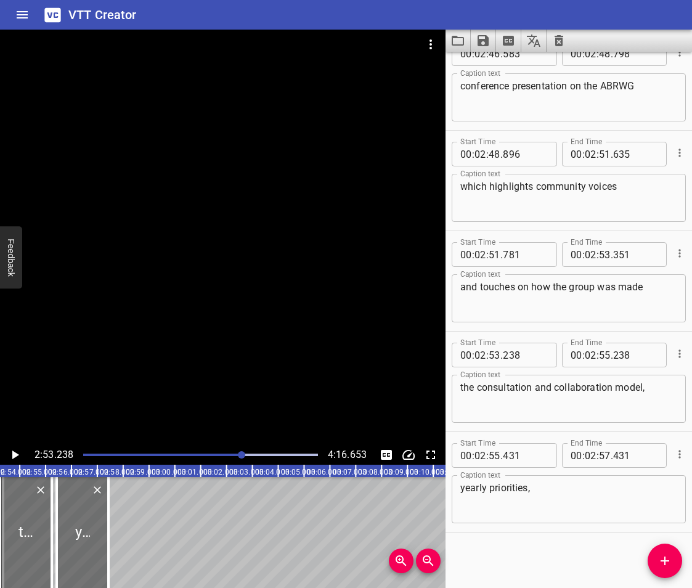
click at [11, 451] on icon "Play/Pause" at bounding box center [14, 455] width 15 height 15
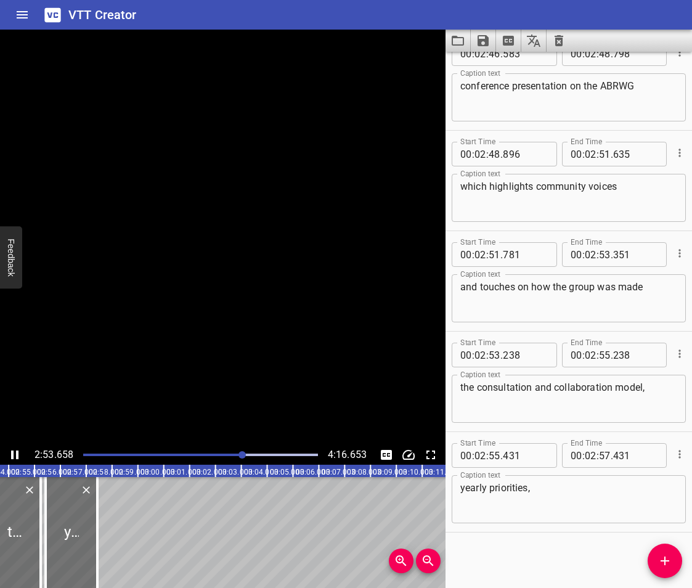
click at [11, 451] on icon "Play/Pause" at bounding box center [14, 455] width 7 height 9
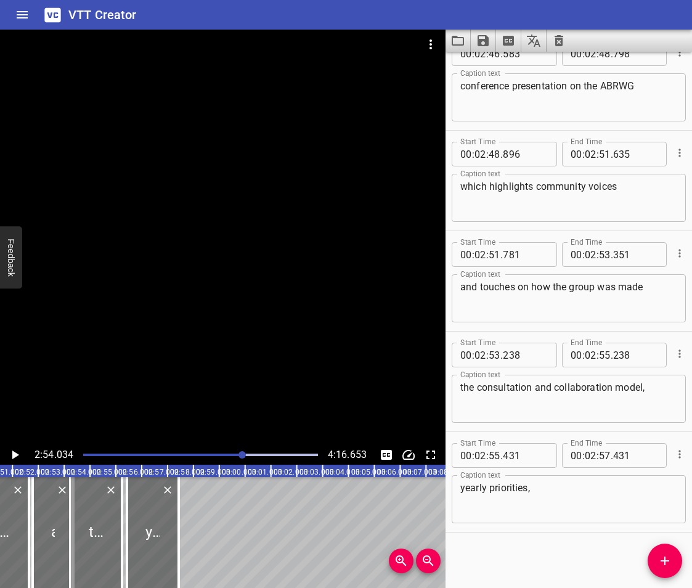
scroll to position [0, 4397]
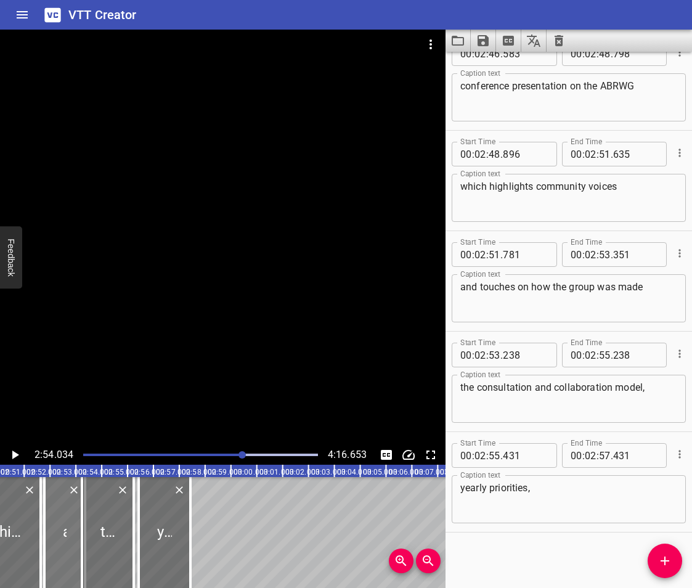
click at [68, 528] on div at bounding box center [64, 532] width 41 height 111
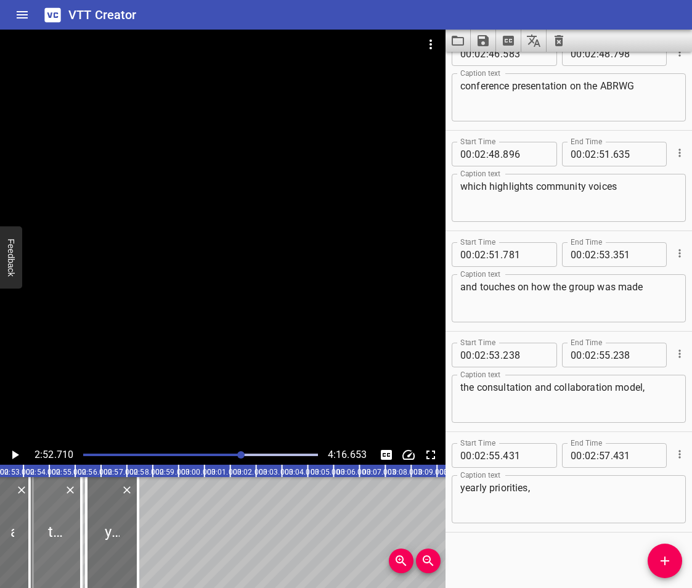
scroll to position [0, 4466]
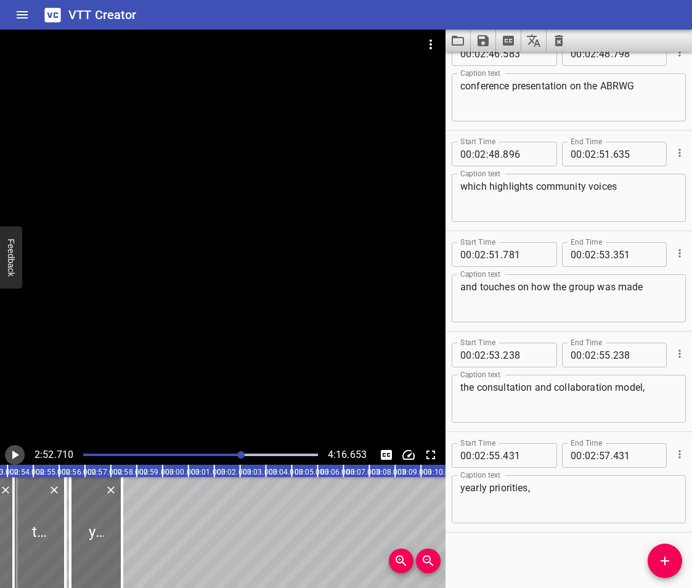
click at [9, 449] on icon "Play/Pause" at bounding box center [14, 455] width 15 height 15
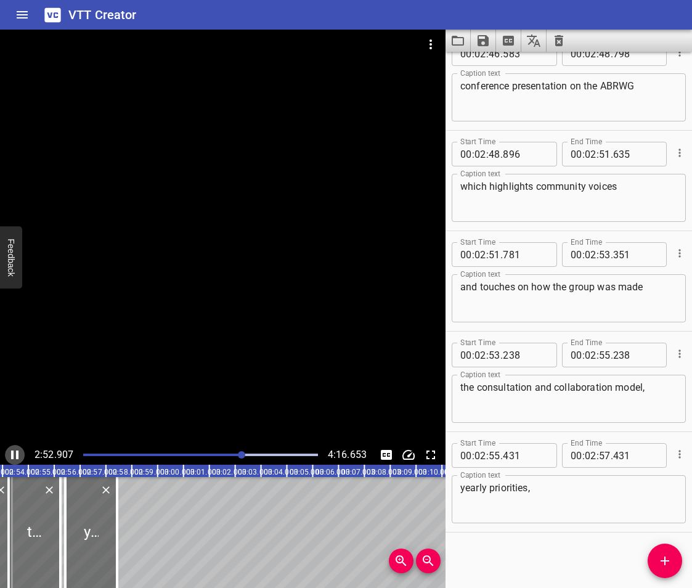
click at [9, 449] on icon "Play/Pause" at bounding box center [14, 455] width 15 height 15
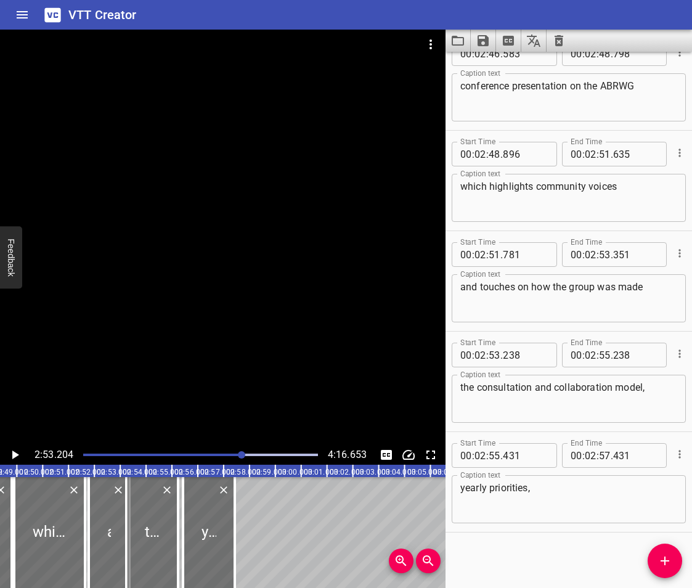
scroll to position [0, 4319]
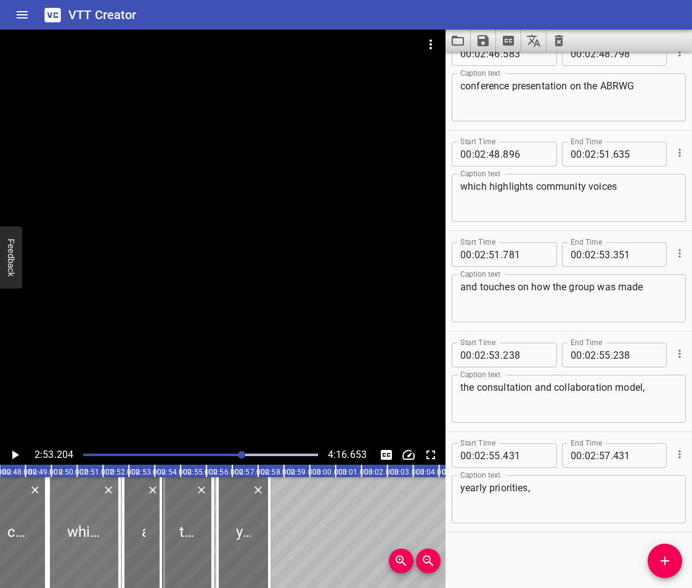
click at [70, 538] on div at bounding box center [84, 532] width 71 height 111
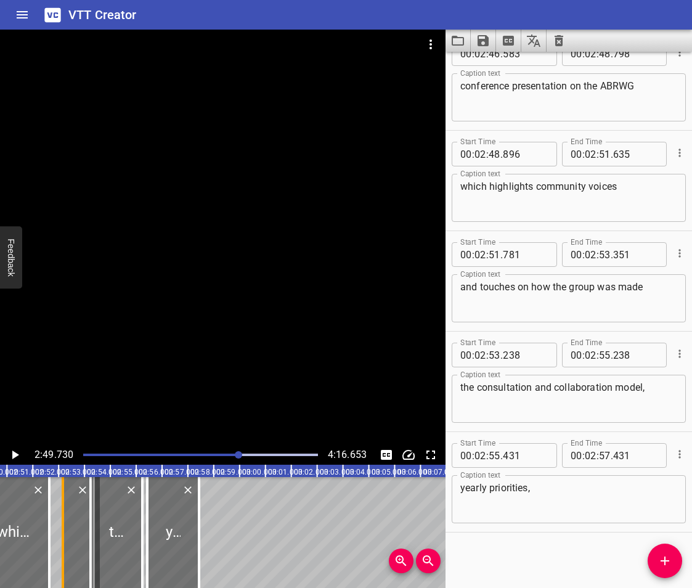
drag, startPoint x: 54, startPoint y: 546, endPoint x: 63, endPoint y: 552, distance: 11.6
click at [63, 552] on div at bounding box center [63, 532] width 2 height 111
click at [45, 551] on div at bounding box center [45, 532] width 2 height 111
drag, startPoint x: 63, startPoint y: 549, endPoint x: 50, endPoint y: 555, distance: 14.9
click at [50, 555] on div at bounding box center [49, 532] width 2 height 111
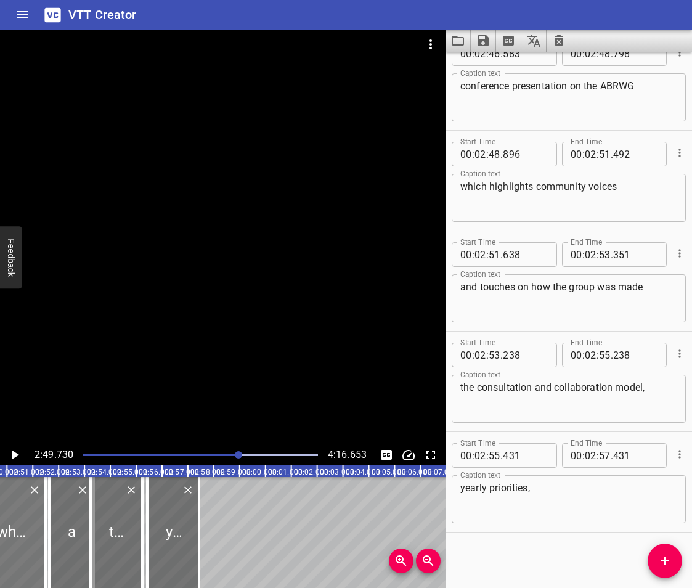
click at [15, 501] on div at bounding box center [11, 532] width 67 height 111
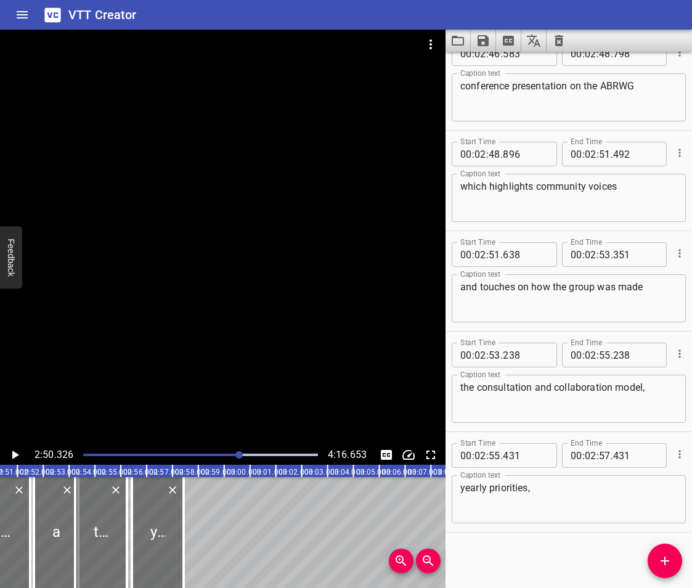
click at [10, 453] on icon "Play/Pause" at bounding box center [14, 455] width 15 height 15
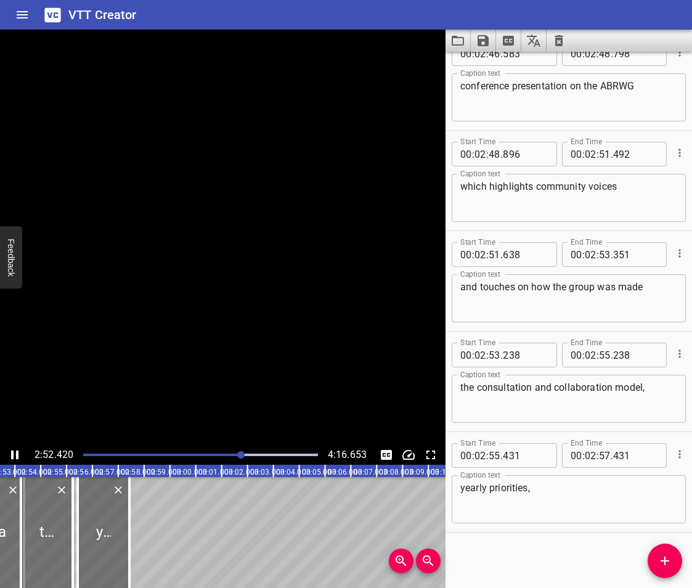
click at [10, 453] on icon "Play/Pause" at bounding box center [14, 455] width 15 height 15
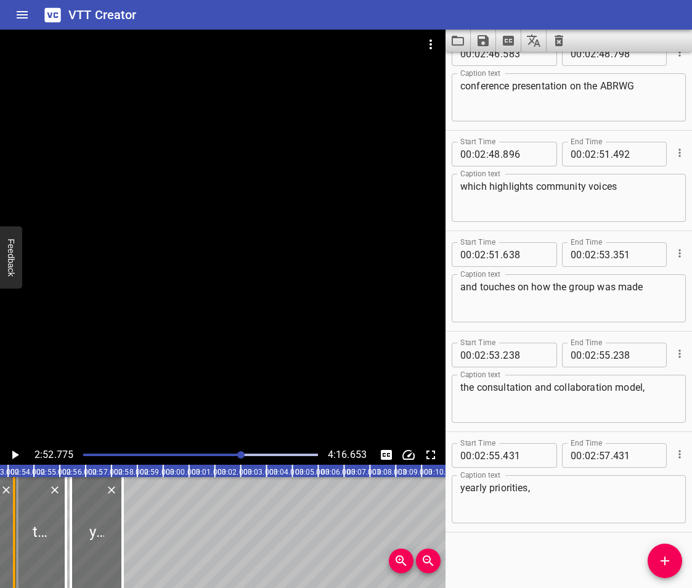
scroll to position [0, 4468]
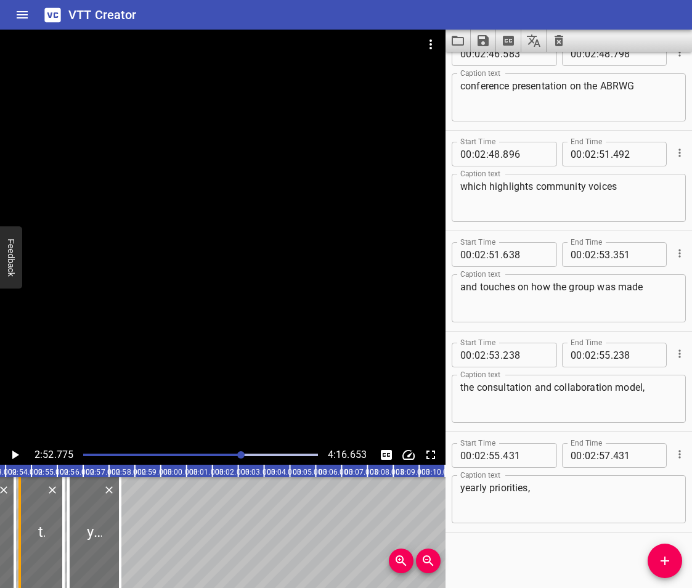
drag, startPoint x: 16, startPoint y: 523, endPoint x: 27, endPoint y: 528, distance: 12.1
click at [26, 528] on div at bounding box center [20, 532] width 12 height 111
click at [10, 538] on div at bounding box center [11, 532] width 2 height 111
drag, startPoint x: 25, startPoint y: 541, endPoint x: 17, endPoint y: 546, distance: 9.9
click at [17, 546] on div at bounding box center [14, 532] width 12 height 111
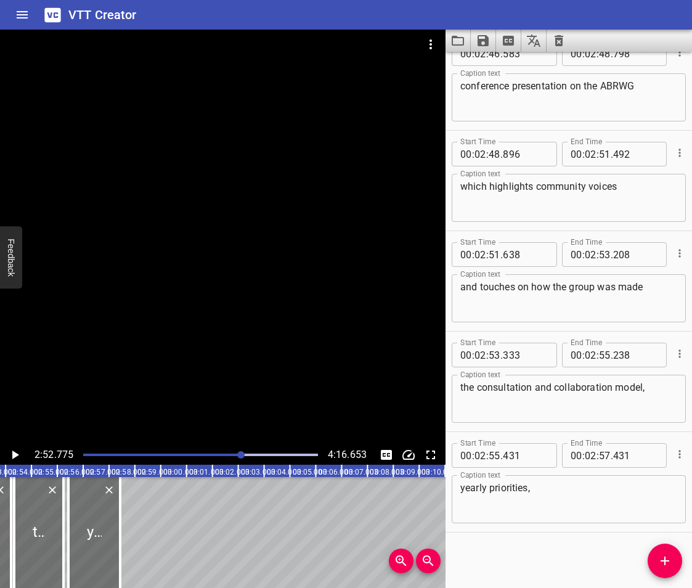
click at [14, 456] on icon "Play/Pause" at bounding box center [15, 455] width 7 height 9
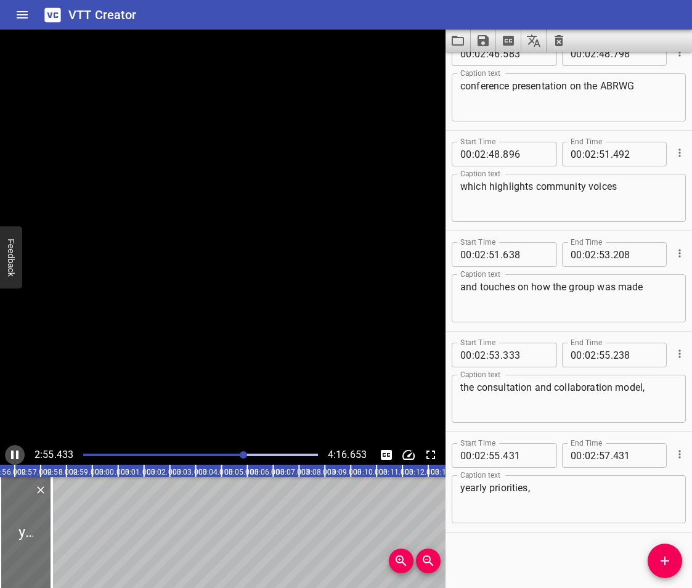
click at [14, 456] on icon "Play/Pause" at bounding box center [14, 455] width 15 height 15
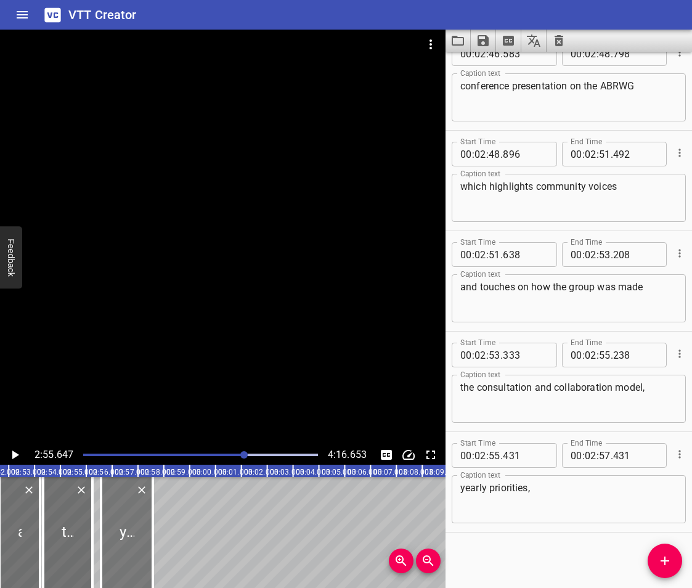
click at [130, 545] on div at bounding box center [127, 532] width 52 height 111
click at [22, 504] on div at bounding box center [19, 532] width 41 height 111
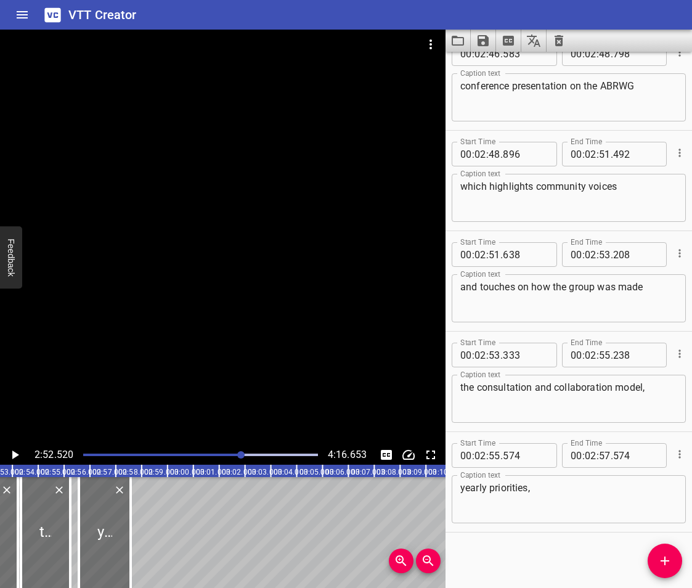
click at [12, 455] on icon "Play/Pause" at bounding box center [14, 455] width 15 height 15
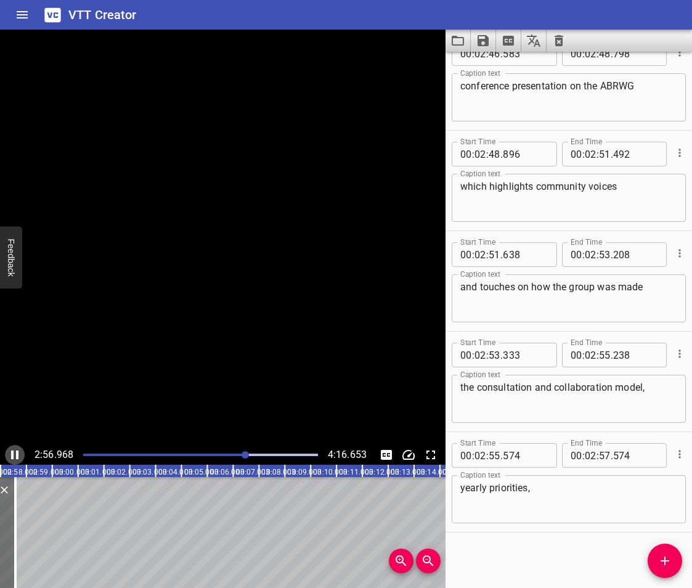
click at [12, 455] on icon "Play/Pause" at bounding box center [14, 455] width 7 height 9
drag, startPoint x: 15, startPoint y: 536, endPoint x: 9, endPoint y: 541, distance: 8.3
click at [9, 541] on div at bounding box center [5, 532] width 12 height 111
click at [673, 563] on span "Add Cue" at bounding box center [665, 561] width 35 height 15
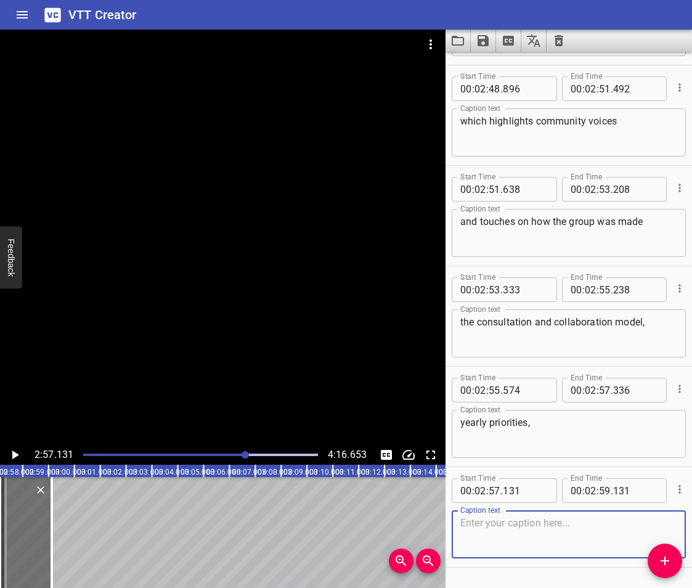
scroll to position [4446, 0]
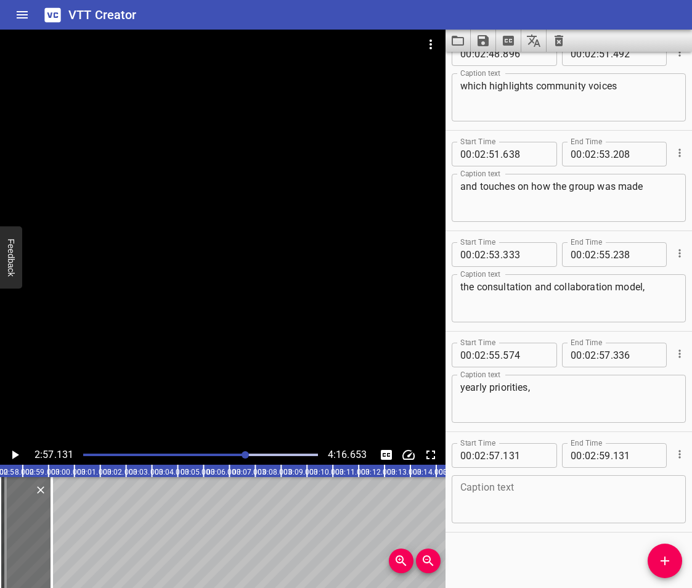
click at [499, 515] on textarea at bounding box center [569, 499] width 217 height 35
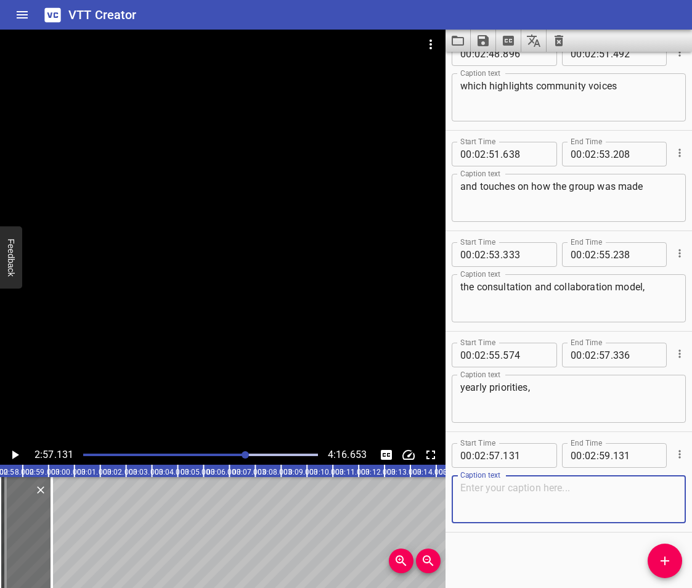
paste textarea "and introduces the Youth Consultation subcommittee."
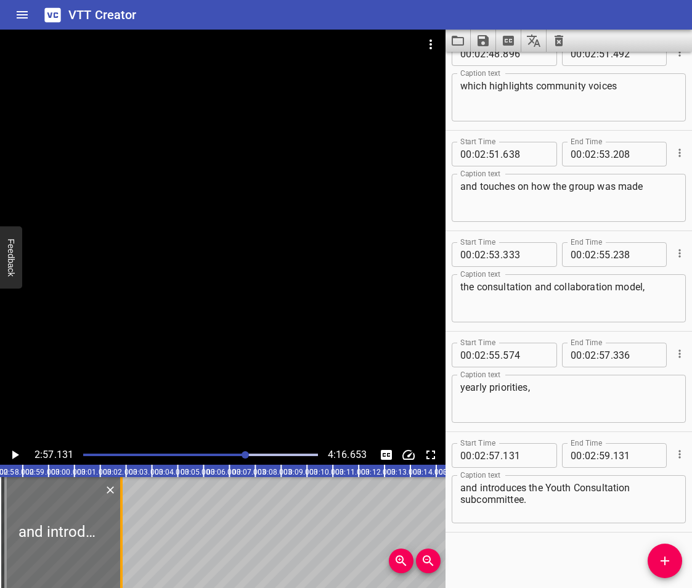
drag, startPoint x: 53, startPoint y: 553, endPoint x: 123, endPoint y: 567, distance: 71.0
click at [123, 567] on div at bounding box center [121, 532] width 12 height 111
click at [11, 453] on icon "Play/Pause" at bounding box center [14, 455] width 15 height 15
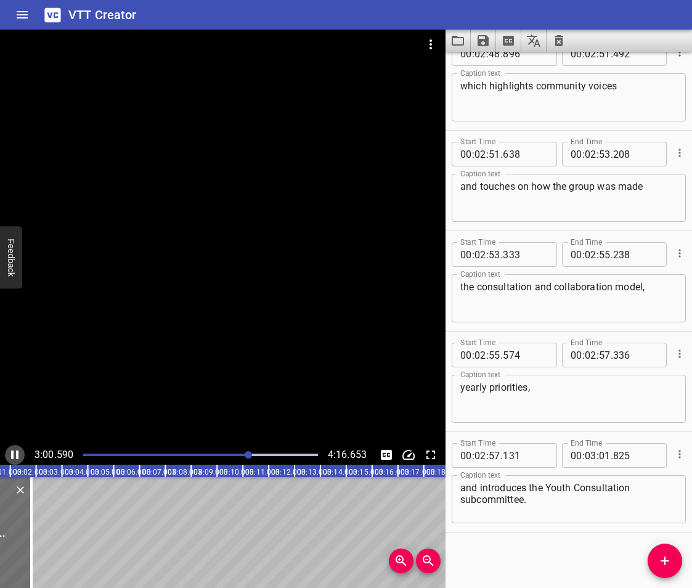
click at [9, 454] on icon "Play/Pause" at bounding box center [14, 455] width 15 height 15
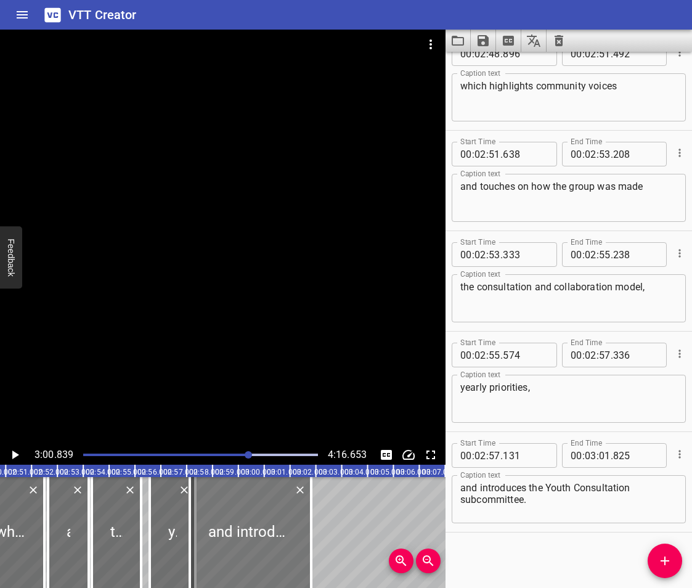
click at [244, 538] on div at bounding box center [250, 532] width 121 height 111
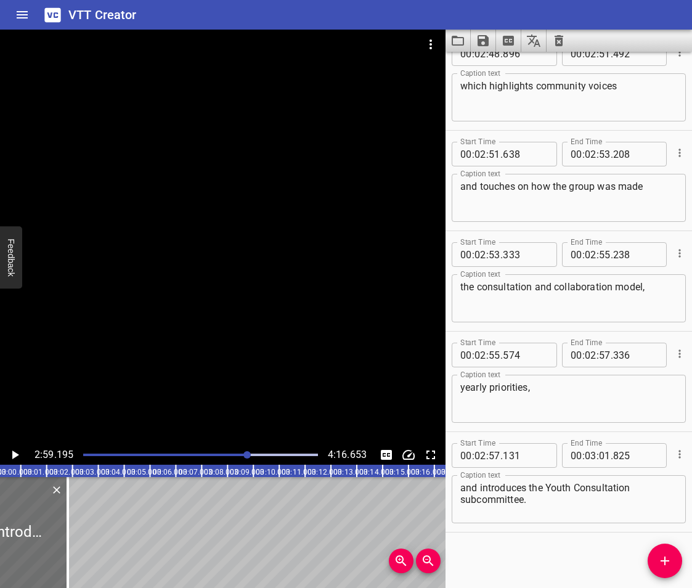
scroll to position [0, 4473]
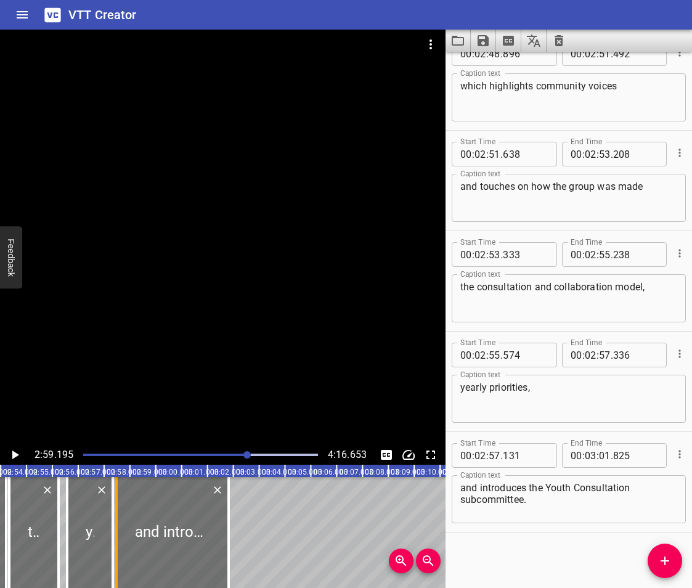
drag, startPoint x: 107, startPoint y: 551, endPoint x: 116, endPoint y: 555, distance: 10.2
click at [116, 555] on div at bounding box center [116, 532] width 2 height 111
click at [33, 517] on div at bounding box center [33, 532] width 49 height 111
click at [40, 498] on div at bounding box center [33, 532] width 49 height 111
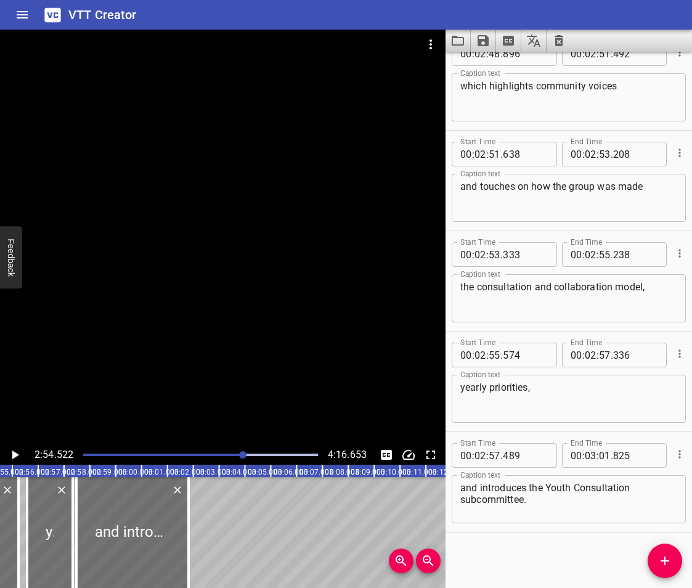
click at [13, 452] on icon "Play/Pause" at bounding box center [15, 455] width 7 height 9
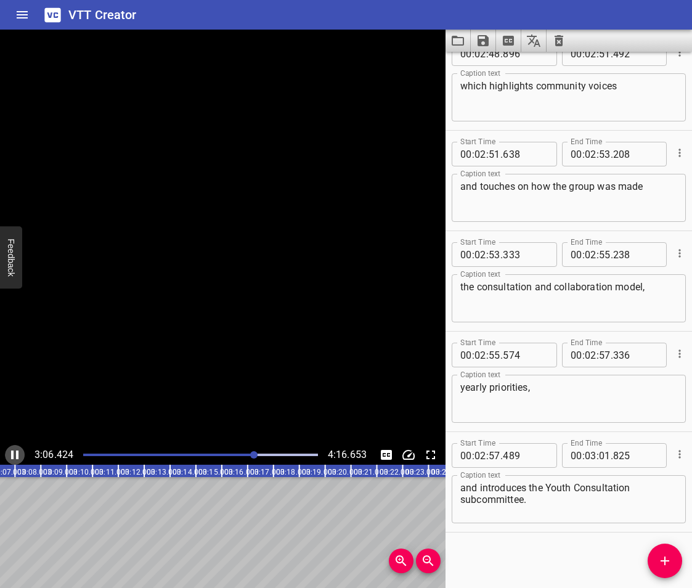
click at [13, 452] on icon "Play/Pause" at bounding box center [14, 455] width 7 height 9
click at [671, 558] on icon "Add Cue" at bounding box center [665, 561] width 15 height 15
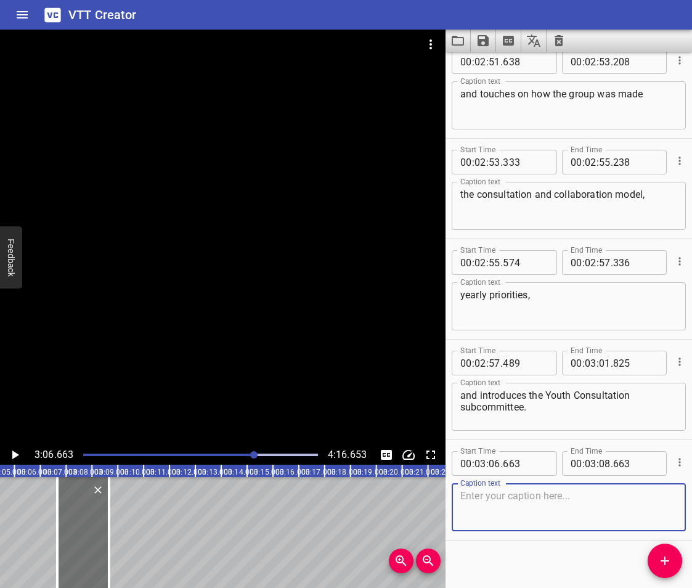
scroll to position [4546, 0]
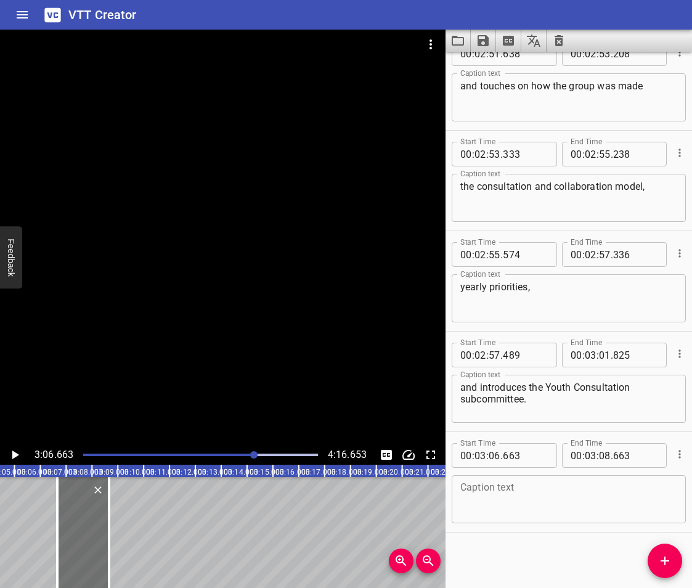
click at [522, 506] on textarea at bounding box center [569, 499] width 217 height 35
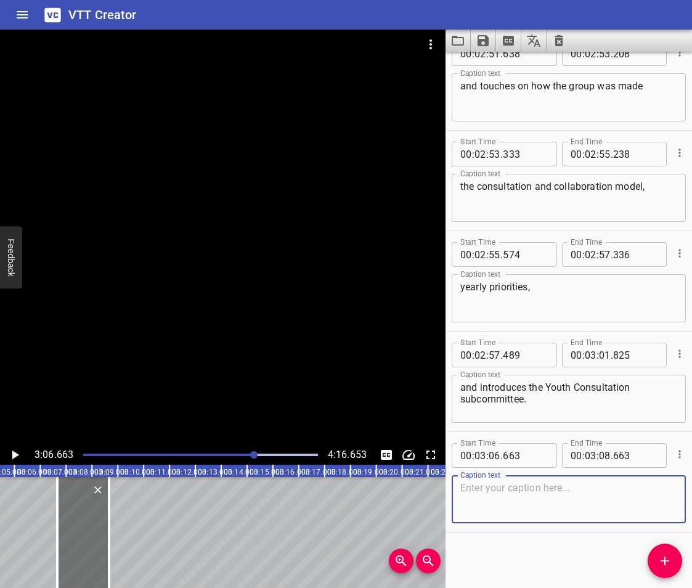
paste textarea "On Sharepoint"
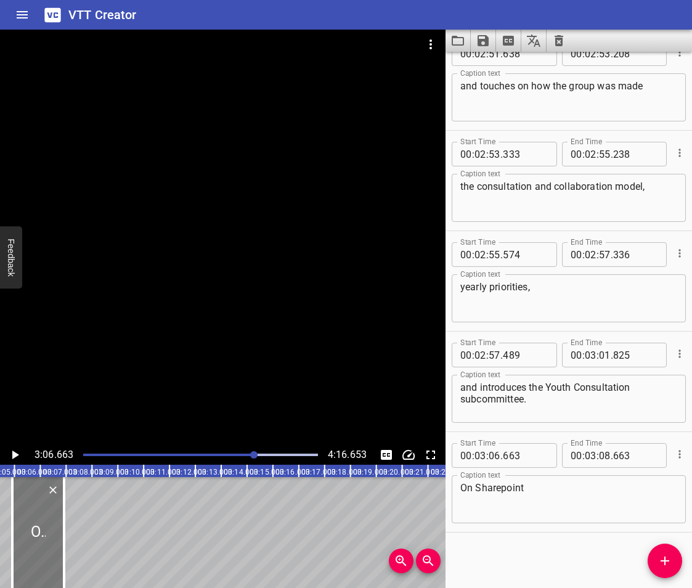
drag, startPoint x: 76, startPoint y: 534, endPoint x: 29, endPoint y: 555, distance: 51.3
click at [29, 555] on div at bounding box center [38, 532] width 52 height 111
click at [509, 546] on div "Start Time 00 : 00 : 00 . 000 Start Time End Time 00 : 00 : 03 . 144 End Time C…" at bounding box center [569, 320] width 247 height 536
click at [665, 559] on icon "Add Cue" at bounding box center [665, 561] width 9 height 9
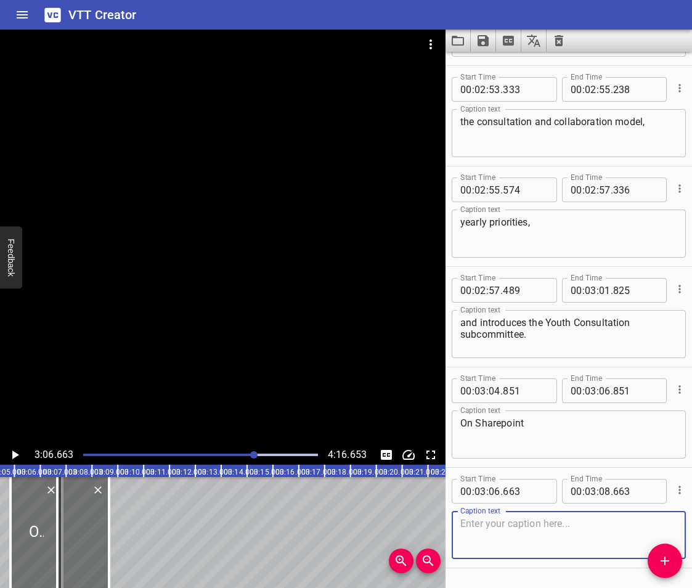
scroll to position [4647, 0]
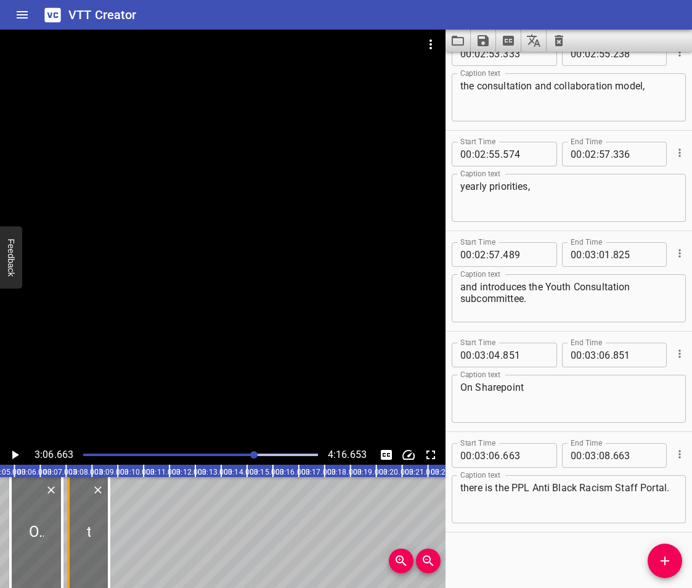
drag, startPoint x: 60, startPoint y: 520, endPoint x: 72, endPoint y: 525, distance: 11.9
click at [72, 525] on div at bounding box center [68, 532] width 12 height 111
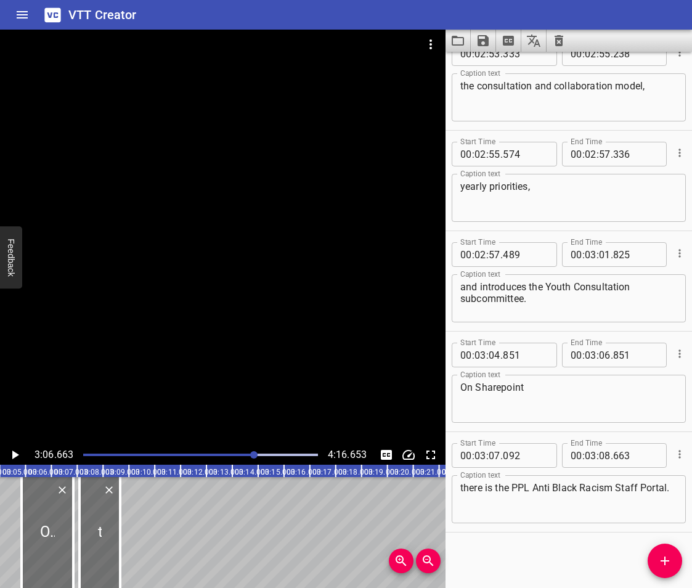
scroll to position [0, 4712]
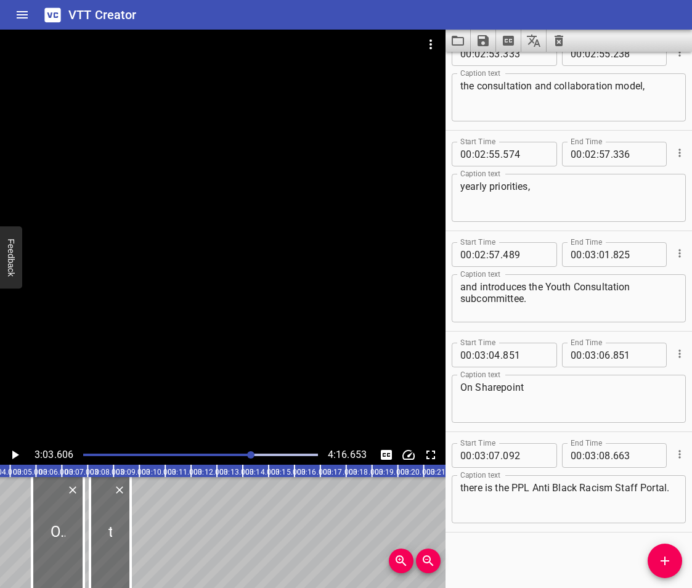
click at [11, 453] on icon "Play/Pause" at bounding box center [14, 455] width 15 height 15
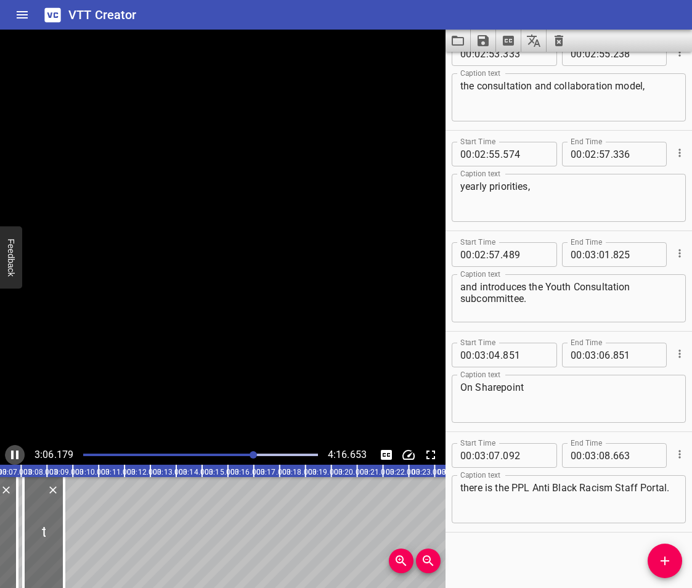
click at [11, 453] on icon "Play/Pause" at bounding box center [14, 455] width 7 height 9
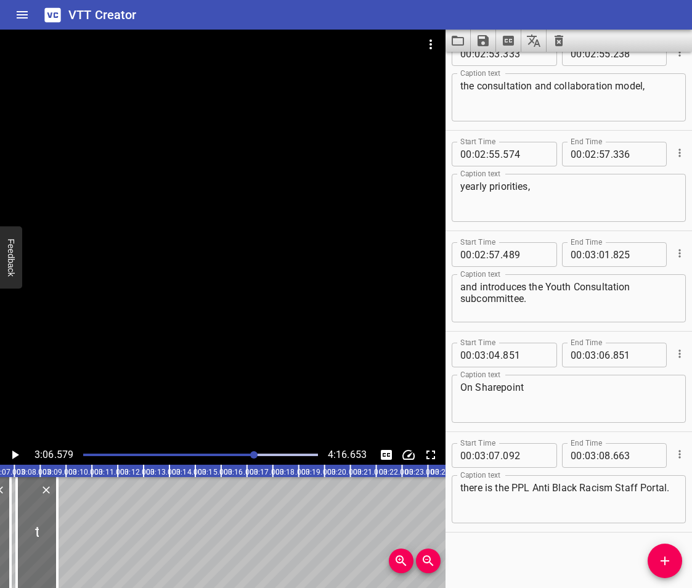
scroll to position [0, 4825]
click at [11, 453] on icon "Play/Pause" at bounding box center [14, 455] width 15 height 15
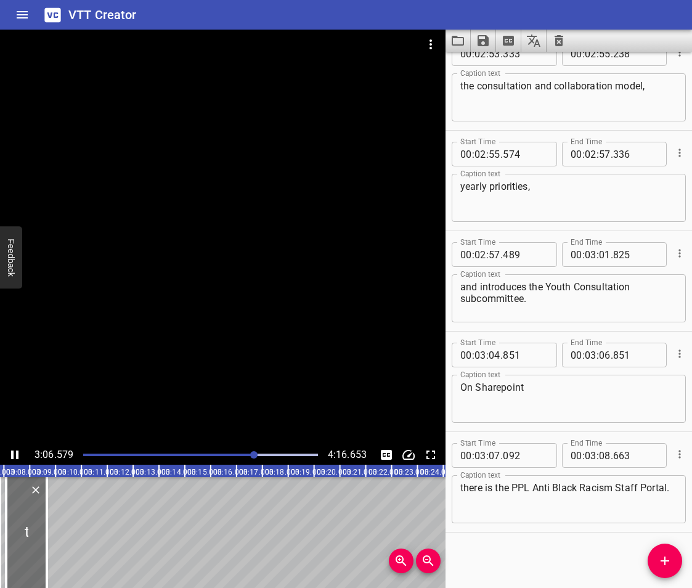
click at [11, 453] on icon "Play/Pause" at bounding box center [14, 455] width 7 height 9
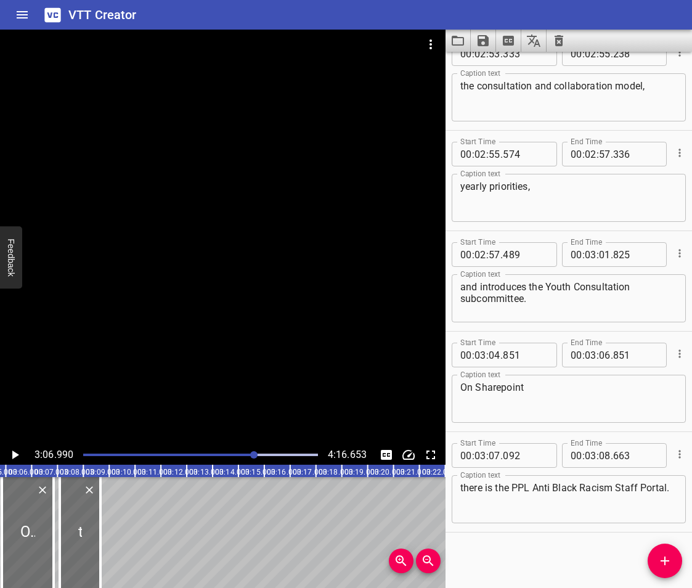
scroll to position [0, 4744]
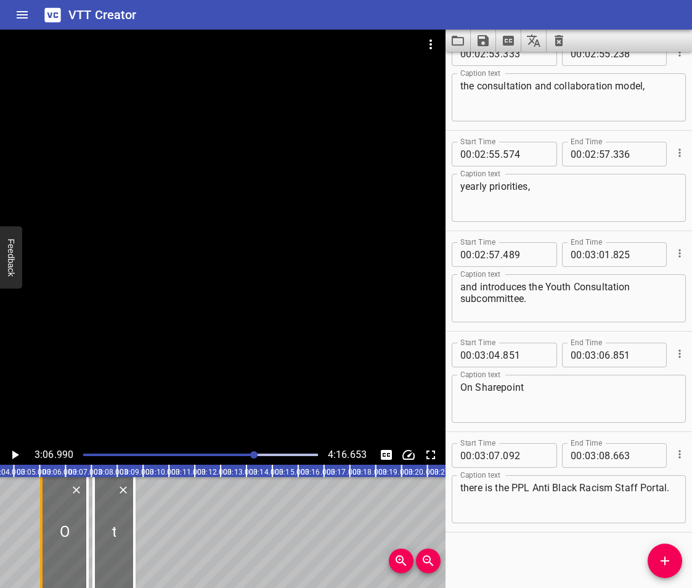
click at [44, 546] on div at bounding box center [41, 532] width 12 height 111
drag, startPoint x: 88, startPoint y: 546, endPoint x: 97, endPoint y: 551, distance: 10.8
click at [97, 551] on div at bounding box center [94, 532] width 12 height 111
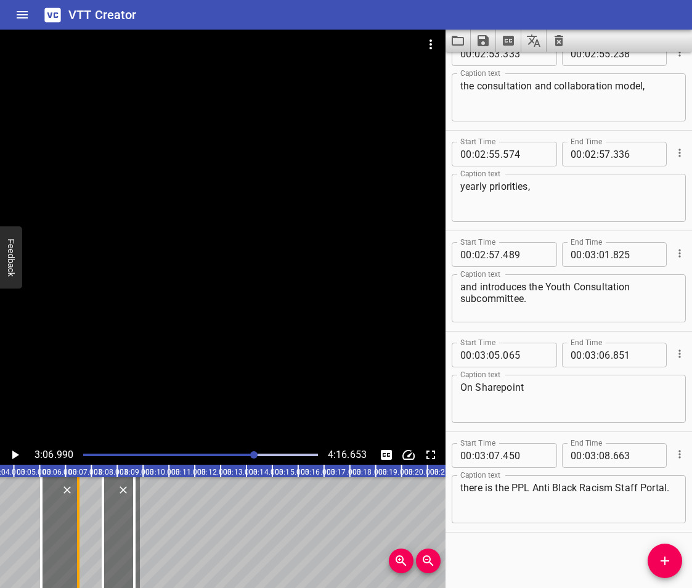
drag, startPoint x: 85, startPoint y: 553, endPoint x: 73, endPoint y: 556, distance: 12.7
click at [74, 557] on div at bounding box center [78, 532] width 12 height 111
drag, startPoint x: 102, startPoint y: 555, endPoint x: 79, endPoint y: 561, distance: 23.6
click at [79, 561] on div at bounding box center [80, 532] width 2 height 111
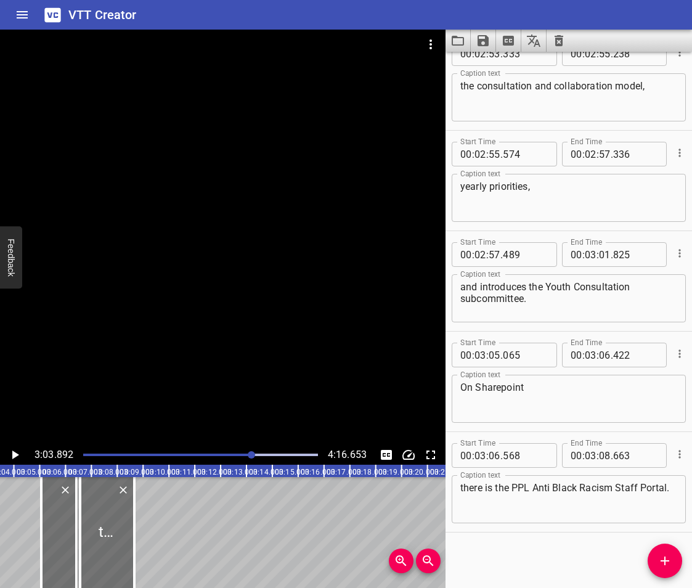
scroll to position [0, 4755]
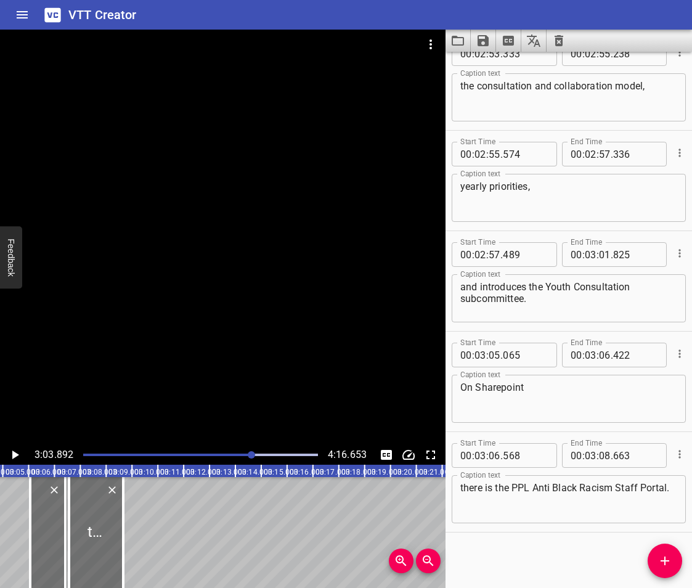
click at [12, 454] on icon "Play/Pause" at bounding box center [15, 455] width 7 height 9
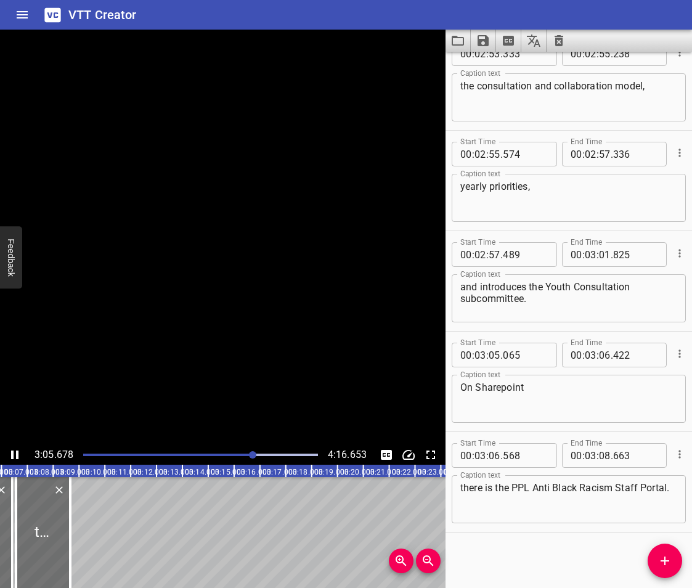
click at [12, 454] on icon "Play/Pause" at bounding box center [14, 455] width 7 height 9
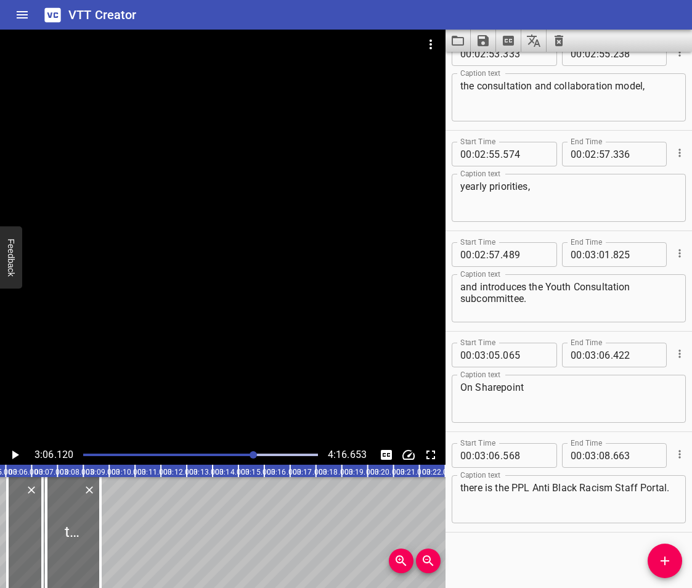
scroll to position [0, 4675]
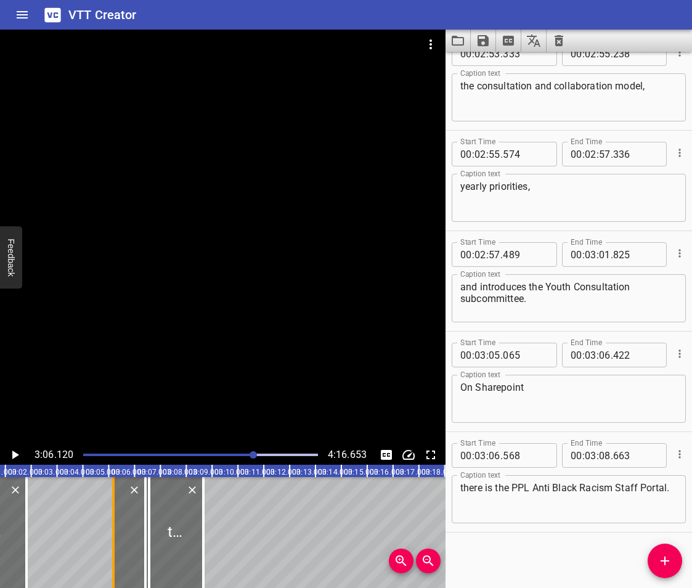
click at [112, 555] on div at bounding box center [113, 532] width 12 height 111
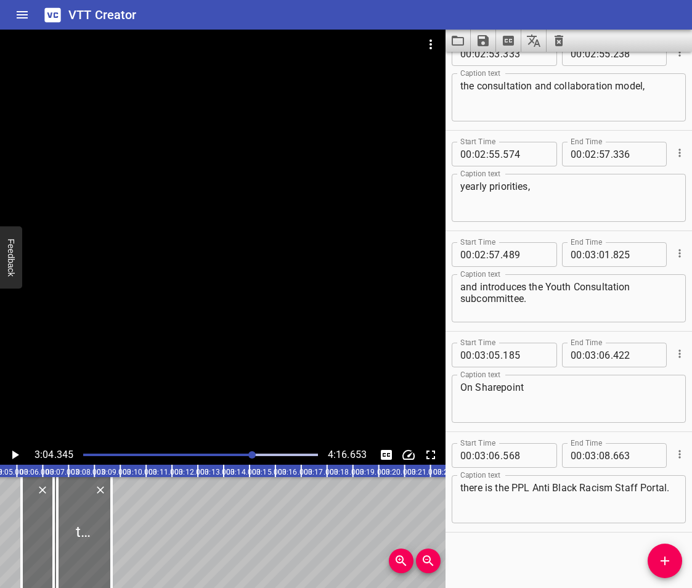
click at [9, 455] on icon "Play/Pause" at bounding box center [14, 455] width 15 height 15
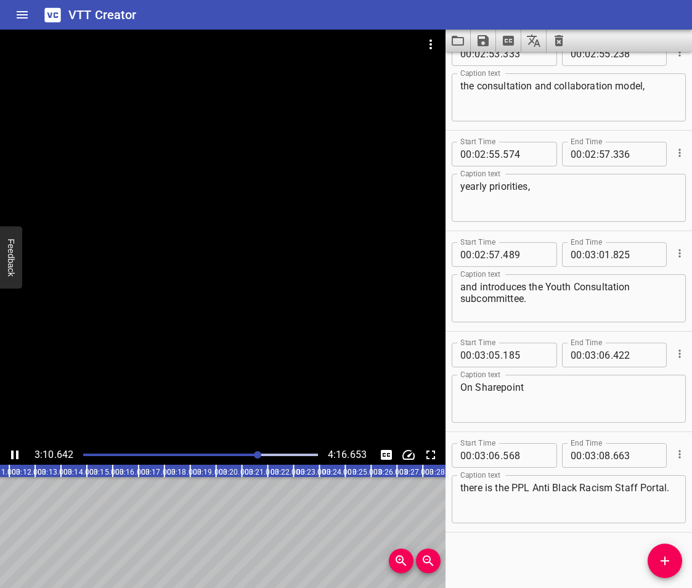
drag, startPoint x: 14, startPoint y: 454, endPoint x: 24, endPoint y: 458, distance: 11.1
click at [14, 454] on icon "Play/Pause" at bounding box center [14, 455] width 7 height 9
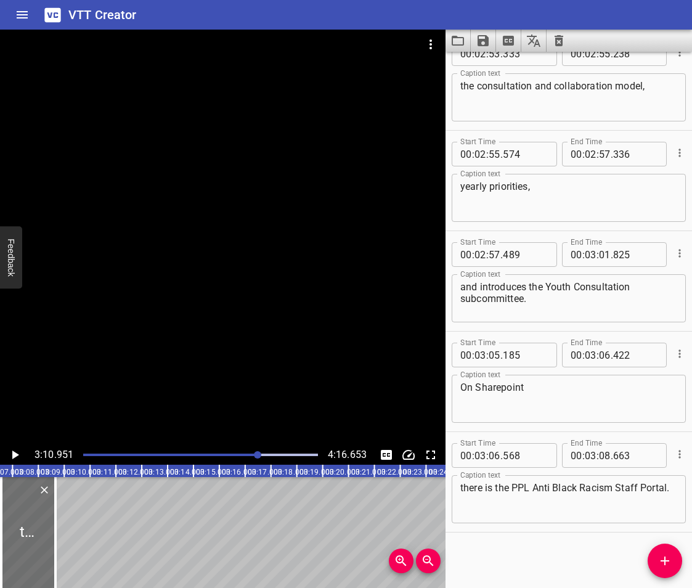
scroll to position [0, 4696]
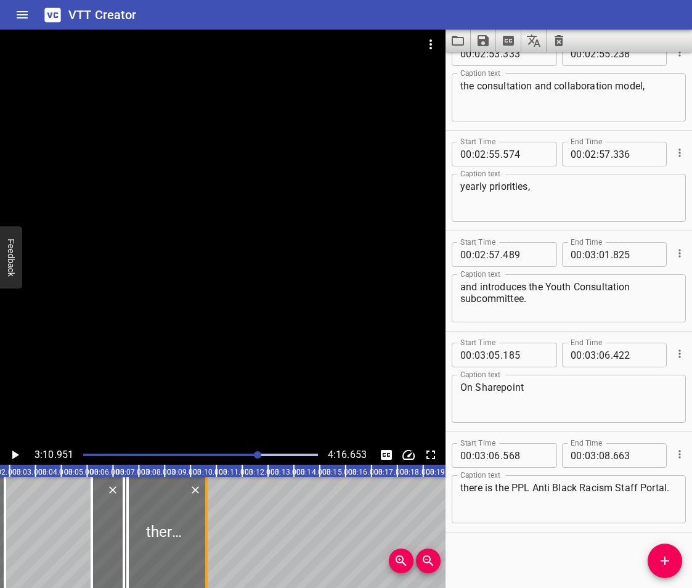
drag, startPoint x: 185, startPoint y: 531, endPoint x: 210, endPoint y: 547, distance: 29.8
click at [210, 547] on div at bounding box center [206, 532] width 12 height 111
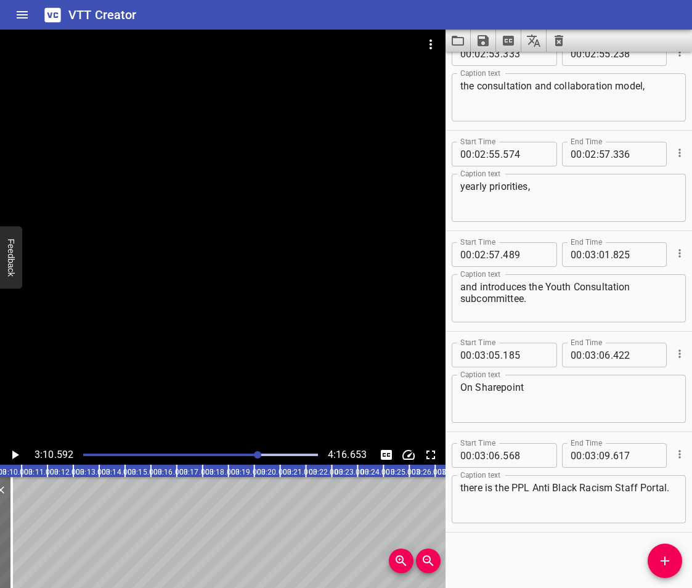
scroll to position [0, 4928]
click at [663, 561] on icon "Add Cue" at bounding box center [665, 561] width 9 height 9
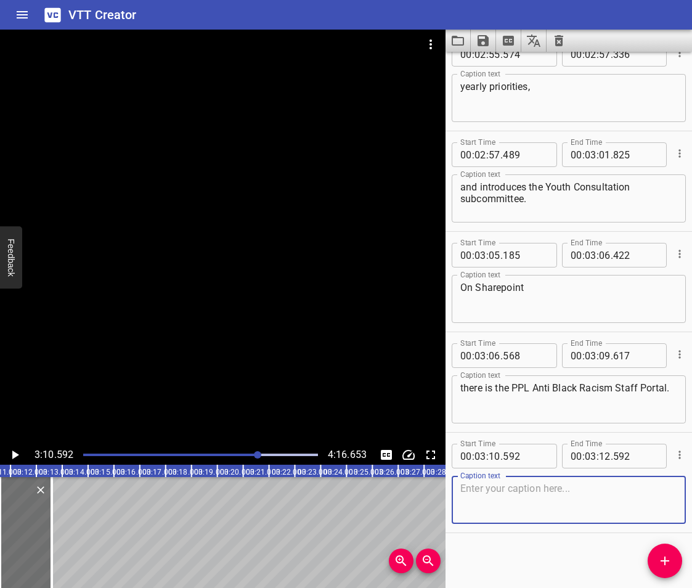
scroll to position [4747, 0]
click at [469, 489] on textarea ". This includes the timeline of the ABRWG" at bounding box center [569, 499] width 217 height 35
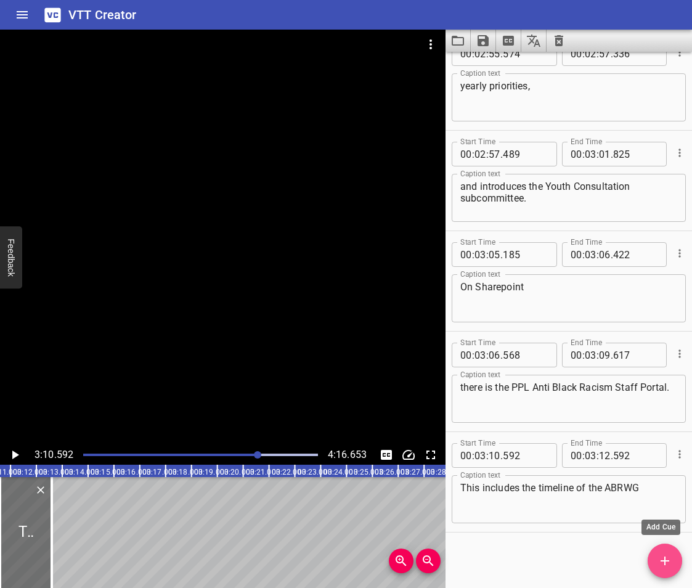
click at [666, 561] on icon "Add Cue" at bounding box center [665, 561] width 9 height 9
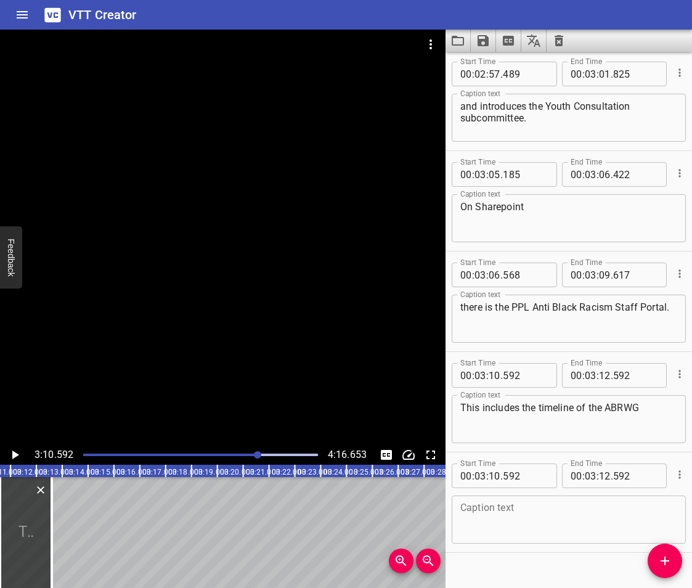
scroll to position [4847, 0]
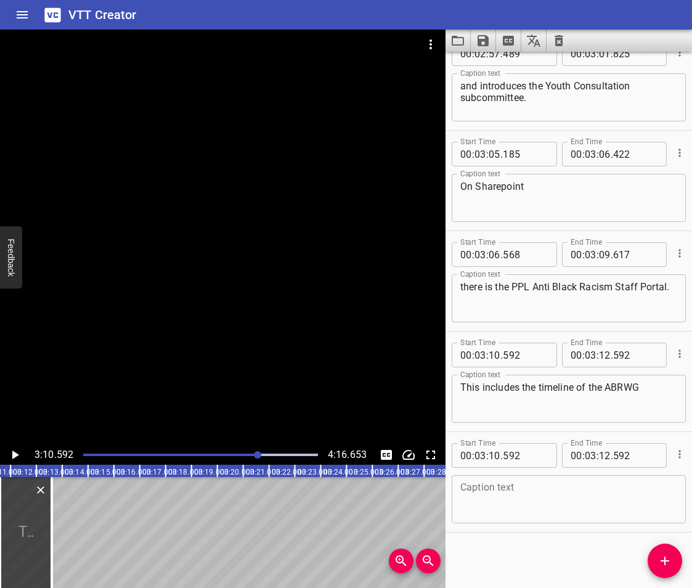
click at [499, 502] on textarea at bounding box center [569, 499] width 217 height 35
paste textarea ", library events involving anti-Black racism"
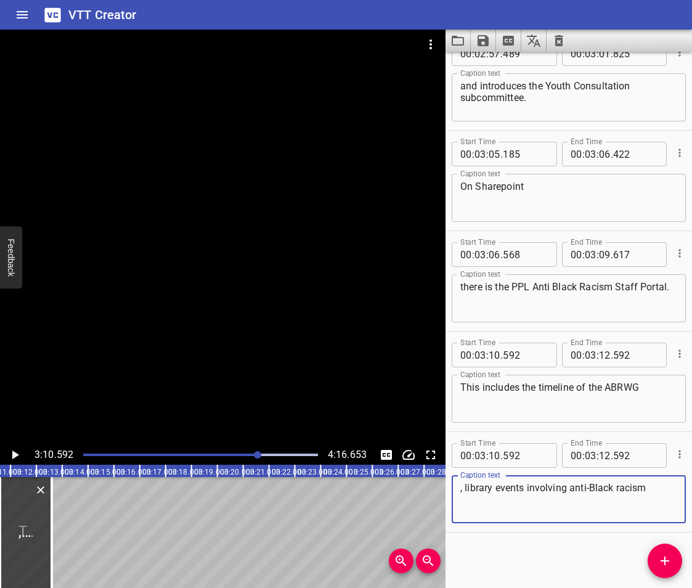
click at [464, 489] on textarea ", library events involving anti-Black racism" at bounding box center [569, 499] width 217 height 35
click at [657, 480] on div "library events involving anti-Black racism Caption text" at bounding box center [569, 499] width 234 height 48
click at [641, 497] on textarea "library events involving anti-Black racism" at bounding box center [569, 499] width 217 height 35
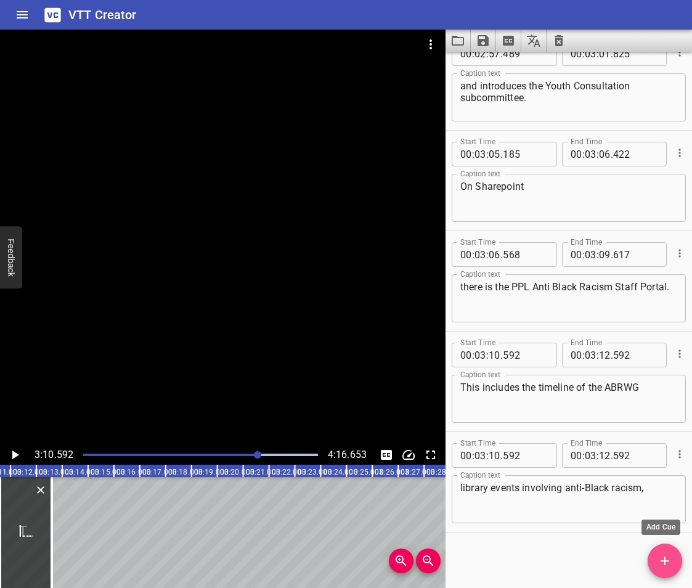
click at [659, 551] on button "Add Cue" at bounding box center [665, 561] width 35 height 35
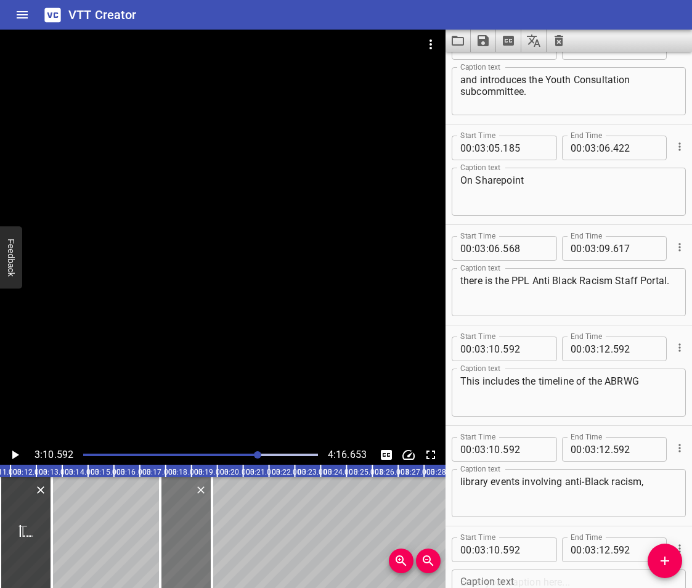
drag, startPoint x: 17, startPoint y: 518, endPoint x: 181, endPoint y: 541, distance: 166.1
click at [181, 541] on div at bounding box center [186, 532] width 52 height 111
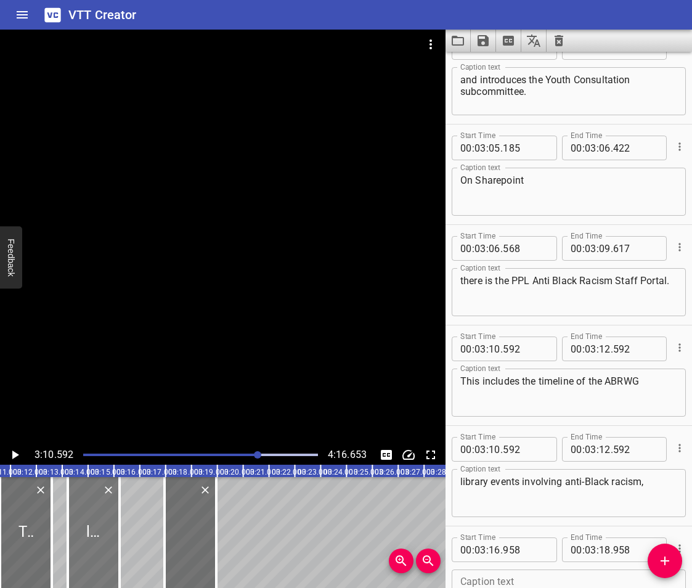
drag, startPoint x: 24, startPoint y: 528, endPoint x: 92, endPoint y: 545, distance: 70.0
click at [92, 545] on div at bounding box center [94, 532] width 52 height 111
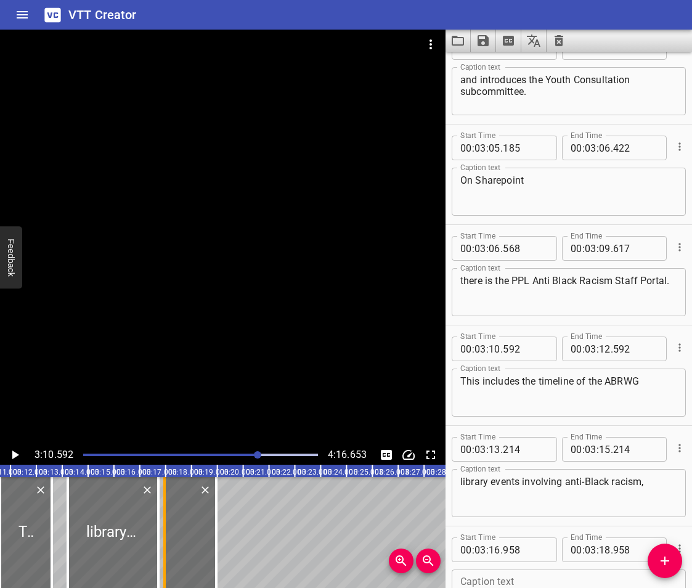
drag, startPoint x: 124, startPoint y: 550, endPoint x: 163, endPoint y: 554, distance: 39.1
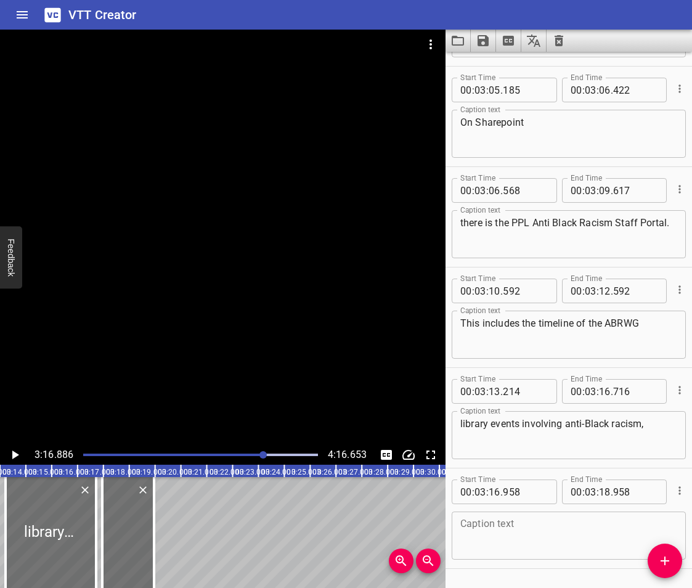
scroll to position [0, 5091]
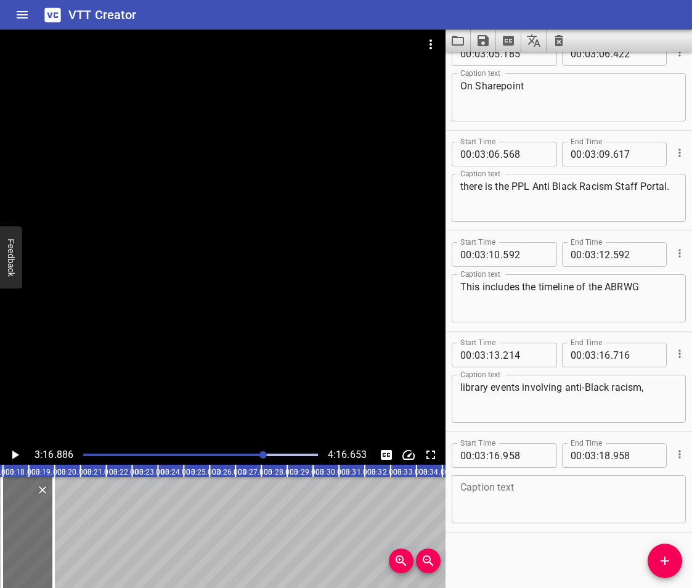
click at [528, 513] on textarea at bounding box center [569, 499] width 217 height 35
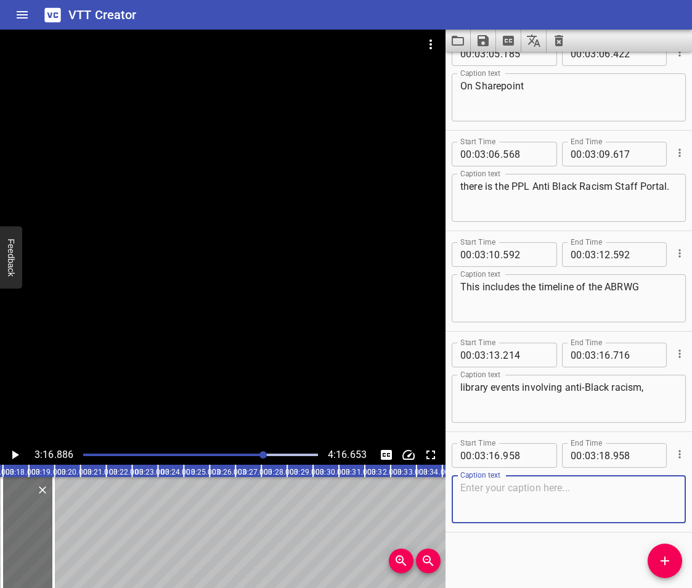
paste textarea "and a host of resources including"
click at [663, 565] on icon "Add Cue" at bounding box center [665, 561] width 15 height 15
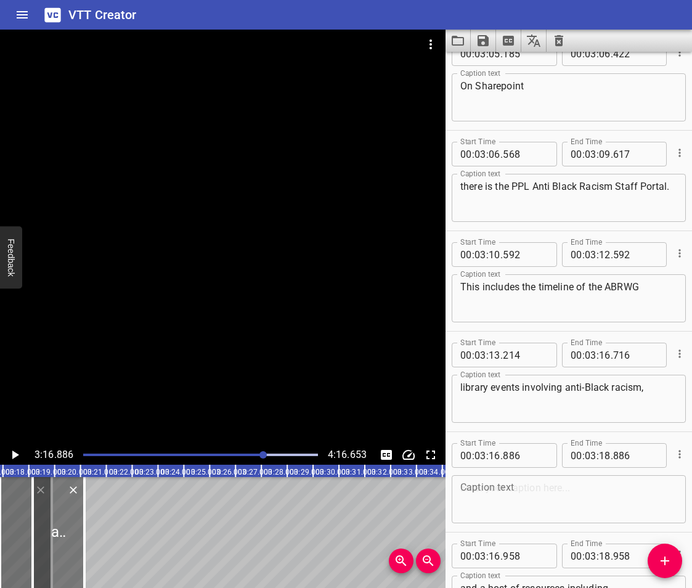
drag, startPoint x: 33, startPoint y: 536, endPoint x: 64, endPoint y: 547, distance: 33.0
click at [64, 547] on div at bounding box center [59, 532] width 52 height 111
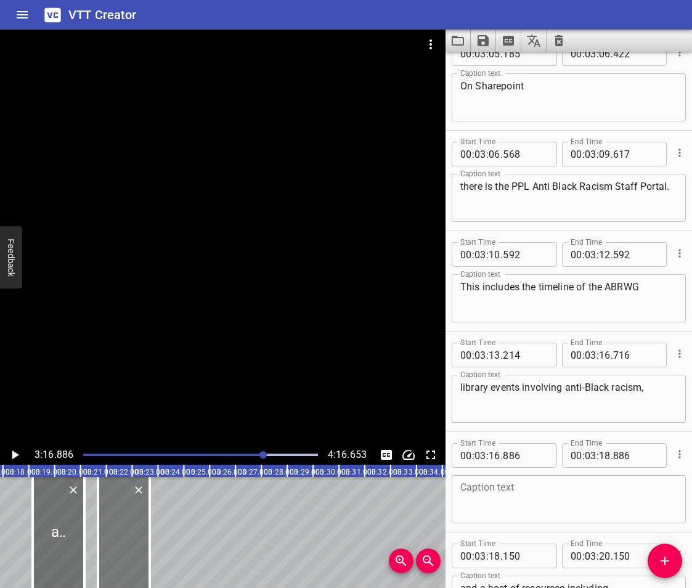
drag, startPoint x: 22, startPoint y: 535, endPoint x: 120, endPoint y: 543, distance: 98.3
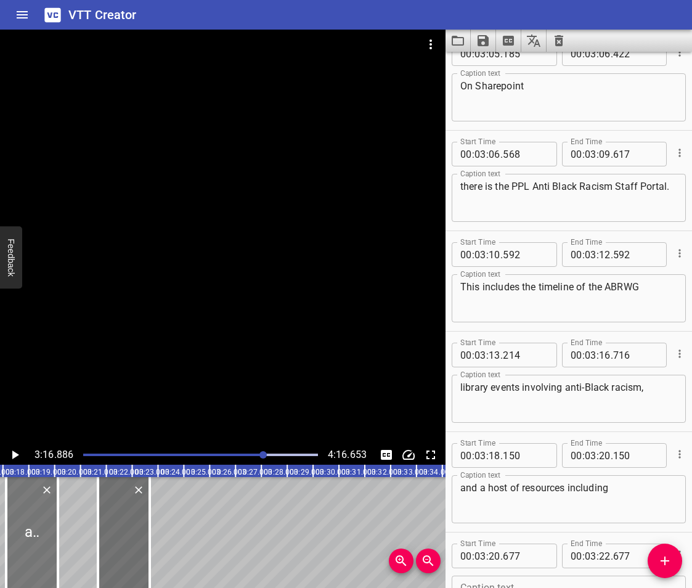
drag, startPoint x: 60, startPoint y: 536, endPoint x: 33, endPoint y: 547, distance: 29.9
click at [33, 547] on div at bounding box center [32, 532] width 52 height 111
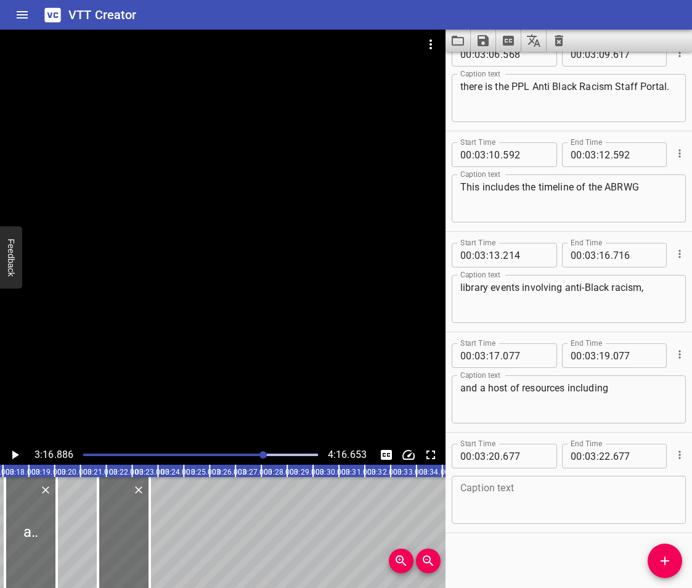
scroll to position [5048, 0]
click at [507, 523] on div "Caption text" at bounding box center [569, 499] width 234 height 48
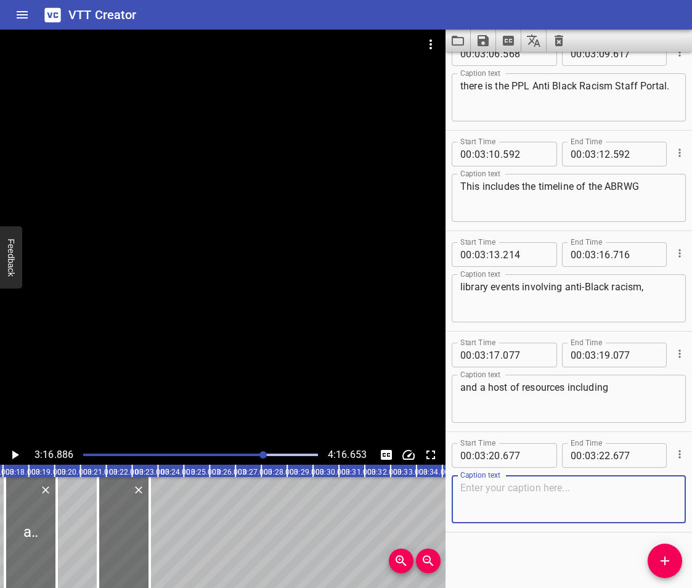
paste textarea "community resources"
click at [664, 560] on icon "Add Cue" at bounding box center [665, 561] width 9 height 9
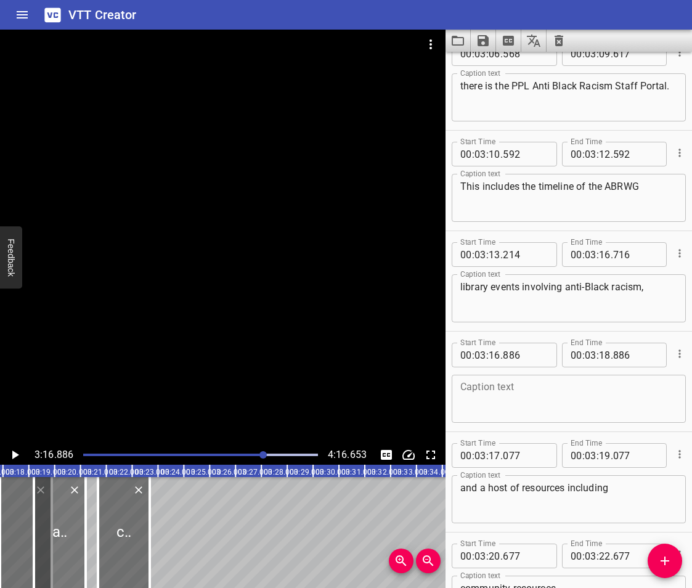
drag, startPoint x: 33, startPoint y: 519, endPoint x: 62, endPoint y: 527, distance: 30.1
click at [62, 527] on div at bounding box center [60, 532] width 52 height 111
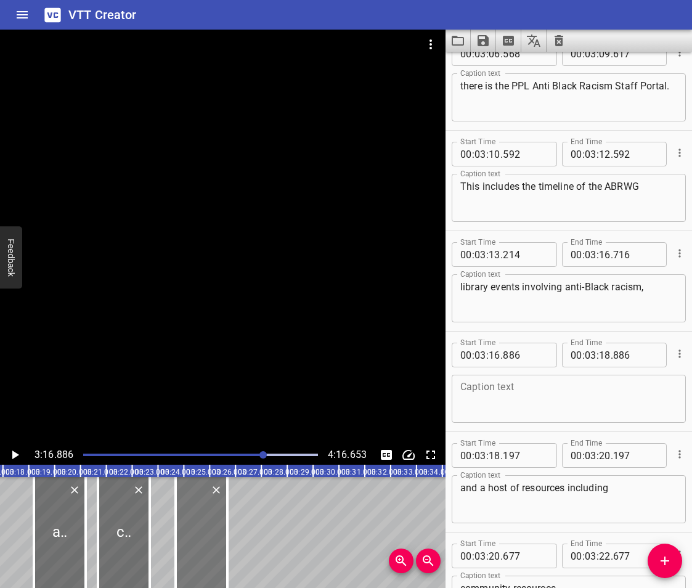
drag, startPoint x: 23, startPoint y: 527, endPoint x: 208, endPoint y: 533, distance: 184.4
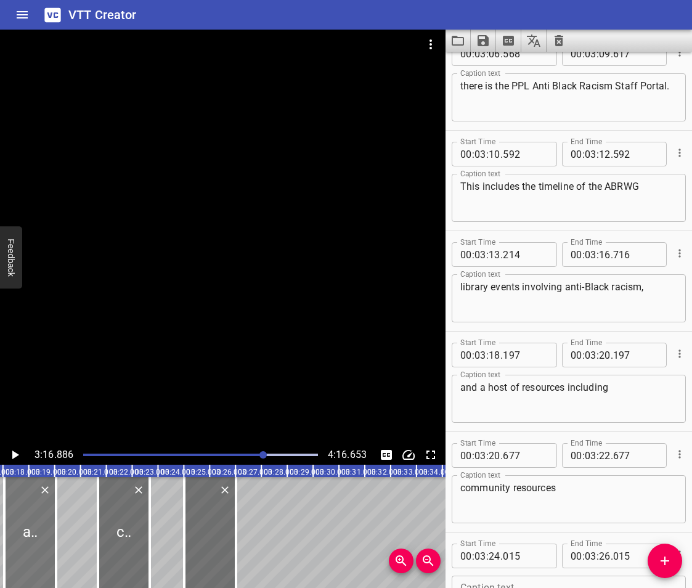
drag, startPoint x: 64, startPoint y: 539, endPoint x: 34, endPoint y: 547, distance: 31.1
click at [34, 547] on div at bounding box center [30, 532] width 52 height 111
drag, startPoint x: 128, startPoint y: 551, endPoint x: 116, endPoint y: 548, distance: 12.1
click at [122, 551] on div at bounding box center [115, 532] width 52 height 111
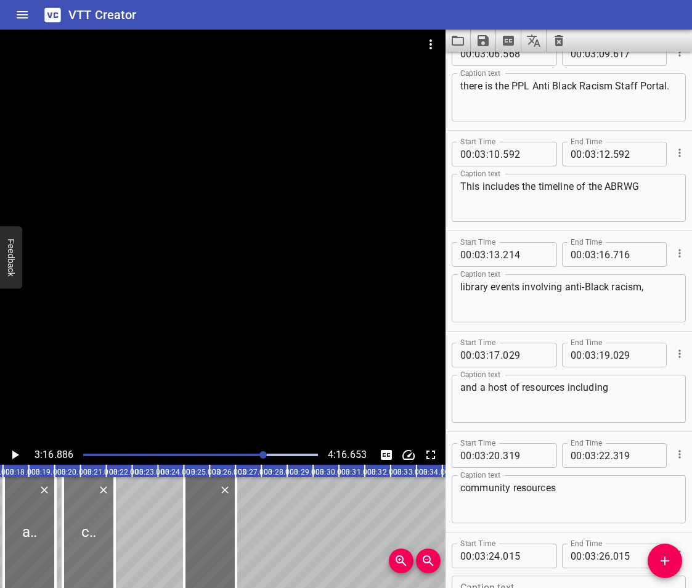
drag, startPoint x: 122, startPoint y: 548, endPoint x: 96, endPoint y: 559, distance: 27.9
click at [96, 559] on div at bounding box center [89, 532] width 52 height 111
drag, startPoint x: 117, startPoint y: 559, endPoint x: 96, endPoint y: 571, distance: 24.3
click at [96, 571] on div at bounding box center [94, 532] width 12 height 111
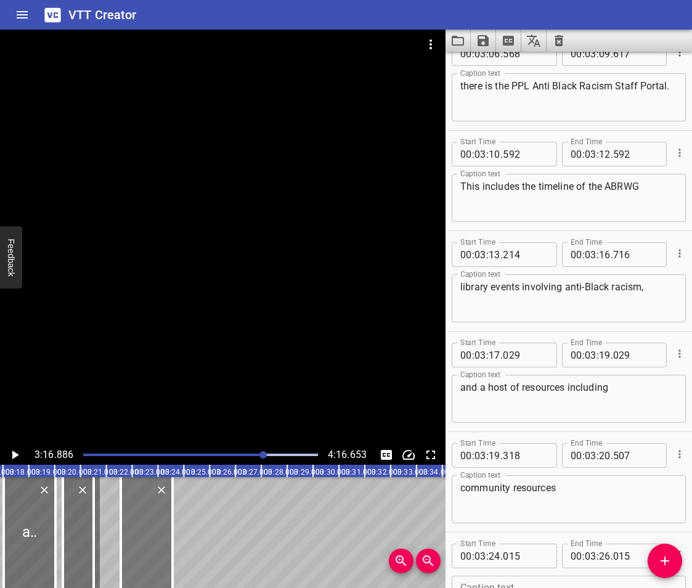
drag, startPoint x: 211, startPoint y: 534, endPoint x: 153, endPoint y: 550, distance: 60.6
click at [153, 550] on div at bounding box center [147, 532] width 52 height 111
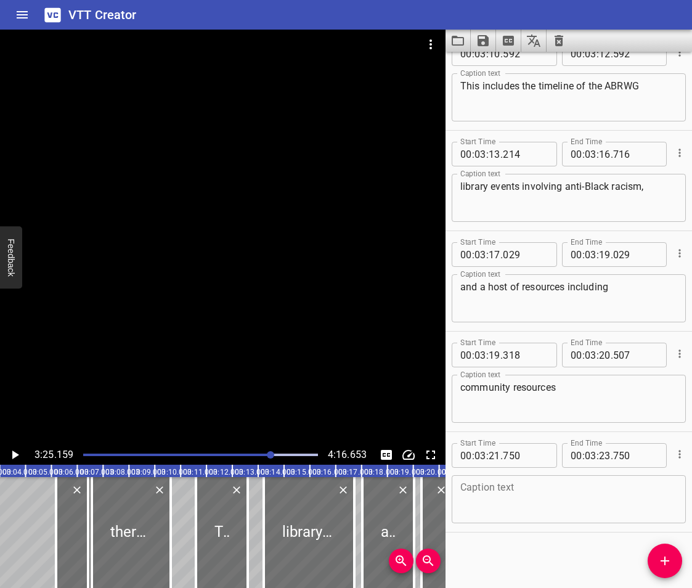
scroll to position [0, 4606]
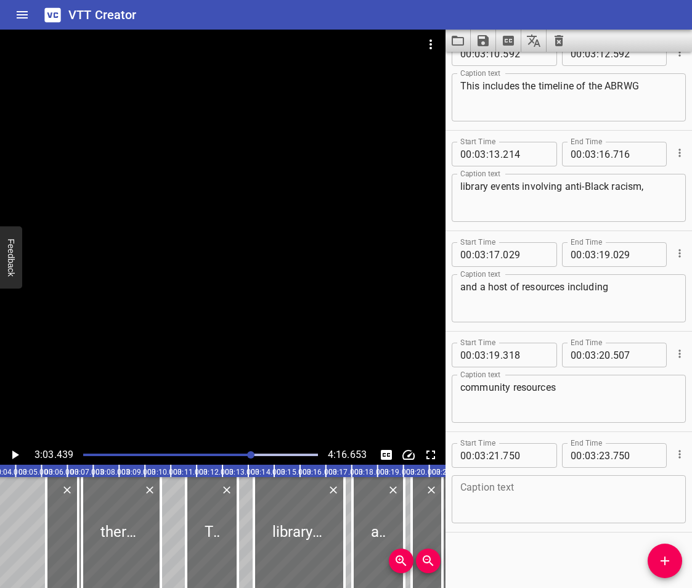
scroll to position [0, 4743]
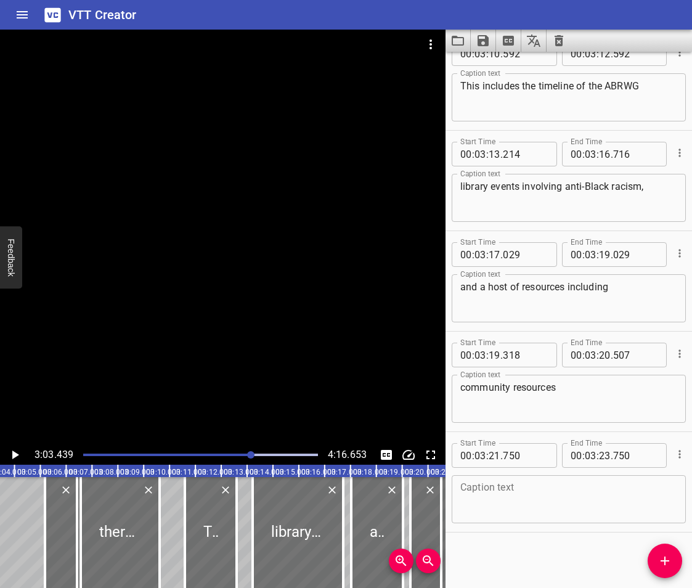
click at [18, 457] on icon "Play/Pause" at bounding box center [14, 455] width 15 height 15
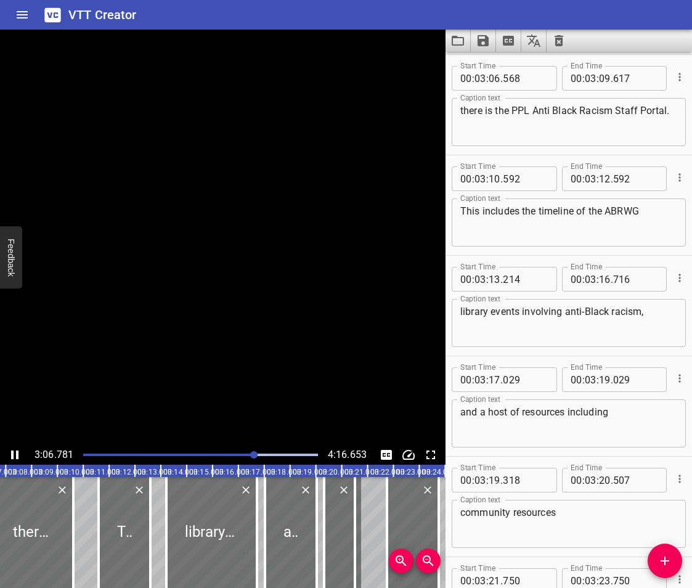
scroll to position [5024, 0]
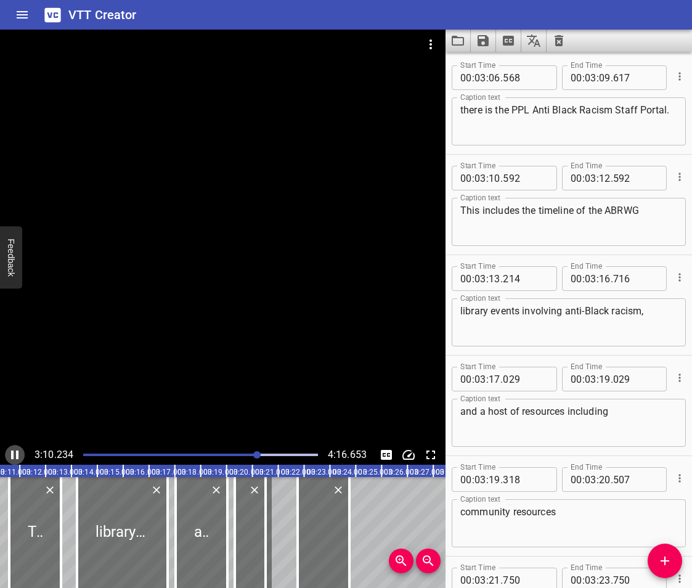
click at [15, 454] on icon "Play/Pause" at bounding box center [14, 455] width 15 height 15
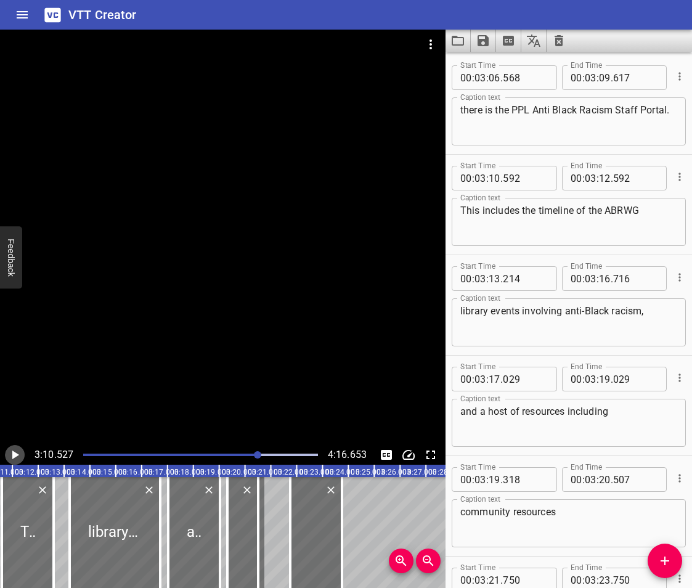
click at [15, 454] on icon "Play/Pause" at bounding box center [15, 455] width 7 height 9
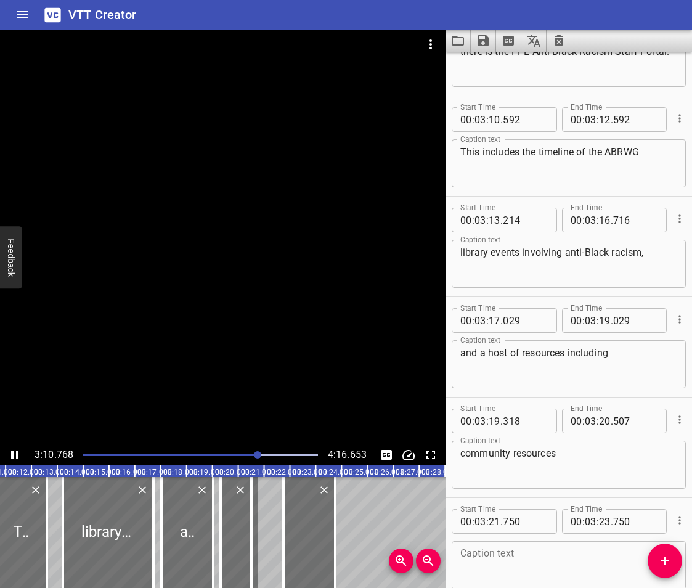
scroll to position [5125, 0]
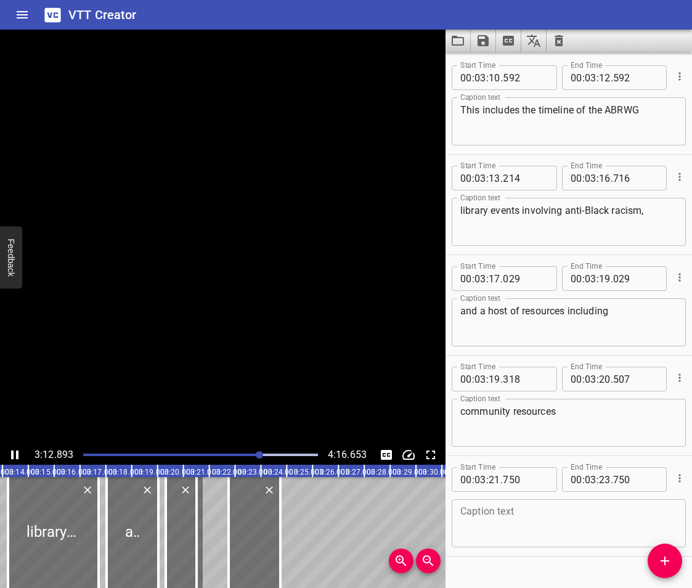
click at [15, 454] on icon "Play/Pause" at bounding box center [14, 455] width 15 height 15
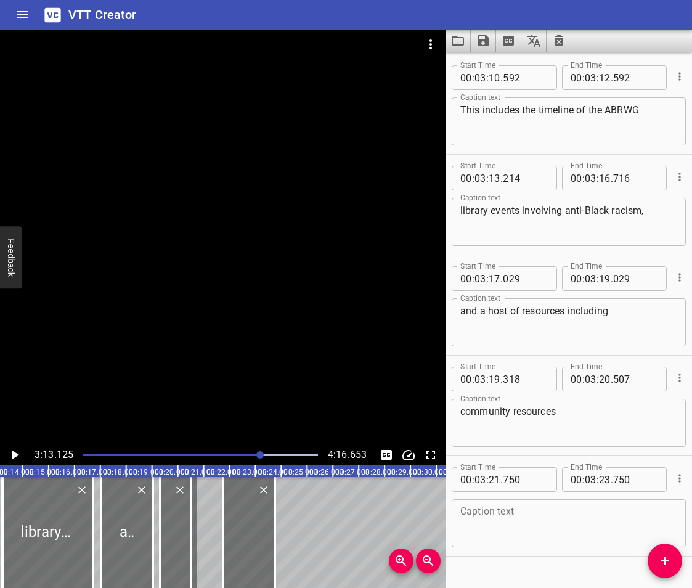
scroll to position [0, 4948]
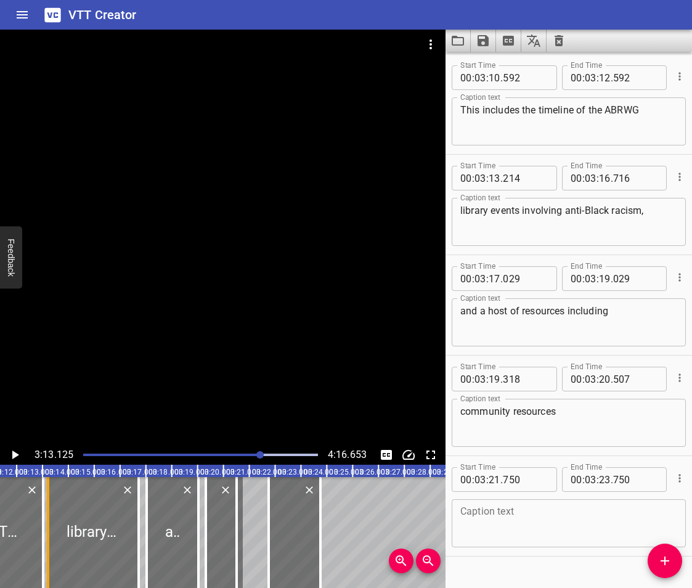
drag, startPoint x: 32, startPoint y: 556, endPoint x: 43, endPoint y: 562, distance: 12.4
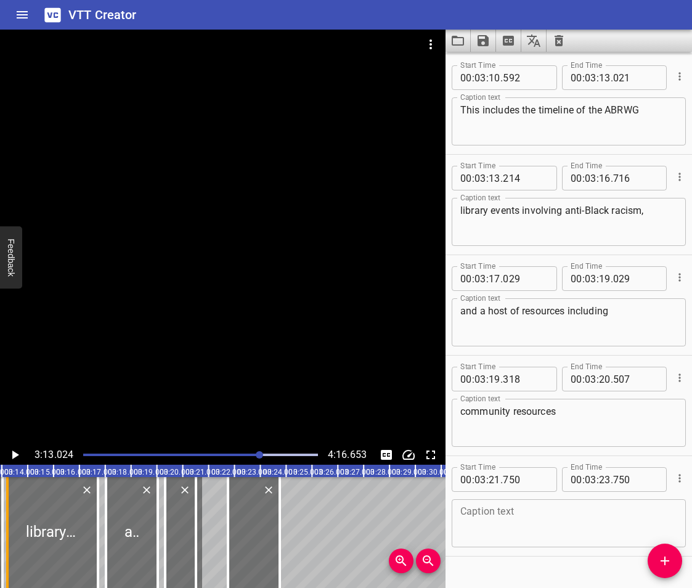
scroll to position [0, 4991]
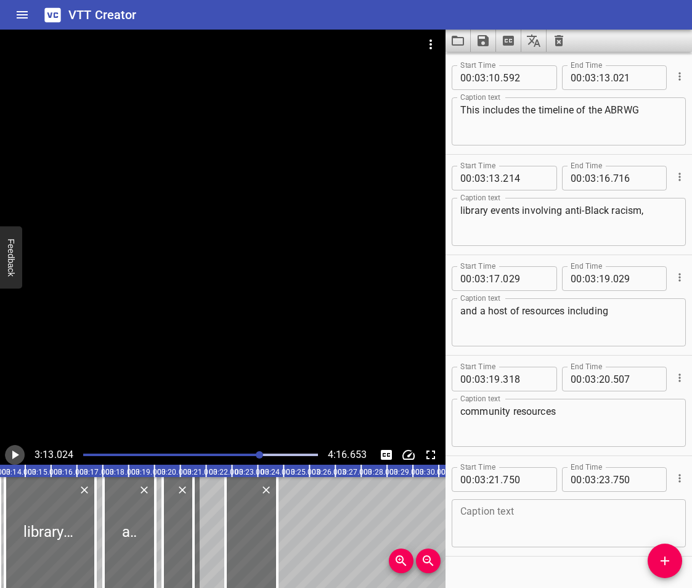
drag, startPoint x: 43, startPoint y: 562, endPoint x: 14, endPoint y: 453, distance: 112.9
click at [14, 453] on icon "Play/Pause" at bounding box center [15, 455] width 7 height 9
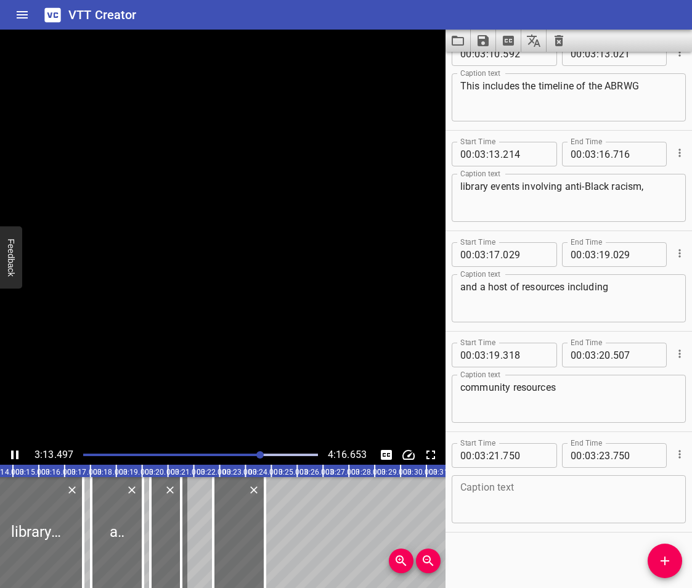
click at [14, 453] on icon "Play/Pause" at bounding box center [14, 455] width 15 height 15
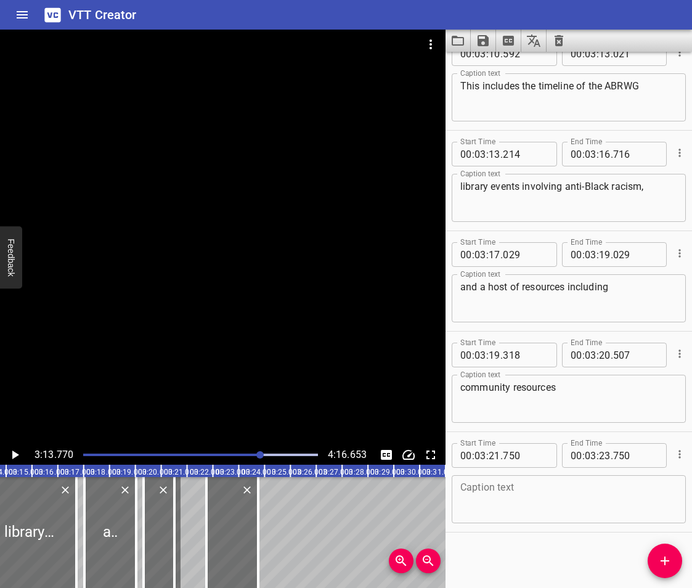
click at [14, 453] on icon "Play/Pause" at bounding box center [15, 455] width 7 height 9
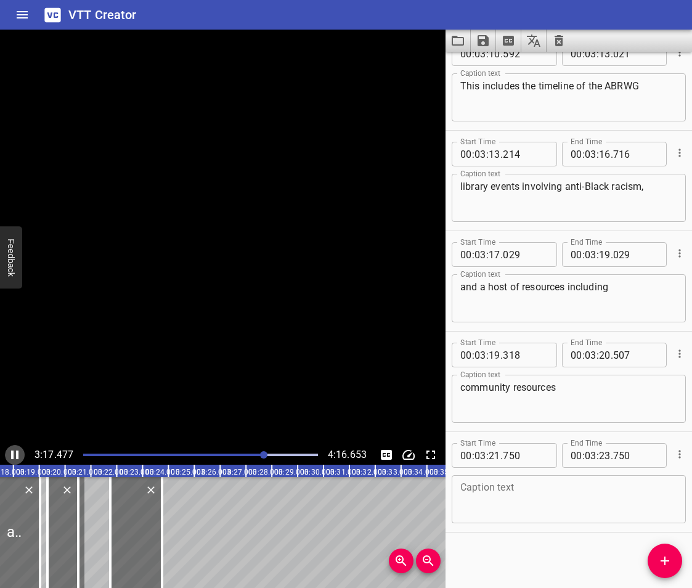
click at [14, 453] on icon "Play/Pause" at bounding box center [14, 455] width 15 height 15
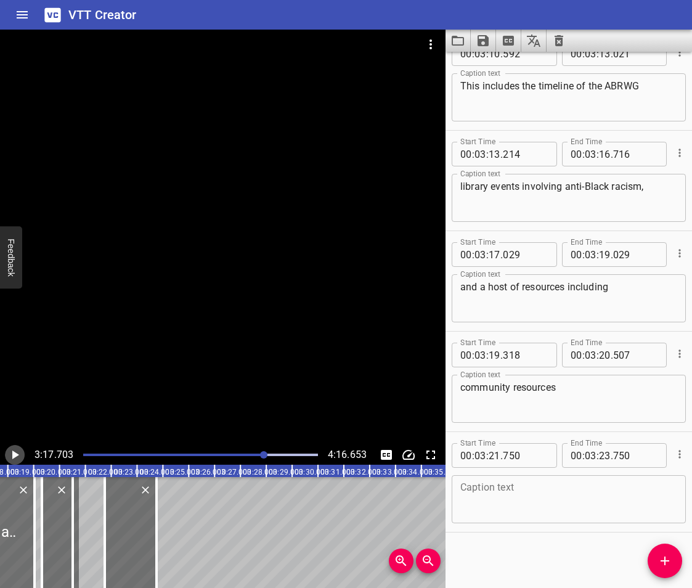
click at [14, 453] on icon "Play/Pause" at bounding box center [15, 455] width 7 height 9
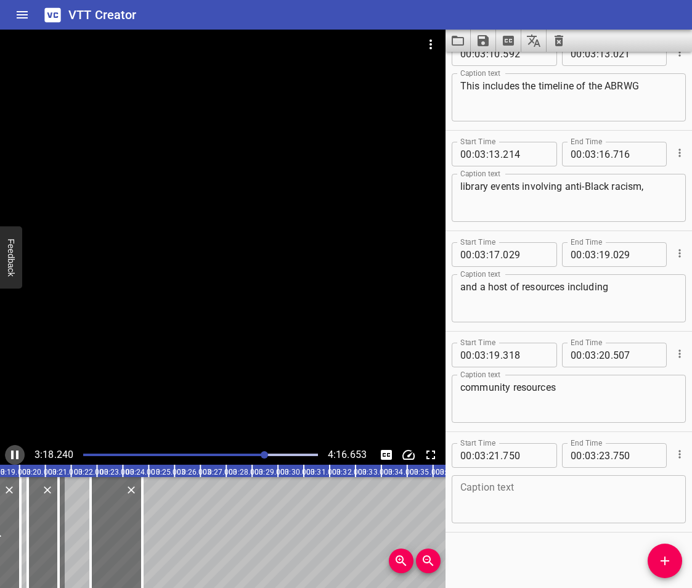
click at [14, 453] on icon "Play/Pause" at bounding box center [14, 455] width 15 height 15
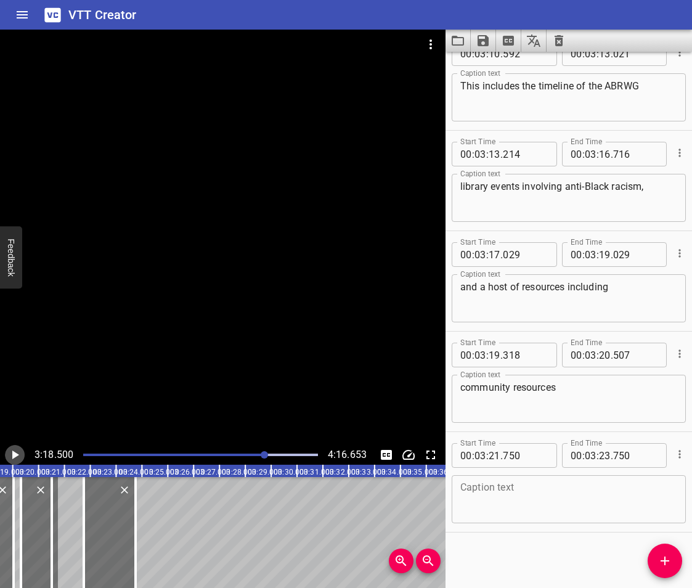
click at [14, 453] on icon "Play/Pause" at bounding box center [15, 455] width 7 height 9
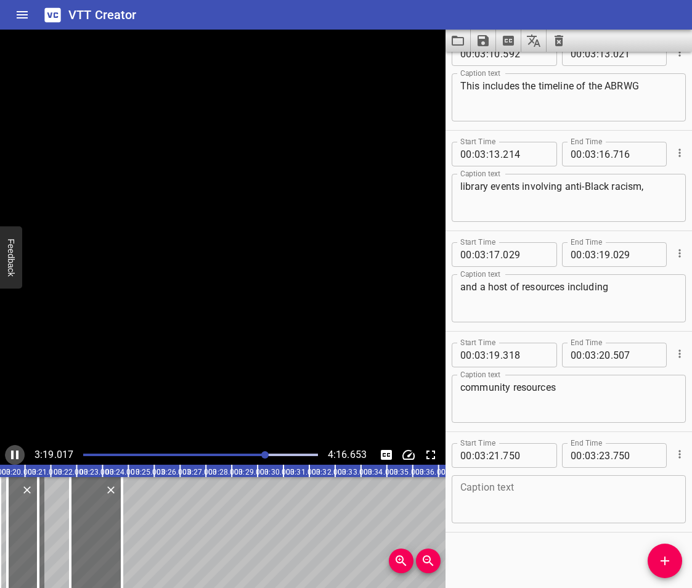
click at [14, 453] on icon "Play/Pause" at bounding box center [14, 455] width 15 height 15
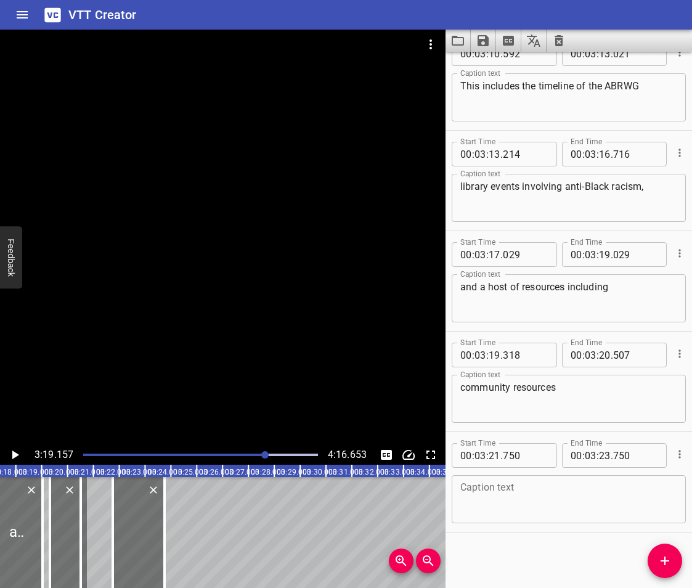
scroll to position [0, 5092]
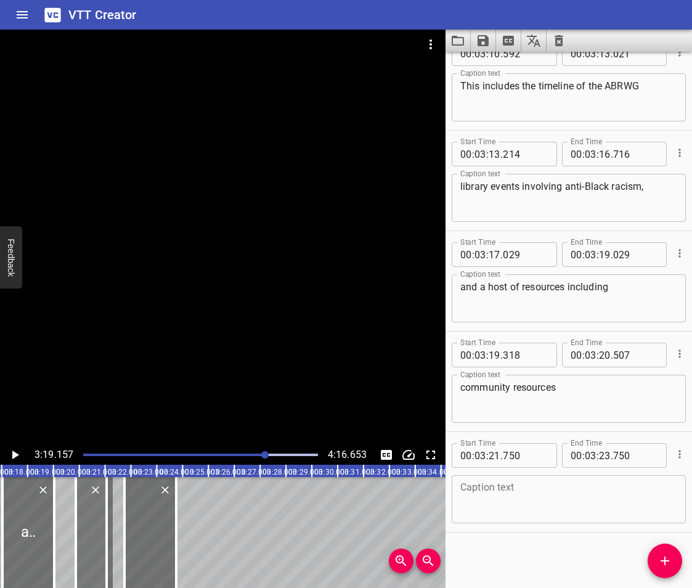
drag, startPoint x: 74, startPoint y: 530, endPoint x: 88, endPoint y: 532, distance: 14.4
click at [88, 532] on div at bounding box center [91, 532] width 31 height 111
click at [57, 541] on div at bounding box center [58, 532] width 2 height 111
click at [20, 498] on div at bounding box center [30, 532] width 57 height 111
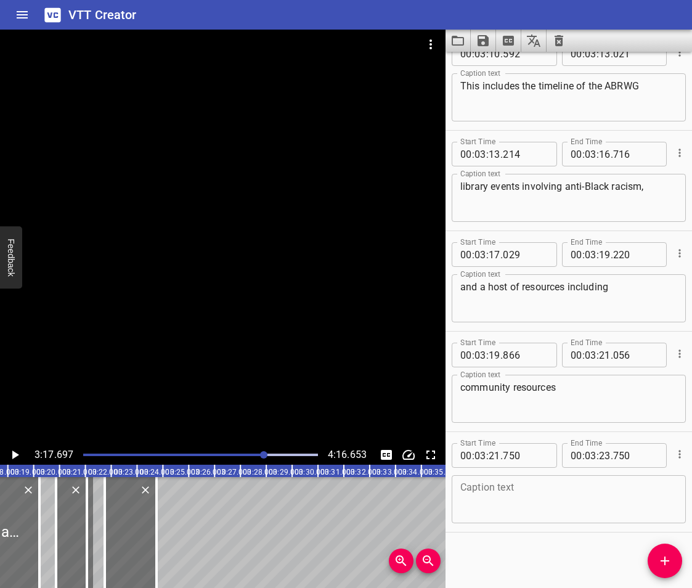
click at [9, 453] on icon "Play/Pause" at bounding box center [14, 455] width 15 height 15
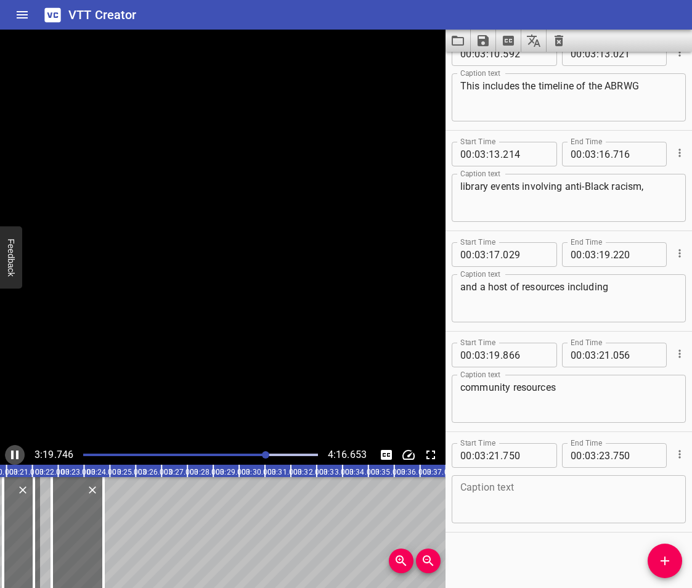
click at [9, 453] on icon "Play/Pause" at bounding box center [14, 455] width 15 height 15
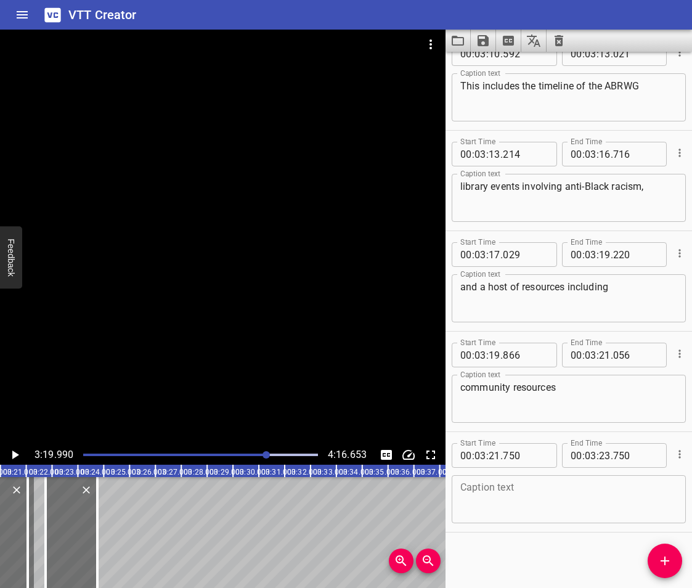
scroll to position [0, 5102]
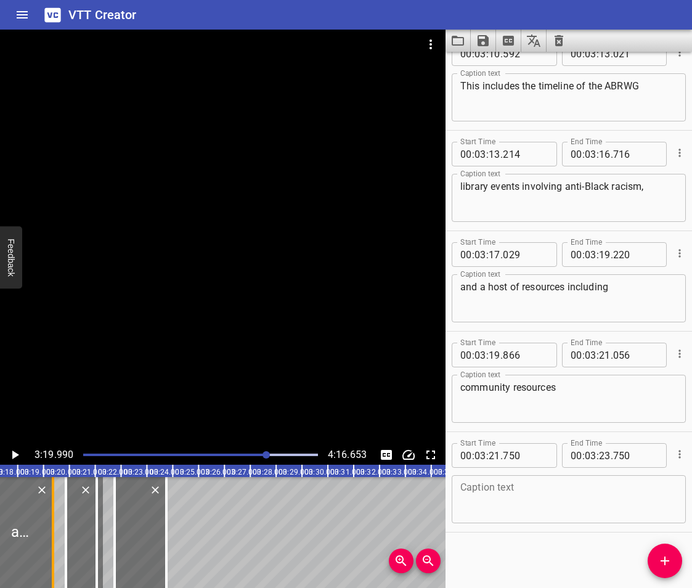
click at [52, 549] on div at bounding box center [53, 532] width 2 height 111
drag, startPoint x: 67, startPoint y: 541, endPoint x: 59, endPoint y: 549, distance: 11.8
click at [59, 549] on div at bounding box center [58, 532] width 12 height 111
click at [12, 512] on div at bounding box center [23, 532] width 60 height 111
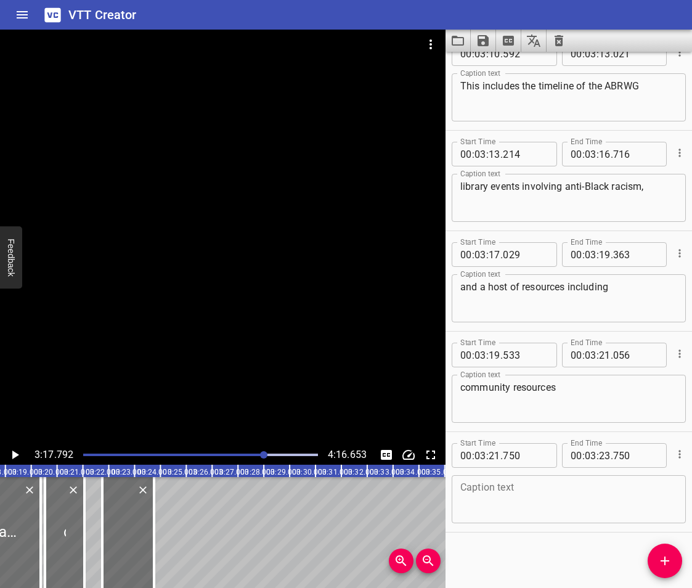
click at [12, 455] on icon "Play/Pause" at bounding box center [15, 455] width 7 height 9
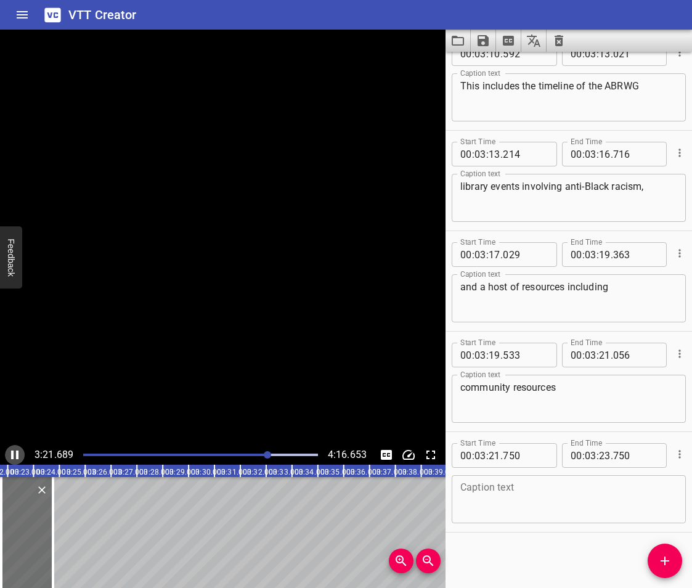
click at [12, 455] on icon "Play/Pause" at bounding box center [14, 455] width 7 height 9
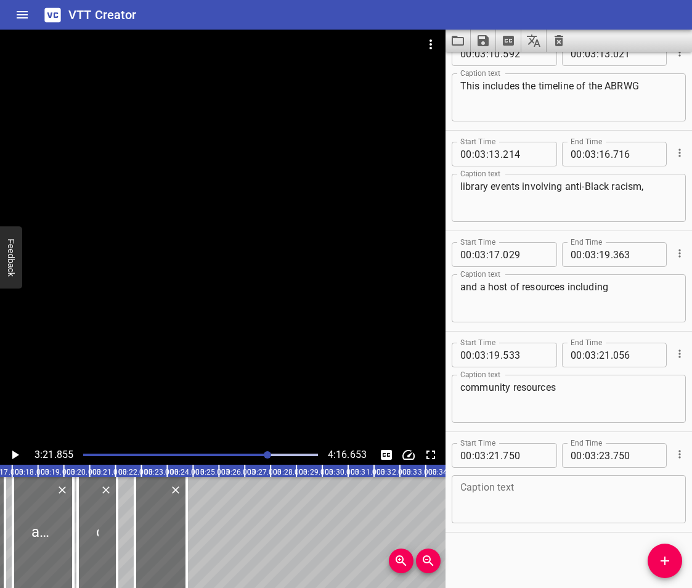
scroll to position [0, 5071]
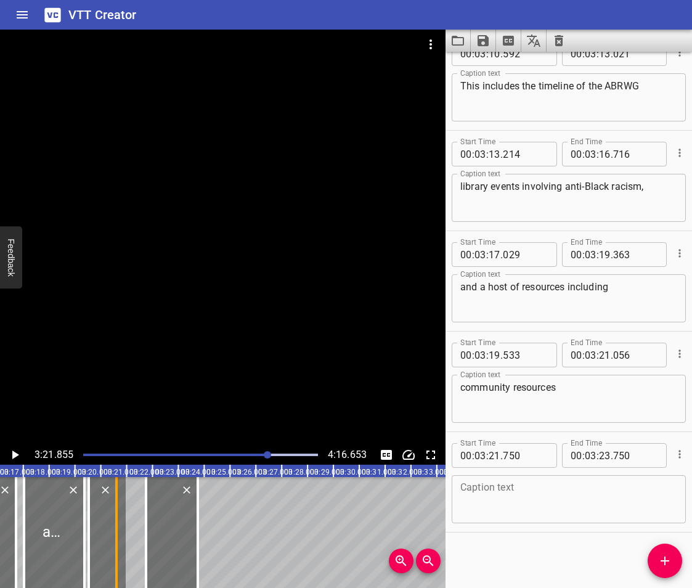
drag, startPoint x: 128, startPoint y: 548, endPoint x: 116, endPoint y: 555, distance: 13.5
click at [116, 555] on div at bounding box center [116, 532] width 2 height 111
drag, startPoint x: 150, startPoint y: 550, endPoint x: 130, endPoint y: 561, distance: 23.2
click at [130, 561] on div at bounding box center [126, 532] width 12 height 111
click at [467, 507] on textarea at bounding box center [569, 499] width 217 height 35
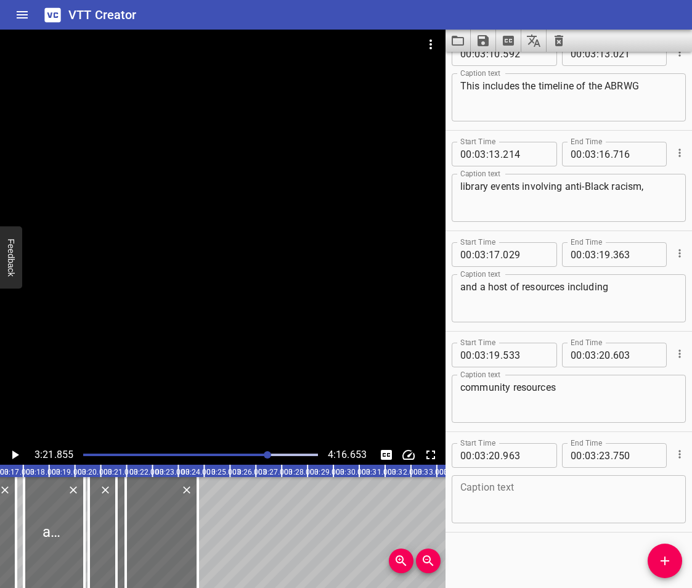
click at [506, 495] on textarea at bounding box center [569, 499] width 217 height 35
paste textarea "Black content,"
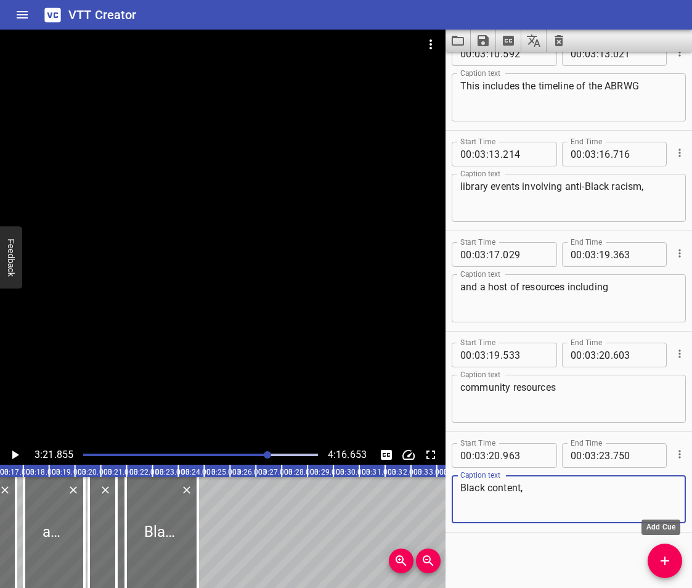
click at [666, 573] on button "Add Cue" at bounding box center [665, 561] width 35 height 35
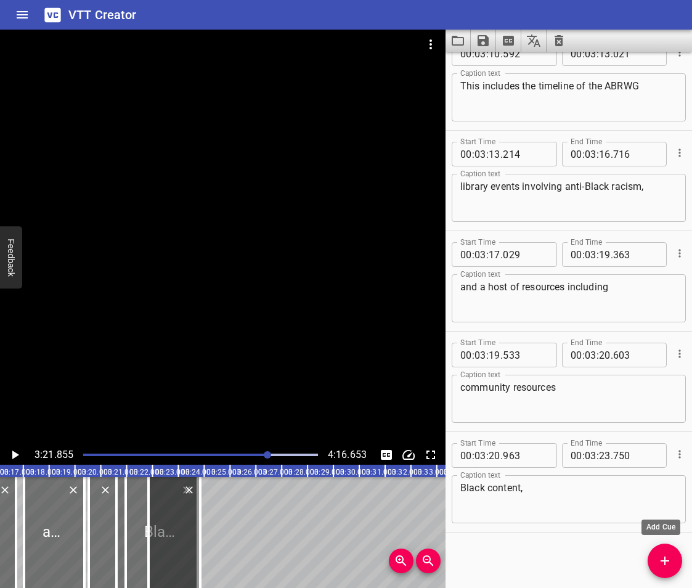
scroll to position [5155, 0]
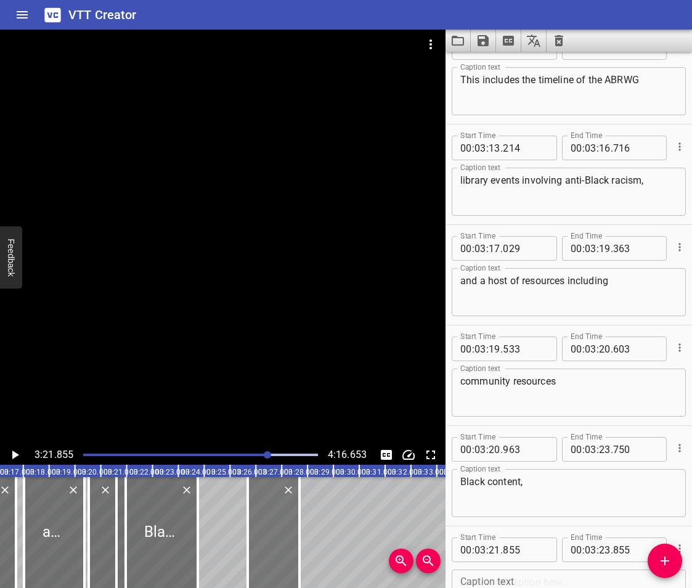
drag, startPoint x: 171, startPoint y: 544, endPoint x: 269, endPoint y: 547, distance: 97.5
click at [269, 547] on div at bounding box center [274, 532] width 52 height 111
drag, startPoint x: 199, startPoint y: 543, endPoint x: 191, endPoint y: 547, distance: 8.6
click at [191, 547] on div at bounding box center [190, 532] width 2 height 111
click at [104, 528] on div at bounding box center [103, 532] width 28 height 111
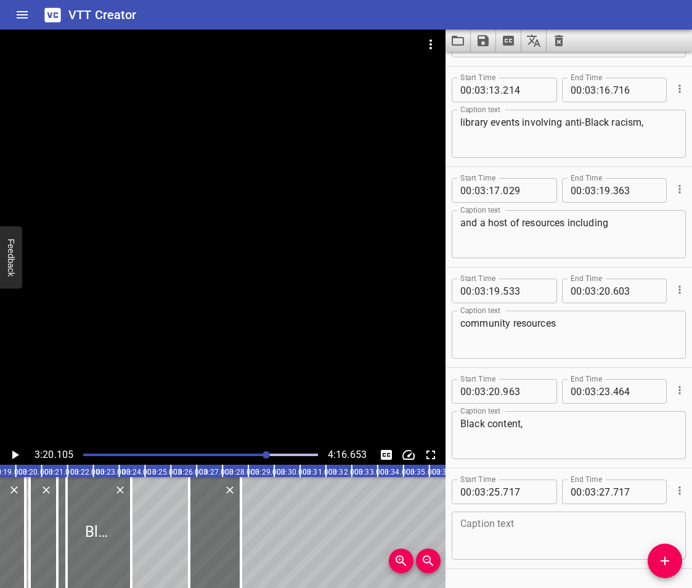
scroll to position [5249, 0]
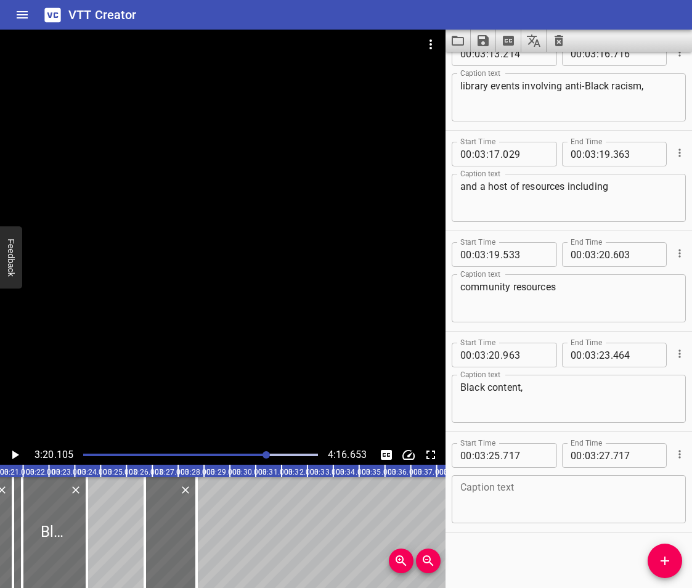
click at [15, 449] on icon "Play/Pause" at bounding box center [14, 455] width 15 height 15
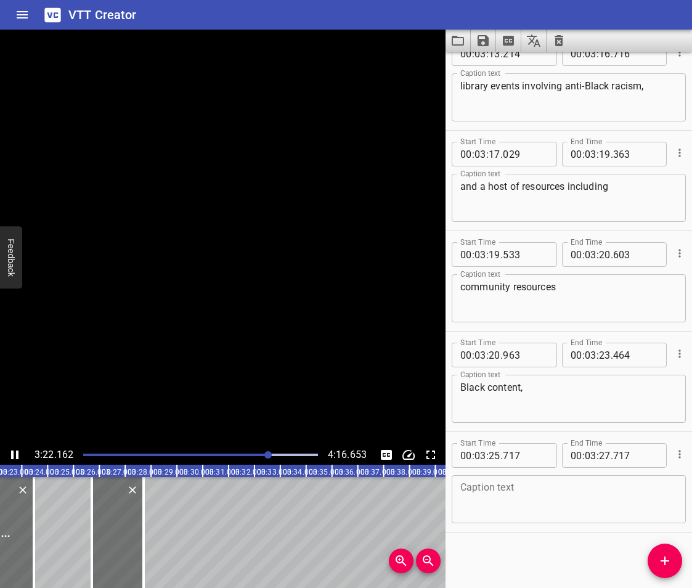
click at [15, 449] on icon "Play/Pause" at bounding box center [14, 455] width 15 height 15
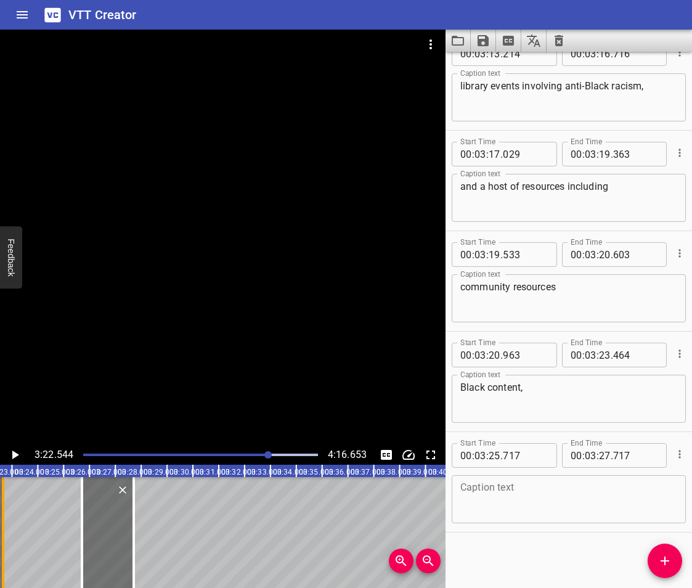
drag, startPoint x: 23, startPoint y: 542, endPoint x: 2, endPoint y: 564, distance: 30.5
click at [2, 564] on div at bounding box center [3, 532] width 2 height 111
click at [10, 456] on icon "Play/Pause" at bounding box center [14, 455] width 15 height 15
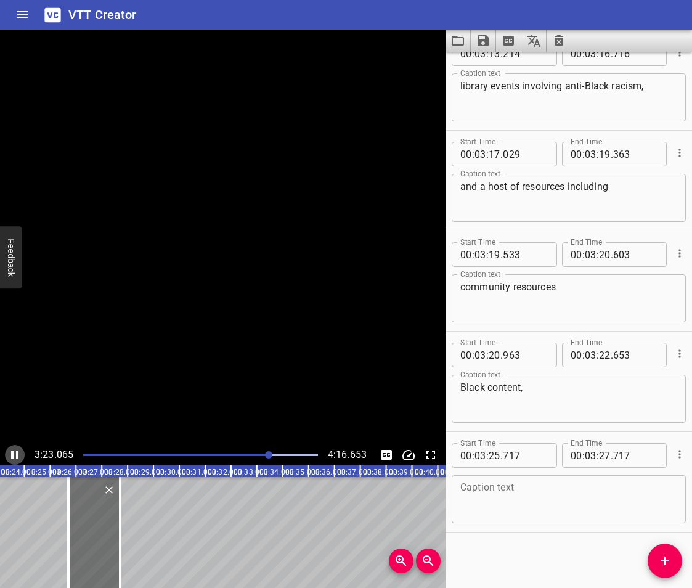
click at [10, 456] on icon "Play/Pause" at bounding box center [14, 455] width 15 height 15
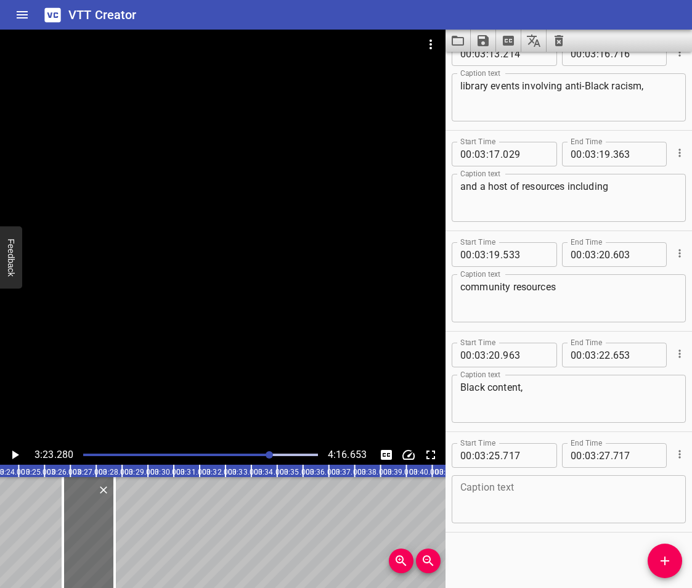
click at [547, 518] on div "Caption text" at bounding box center [569, 499] width 234 height 48
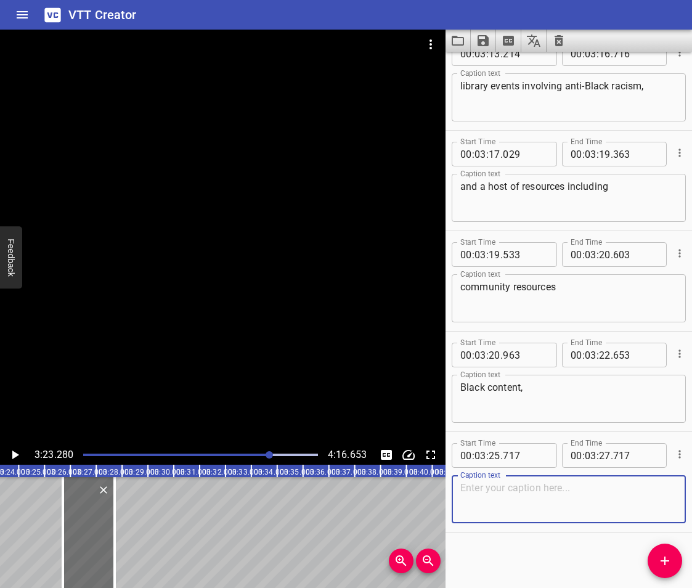
paste textarea "research, and news."
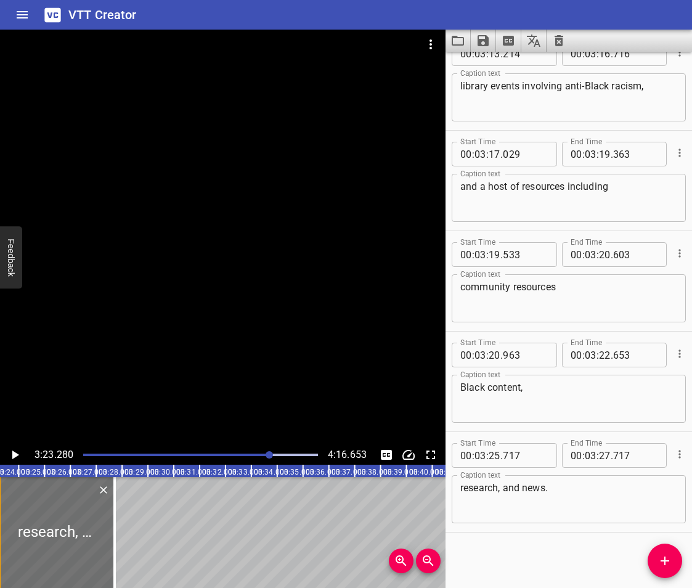
drag, startPoint x: 68, startPoint y: 541, endPoint x: 4, endPoint y: 570, distance: 70.1
drag, startPoint x: 227, startPoint y: 542, endPoint x: 258, endPoint y: 553, distance: 32.8
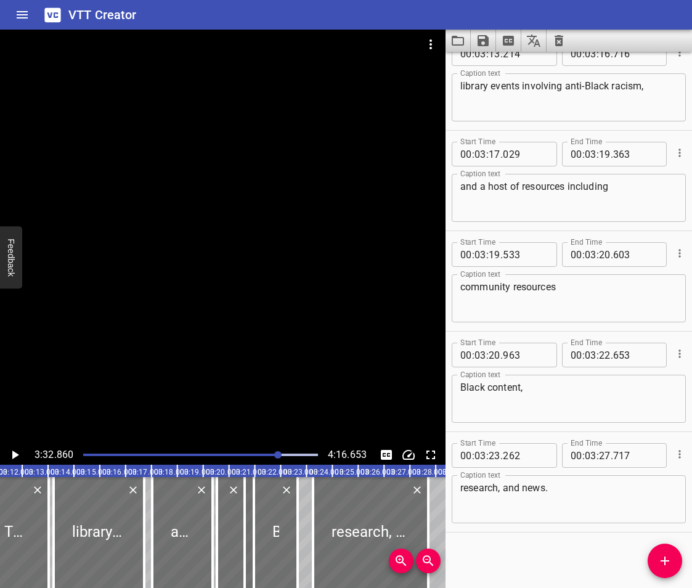
scroll to position [0, 4977]
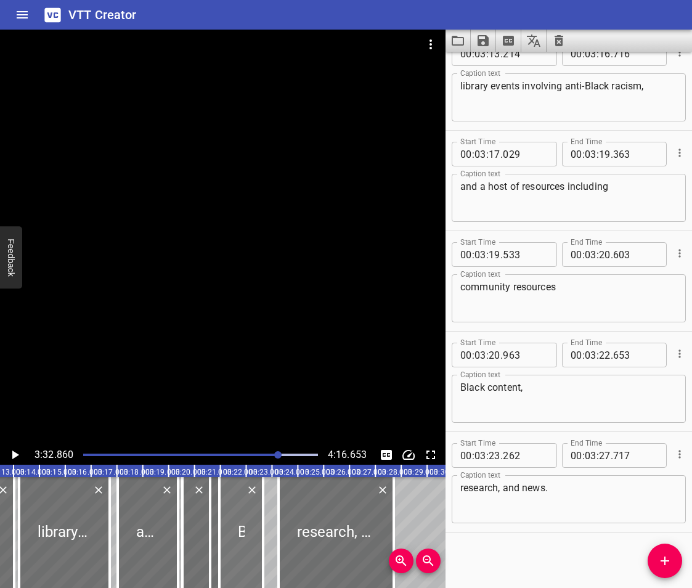
click at [233, 541] on div at bounding box center [241, 532] width 44 height 111
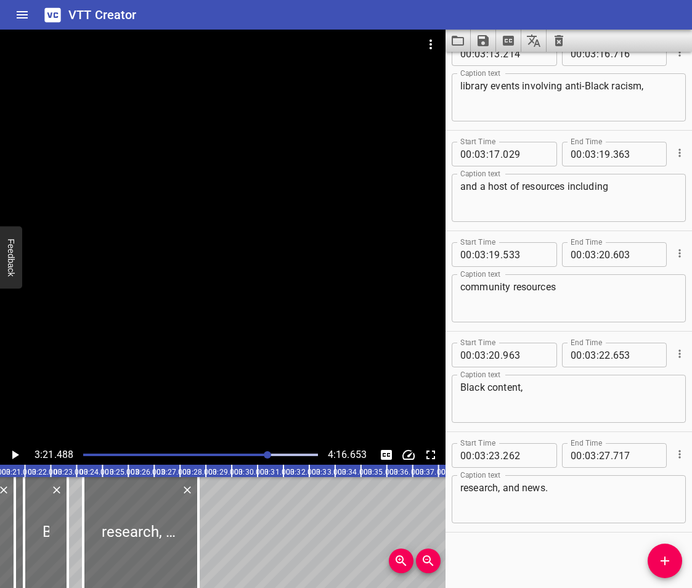
scroll to position [0, 5210]
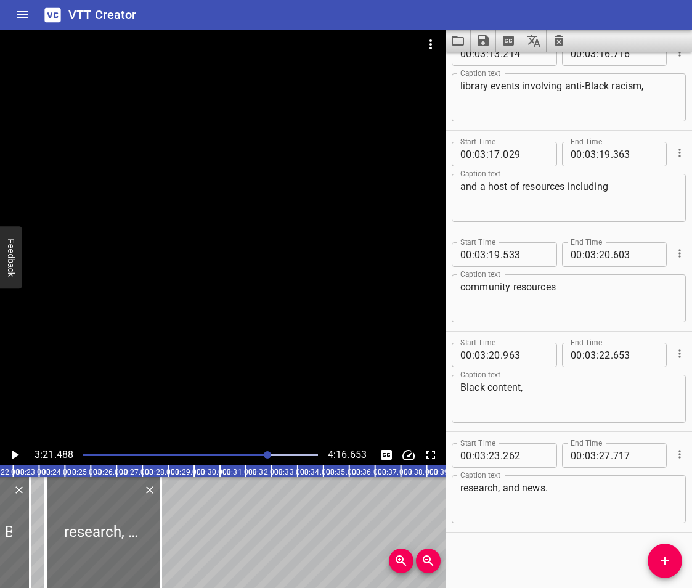
click at [9, 456] on icon "Play/Pause" at bounding box center [14, 455] width 15 height 15
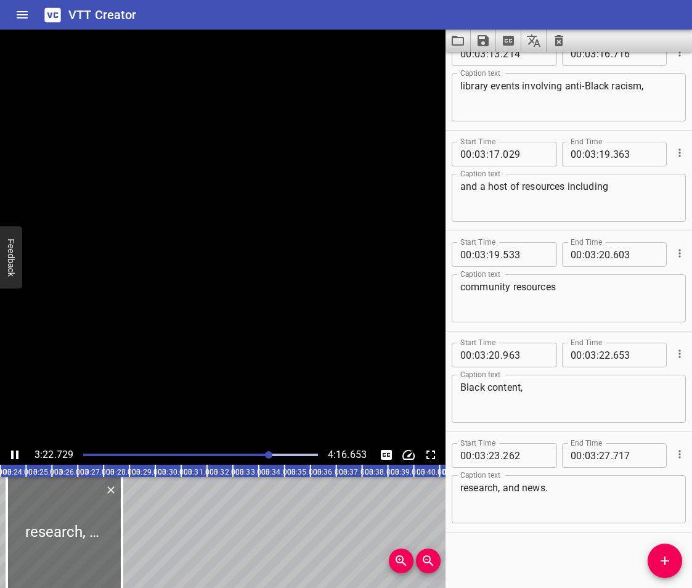
click at [9, 456] on icon "Play/Pause" at bounding box center [14, 455] width 15 height 15
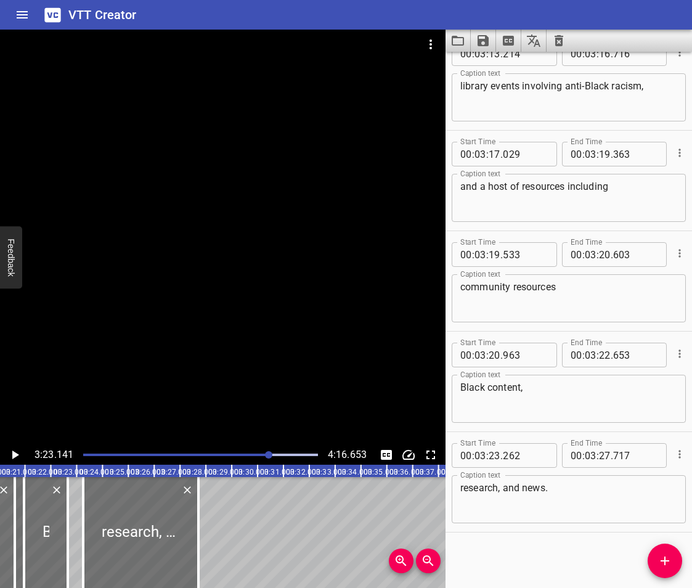
scroll to position [0, 5161]
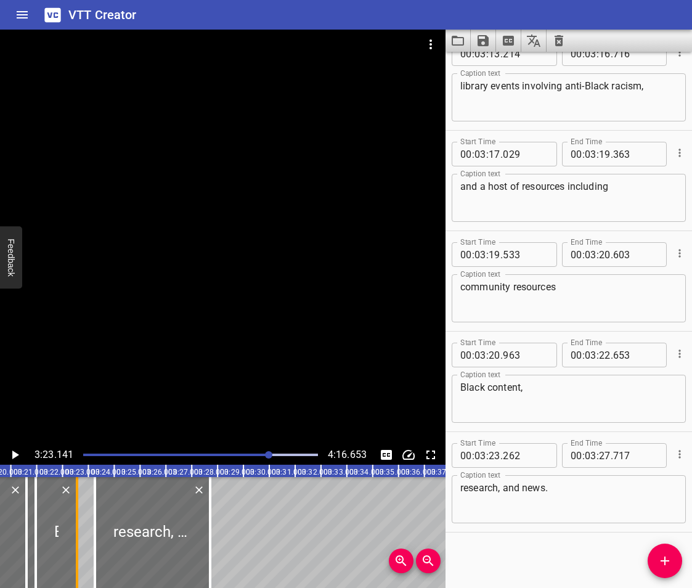
click at [79, 551] on div at bounding box center [77, 532] width 12 height 111
drag, startPoint x: 100, startPoint y: 550, endPoint x: 84, endPoint y: 555, distance: 16.4
click at [84, 555] on div at bounding box center [79, 532] width 12 height 111
click at [15, 458] on icon "Play/Pause" at bounding box center [14, 455] width 15 height 15
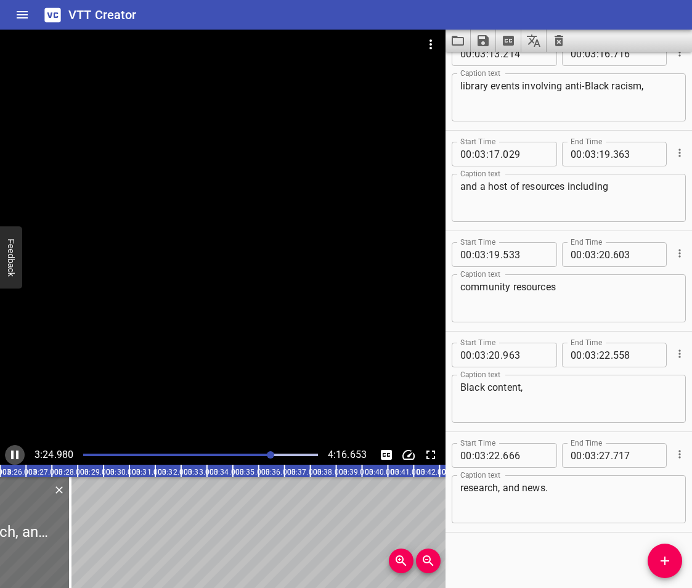
click at [14, 457] on icon "Play/Pause" at bounding box center [14, 455] width 7 height 9
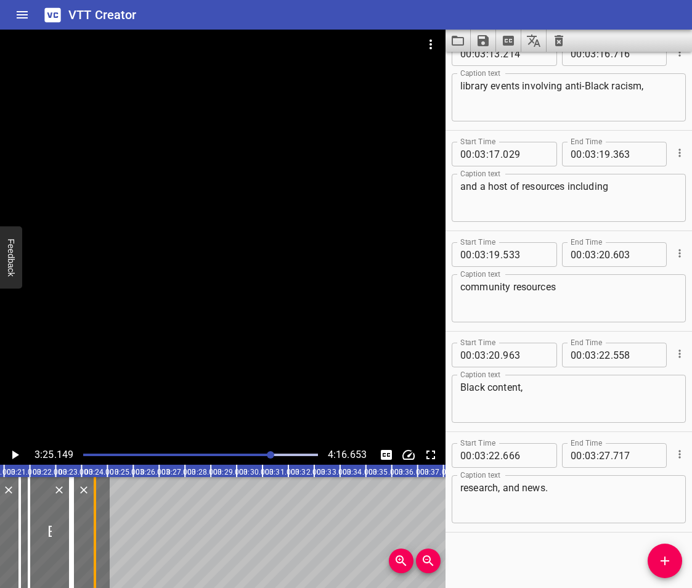
drag, startPoint x: 202, startPoint y: 549, endPoint x: 93, endPoint y: 548, distance: 108.5
click at [94, 548] on div at bounding box center [95, 532] width 2 height 111
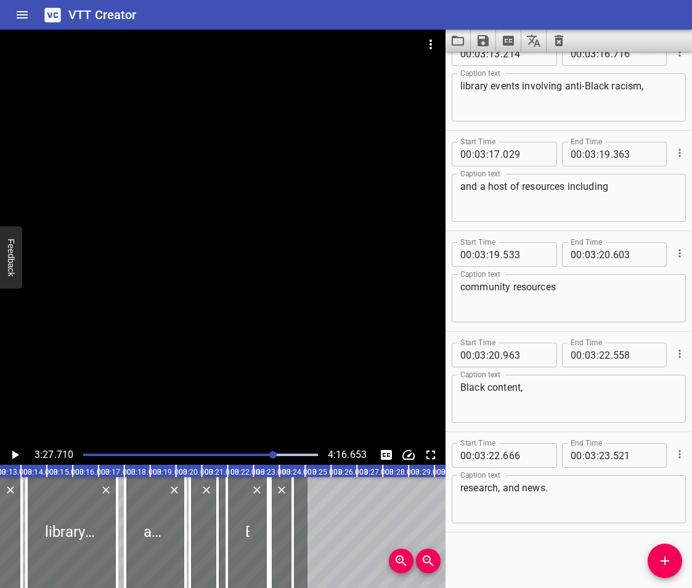
scroll to position [0, 4844]
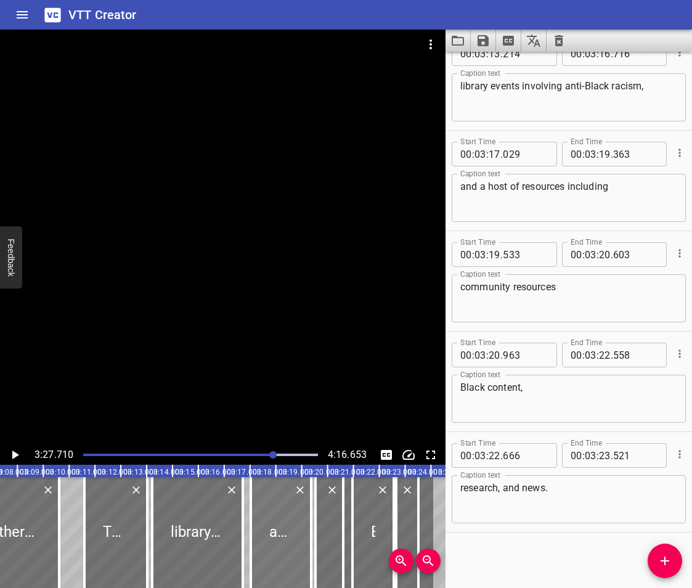
click at [276, 550] on div at bounding box center [281, 532] width 60 height 111
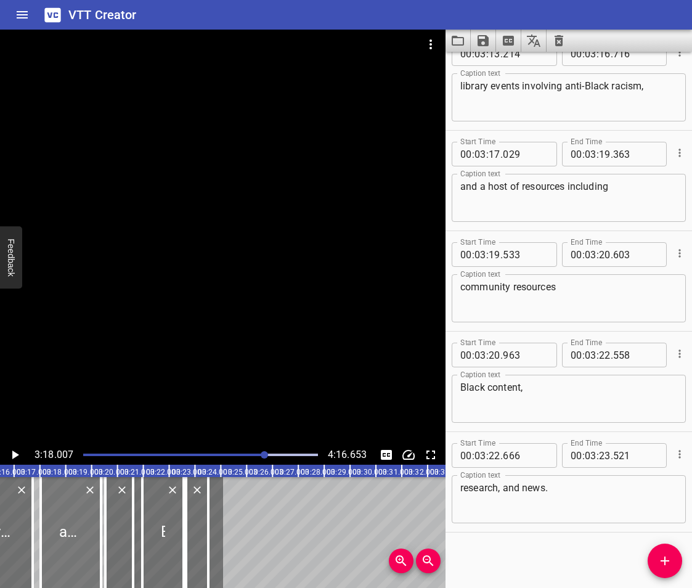
scroll to position [0, 5120]
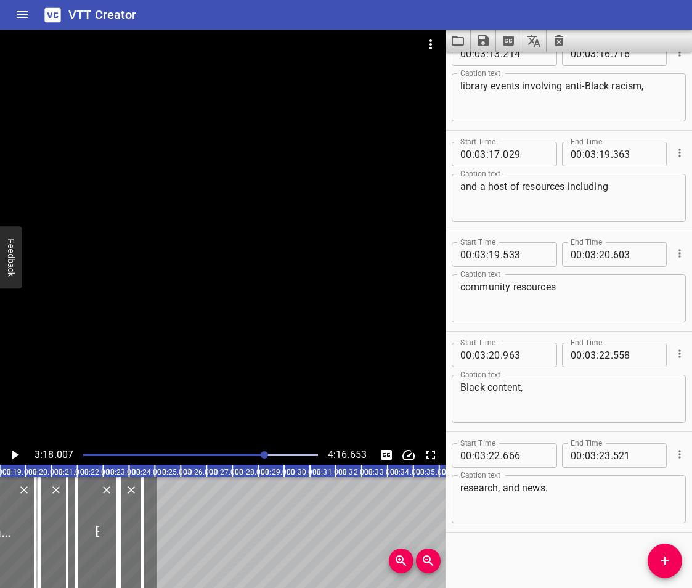
click at [14, 456] on icon "Play/Pause" at bounding box center [15, 455] width 7 height 9
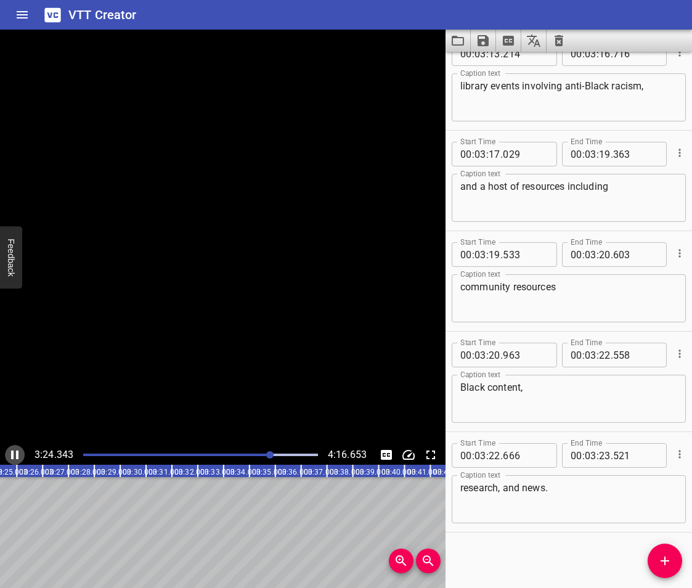
click at [14, 456] on icon "Play/Pause" at bounding box center [14, 455] width 15 height 15
click at [652, 556] on span "Add Cue" at bounding box center [665, 561] width 35 height 15
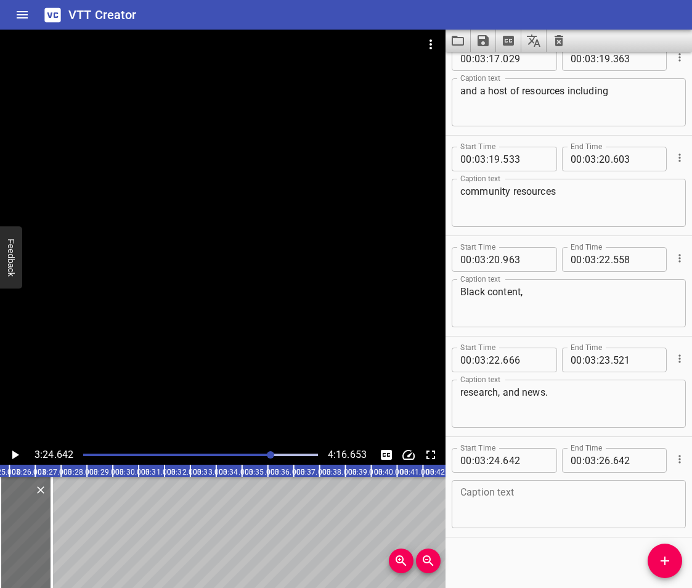
scroll to position [5350, 0]
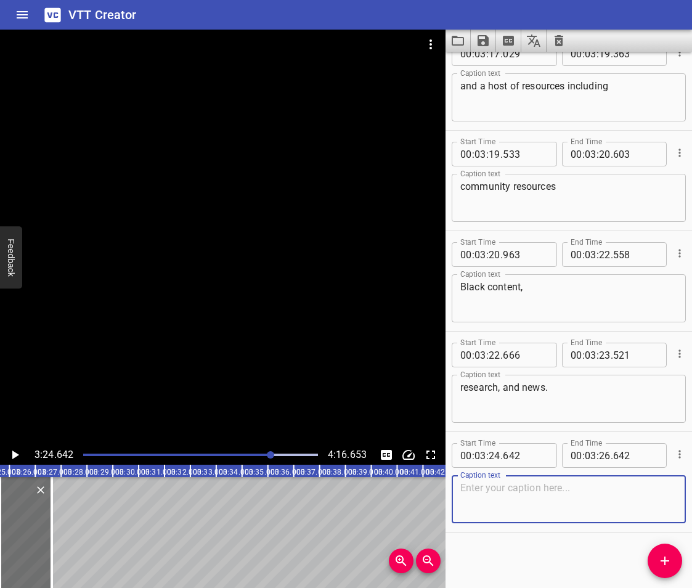
click at [489, 515] on textarea at bounding box center [569, 499] width 217 height 35
paste textarea "As well as staff book recommendations by [DEMOGRAPHIC_DATA] authors."
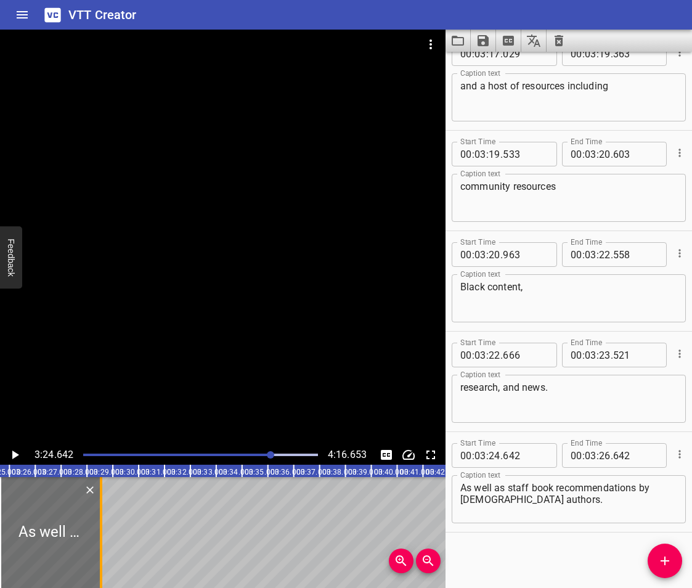
drag, startPoint x: 86, startPoint y: 563, endPoint x: 99, endPoint y: 565, distance: 13.8
click at [100, 565] on div at bounding box center [101, 532] width 2 height 111
click at [14, 457] on icon "Play/Pause" at bounding box center [15, 455] width 7 height 9
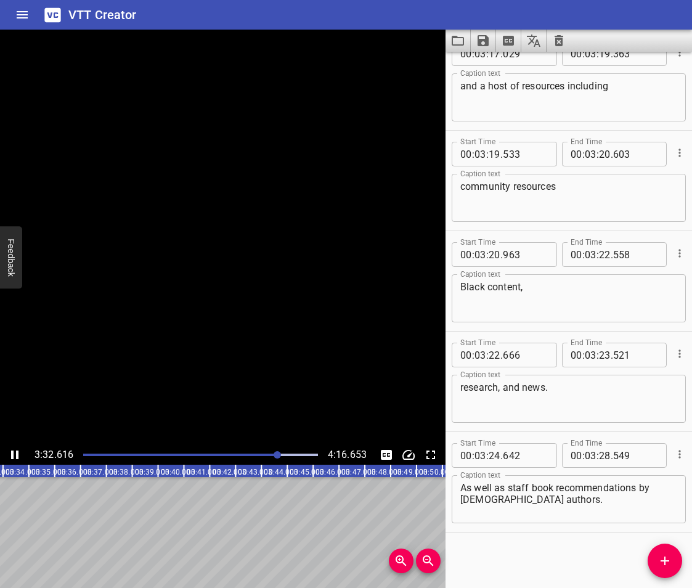
click at [14, 457] on icon "Play/Pause" at bounding box center [14, 455] width 7 height 9
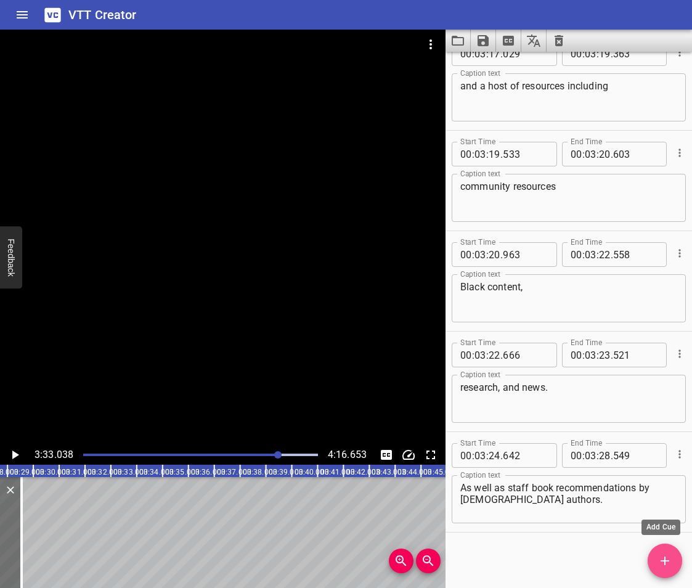
click at [658, 558] on icon "Add Cue" at bounding box center [665, 561] width 15 height 15
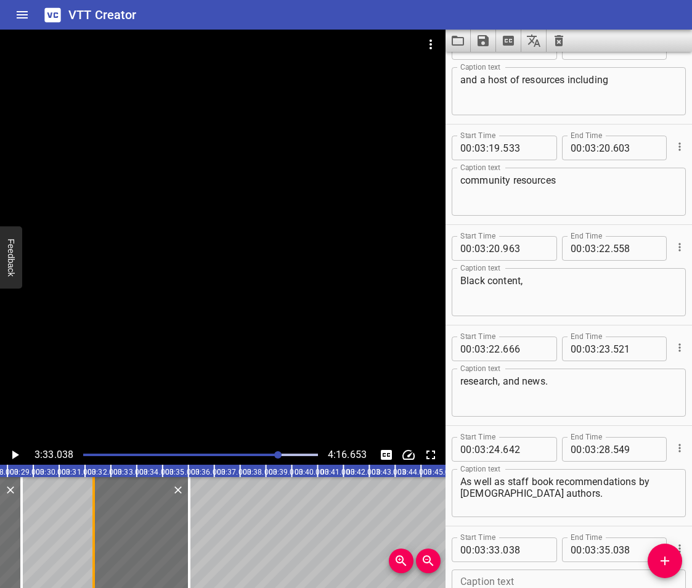
drag, startPoint x: 140, startPoint y: 562, endPoint x: 96, endPoint y: 564, distance: 43.8
click at [96, 564] on div at bounding box center [94, 532] width 12 height 111
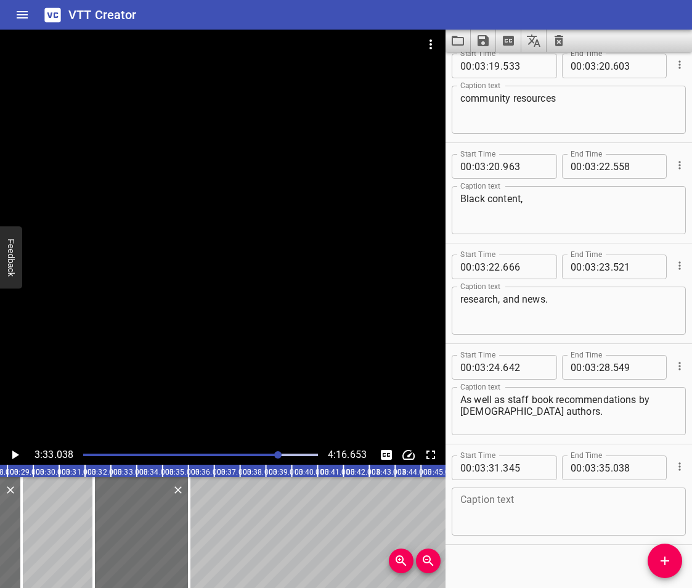
scroll to position [5450, 0]
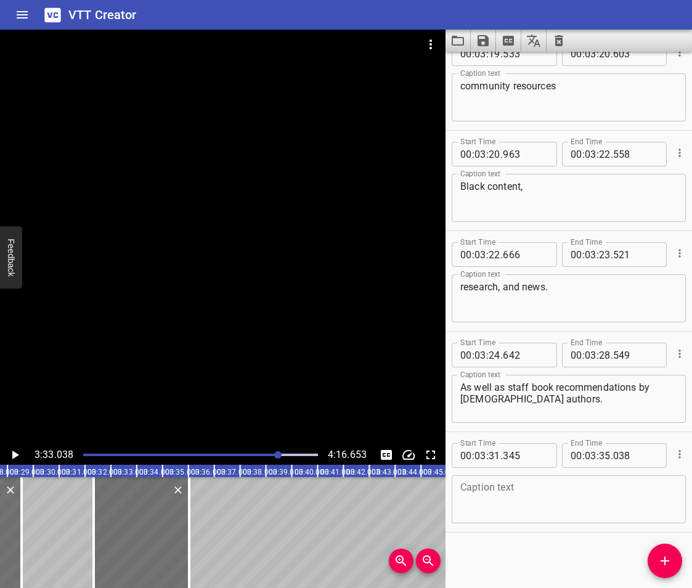
click at [485, 499] on textarea at bounding box center [569, 499] width 217 height 35
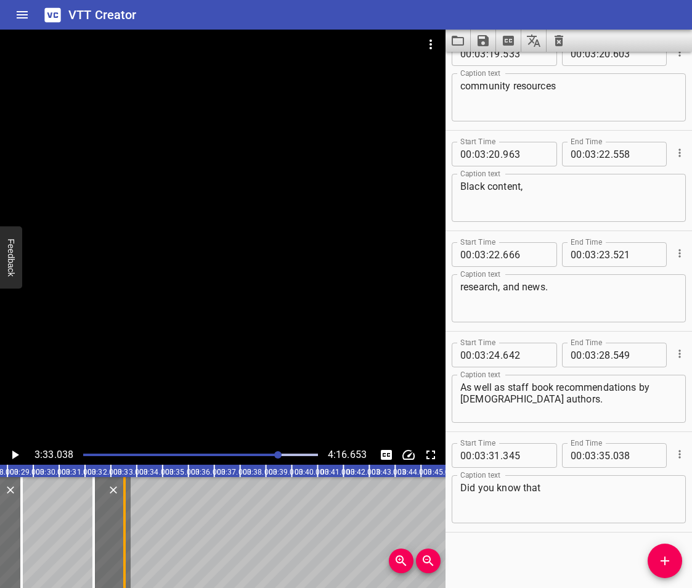
drag, startPoint x: 189, startPoint y: 555, endPoint x: 124, endPoint y: 568, distance: 65.9
click at [124, 568] on div at bounding box center [124, 532] width 2 height 111
click at [672, 562] on icon "Add Cue" at bounding box center [665, 561] width 15 height 15
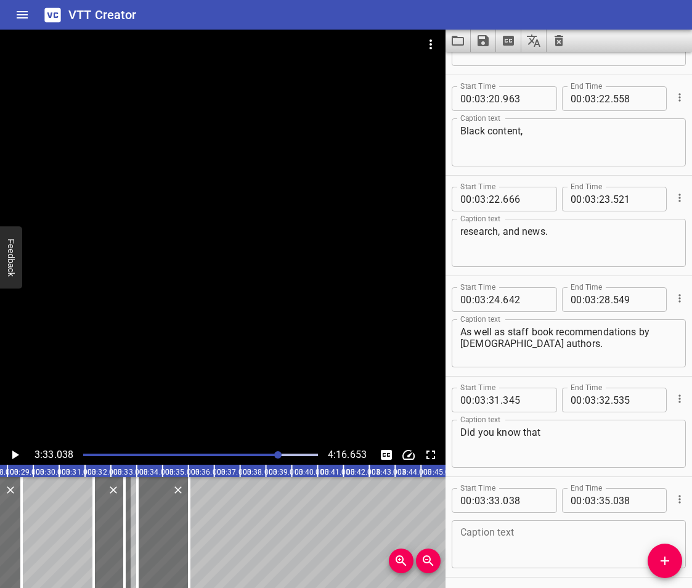
scroll to position [5551, 0]
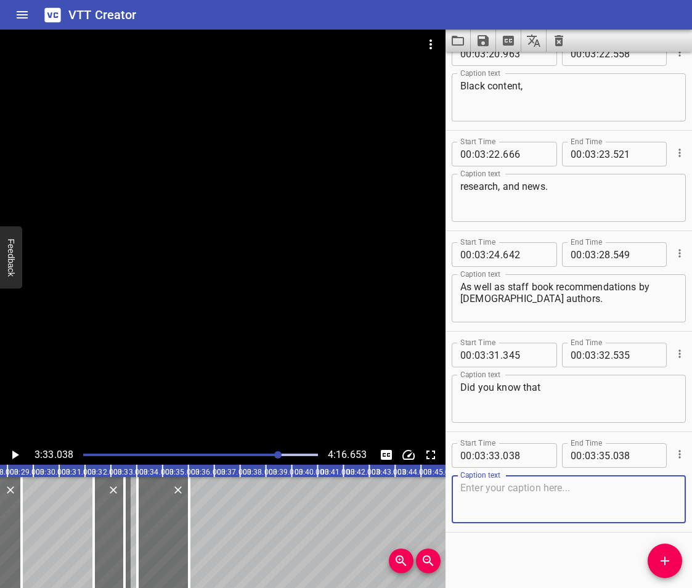
click at [512, 507] on textarea at bounding box center [569, 499] width 217 height 35
paste textarea "Members regularly share meeting updates via the monthly Library Board reports"
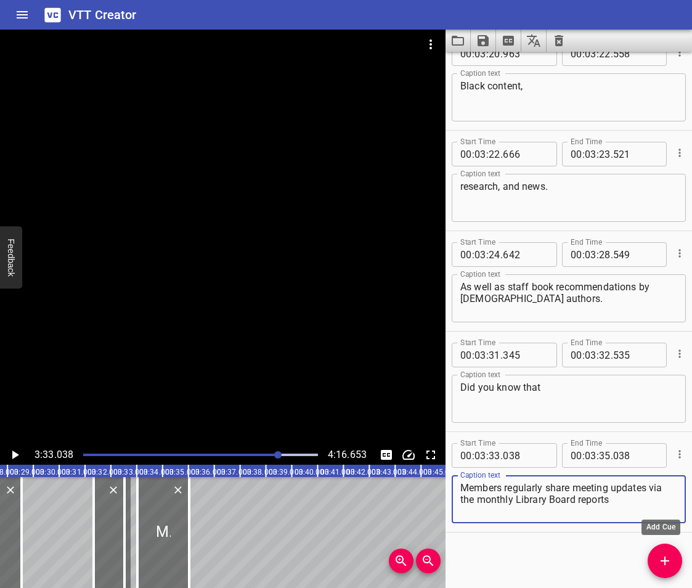
click at [671, 558] on icon "Add Cue" at bounding box center [665, 561] width 15 height 15
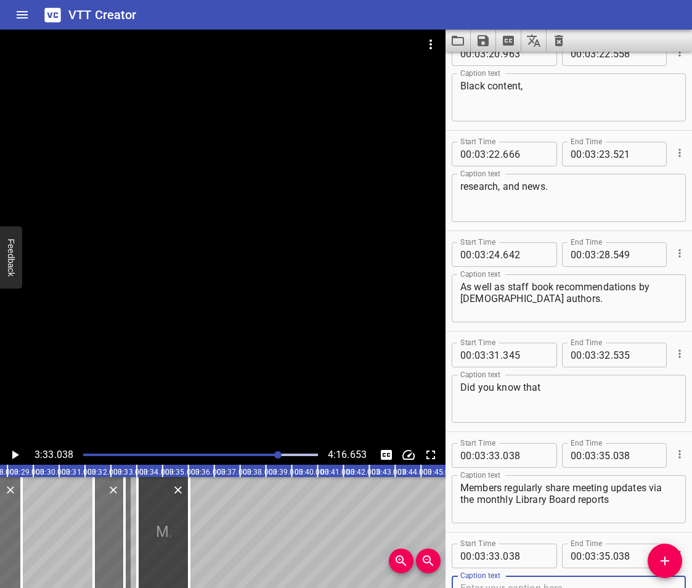
scroll to position [5557, 0]
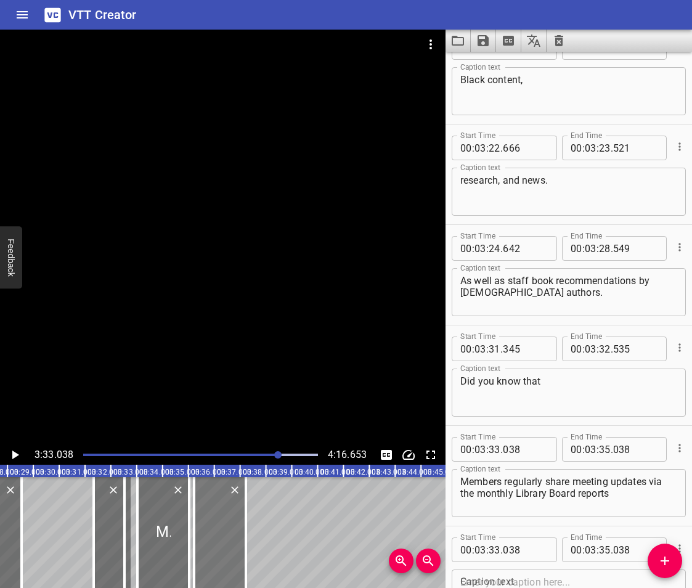
drag, startPoint x: 162, startPoint y: 547, endPoint x: 215, endPoint y: 551, distance: 52.6
click at [215, 551] on div at bounding box center [220, 532] width 52 height 111
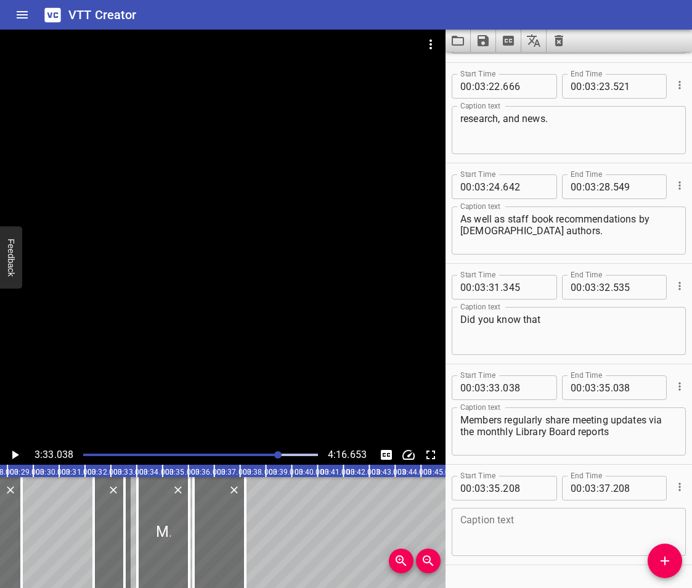
scroll to position [5651, 0]
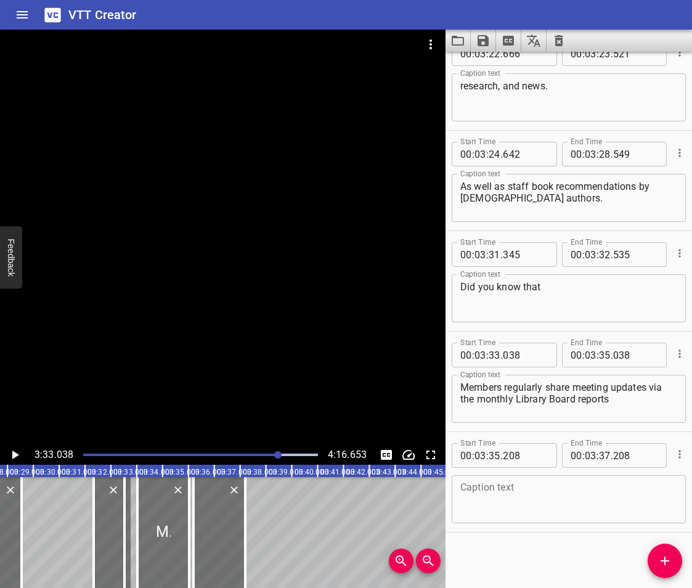
click at [490, 493] on textarea at bounding box center [569, 499] width 217 height 35
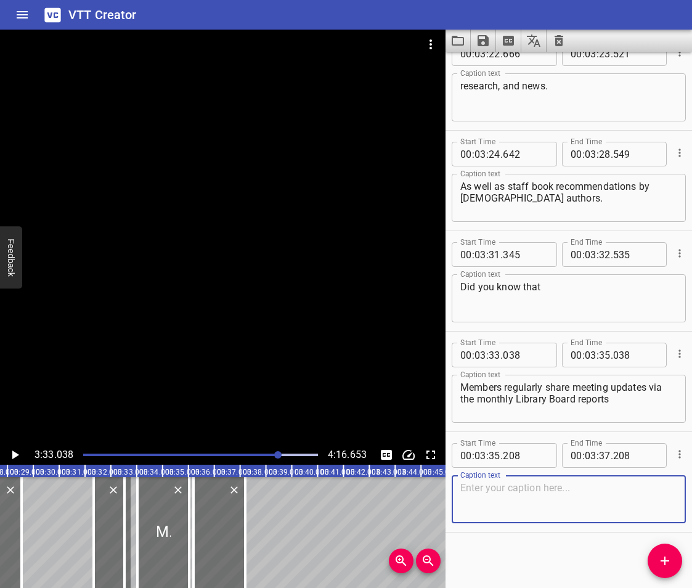
paste textarea "and present their recommendations and work plans"
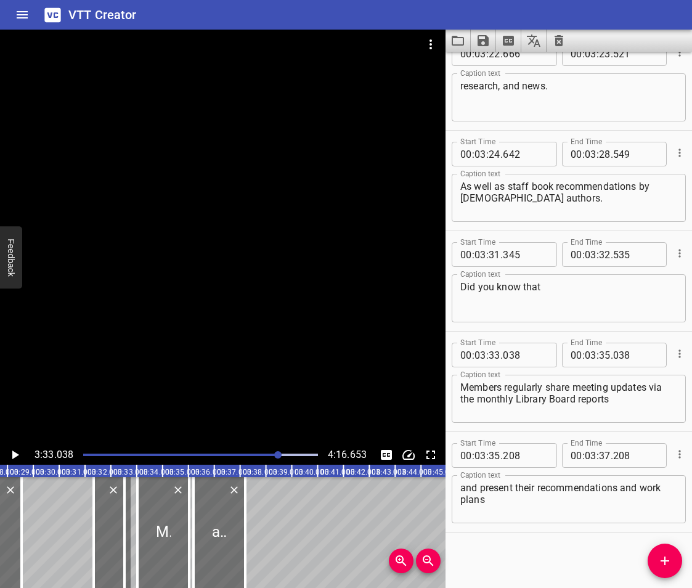
click at [525, 554] on div "Start Time 00 : 00 : 00 . 000 Start Time End Time 00 : 00 : 03 . 144 End Time C…" at bounding box center [569, 320] width 247 height 536
click at [649, 561] on span "Add Cue" at bounding box center [665, 561] width 35 height 15
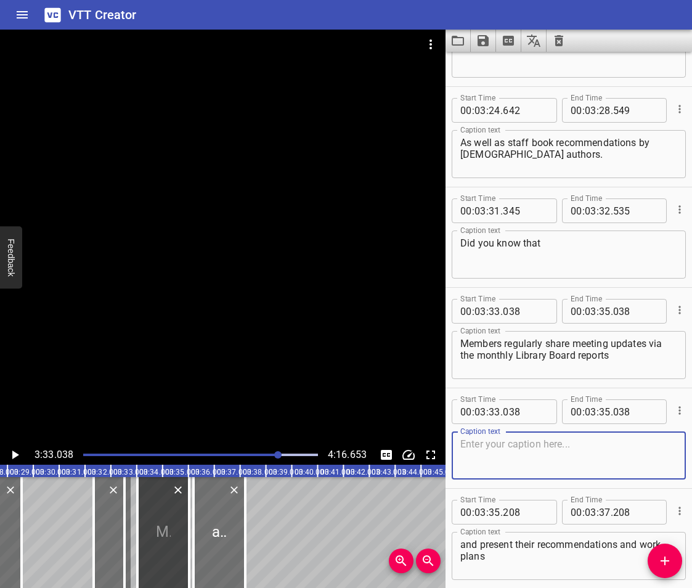
scroll to position [5752, 0]
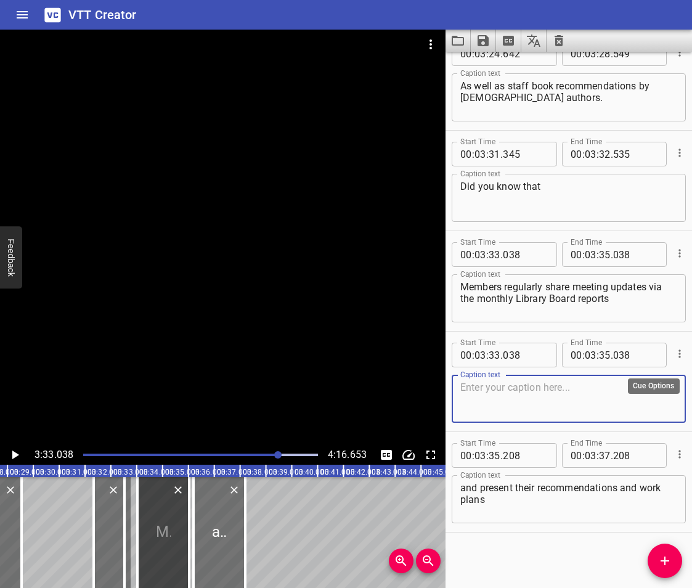
click at [677, 356] on button "Cue Options" at bounding box center [680, 354] width 16 height 16
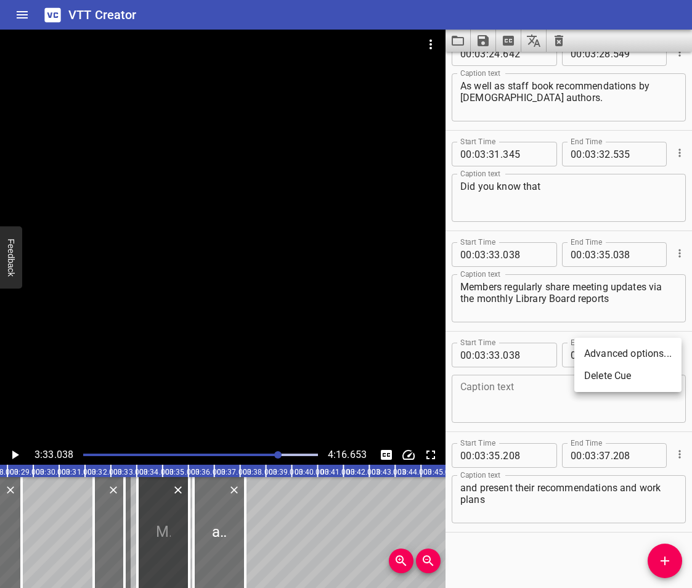
click at [642, 383] on li "Delete Cue" at bounding box center [628, 376] width 107 height 22
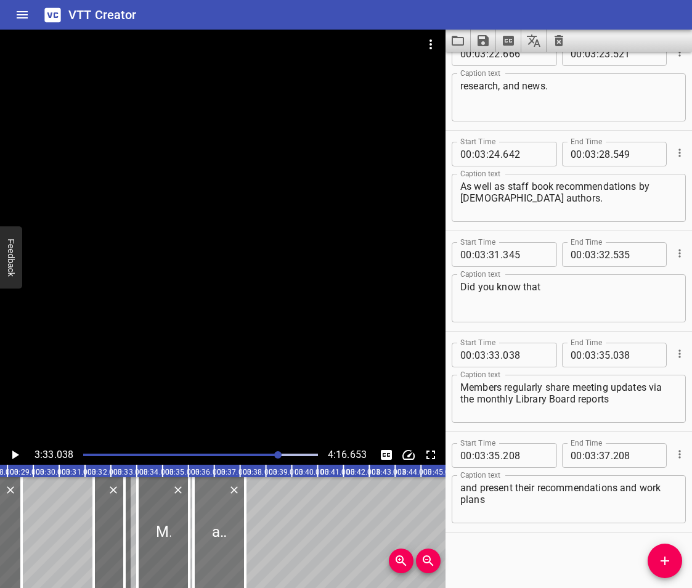
click at [224, 538] on div at bounding box center [220, 532] width 52 height 111
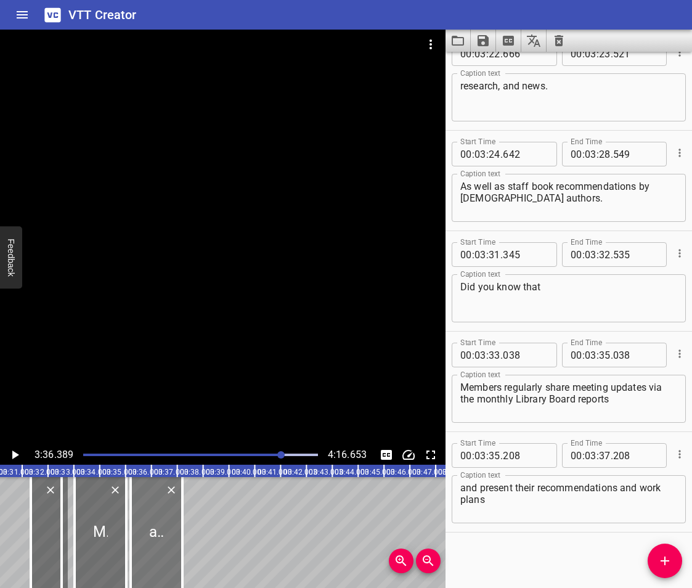
scroll to position [0, 5595]
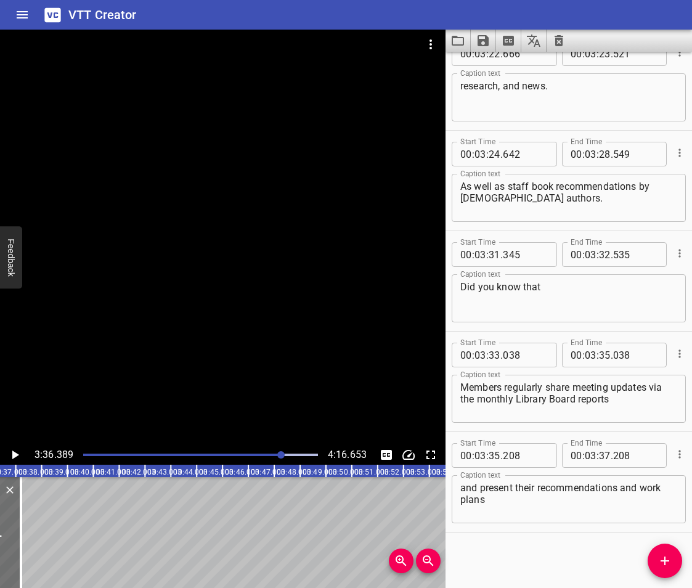
click at [663, 557] on icon "Add Cue" at bounding box center [665, 561] width 15 height 15
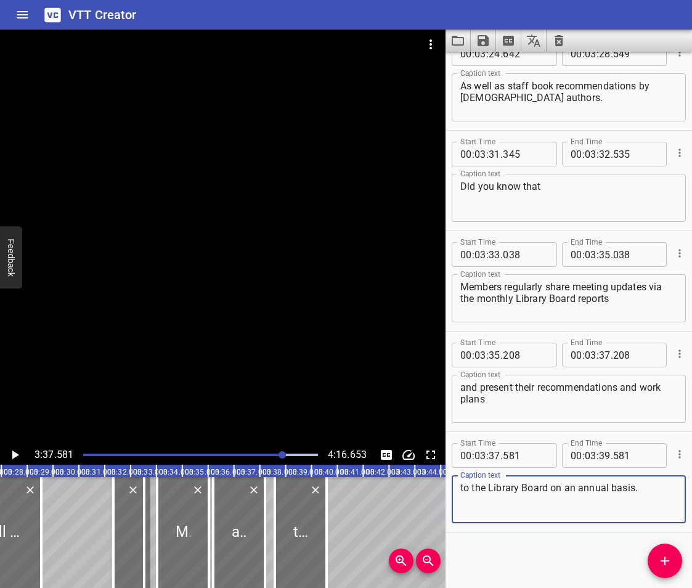
scroll to position [0, 5328]
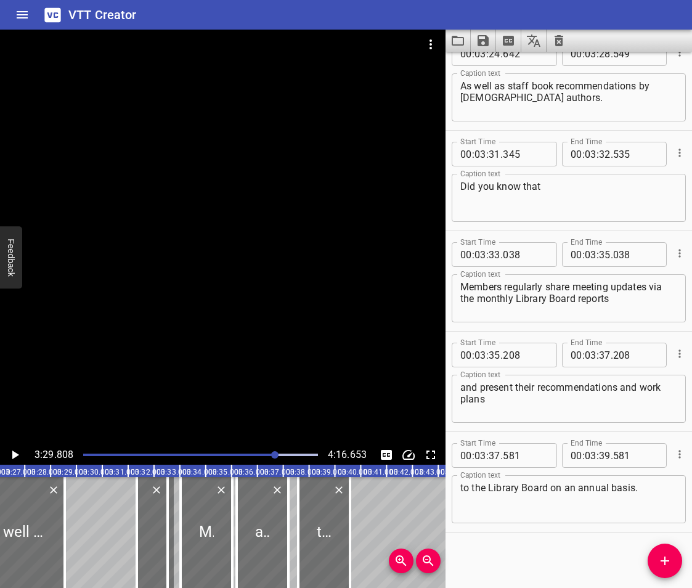
scroll to position [0, 5425]
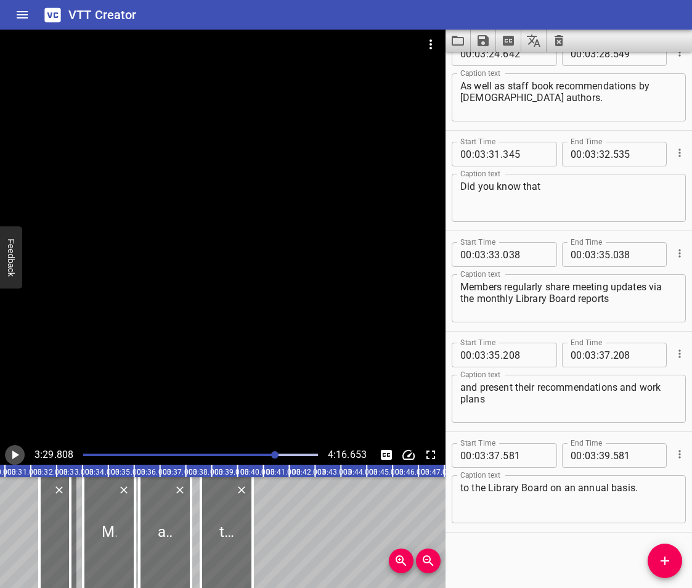
click at [15, 457] on icon "Play/Pause" at bounding box center [15, 455] width 7 height 9
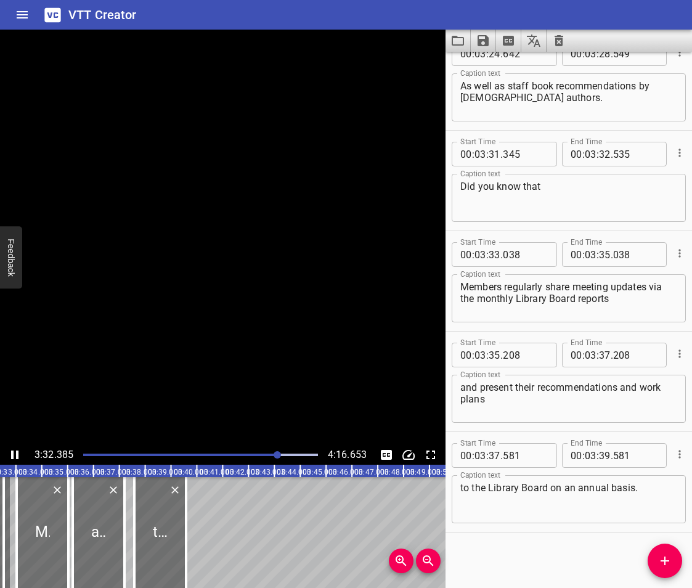
click at [15, 457] on icon "Play/Pause" at bounding box center [14, 455] width 15 height 15
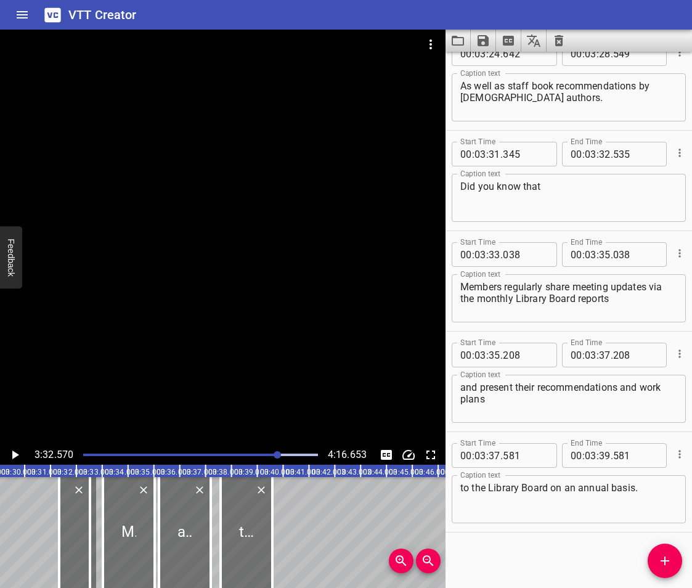
scroll to position [0, 5394]
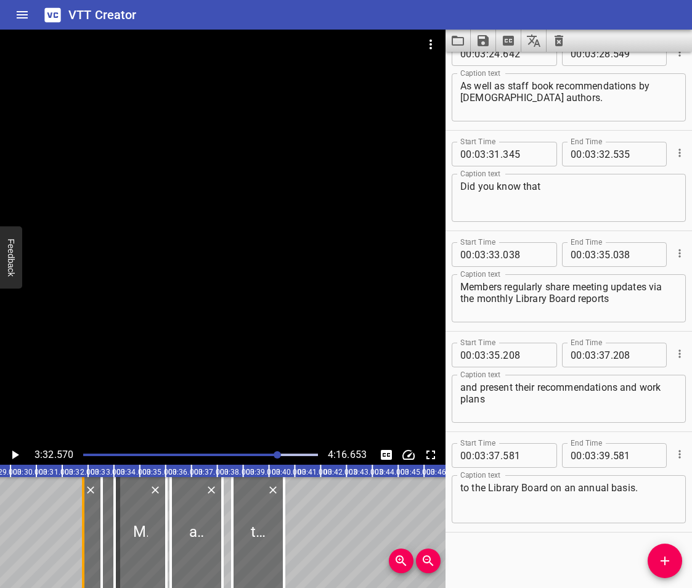
drag, startPoint x: 75, startPoint y: 563, endPoint x: 88, endPoint y: 568, distance: 13.3
click at [88, 568] on div at bounding box center [83, 532] width 12 height 111
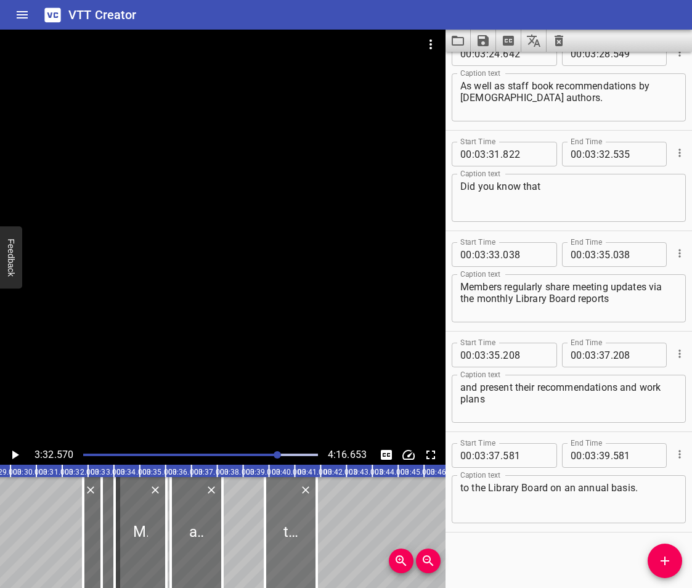
drag, startPoint x: 269, startPoint y: 544, endPoint x: 366, endPoint y: 555, distance: 96.8
click at [317, 555] on div at bounding box center [291, 532] width 52 height 111
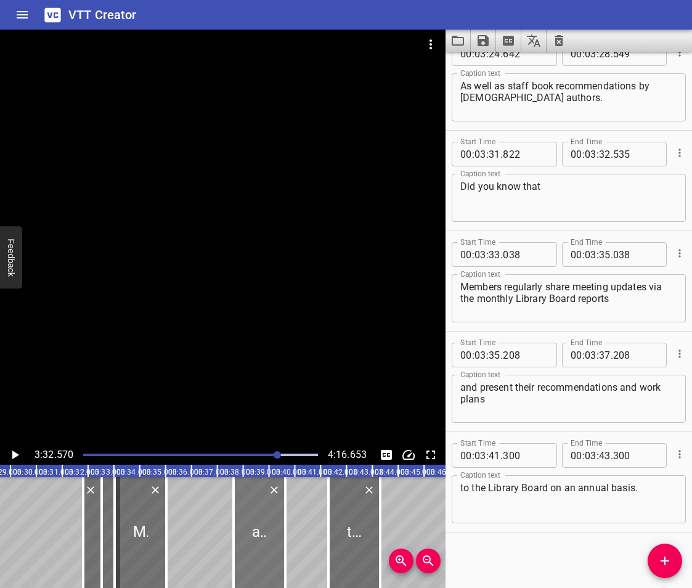
drag, startPoint x: 186, startPoint y: 535, endPoint x: 250, endPoint y: 551, distance: 66.1
click at [250, 551] on div at bounding box center [260, 532] width 52 height 111
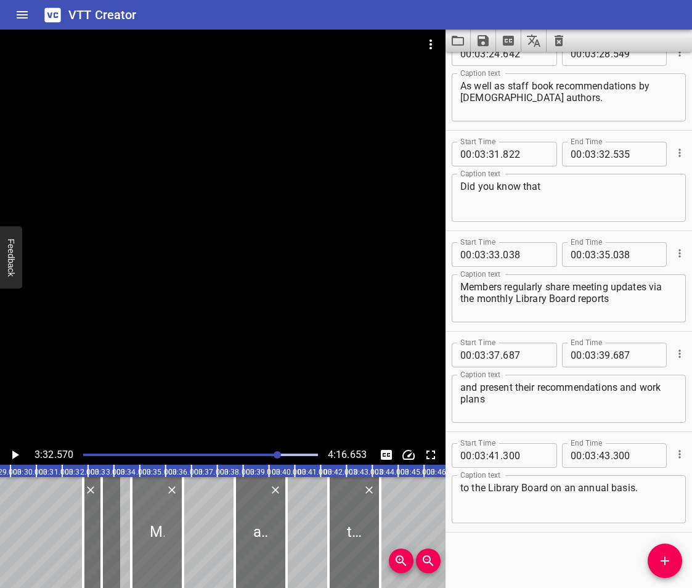
drag, startPoint x: 149, startPoint y: 542, endPoint x: 158, endPoint y: 545, distance: 9.7
click at [158, 545] on div at bounding box center [157, 532] width 52 height 111
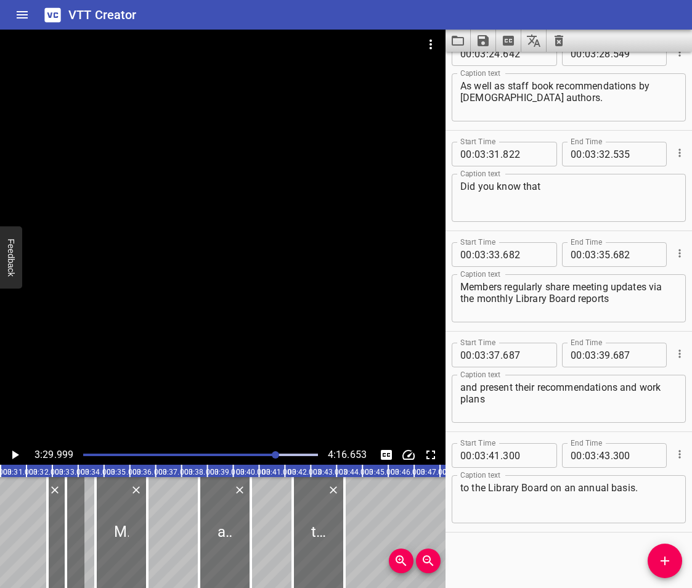
scroll to position [0, 5430]
click at [10, 456] on icon "Play/Pause" at bounding box center [14, 455] width 15 height 15
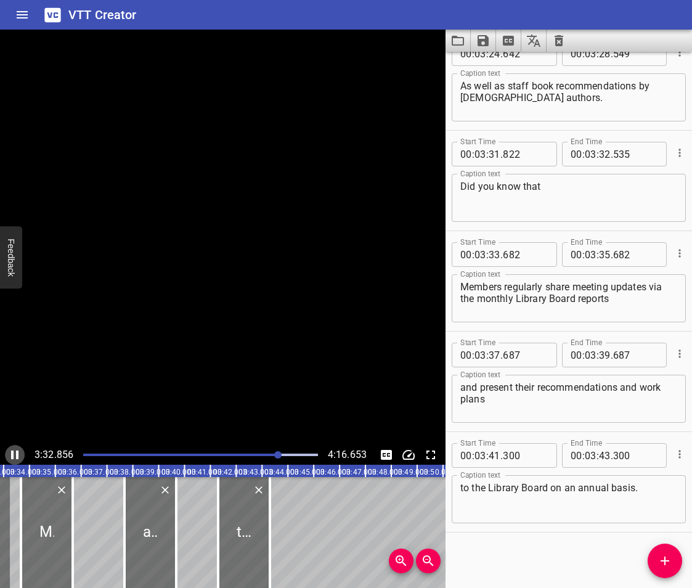
click at [10, 456] on icon "Play/Pause" at bounding box center [14, 455] width 15 height 15
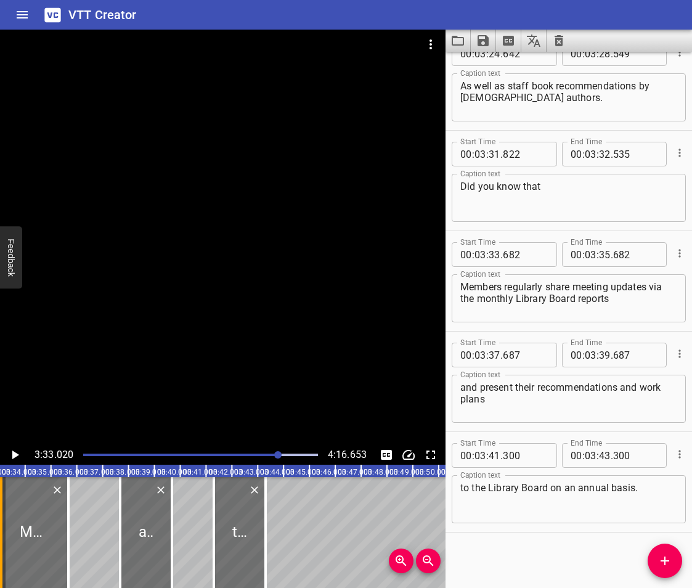
drag, startPoint x: 17, startPoint y: 546, endPoint x: 2, endPoint y: 552, distance: 16.8
click at [2, 552] on div at bounding box center [1, 532] width 2 height 111
click at [12, 456] on icon "Play/Pause" at bounding box center [14, 455] width 15 height 15
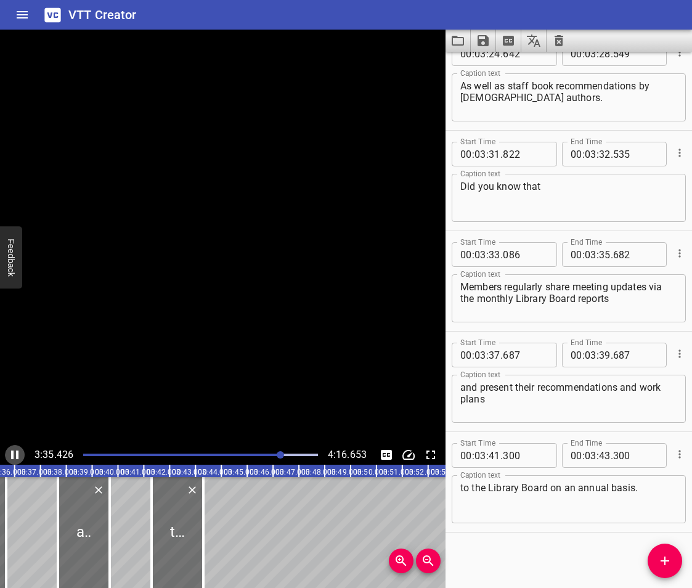
click at [12, 456] on icon "Play/Pause" at bounding box center [14, 455] width 7 height 9
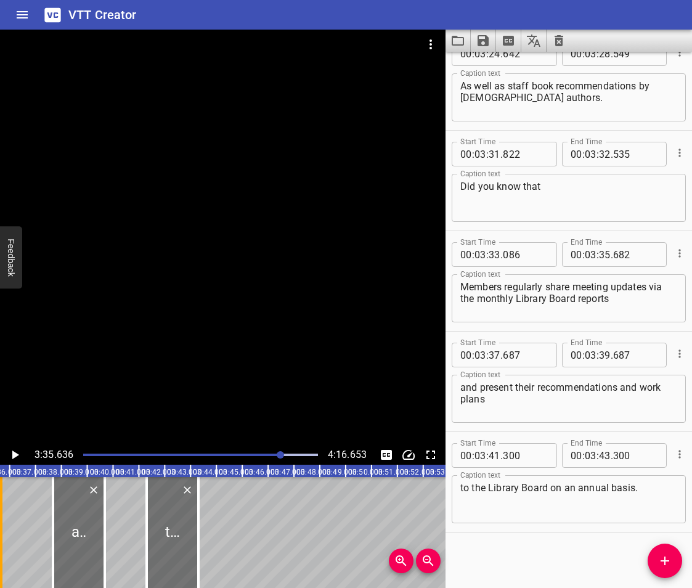
scroll to position [0, 5573]
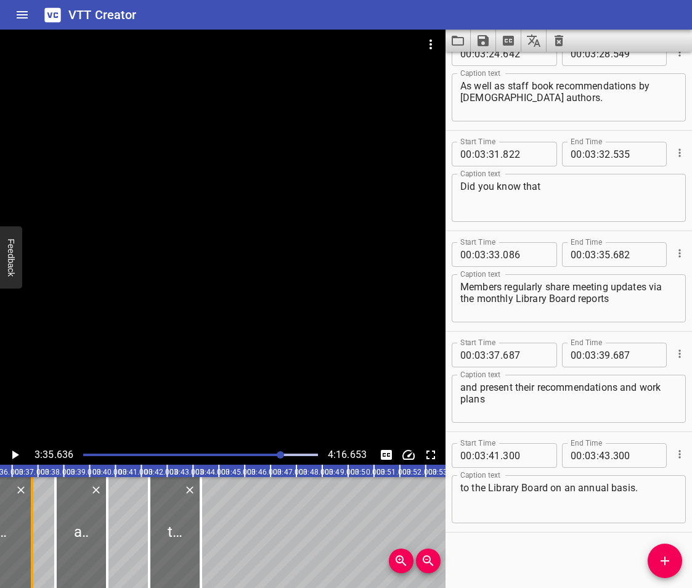
drag, startPoint x: 3, startPoint y: 544, endPoint x: 36, endPoint y: 554, distance: 34.3
click at [36, 554] on div at bounding box center [32, 532] width 12 height 111
click at [11, 457] on icon "Play/Pause" at bounding box center [14, 455] width 15 height 15
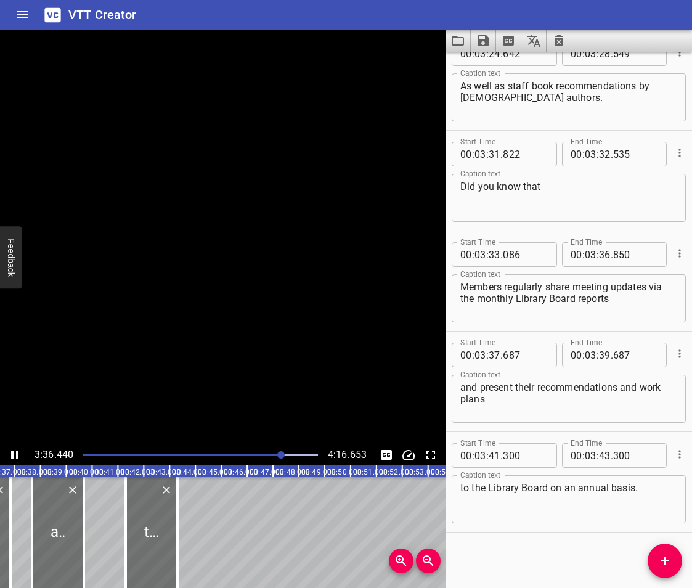
click at [11, 457] on icon "Play/Pause" at bounding box center [14, 455] width 7 height 9
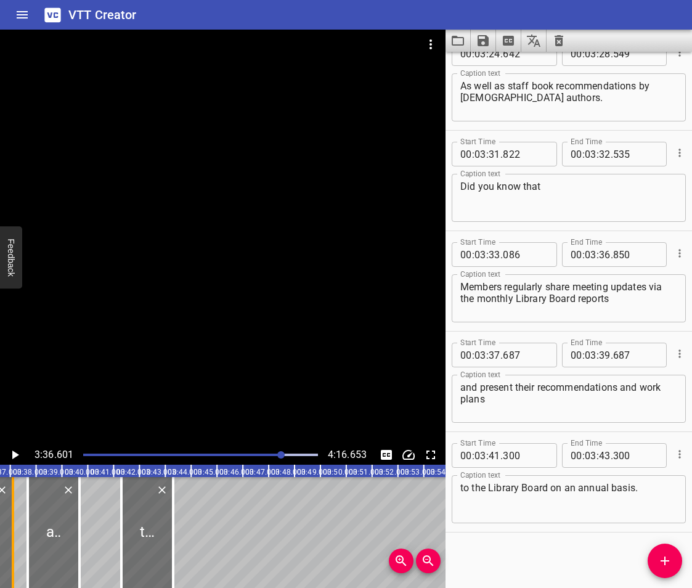
drag, startPoint x: 10, startPoint y: 532, endPoint x: 17, endPoint y: 536, distance: 8.0
click at [17, 536] on div at bounding box center [13, 532] width 12 height 111
click at [10, 459] on icon "Play/Pause" at bounding box center [14, 455] width 15 height 15
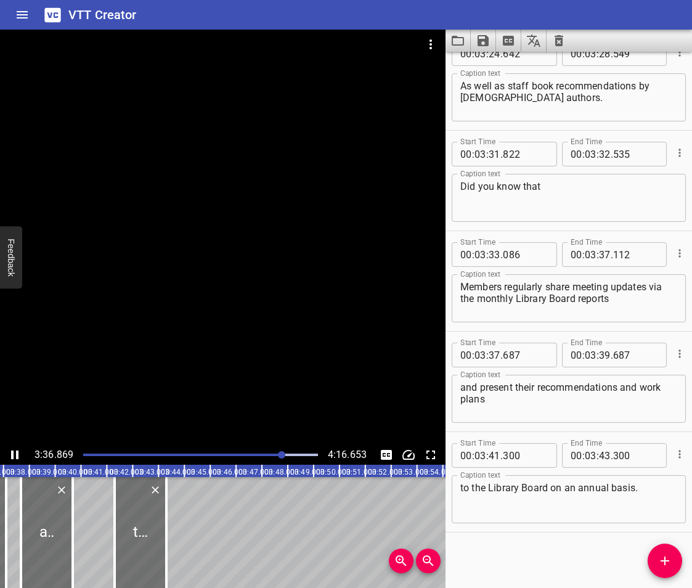
click at [10, 459] on icon "Play/Pause" at bounding box center [14, 455] width 15 height 15
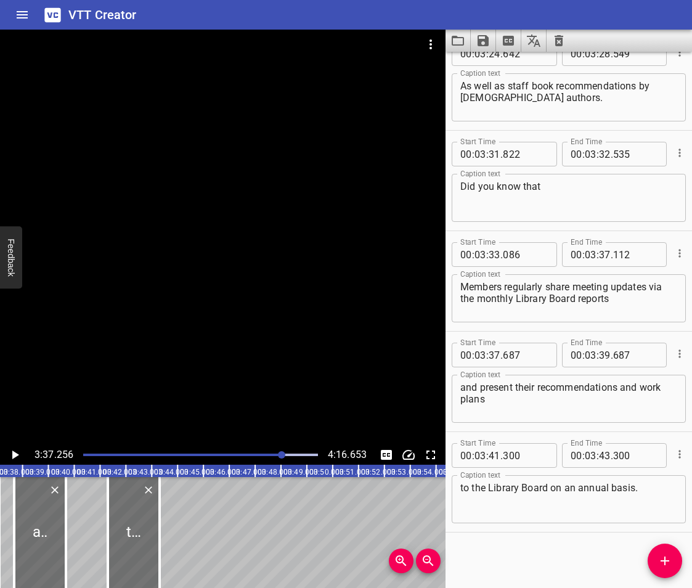
scroll to position [0, 5617]
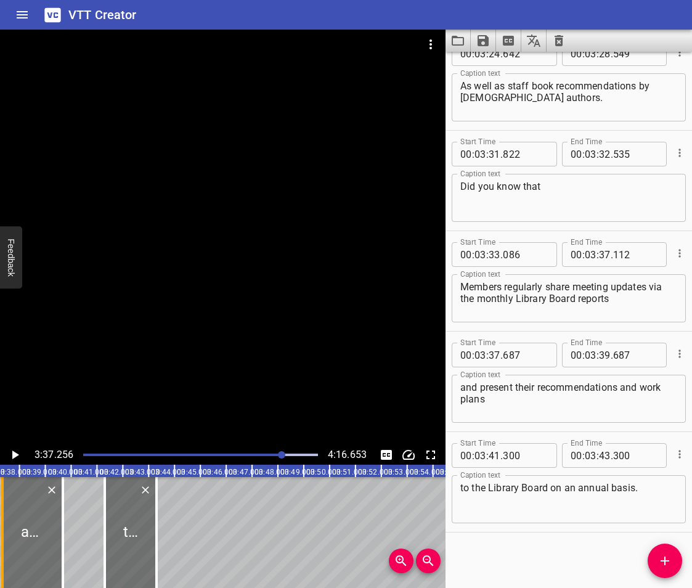
drag, startPoint x: 12, startPoint y: 551, endPoint x: 4, endPoint y: 561, distance: 13.6
click at [4, 561] on div at bounding box center [2, 532] width 12 height 111
click at [7, 456] on icon "Play/Pause" at bounding box center [14, 455] width 15 height 15
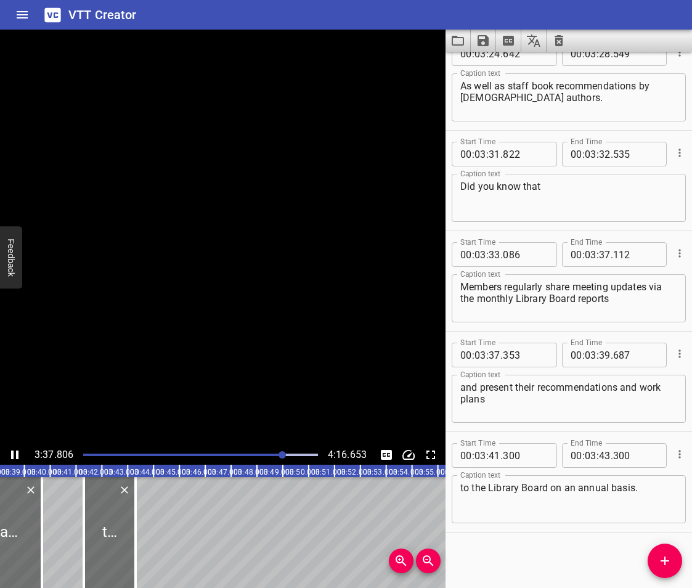
click at [7, 456] on icon "Play/Pause" at bounding box center [14, 455] width 15 height 15
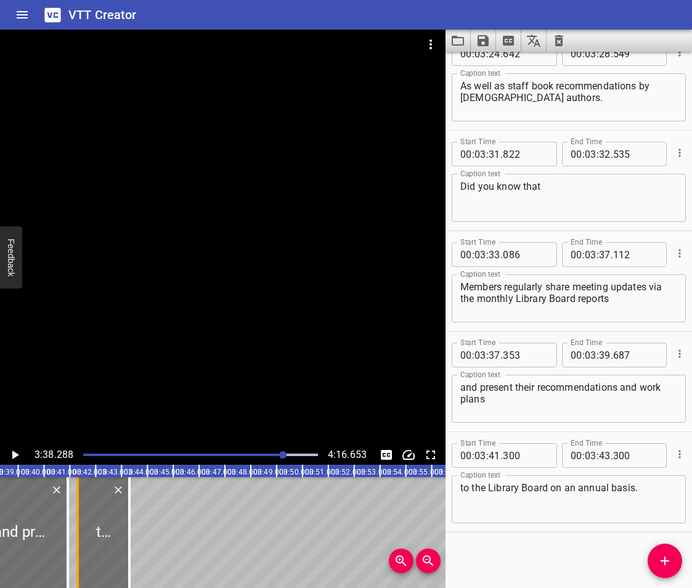
drag, startPoint x: 38, startPoint y: 544, endPoint x: 72, endPoint y: 562, distance: 38.0
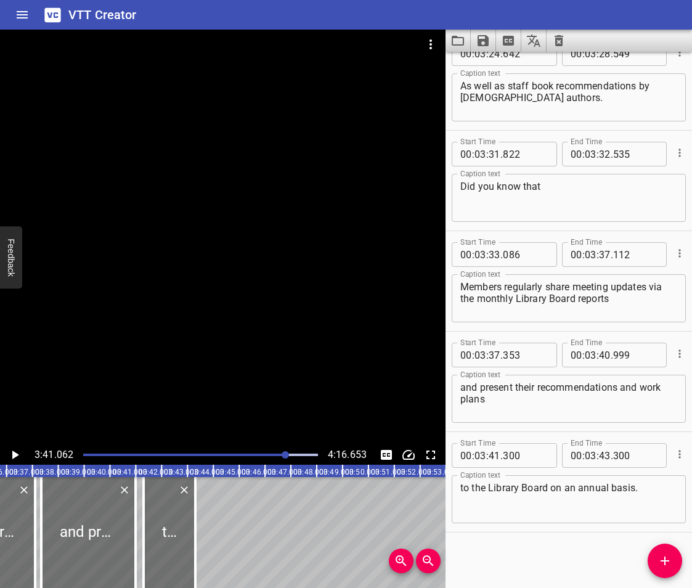
scroll to position [0, 5544]
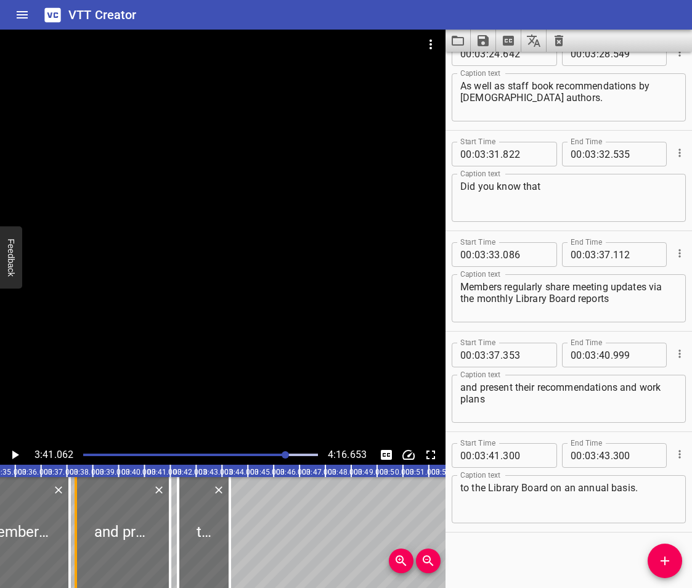
click at [80, 538] on div at bounding box center [76, 532] width 12 height 111
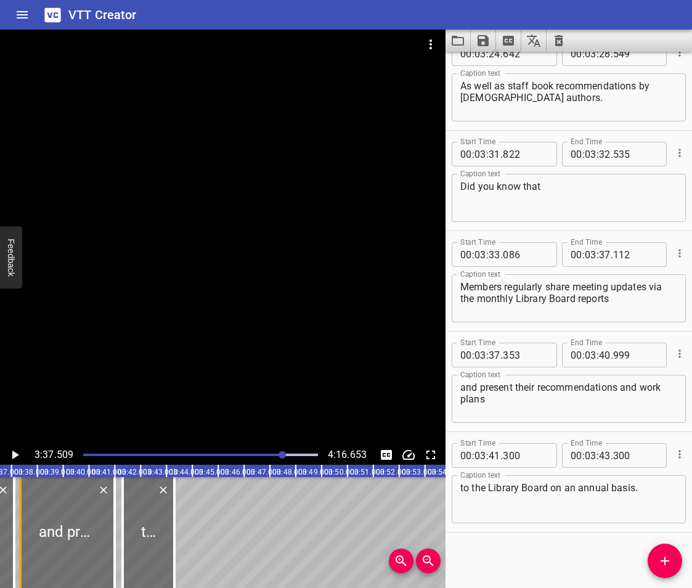
scroll to position [0, 5624]
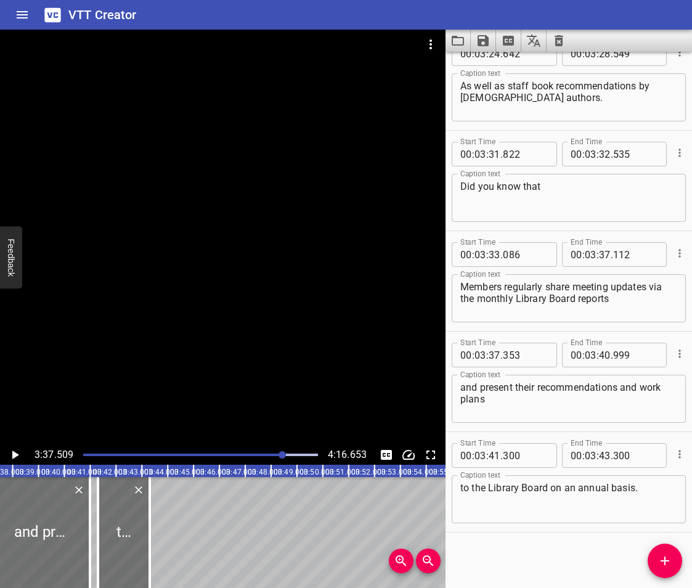
click at [16, 448] on icon "Play/Pause" at bounding box center [14, 455] width 15 height 15
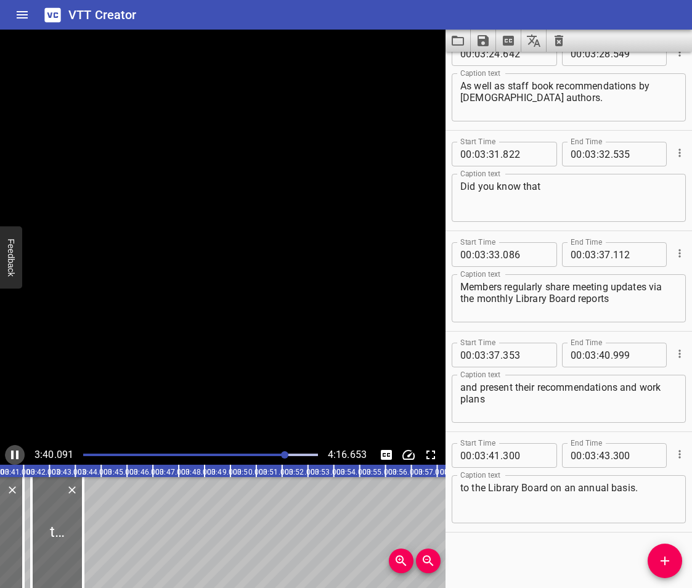
click at [16, 448] on icon "Play/Pause" at bounding box center [14, 455] width 15 height 15
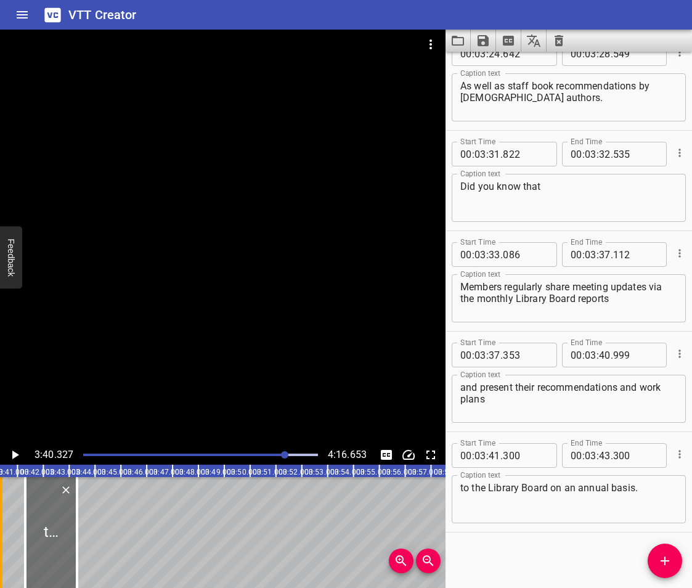
drag, startPoint x: 16, startPoint y: 545, endPoint x: 0, endPoint y: 561, distance: 22.7
click at [0, 561] on div at bounding box center [1, 532] width 2 height 111
drag, startPoint x: 27, startPoint y: 549, endPoint x: 5, endPoint y: 554, distance: 22.9
click at [5, 554] on div at bounding box center [3, 532] width 12 height 111
click at [17, 452] on icon "Play/Pause" at bounding box center [14, 455] width 15 height 15
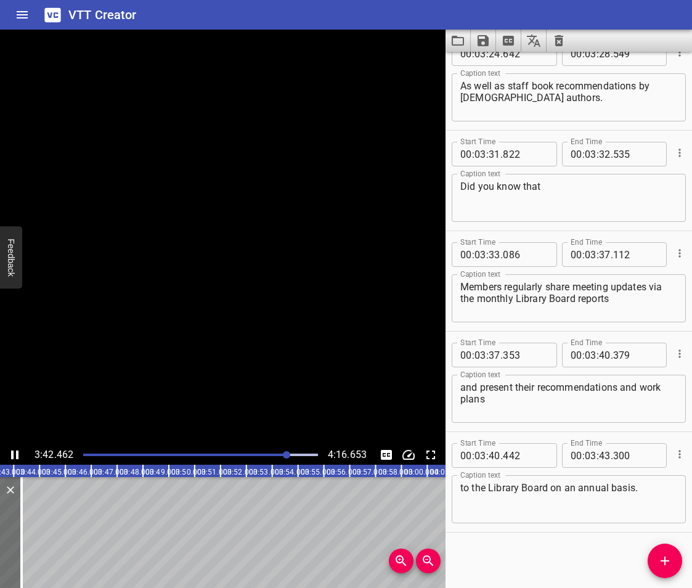
click at [17, 452] on icon "Play/Pause" at bounding box center [14, 455] width 7 height 9
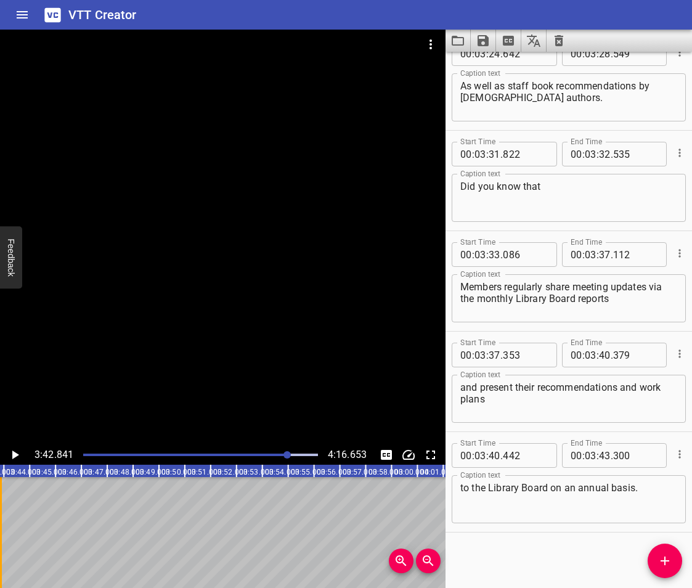
drag, startPoint x: 13, startPoint y: 518, endPoint x: 2, endPoint y: 535, distance: 20.0
click at [2, 535] on div at bounding box center [0, 532] width 12 height 111
drag, startPoint x: 498, startPoint y: 558, endPoint x: 520, endPoint y: 558, distance: 21.6
click at [498, 558] on div "Start Time 00 : 00 : 00 . 000 Start Time End Time 00 : 00 : 03 . 144 End Time C…" at bounding box center [569, 320] width 247 height 536
click at [663, 562] on icon "Add Cue" at bounding box center [665, 561] width 9 height 9
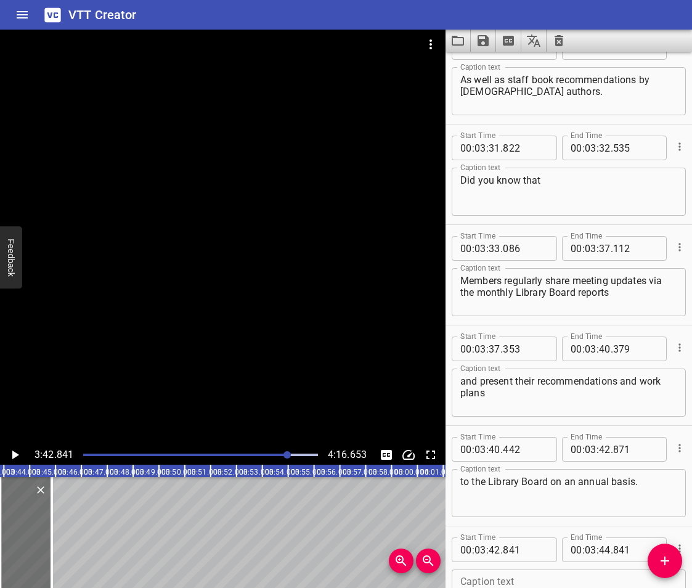
scroll to position [5852, 0]
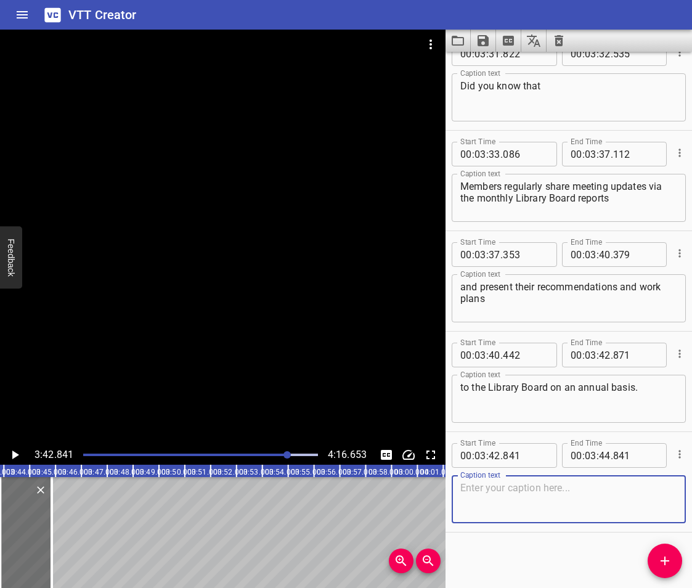
click at [481, 504] on textarea at bounding box center [569, 499] width 217 height 35
paste textarea "The ABRWG is a first of its kind across [GEOGRAPHIC_DATA]."
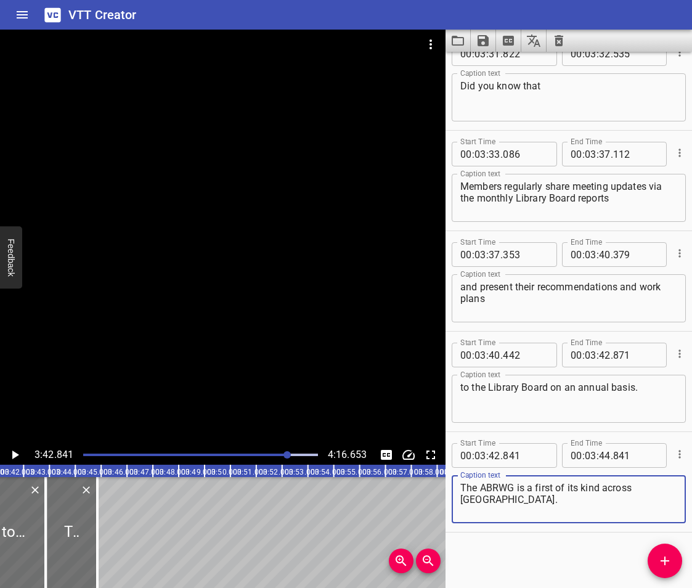
scroll to position [0, 5682]
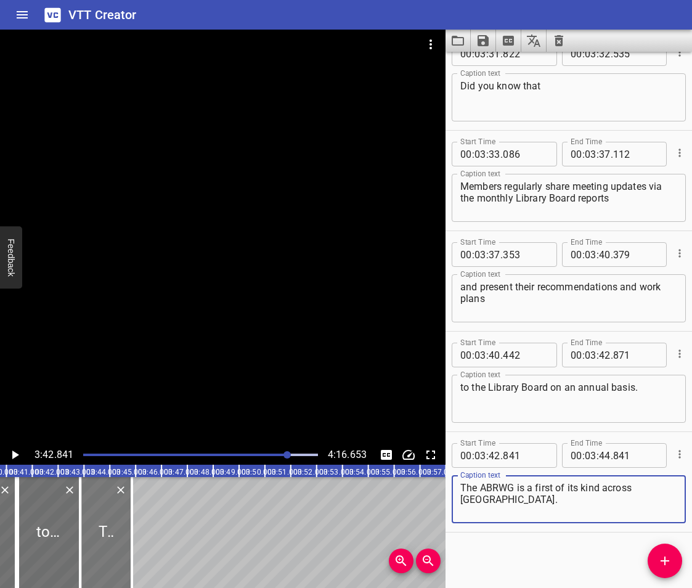
click at [113, 541] on div at bounding box center [106, 532] width 52 height 111
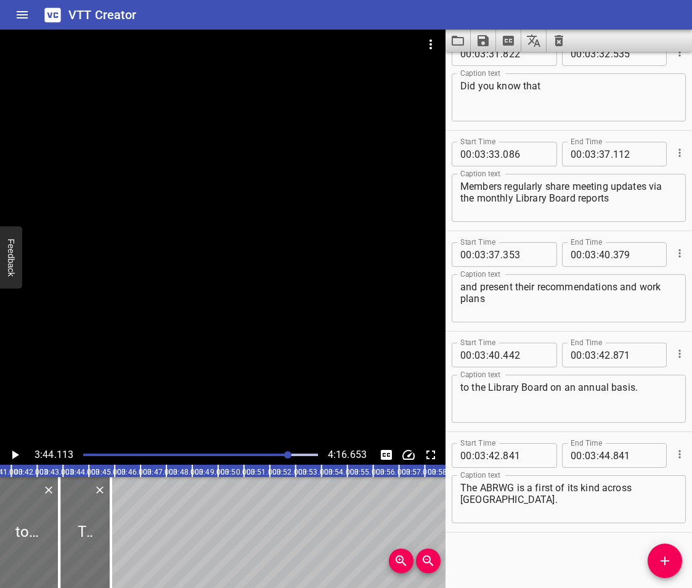
scroll to position [0, 5635]
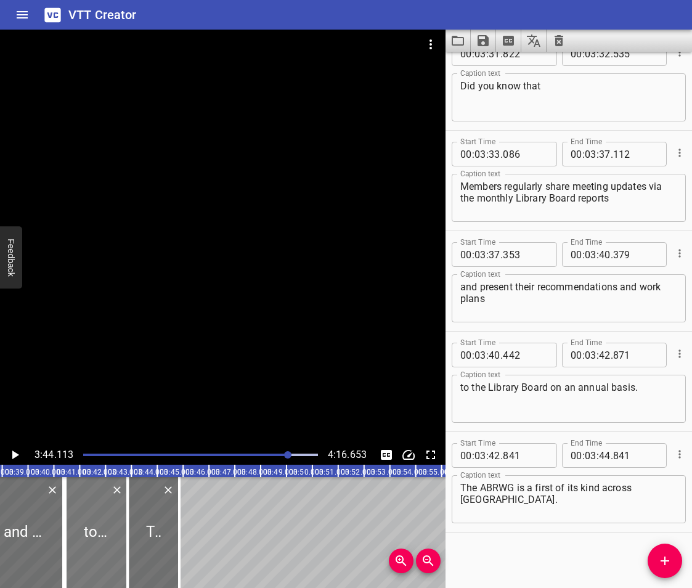
click at [97, 522] on div at bounding box center [96, 532] width 63 height 111
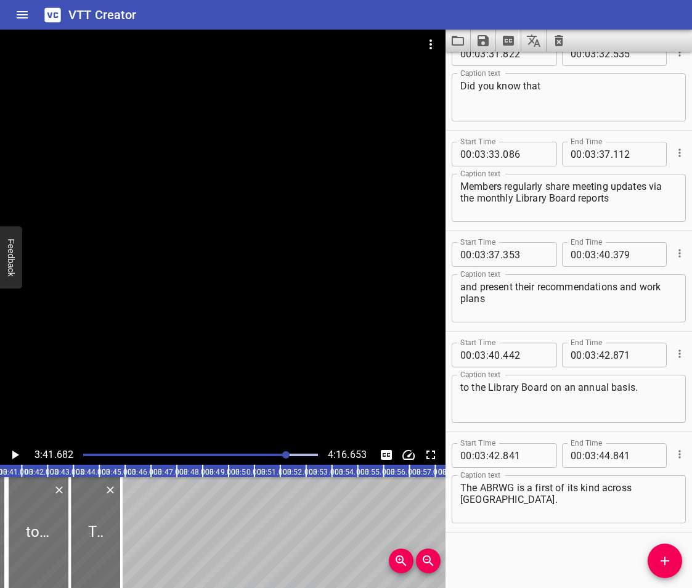
scroll to position [0, 5732]
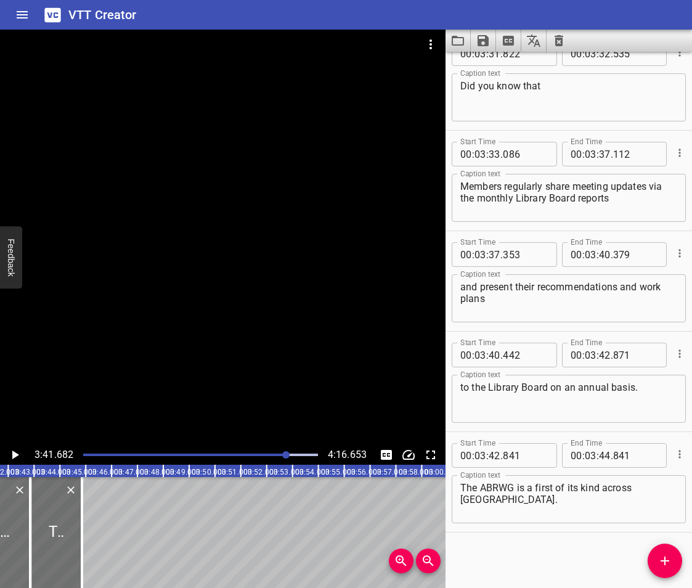
click at [15, 456] on icon "Play/Pause" at bounding box center [15, 455] width 7 height 9
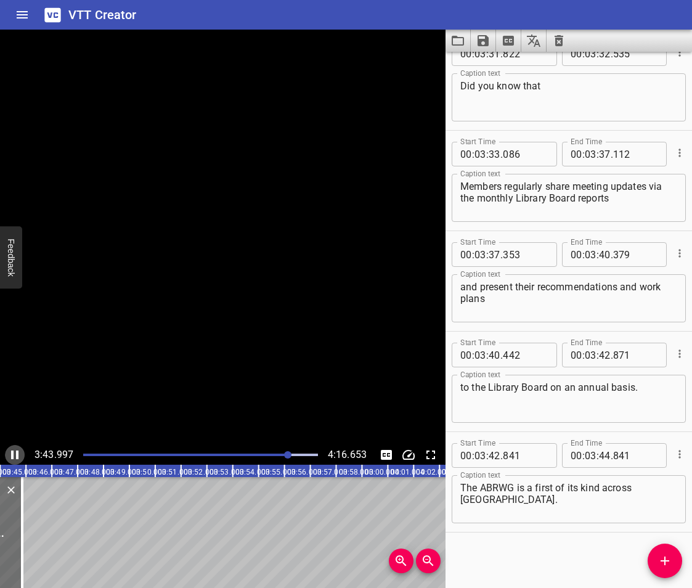
click at [15, 456] on icon "Play/Pause" at bounding box center [14, 455] width 15 height 15
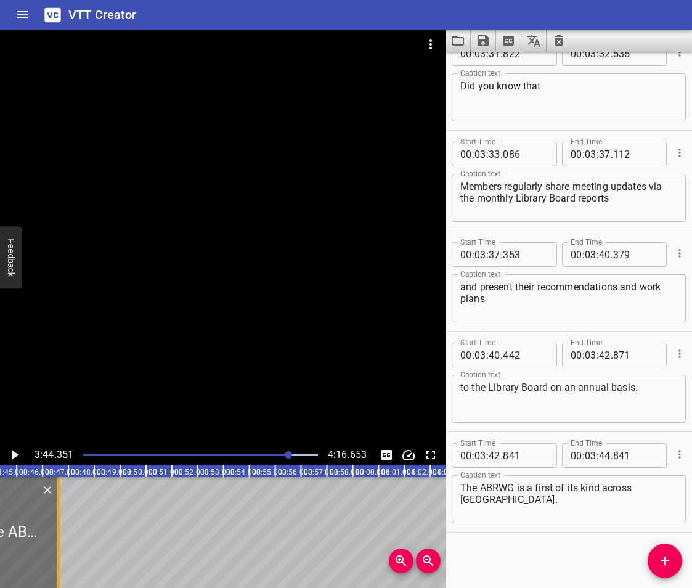
drag, startPoint x: 14, startPoint y: 559, endPoint x: 62, endPoint y: 574, distance: 49.9
click at [62, 574] on div at bounding box center [58, 532] width 12 height 111
click at [10, 457] on icon "Play/Pause" at bounding box center [14, 455] width 15 height 15
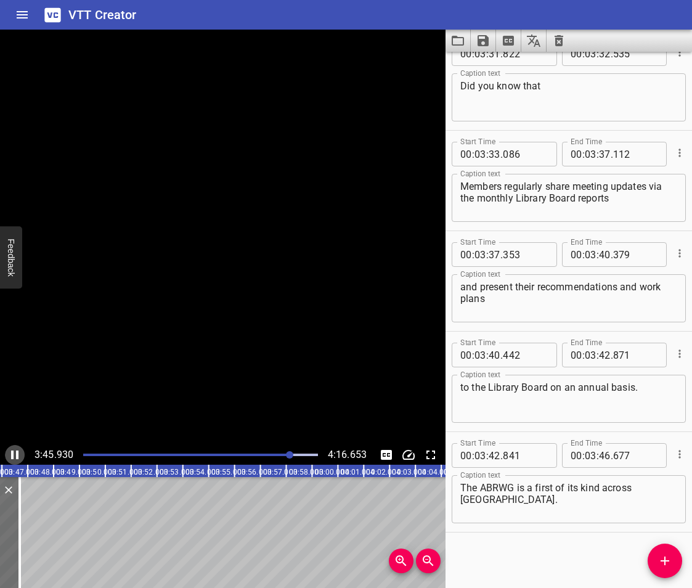
click at [10, 457] on icon "Play/Pause" at bounding box center [14, 455] width 15 height 15
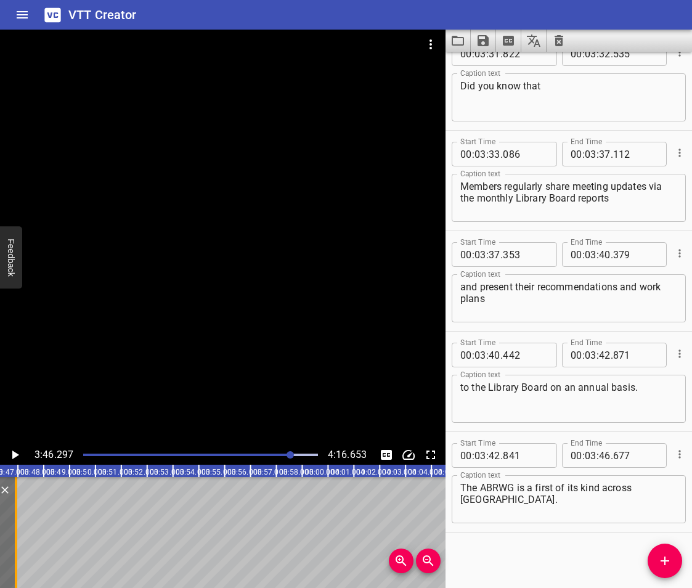
drag, startPoint x: 14, startPoint y: 542, endPoint x: 20, endPoint y: 547, distance: 7.9
click at [20, 547] on div at bounding box center [16, 532] width 12 height 111
click at [12, 454] on icon "Play/Pause" at bounding box center [14, 455] width 15 height 15
click at [12, 454] on icon "Play/Pause" at bounding box center [14, 455] width 7 height 9
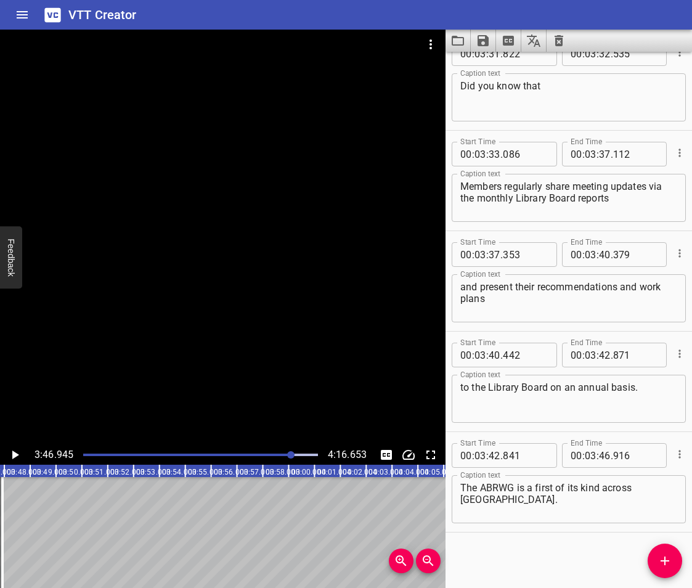
scroll to position [0, 5868]
click at [667, 565] on icon "Add Cue" at bounding box center [665, 561] width 15 height 15
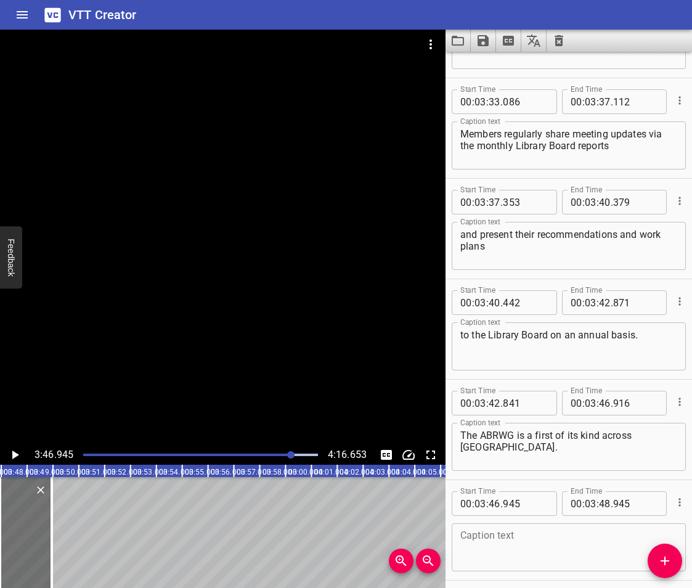
scroll to position [5953, 0]
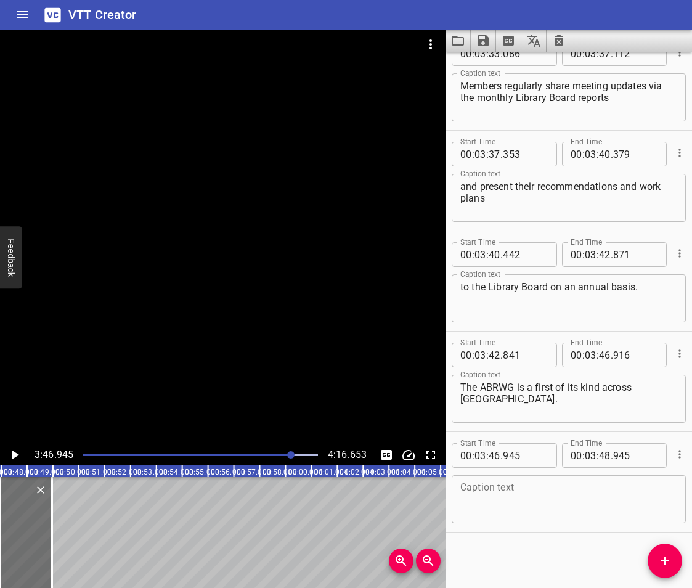
click at [486, 511] on textarea at bounding box center [569, 499] width 217 height 35
paste textarea "Members along with the library staff liaison"
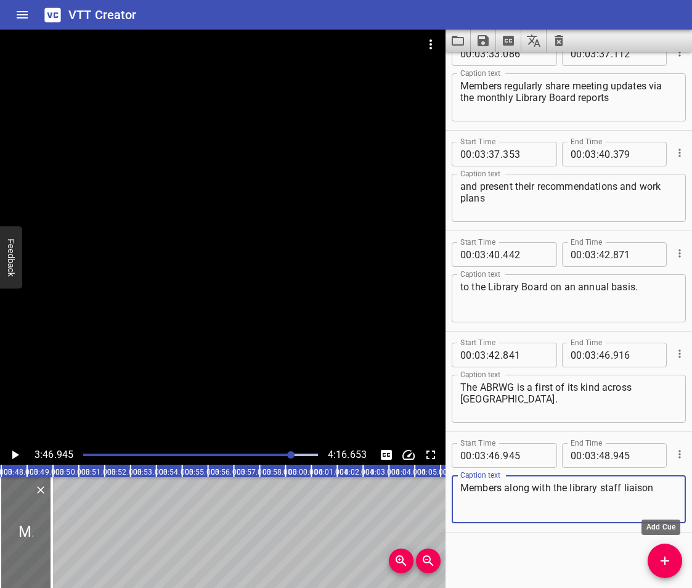
click at [671, 566] on icon "Add Cue" at bounding box center [665, 561] width 15 height 15
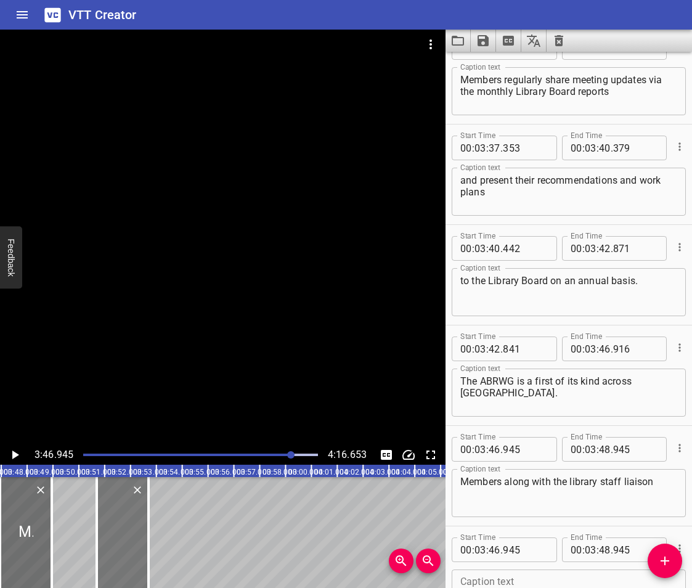
drag, startPoint x: 18, startPoint y: 554, endPoint x: 115, endPoint y: 570, distance: 98.7
click at [115, 570] on div at bounding box center [123, 532] width 52 height 111
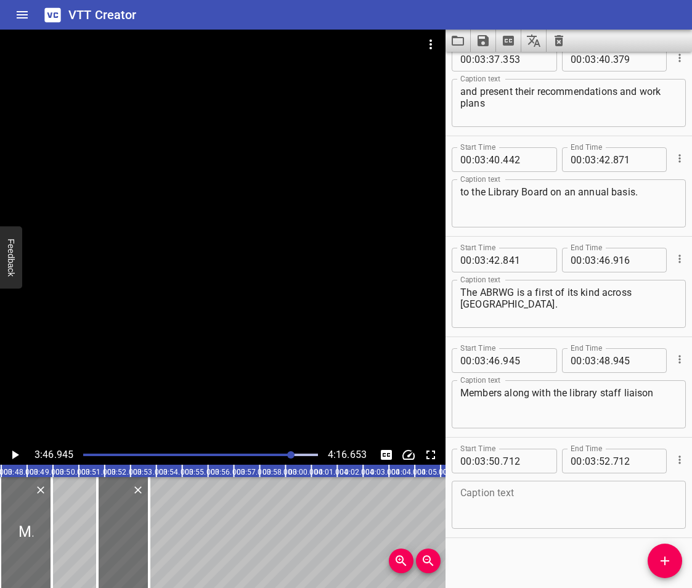
scroll to position [6053, 0]
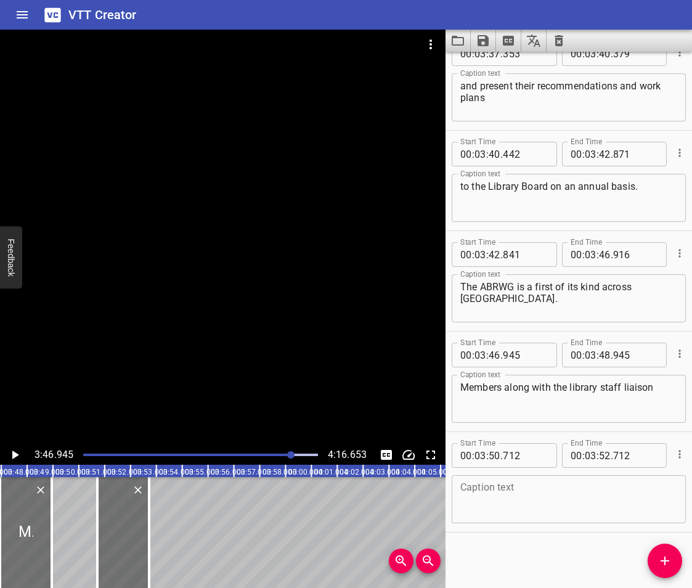
click at [509, 492] on textarea at bounding box center [569, 499] width 217 height 35
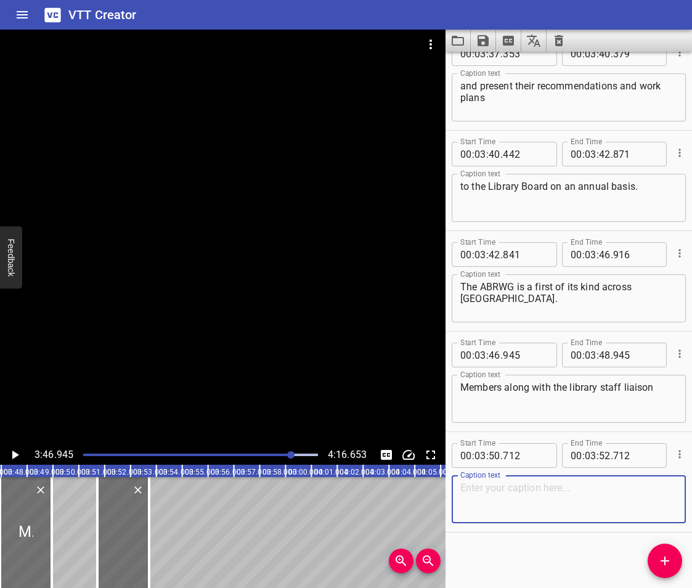
paste textarea "were invited to present about the group’s work and impacts"
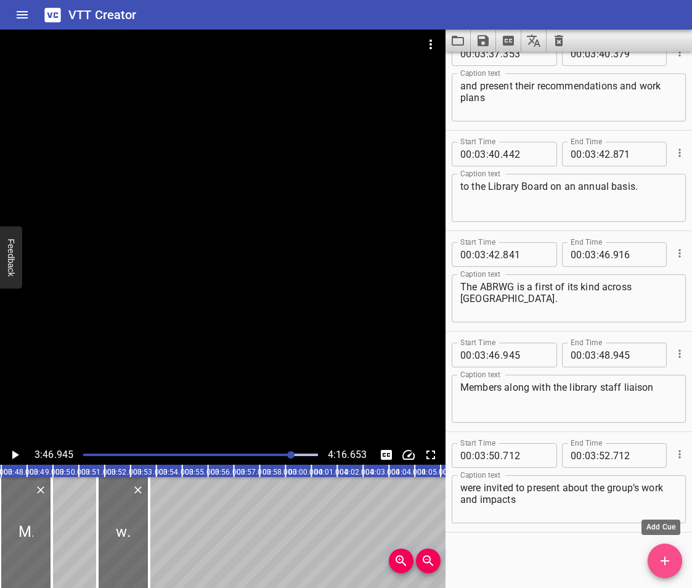
click at [656, 560] on span "Add Cue" at bounding box center [665, 561] width 35 height 15
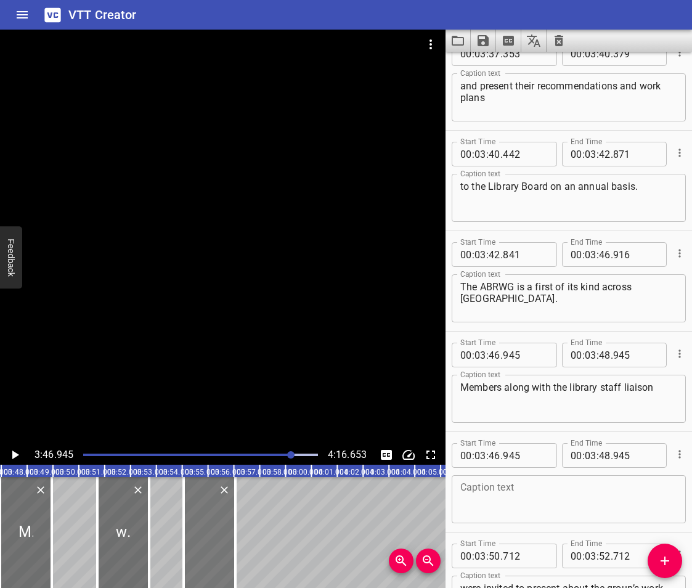
drag, startPoint x: 31, startPoint y: 525, endPoint x: 215, endPoint y: 544, distance: 184.6
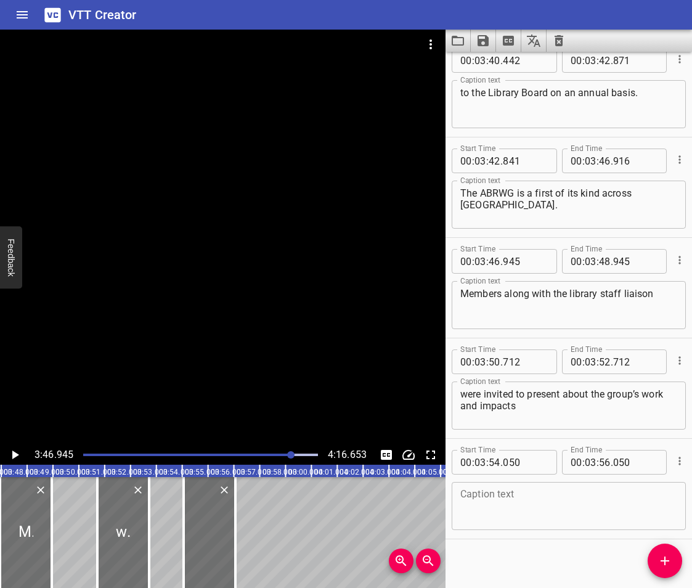
scroll to position [6154, 0]
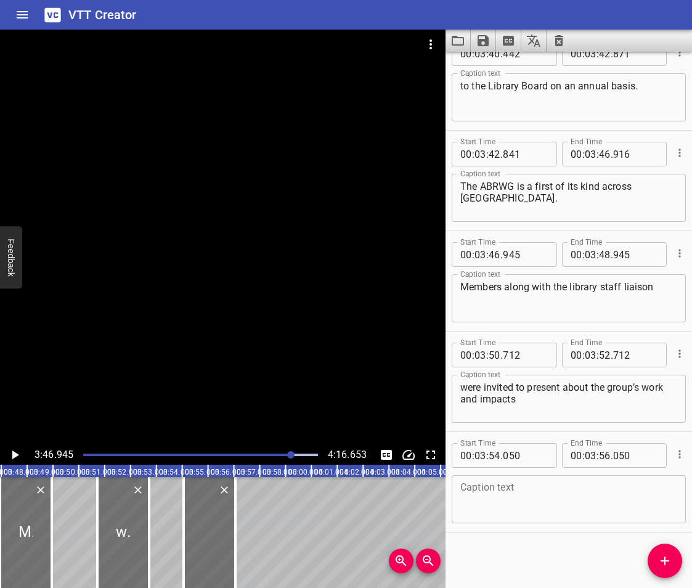
drag, startPoint x: 504, startPoint y: 496, endPoint x: 510, endPoint y: 499, distance: 6.3
click at [504, 496] on textarea at bounding box center [569, 499] width 217 height 35
paste textarea "at the 2023 Ontario Library Association Super Conference"
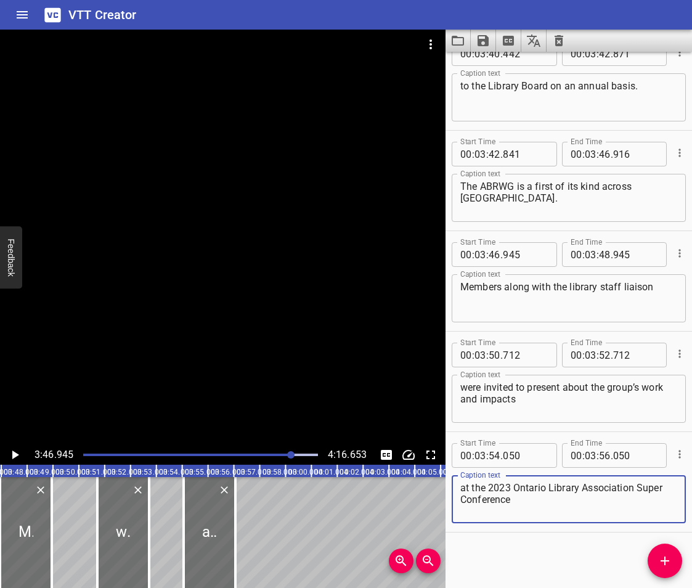
click at [629, 489] on textarea "at the 2023 Ontario Library Association Super Conference" at bounding box center [569, 499] width 217 height 35
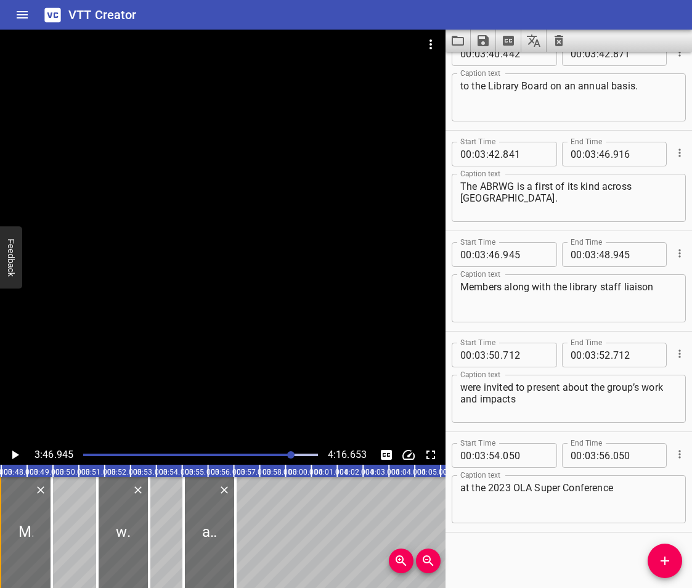
click at [2, 526] on div at bounding box center [0, 532] width 12 height 111
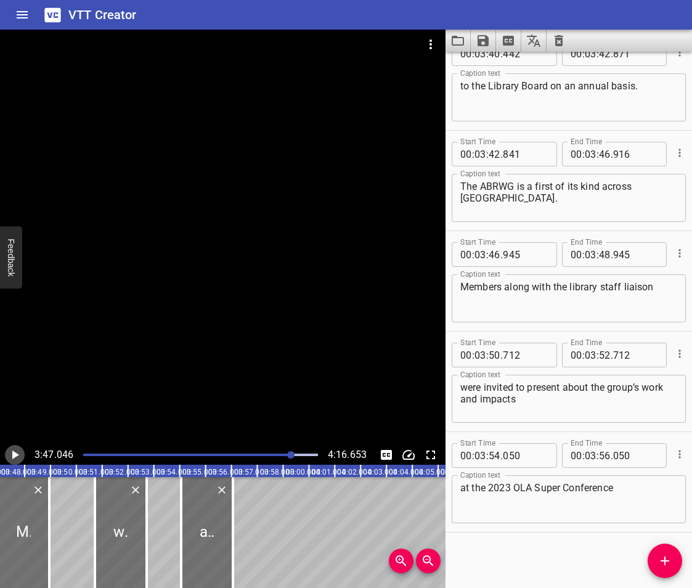
click at [10, 449] on icon "Play/Pause" at bounding box center [14, 455] width 15 height 15
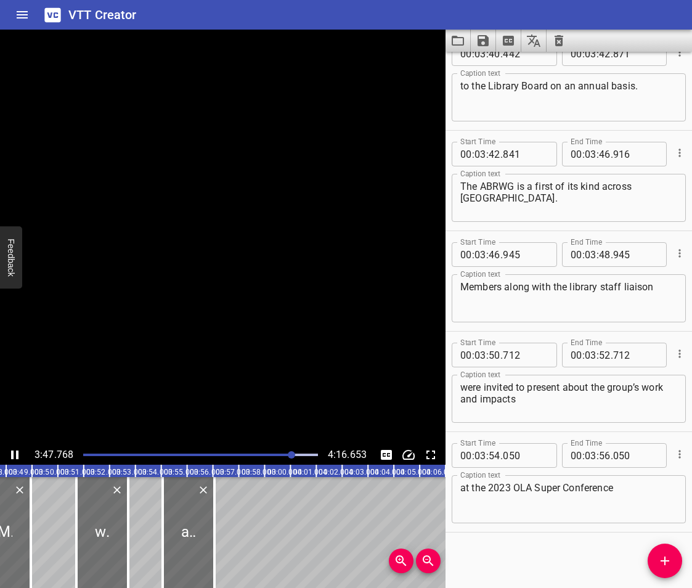
click at [10, 449] on icon "Play/Pause" at bounding box center [14, 455] width 15 height 15
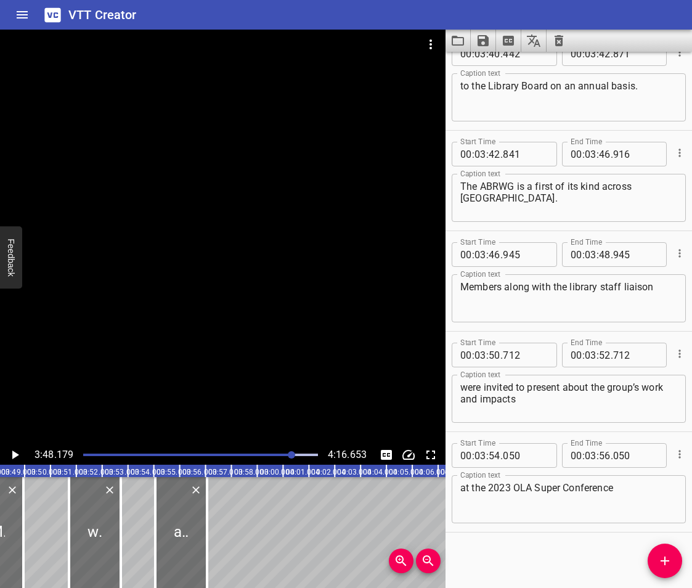
scroll to position [0, 5900]
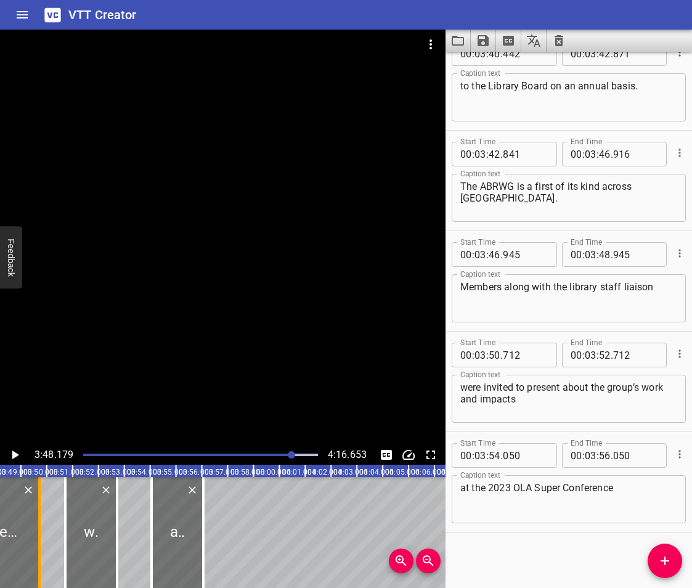
drag, startPoint x: 20, startPoint y: 529, endPoint x: 40, endPoint y: 542, distance: 23.6
click at [40, 542] on div at bounding box center [39, 532] width 2 height 111
click at [10, 454] on icon "Play/Pause" at bounding box center [14, 455] width 15 height 15
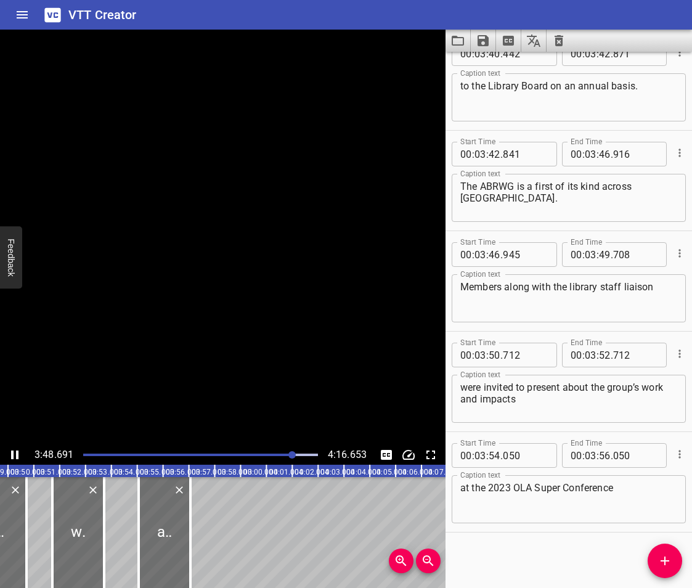
click at [10, 454] on icon "Play/Pause" at bounding box center [14, 455] width 15 height 15
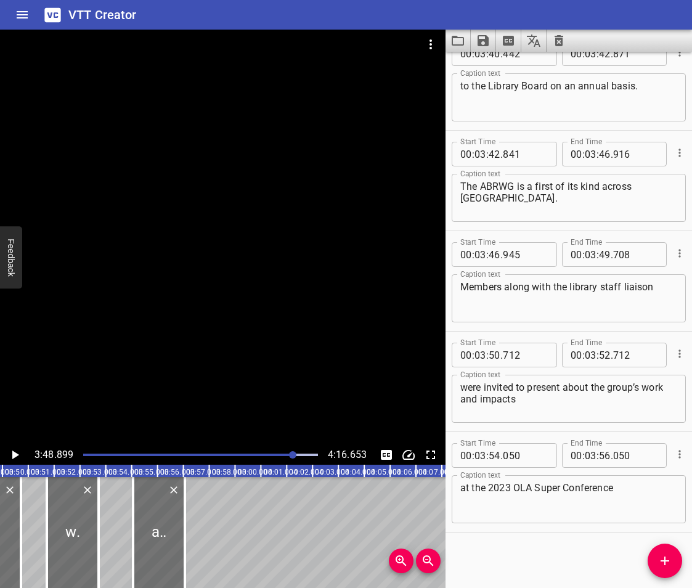
click at [10, 454] on icon "Play/Pause" at bounding box center [14, 455] width 15 height 15
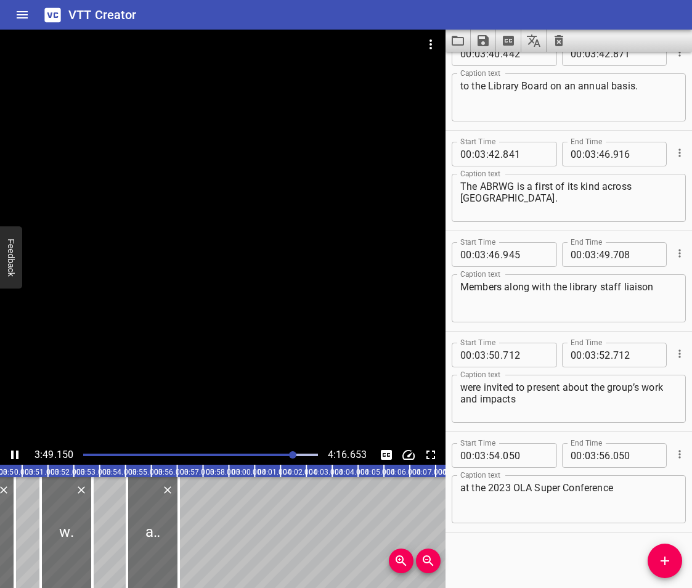
click at [10, 454] on icon "Play/Pause" at bounding box center [14, 455] width 15 height 15
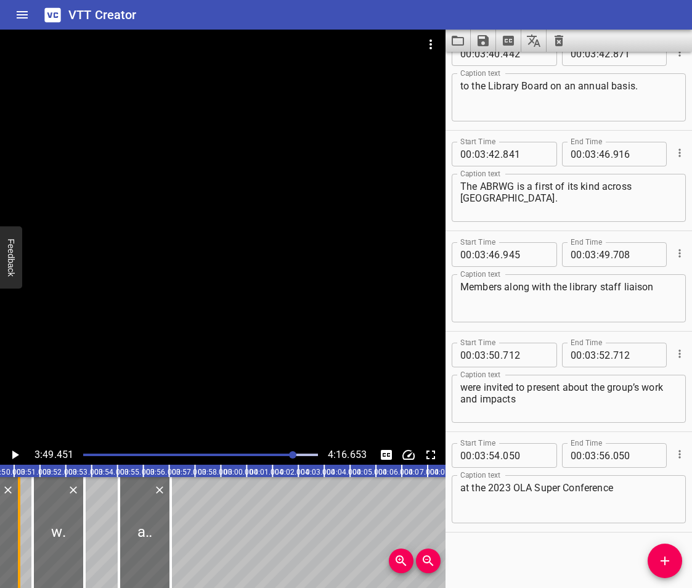
drag, startPoint x: 7, startPoint y: 533, endPoint x: 19, endPoint y: 544, distance: 16.2
click at [19, 544] on div at bounding box center [19, 532] width 2 height 111
click at [11, 454] on icon "Play/Pause" at bounding box center [14, 455] width 15 height 15
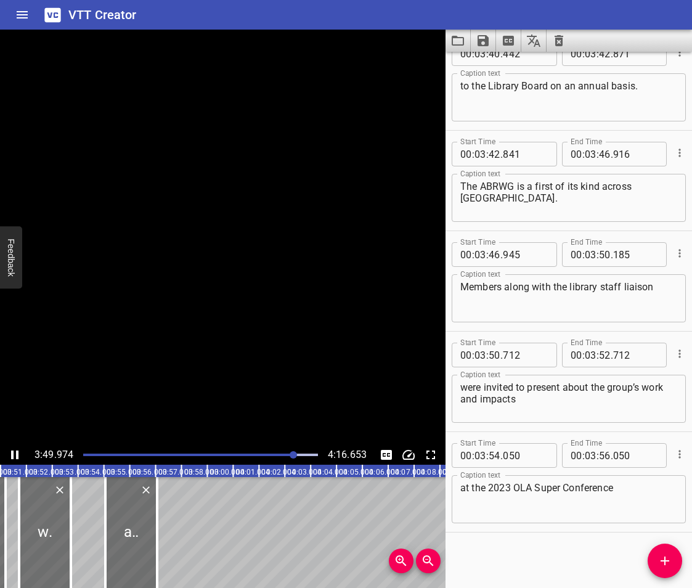
click at [11, 454] on icon "Play/Pause" at bounding box center [14, 455] width 7 height 9
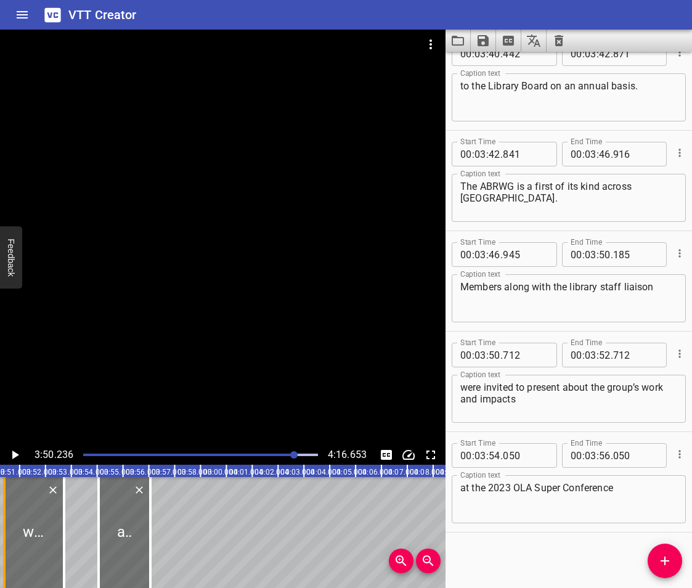
drag, startPoint x: 14, startPoint y: 515, endPoint x: 6, endPoint y: 528, distance: 15.2
click at [6, 528] on div at bounding box center [4, 532] width 12 height 111
click at [10, 458] on icon "Play/Pause" at bounding box center [14, 455] width 15 height 15
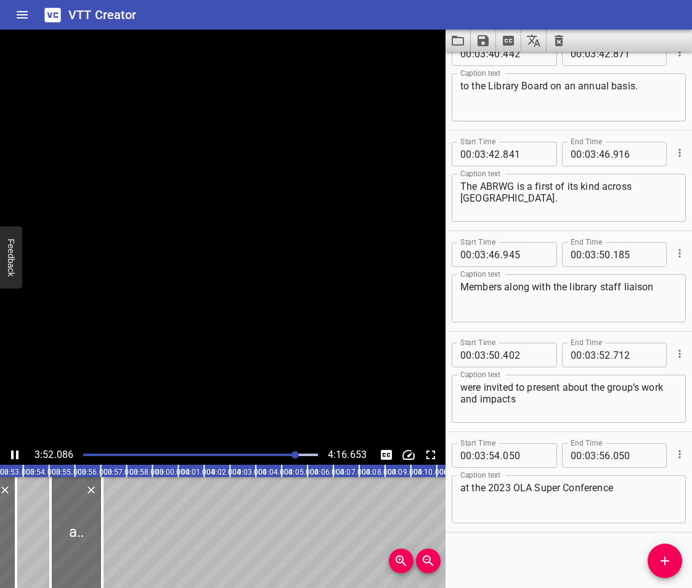
click at [10, 458] on icon "Play/Pause" at bounding box center [14, 455] width 15 height 15
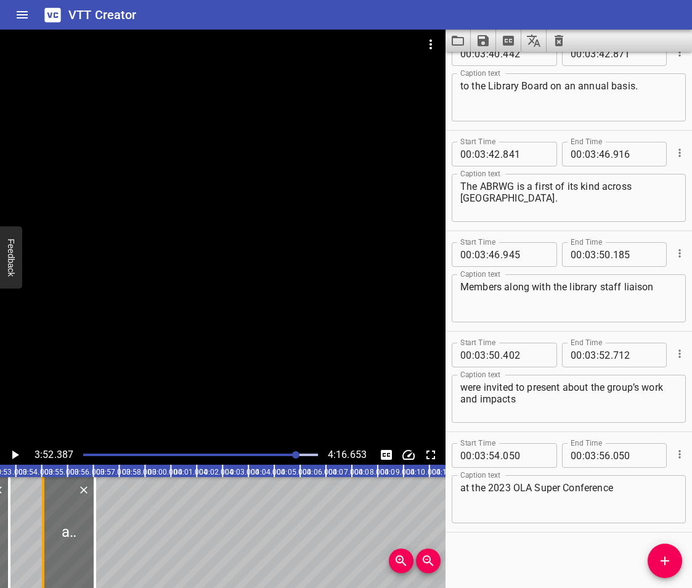
drag, startPoint x: 13, startPoint y: 540, endPoint x: 37, endPoint y: 551, distance: 26.2
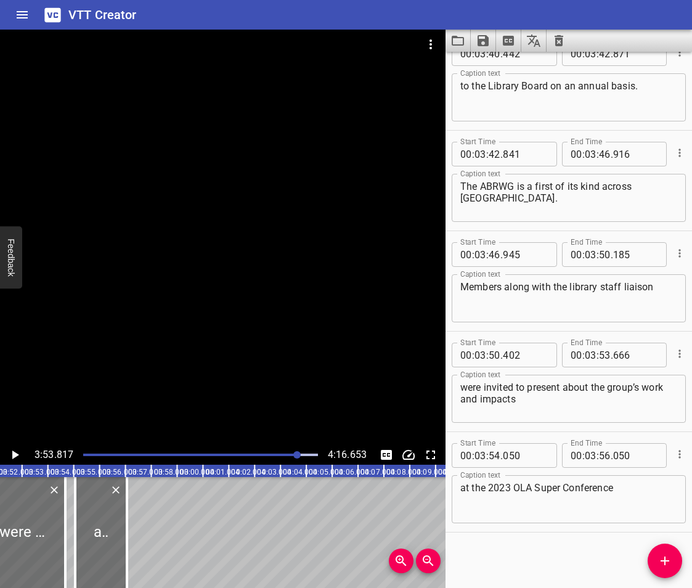
scroll to position [0, 5966]
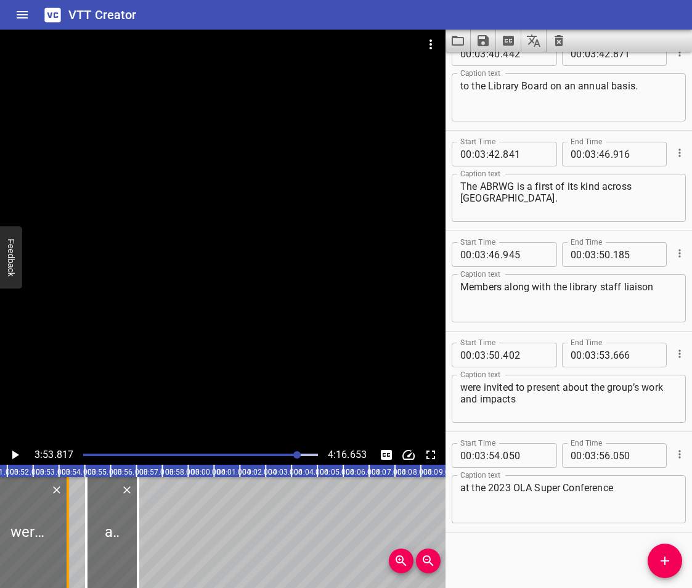
click at [64, 553] on div at bounding box center [68, 532] width 12 height 111
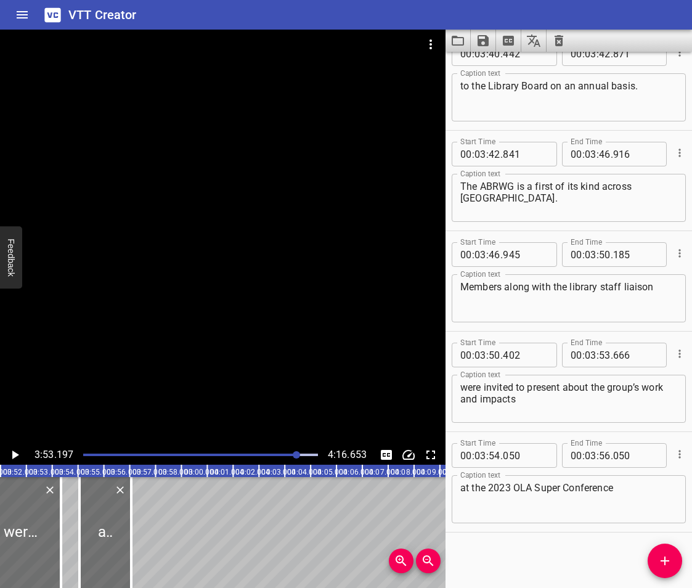
scroll to position [0, 5904]
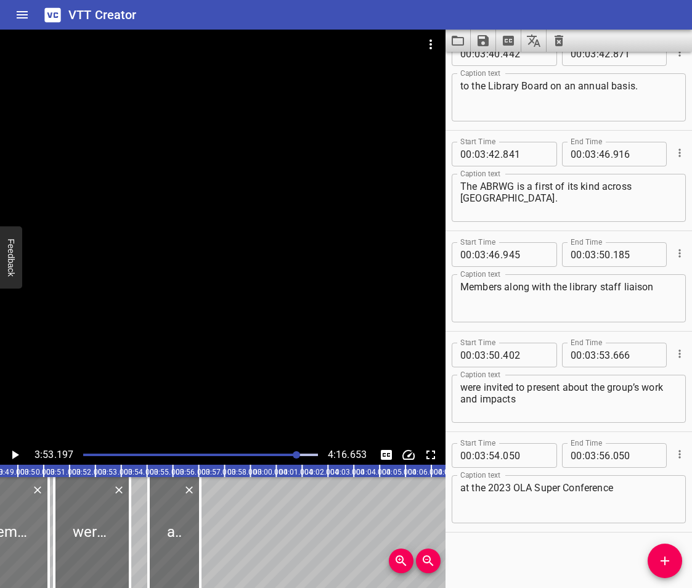
click at [27, 552] on div at bounding box center [7, 532] width 84 height 111
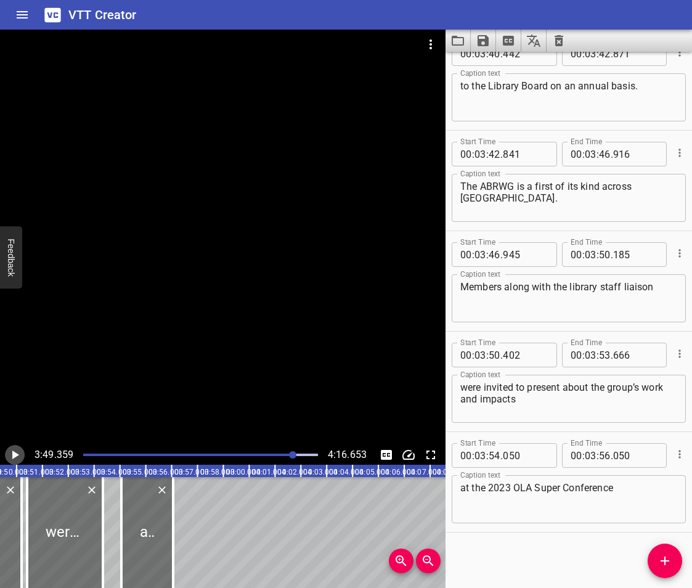
click at [17, 457] on icon "Play/Pause" at bounding box center [14, 455] width 15 height 15
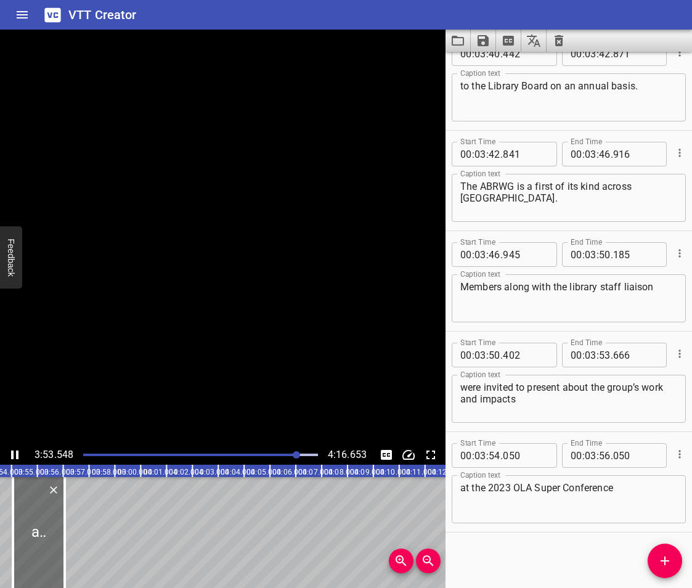
click at [17, 457] on icon "Play/Pause" at bounding box center [14, 455] width 7 height 9
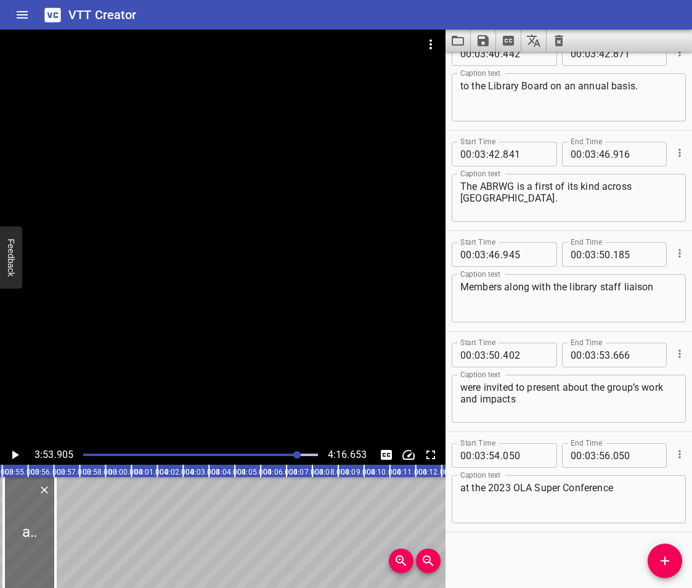
scroll to position [0, 5991]
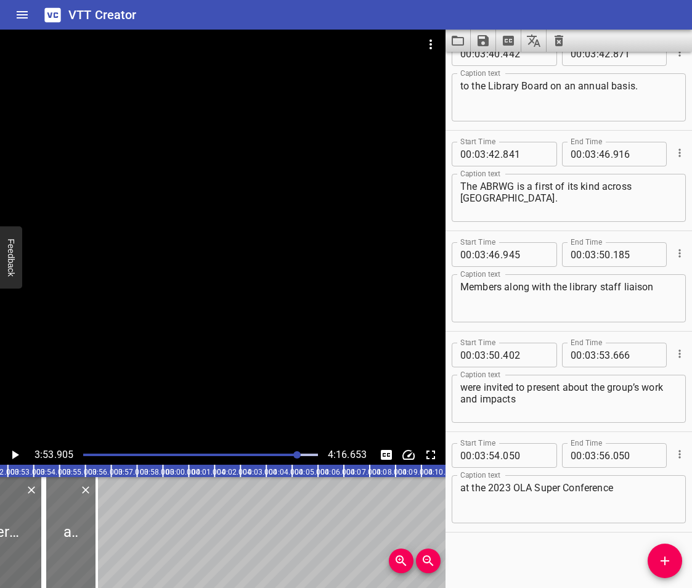
drag, startPoint x: 78, startPoint y: 522, endPoint x: 62, endPoint y: 531, distance: 18.2
click at [62, 531] on div at bounding box center [71, 532] width 52 height 111
click at [44, 538] on div at bounding box center [49, 532] width 12 height 111
click at [39, 539] on div at bounding box center [40, 532] width 2 height 111
drag, startPoint x: 46, startPoint y: 540, endPoint x: 69, endPoint y: 549, distance: 25.2
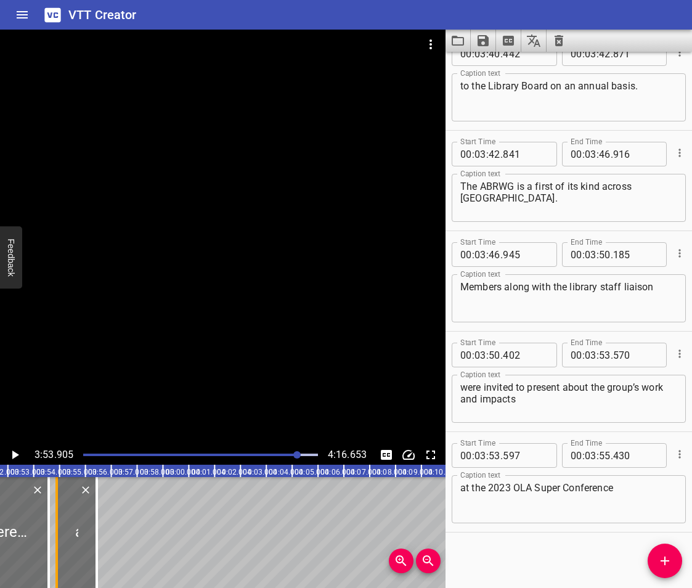
click at [63, 549] on div at bounding box center [57, 532] width 12 height 111
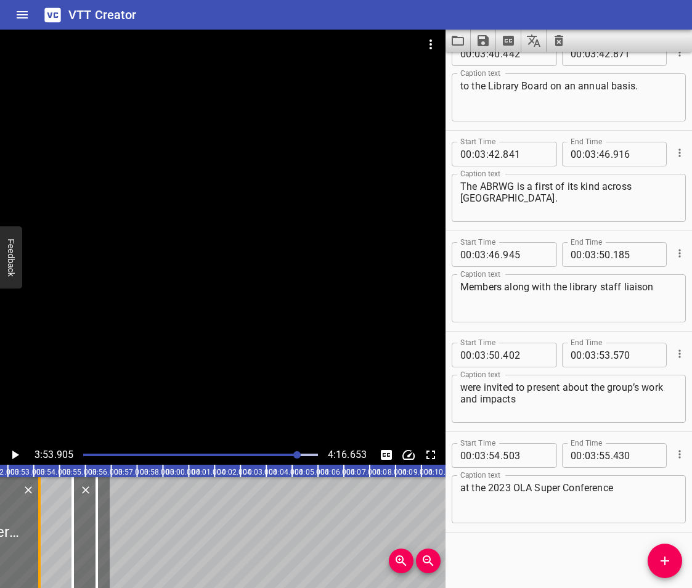
drag, startPoint x: 48, startPoint y: 545, endPoint x: 39, endPoint y: 547, distance: 9.4
click at [39, 547] on div at bounding box center [39, 532] width 2 height 111
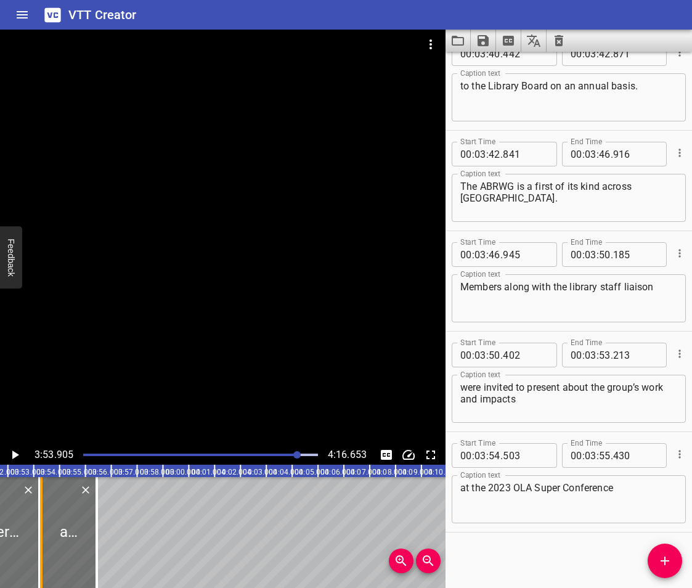
drag, startPoint x: 61, startPoint y: 546, endPoint x: 44, endPoint y: 546, distance: 17.3
click at [44, 546] on div at bounding box center [41, 532] width 12 height 111
click at [13, 456] on icon "Play/Pause" at bounding box center [15, 455] width 7 height 9
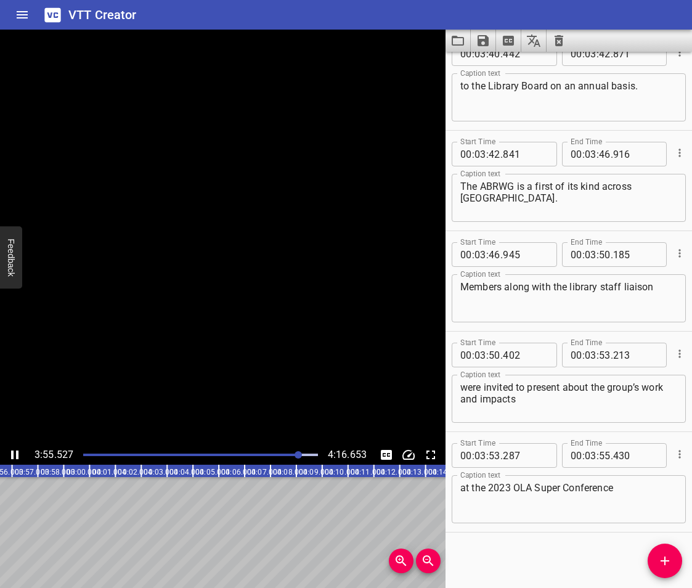
click at [13, 456] on icon "Play/Pause" at bounding box center [14, 455] width 7 height 9
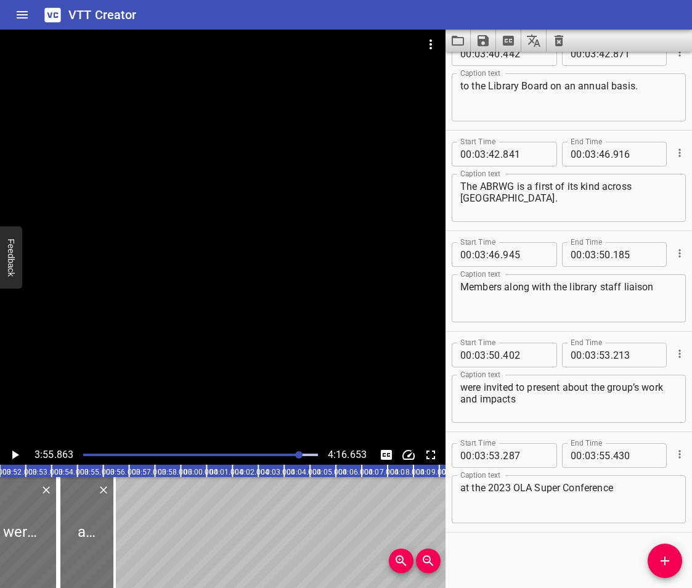
scroll to position [0, 5939]
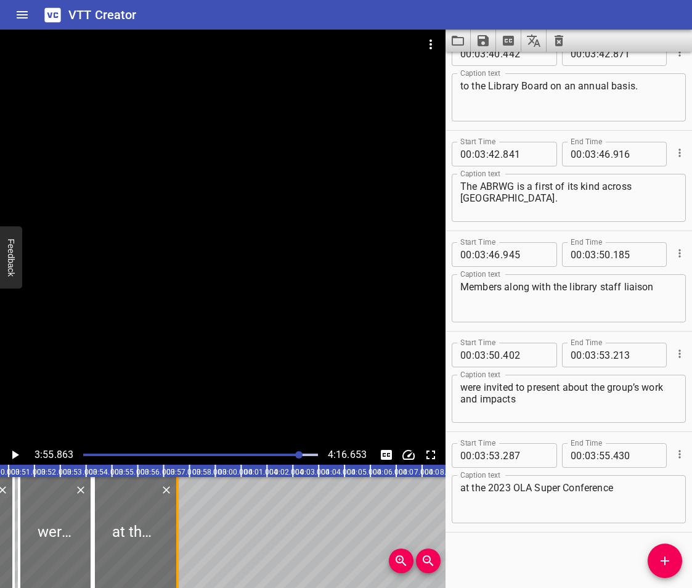
drag, startPoint x: 150, startPoint y: 554, endPoint x: 180, endPoint y: 569, distance: 33.6
click at [179, 569] on div at bounding box center [177, 532] width 2 height 111
click at [12, 456] on icon "Play/Pause" at bounding box center [15, 455] width 7 height 9
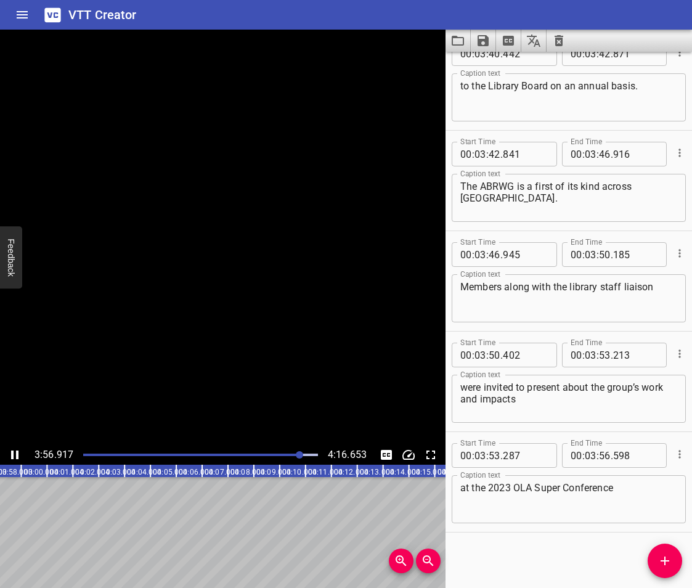
click at [12, 456] on icon "Play/Pause" at bounding box center [14, 455] width 7 height 9
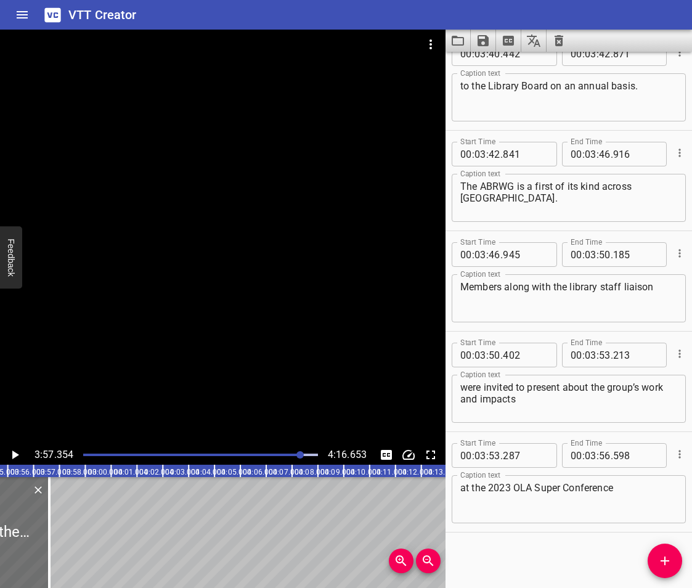
drag, startPoint x: 505, startPoint y: 544, endPoint x: 549, endPoint y: 546, distance: 44.5
click at [505, 544] on div "Start Time 00 : 00 : 00 . 000 Start Time End Time 00 : 00 : 03 . 144 End Time C…" at bounding box center [569, 320] width 247 height 536
click at [661, 558] on icon "Add Cue" at bounding box center [665, 561] width 15 height 15
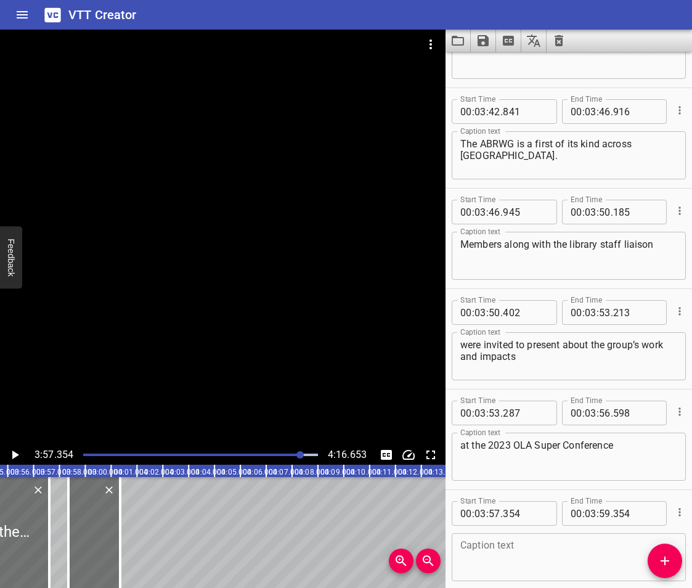
scroll to position [6254, 0]
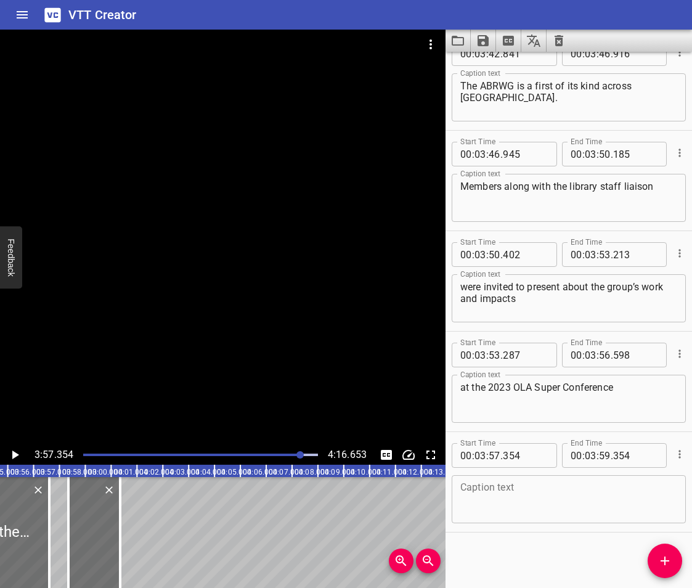
click at [512, 494] on textarea at bounding box center [569, 499] width 217 height 35
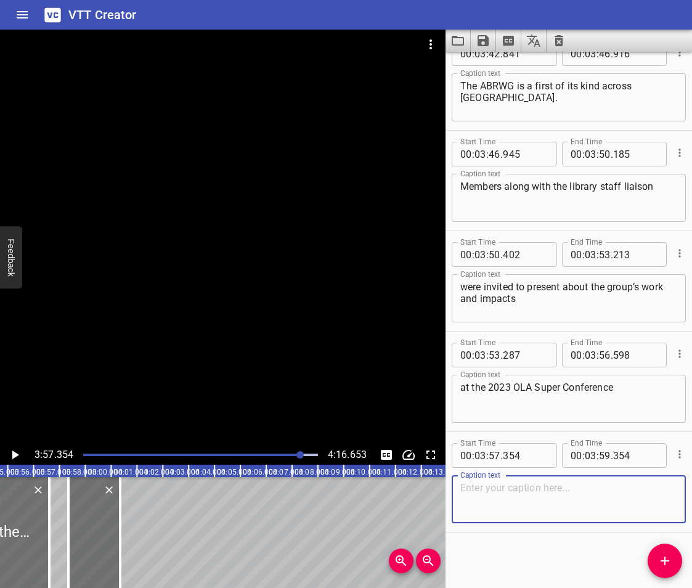
paste textarea "The ABRWG was shortlisted"
click at [679, 555] on span "Add Cue" at bounding box center [665, 561] width 35 height 15
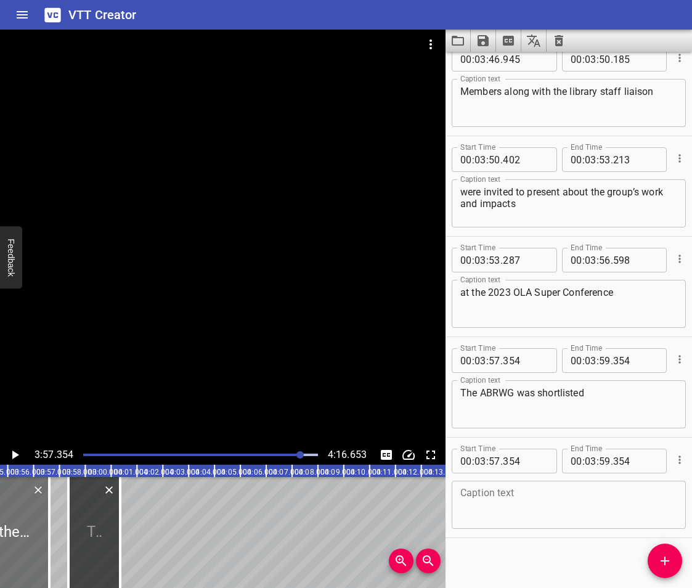
scroll to position [6355, 0]
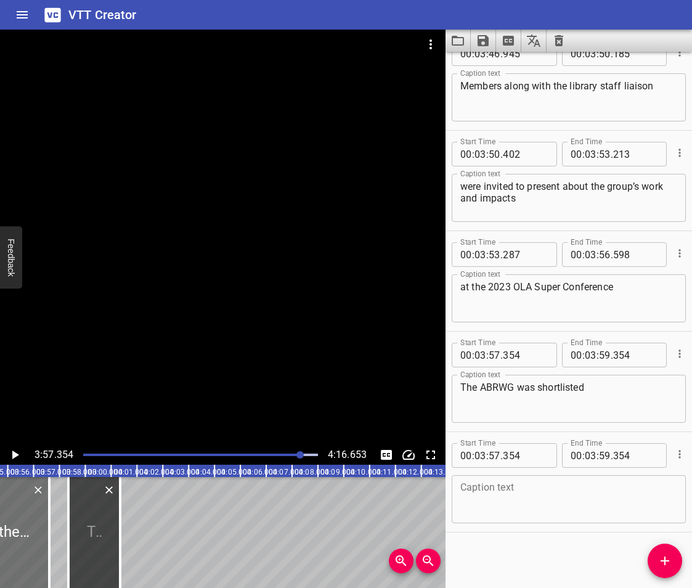
click at [514, 509] on textarea at bounding box center [569, 499] width 217 height 35
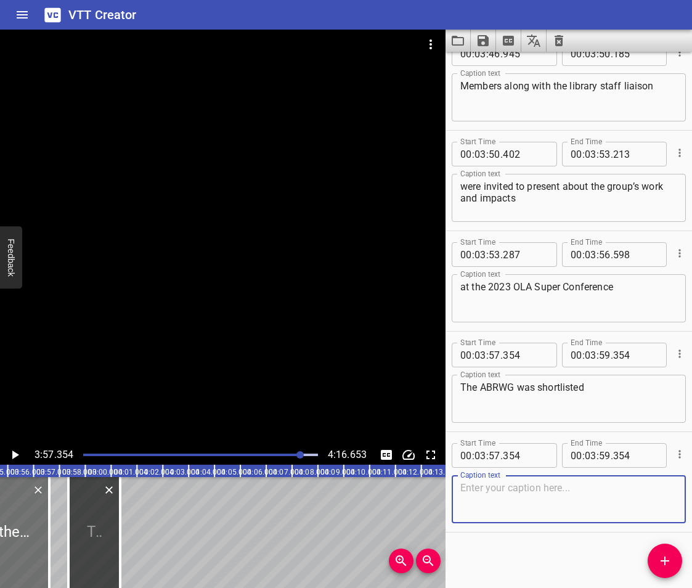
paste textarea "for a 2022 Ontario Public Library Service Award."
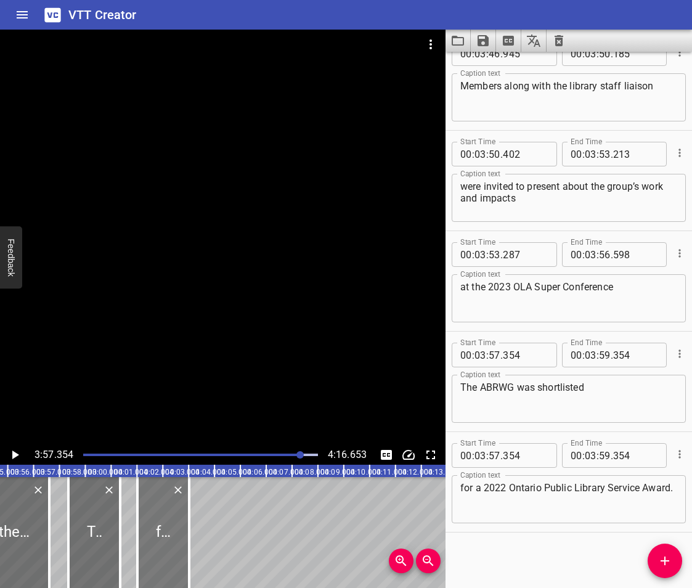
drag, startPoint x: 98, startPoint y: 530, endPoint x: 167, endPoint y: 553, distance: 72.9
click at [167, 553] on div at bounding box center [163, 532] width 52 height 111
click at [674, 559] on span "Add Cue" at bounding box center [665, 561] width 35 height 15
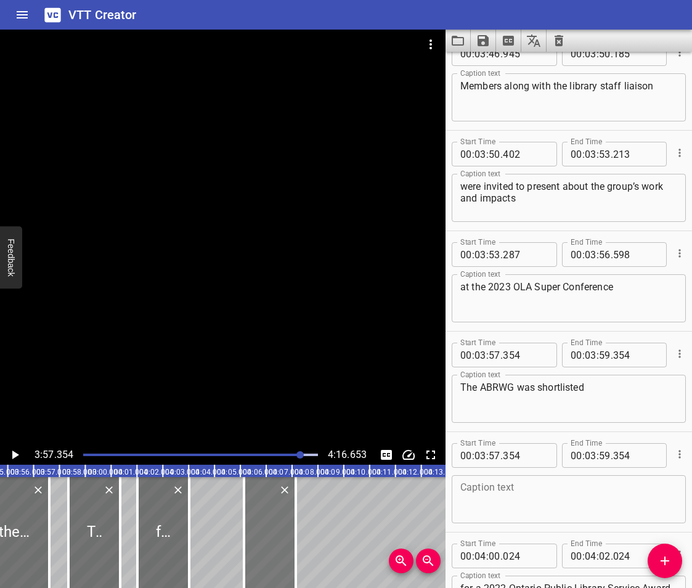
drag, startPoint x: 87, startPoint y: 534, endPoint x: 263, endPoint y: 559, distance: 177.4
click at [10, 459] on icon "Play/Pause" at bounding box center [14, 455] width 15 height 15
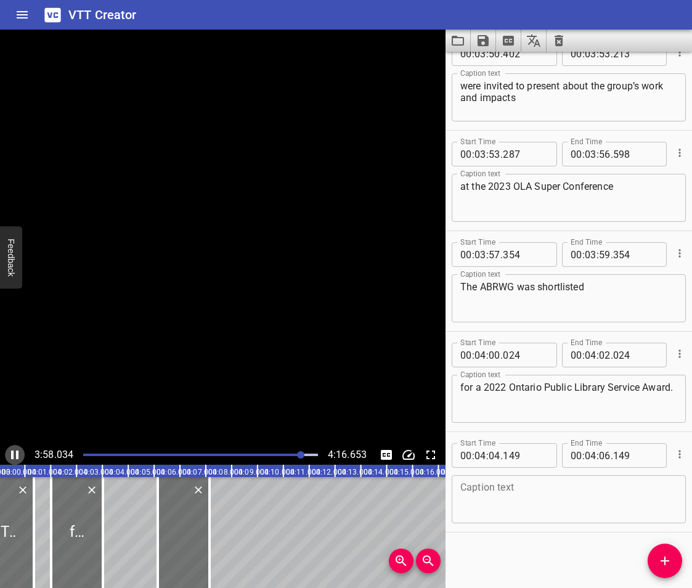
click at [10, 459] on icon "Play/Pause" at bounding box center [14, 455] width 15 height 15
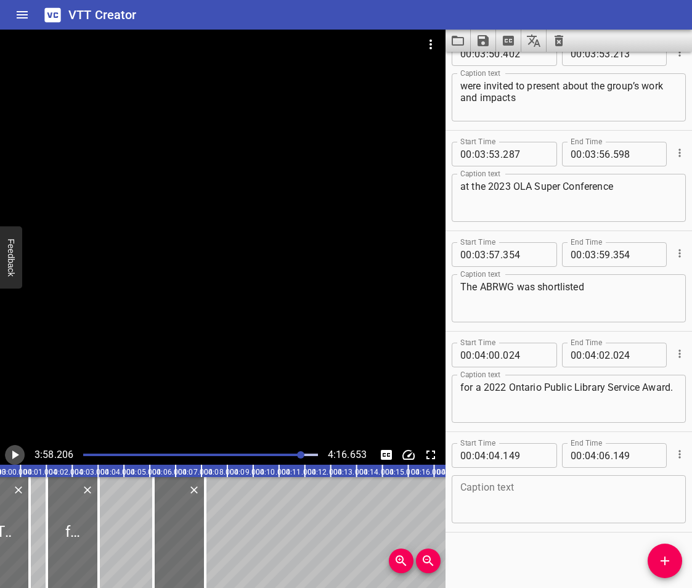
click at [10, 454] on icon "Play/Pause" at bounding box center [14, 455] width 15 height 15
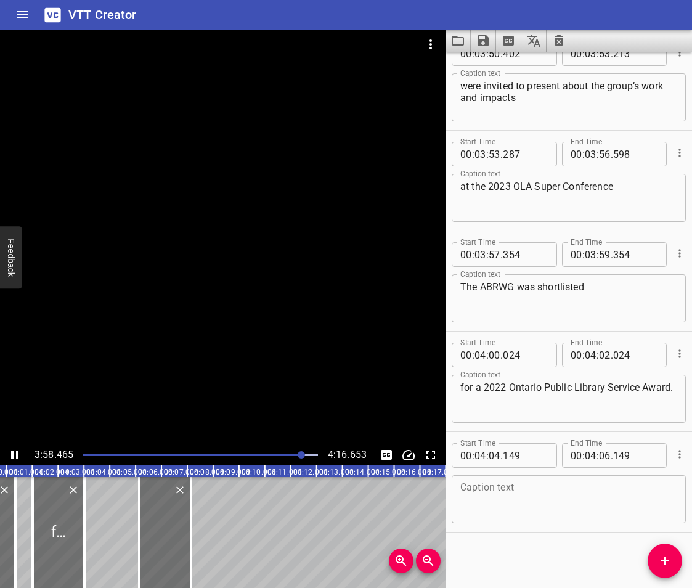
click at [10, 454] on icon "Play/Pause" at bounding box center [14, 455] width 15 height 15
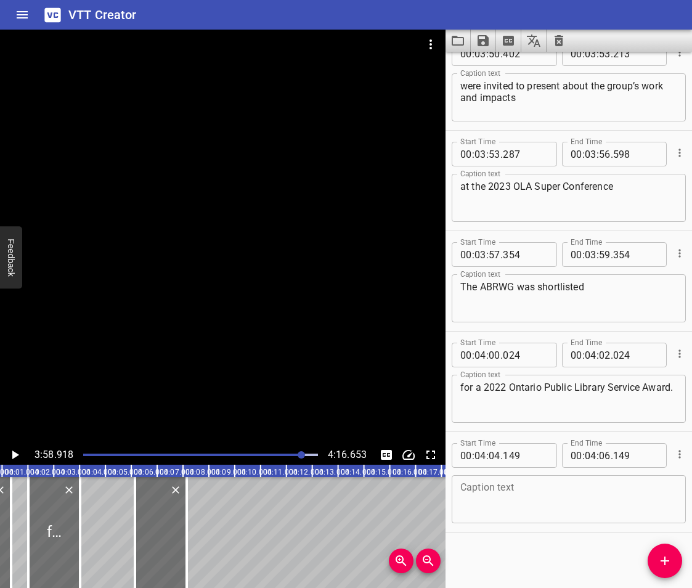
click at [10, 454] on icon "Play/Pause" at bounding box center [14, 455] width 15 height 15
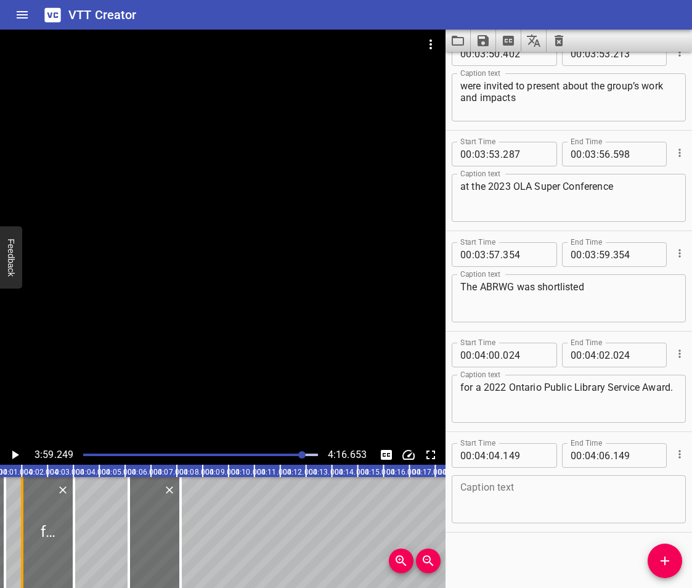
scroll to position [0, 6187]
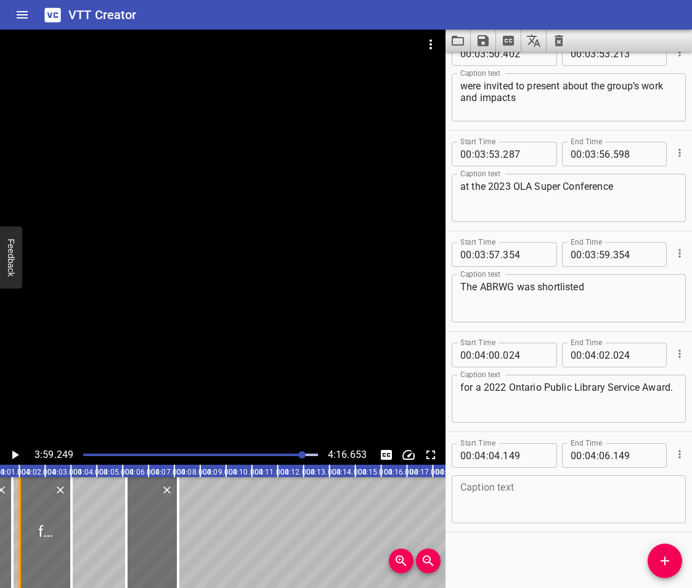
drag, startPoint x: 3, startPoint y: 519, endPoint x: 14, endPoint y: 525, distance: 12.4
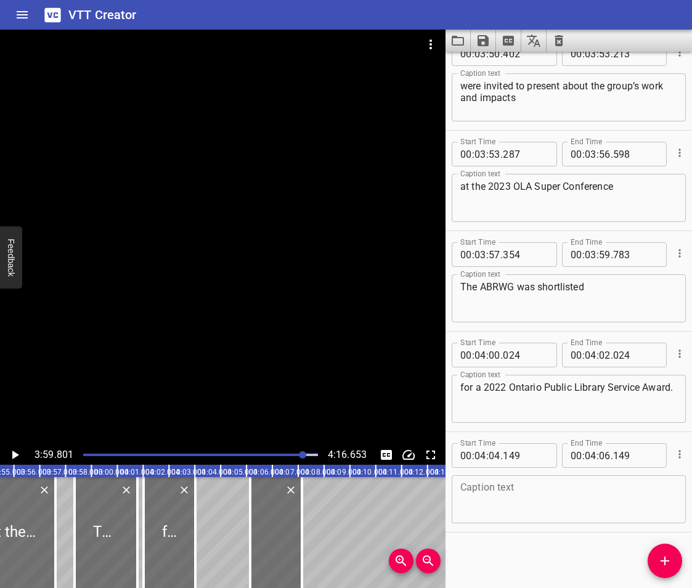
scroll to position [0, 6029]
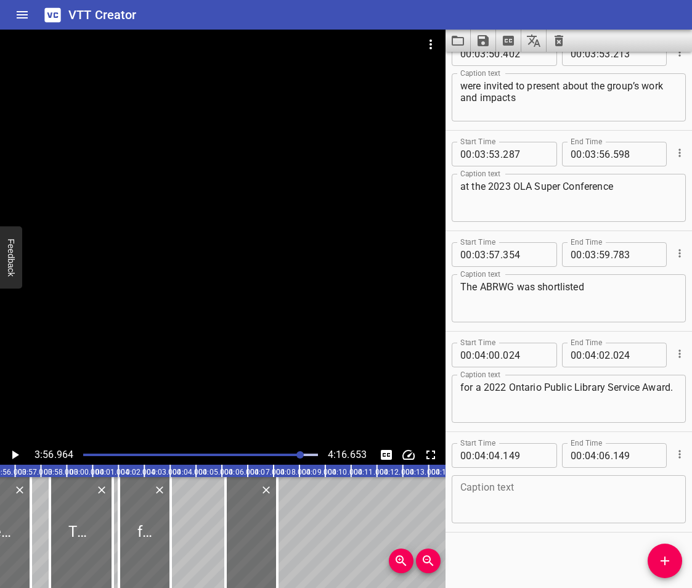
scroll to position [0, 6127]
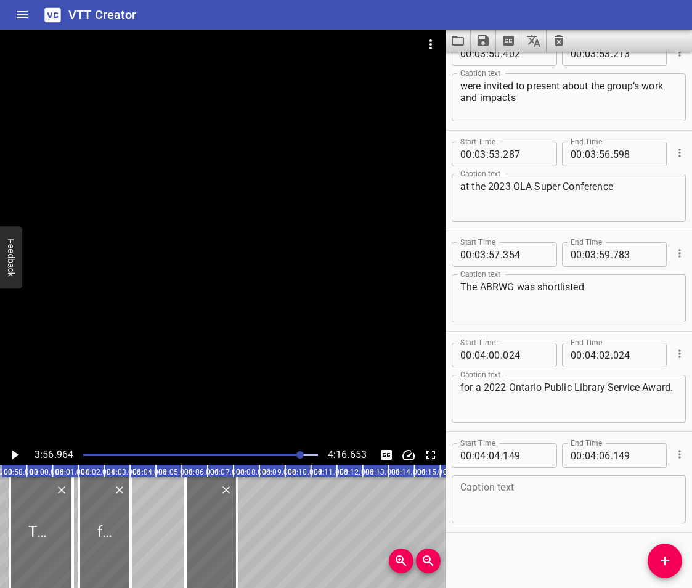
click at [10, 454] on icon "Play/Pause" at bounding box center [14, 455] width 15 height 15
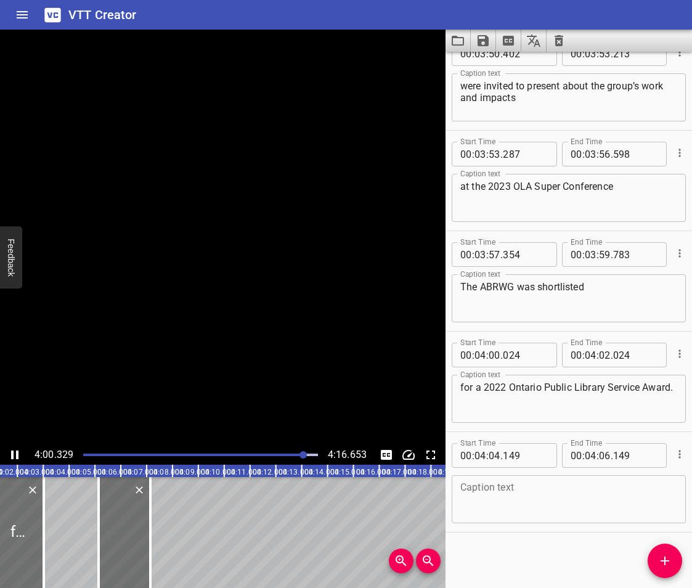
click at [10, 454] on icon "Play/Pause" at bounding box center [14, 455] width 15 height 15
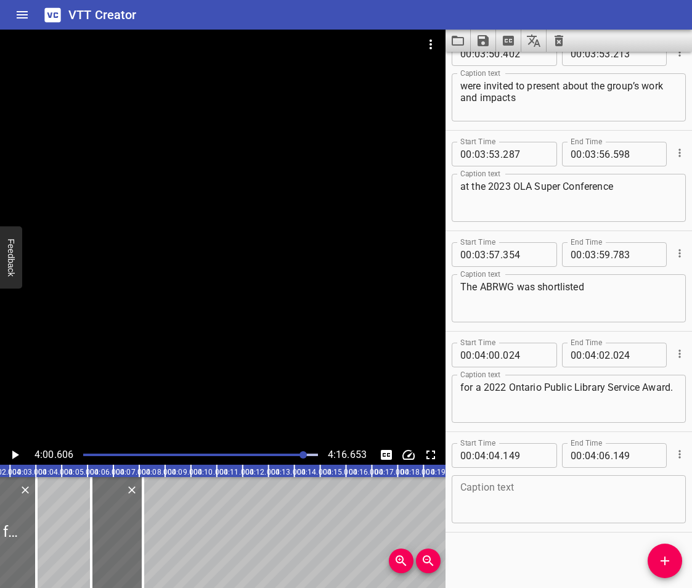
click at [10, 454] on icon "Play/Pause" at bounding box center [14, 455] width 15 height 15
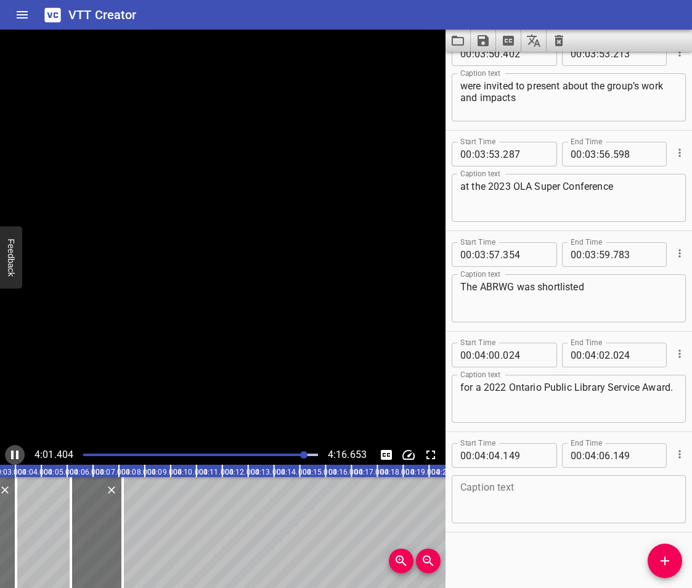
click at [10, 454] on icon "Play/Pause" at bounding box center [14, 455] width 15 height 15
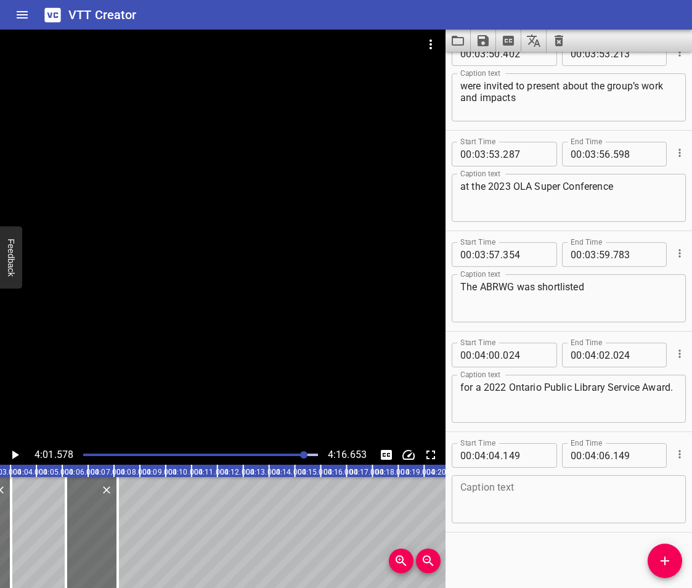
drag, startPoint x: 18, startPoint y: 544, endPoint x: 51, endPoint y: 556, distance: 35.3
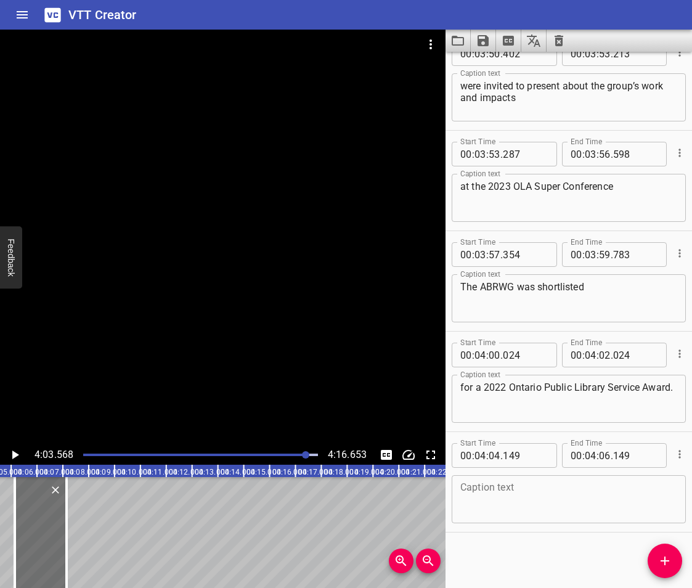
scroll to position [0, 6229]
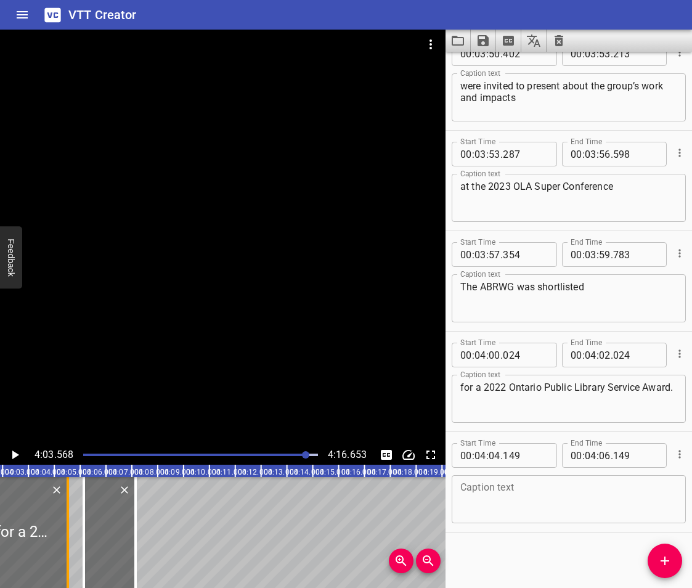
drag, startPoint x: 30, startPoint y: 542, endPoint x: 68, endPoint y: 560, distance: 43.0
click at [68, 560] on div at bounding box center [68, 532] width 2 height 111
click at [16, 458] on icon "Play/Pause" at bounding box center [14, 455] width 15 height 15
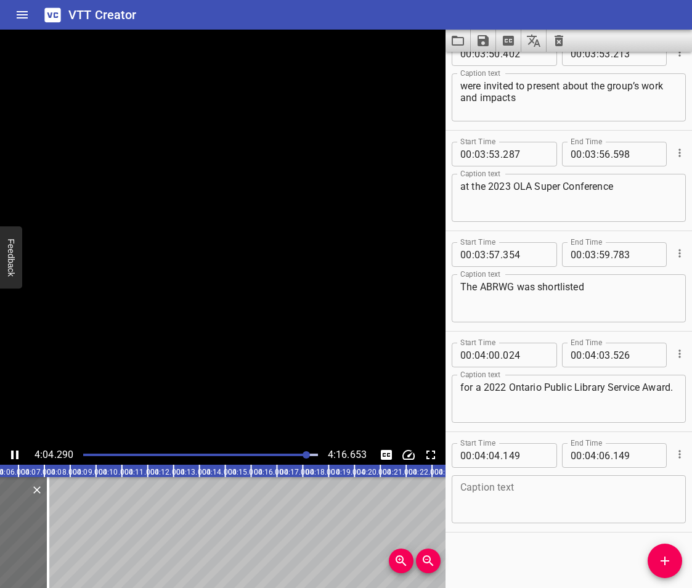
click at [16, 458] on icon "Play/Pause" at bounding box center [14, 455] width 7 height 9
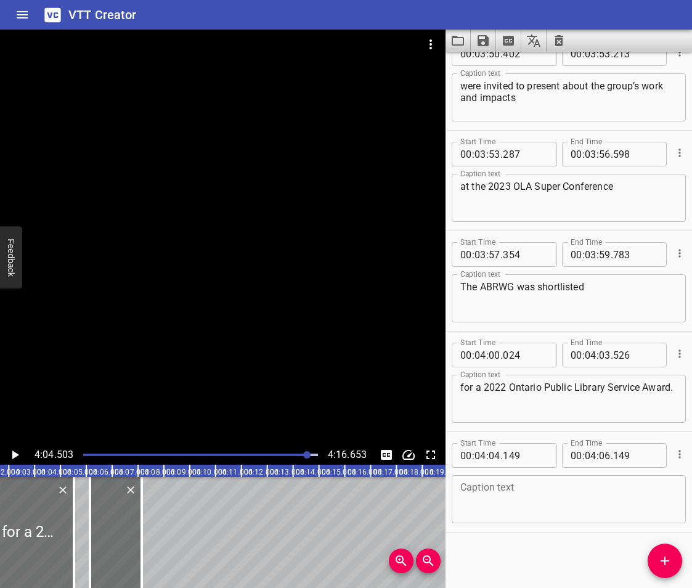
scroll to position [0, 6200]
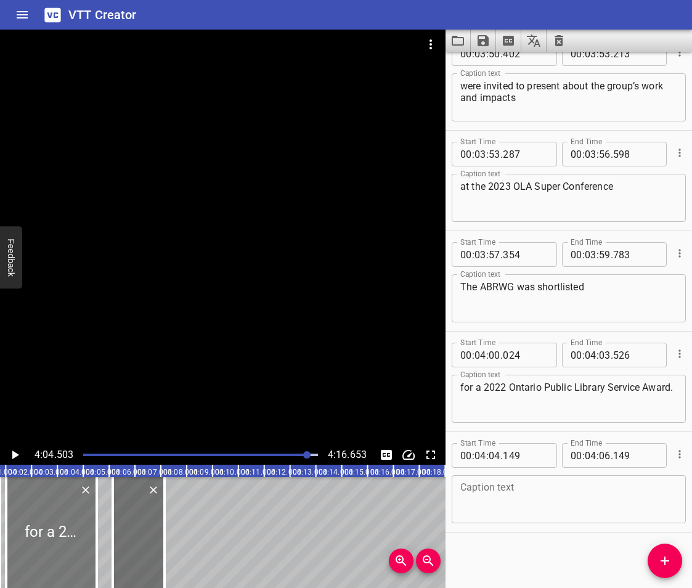
click at [28, 528] on div at bounding box center [51, 532] width 91 height 111
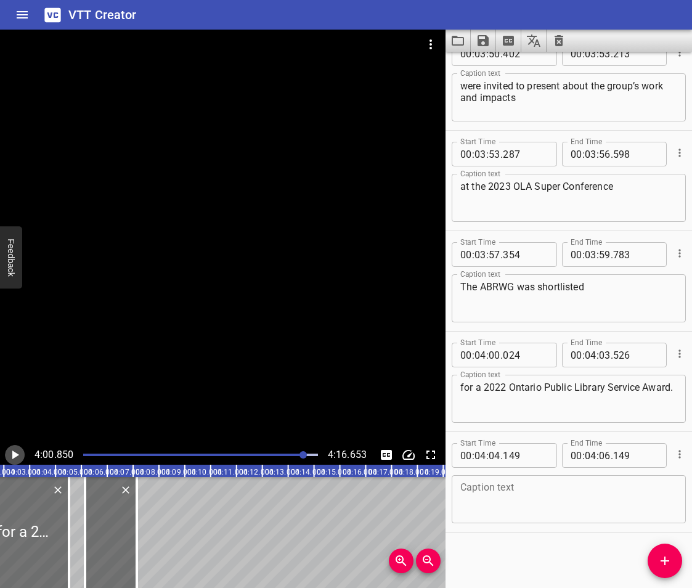
click at [10, 456] on icon "Play/Pause" at bounding box center [14, 455] width 15 height 15
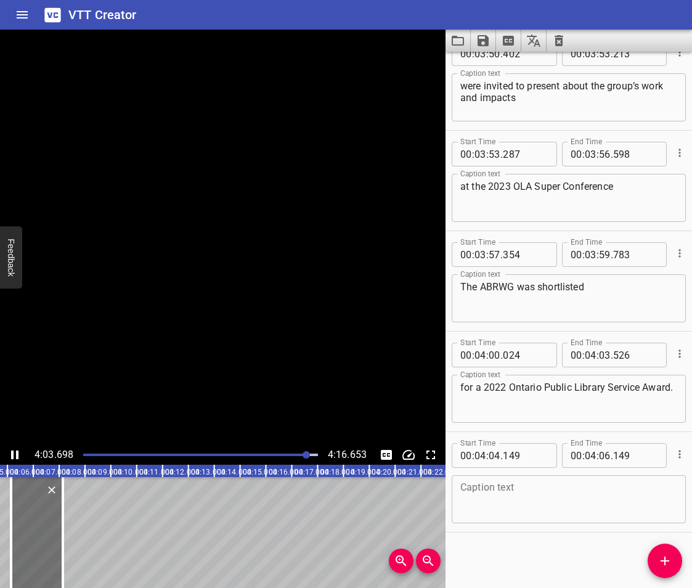
click at [10, 456] on icon "Play/Pause" at bounding box center [14, 455] width 15 height 15
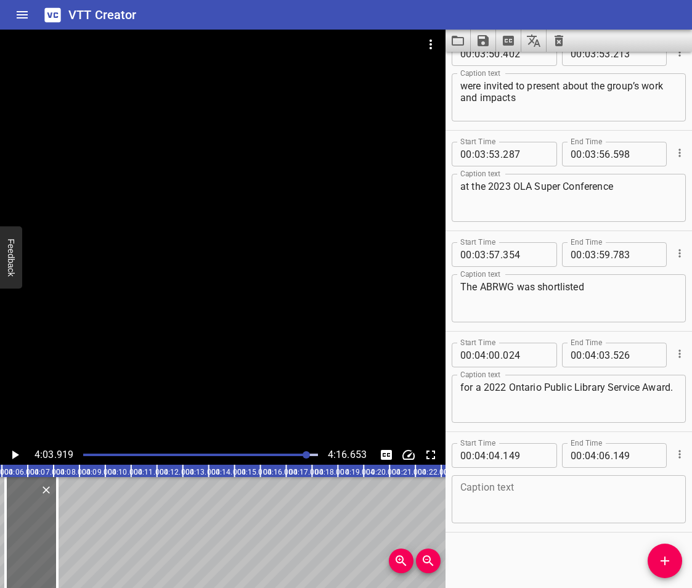
scroll to position [0, 6238]
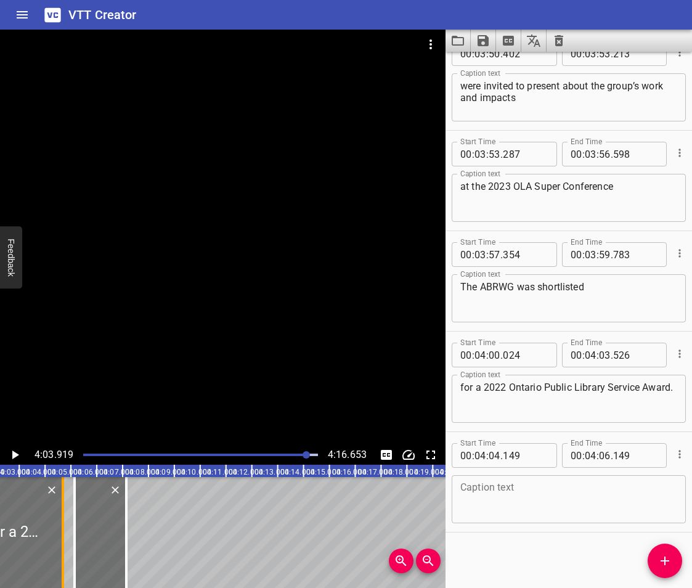
click at [63, 562] on div at bounding box center [63, 532] width 2 height 111
drag, startPoint x: 78, startPoint y: 556, endPoint x: 71, endPoint y: 565, distance: 11.5
click at [71, 565] on div at bounding box center [68, 532] width 12 height 111
click at [13, 453] on icon "Play/Pause" at bounding box center [15, 455] width 7 height 9
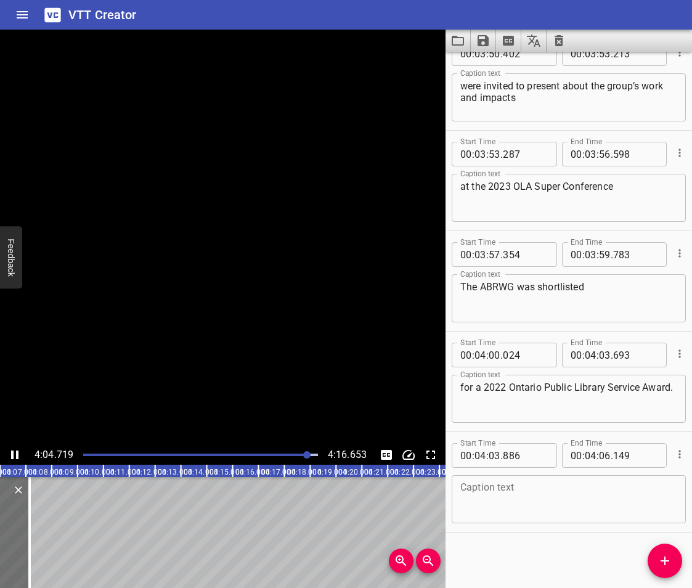
click at [13, 453] on icon "Play/Pause" at bounding box center [14, 455] width 7 height 9
click at [520, 502] on textarea at bounding box center [569, 499] width 217 height 35
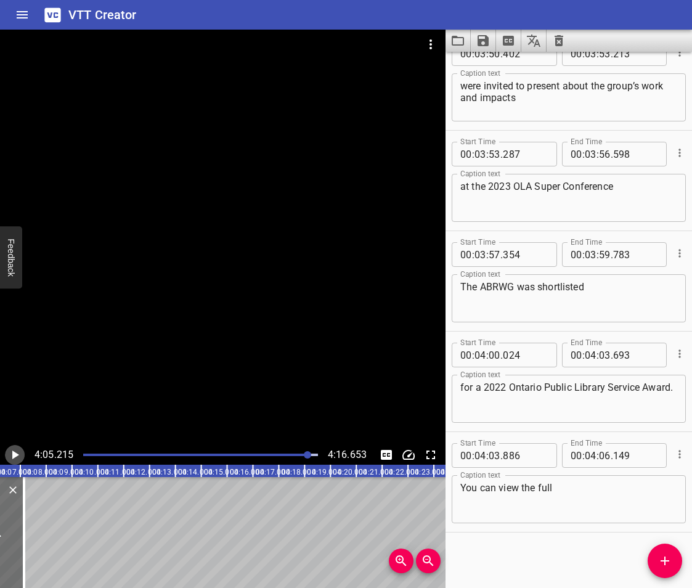
click at [17, 451] on icon "Play/Pause" at bounding box center [14, 455] width 15 height 15
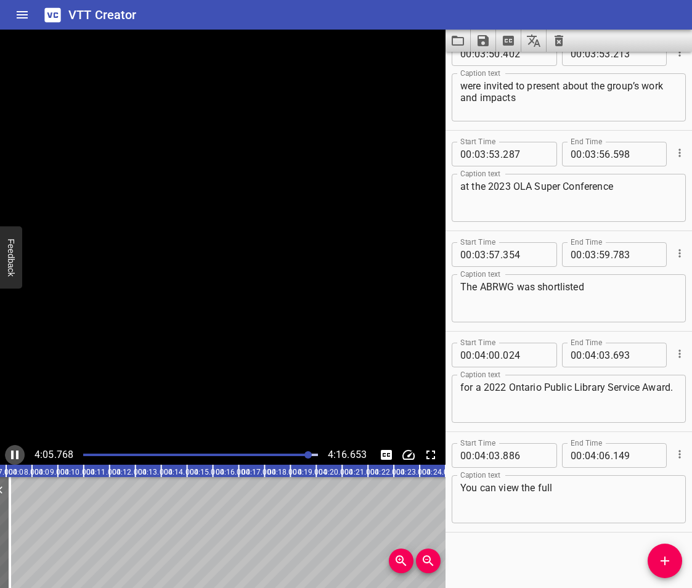
click at [17, 451] on icon "Play/Pause" at bounding box center [14, 455] width 7 height 9
click at [591, 484] on textarea "You can view the full" at bounding box center [569, 499] width 217 height 35
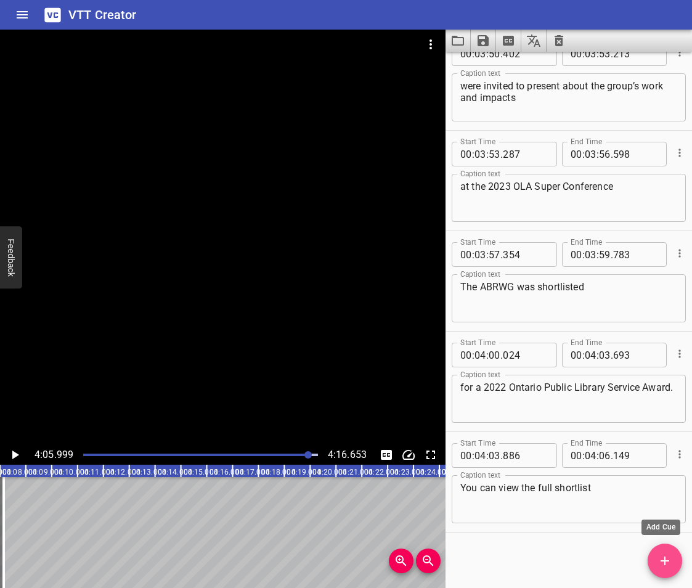
click at [659, 566] on icon "Add Cue" at bounding box center [665, 561] width 15 height 15
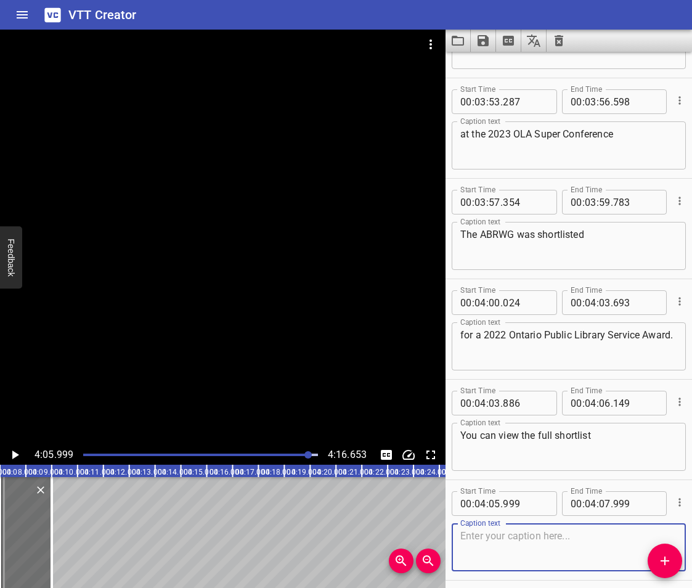
scroll to position [6556, 0]
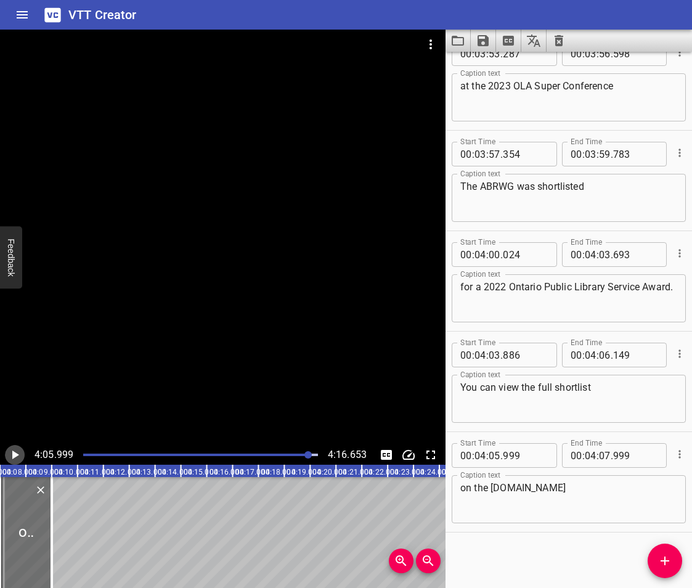
click at [16, 450] on icon "Play/Pause" at bounding box center [14, 455] width 15 height 15
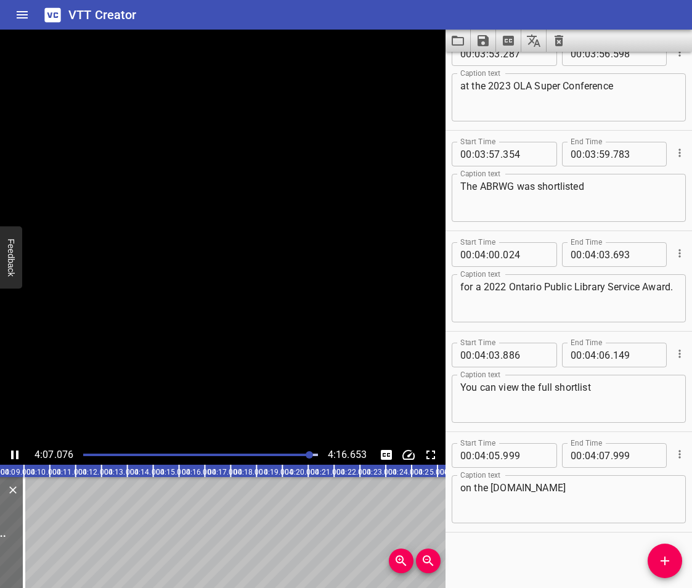
click at [16, 450] on icon "Play/Pause" at bounding box center [14, 455] width 15 height 15
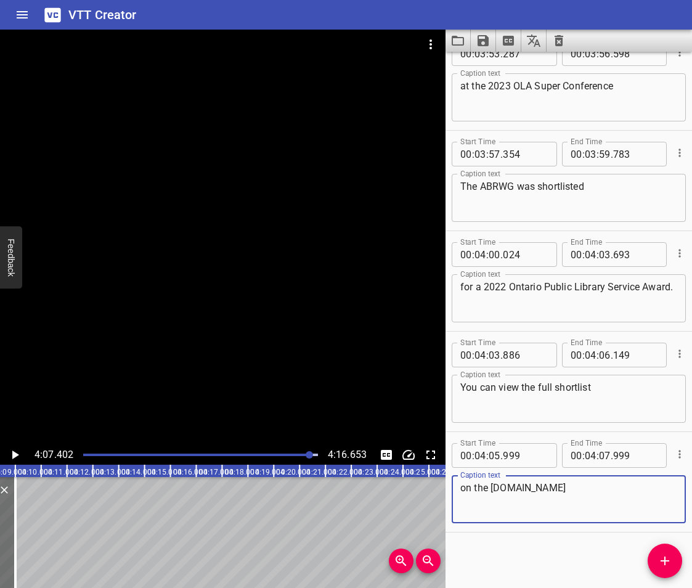
drag, startPoint x: 544, startPoint y: 500, endPoint x: 493, endPoint y: 496, distance: 51.4
click at [493, 496] on textarea "on the [DOMAIN_NAME]" at bounding box center [569, 499] width 217 height 35
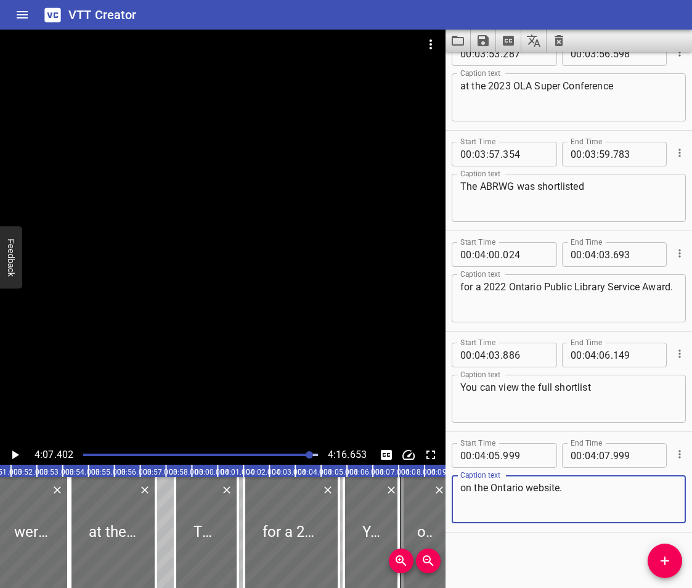
scroll to position [0, 5905]
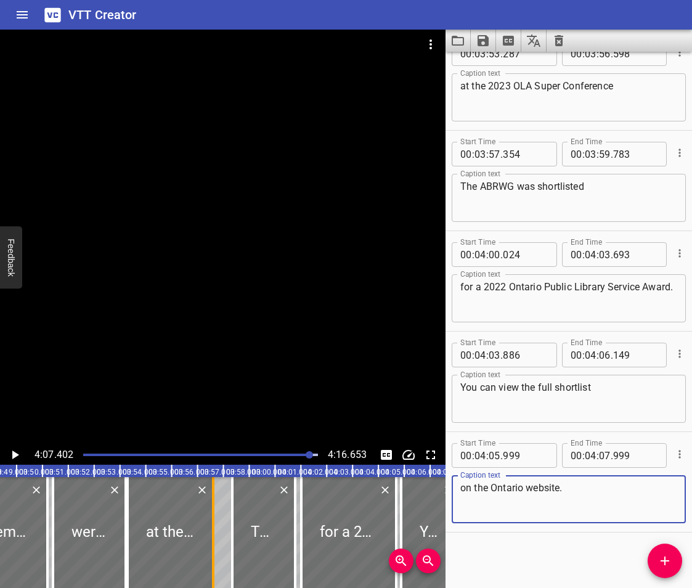
click at [218, 540] on div at bounding box center [213, 532] width 12 height 111
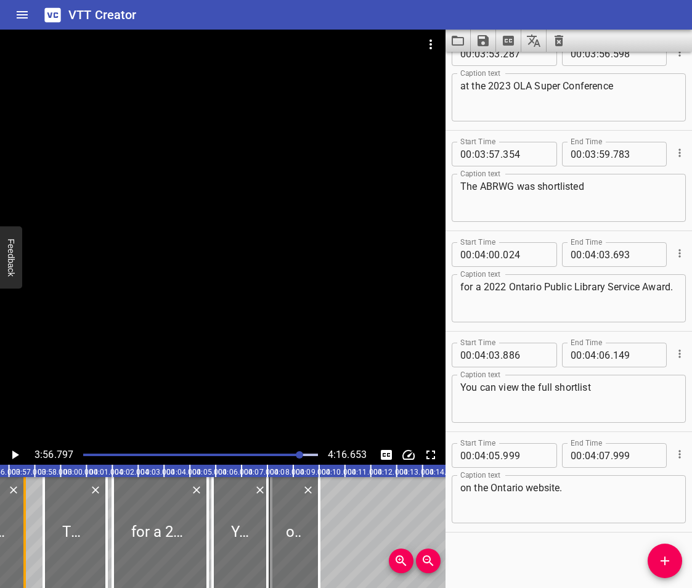
scroll to position [0, 6123]
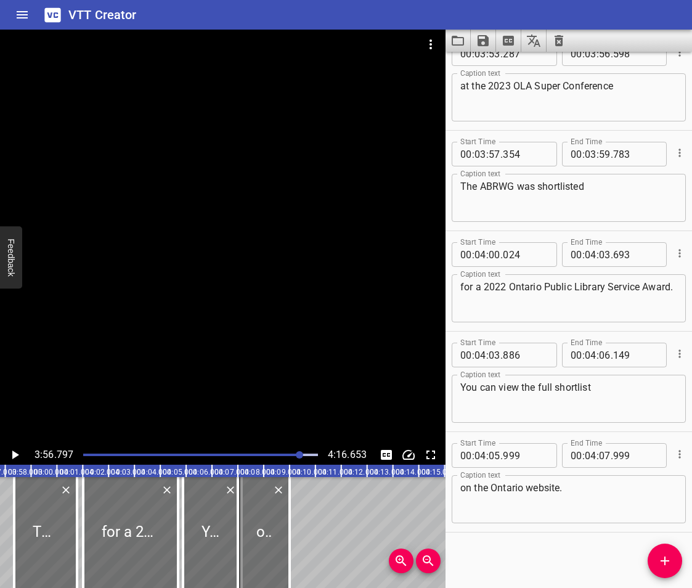
click at [16, 459] on icon "Play/Pause" at bounding box center [14, 455] width 15 height 15
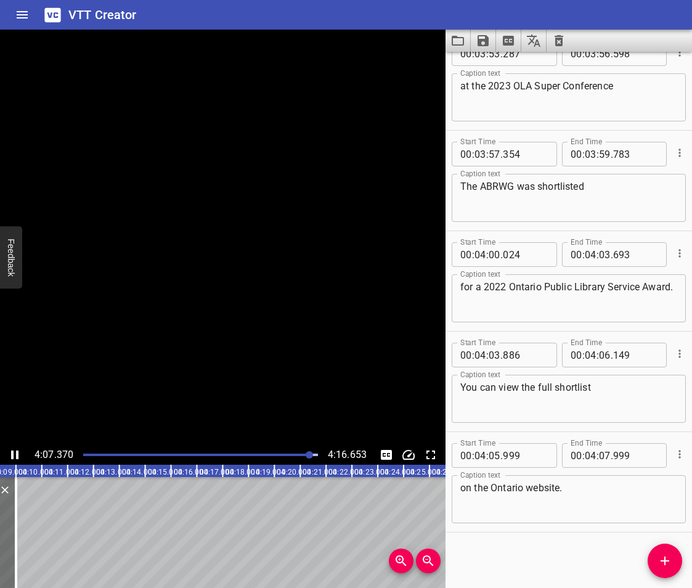
click at [16, 459] on icon "Play/Pause" at bounding box center [14, 455] width 7 height 9
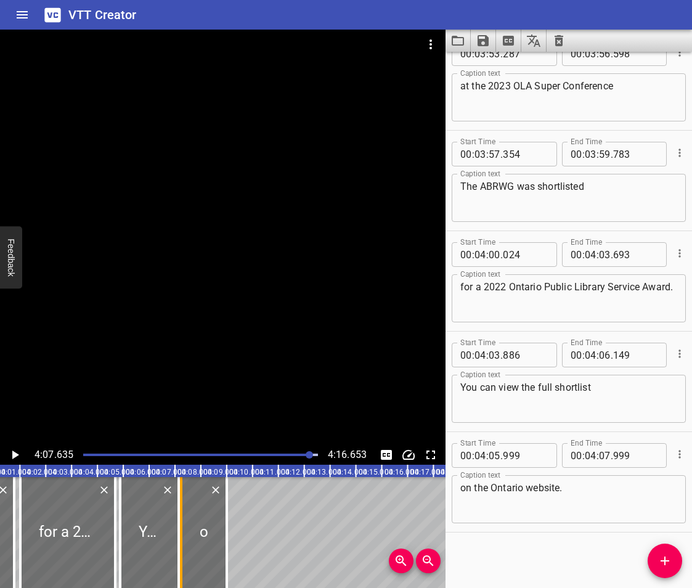
drag, startPoint x: 179, startPoint y: 550, endPoint x: 186, endPoint y: 552, distance: 7.2
click at [186, 552] on div at bounding box center [181, 532] width 12 height 111
click at [169, 554] on div at bounding box center [173, 532] width 12 height 111
click at [182, 551] on div at bounding box center [177, 532] width 12 height 111
click at [103, 526] on div at bounding box center [67, 532] width 95 height 111
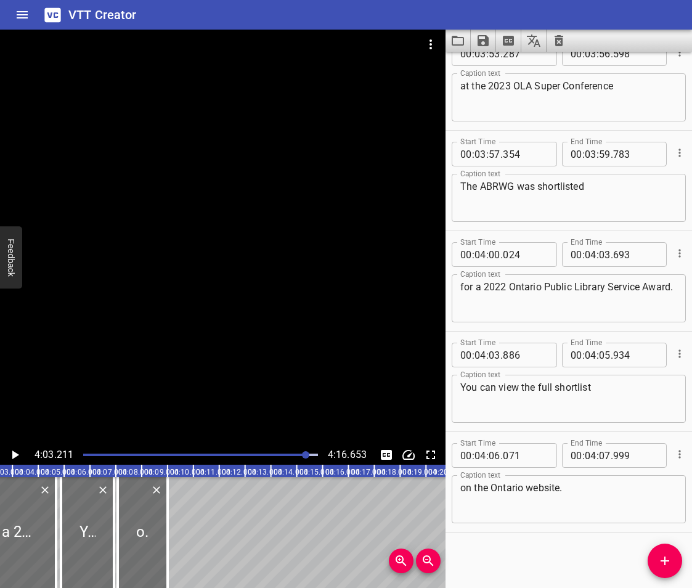
scroll to position [0, 6289]
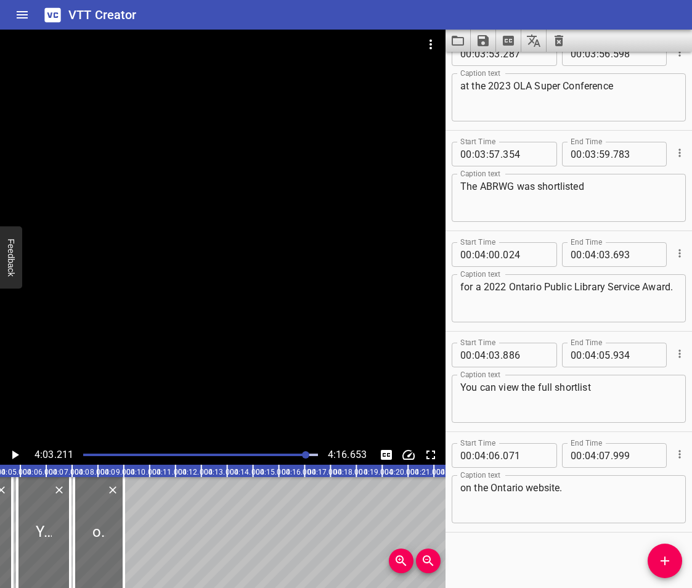
click at [9, 454] on icon "Play/Pause" at bounding box center [14, 455] width 15 height 15
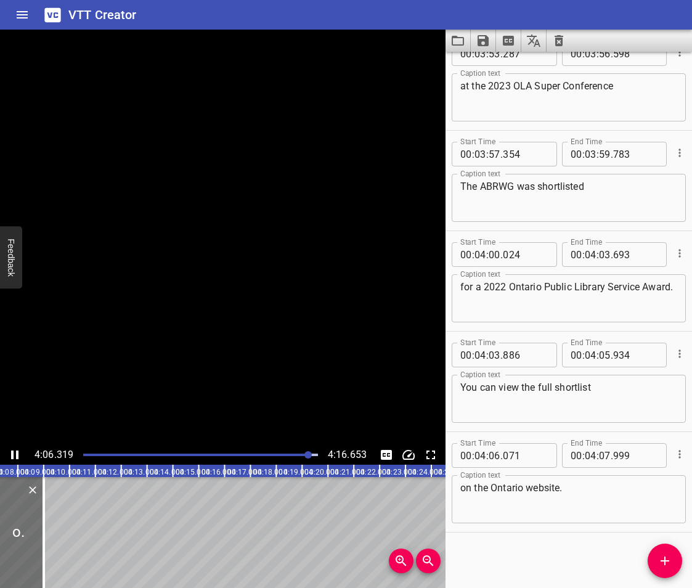
click at [9, 454] on icon "Play/Pause" at bounding box center [14, 455] width 15 height 15
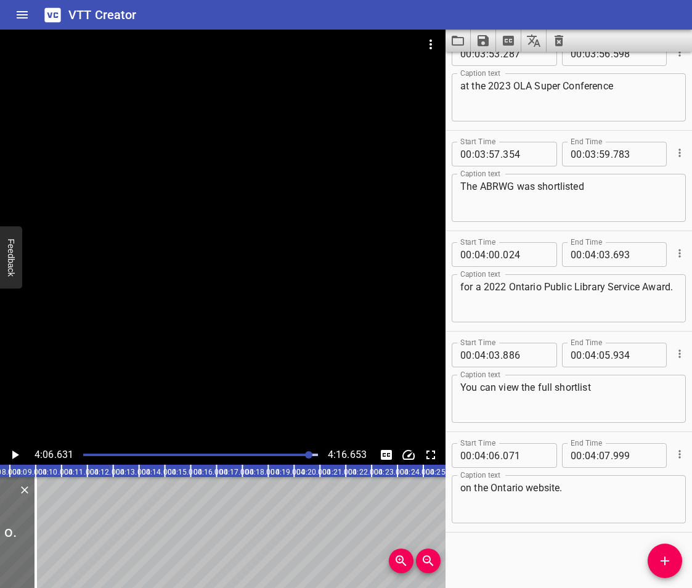
scroll to position [0, 6303]
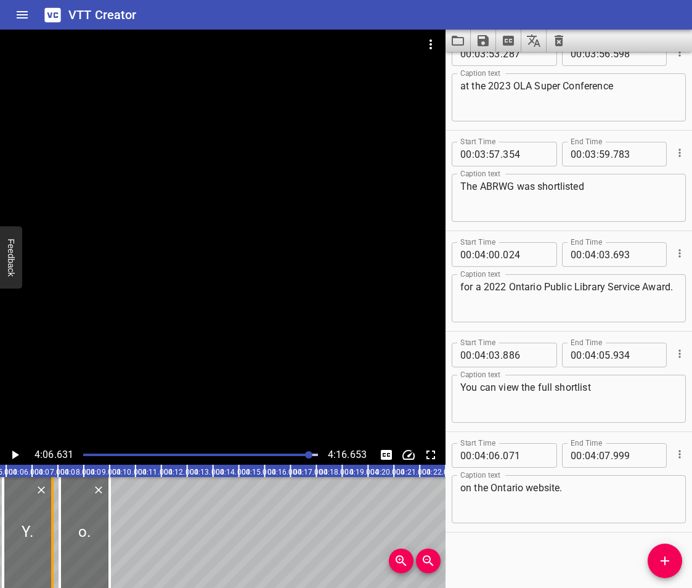
click at [49, 560] on div at bounding box center [52, 532] width 12 height 111
click at [55, 561] on div at bounding box center [57, 532] width 12 height 111
click at [31, 539] on div at bounding box center [27, 532] width 49 height 111
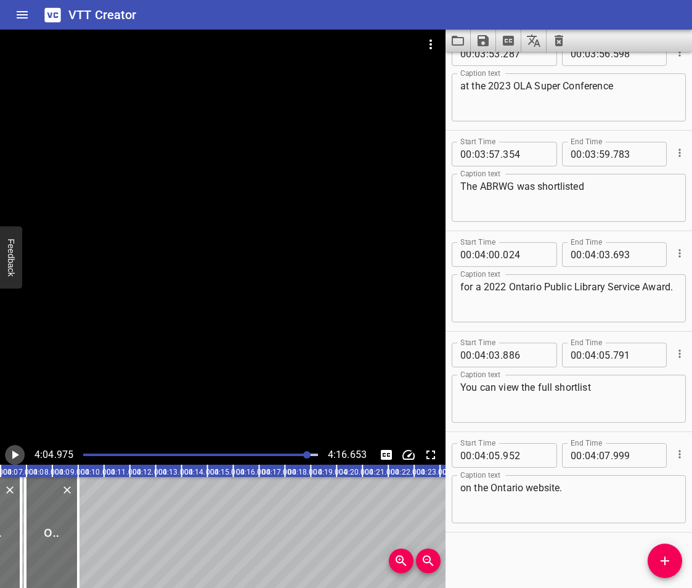
click at [9, 459] on icon "Play/Pause" at bounding box center [14, 455] width 15 height 15
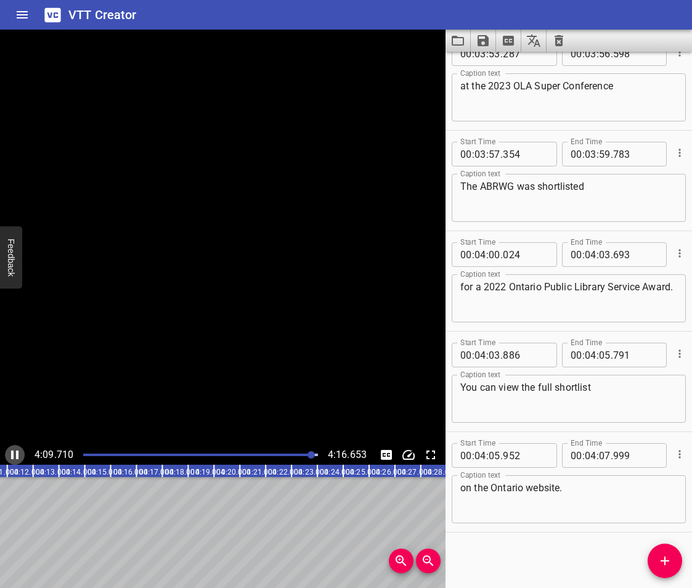
click at [9, 459] on icon "Play/Pause" at bounding box center [14, 455] width 15 height 15
click at [660, 561] on icon "Add Cue" at bounding box center [665, 561] width 15 height 15
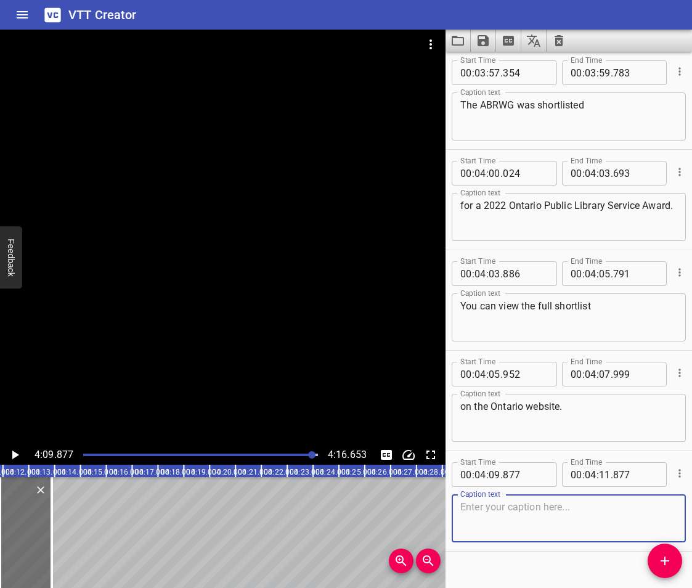
scroll to position [6656, 0]
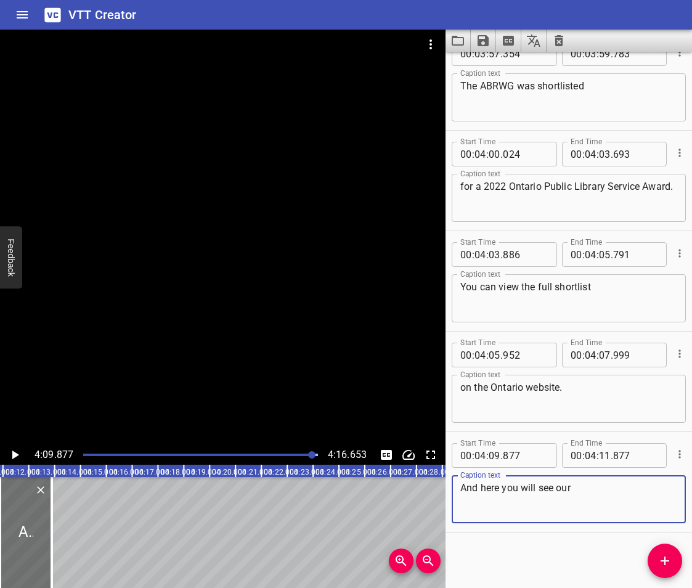
click at [11, 449] on icon "Play/Pause" at bounding box center [14, 455] width 15 height 15
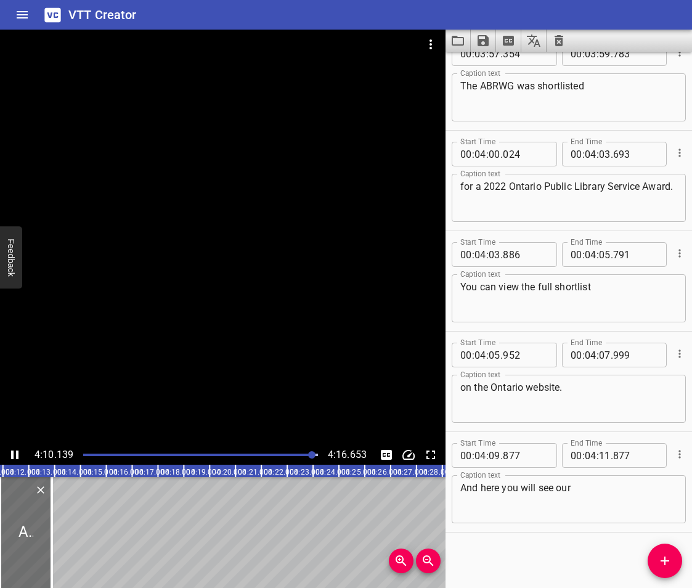
click at [11, 449] on icon "Play/Pause" at bounding box center [14, 455] width 15 height 15
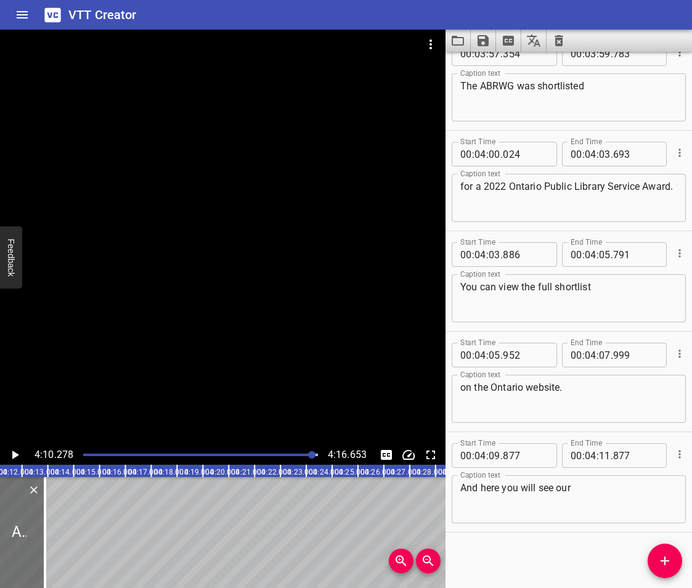
scroll to position [0, 6471]
click at [663, 559] on icon "Add Cue" at bounding box center [665, 561] width 15 height 15
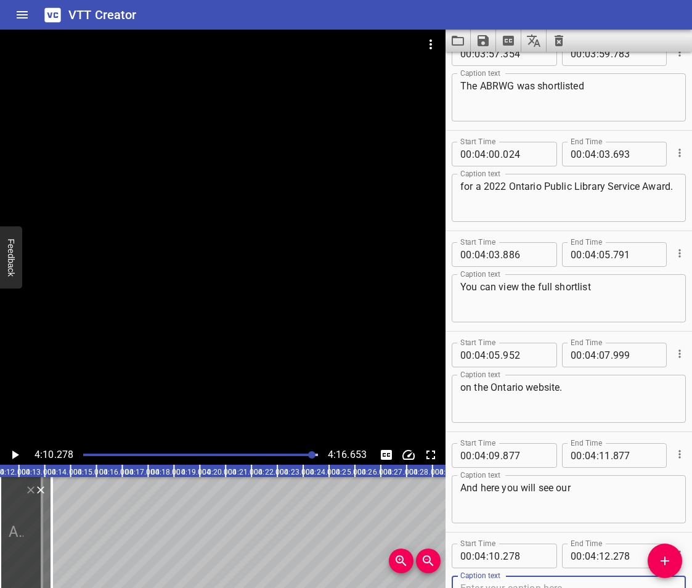
scroll to position [6662, 0]
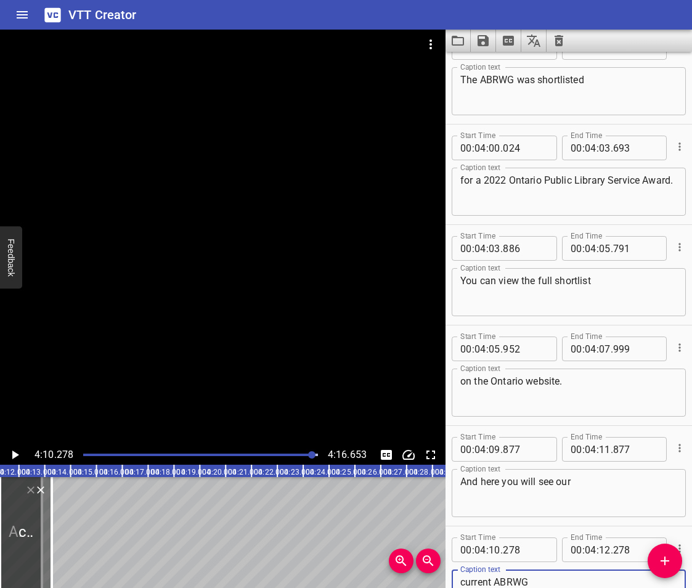
click at [14, 452] on icon "Play/Pause" at bounding box center [15, 455] width 7 height 9
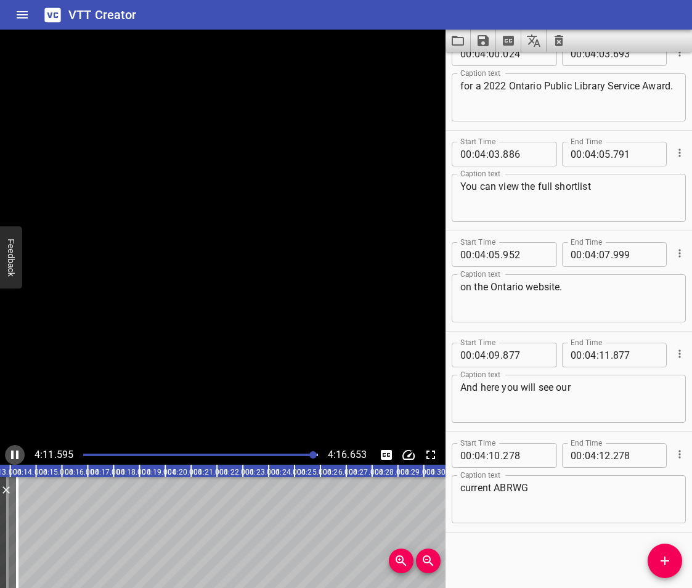
click at [14, 452] on icon "Play/Pause" at bounding box center [14, 455] width 15 height 15
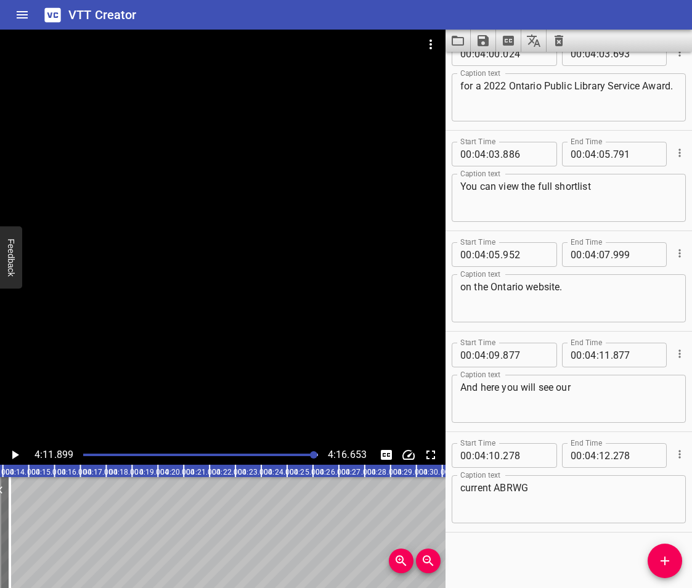
click at [581, 486] on textarea "current ABRWG" at bounding box center [569, 499] width 217 height 35
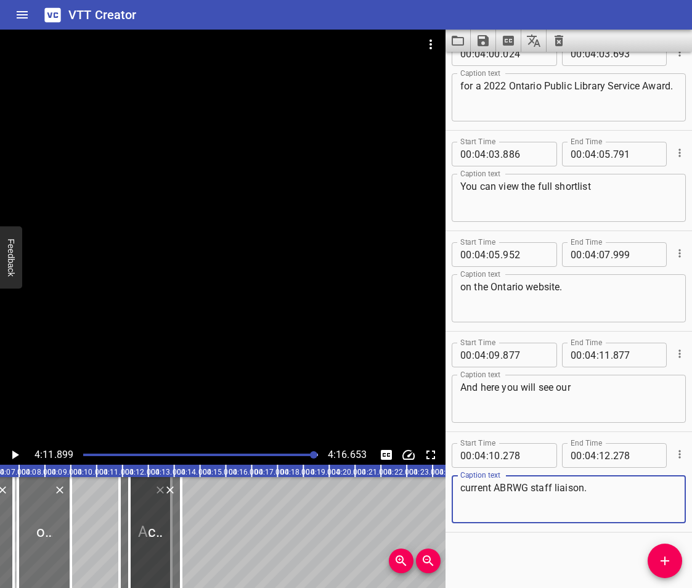
scroll to position [0, 6330]
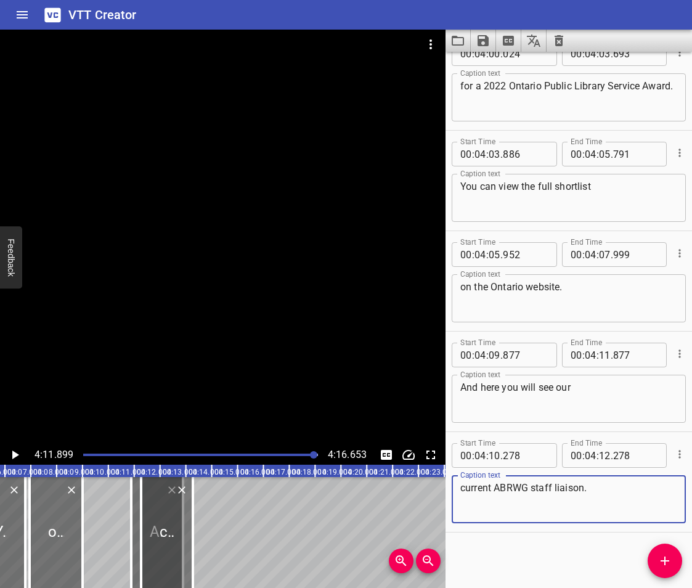
click at [179, 523] on div at bounding box center [167, 532] width 52 height 111
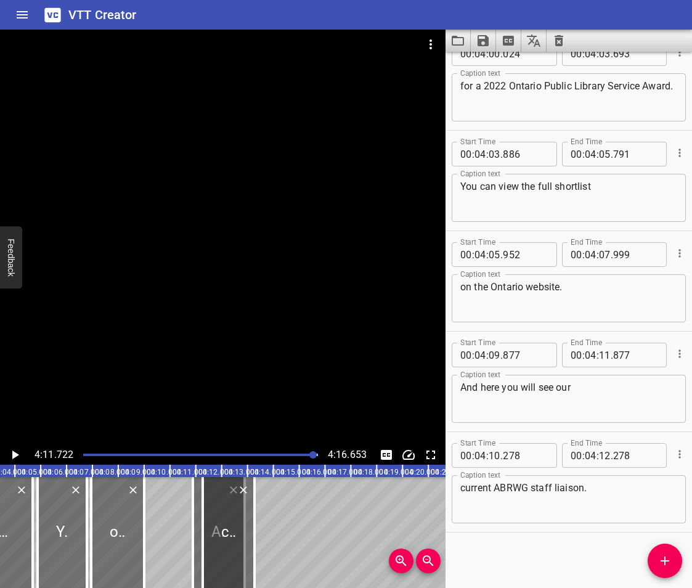
scroll to position [0, 6211]
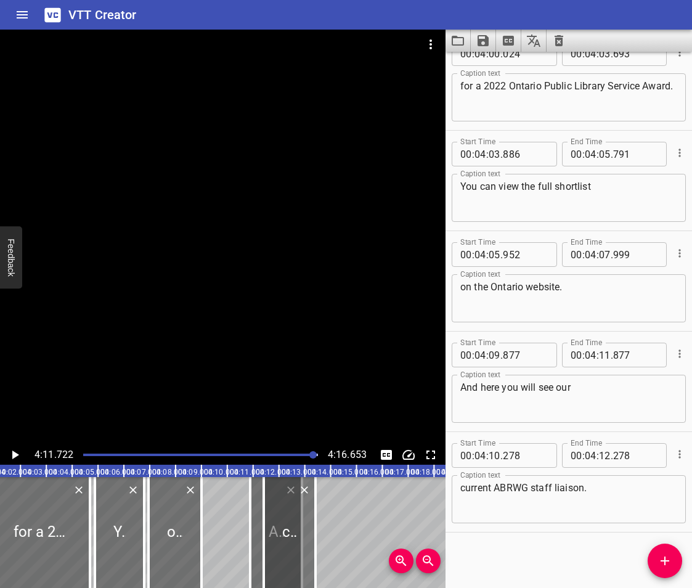
drag, startPoint x: 282, startPoint y: 541, endPoint x: 329, endPoint y: 552, distance: 48.1
click at [316, 552] on div at bounding box center [290, 532] width 52 height 111
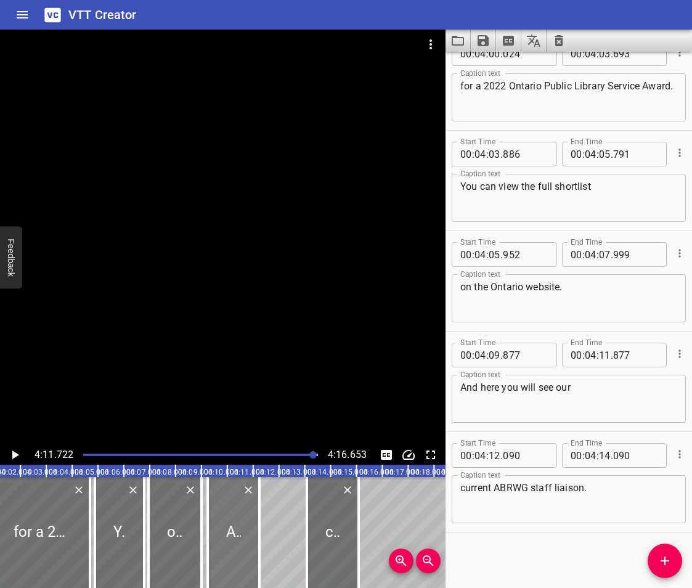
drag, startPoint x: 258, startPoint y: 536, endPoint x: 216, endPoint y: 547, distance: 43.8
click at [216, 547] on div at bounding box center [234, 532] width 52 height 111
click at [180, 529] on div at bounding box center [175, 532] width 53 height 111
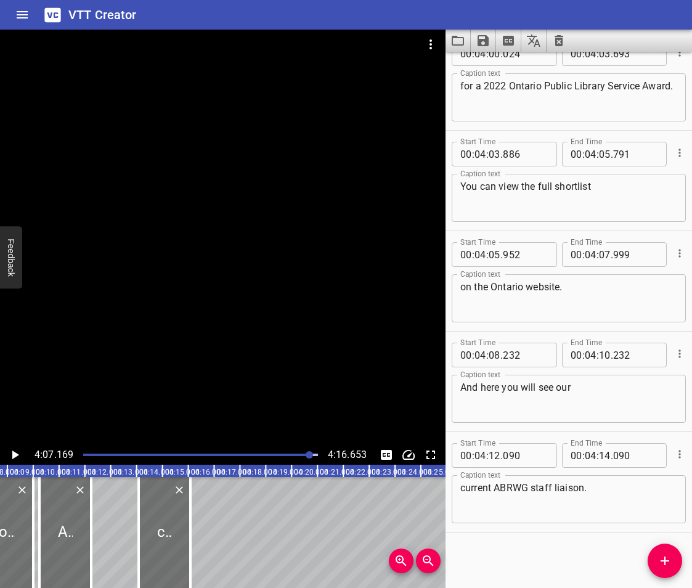
scroll to position [0, 6391]
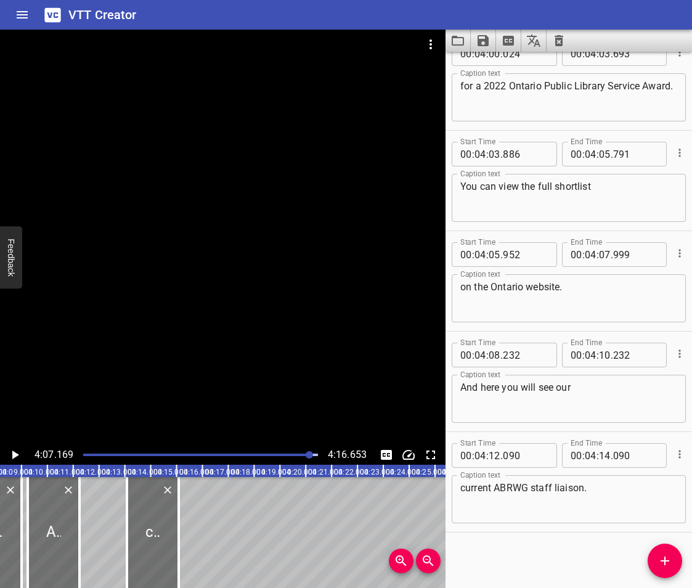
click at [13, 456] on icon "Play/Pause" at bounding box center [15, 455] width 7 height 9
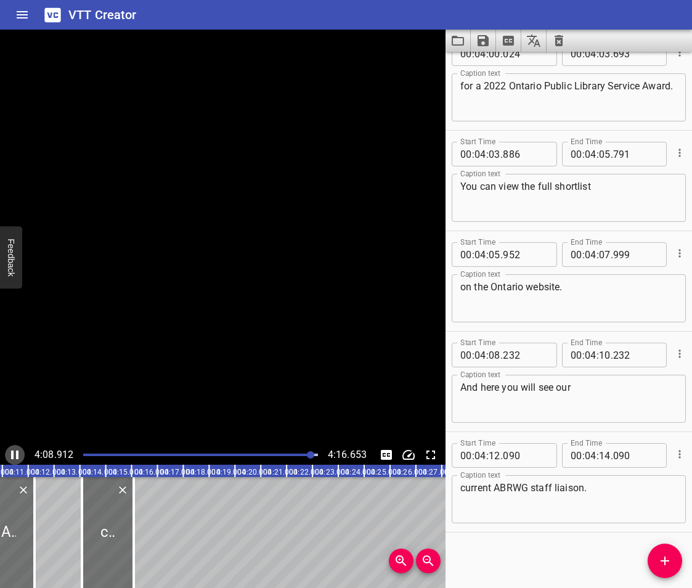
click at [13, 456] on icon "Play/Pause" at bounding box center [14, 455] width 7 height 9
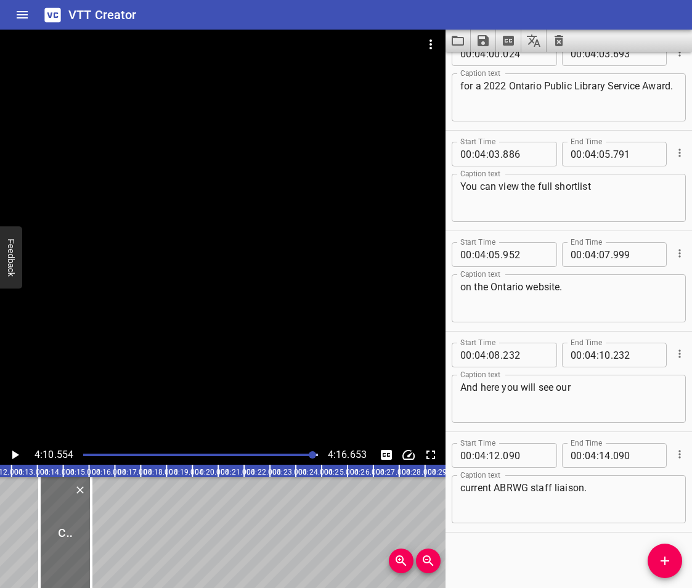
scroll to position [0, 6387]
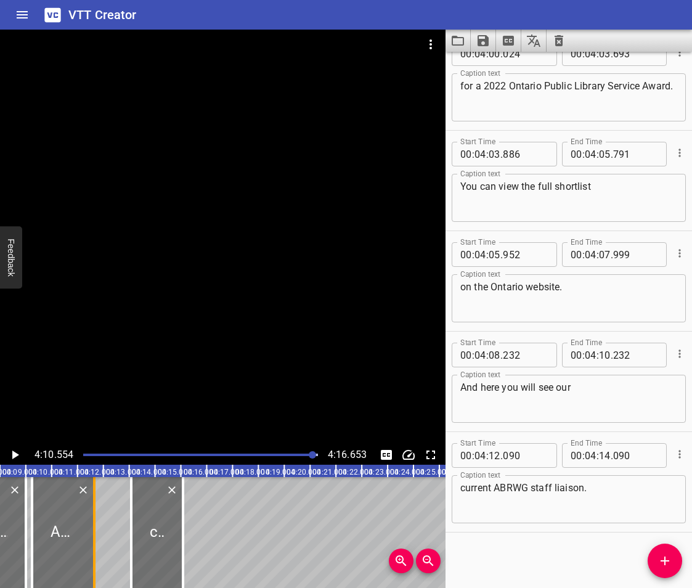
drag, startPoint x: 88, startPoint y: 552, endPoint x: 99, endPoint y: 551, distance: 11.8
click at [100, 557] on div at bounding box center [94, 532] width 12 height 111
click at [10, 457] on icon "Play/Pause" at bounding box center [14, 455] width 15 height 15
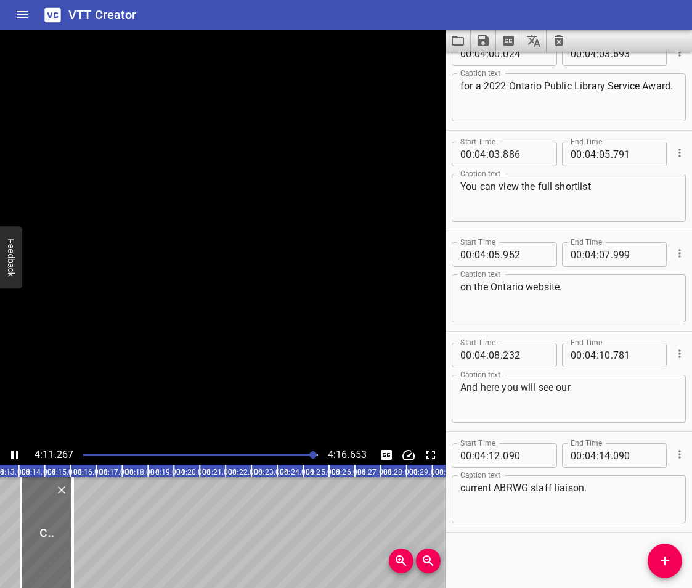
click at [10, 457] on icon "Play/Pause" at bounding box center [14, 455] width 15 height 15
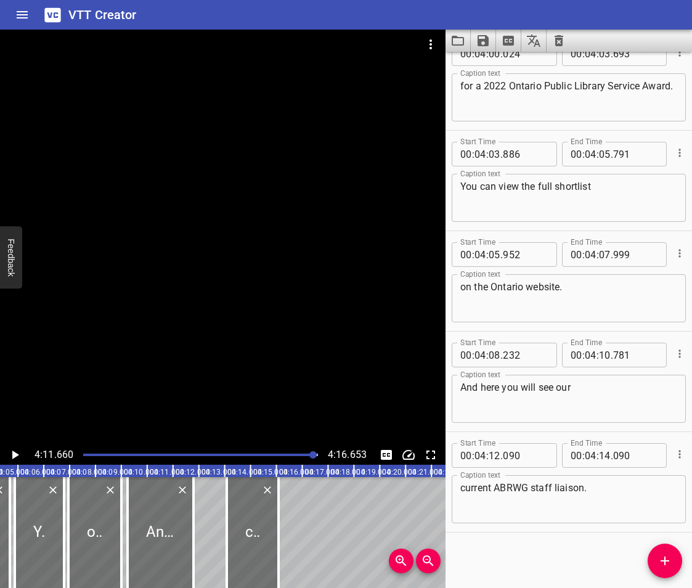
scroll to position [0, 6269]
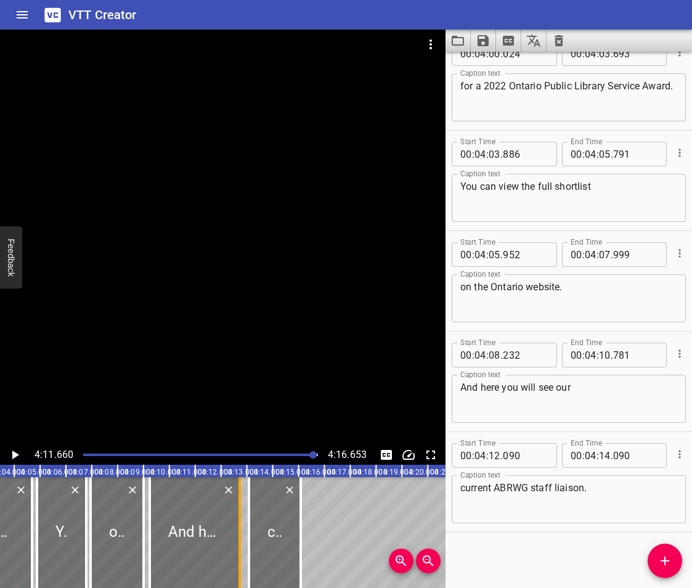
drag, startPoint x: 216, startPoint y: 550, endPoint x: 240, endPoint y: 562, distance: 27.3
click at [240, 562] on div at bounding box center [240, 532] width 2 height 111
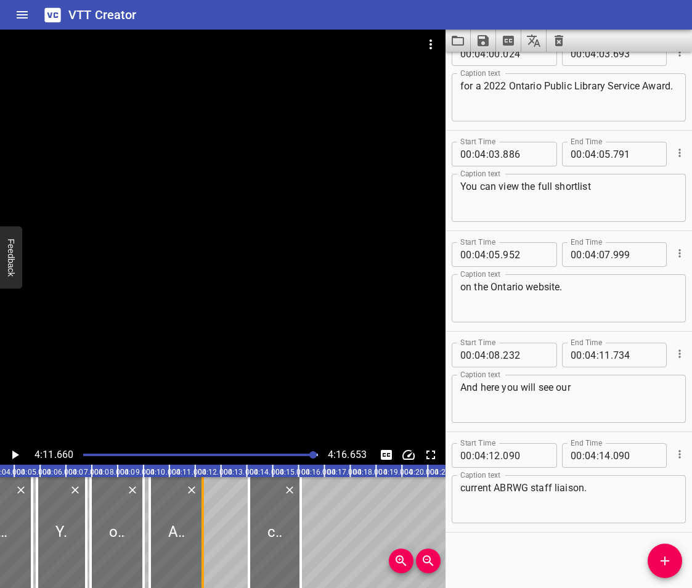
drag, startPoint x: 240, startPoint y: 562, endPoint x: 202, endPoint y: 568, distance: 38.1
click at [202, 568] on div at bounding box center [203, 532] width 2 height 111
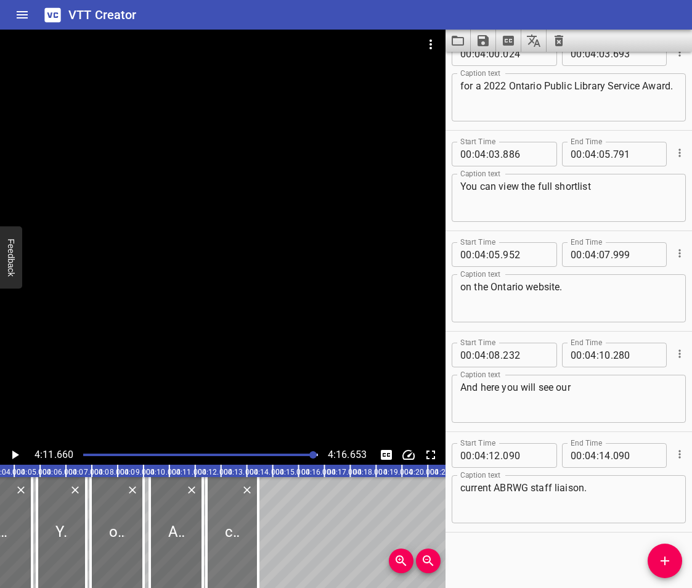
drag, startPoint x: 269, startPoint y: 549, endPoint x: 226, endPoint y: 563, distance: 44.6
click at [226, 563] on div at bounding box center [233, 532] width 52 height 111
drag, startPoint x: 200, startPoint y: 558, endPoint x: 182, endPoint y: 563, distance: 18.5
click at [182, 563] on div at bounding box center [185, 532] width 12 height 111
drag, startPoint x: 205, startPoint y: 563, endPoint x: 192, endPoint y: 570, distance: 14.6
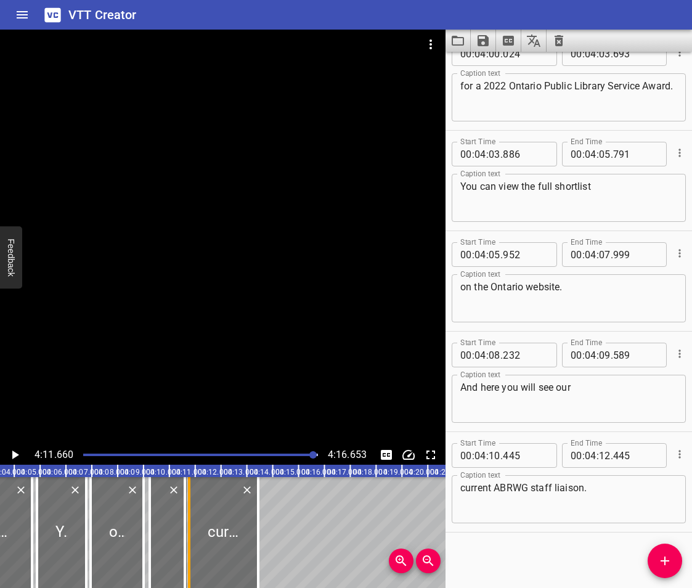
click at [192, 570] on div at bounding box center [189, 532] width 12 height 111
drag, startPoint x: 251, startPoint y: 560, endPoint x: 236, endPoint y: 567, distance: 16.8
click at [236, 567] on div at bounding box center [208, 532] width 69 height 111
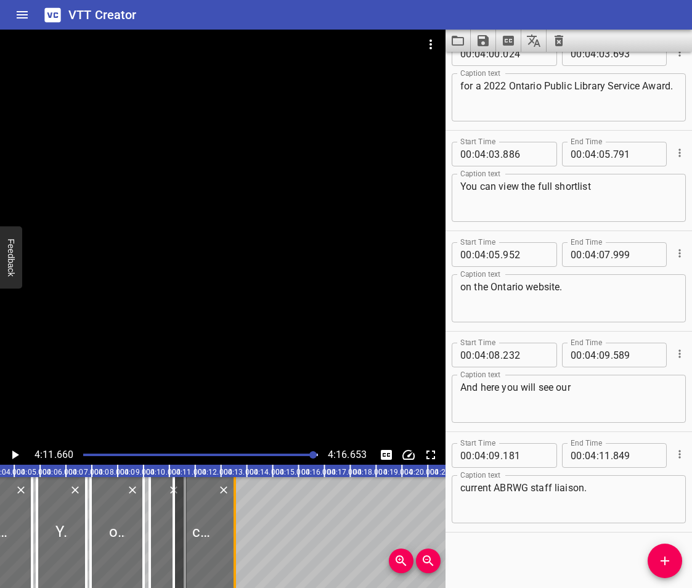
click at [234, 563] on div at bounding box center [235, 532] width 2 height 111
drag, startPoint x: 216, startPoint y: 551, endPoint x: 231, endPoint y: 556, distance: 15.8
click at [231, 556] on div at bounding box center [218, 532] width 58 height 111
drag, startPoint x: 247, startPoint y: 555, endPoint x: 239, endPoint y: 561, distance: 10.6
click at [239, 561] on div at bounding box center [238, 532] width 2 height 111
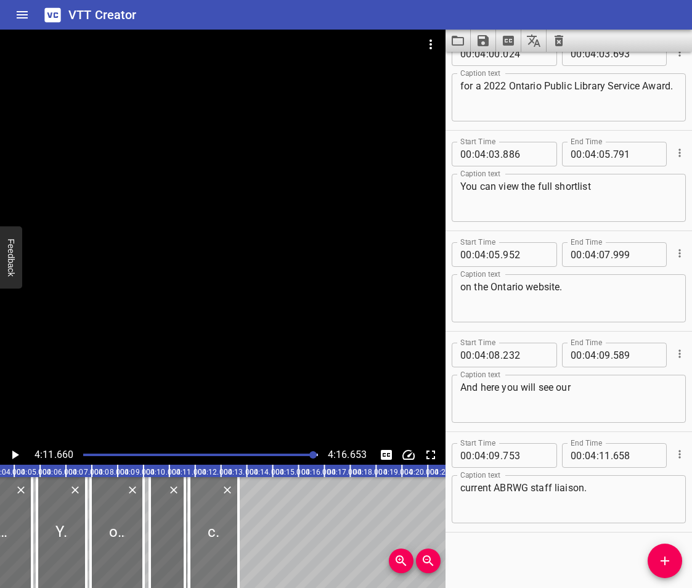
click at [223, 549] on div at bounding box center [213, 532] width 49 height 111
click at [118, 530] on div at bounding box center [117, 532] width 53 height 111
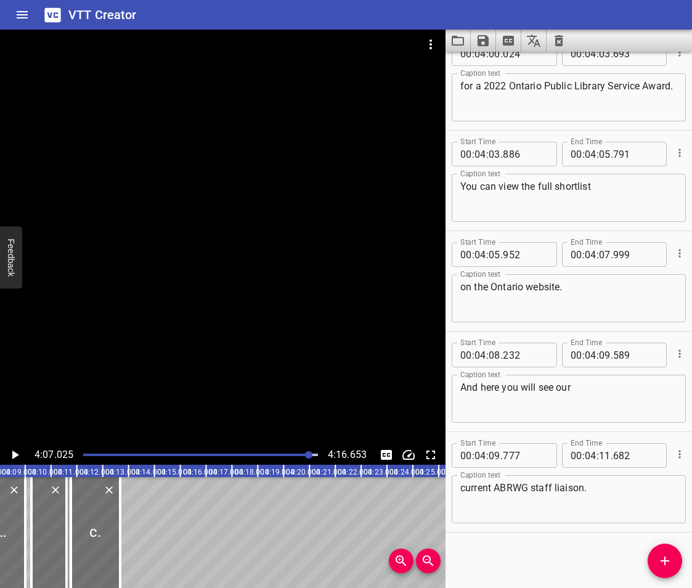
click at [12, 453] on icon "Play/Pause" at bounding box center [14, 455] width 15 height 15
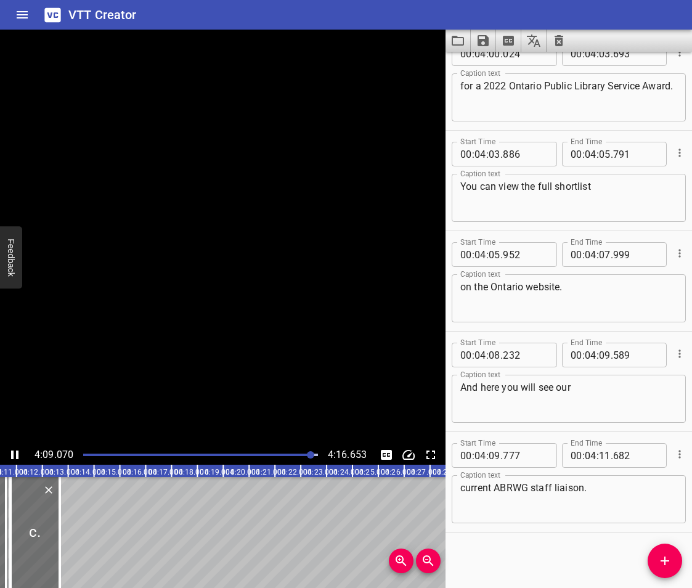
click at [12, 453] on icon "Play/Pause" at bounding box center [14, 455] width 7 height 9
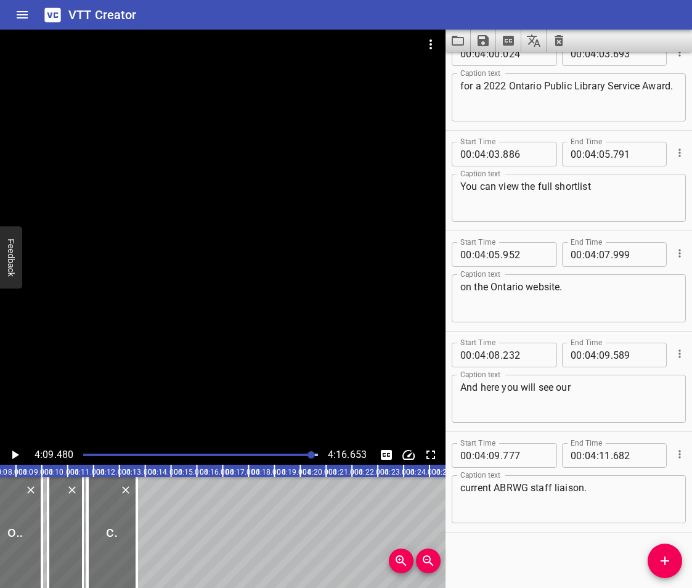
scroll to position [0, 6359]
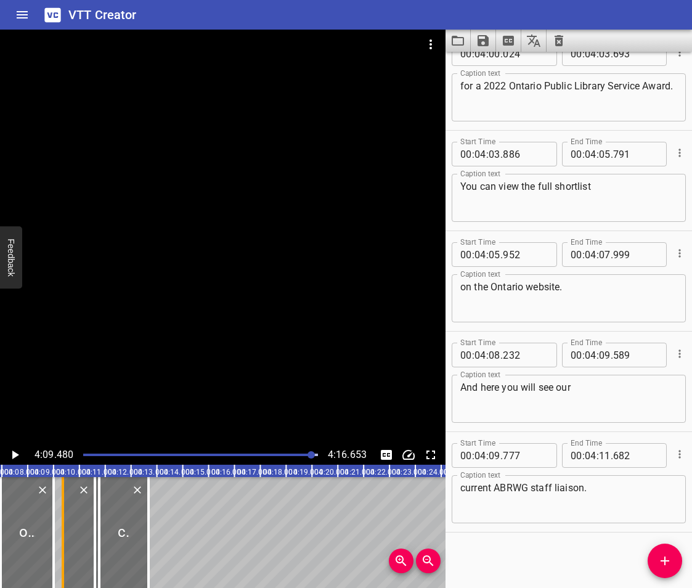
click at [67, 545] on div at bounding box center [63, 532] width 12 height 111
click at [30, 510] on div at bounding box center [27, 532] width 53 height 111
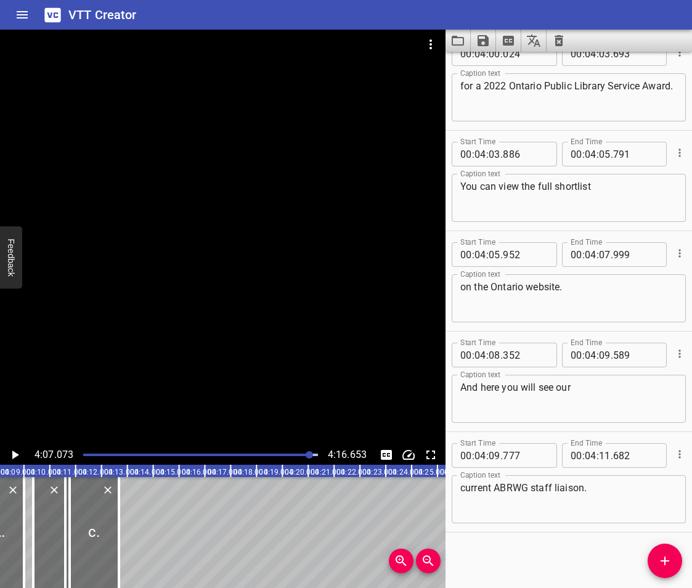
click at [15, 458] on icon "Play/Pause" at bounding box center [14, 455] width 15 height 15
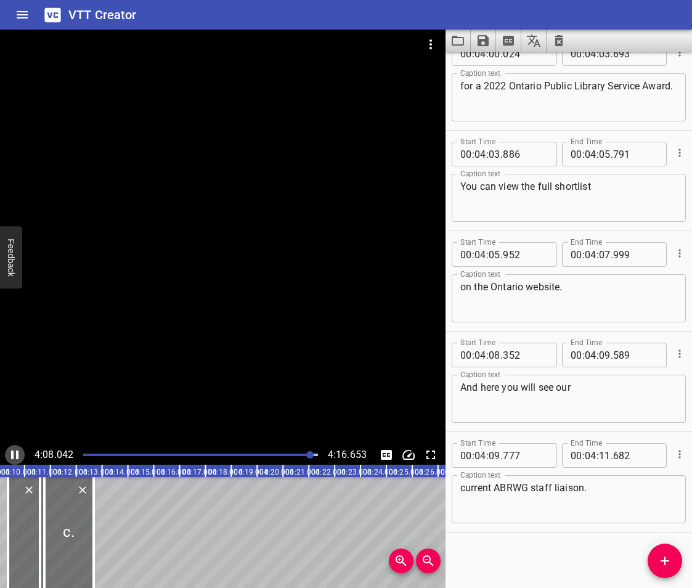
click at [10, 453] on icon "Play/Pause" at bounding box center [14, 455] width 15 height 15
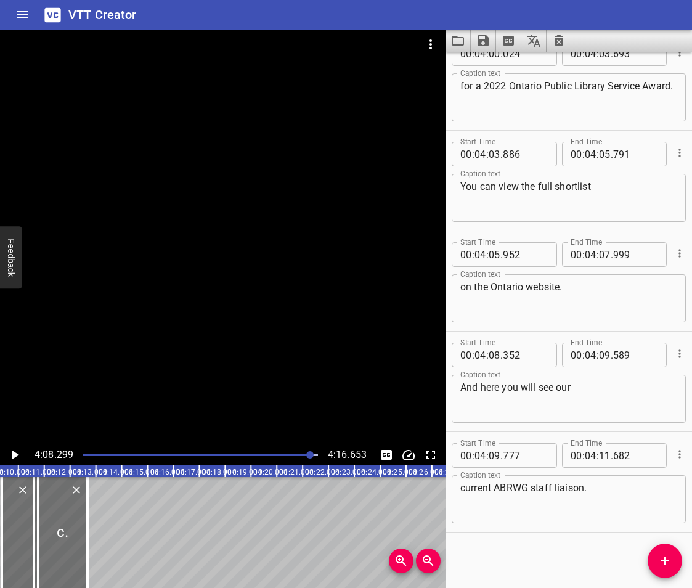
scroll to position [0, 6145]
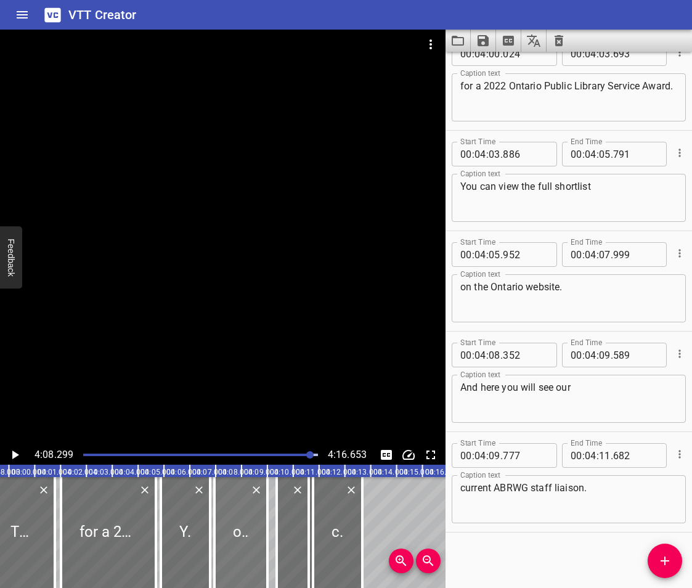
click at [244, 543] on div at bounding box center [241, 532] width 53 height 111
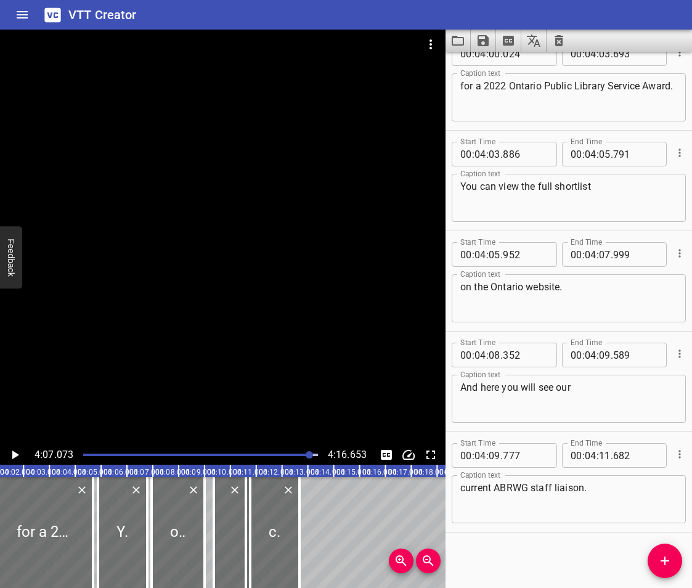
scroll to position [0, 6389]
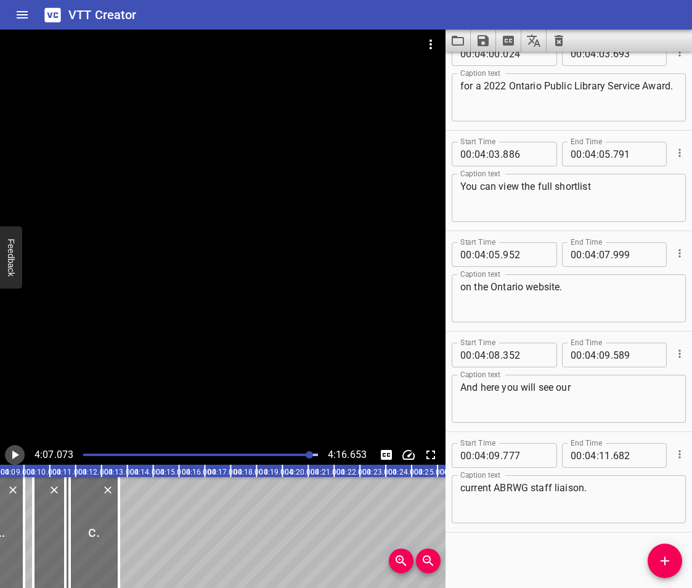
click at [10, 452] on icon "Play/Pause" at bounding box center [14, 455] width 15 height 15
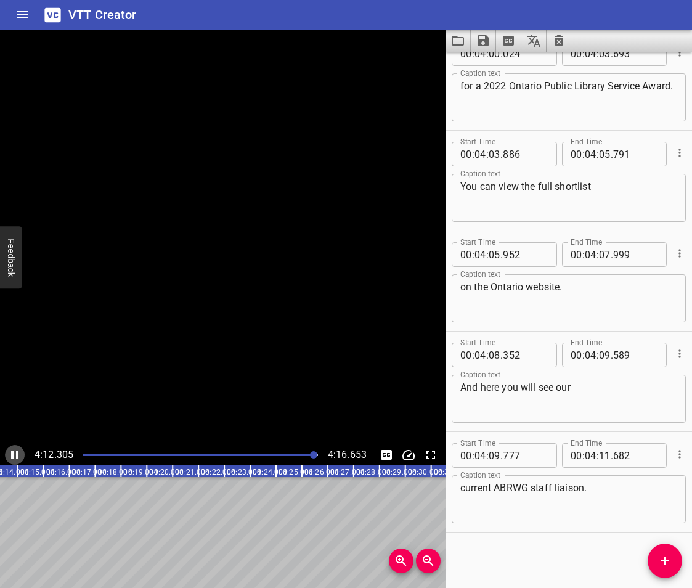
click at [10, 452] on icon "Play/Pause" at bounding box center [14, 455] width 15 height 15
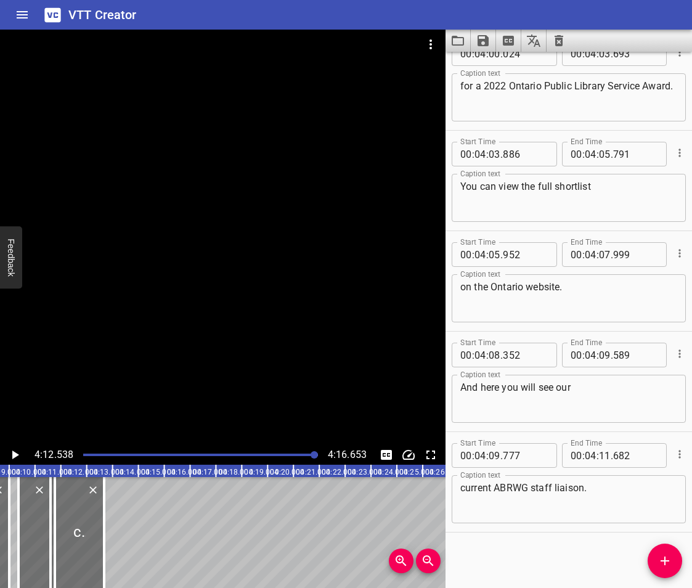
scroll to position [0, 6381]
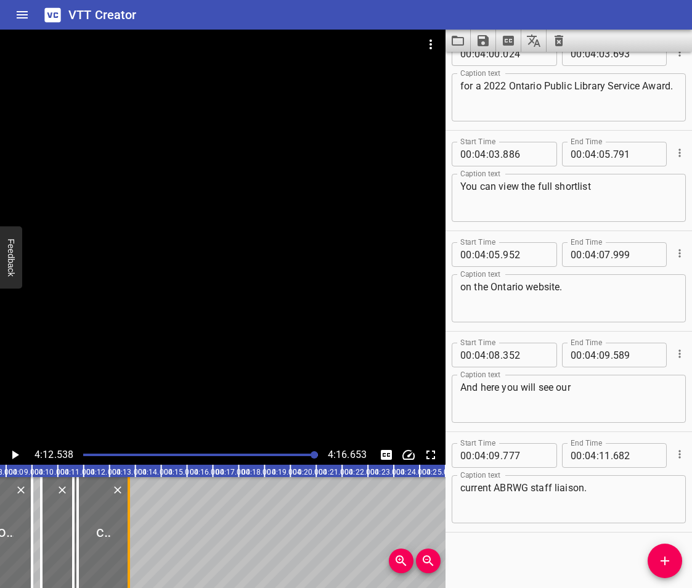
click at [129, 559] on div at bounding box center [129, 532] width 2 height 111
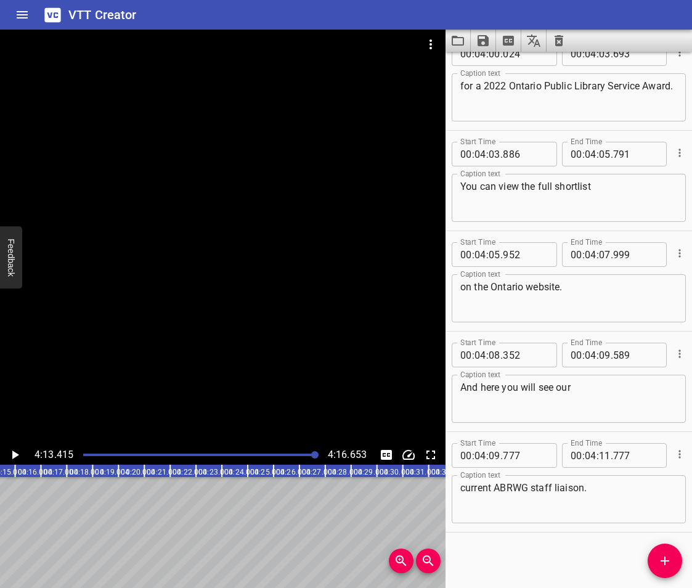
scroll to position [0, 6498]
click at [644, 562] on div "Start Time 00 : 00 : 00 . 000 Start Time End Time 00 : 00 : 03 . 144 End Time C…" at bounding box center [569, 320] width 247 height 536
click at [655, 557] on span "Add Cue" at bounding box center [665, 561] width 35 height 15
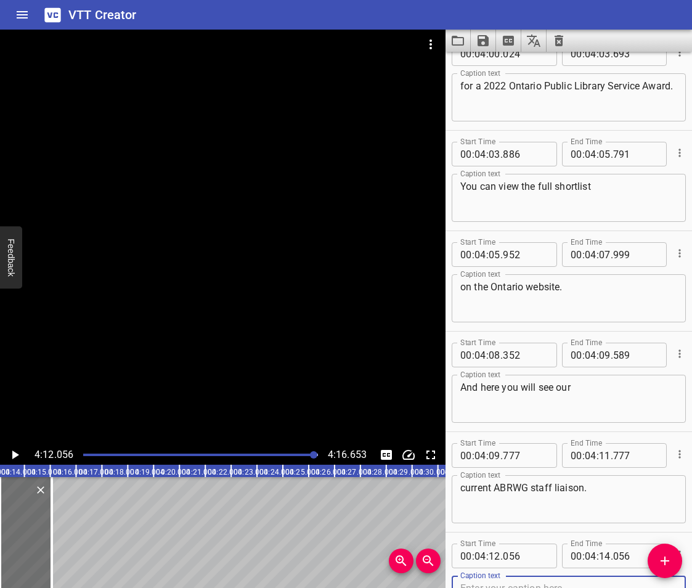
scroll to position [6763, 0]
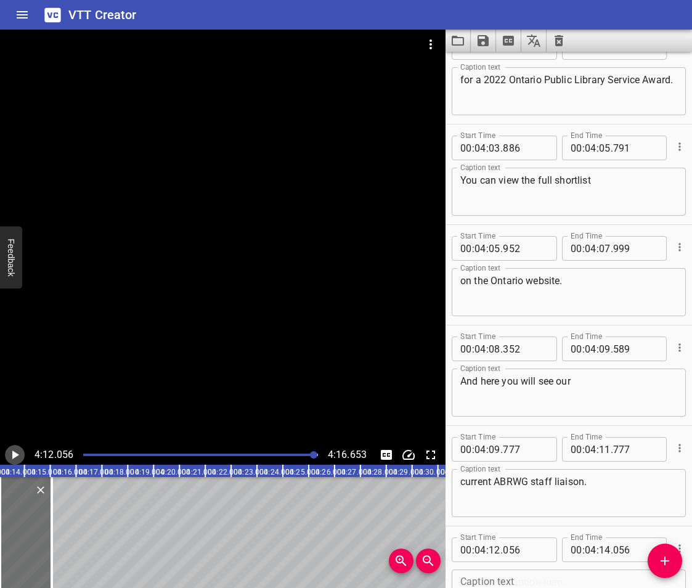
click at [15, 449] on icon "Play/Pause" at bounding box center [14, 455] width 15 height 15
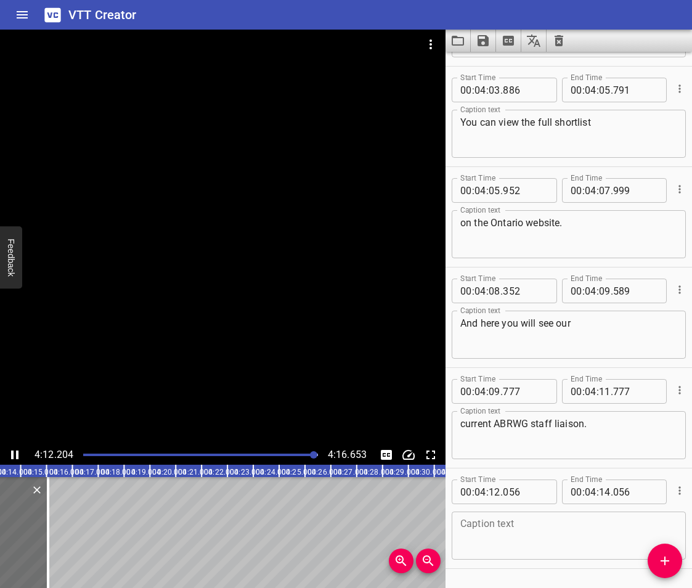
scroll to position [6857, 0]
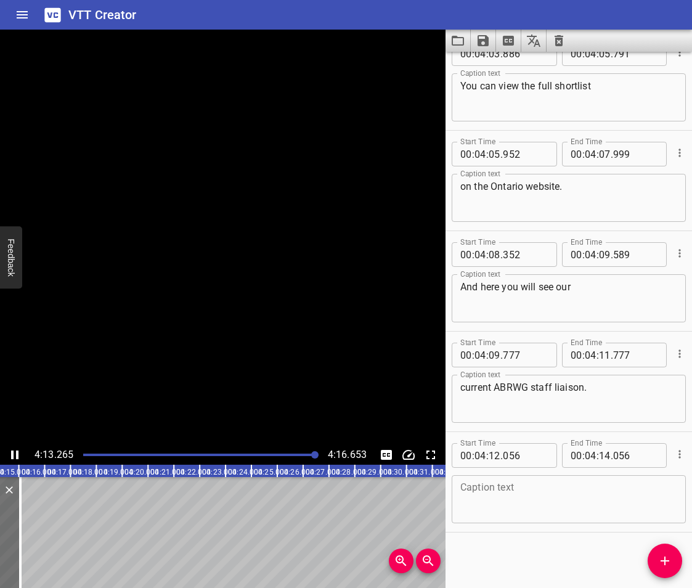
click at [15, 449] on icon "Play/Pause" at bounding box center [14, 455] width 15 height 15
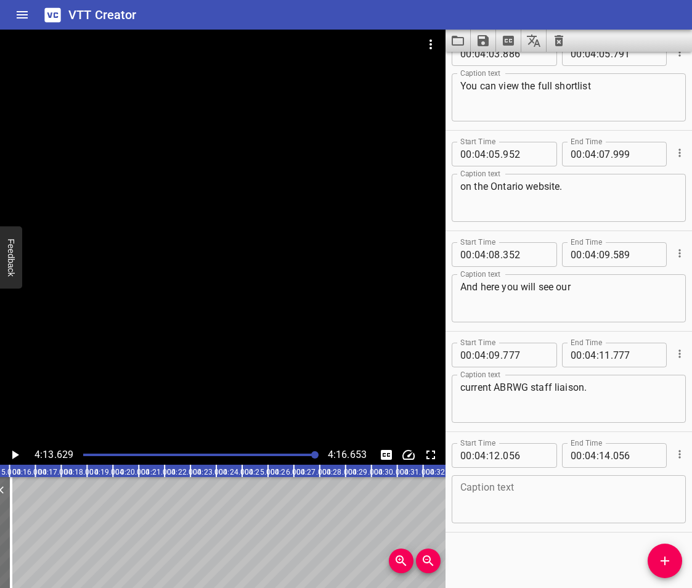
click at [494, 493] on textarea at bounding box center [569, 499] width 217 height 35
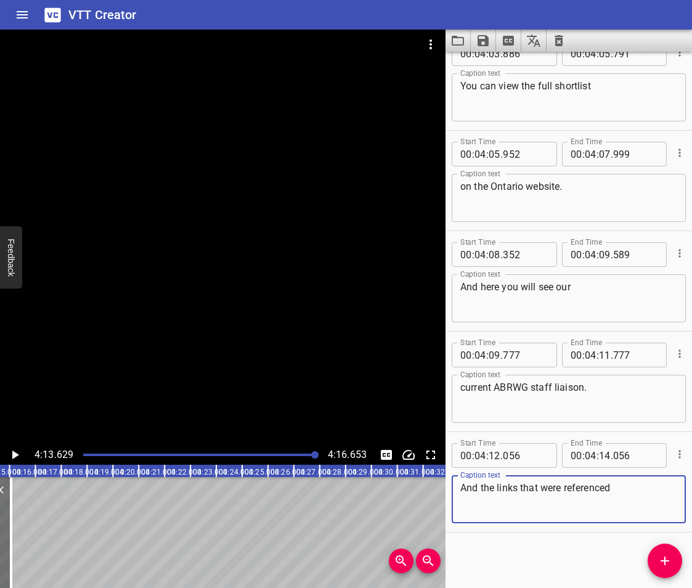
click at [17, 456] on icon "Play/Pause" at bounding box center [14, 455] width 15 height 15
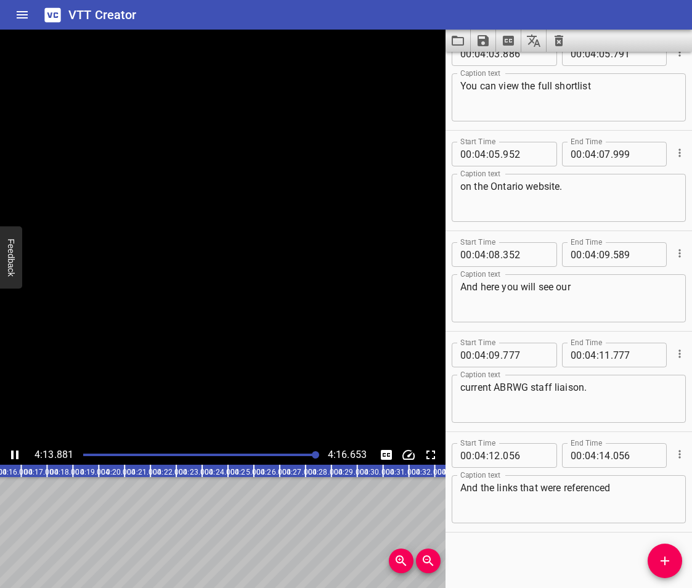
click at [17, 456] on icon "Play/Pause" at bounding box center [14, 455] width 7 height 9
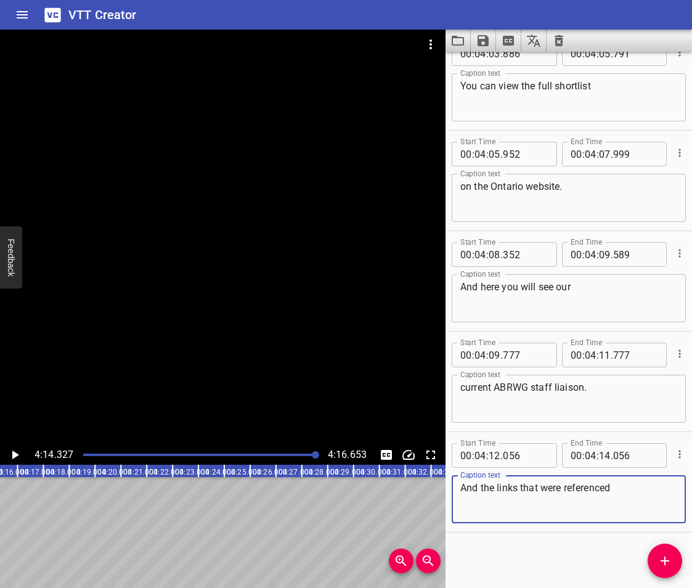
click at [624, 487] on textarea "And the links that were referenced" at bounding box center [569, 499] width 217 height 35
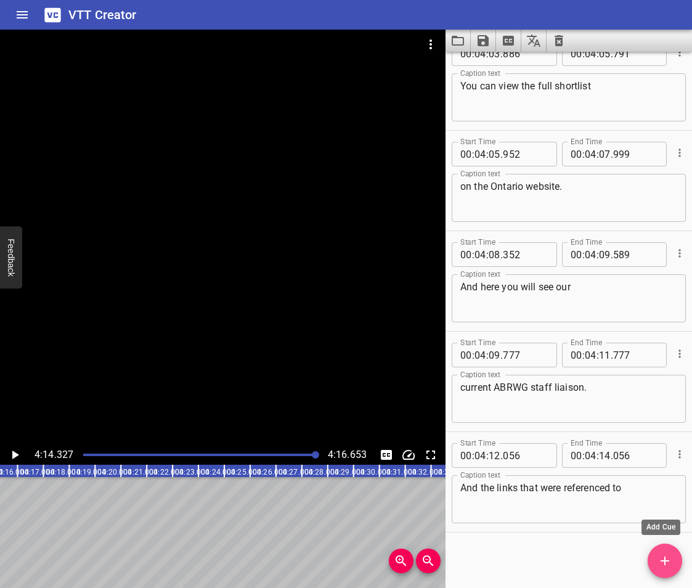
click at [654, 555] on span "Add Cue" at bounding box center [665, 561] width 35 height 15
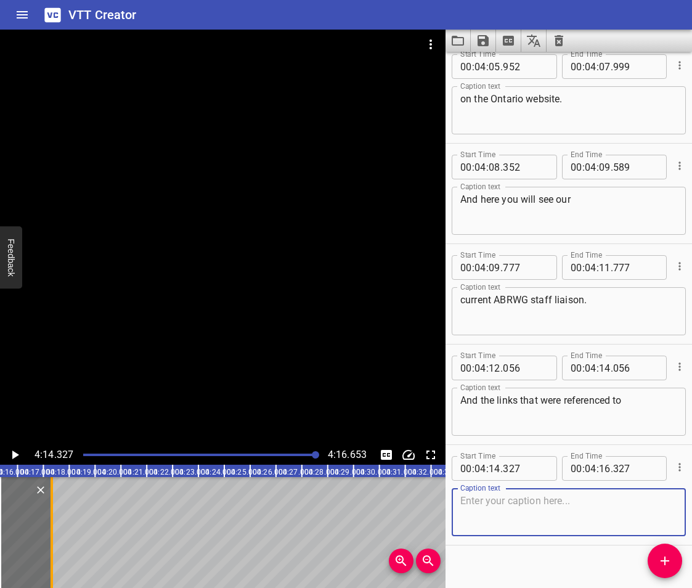
scroll to position [6958, 0]
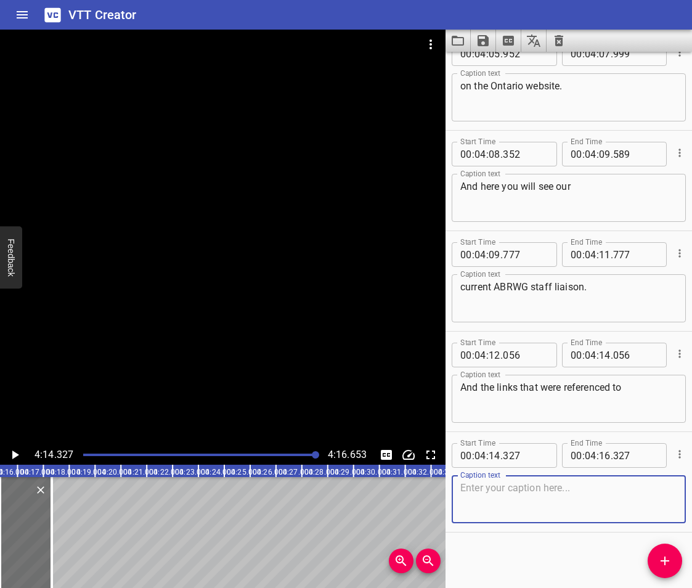
click at [17, 452] on icon "Play/Pause" at bounding box center [14, 455] width 15 height 15
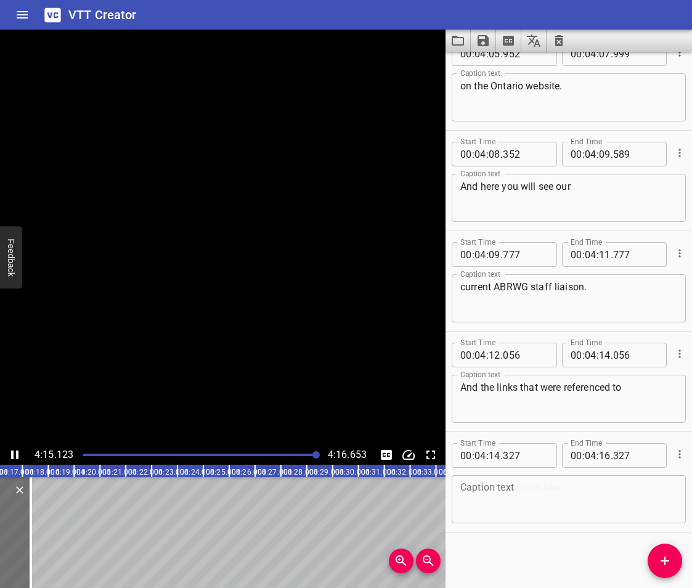
click at [17, 452] on icon "Play/Pause" at bounding box center [14, 455] width 7 height 9
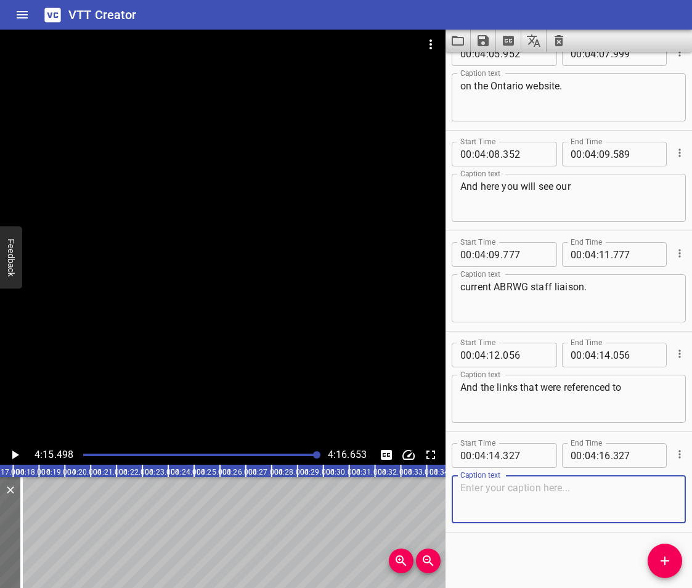
click at [487, 486] on textarea at bounding box center [569, 499] width 217 height 35
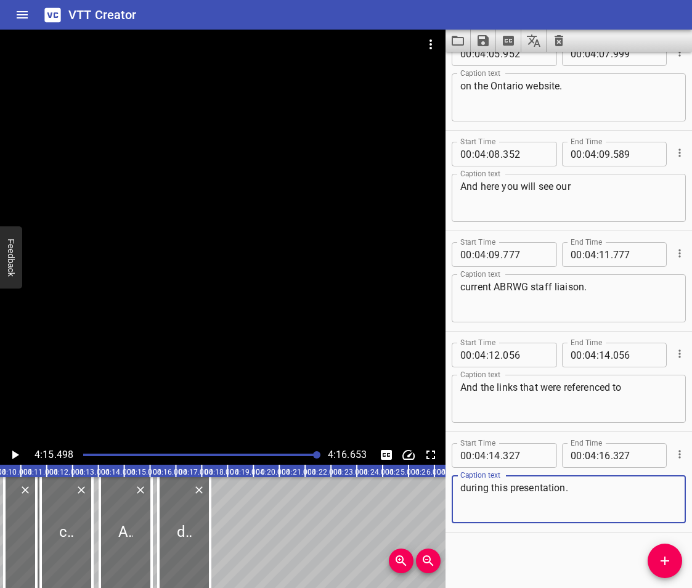
scroll to position [0, 6383]
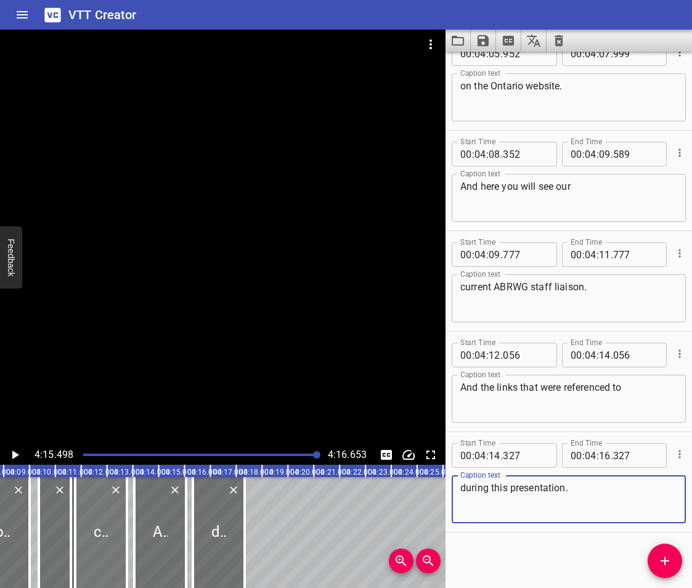
click at [90, 534] on div at bounding box center [101, 532] width 52 height 111
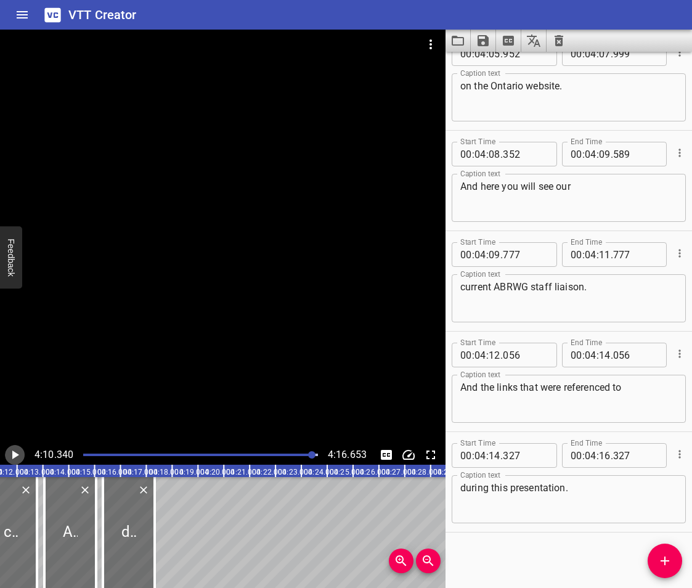
click at [15, 451] on icon "Play/Pause" at bounding box center [14, 455] width 15 height 15
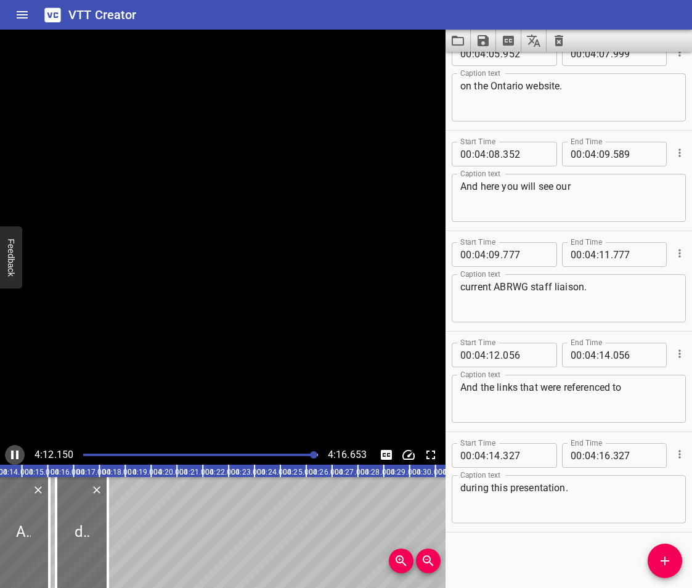
click at [15, 451] on icon "Play/Pause" at bounding box center [14, 455] width 15 height 15
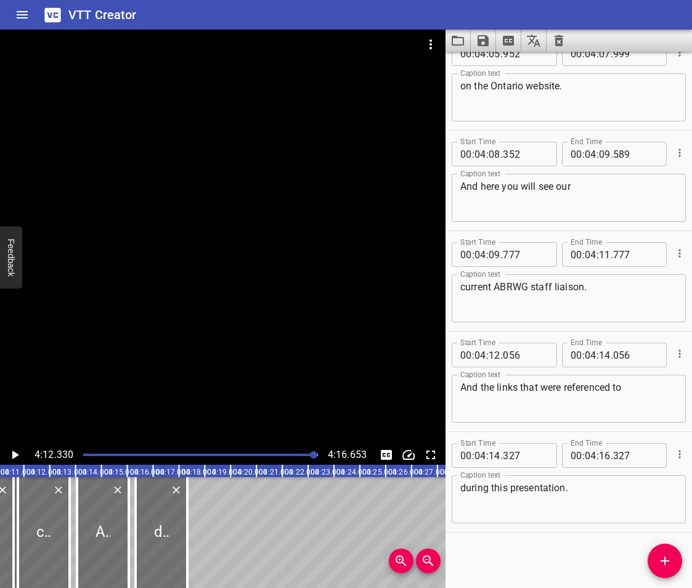
scroll to position [0, 6418]
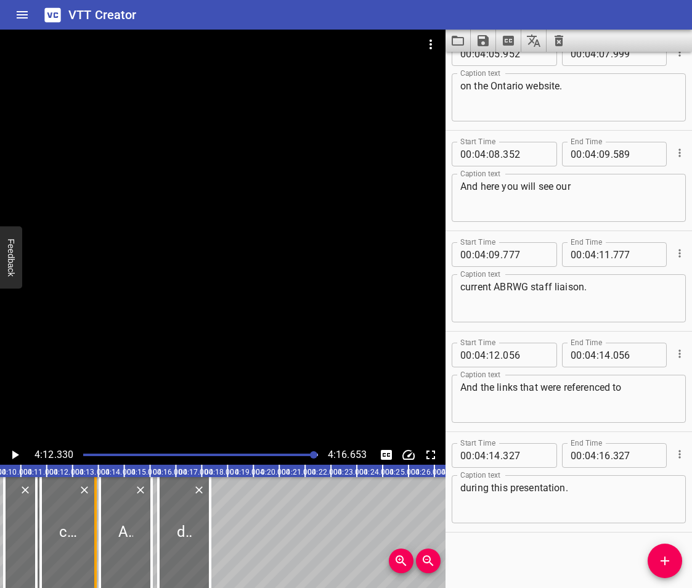
click at [93, 552] on div at bounding box center [95, 532] width 12 height 111
click at [83, 531] on div at bounding box center [68, 532] width 55 height 111
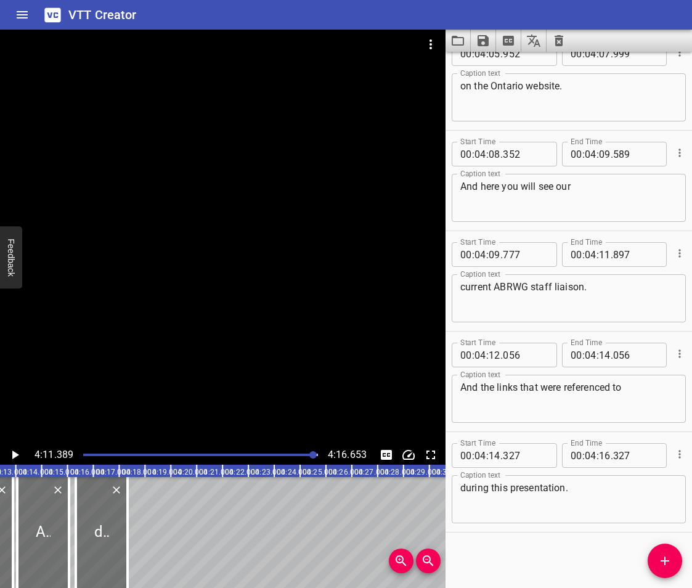
click at [11, 454] on icon "Play/Pause" at bounding box center [14, 455] width 15 height 15
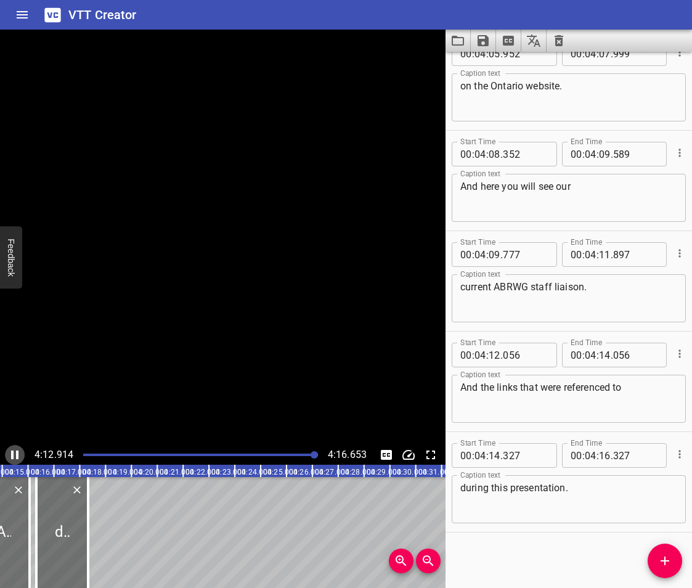
click at [11, 454] on icon "Play/Pause" at bounding box center [14, 455] width 7 height 9
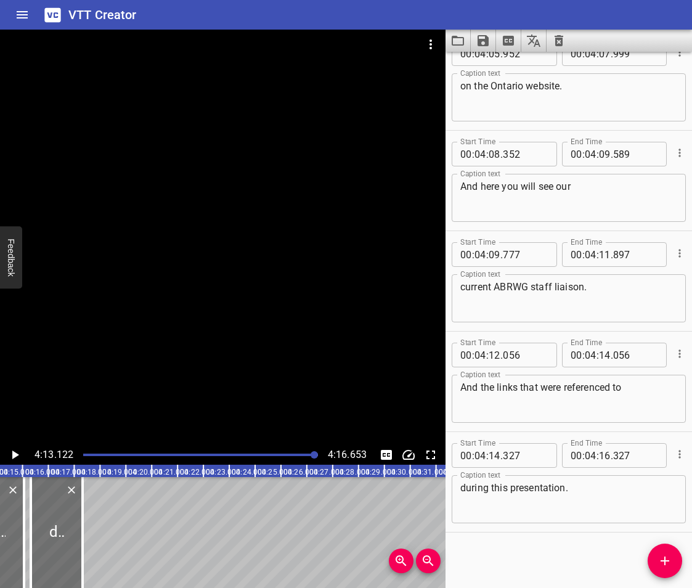
click at [11, 454] on icon "Play/Pause" at bounding box center [14, 455] width 15 height 15
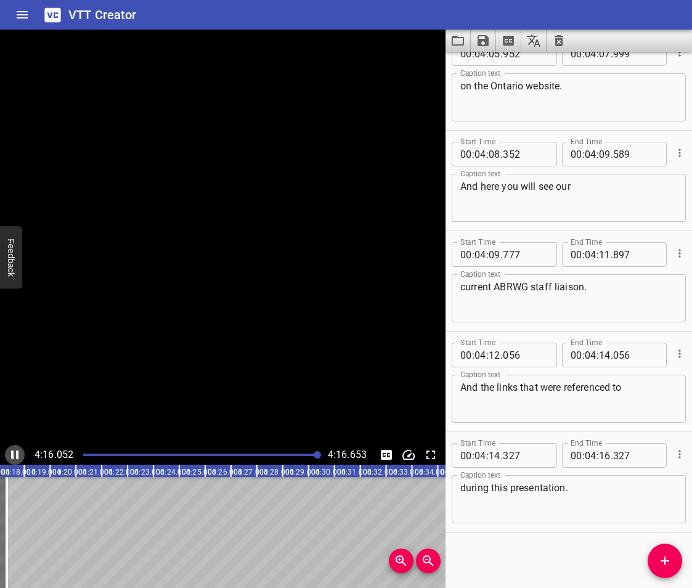
click at [11, 454] on icon "Play/Pause" at bounding box center [14, 455] width 7 height 9
click at [11, 454] on icon "Play/Pause" at bounding box center [14, 455] width 15 height 15
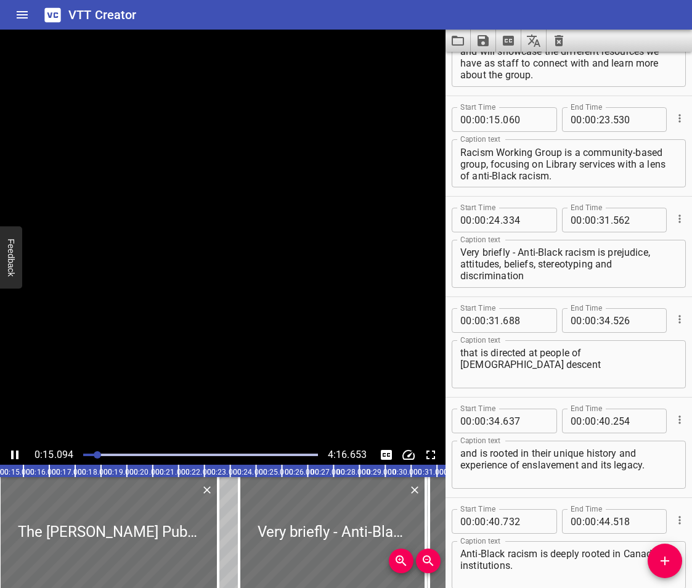
scroll to position [301, 0]
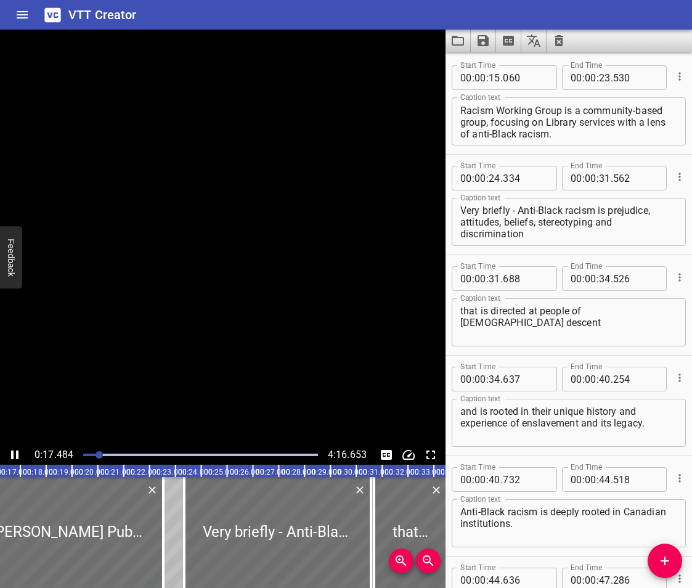
click at [5, 445] on button "Play/Pause" at bounding box center [15, 455] width 20 height 20
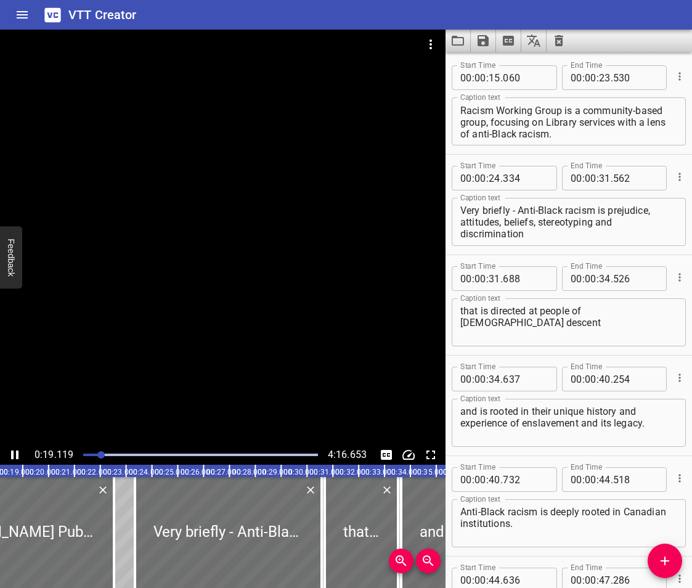
click at [19, 454] on icon "Play/Pause" at bounding box center [14, 455] width 15 height 15
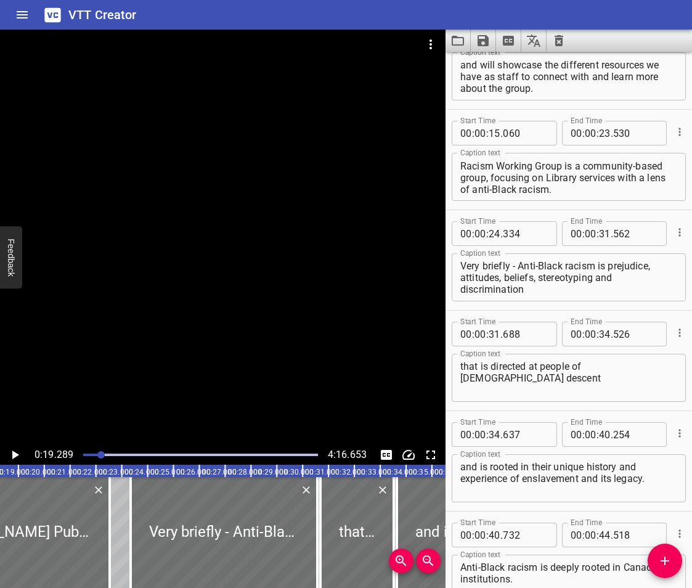
scroll to position [247, 0]
click at [626, 194] on div "The [PERSON_NAME] Public Library Anti-Black Racism Working Group is a community…" at bounding box center [569, 176] width 234 height 48
click at [621, 189] on textarea "The [PERSON_NAME] Public Library Anti-Black Racism Working Group is a community…" at bounding box center [569, 176] width 217 height 35
click at [664, 562] on icon "Add Cue" at bounding box center [665, 561] width 15 height 15
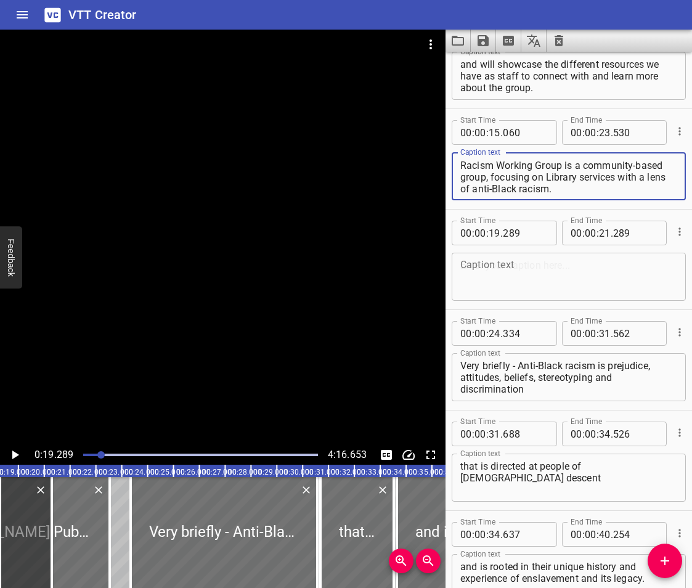
scroll to position [0, 0]
drag, startPoint x: 563, startPoint y: 166, endPoint x: 604, endPoint y: 173, distance: 40.6
click at [604, 173] on textarea "The [PERSON_NAME] Public Library Anti-Black Racism Working Group is a community…" at bounding box center [569, 176] width 217 height 35
click at [596, 190] on textarea "The [PERSON_NAME] Public Library Anti-Black Racism Working Group is a community…" at bounding box center [569, 176] width 217 height 35
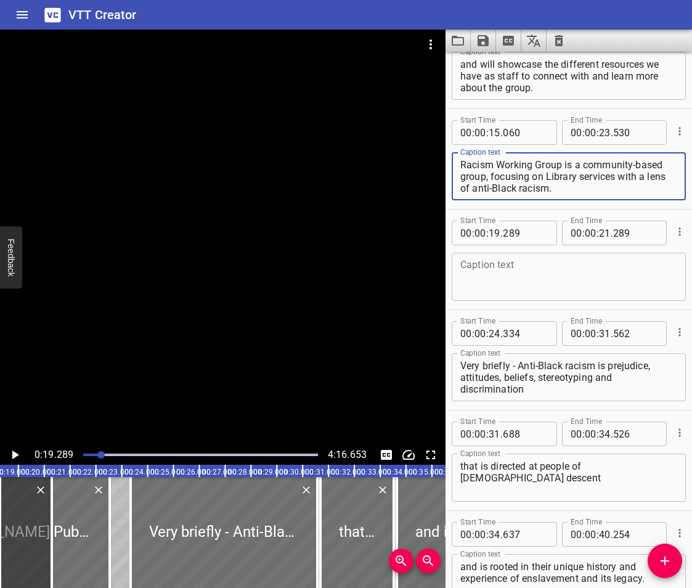
drag, startPoint x: 564, startPoint y: 174, endPoint x: 519, endPoint y: 178, distance: 45.2
click at [519, 178] on textarea "The [PERSON_NAME] Public Library Anti-Black Racism Working Group is a community…" at bounding box center [569, 176] width 217 height 35
click at [498, 272] on textarea at bounding box center [569, 277] width 217 height 35
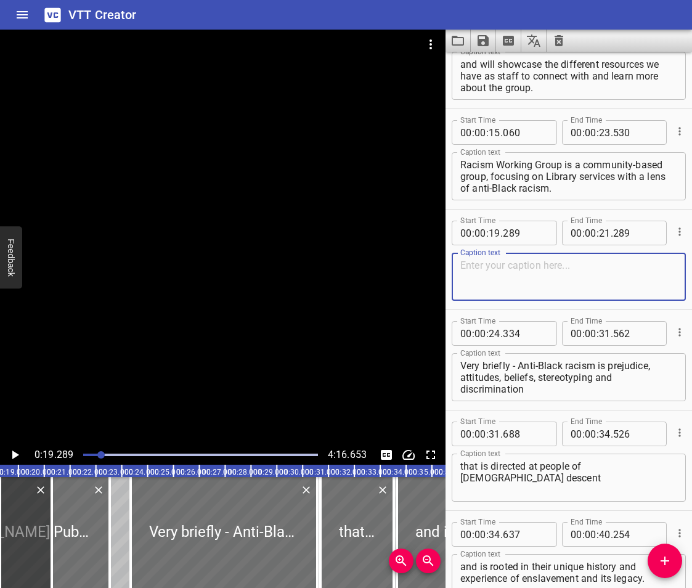
paste textarea "is a community-based group,"
click at [663, 567] on icon "Add Cue" at bounding box center [665, 561] width 15 height 15
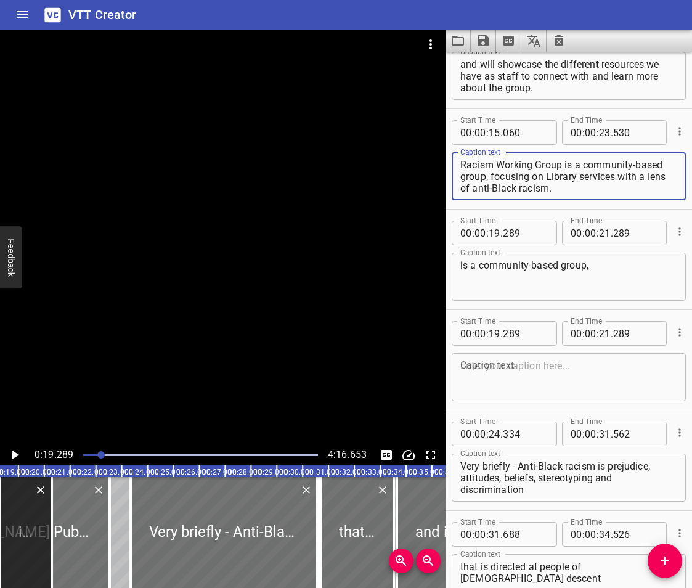
drag, startPoint x: 615, startPoint y: 191, endPoint x: 519, endPoint y: 180, distance: 96.8
click at [519, 180] on textarea "The [PERSON_NAME] Public Library Anti-Black Racism Working Group is a community…" at bounding box center [569, 176] width 217 height 35
click at [502, 377] on textarea at bounding box center [569, 377] width 217 height 35
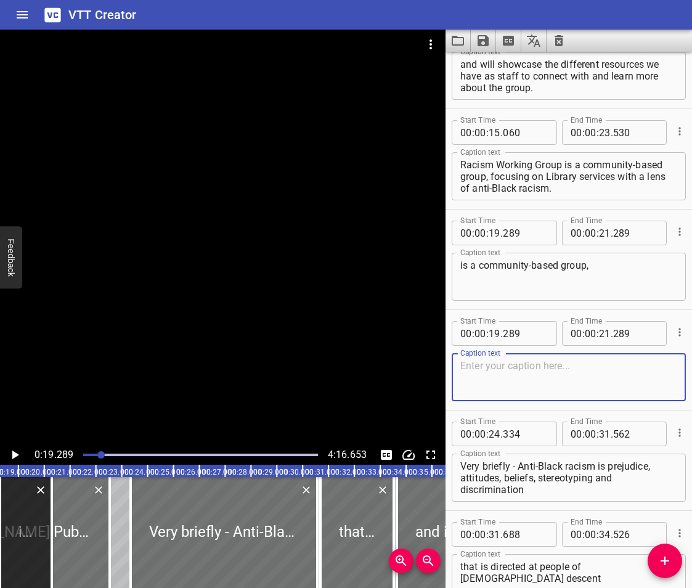
paste textarea "focusing on Library services with a lens of anti-Black racism."
click at [465, 364] on textarea "focusing on Library services with a lens of anti-Black racism." at bounding box center [569, 377] width 217 height 35
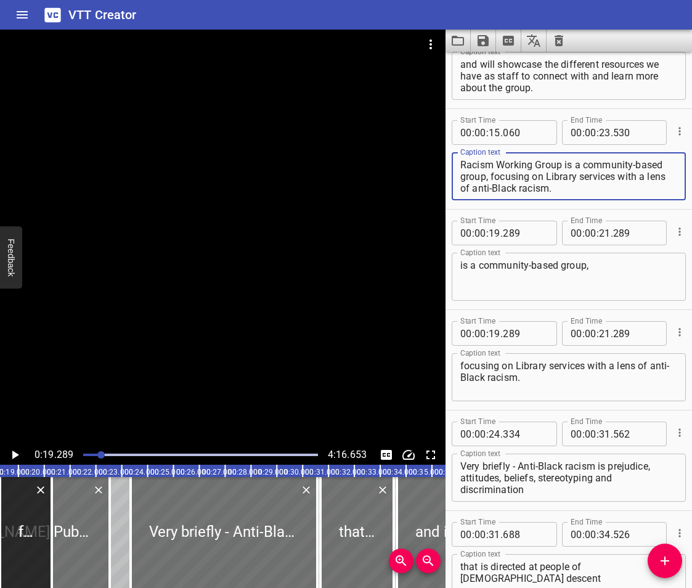
scroll to position [0, 0]
drag, startPoint x: 608, startPoint y: 188, endPoint x: 566, endPoint y: 181, distance: 42.5
click at [566, 181] on textarea "The [PERSON_NAME] Public Library Anti-Black Racism Working Group is a community…" at bounding box center [569, 176] width 217 height 35
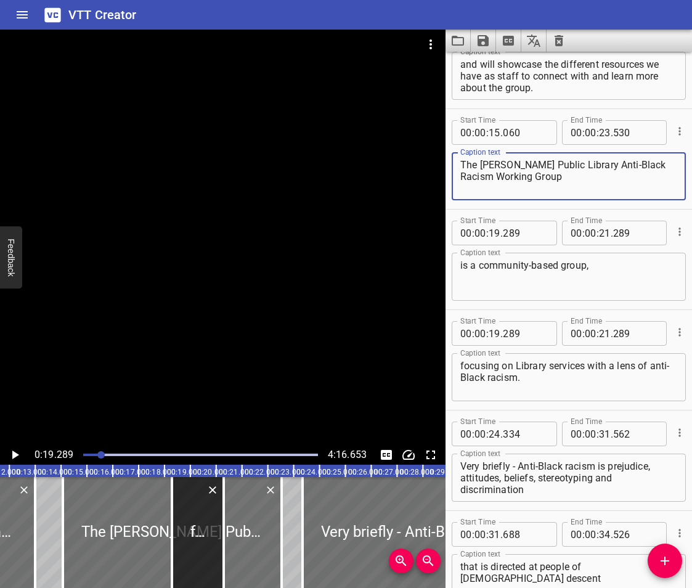
scroll to position [0, 338]
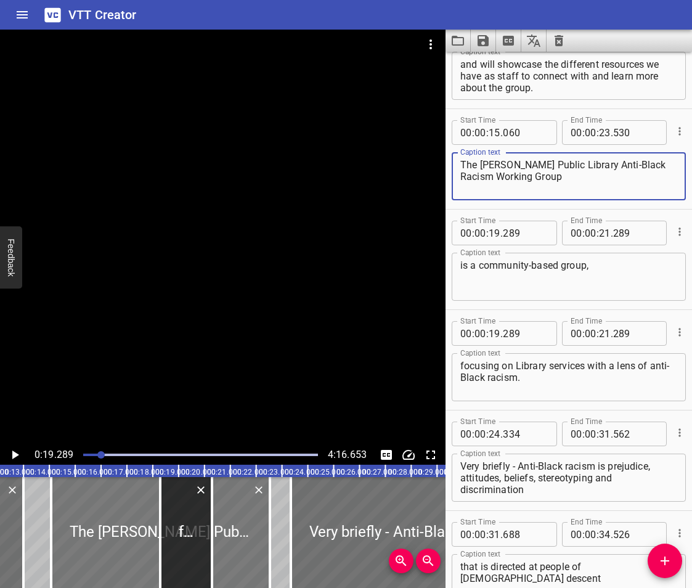
click at [81, 520] on div at bounding box center [160, 532] width 219 height 111
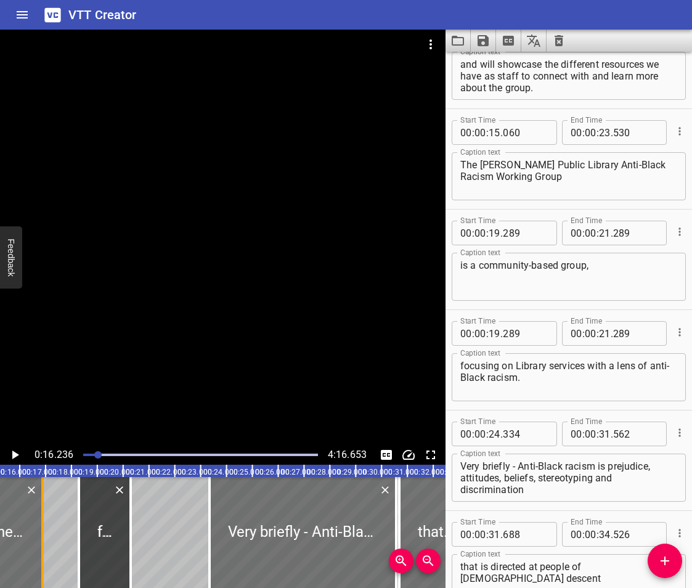
drag, startPoint x: 189, startPoint y: 541, endPoint x: 43, endPoint y: 564, distance: 147.4
click at [43, 564] on div at bounding box center [42, 532] width 2 height 111
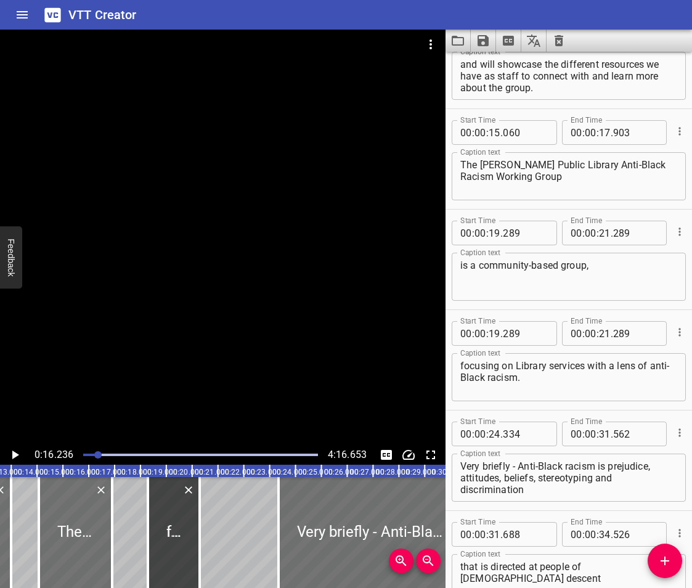
scroll to position [0, 282]
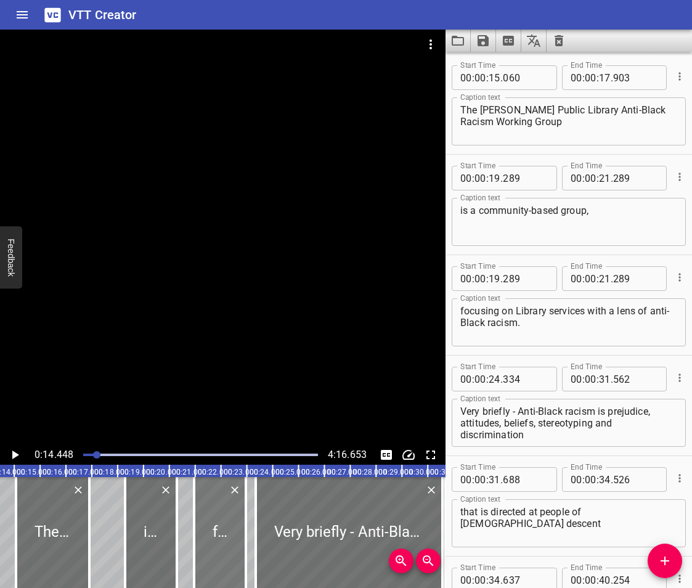
drag, startPoint x: 142, startPoint y: 531, endPoint x: 211, endPoint y: 539, distance: 69.6
click at [211, 539] on div at bounding box center [220, 532] width 52 height 111
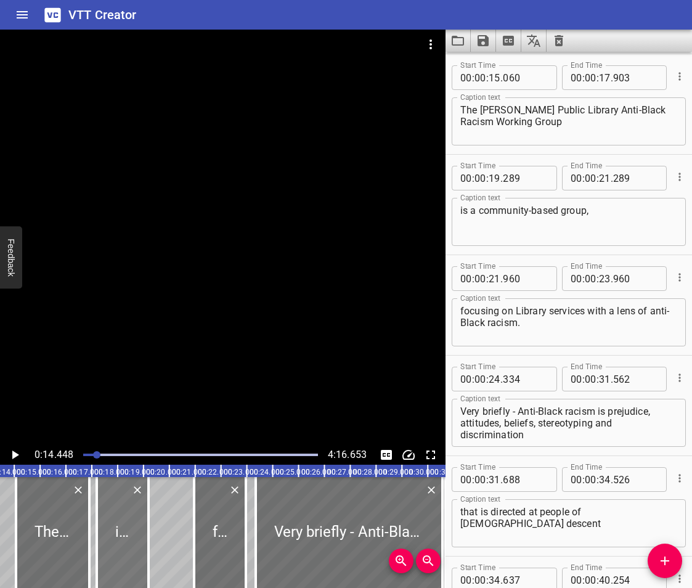
drag, startPoint x: 137, startPoint y: 534, endPoint x: 112, endPoint y: 547, distance: 28.4
click at [112, 547] on div at bounding box center [123, 532] width 52 height 111
drag, startPoint x: 150, startPoint y: 550, endPoint x: 161, endPoint y: 551, distance: 10.6
click at [161, 551] on div at bounding box center [161, 532] width 2 height 111
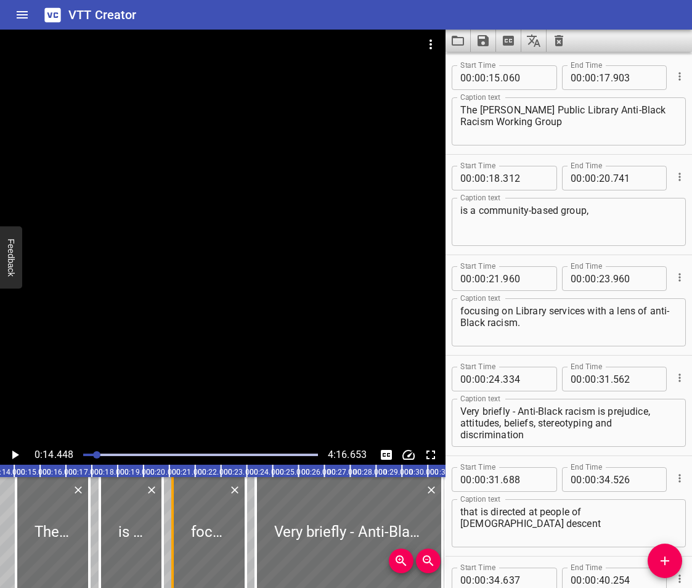
drag, startPoint x: 198, startPoint y: 544, endPoint x: 176, endPoint y: 553, distance: 23.2
click at [176, 553] on div at bounding box center [172, 532] width 12 height 111
drag, startPoint x: 235, startPoint y: 553, endPoint x: 226, endPoint y: 557, distance: 9.6
click at [226, 557] on div at bounding box center [229, 532] width 12 height 111
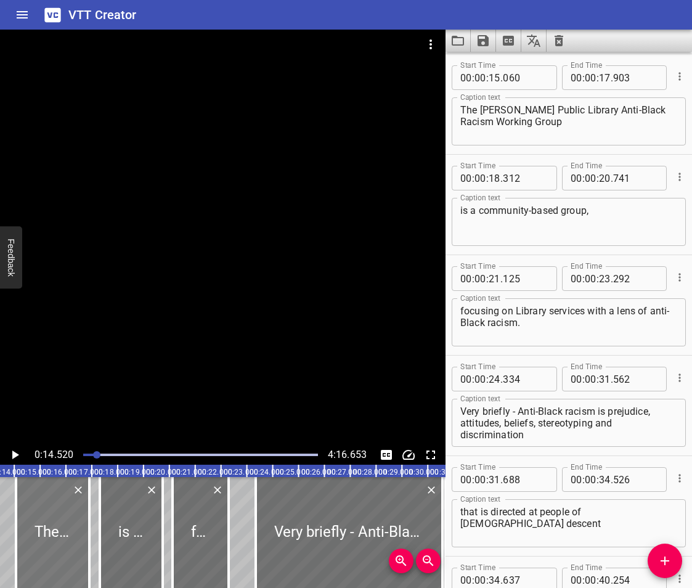
scroll to position [0, 375]
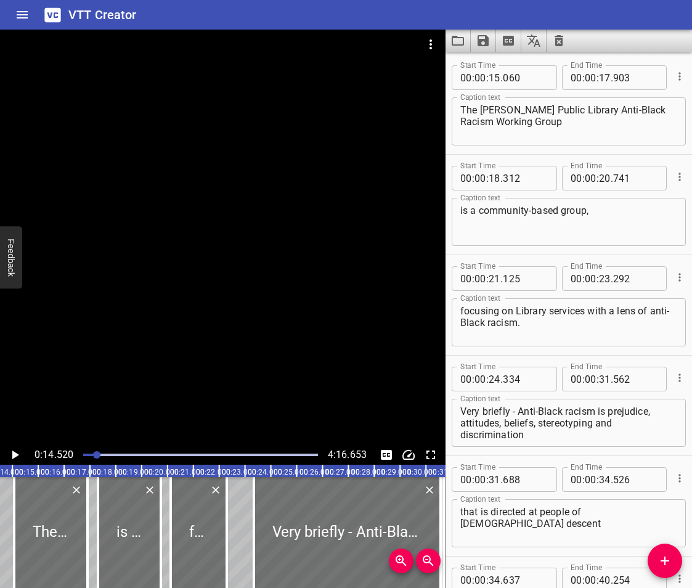
click at [14, 454] on icon "Play/Pause" at bounding box center [15, 455] width 7 height 9
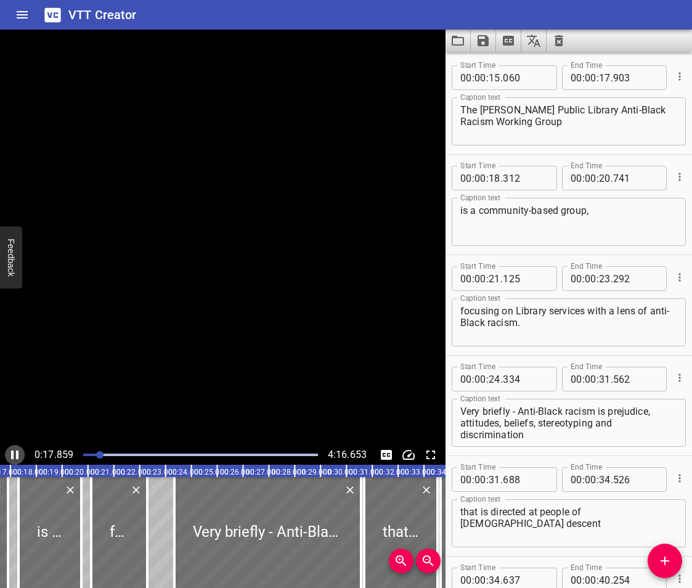
click at [14, 454] on icon "Play/Pause" at bounding box center [14, 455] width 15 height 15
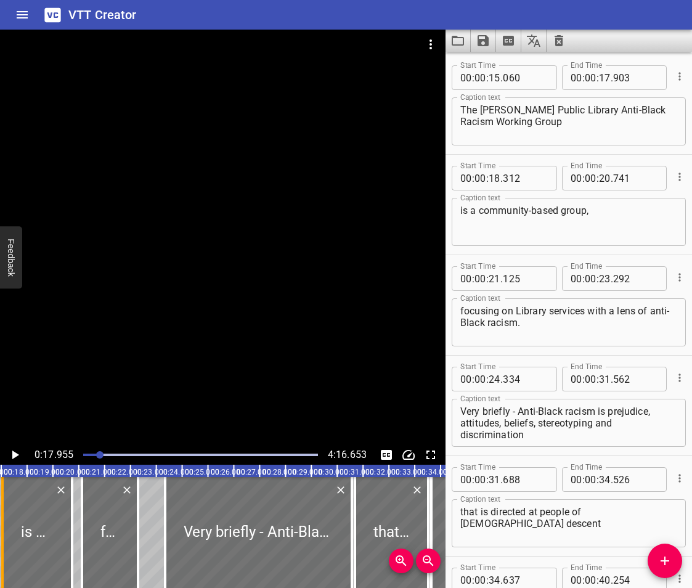
drag, startPoint x: 12, startPoint y: 548, endPoint x: 5, endPoint y: 557, distance: 11.5
click at [5, 557] on div at bounding box center [2, 532] width 12 height 111
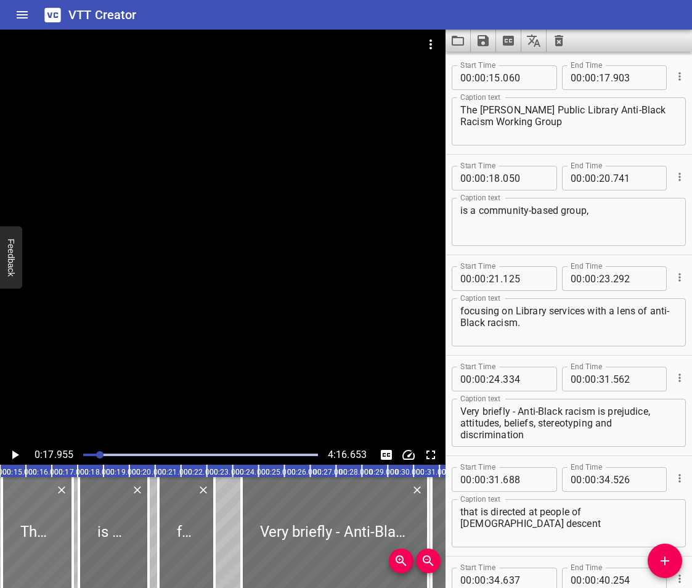
scroll to position [0, 340]
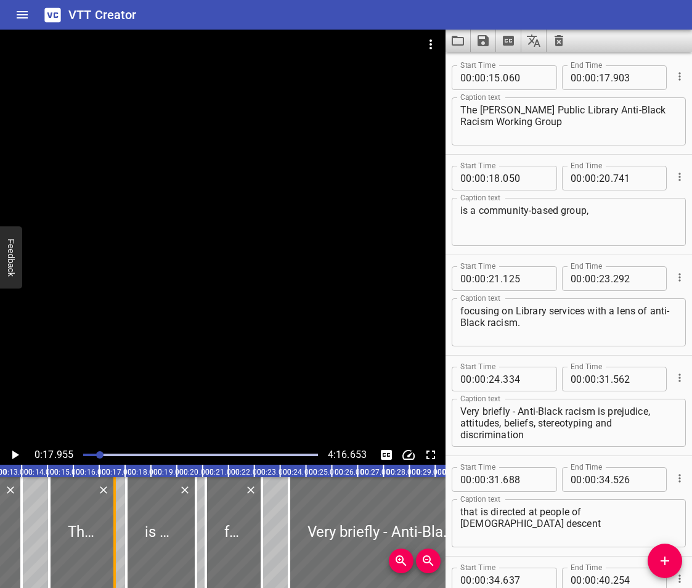
drag, startPoint x: 6, startPoint y: 557, endPoint x: 110, endPoint y: 549, distance: 105.1
click at [110, 549] on div at bounding box center [115, 532] width 12 height 111
drag, startPoint x: 125, startPoint y: 547, endPoint x: 117, endPoint y: 551, distance: 9.1
click at [117, 551] on div at bounding box center [118, 532] width 2 height 111
click at [63, 525] on div at bounding box center [81, 532] width 65 height 111
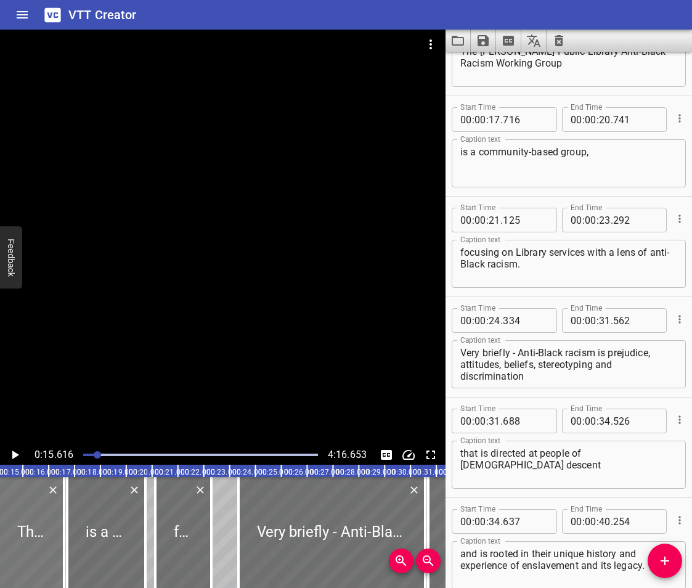
scroll to position [0, 404]
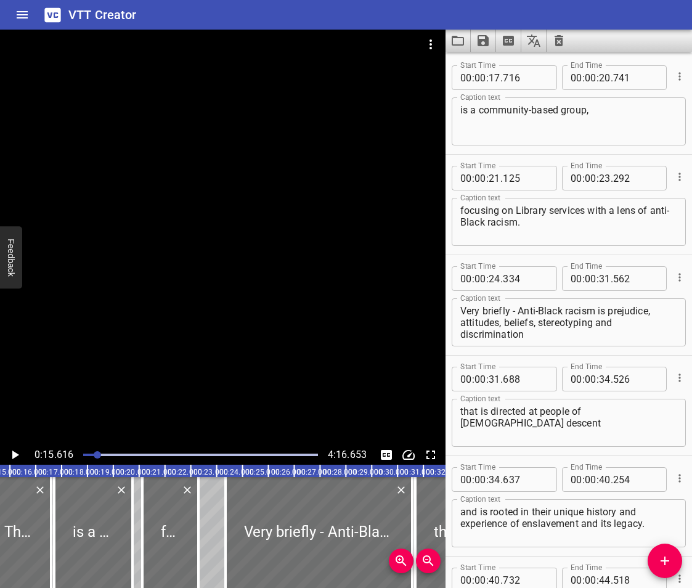
click at [14, 457] on icon "Play/Pause" at bounding box center [15, 455] width 7 height 9
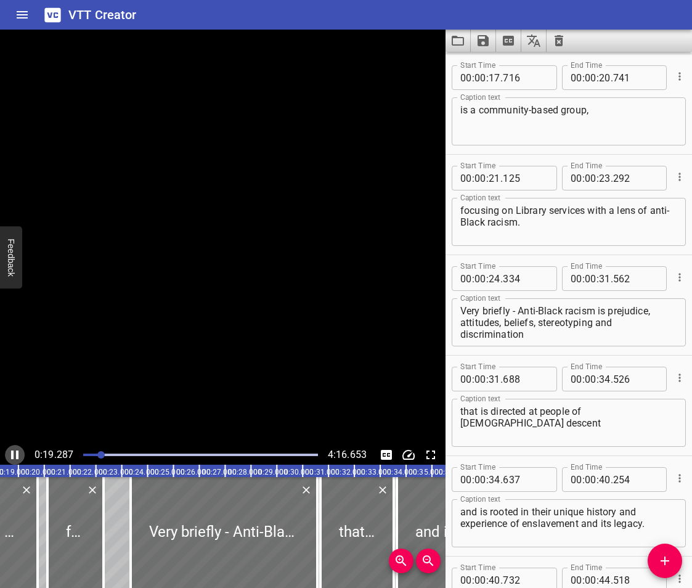
click at [14, 457] on icon "Play/Pause" at bounding box center [14, 455] width 7 height 9
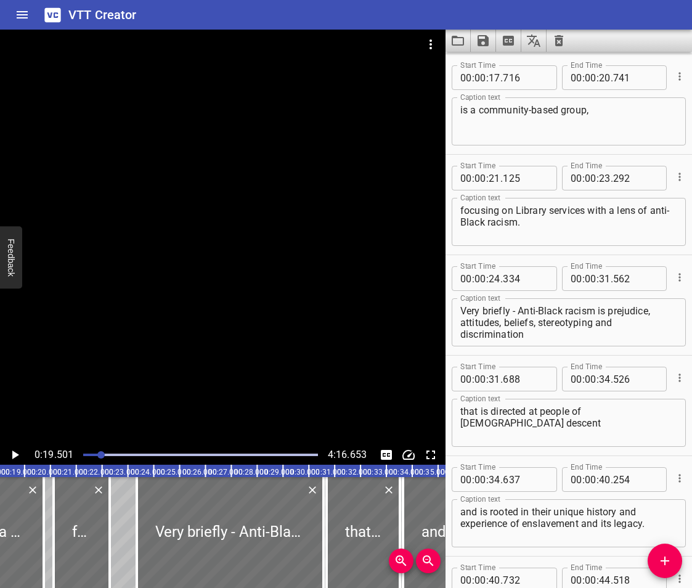
scroll to position [0, 481]
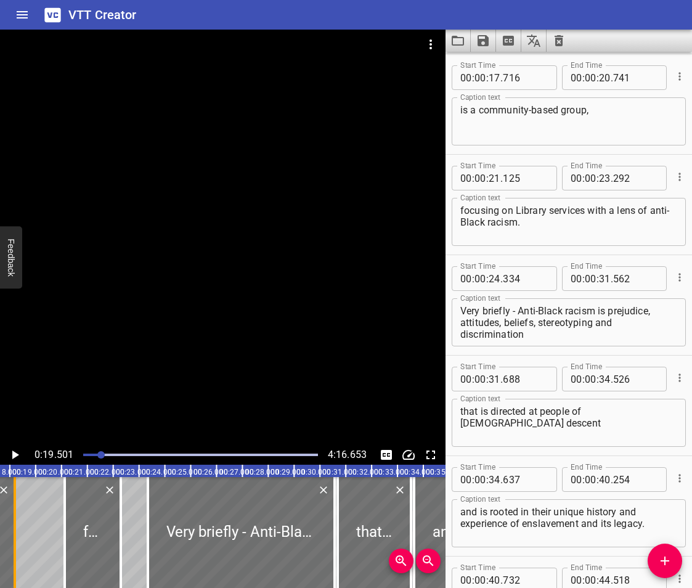
drag, startPoint x: 52, startPoint y: 563, endPoint x: 12, endPoint y: 570, distance: 40.6
click at [12, 570] on div at bounding box center [15, 532] width 12 height 111
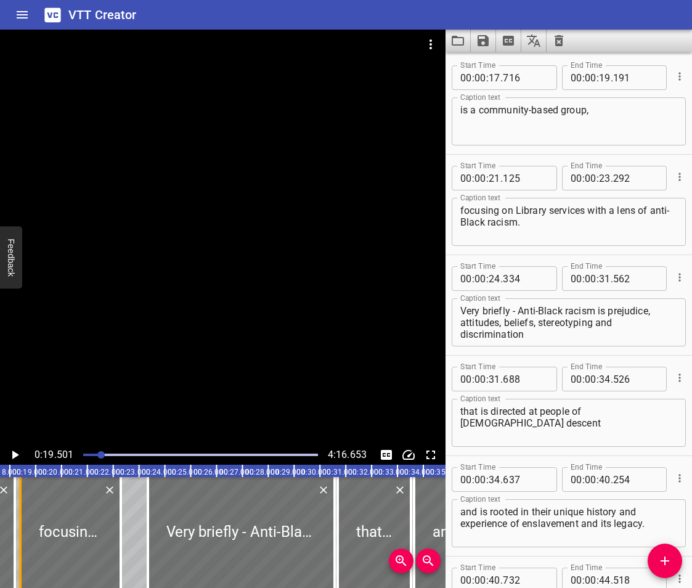
drag, startPoint x: 67, startPoint y: 557, endPoint x: 22, endPoint y: 572, distance: 46.8
click at [22, 572] on div at bounding box center [20, 532] width 12 height 111
click at [9, 454] on icon "Play/Pause" at bounding box center [14, 455] width 15 height 15
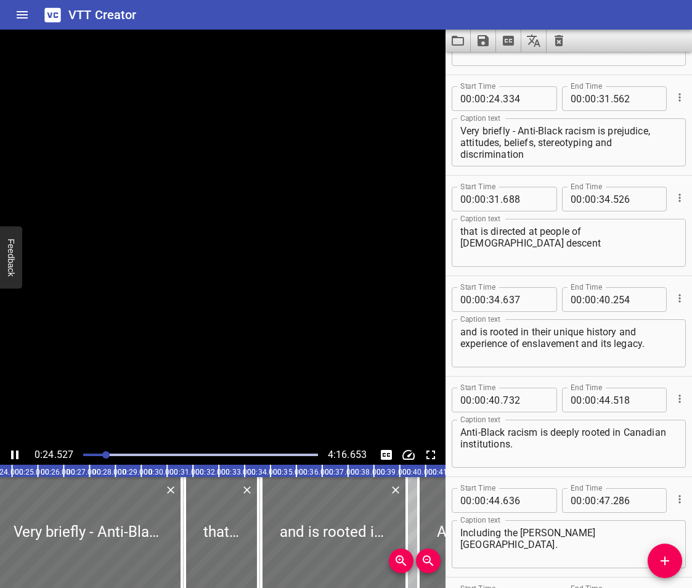
scroll to position [603, 0]
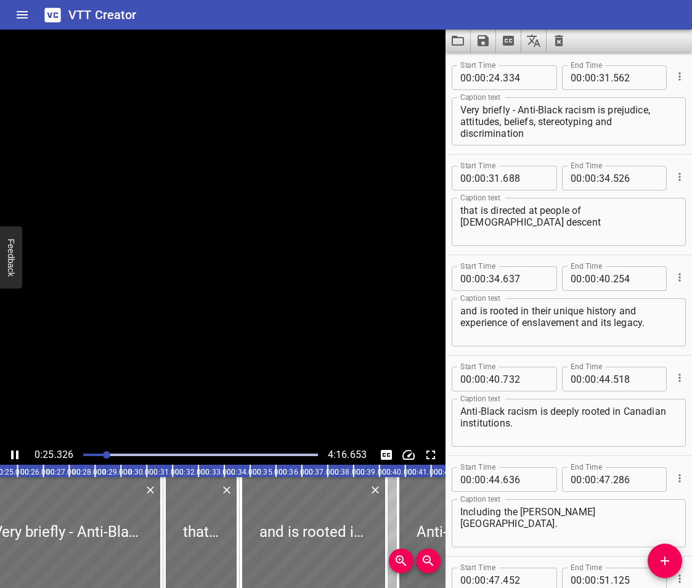
click at [9, 454] on icon "Play/Pause" at bounding box center [14, 455] width 15 height 15
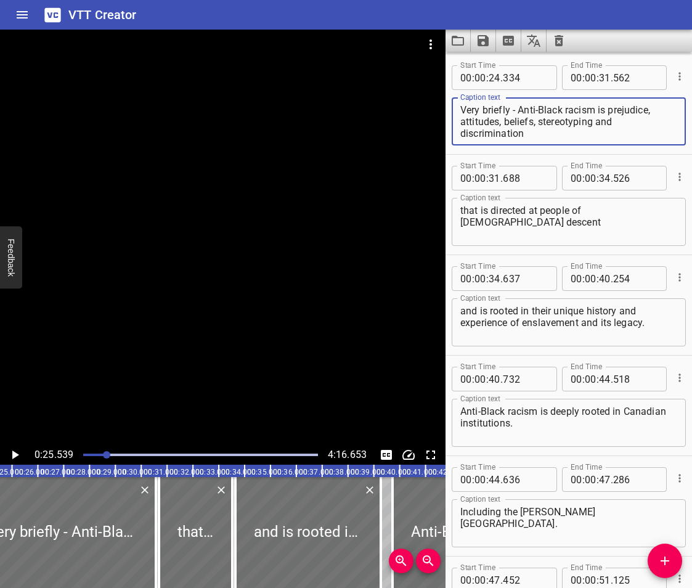
click at [607, 128] on textarea "Very briefly - Anti-Black racism is prejudice, attitudes, beliefs, stereotyping…" at bounding box center [569, 121] width 217 height 35
click at [664, 560] on icon "Add Cue" at bounding box center [665, 561] width 15 height 15
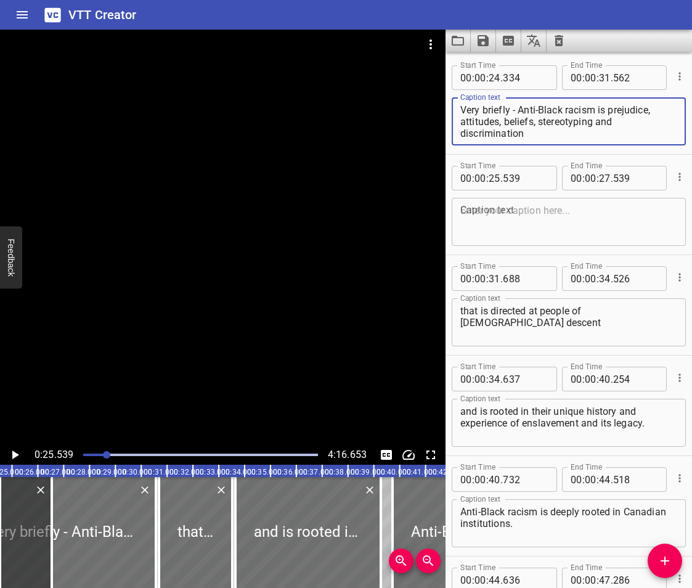
drag, startPoint x: 517, startPoint y: 110, endPoint x: 536, endPoint y: 120, distance: 22.1
click at [536, 120] on textarea "Very briefly - Anti-Black racism is prejudice, attitudes, beliefs, stereotyping…" at bounding box center [569, 121] width 217 height 35
click at [528, 227] on textarea at bounding box center [569, 222] width 217 height 35
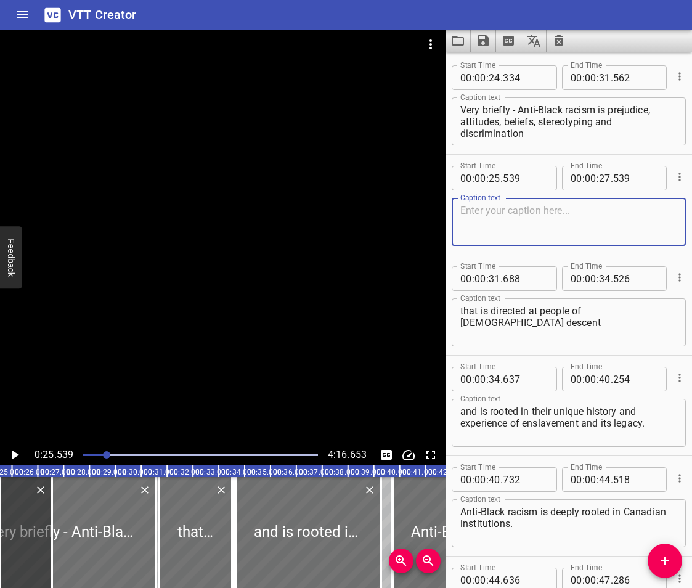
paste textarea "Anti-Black racism is prejudice, attitudes, beliefs,"
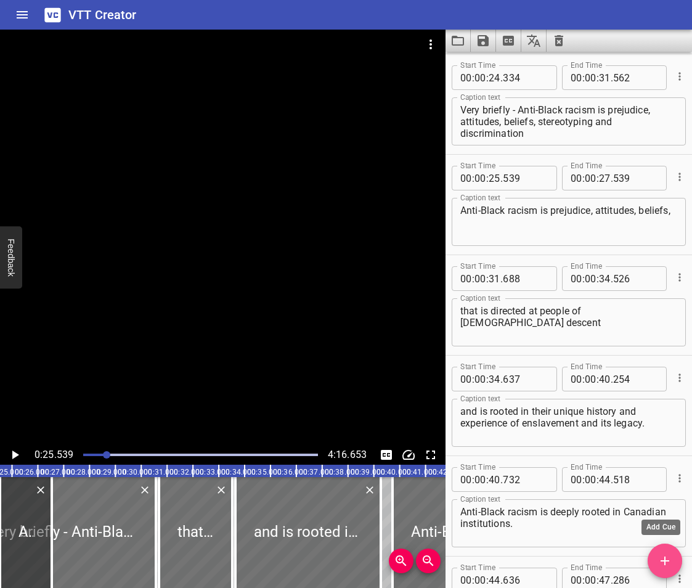
click at [655, 561] on span "Add Cue" at bounding box center [665, 561] width 35 height 15
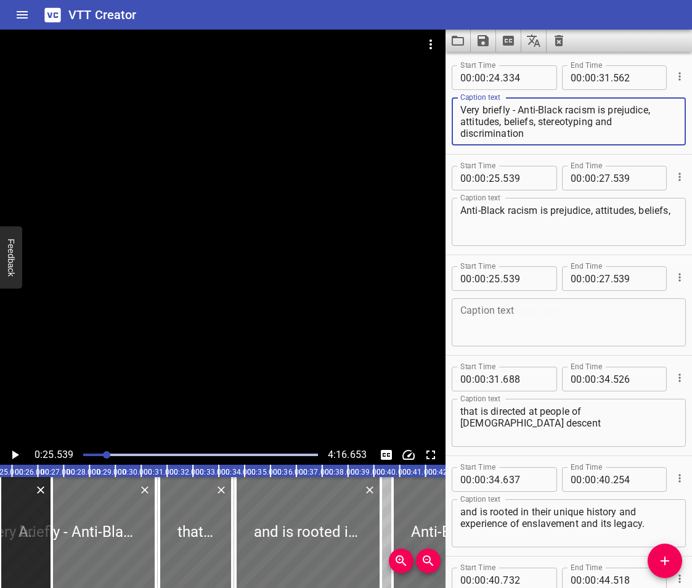
drag, startPoint x: 533, startPoint y: 136, endPoint x: 538, endPoint y: 124, distance: 13.3
click at [538, 124] on textarea "Very briefly - Anti-Black racism is prejudice, attitudes, beliefs, stereotyping…" at bounding box center [569, 121] width 217 height 35
click at [496, 314] on textarea at bounding box center [569, 322] width 217 height 35
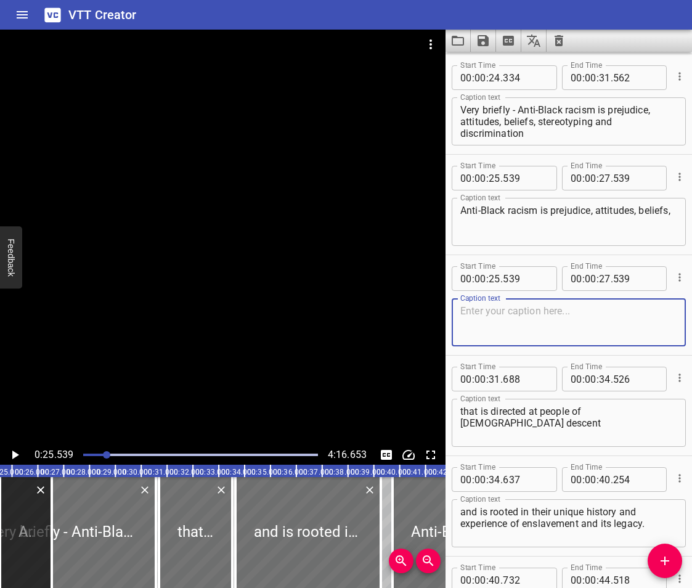
paste textarea "stereotyping and discrimination"
drag, startPoint x: 544, startPoint y: 139, endPoint x: 510, endPoint y: 109, distance: 45.8
click at [510, 109] on div "Very briefly - Anti-Black racism is prejudice, attitudes, beliefs, stereotyping…" at bounding box center [569, 121] width 234 height 48
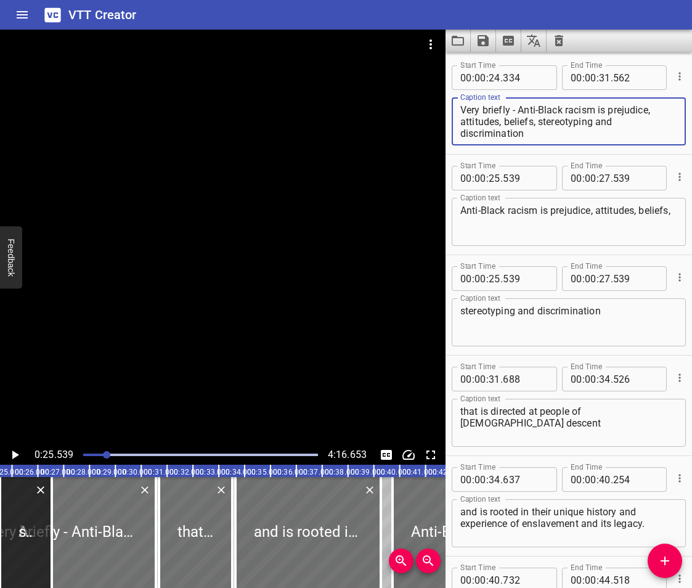
click at [526, 130] on textarea "Very briefly - Anti-Black racism is prejudice, attitudes, beliefs, stereotyping…" at bounding box center [569, 121] width 217 height 35
drag, startPoint x: 526, startPoint y: 136, endPoint x: 513, endPoint y: 107, distance: 32.6
click at [514, 107] on textarea "Very briefly - Anti-Black racism is prejudice, attitudes, beliefs, stereotyping…" at bounding box center [569, 121] width 217 height 35
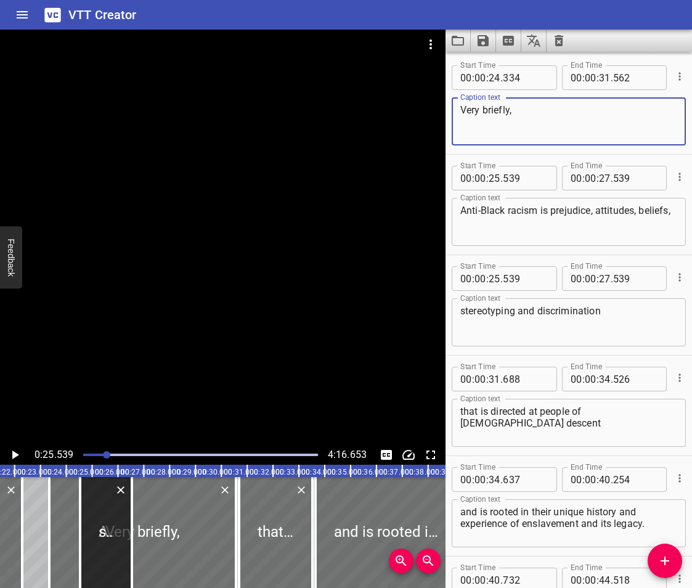
scroll to position [0, 568]
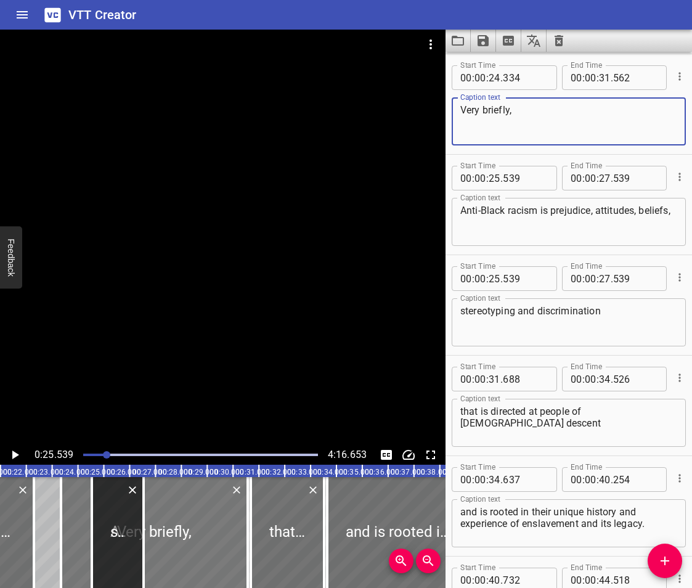
click at [73, 524] on div at bounding box center [154, 532] width 187 height 111
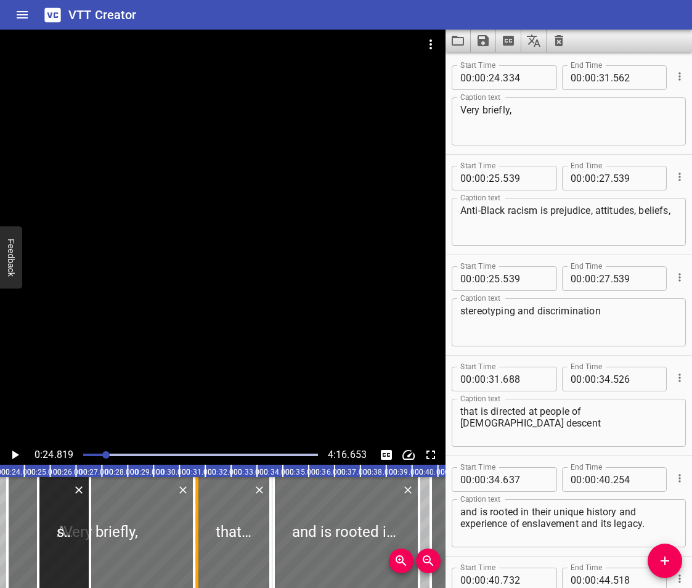
scroll to position [0, 642]
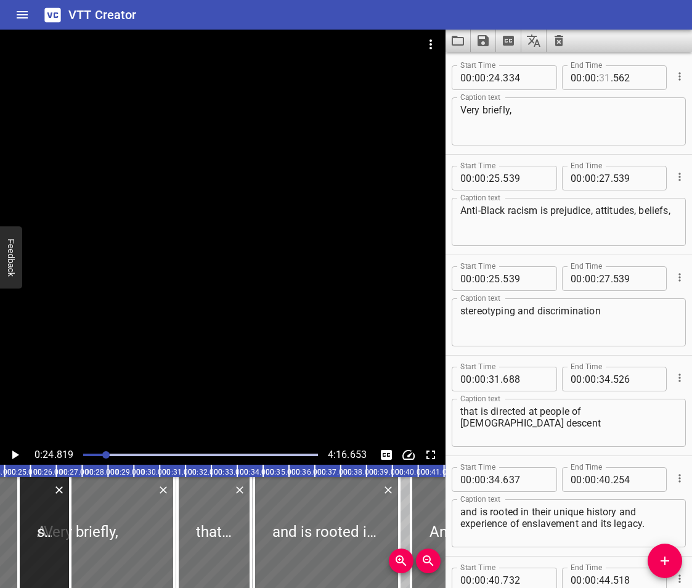
click at [604, 78] on input "number" at bounding box center [605, 77] width 12 height 25
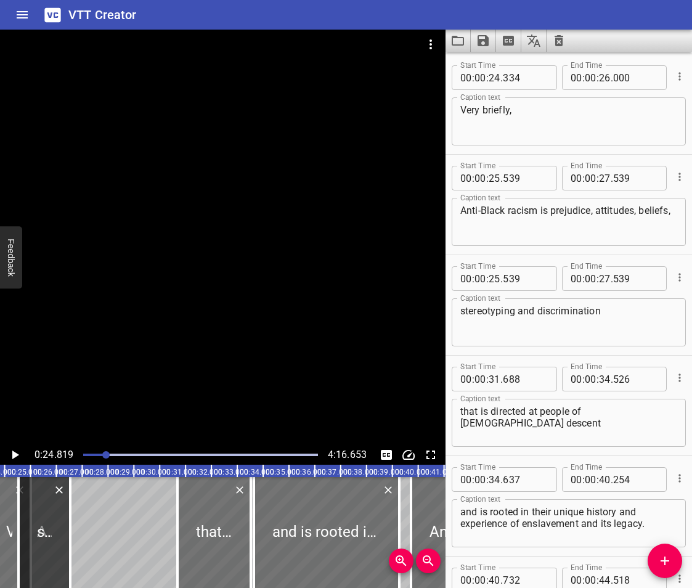
scroll to position [0, 504]
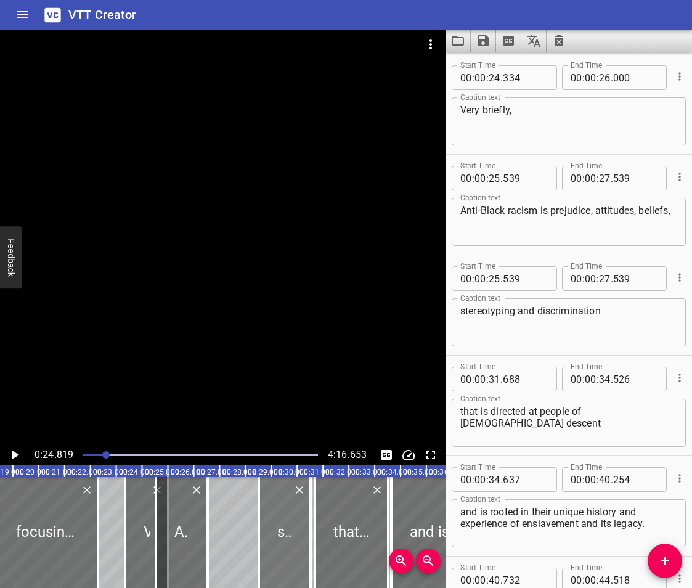
drag, startPoint x: 181, startPoint y: 544, endPoint x: 284, endPoint y: 550, distance: 103.1
click at [284, 550] on div at bounding box center [285, 532] width 52 height 111
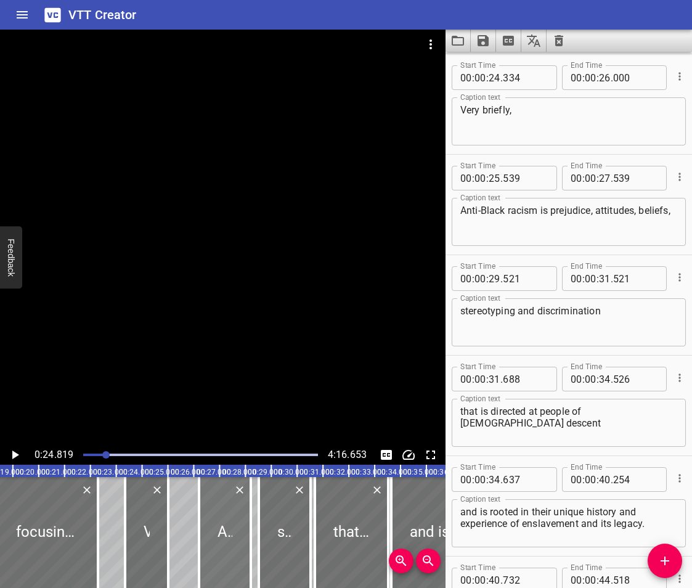
drag, startPoint x: 190, startPoint y: 543, endPoint x: 233, endPoint y: 550, distance: 43.7
click at [233, 550] on div at bounding box center [225, 532] width 52 height 111
drag, startPoint x: 166, startPoint y: 546, endPoint x: 155, endPoint y: 553, distance: 13.0
click at [155, 553] on div at bounding box center [155, 532] width 2 height 111
click at [153, 557] on div at bounding box center [153, 532] width 2 height 111
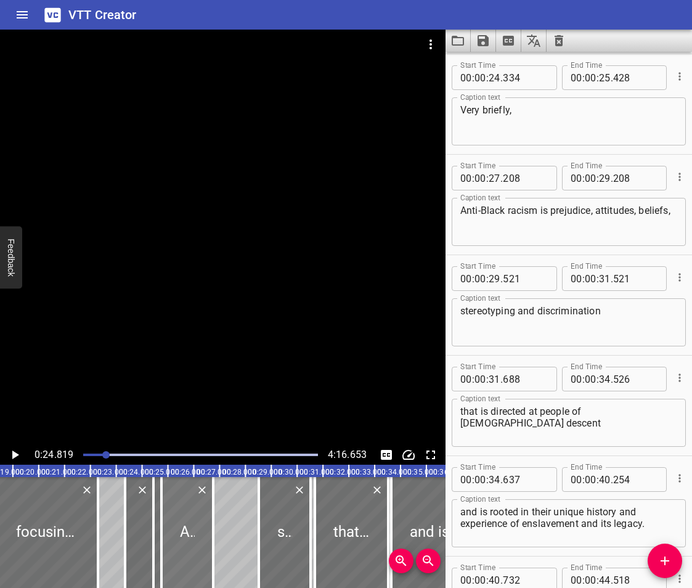
drag, startPoint x: 222, startPoint y: 554, endPoint x: 184, endPoint y: 559, distance: 38.0
click at [184, 559] on div at bounding box center [188, 532] width 52 height 111
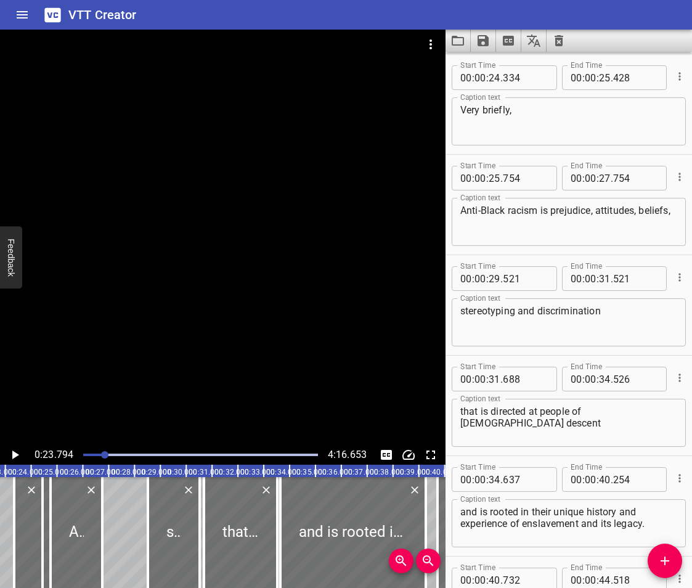
click at [15, 448] on icon "Play/Pause" at bounding box center [14, 455] width 15 height 15
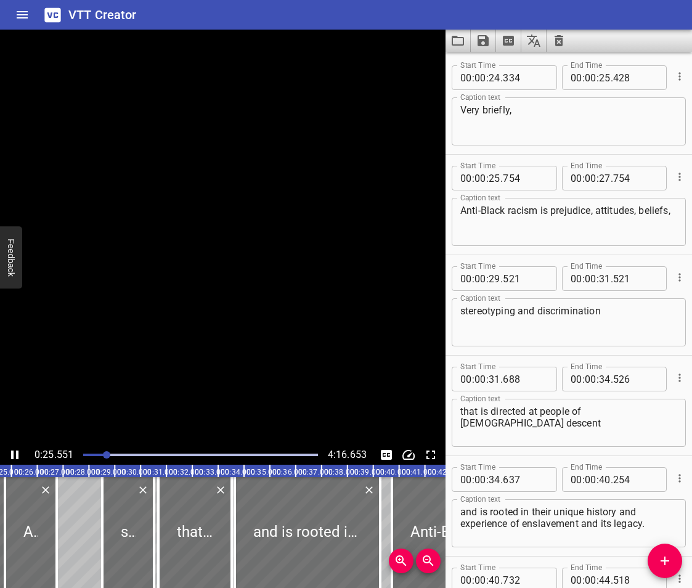
scroll to position [703, 0]
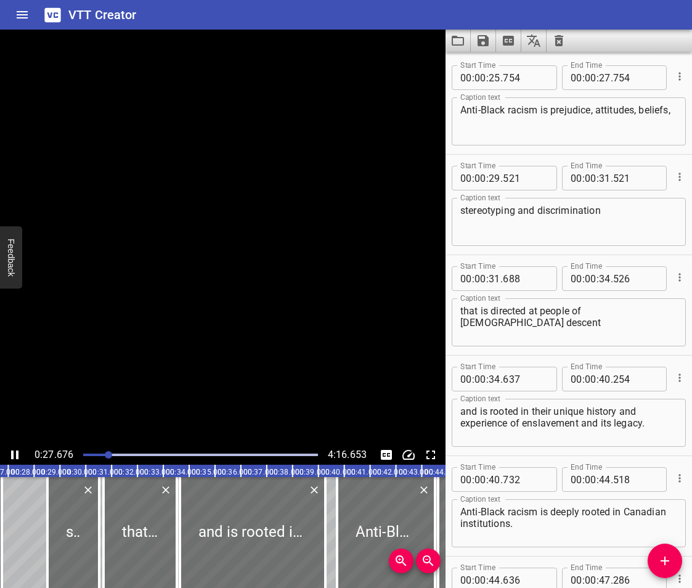
click at [15, 448] on icon "Play/Pause" at bounding box center [14, 455] width 15 height 15
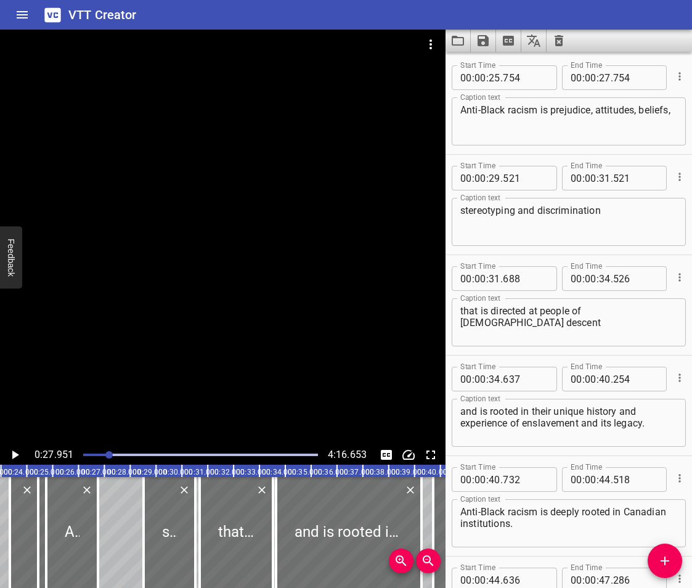
scroll to position [0, 608]
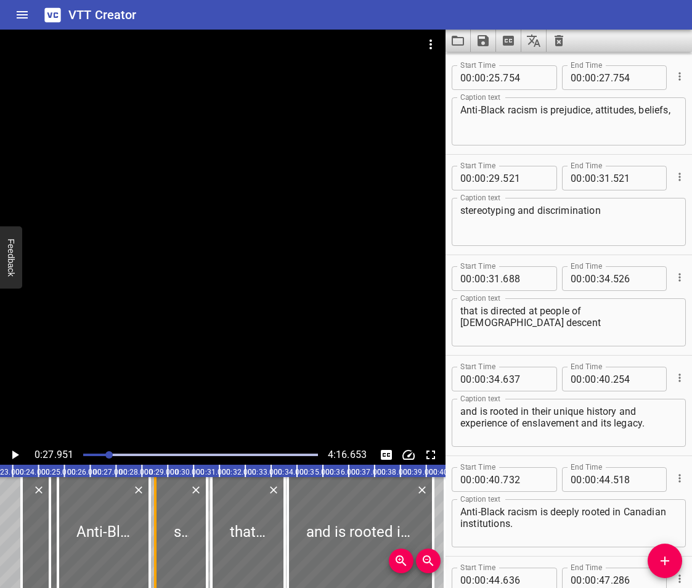
drag, startPoint x: 110, startPoint y: 543, endPoint x: 150, endPoint y: 556, distance: 42.1
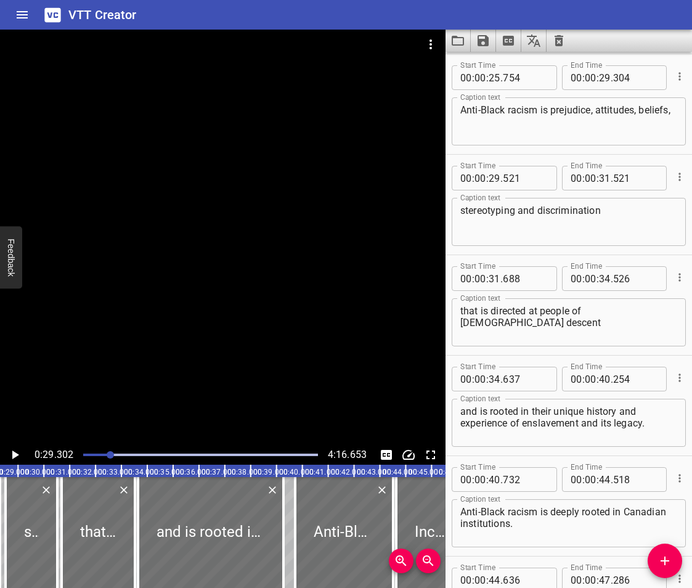
scroll to position [0, 517]
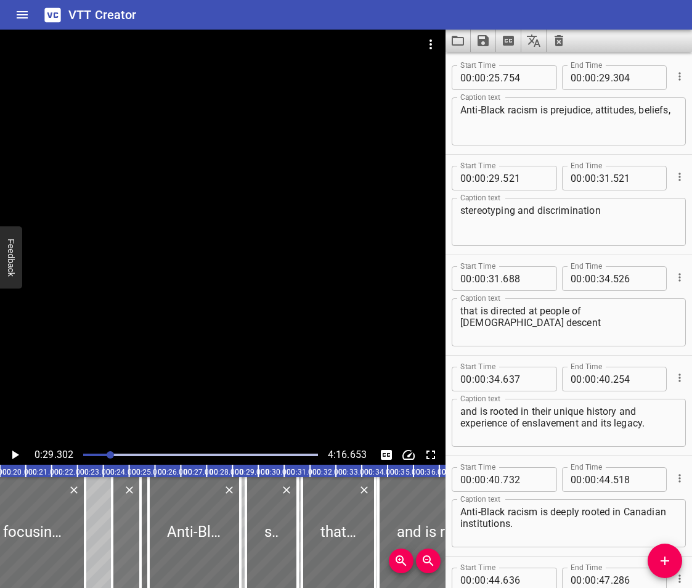
click at [123, 542] on div at bounding box center [126, 532] width 28 height 111
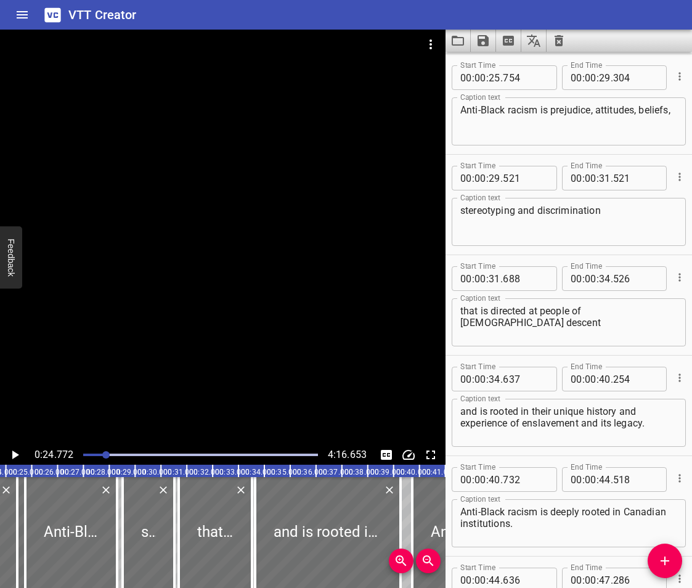
click at [16, 457] on icon "Play/Pause" at bounding box center [14, 455] width 15 height 15
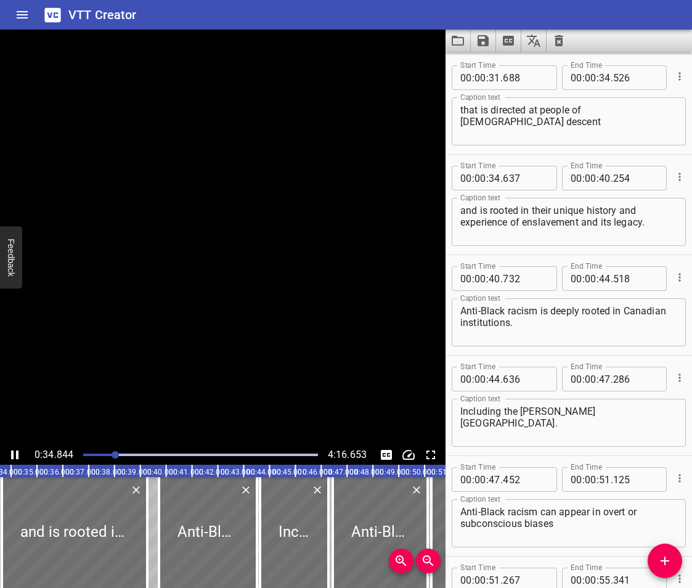
scroll to position [1005, 0]
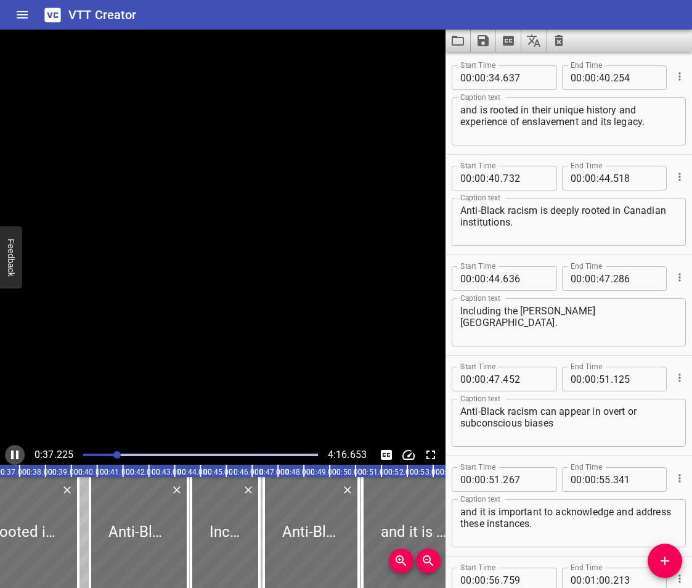
click at [17, 457] on icon "Play/Pause" at bounding box center [14, 455] width 7 height 9
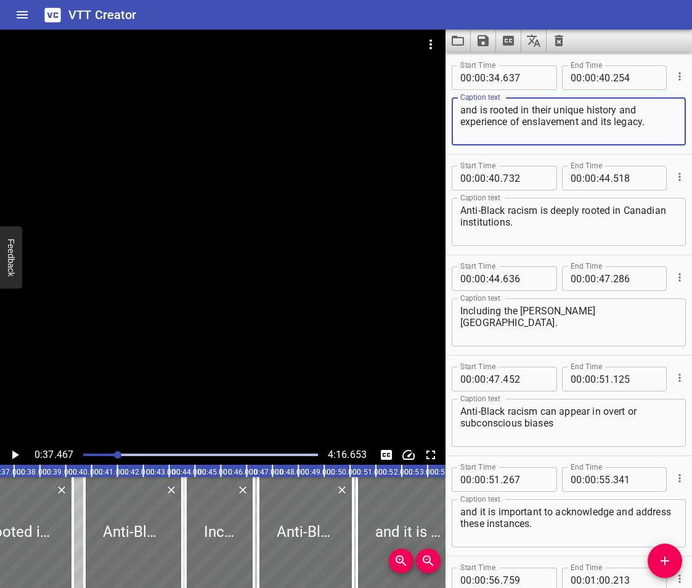
drag, startPoint x: 655, startPoint y: 125, endPoint x: 622, endPoint y: 115, distance: 34.7
click at [622, 115] on textarea "and is rooted in their unique history and experience of enslavement and its leg…" at bounding box center [569, 121] width 217 height 35
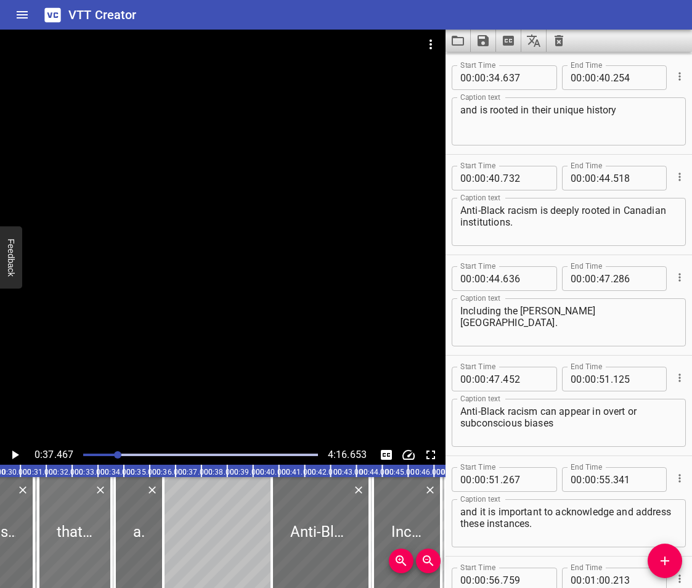
scroll to position [0, 764]
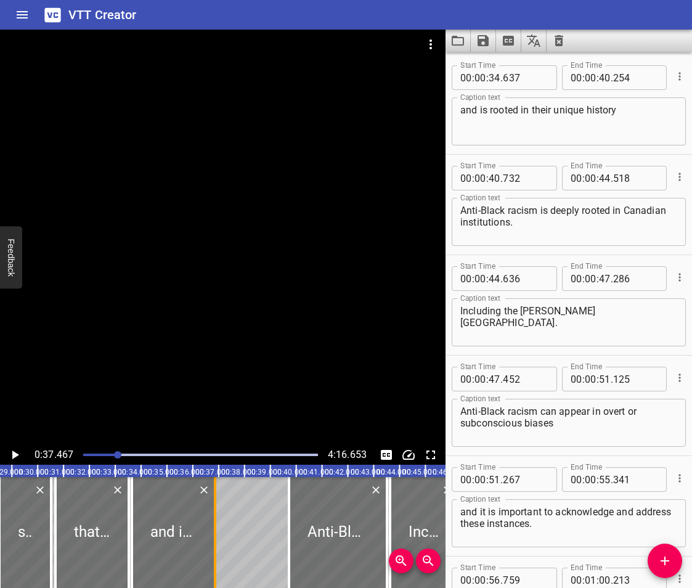
drag, startPoint x: 68, startPoint y: 522, endPoint x: 211, endPoint y: 539, distance: 143.5
click at [211, 539] on div at bounding box center [215, 532] width 12 height 111
click at [668, 565] on icon "Add Cue" at bounding box center [665, 561] width 15 height 15
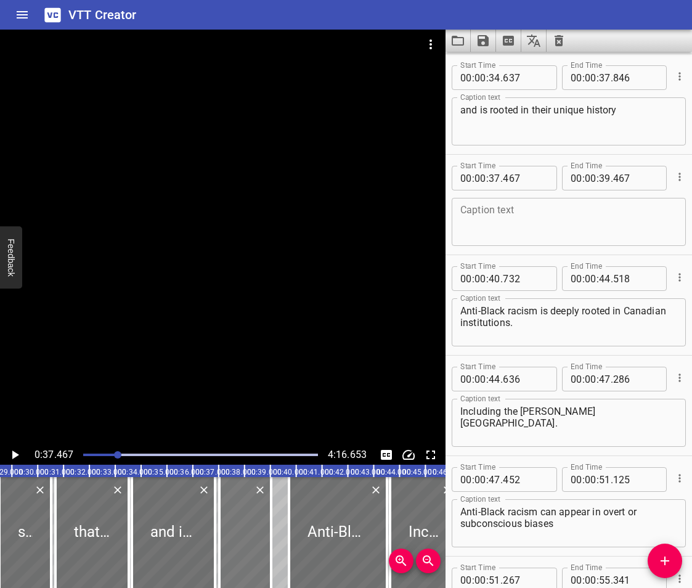
drag, startPoint x: 236, startPoint y: 546, endPoint x: 252, endPoint y: 552, distance: 17.4
click at [252, 552] on div at bounding box center [245, 532] width 52 height 111
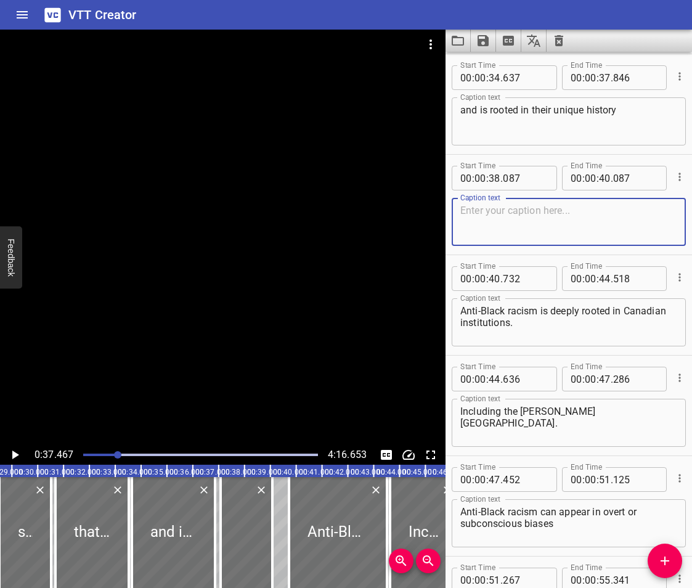
click at [512, 211] on textarea at bounding box center [569, 222] width 217 height 35
paste textarea "and experience of enslavement and its legacy."
click at [79, 524] on div at bounding box center [91, 532] width 73 height 111
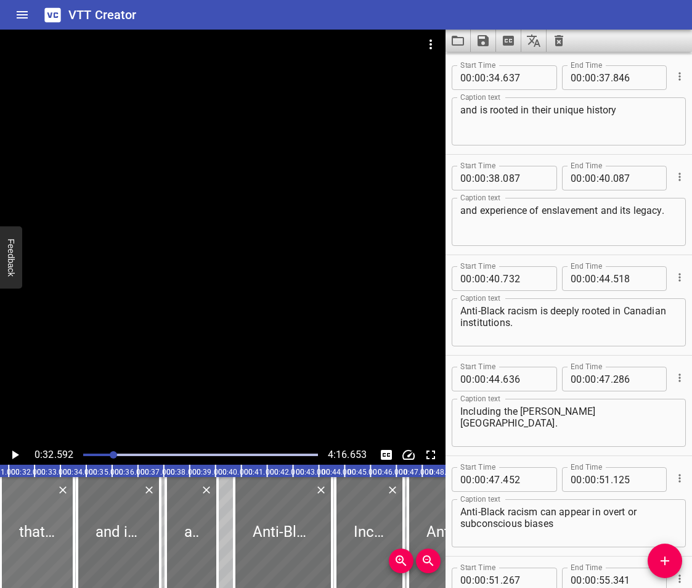
scroll to position [0, 843]
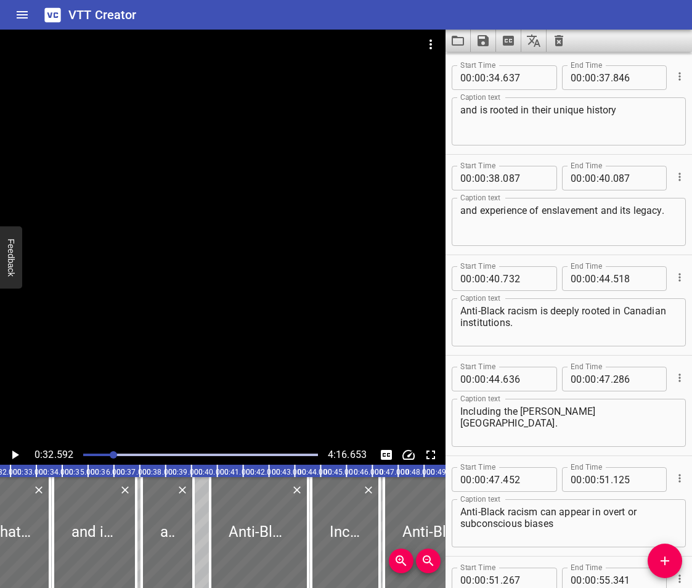
click at [16, 454] on icon "Play/Pause" at bounding box center [15, 455] width 7 height 9
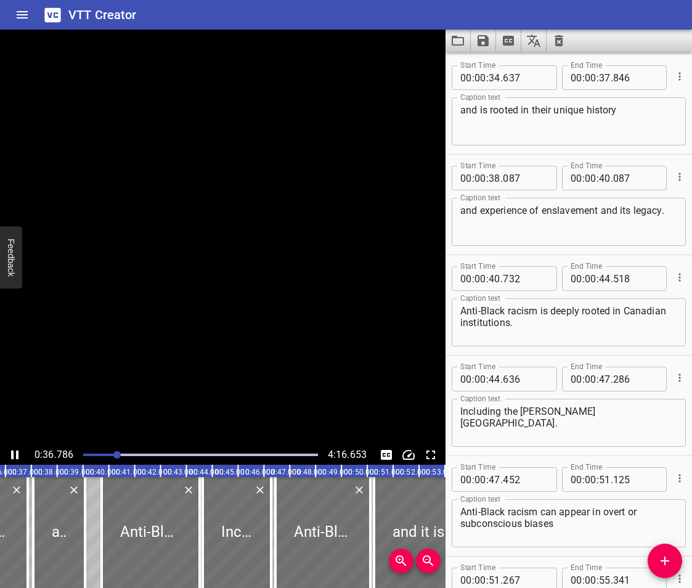
click at [16, 454] on icon "Play/Pause" at bounding box center [14, 455] width 7 height 9
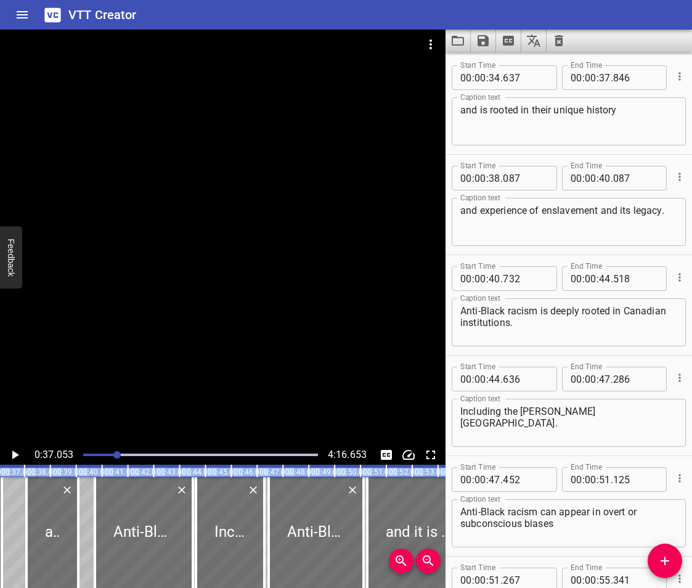
drag, startPoint x: 18, startPoint y: 554, endPoint x: -1, endPoint y: 560, distance: 19.9
click at [0, 560] on html "VTT Creator Caption Editor Batch Transcribe Login Sign Up Privacy Contact 0:37.…" at bounding box center [346, 294] width 692 height 588
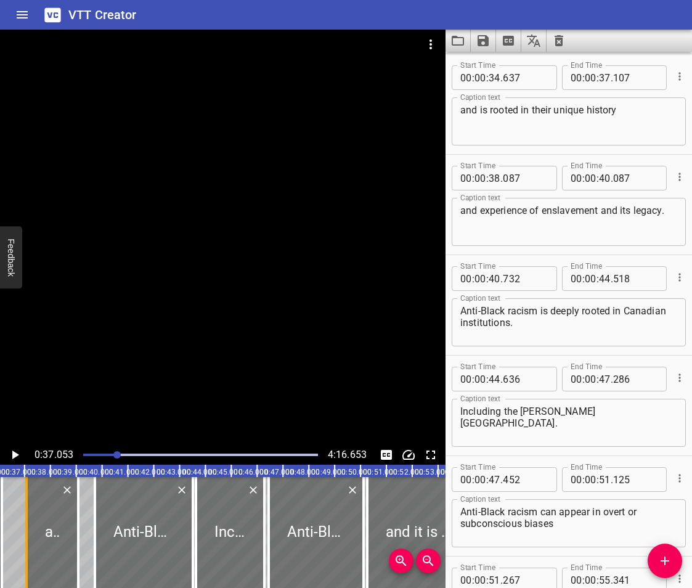
drag, startPoint x: 0, startPoint y: 560, endPoint x: 28, endPoint y: 559, distance: 27.8
click at [28, 559] on div at bounding box center [26, 532] width 12 height 111
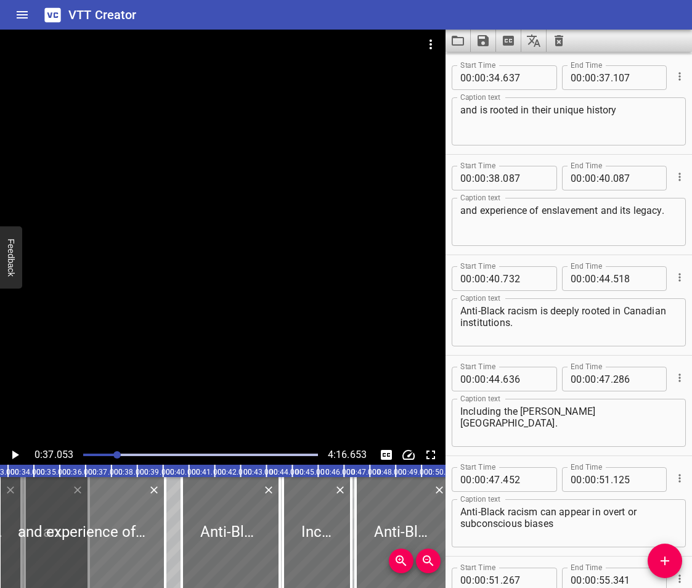
scroll to position [0, 859]
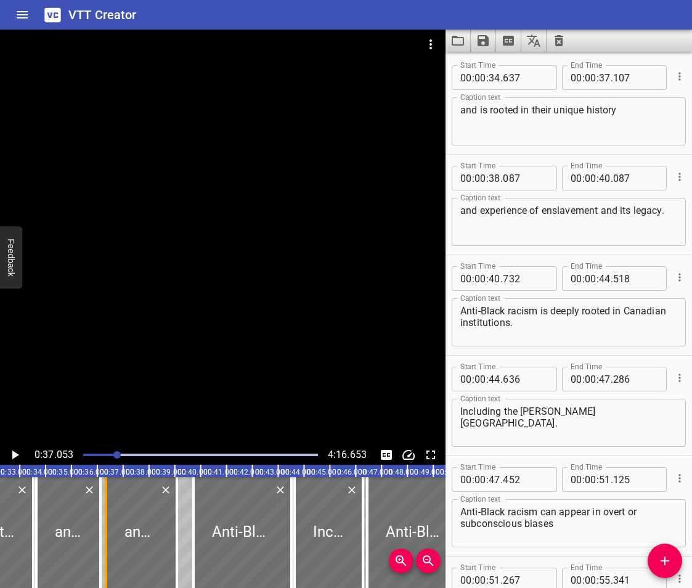
drag, startPoint x: 28, startPoint y: 559, endPoint x: 107, endPoint y: 560, distance: 79.5
click at [107, 560] on div at bounding box center [106, 532] width 12 height 111
click at [59, 517] on div at bounding box center [68, 532] width 64 height 111
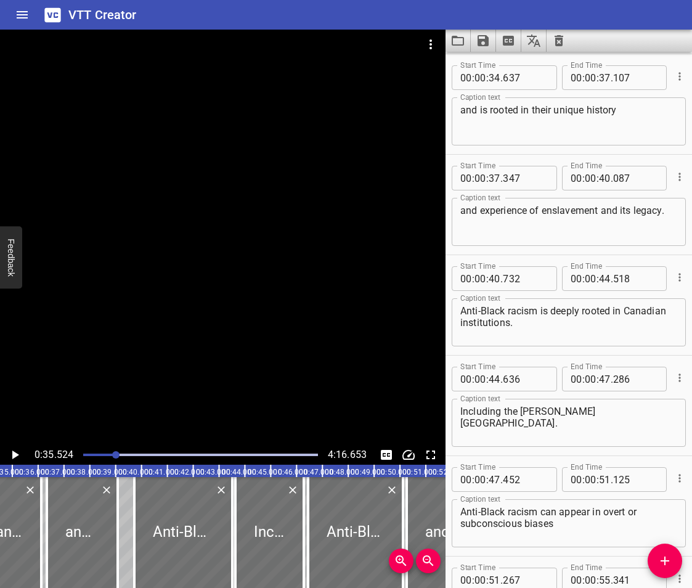
click at [16, 453] on icon "Play/Pause" at bounding box center [15, 455] width 7 height 9
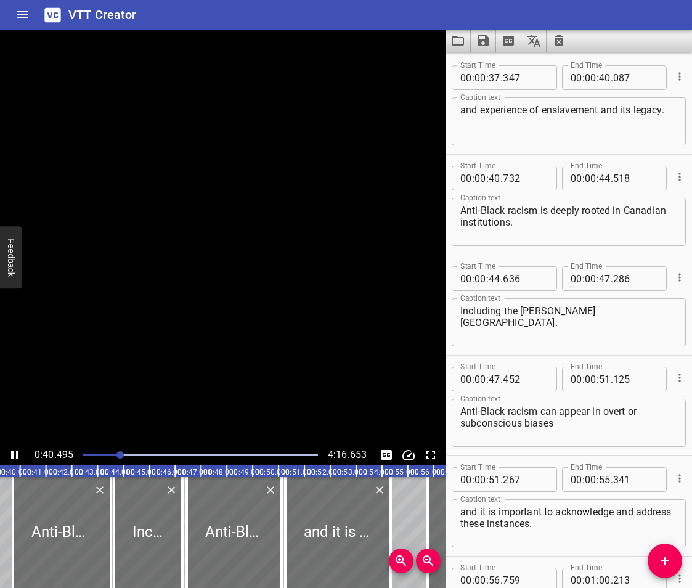
scroll to position [0, 1047]
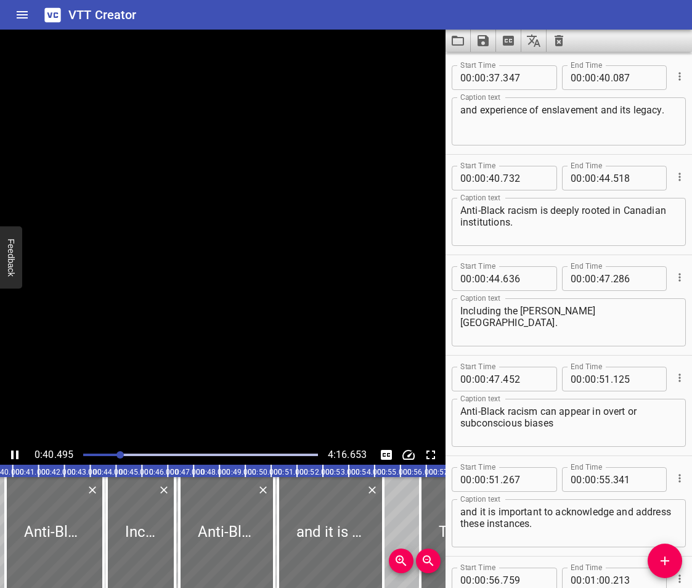
click at [16, 453] on icon "Play/Pause" at bounding box center [14, 455] width 7 height 9
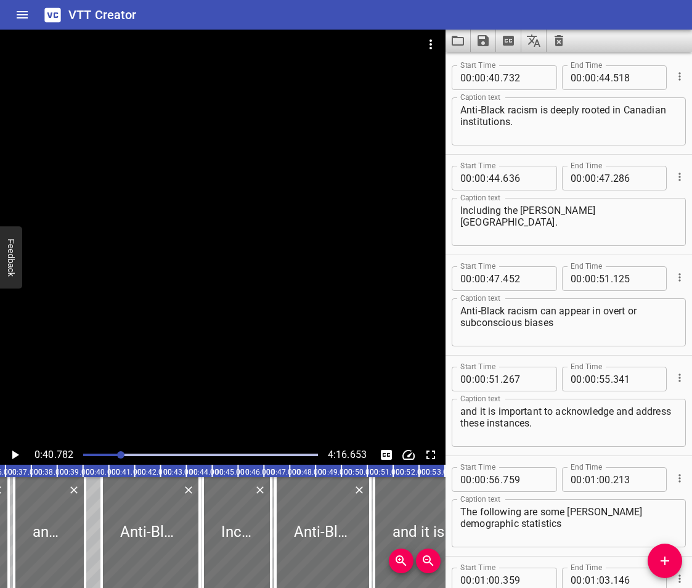
scroll to position [0, 940]
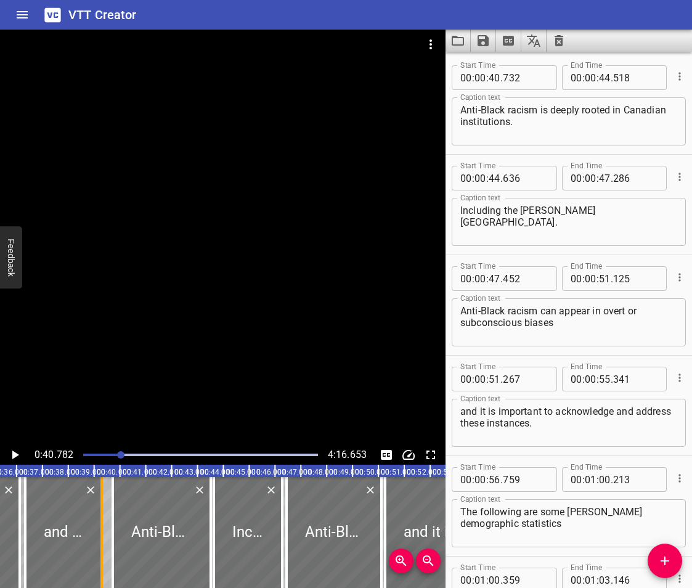
click at [98, 565] on div at bounding box center [102, 532] width 12 height 111
click at [79, 534] on div at bounding box center [63, 532] width 76 height 111
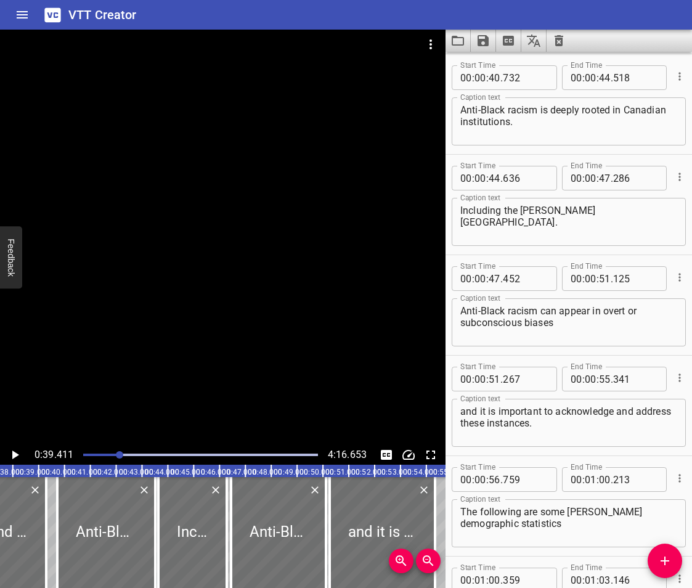
scroll to position [0, 1019]
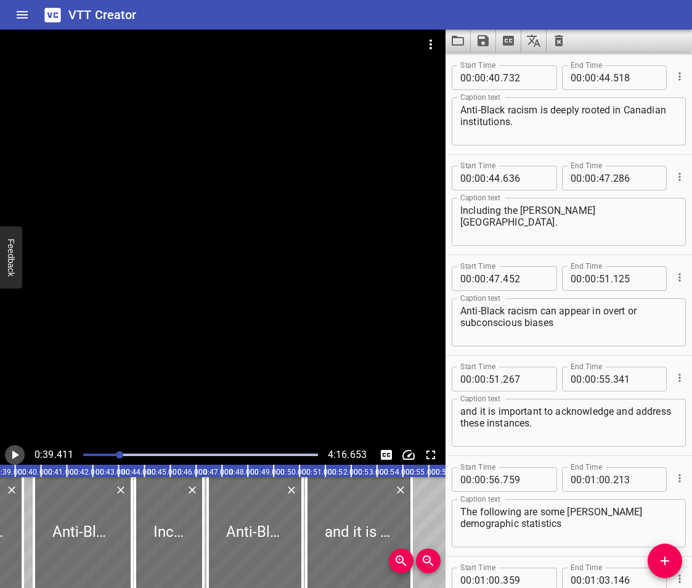
click at [16, 451] on icon "Play/Pause" at bounding box center [14, 455] width 15 height 15
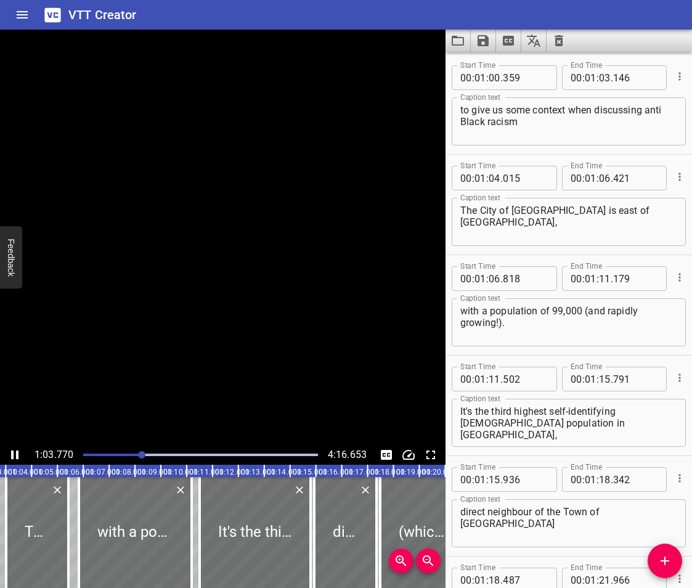
scroll to position [0, 0]
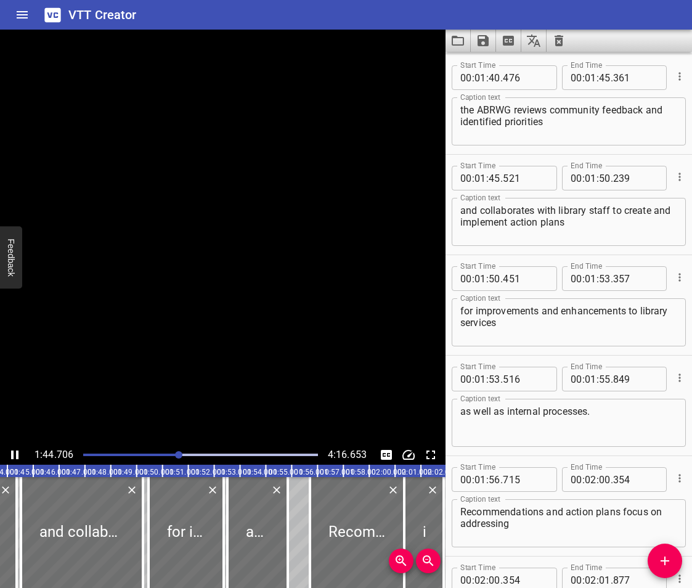
click at [5, 445] on button "Play/Pause" at bounding box center [15, 455] width 20 height 20
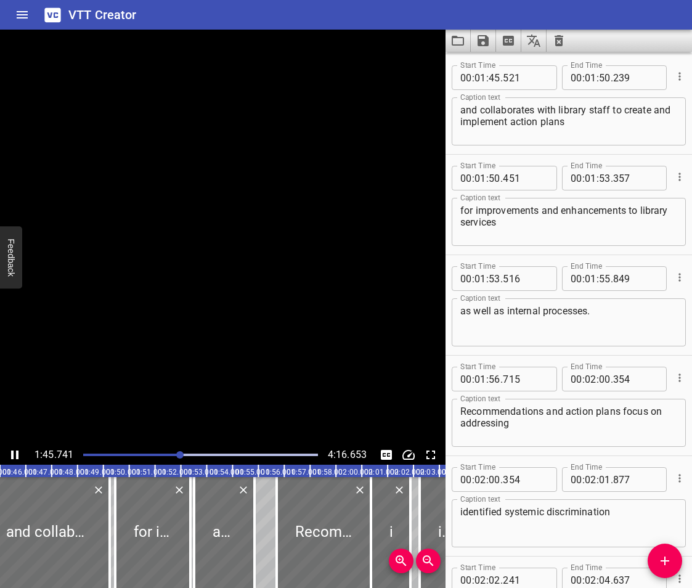
click at [16, 451] on icon "Play/Pause" at bounding box center [14, 455] width 7 height 9
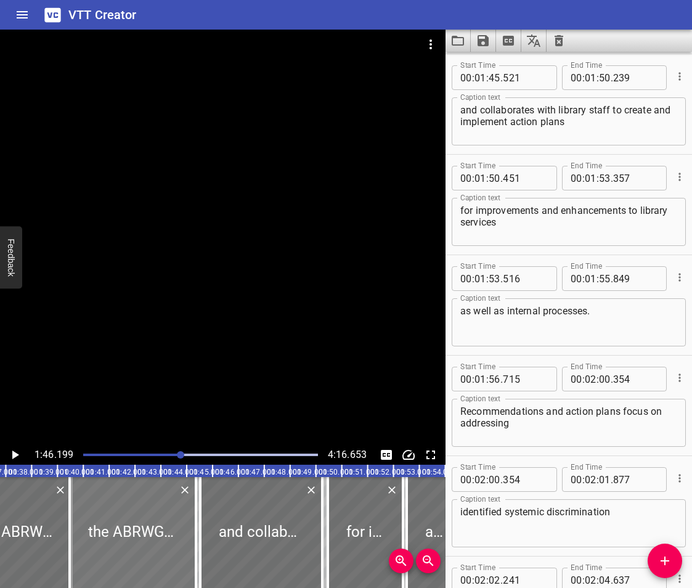
click at [132, 538] on div at bounding box center [133, 532] width 126 height 111
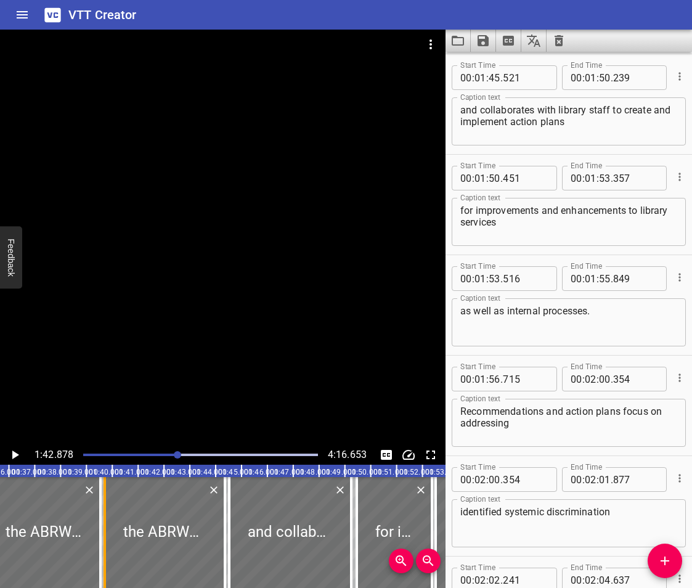
drag, startPoint x: 98, startPoint y: 559, endPoint x: 104, endPoint y: 561, distance: 6.6
click at [104, 561] on div at bounding box center [105, 532] width 2 height 111
click at [96, 563] on div at bounding box center [100, 532] width 12 height 111
click at [106, 559] on div at bounding box center [103, 532] width 12 height 111
click at [59, 536] on div at bounding box center [43, 532] width 113 height 111
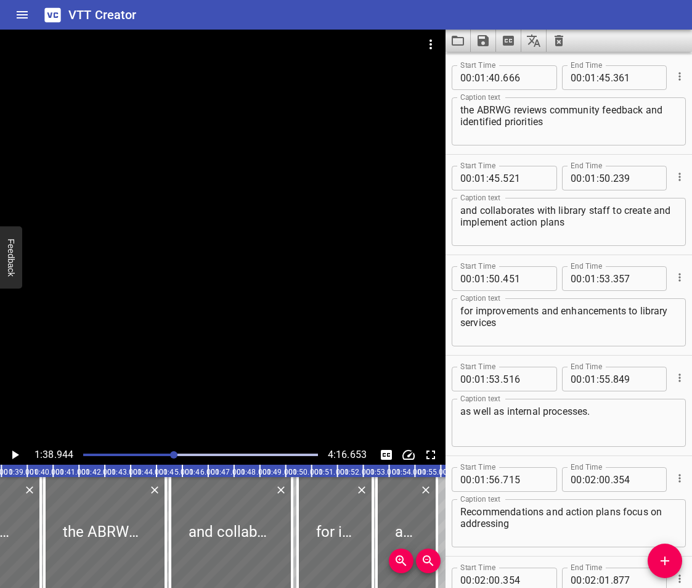
click at [11, 451] on icon "Play/Pause" at bounding box center [14, 455] width 15 height 15
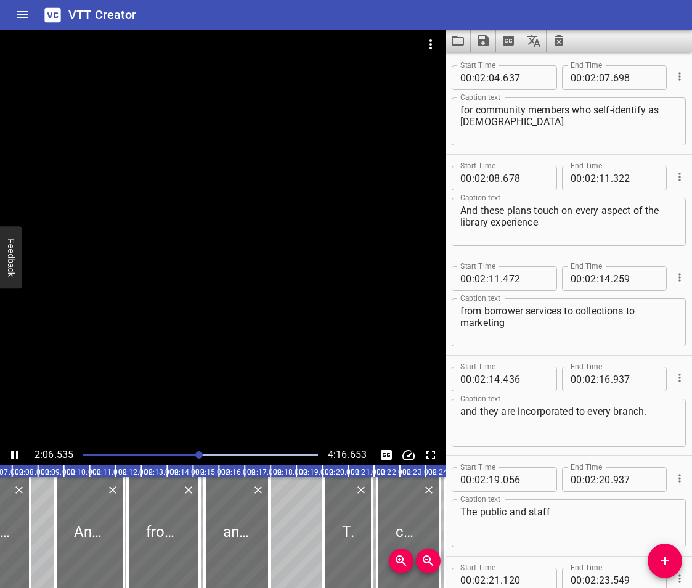
click at [12, 450] on icon "Play/Pause" at bounding box center [14, 455] width 15 height 15
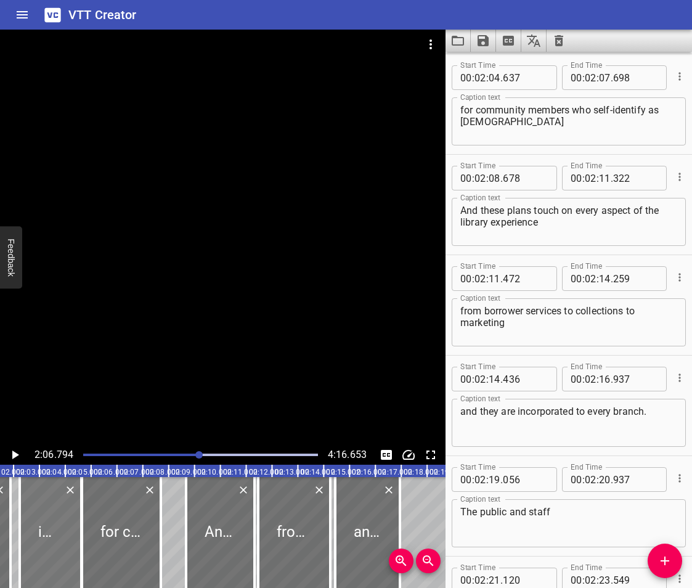
click at [67, 543] on div at bounding box center [51, 532] width 62 height 111
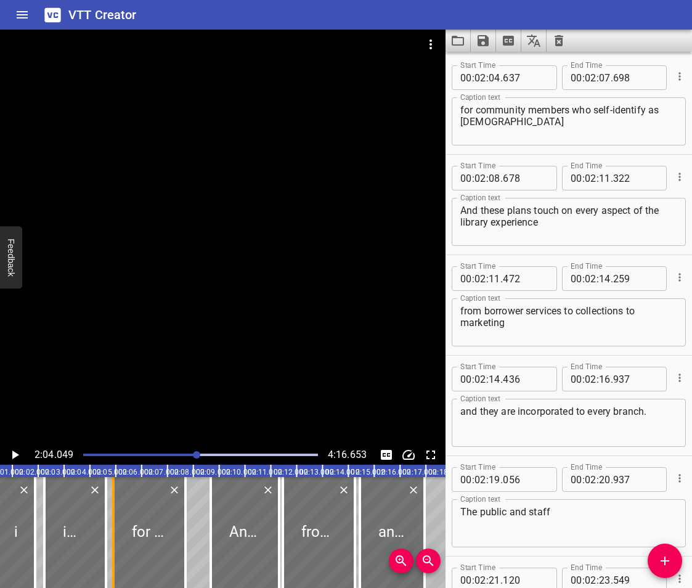
drag, startPoint x: 102, startPoint y: 554, endPoint x: 109, endPoint y: 557, distance: 7.7
click at [109, 557] on div at bounding box center [113, 532] width 12 height 111
click at [99, 557] on div at bounding box center [103, 532] width 12 height 111
click at [106, 559] on div at bounding box center [109, 532] width 12 height 111
click at [101, 563] on div at bounding box center [104, 532] width 12 height 111
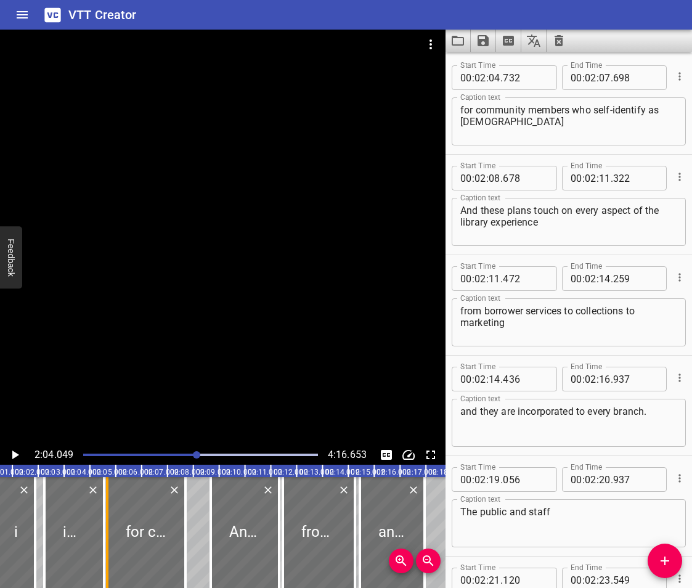
click at [112, 557] on div at bounding box center [107, 532] width 12 height 111
click at [61, 517] on div at bounding box center [74, 532] width 60 height 111
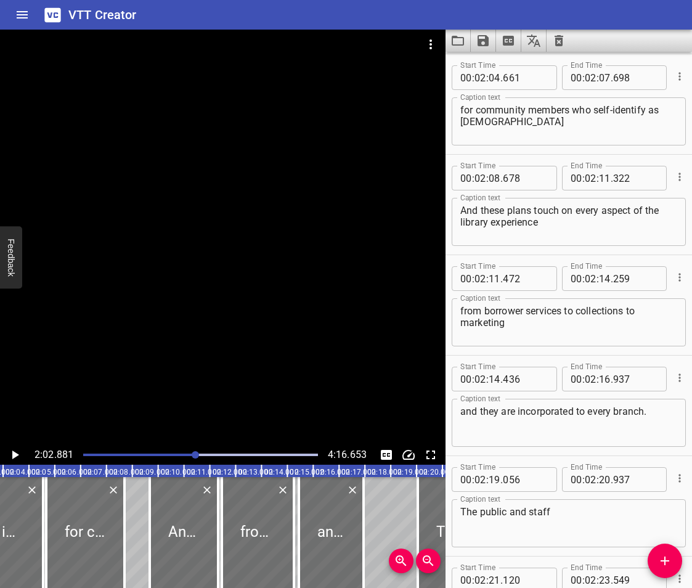
click at [14, 454] on icon "Play/Pause" at bounding box center [15, 455] width 7 height 9
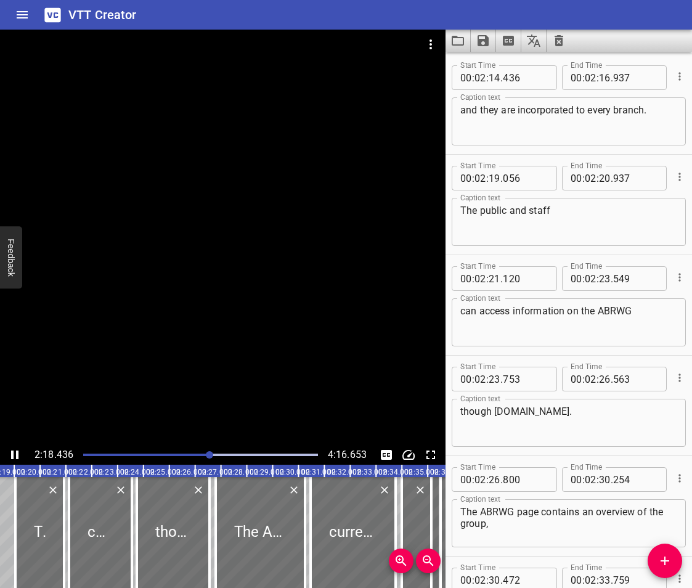
click at [16, 453] on icon "Play/Pause" at bounding box center [14, 455] width 7 height 9
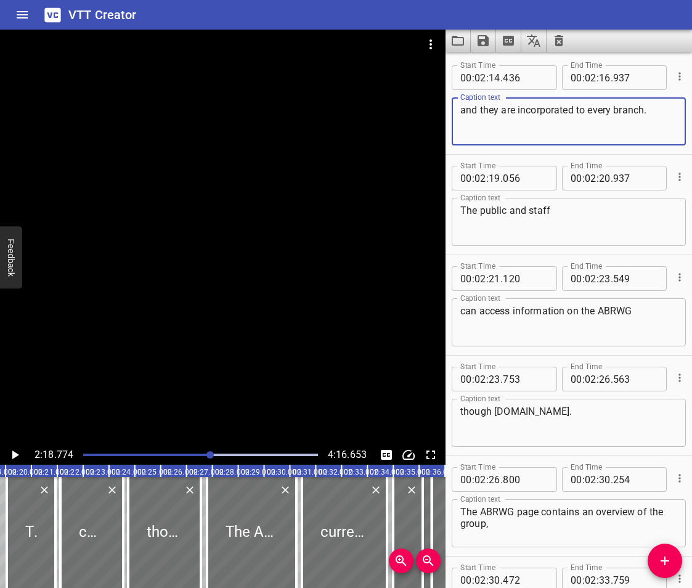
click at [579, 110] on textarea "and they are incorporated to every branch." at bounding box center [569, 121] width 217 height 35
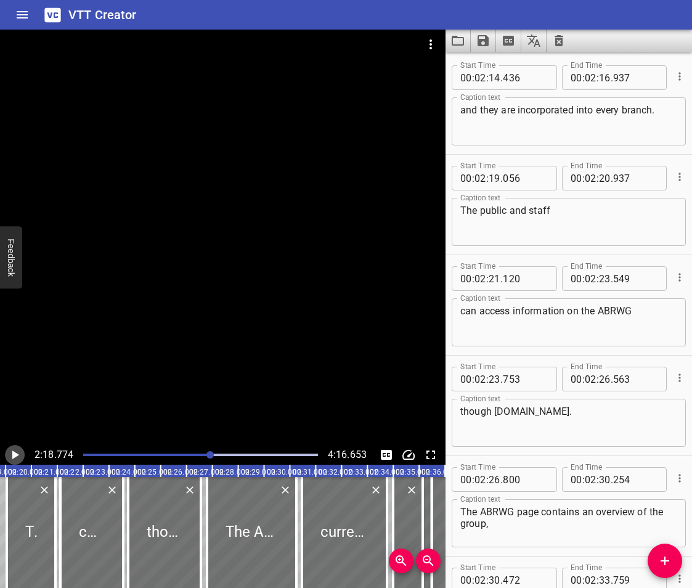
click at [11, 450] on icon "Play/Pause" at bounding box center [14, 455] width 15 height 15
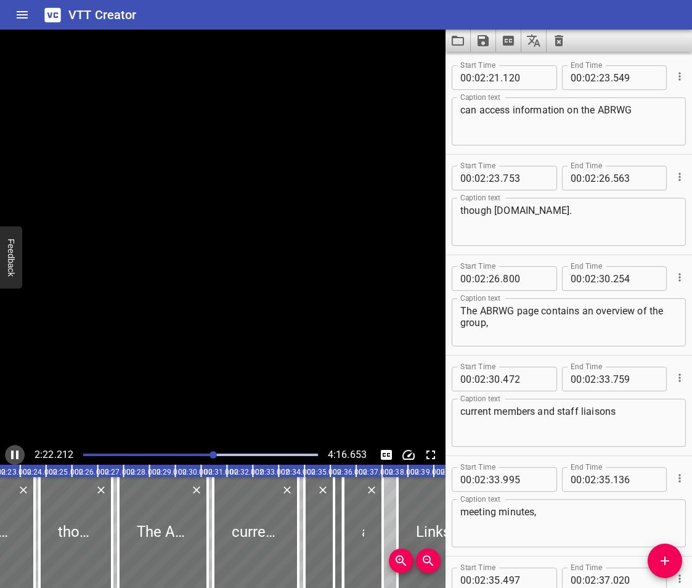
click at [11, 450] on icon "Play/Pause" at bounding box center [14, 455] width 15 height 15
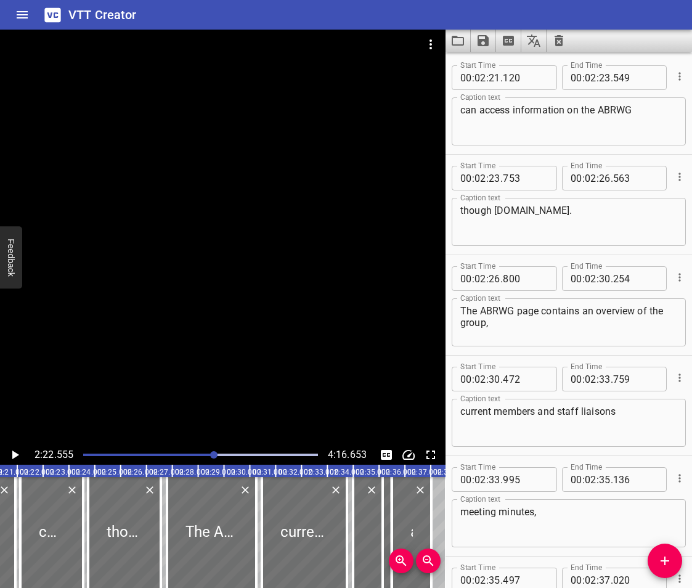
scroll to position [0, 3605]
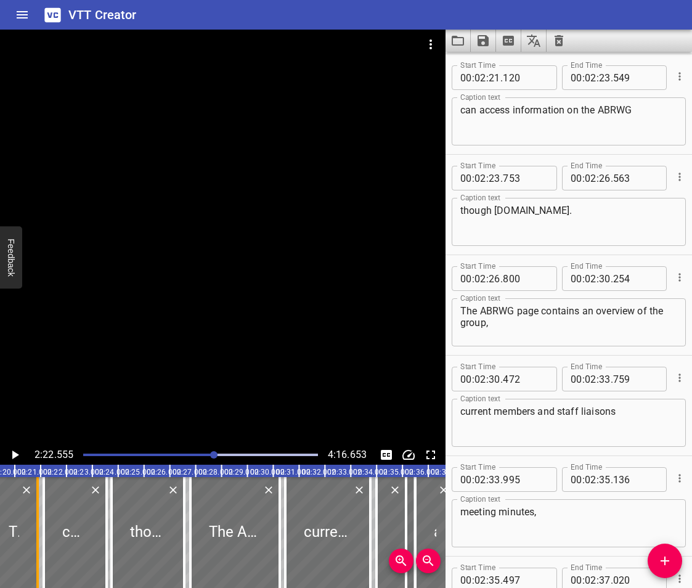
click at [35, 557] on div at bounding box center [37, 532] width 12 height 111
drag, startPoint x: 43, startPoint y: 553, endPoint x: 40, endPoint y: 559, distance: 6.3
click at [40, 559] on div at bounding box center [40, 532] width 2 height 111
click at [7, 507] on div at bounding box center [13, 532] width 47 height 111
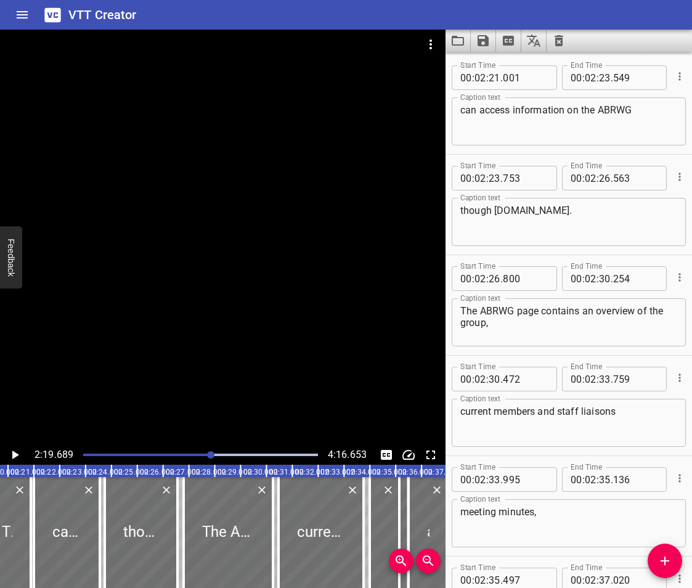
click at [7, 457] on icon "Play/Pause" at bounding box center [14, 455] width 15 height 15
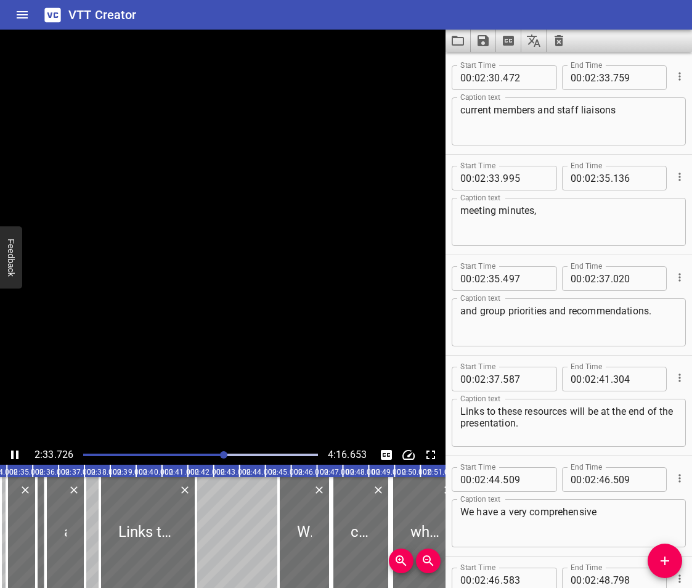
scroll to position [0, 3982]
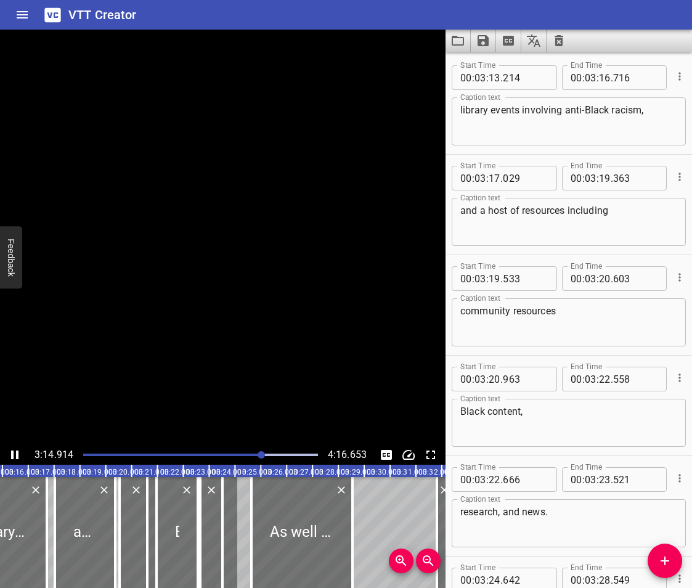
click at [5, 445] on button "Play/Pause" at bounding box center [15, 455] width 20 height 20
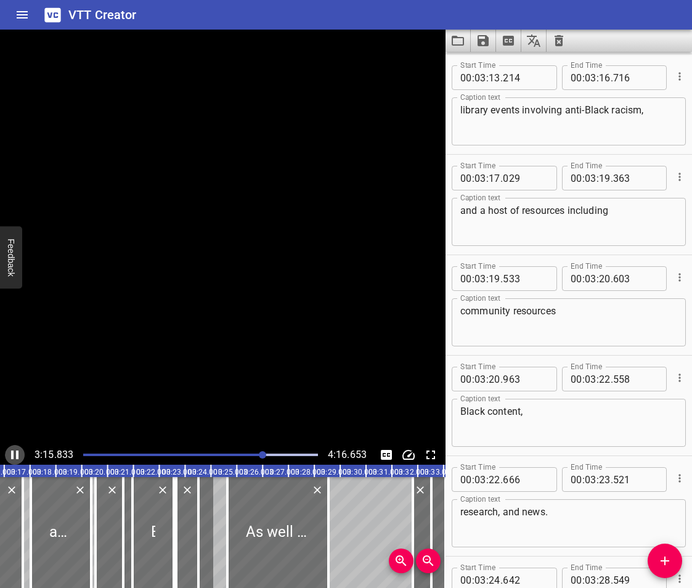
click at [7, 457] on icon "Play/Pause" at bounding box center [14, 455] width 15 height 15
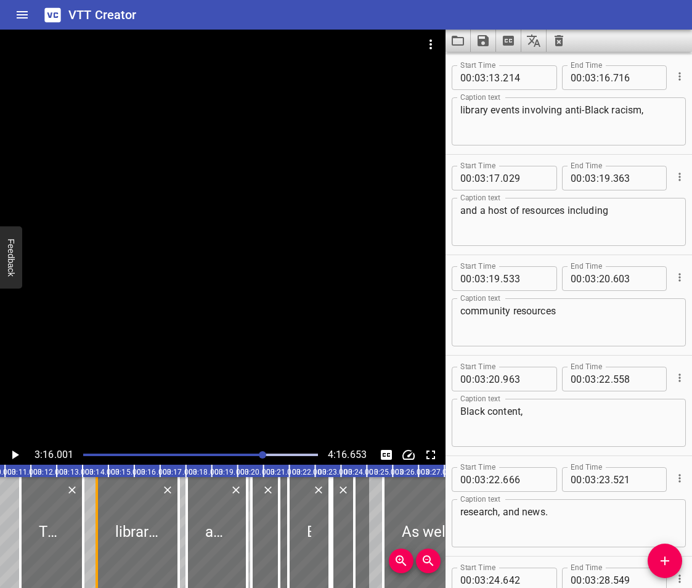
drag, startPoint x: 91, startPoint y: 571, endPoint x: 99, endPoint y: 578, distance: 10.6
click at [99, 578] on div at bounding box center [97, 532] width 12 height 111
click at [42, 540] on div at bounding box center [51, 532] width 63 height 111
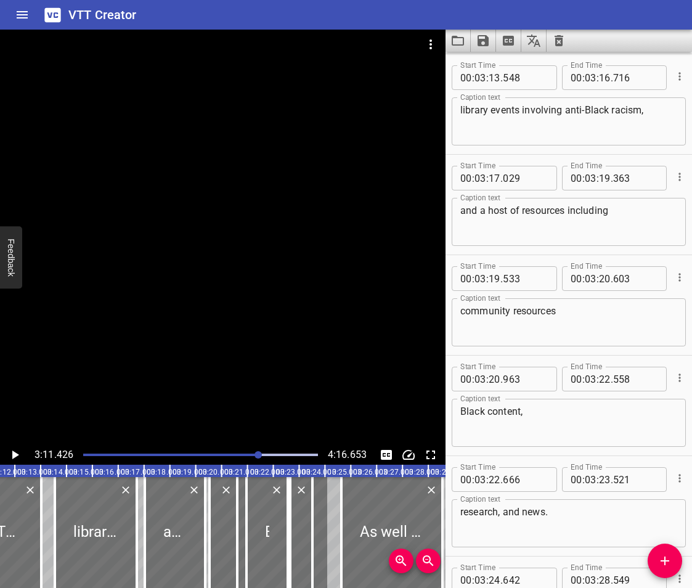
click at [10, 453] on icon "Play/Pause" at bounding box center [14, 455] width 15 height 15
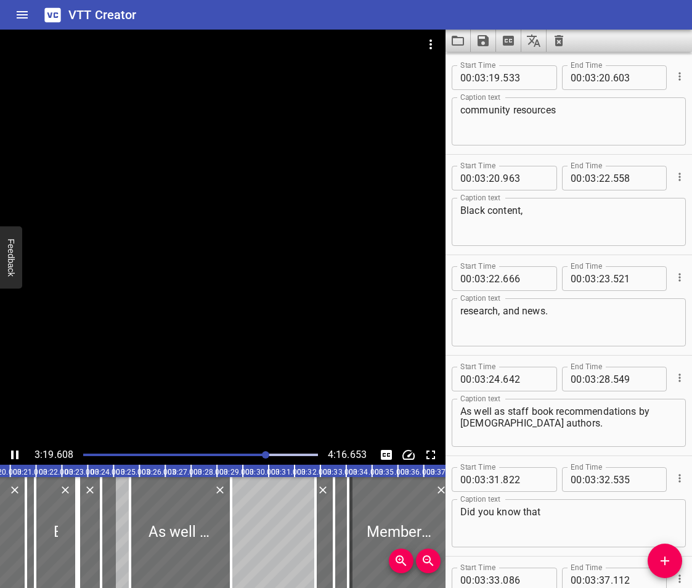
click at [15, 456] on icon "Play/Pause" at bounding box center [14, 455] width 15 height 15
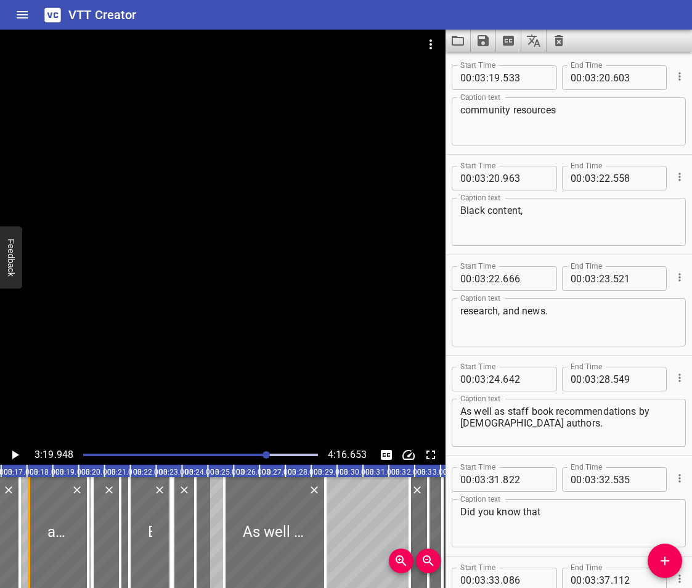
click at [30, 565] on div at bounding box center [29, 532] width 12 height 111
click at [109, 554] on div at bounding box center [106, 532] width 28 height 111
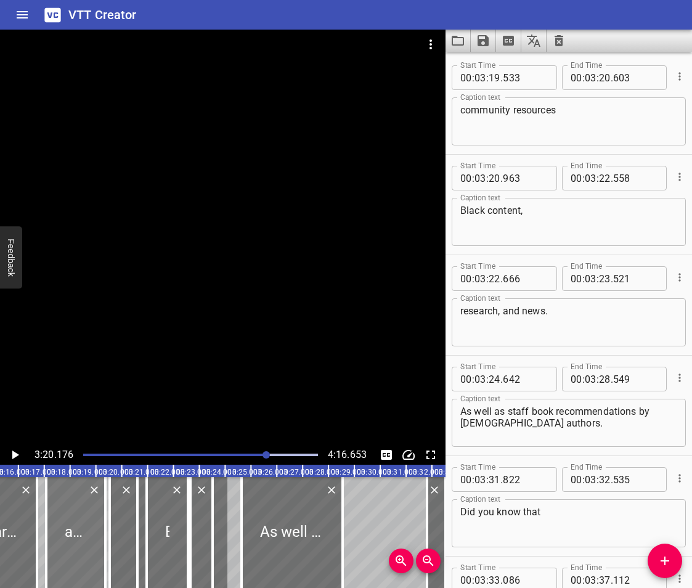
click at [73, 549] on div at bounding box center [75, 532] width 59 height 111
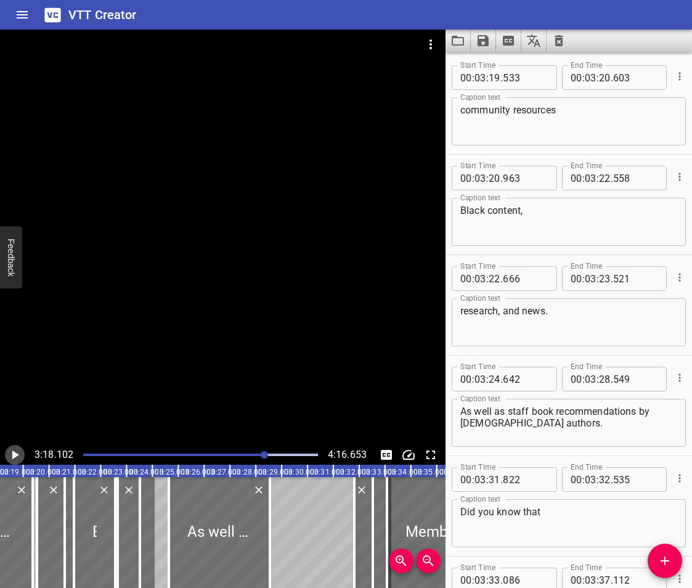
click at [22, 455] on icon "Play/Pause" at bounding box center [14, 455] width 15 height 15
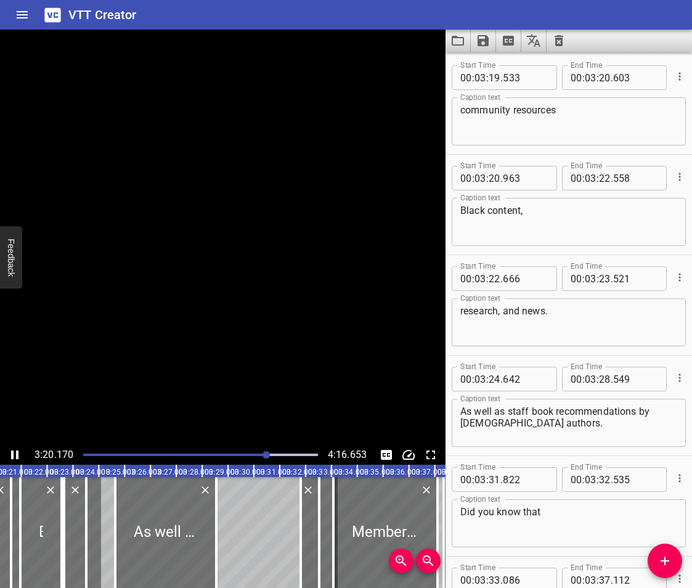
click at [22, 455] on icon "Play/Pause" at bounding box center [14, 455] width 15 height 15
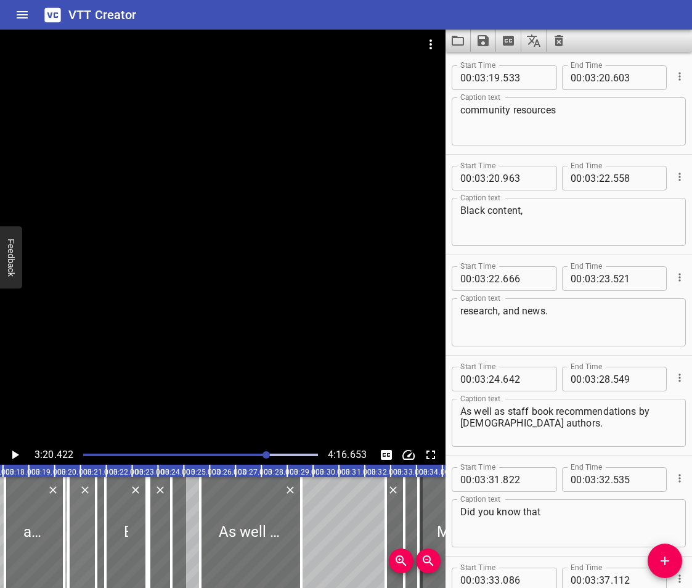
click at [83, 543] on div at bounding box center [82, 532] width 28 height 111
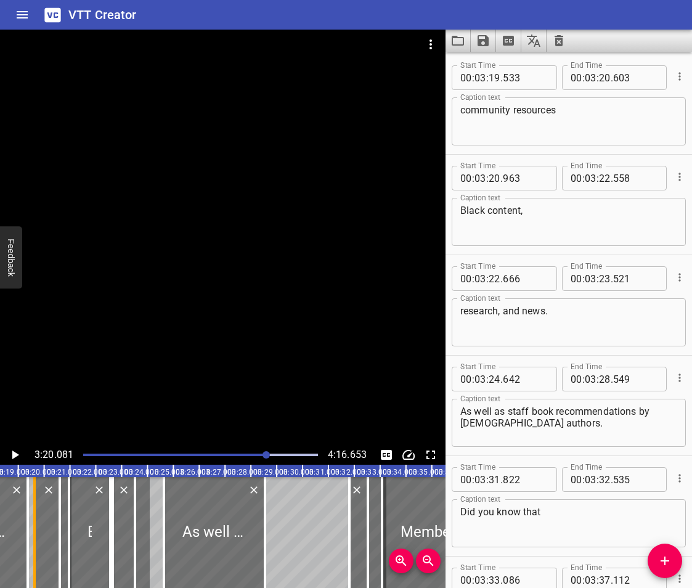
click at [34, 547] on div at bounding box center [34, 532] width 2 height 111
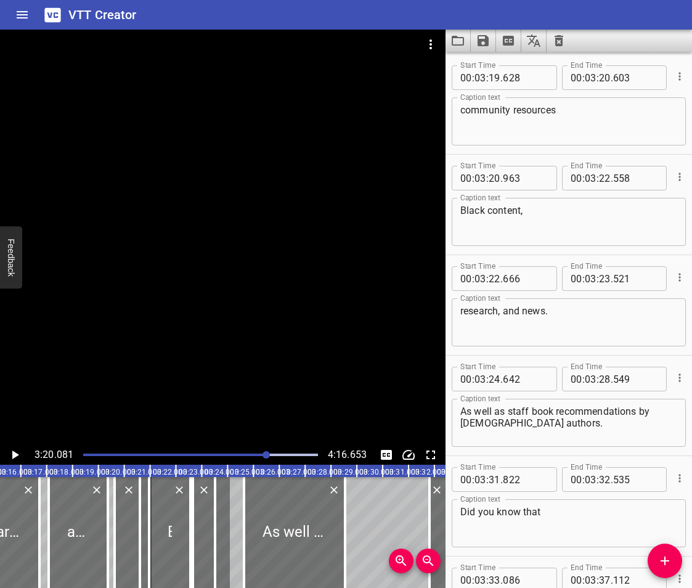
scroll to position [0, 5024]
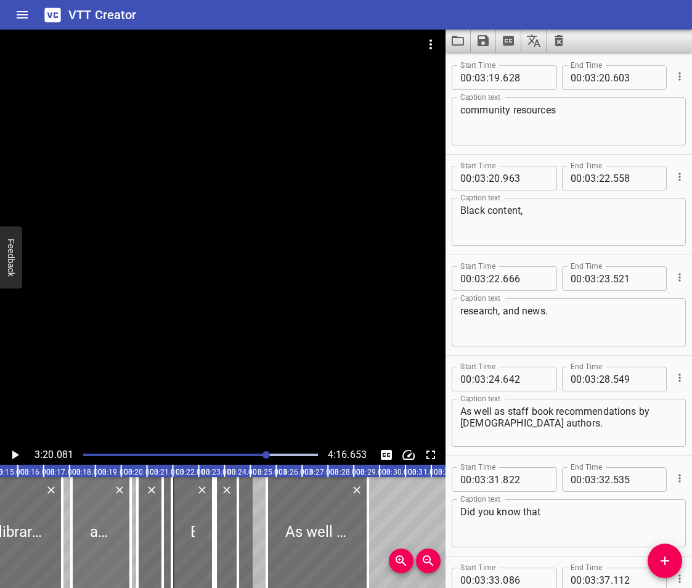
click at [86, 541] on div at bounding box center [101, 532] width 59 height 111
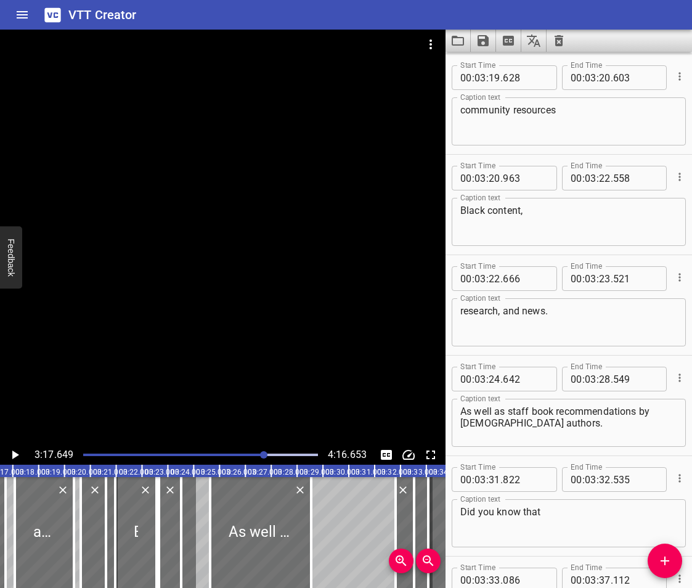
scroll to position [0, 5111]
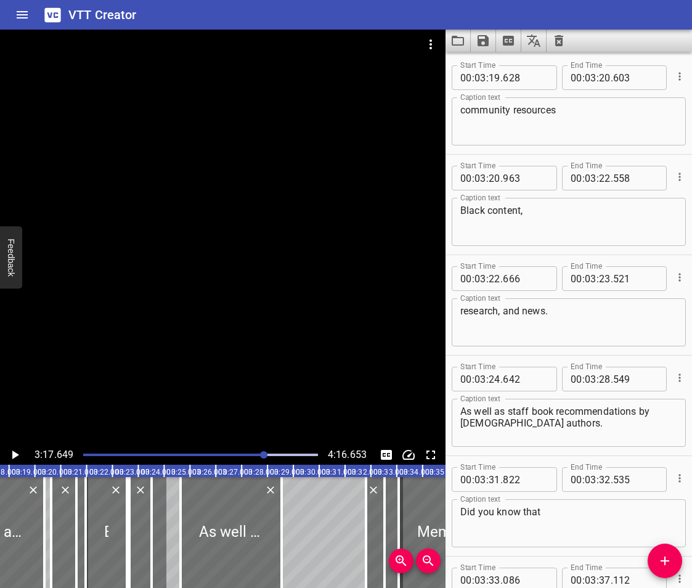
click at [17, 453] on icon "Play/Pause" at bounding box center [14, 455] width 15 height 15
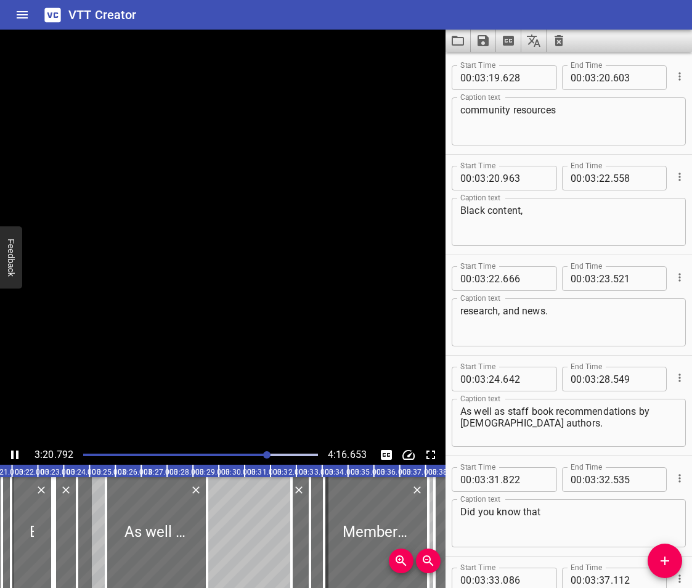
scroll to position [0, 5192]
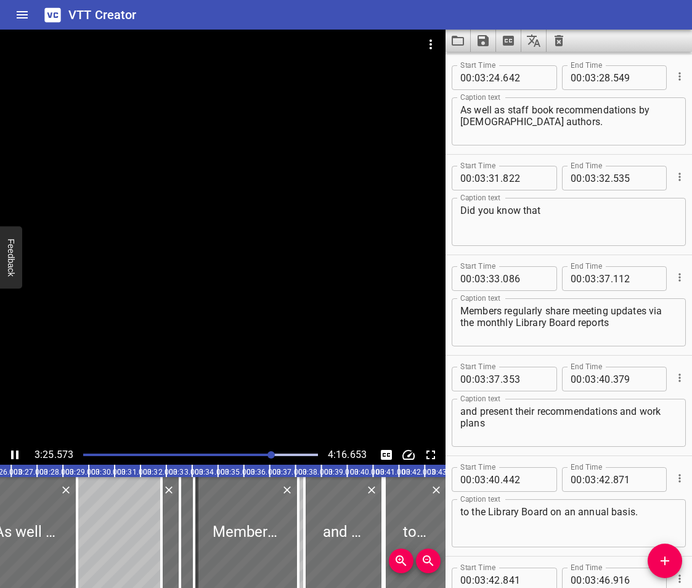
click at [18, 454] on icon "Play/Pause" at bounding box center [14, 455] width 7 height 9
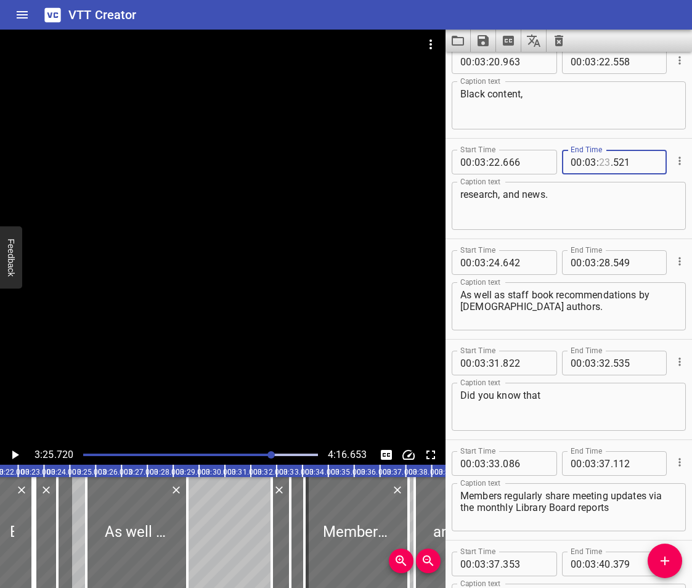
click at [605, 165] on input "number" at bounding box center [605, 162] width 12 height 25
click at [11, 528] on div at bounding box center [11, 532] width 41 height 111
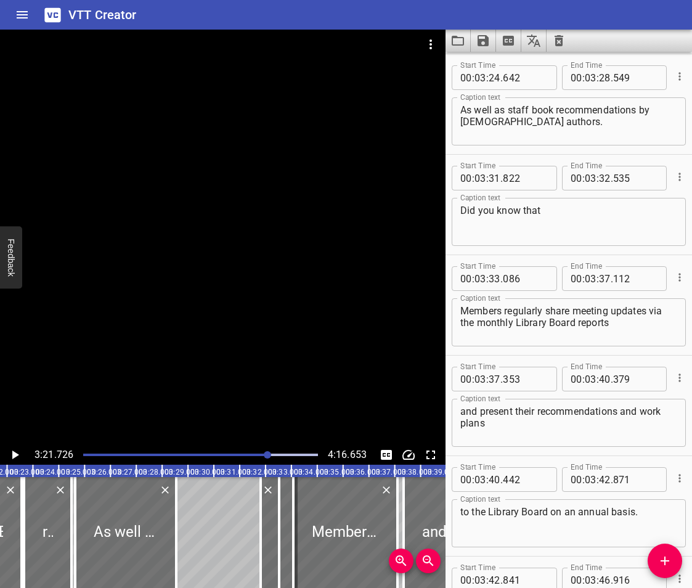
click at [13, 447] on button "Play/Pause" at bounding box center [15, 455] width 20 height 20
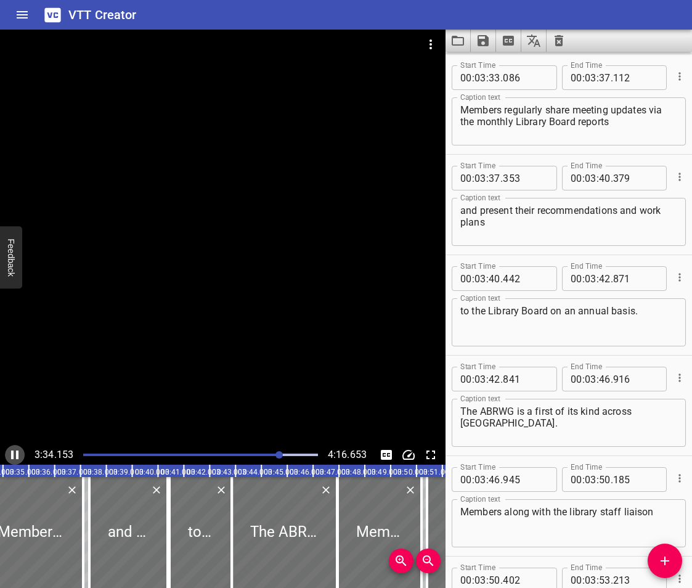
click at [8, 456] on icon "Play/Pause" at bounding box center [14, 455] width 15 height 15
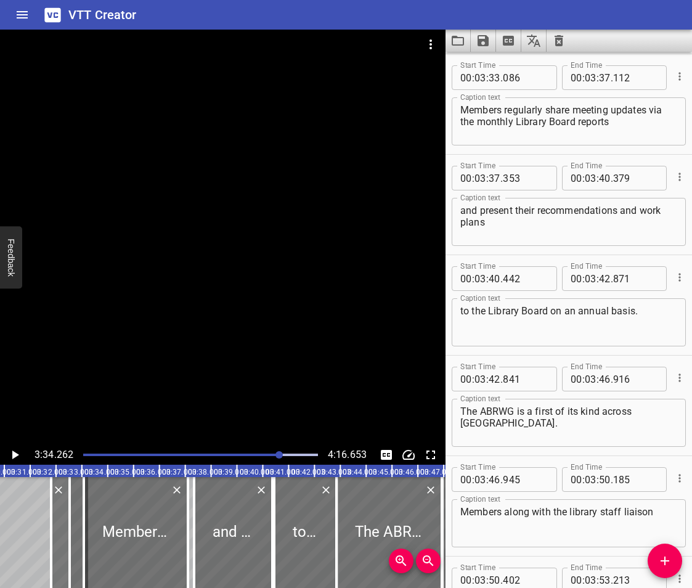
click at [62, 531] on div at bounding box center [60, 532] width 18 height 111
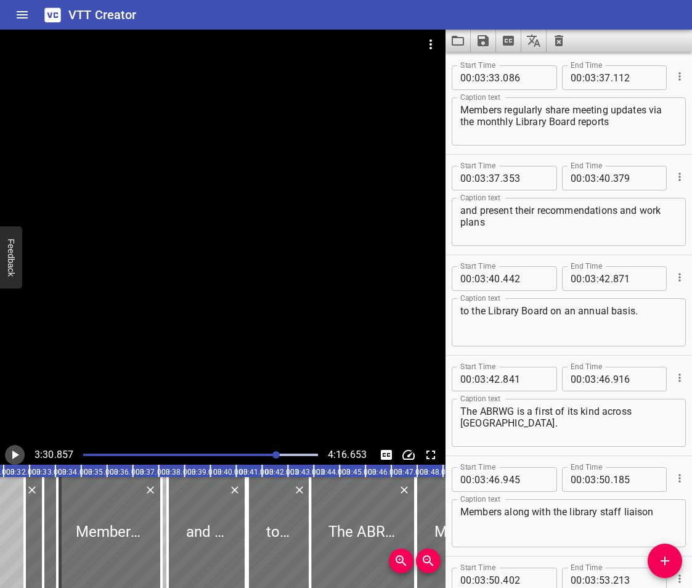
click at [10, 458] on icon "Play/Pause" at bounding box center [14, 455] width 15 height 15
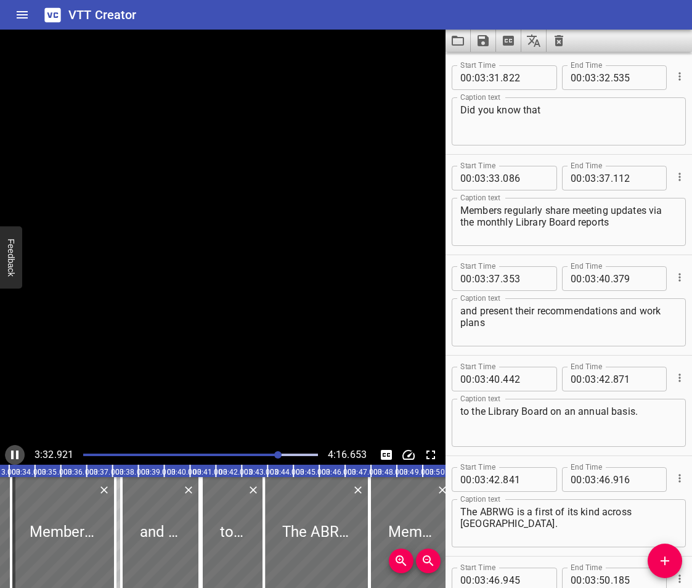
click at [10, 458] on icon "Play/Pause" at bounding box center [14, 455] width 15 height 15
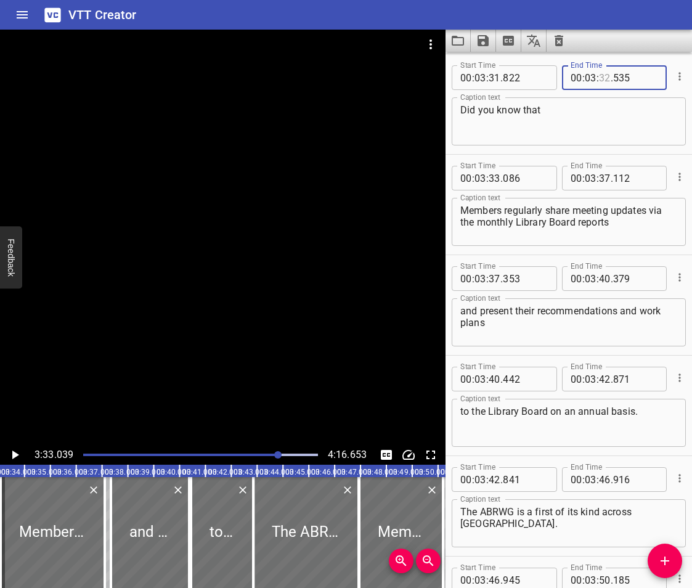
click at [605, 76] on input "number" at bounding box center [605, 77] width 12 height 25
click at [497, 178] on input "number" at bounding box center [495, 178] width 12 height 25
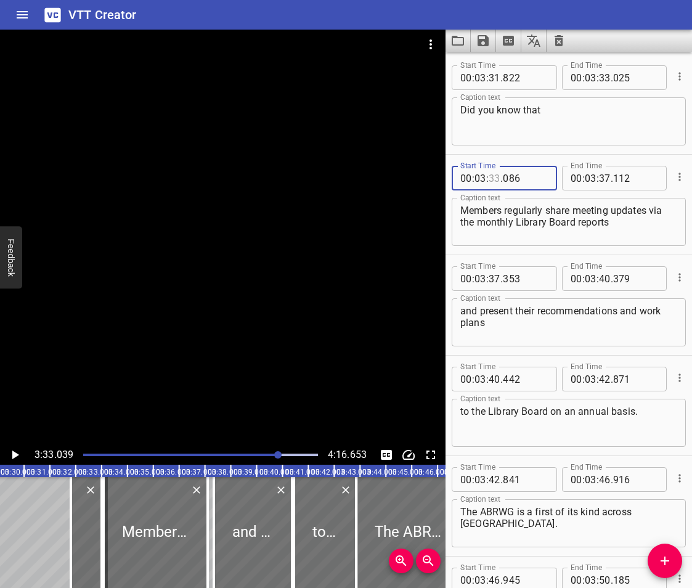
scroll to position [0, 5337]
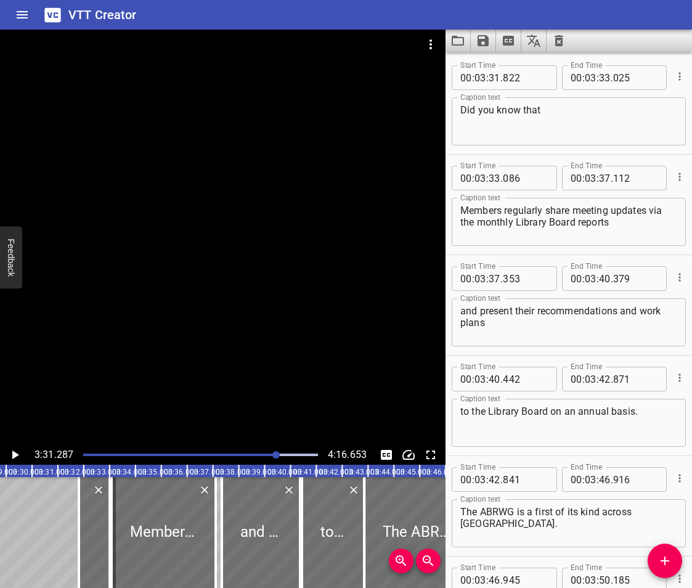
scroll to position [0, 5463]
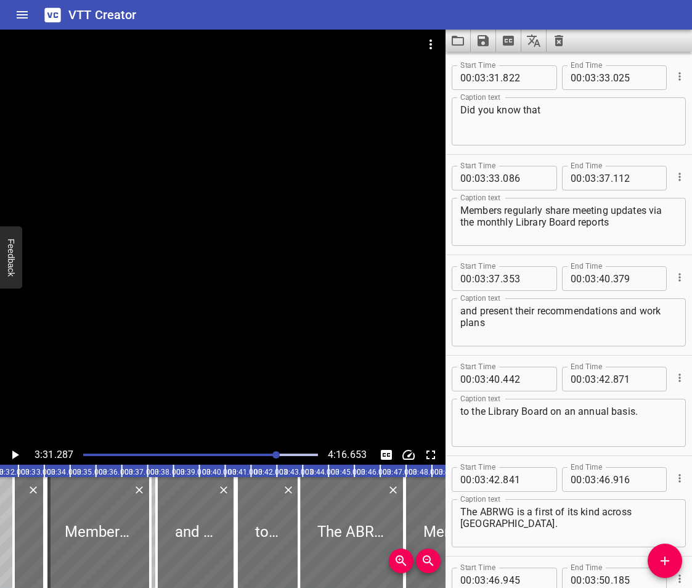
click at [12, 454] on icon "Play/Pause" at bounding box center [14, 455] width 15 height 15
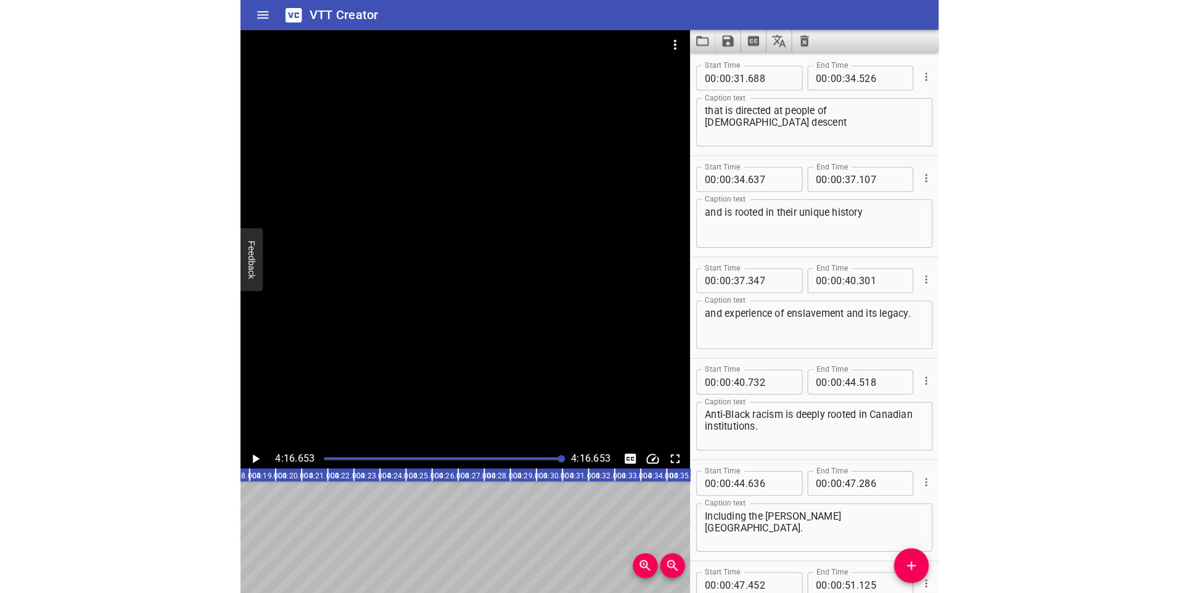
scroll to position [0, 0]
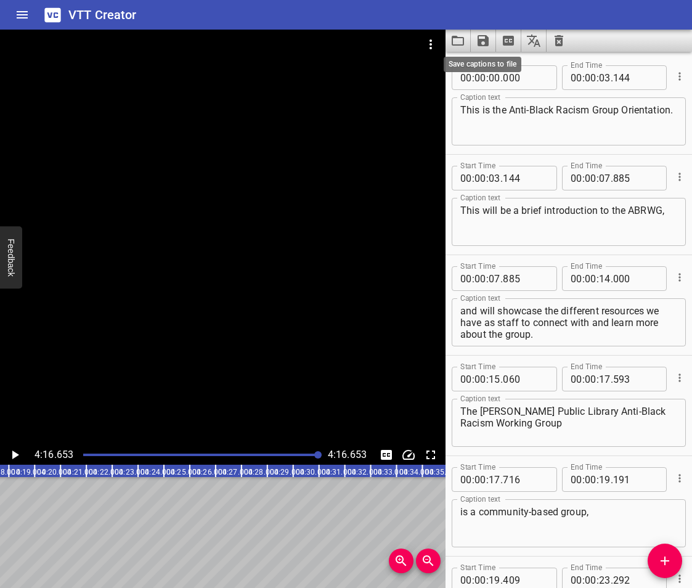
click at [484, 38] on icon "Save captions to file" at bounding box center [483, 40] width 15 height 15
click at [502, 66] on li "Save to VTT file" at bounding box center [516, 68] width 91 height 22
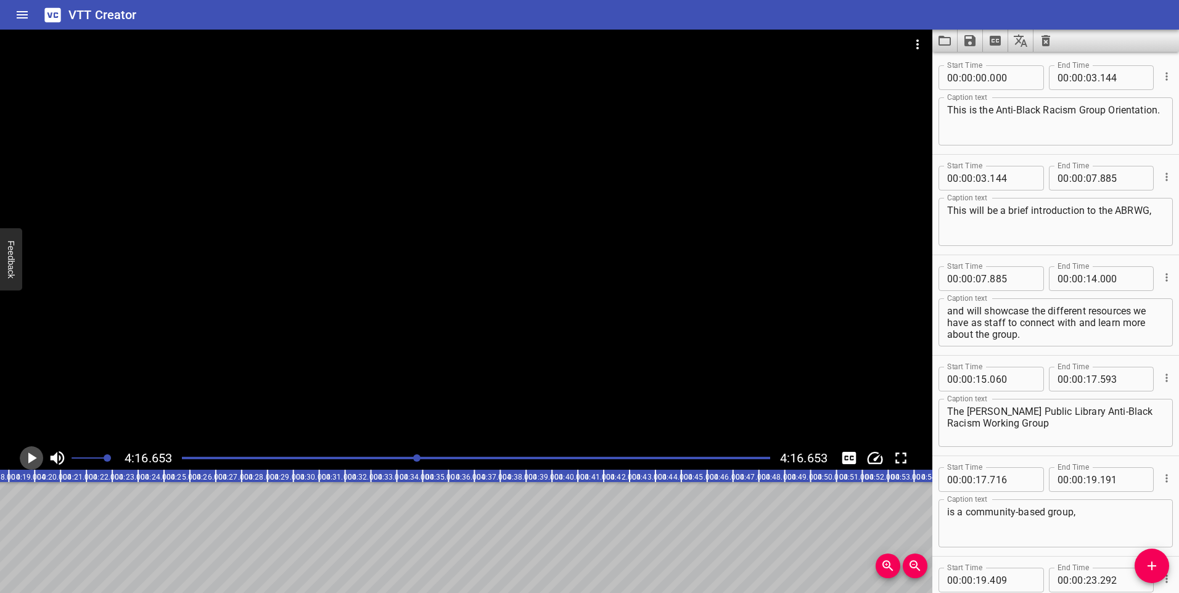
click at [27, 457] on icon "Play/Pause" at bounding box center [31, 458] width 18 height 18
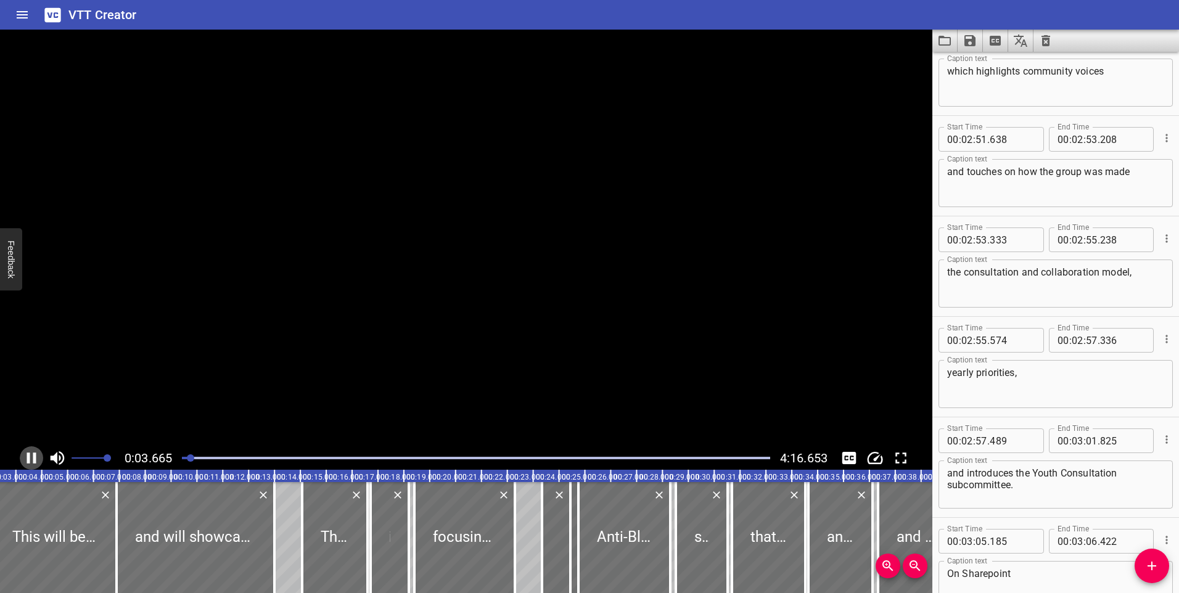
scroll to position [0, 95]
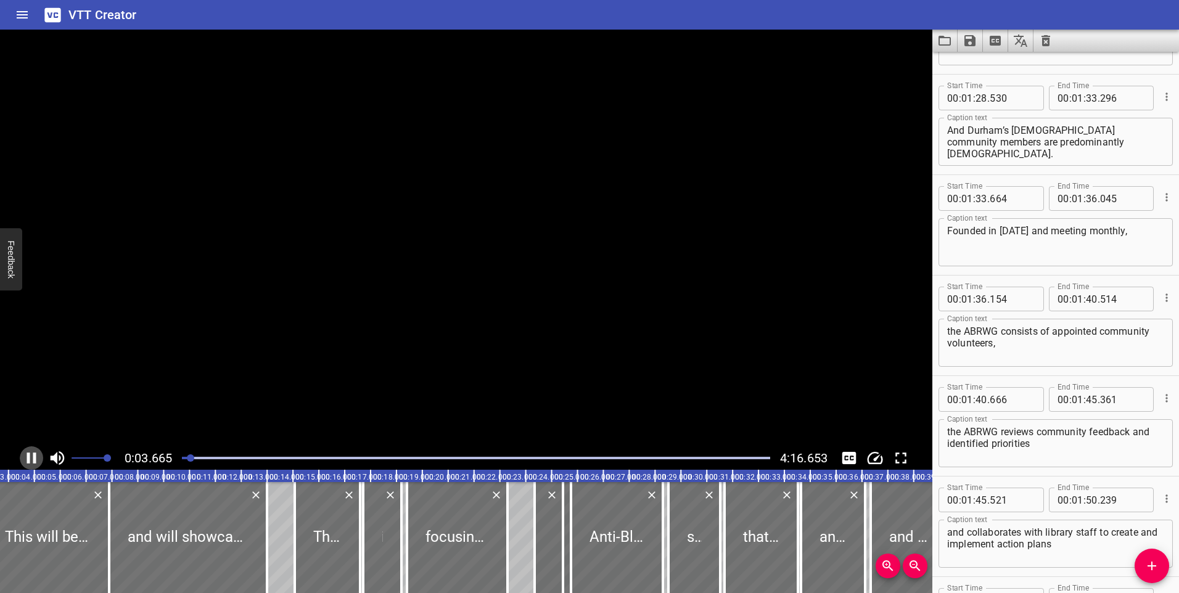
click at [27, 457] on icon "Play/Pause" at bounding box center [31, 458] width 18 height 18
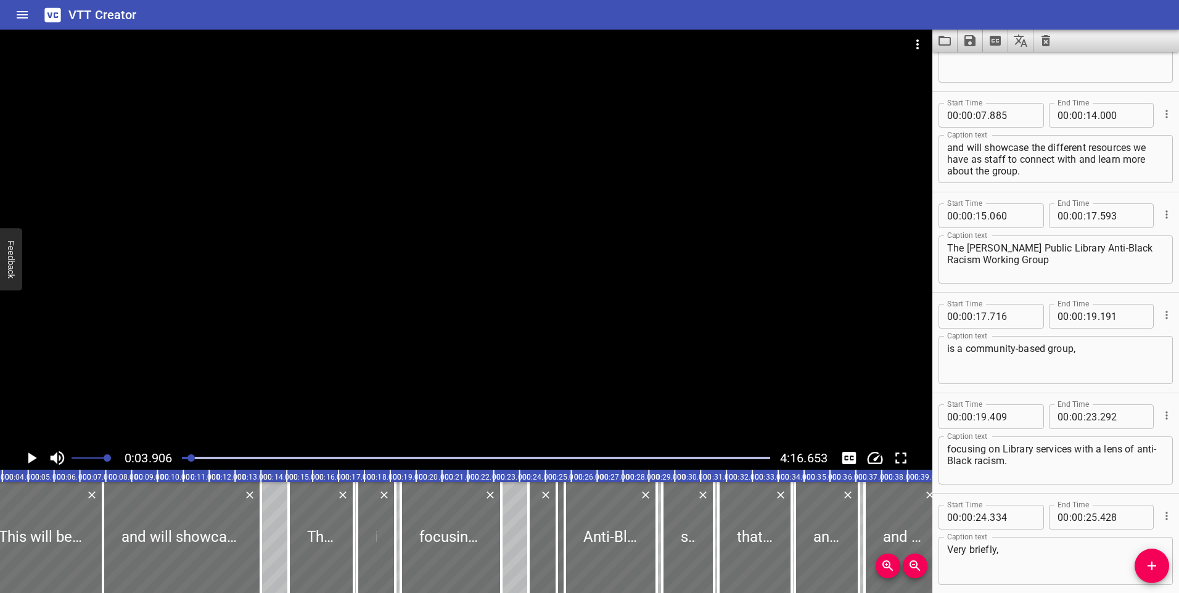
scroll to position [100, 0]
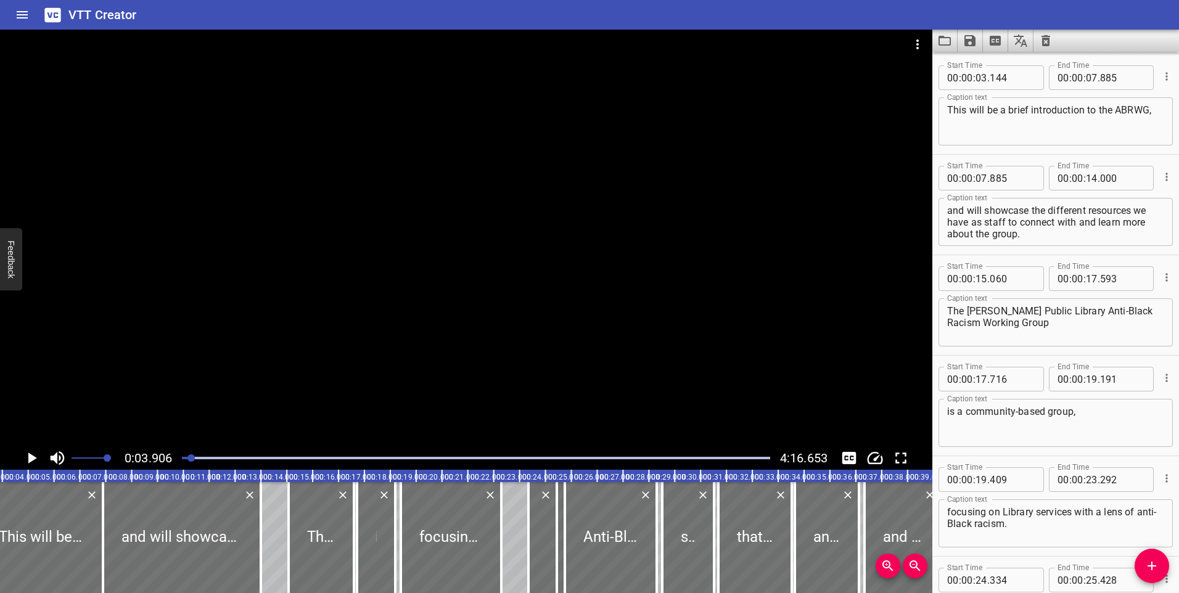
click at [977, 40] on button "Save captions to file" at bounding box center [969, 41] width 25 height 22
click at [1091, 33] on div at bounding box center [589, 296] width 1179 height 593
click at [917, 47] on icon "Video Options" at bounding box center [917, 44] width 15 height 15
click at [1123, 41] on div at bounding box center [589, 296] width 1179 height 593
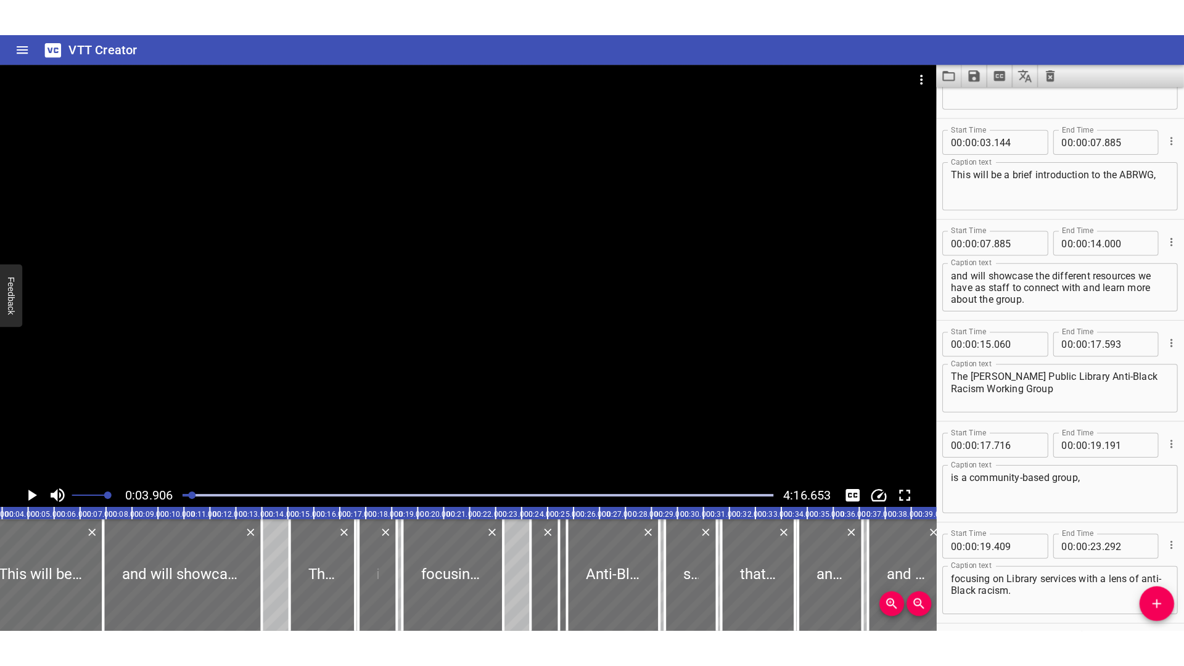
scroll to position [0, 0]
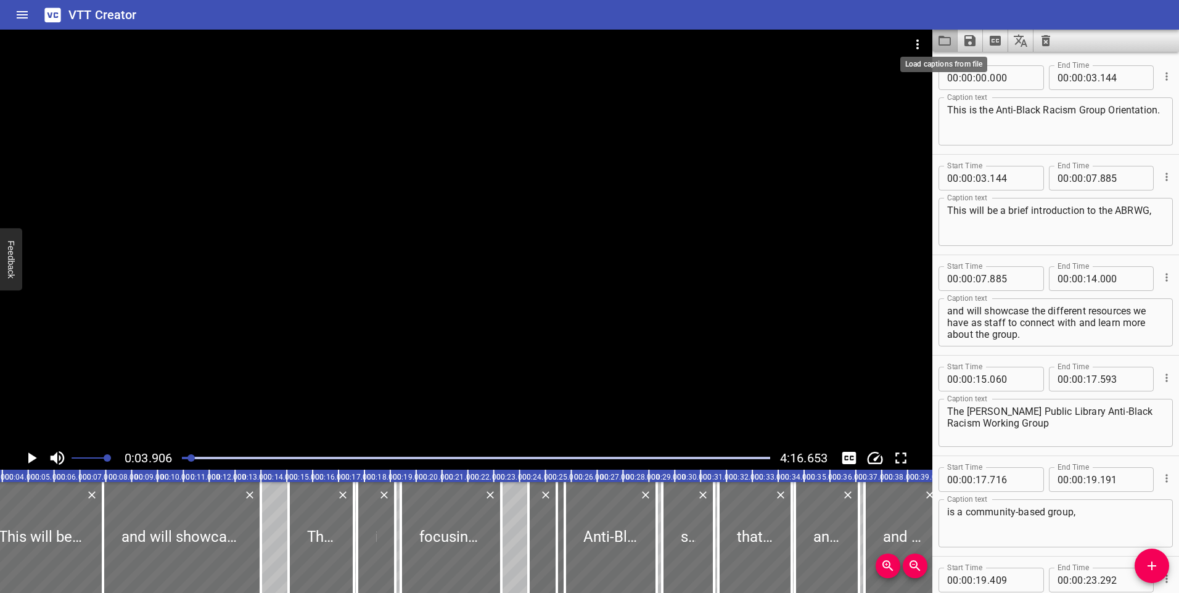
click at [940, 39] on icon "Load captions from file" at bounding box center [944, 41] width 12 height 10
click at [899, 459] on icon "Toggle fullscreen" at bounding box center [900, 458] width 18 height 18
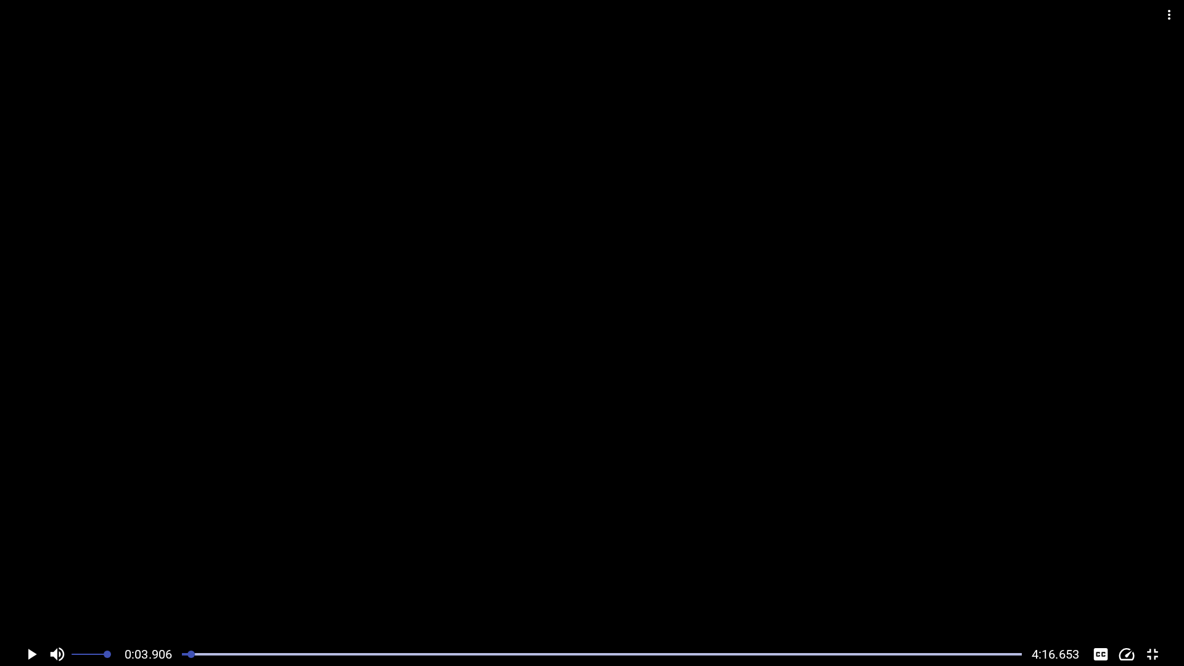
click at [1009, 371] on div at bounding box center [592, 321] width 1184 height 642
drag, startPoint x: 218, startPoint y: 655, endPoint x: 176, endPoint y: 663, distance: 43.3
click at [176, 592] on div "0:00.000 4:16.653" at bounding box center [592, 653] width 1184 height 23
click at [28, 592] on icon "Play/Pause" at bounding box center [31, 654] width 9 height 11
drag, startPoint x: 184, startPoint y: 654, endPoint x: 177, endPoint y: 655, distance: 6.9
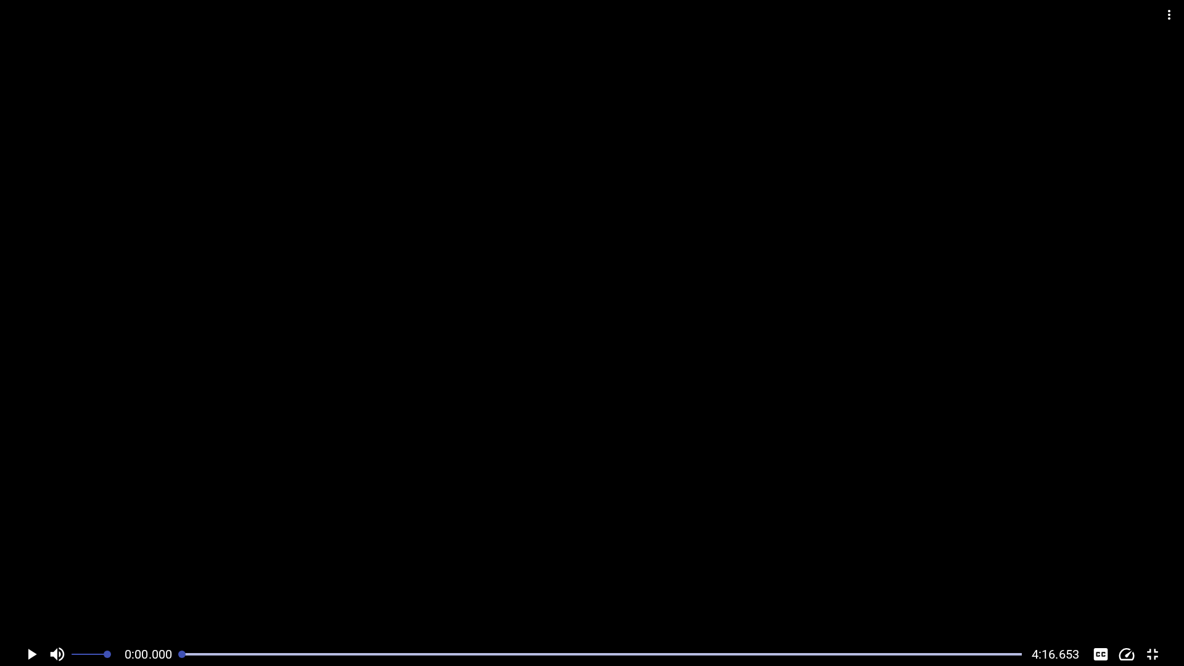
click at [177, 592] on div at bounding box center [601, 653] width 854 height 17
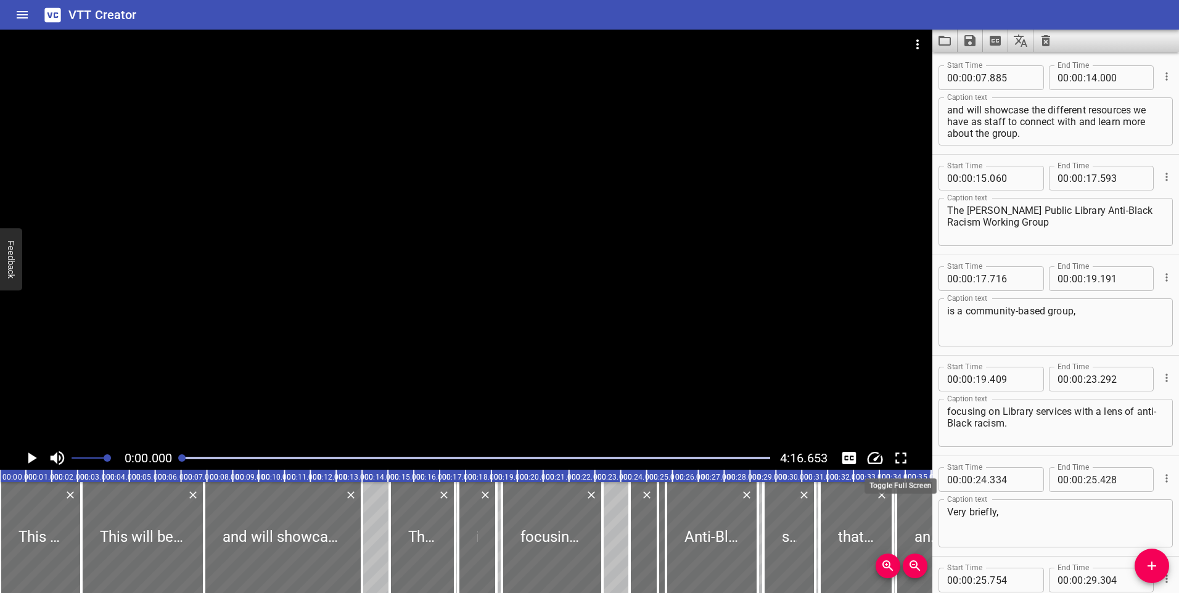
drag, startPoint x: 899, startPoint y: 459, endPoint x: 901, endPoint y: 505, distance: 45.7
click at [899, 459] on icon "Toggle fullscreen" at bounding box center [900, 458] width 18 height 18
click at [901, 454] on icon "Toggle fullscreen" at bounding box center [900, 458] width 18 height 18
click at [911, 456] on button "Toggle fullscreen" at bounding box center [900, 457] width 23 height 23
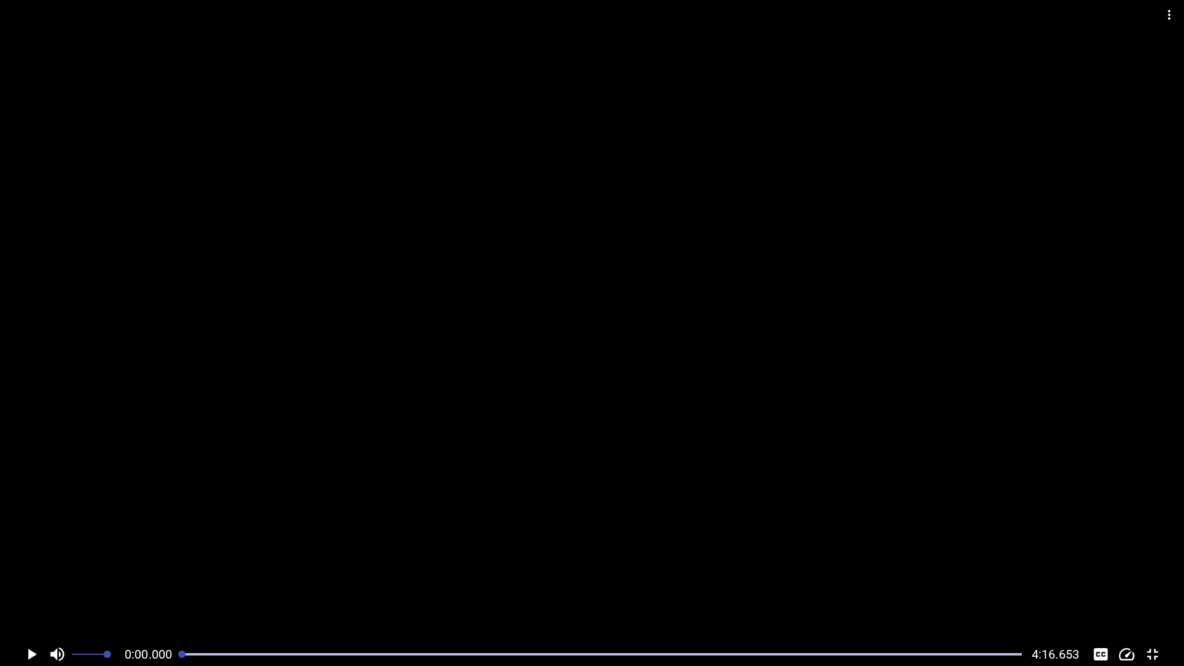
click at [30, 592] on icon "Play/Pause" at bounding box center [32, 654] width 9 height 11
click at [27, 592] on icon "Play/Pause" at bounding box center [31, 654] width 18 height 18
drag, startPoint x: 208, startPoint y: 655, endPoint x: 154, endPoint y: 653, distance: 54.3
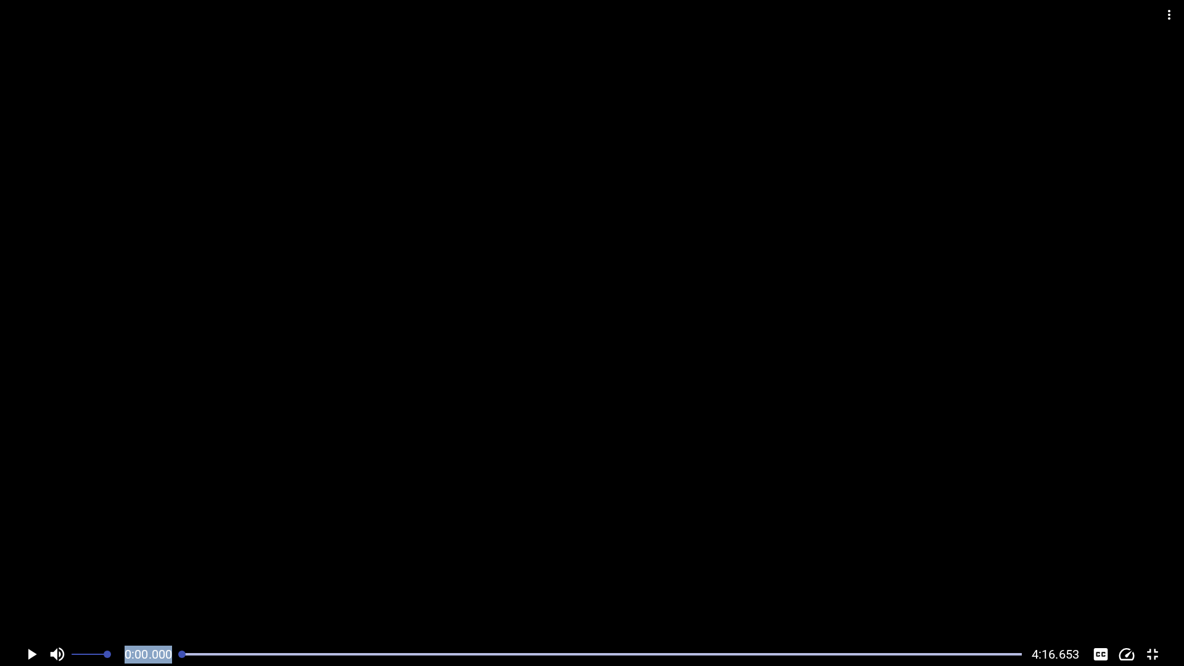
click at [154, 592] on div "0:00.000 4:16.653" at bounding box center [592, 653] width 1184 height 23
click at [108, 592] on div at bounding box center [592, 321] width 1184 height 642
click at [22, 592] on icon "Play/Pause" at bounding box center [31, 654] width 18 height 18
drag, startPoint x: 184, startPoint y: 653, endPoint x: 170, endPoint y: 657, distance: 15.1
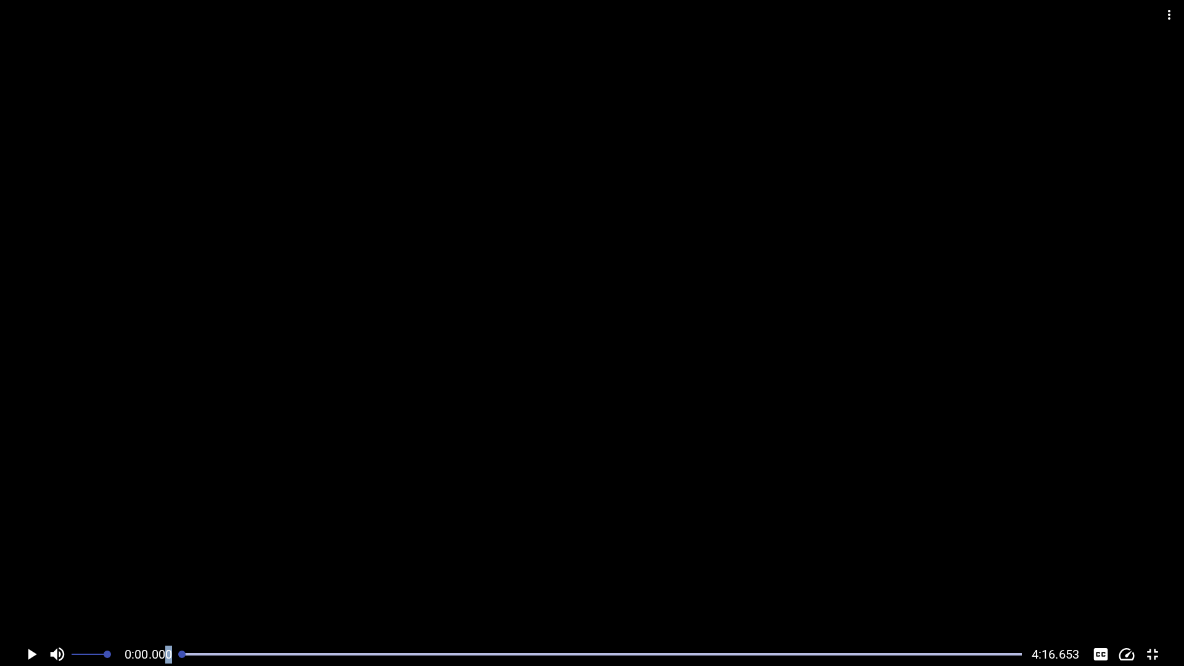
click at [170, 592] on div "0:00.000 4:16.653" at bounding box center [592, 653] width 1184 height 23
click at [157, 592] on span "0:00.000" at bounding box center [148, 654] width 47 height 15
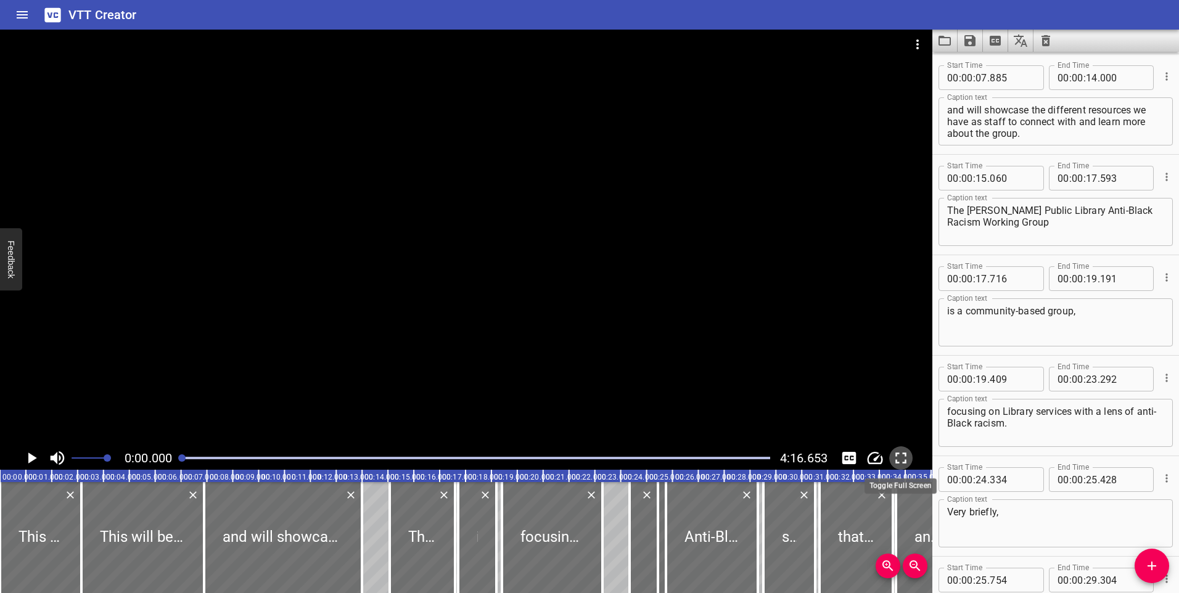
click at [899, 456] on icon "Toggle fullscreen" at bounding box center [900, 458] width 18 height 18
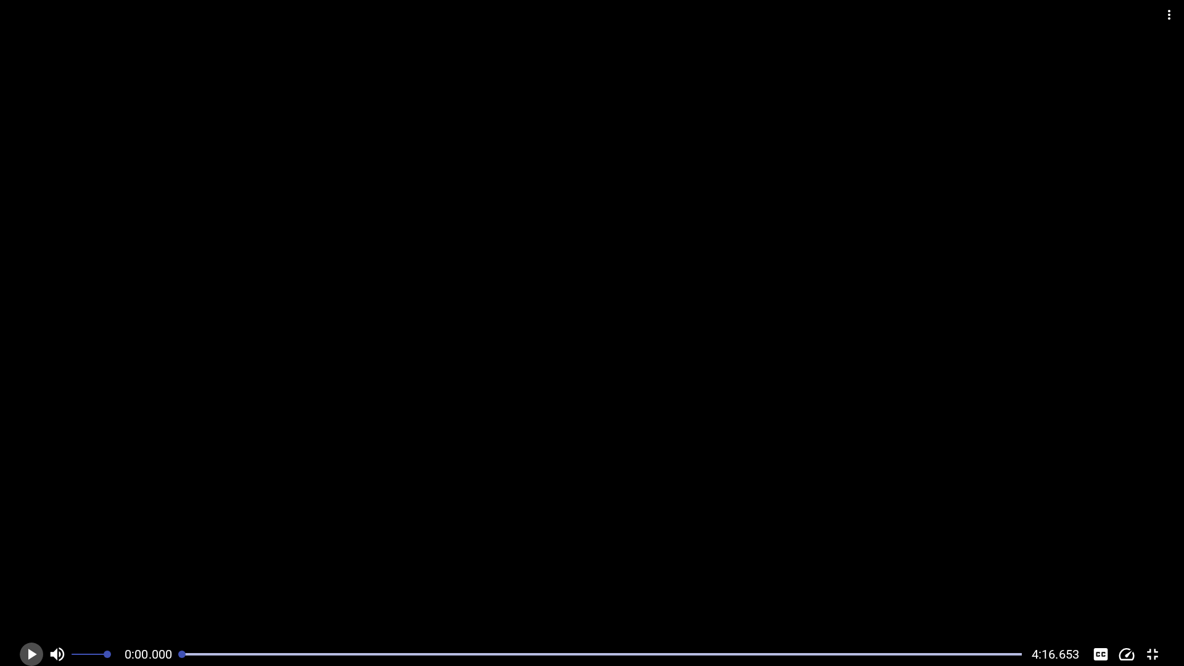
click at [32, 592] on icon "Play/Pause" at bounding box center [32, 654] width 9 height 11
click at [29, 592] on icon "Play/Pause" at bounding box center [31, 654] width 9 height 11
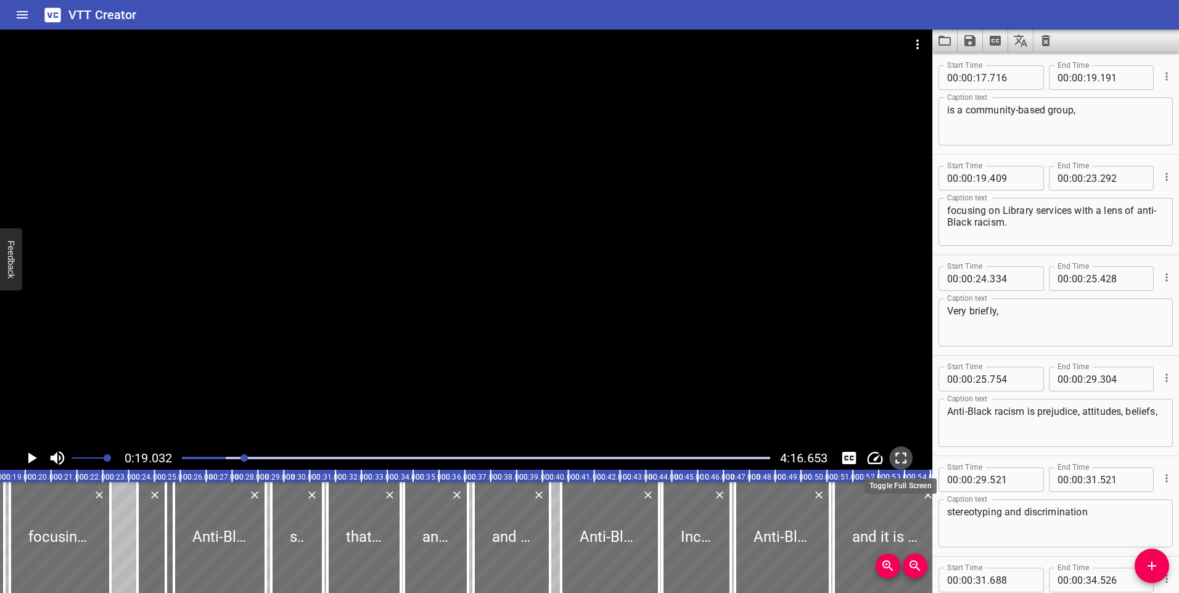
click at [907, 461] on icon "Toggle fullscreen" at bounding box center [900, 458] width 18 height 18
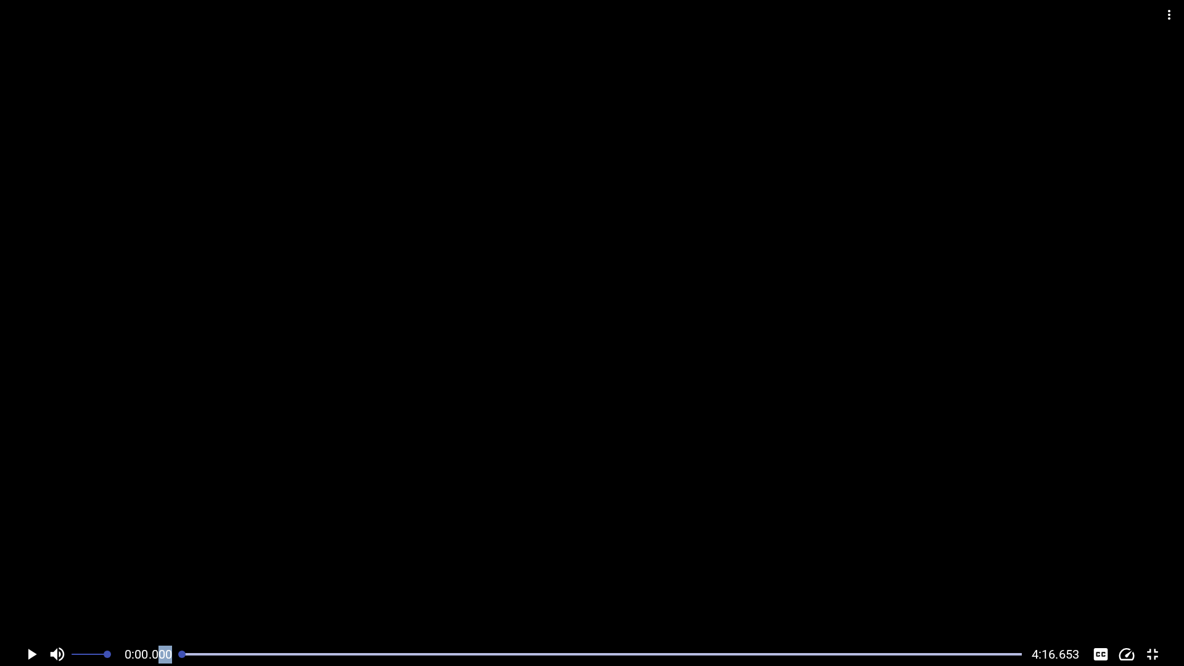
drag, startPoint x: 244, startPoint y: 655, endPoint x: 158, endPoint y: 665, distance: 86.3
click at [158, 592] on div "0:00.000 4:16.653" at bounding box center [592, 653] width 1184 height 23
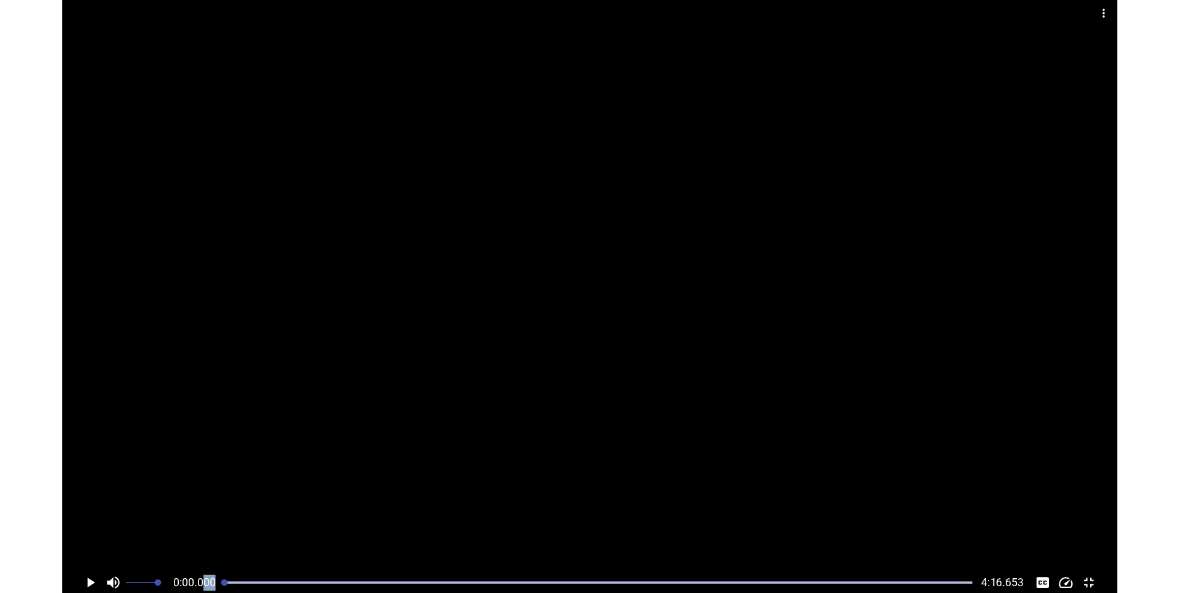
scroll to position [0, 0]
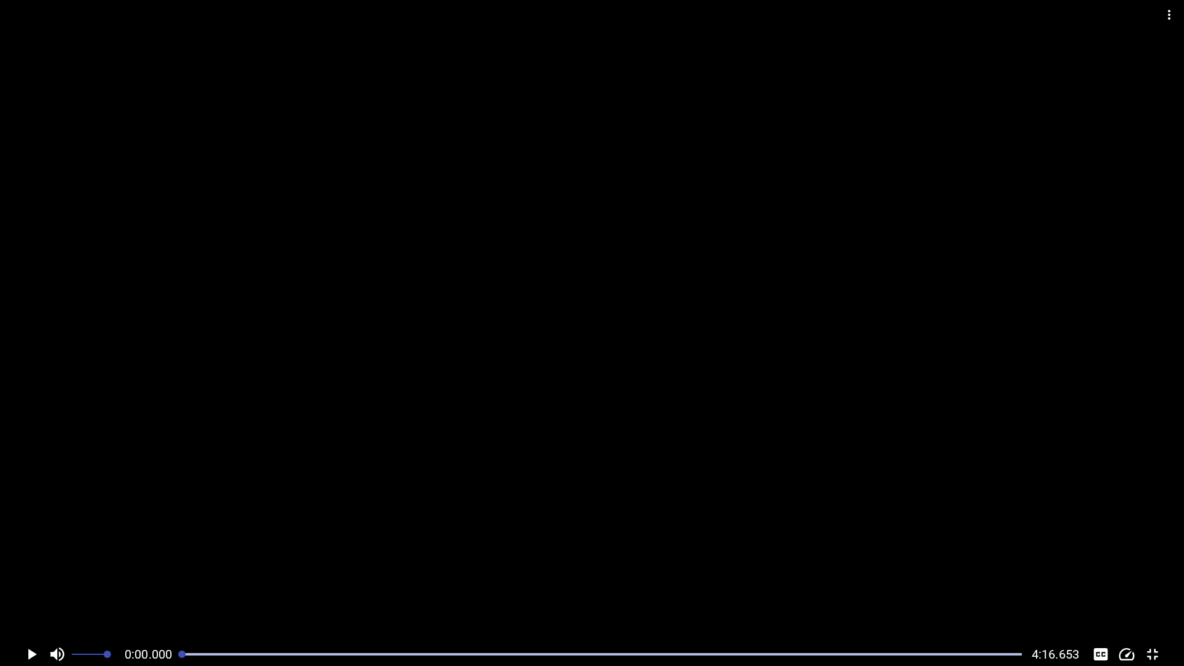
drag, startPoint x: 158, startPoint y: 665, endPoint x: 136, endPoint y: 653, distance: 25.4
click at [136, 592] on span "0:00.000" at bounding box center [148, 654] width 47 height 15
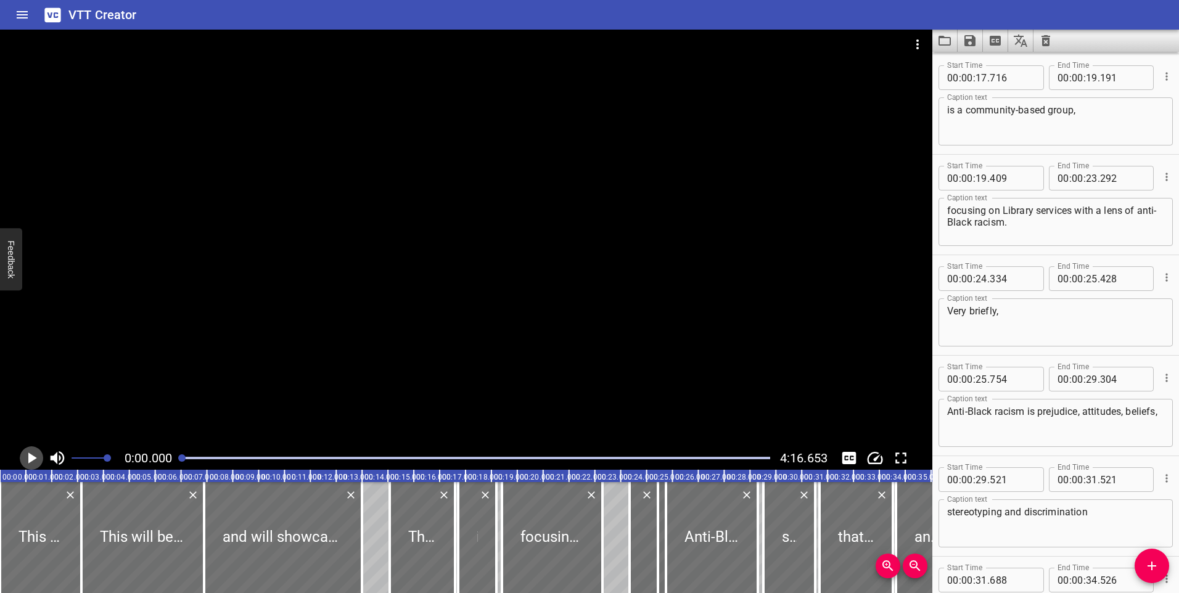
click at [27, 457] on icon "Play/Pause" at bounding box center [31, 458] width 18 height 18
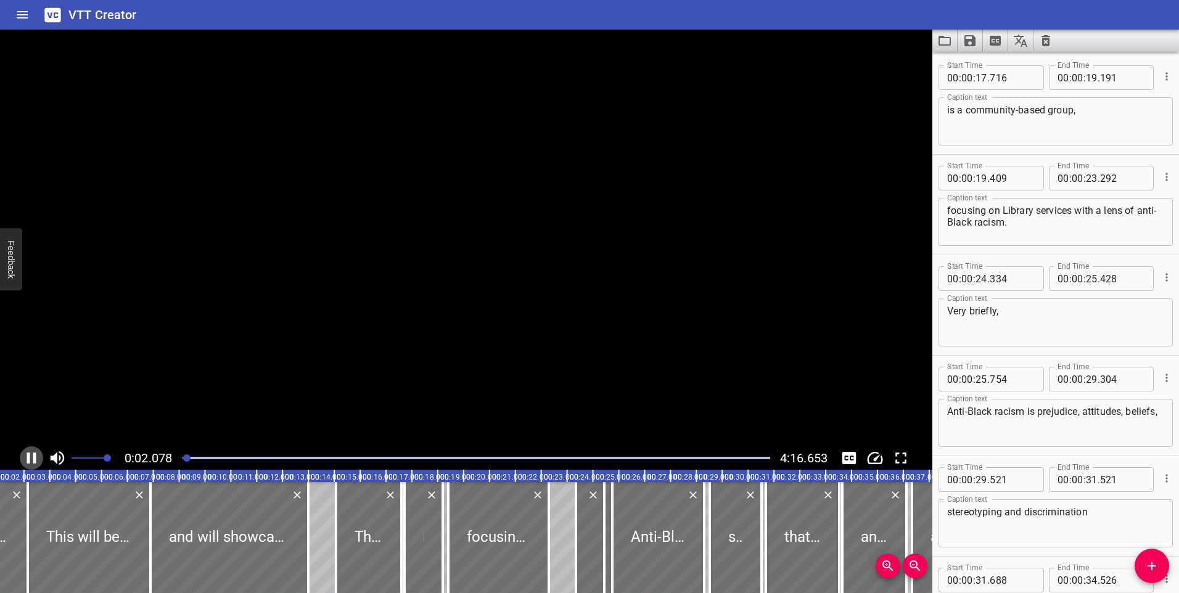
click at [27, 457] on icon "Play/Pause" at bounding box center [31, 458] width 9 height 11
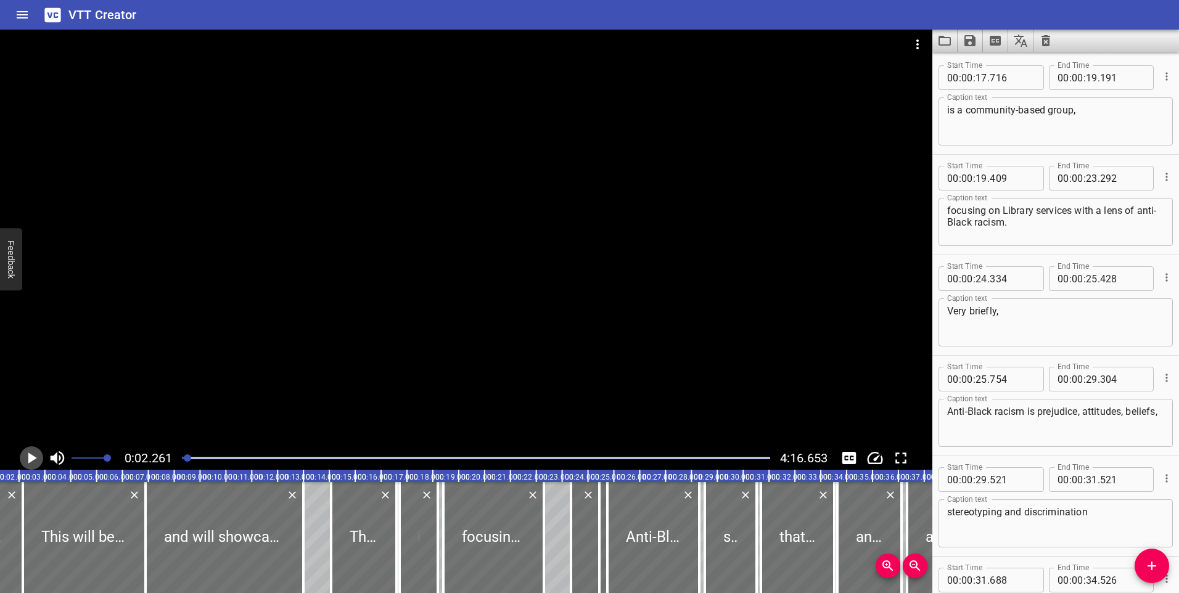
click at [34, 461] on icon "Play/Pause" at bounding box center [31, 458] width 18 height 18
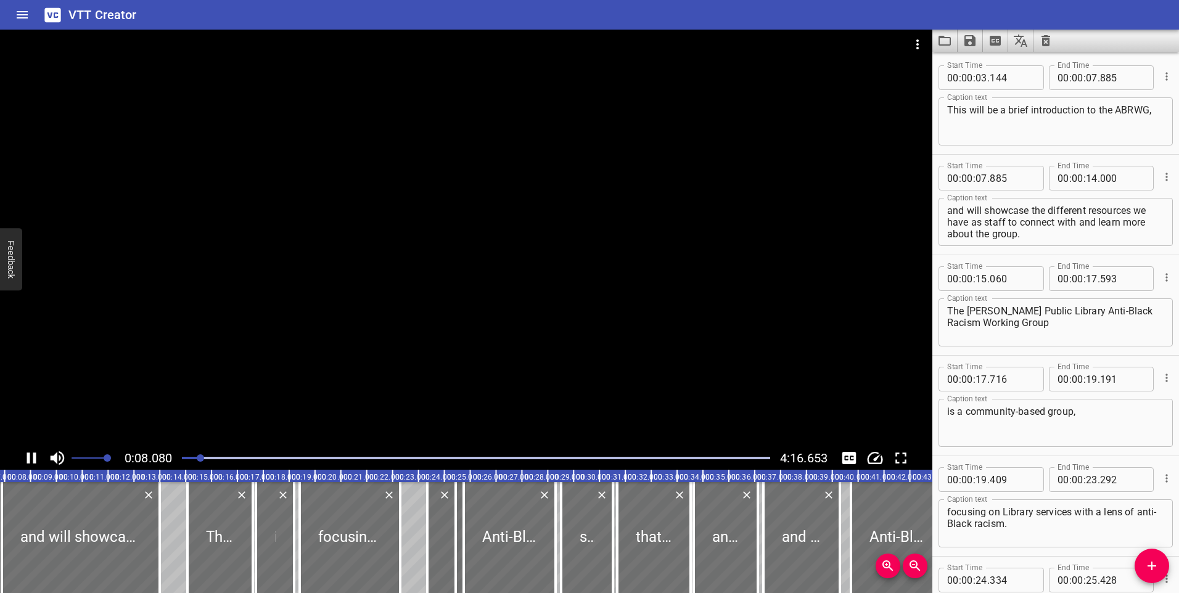
scroll to position [201, 0]
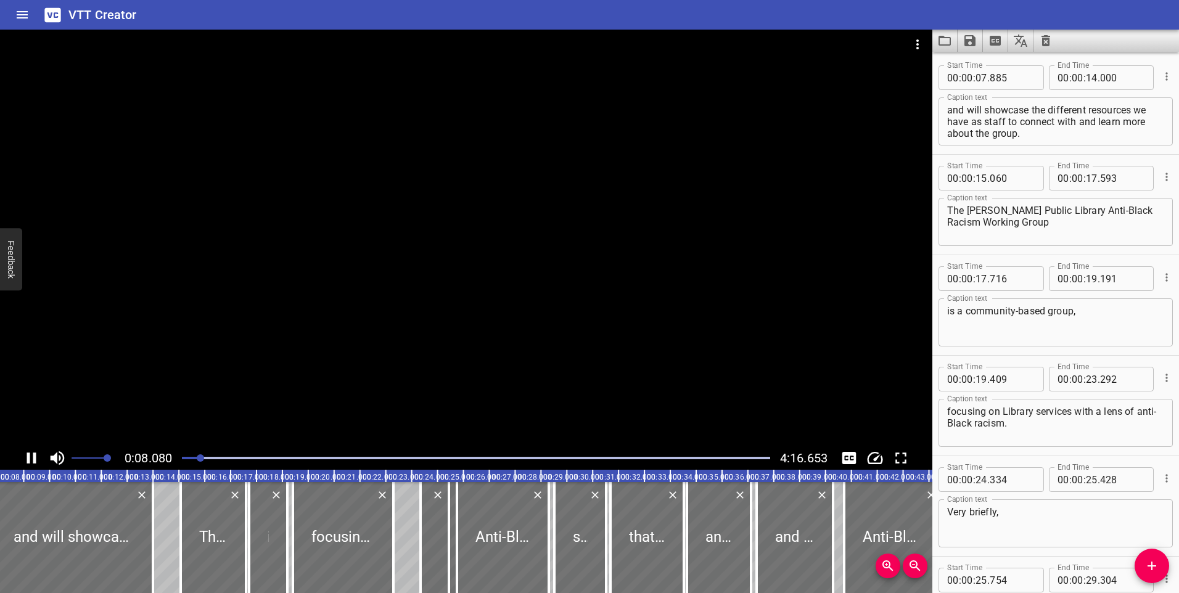
click at [29, 454] on icon "Play/Pause" at bounding box center [31, 458] width 9 height 11
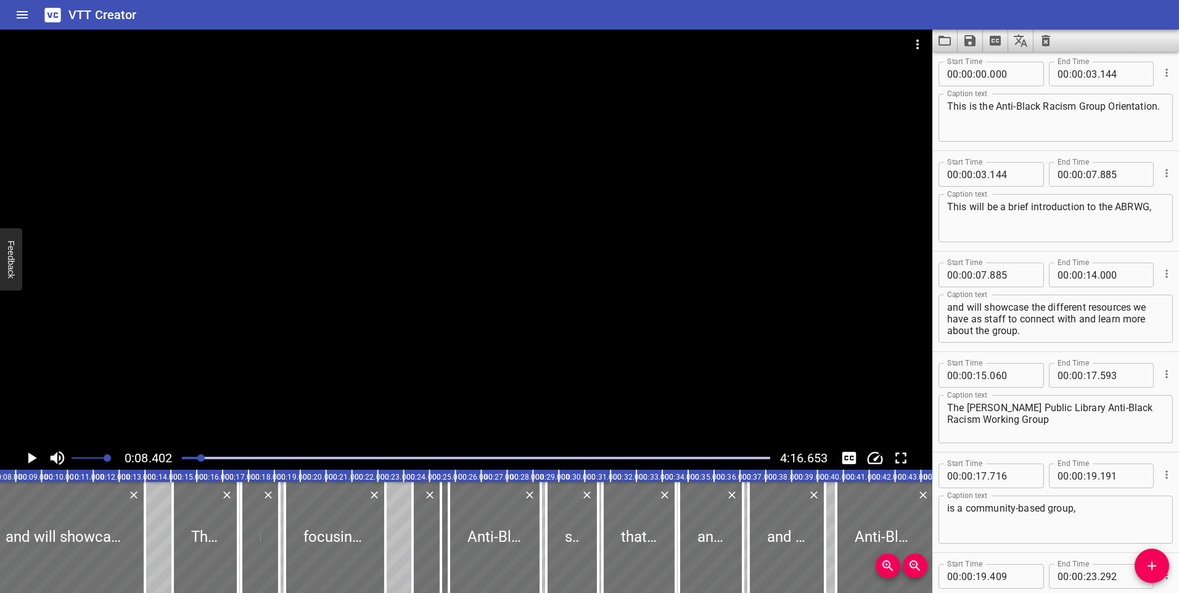
scroll to position [0, 0]
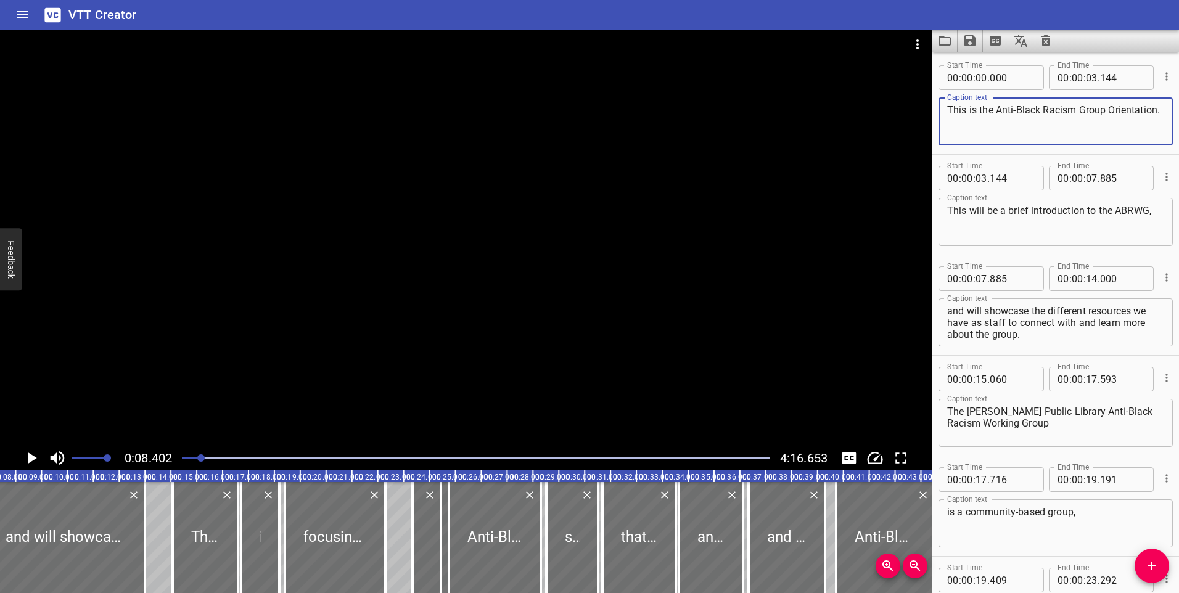
drag, startPoint x: 1022, startPoint y: 133, endPoint x: 944, endPoint y: 104, distance: 83.5
click at [944, 104] on div "This is the Anti-Black Racism Group Orientation. Caption text" at bounding box center [1055, 121] width 234 height 48
click at [1160, 81] on icon "Cue Options" at bounding box center [1166, 76] width 12 height 12
click at [1125, 96] on li "Delete Cue" at bounding box center [1114, 99] width 107 height 22
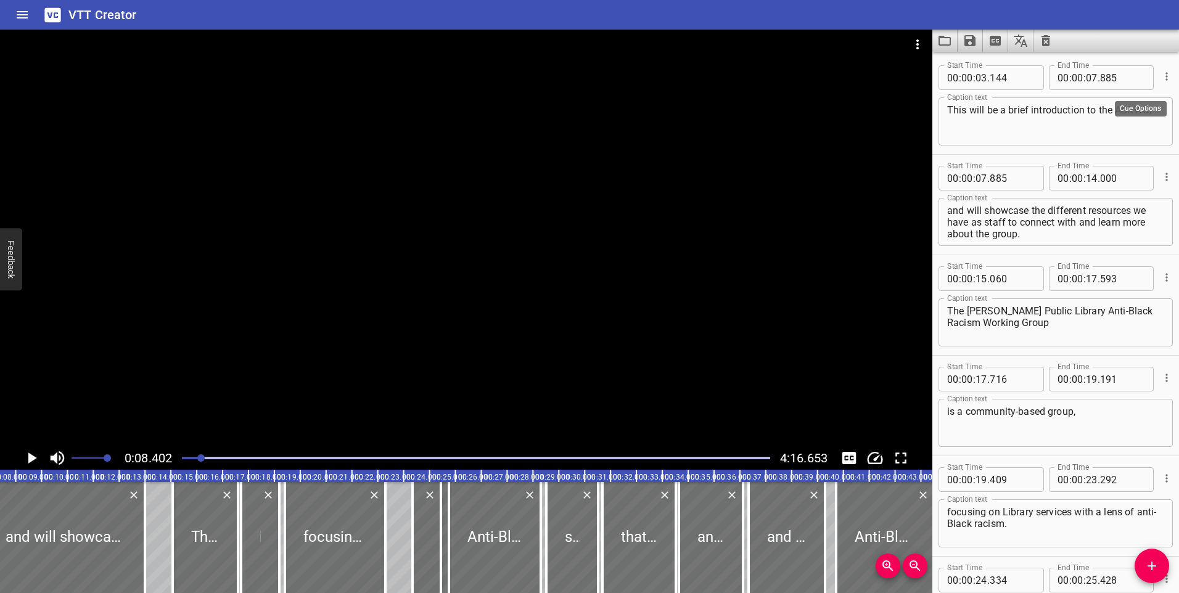
click at [1160, 76] on icon "Cue Options" at bounding box center [1166, 76] width 12 height 12
click at [1112, 100] on li "Delete Cue" at bounding box center [1114, 99] width 107 height 22
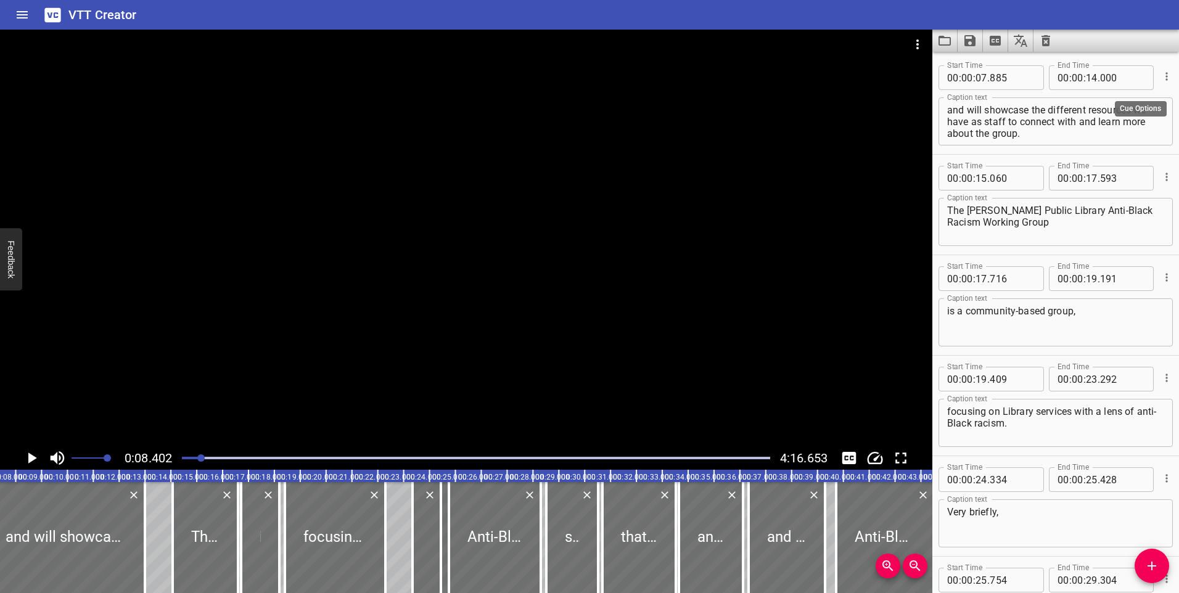
click at [1160, 80] on icon "Cue Options" at bounding box center [1166, 76] width 12 height 12
click at [1118, 101] on li "Delete Cue" at bounding box center [1114, 99] width 107 height 22
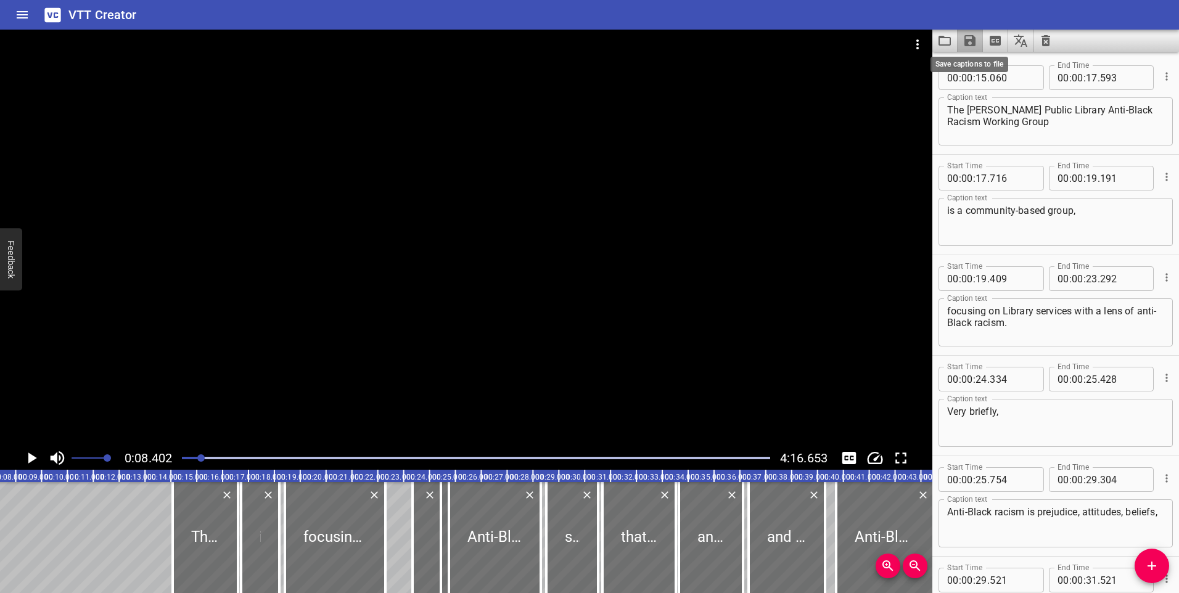
click at [971, 42] on icon "Save captions to file" at bounding box center [969, 40] width 15 height 15
click at [980, 61] on li "Save to VTT file" at bounding box center [1002, 68] width 91 height 22
click at [36, 459] on icon "Play/Pause" at bounding box center [32, 458] width 9 height 11
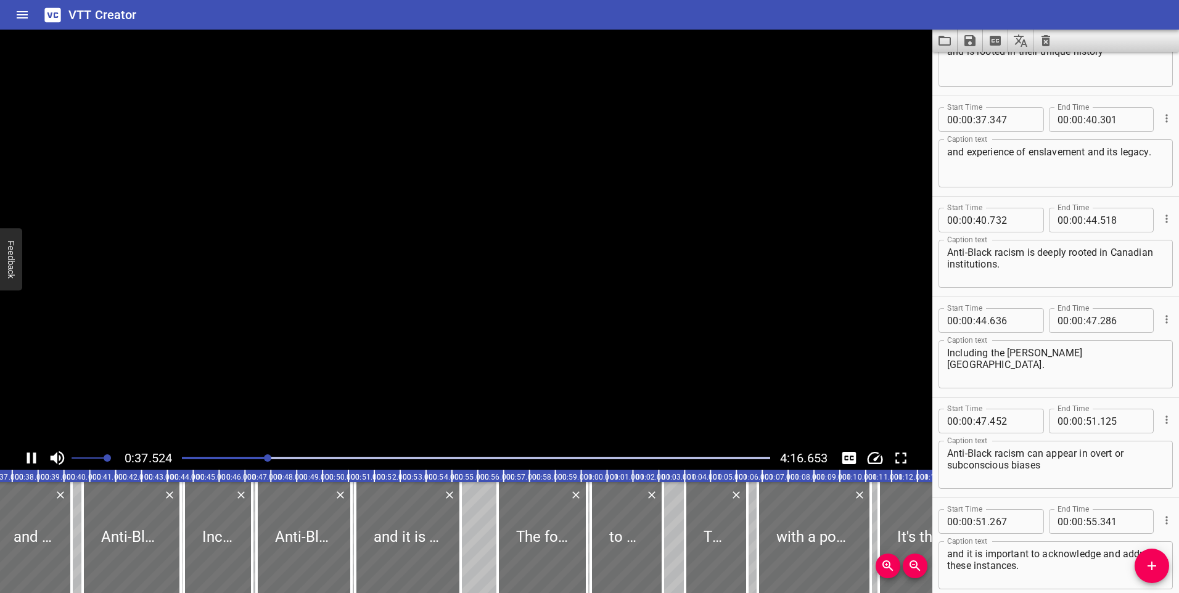
scroll to position [804, 0]
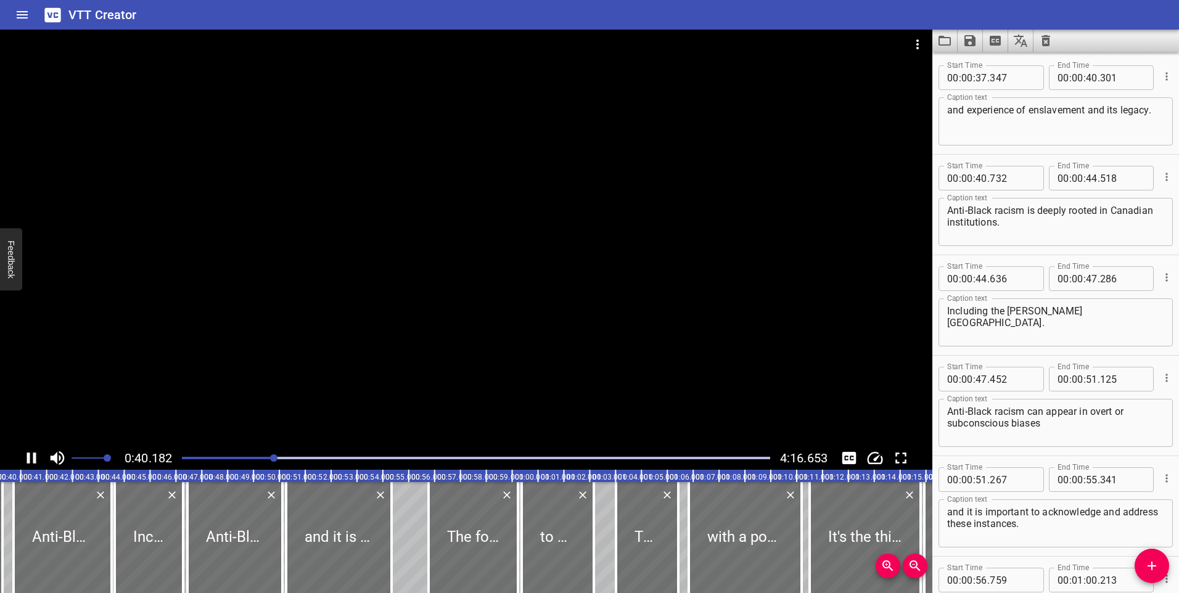
click at [428, 174] on div at bounding box center [466, 238] width 932 height 417
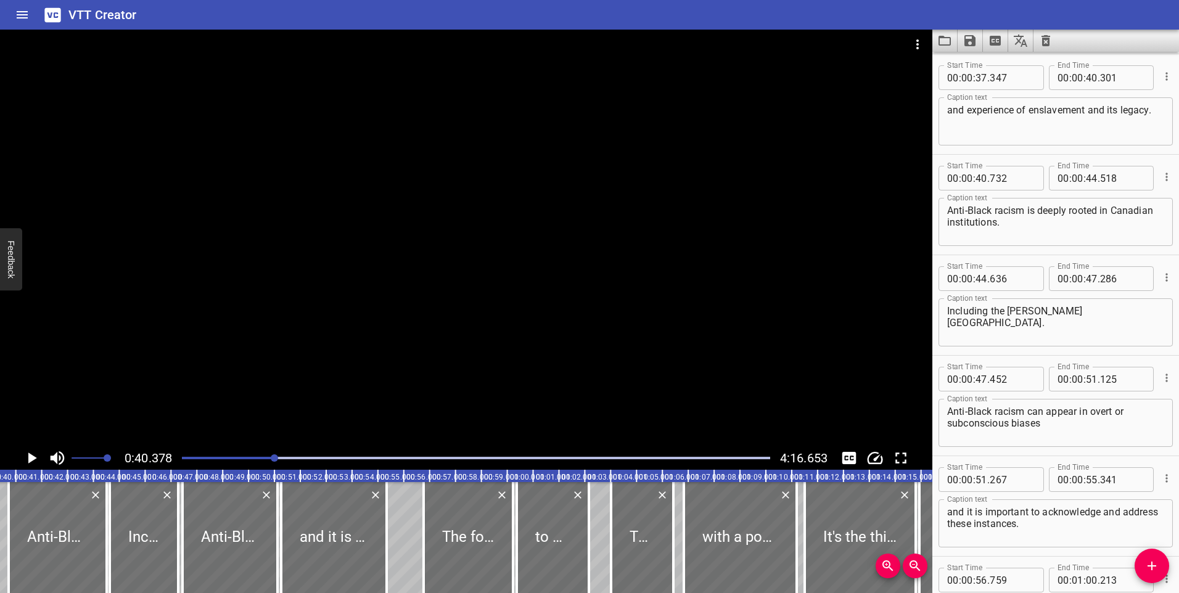
click at [880, 110] on div at bounding box center [466, 238] width 932 height 417
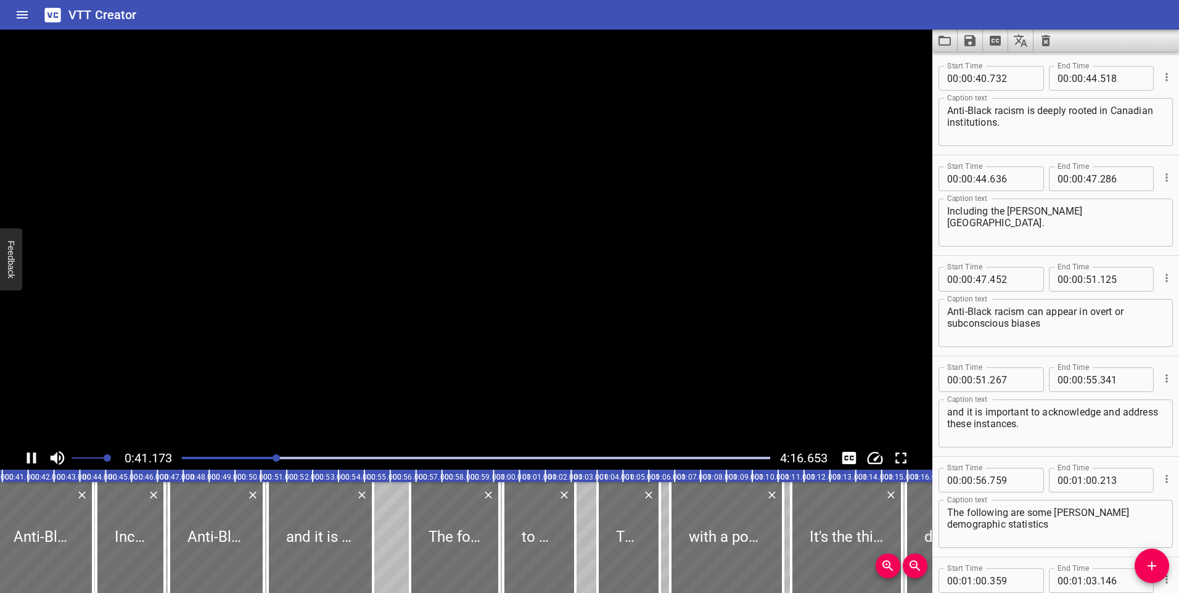
scroll to position [904, 0]
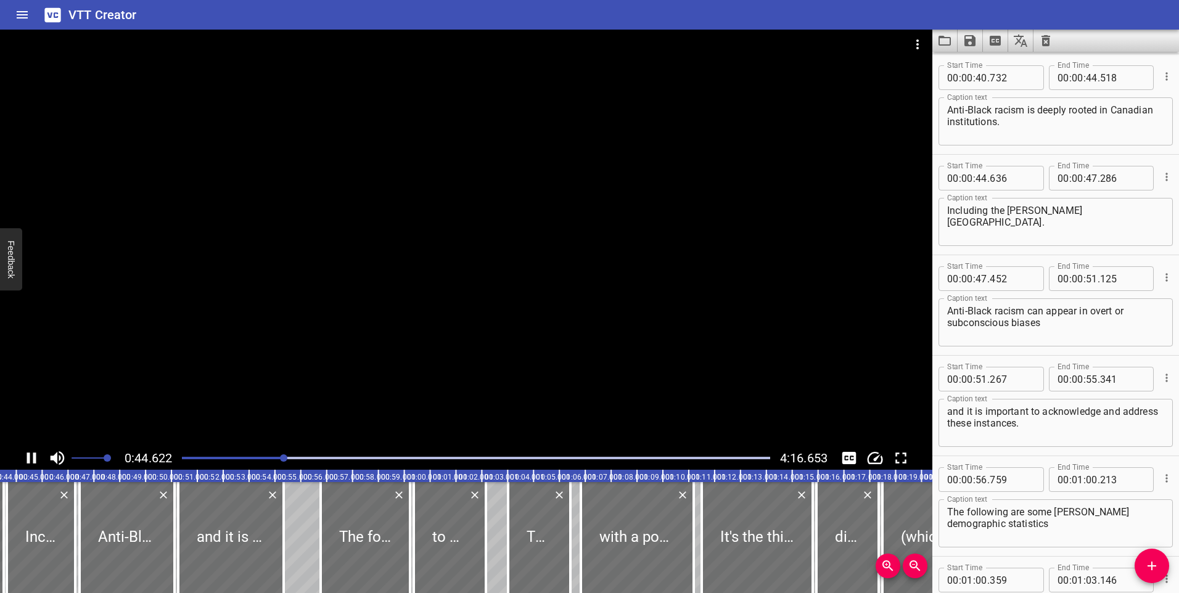
drag, startPoint x: 880, startPoint y: 110, endPoint x: 805, endPoint y: 118, distance: 75.7
click at [805, 118] on div at bounding box center [466, 238] width 932 height 417
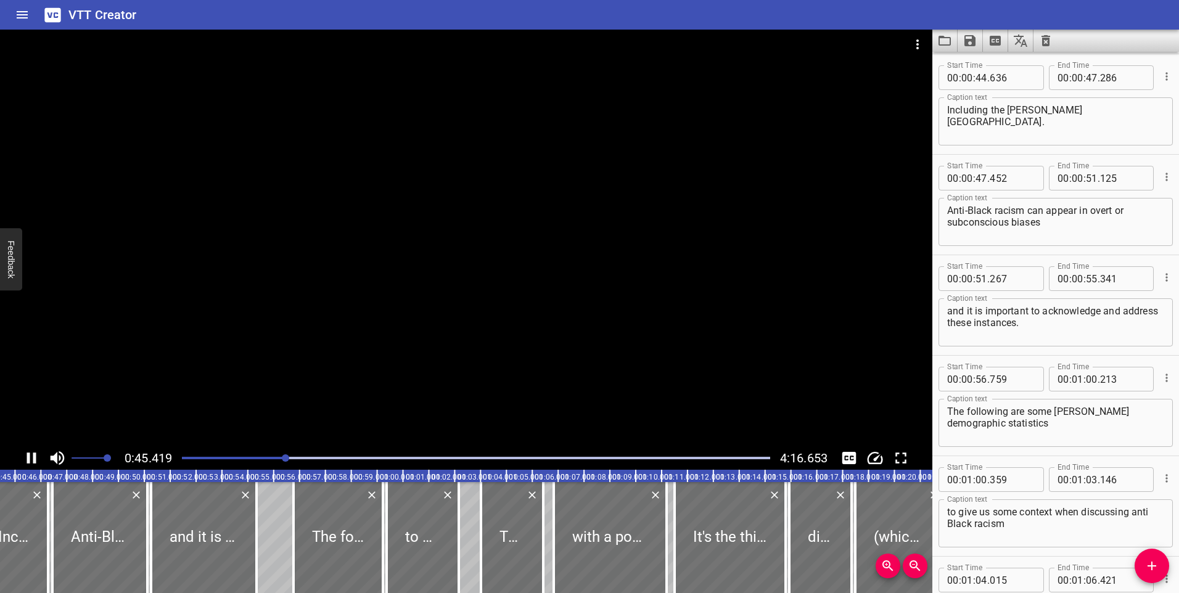
click at [669, 186] on div at bounding box center [466, 238] width 932 height 417
